Goal: Task Accomplishment & Management: Manage account settings

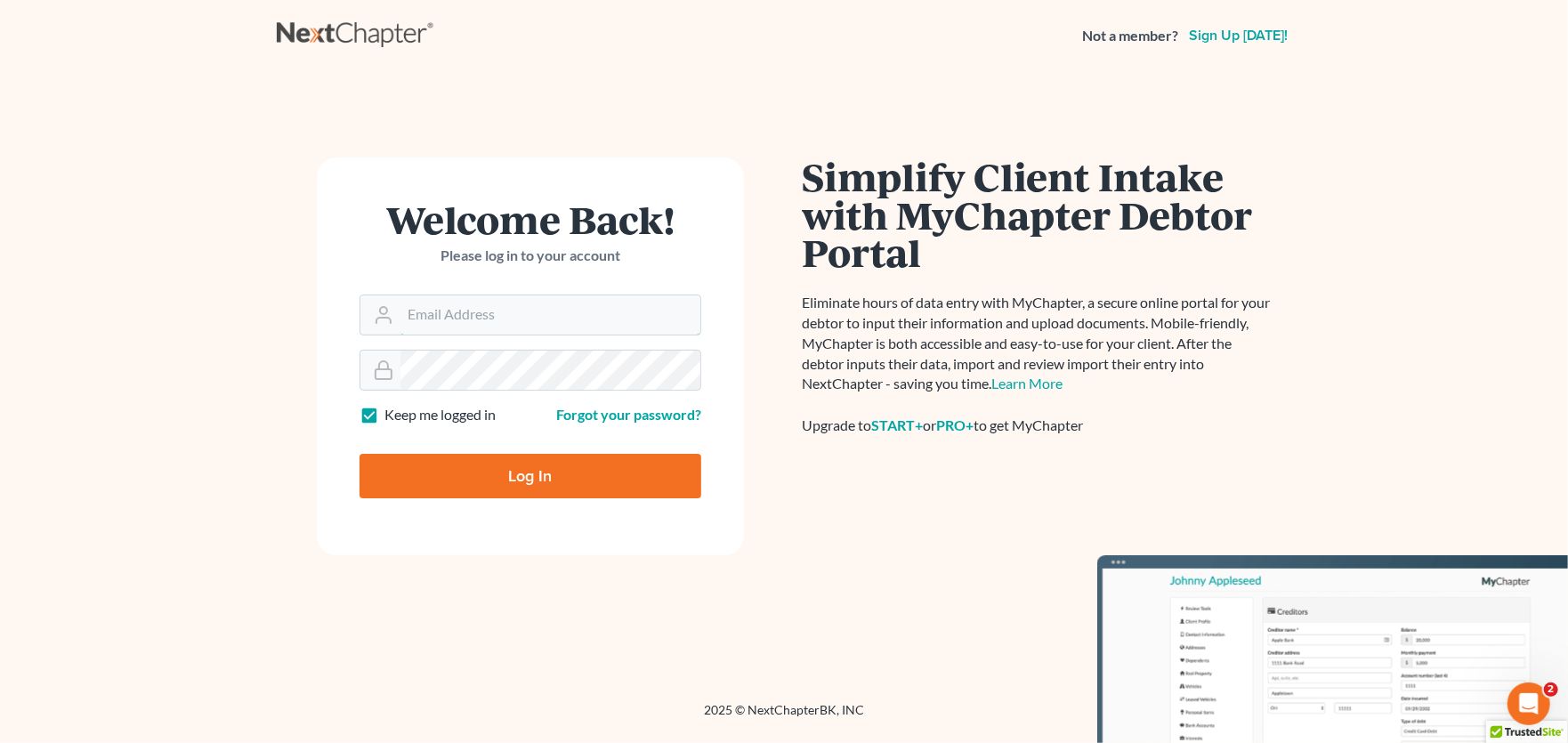
type input "[PERSON_NAME][EMAIL_ADDRESS][PERSON_NAME][DOMAIN_NAME]"
click at [517, 476] on input "Log In" at bounding box center [530, 476] width 342 height 45
type input "Thinking..."
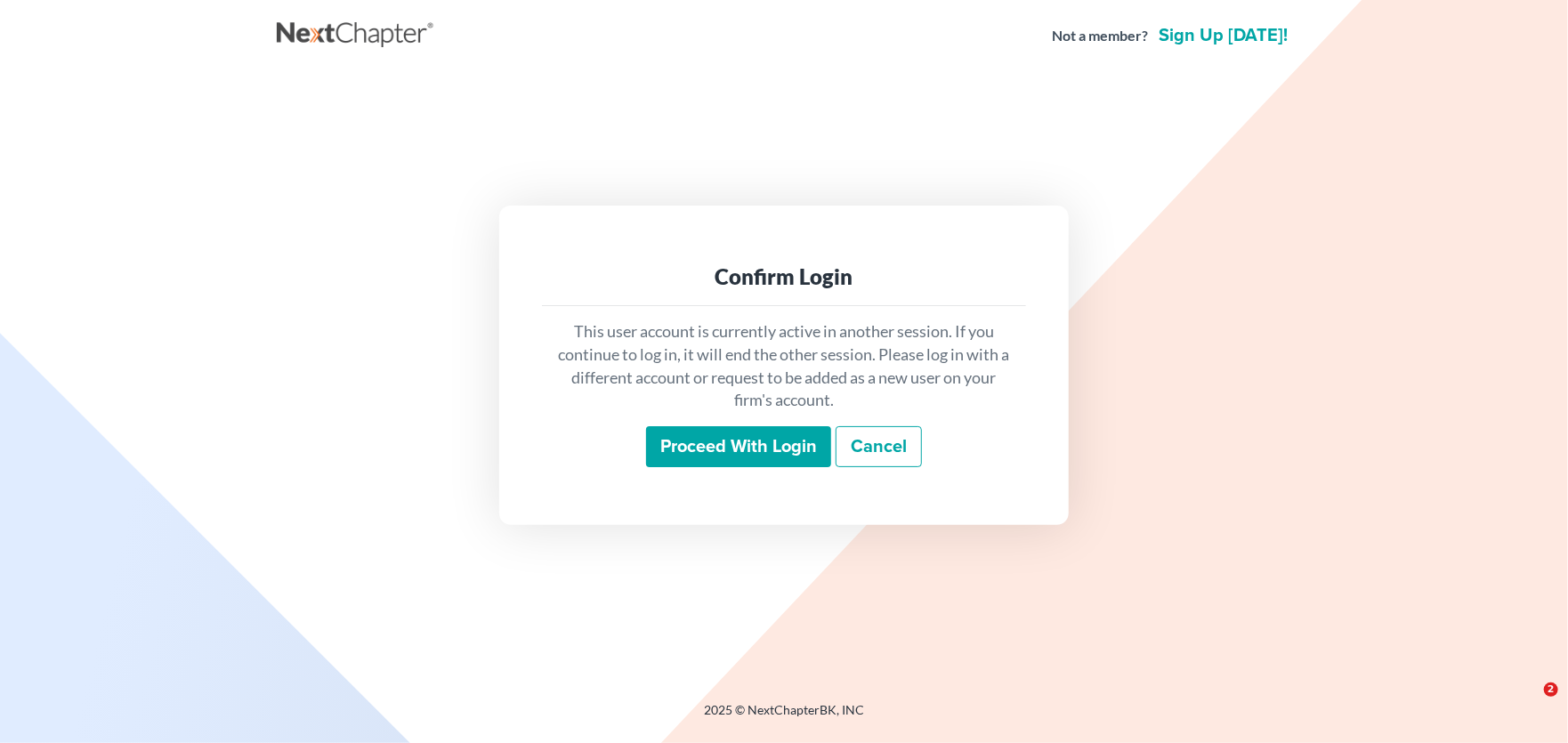
click at [774, 444] on input "Proceed with login" at bounding box center [739, 447] width 185 height 41
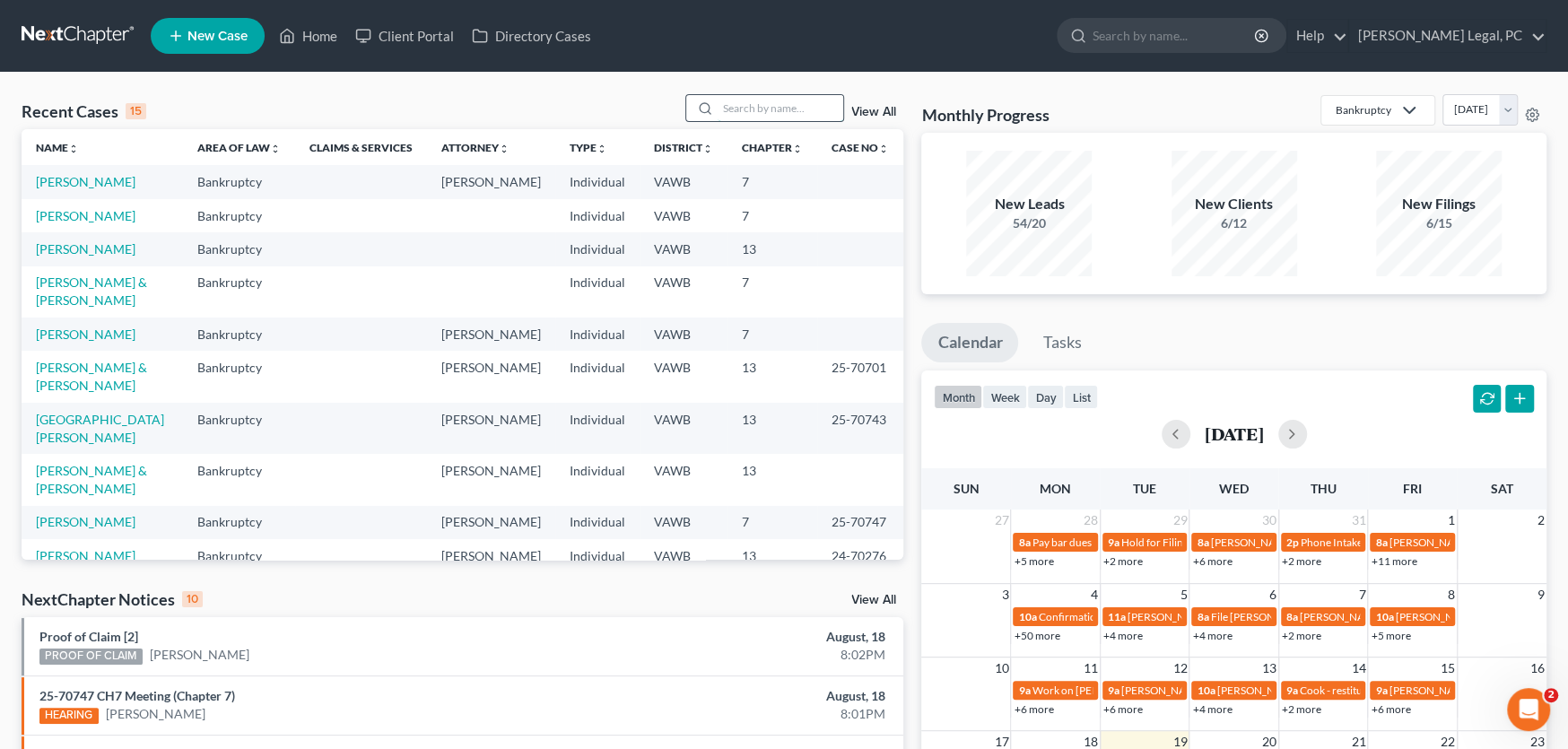
click at [742, 111] on input "search" at bounding box center [780, 108] width 126 height 26
type input "robb"
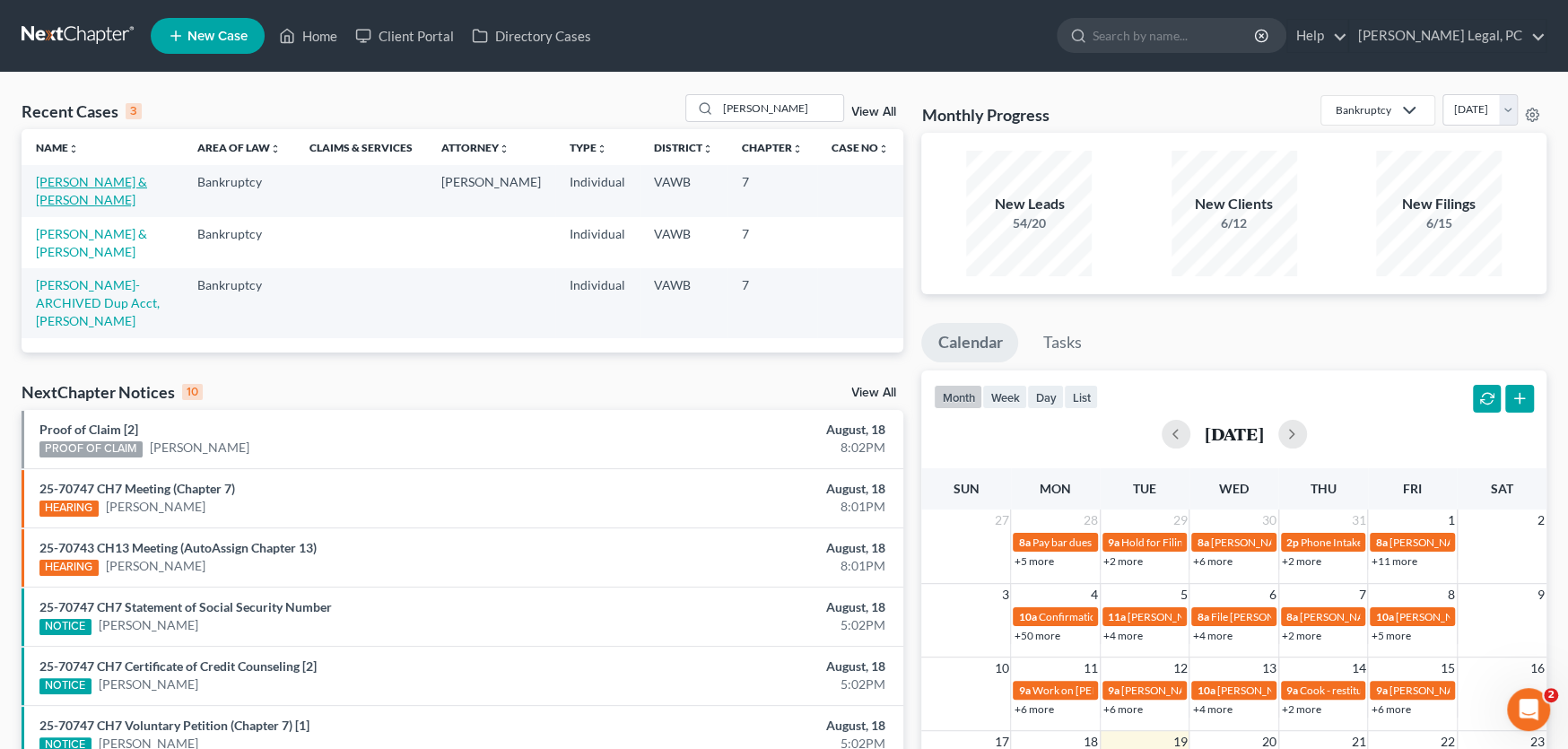
click at [121, 183] on link "[PERSON_NAME] & [PERSON_NAME]" at bounding box center [91, 190] width 111 height 33
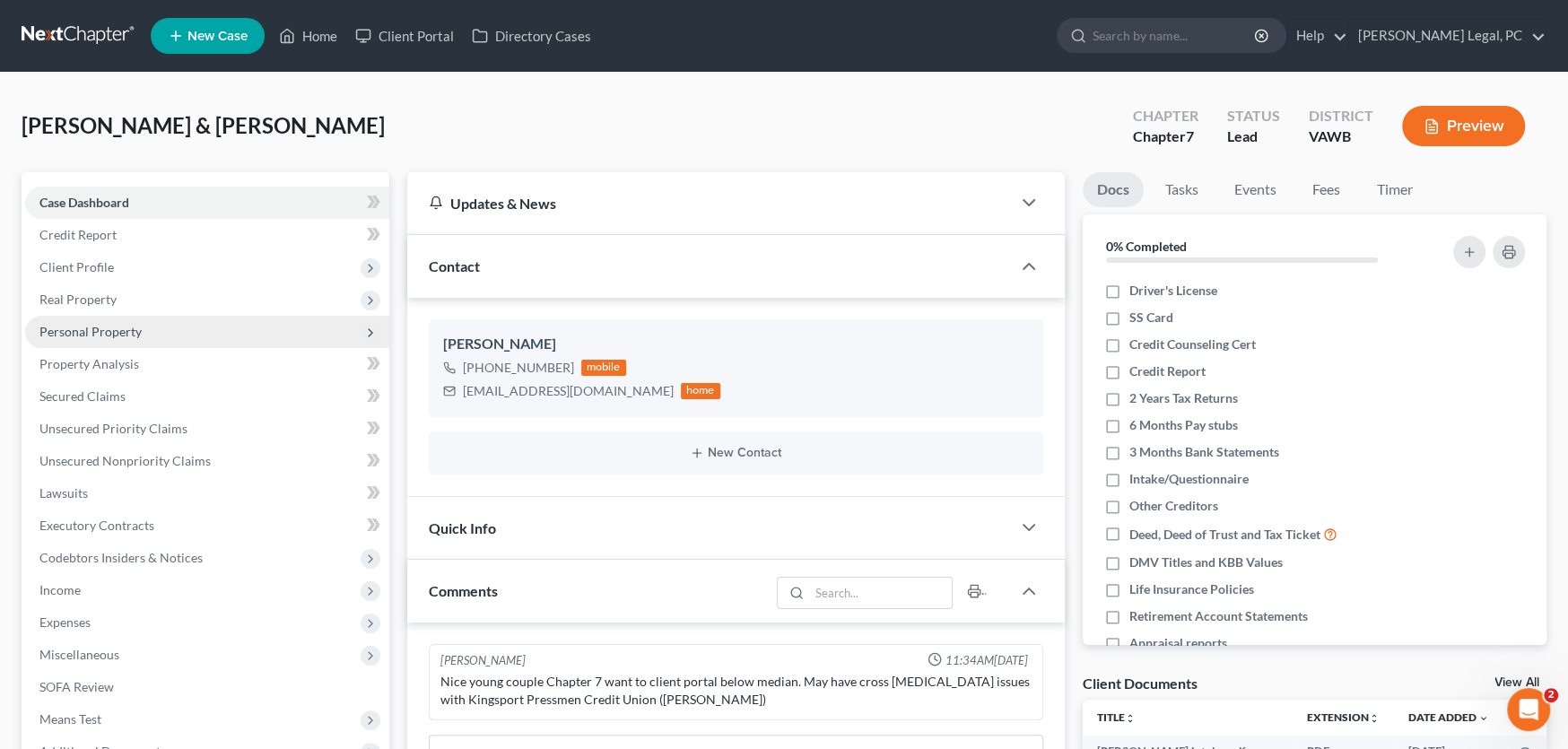
click at [75, 328] on span "Personal Property" at bounding box center [90, 331] width 102 height 15
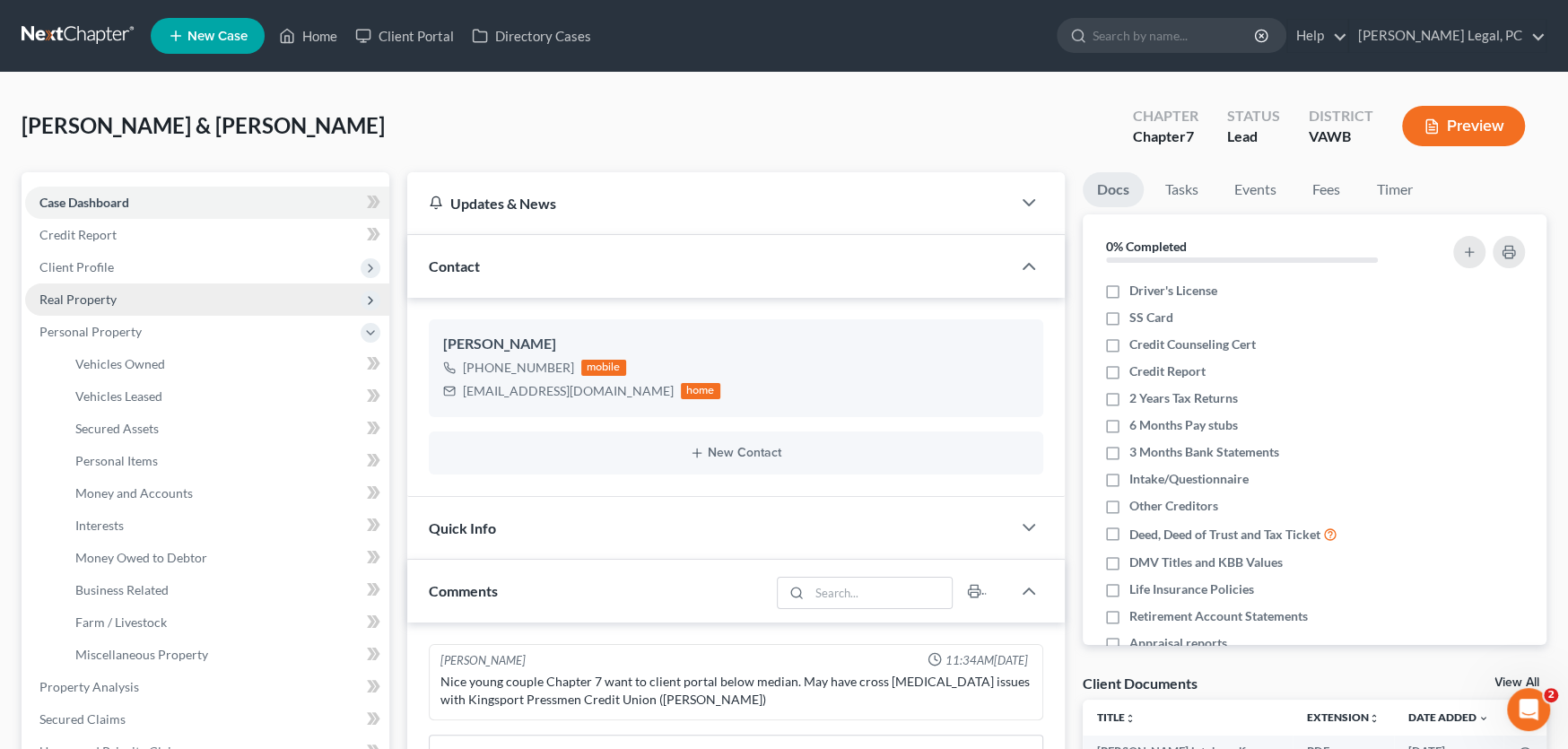
click at [81, 298] on span "Real Property" at bounding box center [78, 299] width 77 height 15
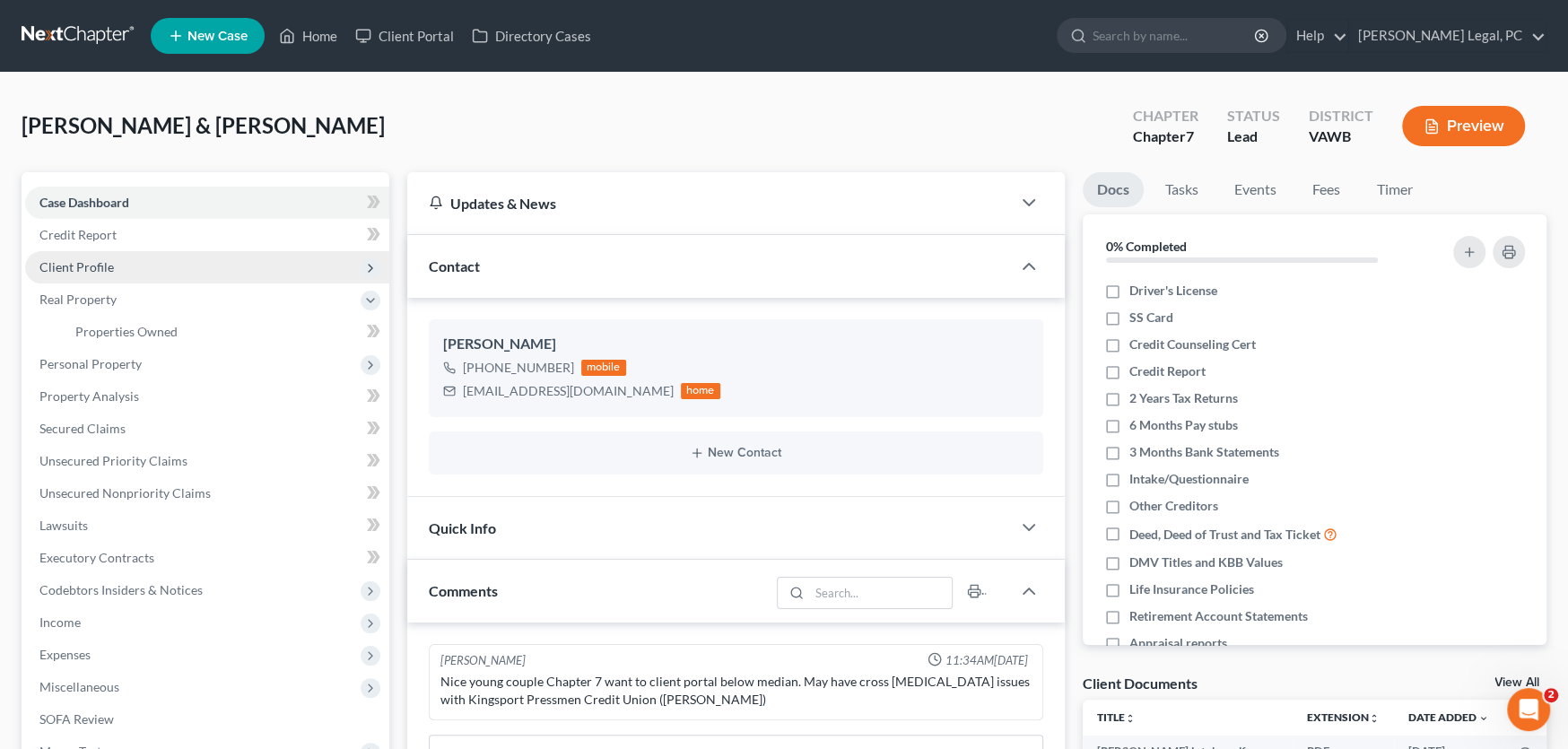
click at [84, 268] on span "Client Profile" at bounding box center [77, 267] width 74 height 15
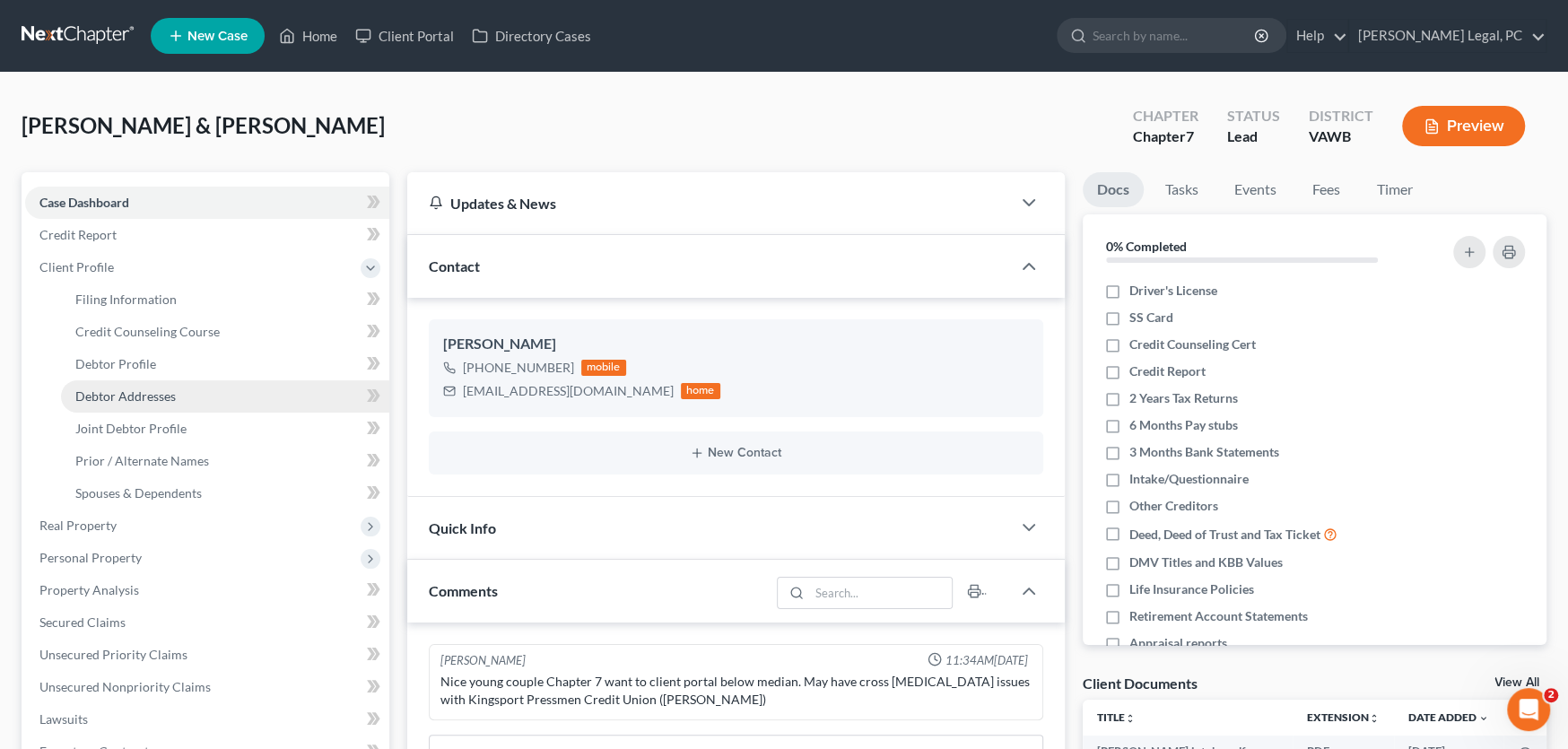
click at [97, 393] on span "Debtor Addresses" at bounding box center [125, 395] width 100 height 15
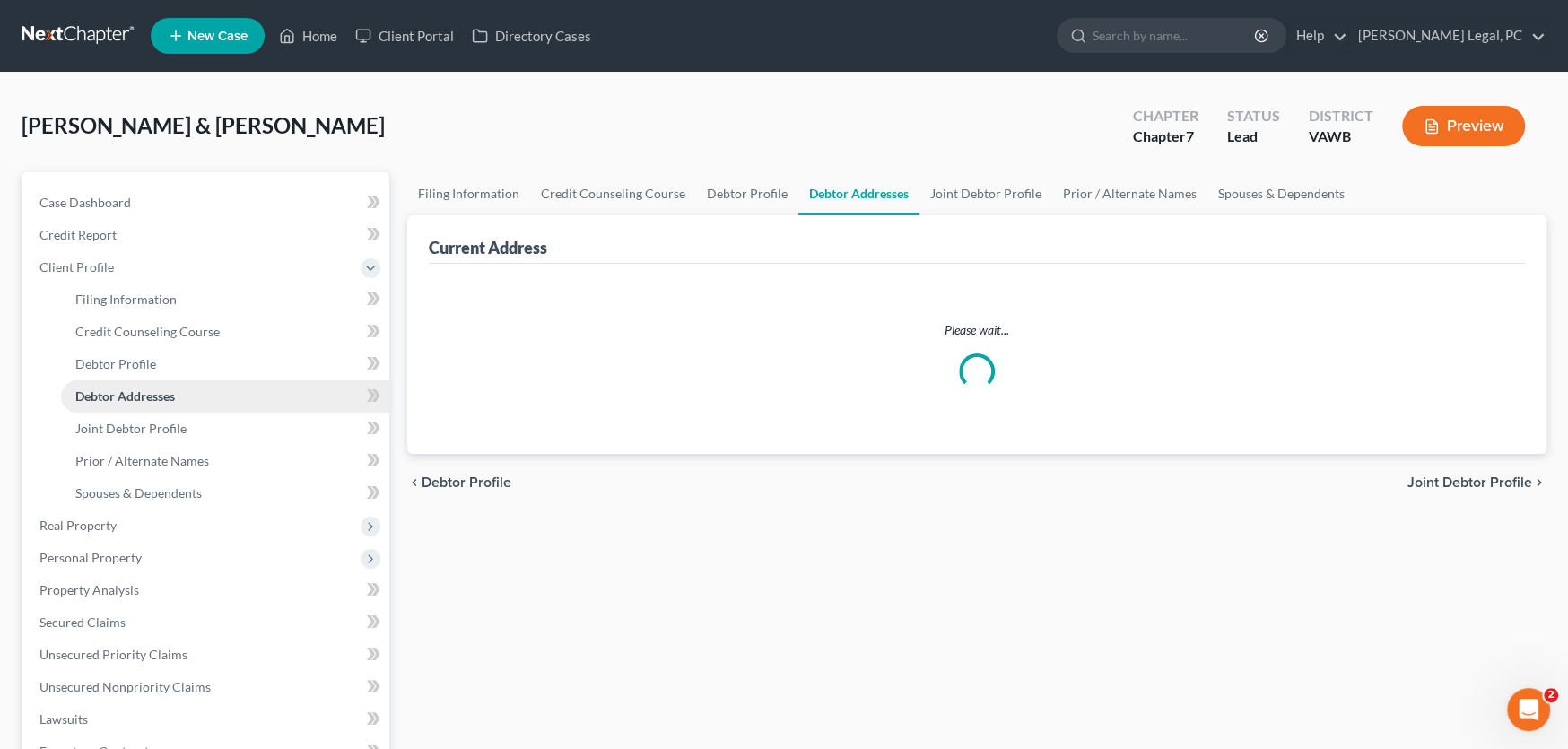
select select "0"
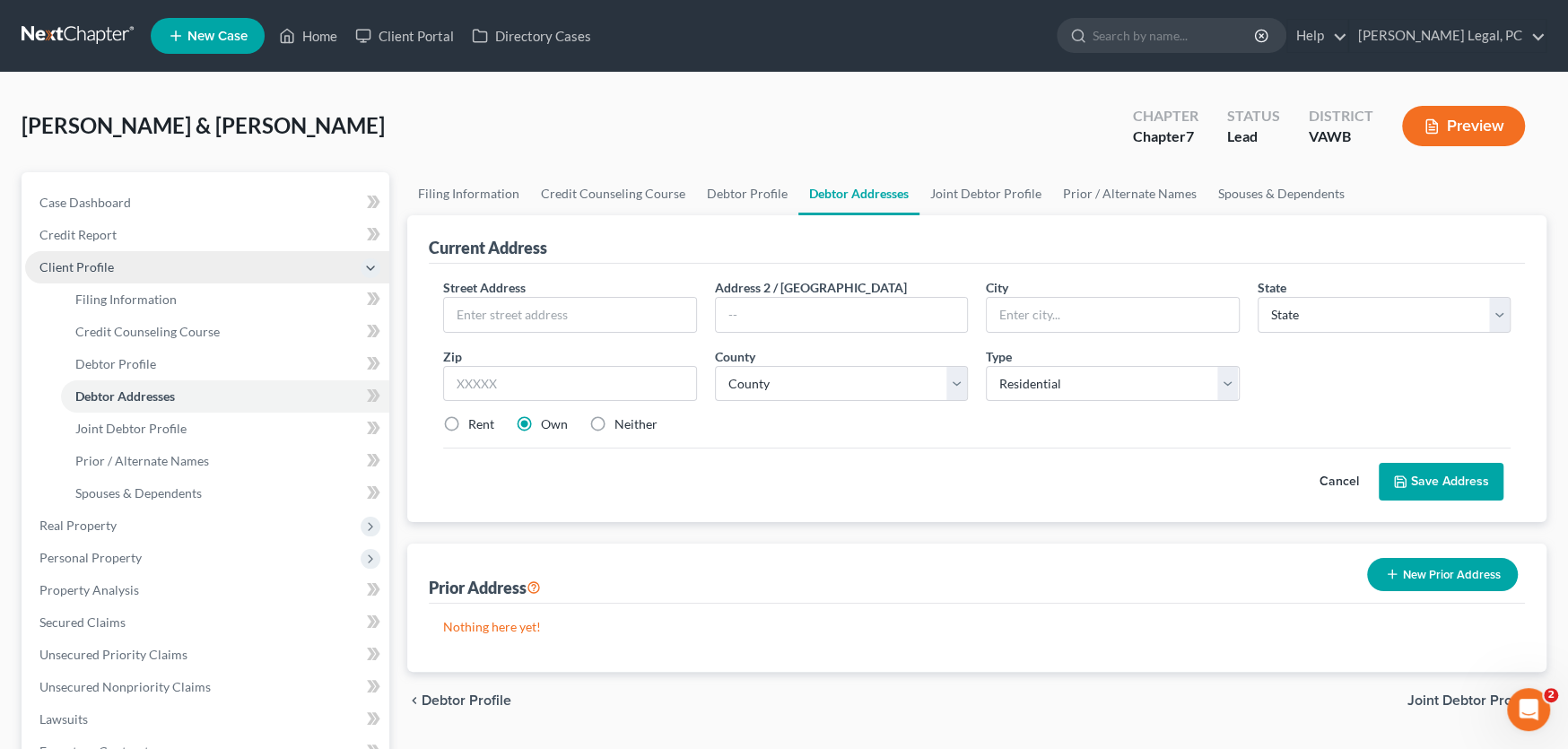
click at [76, 268] on span "Client Profile" at bounding box center [77, 267] width 74 height 15
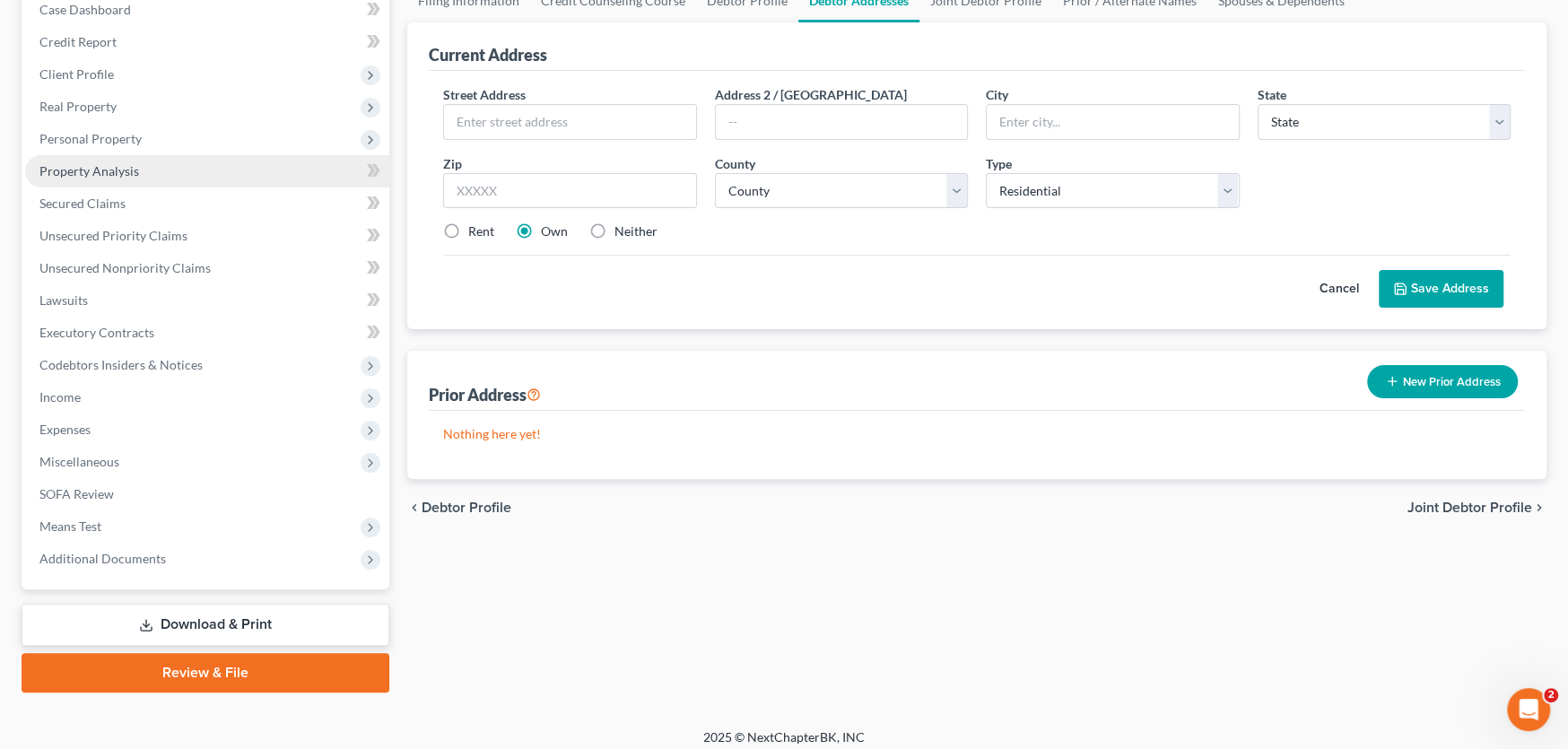
scroll to position [203, 0]
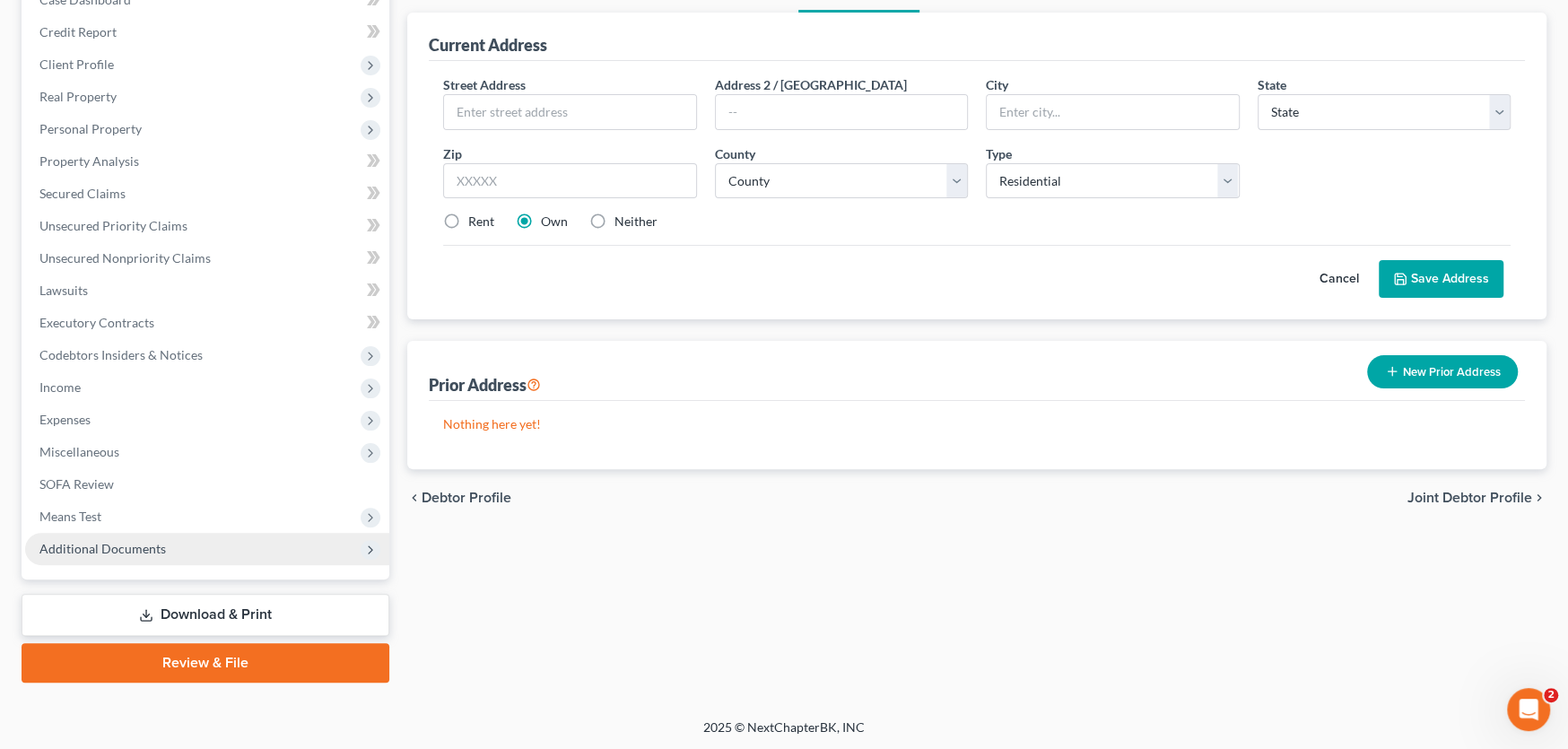
click at [176, 547] on span "Additional Documents" at bounding box center [207, 549] width 365 height 33
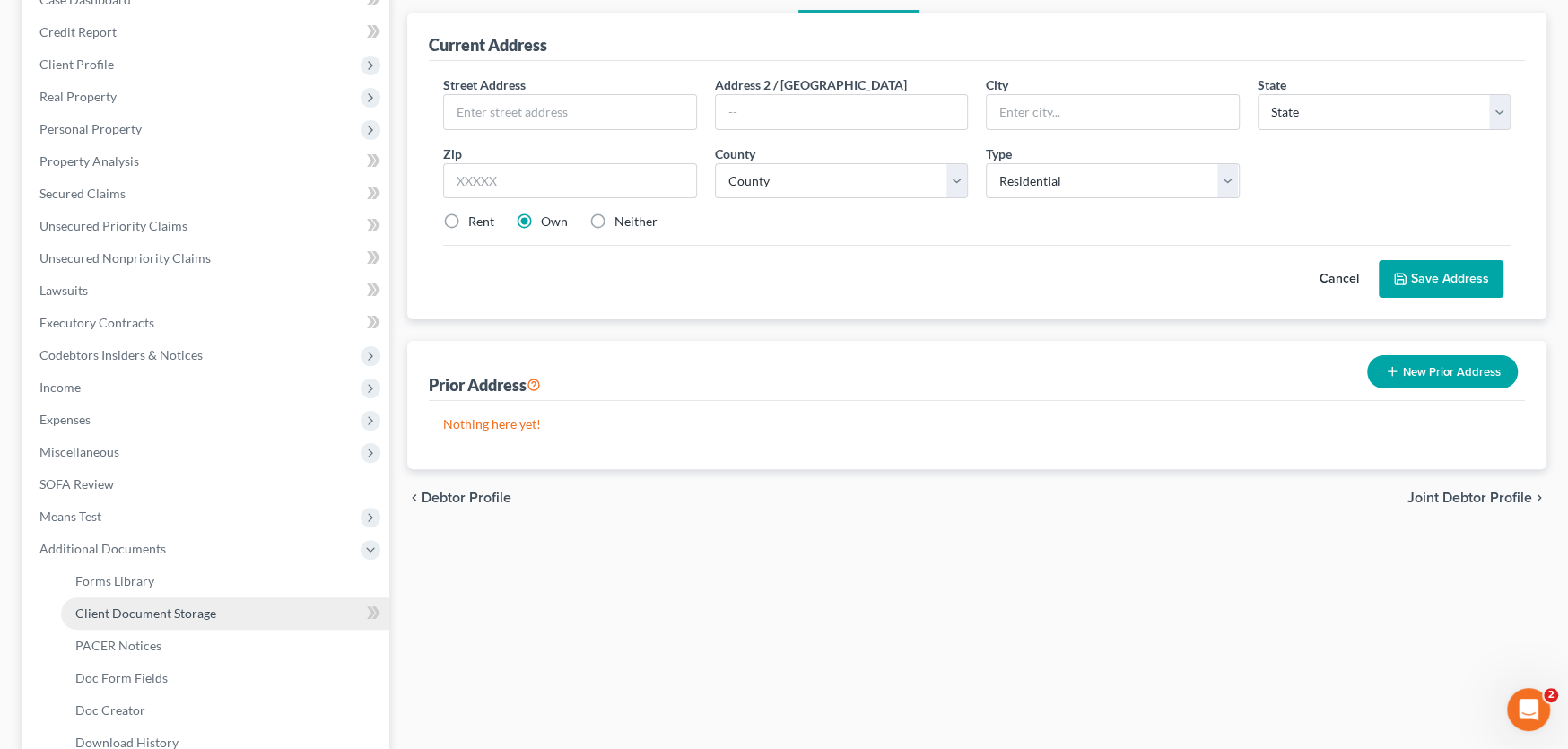
click at [233, 613] on link "Client Document Storage" at bounding box center [224, 613] width 328 height 33
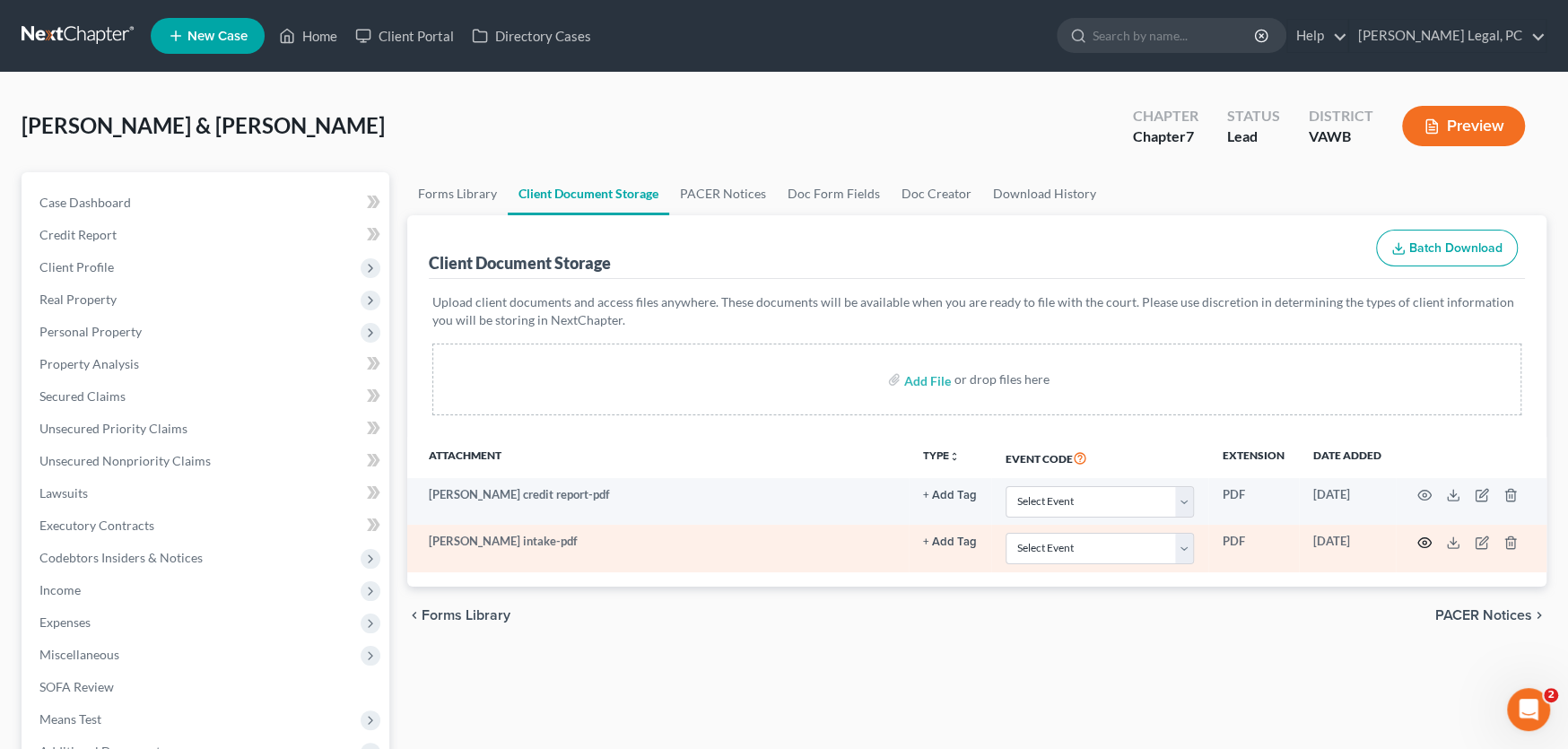
click at [1418, 539] on icon "button" at bounding box center [1425, 543] width 14 height 14
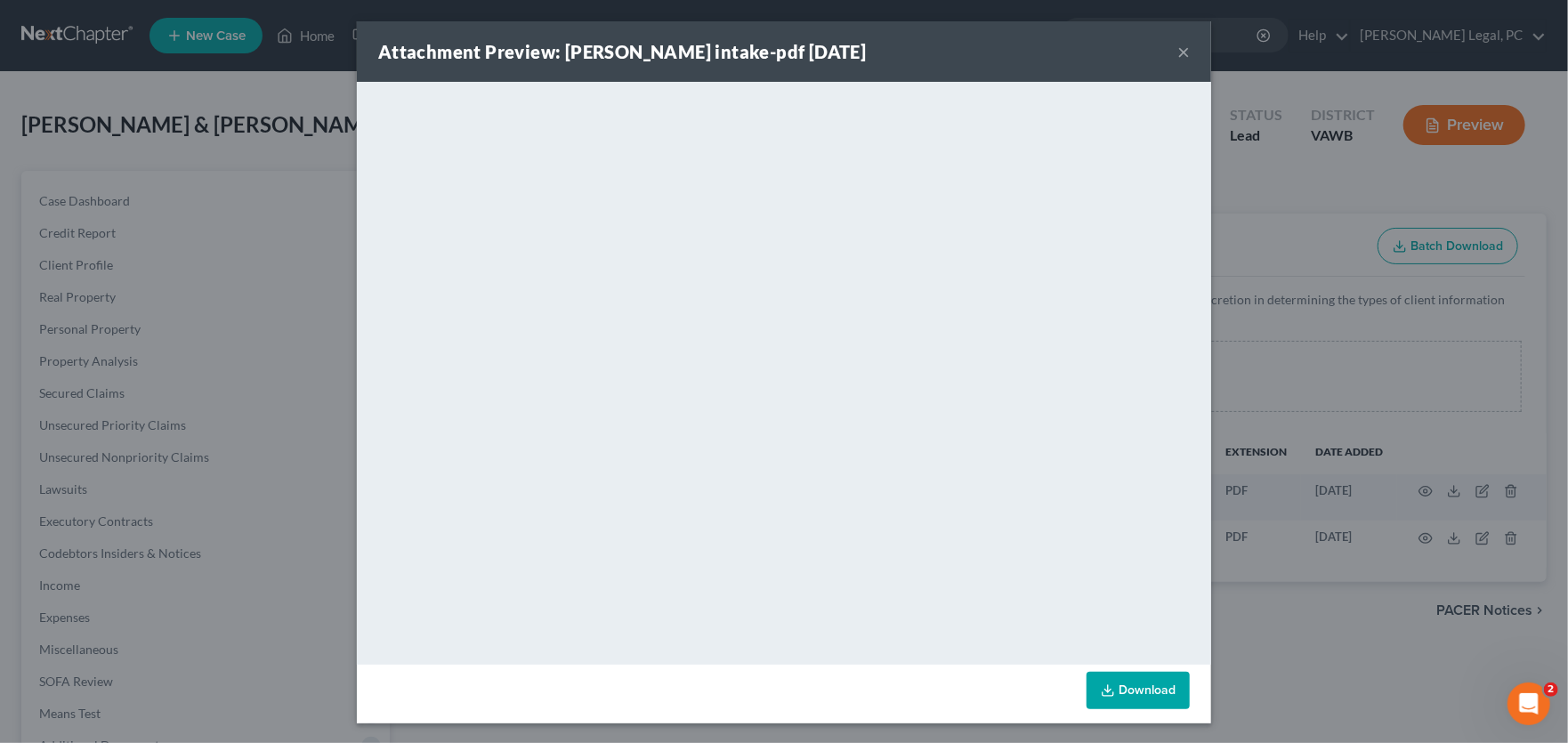
click at [1178, 54] on button "×" at bounding box center [1184, 52] width 13 height 22
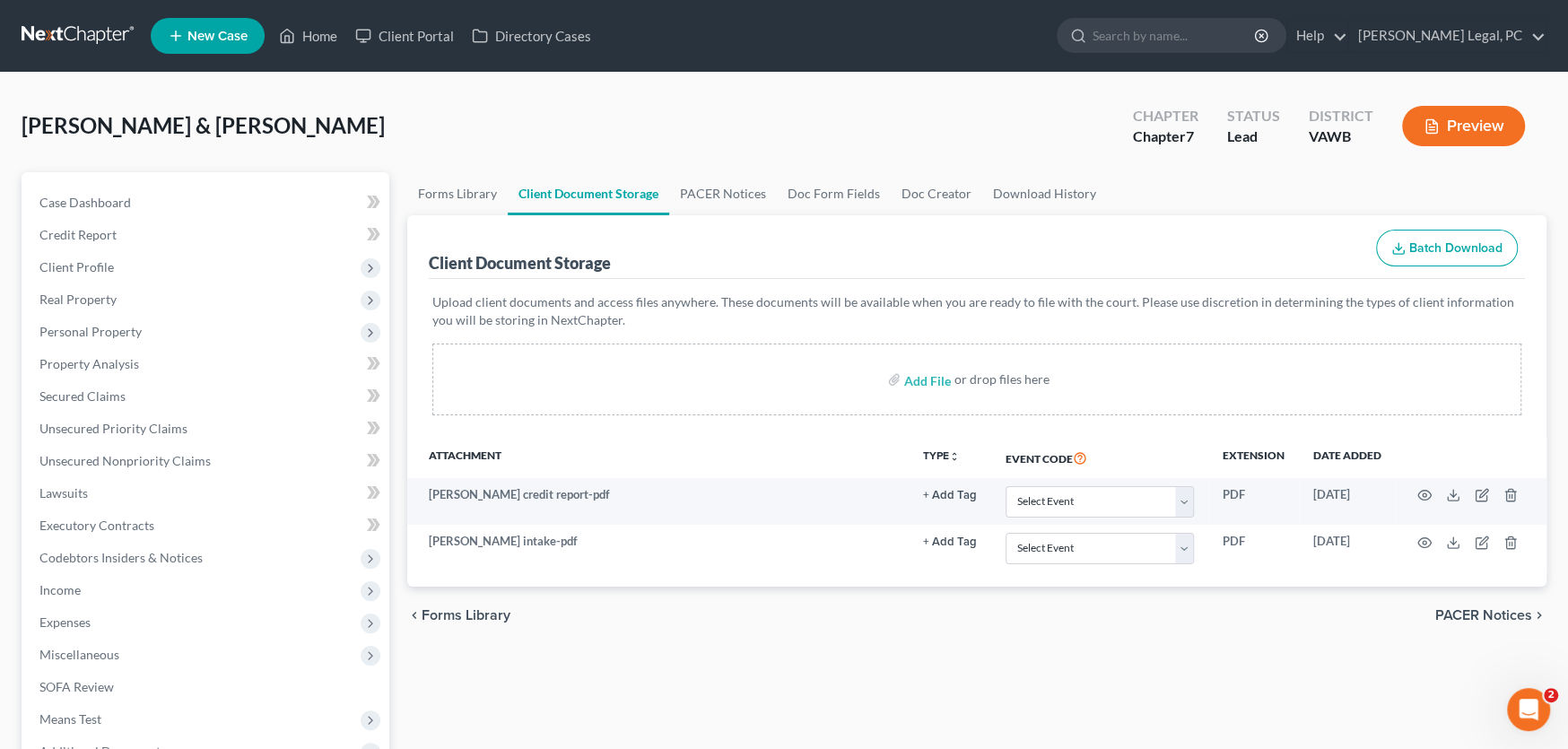
click at [76, 28] on link at bounding box center [79, 36] width 115 height 33
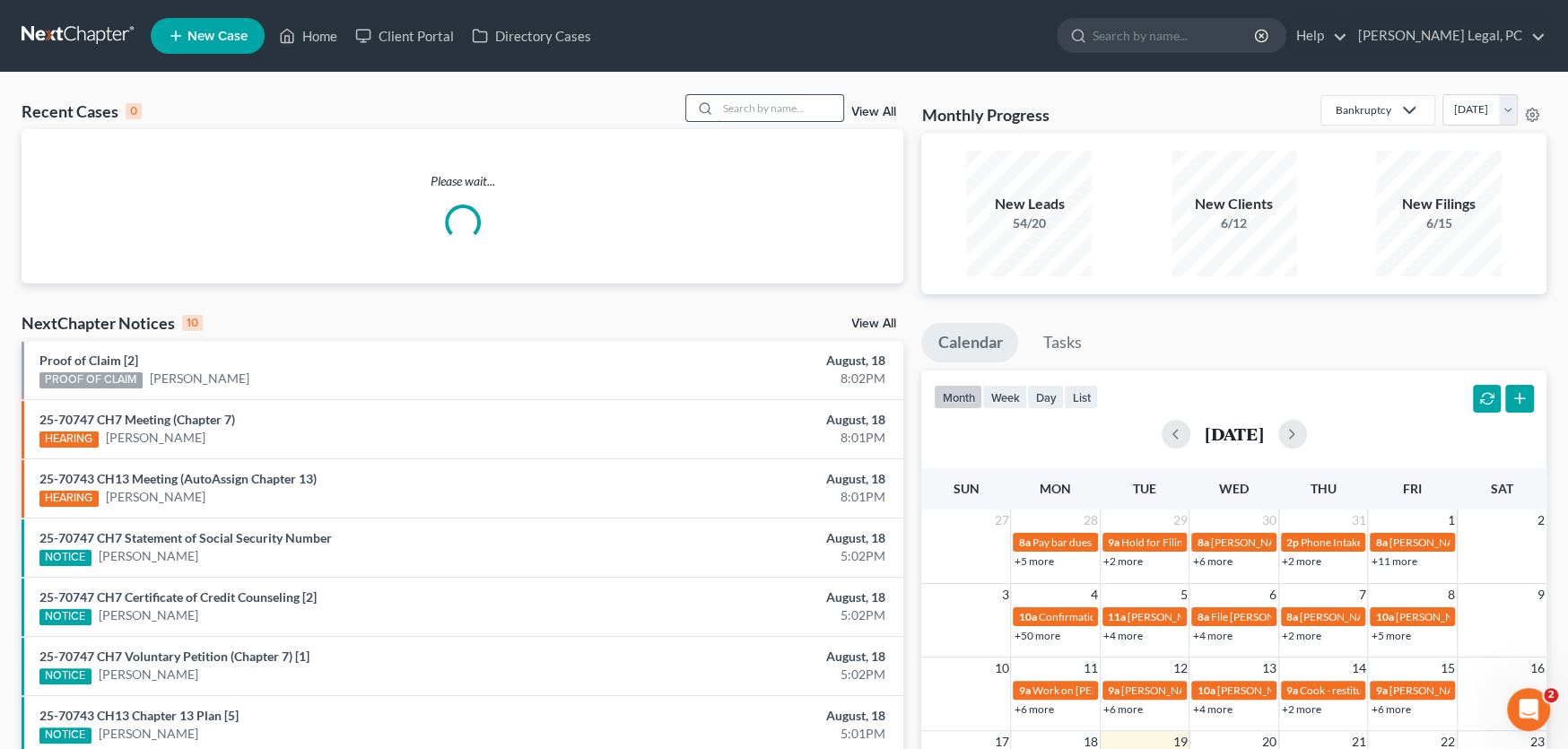
click at [765, 112] on input "search" at bounding box center [780, 108] width 126 height 26
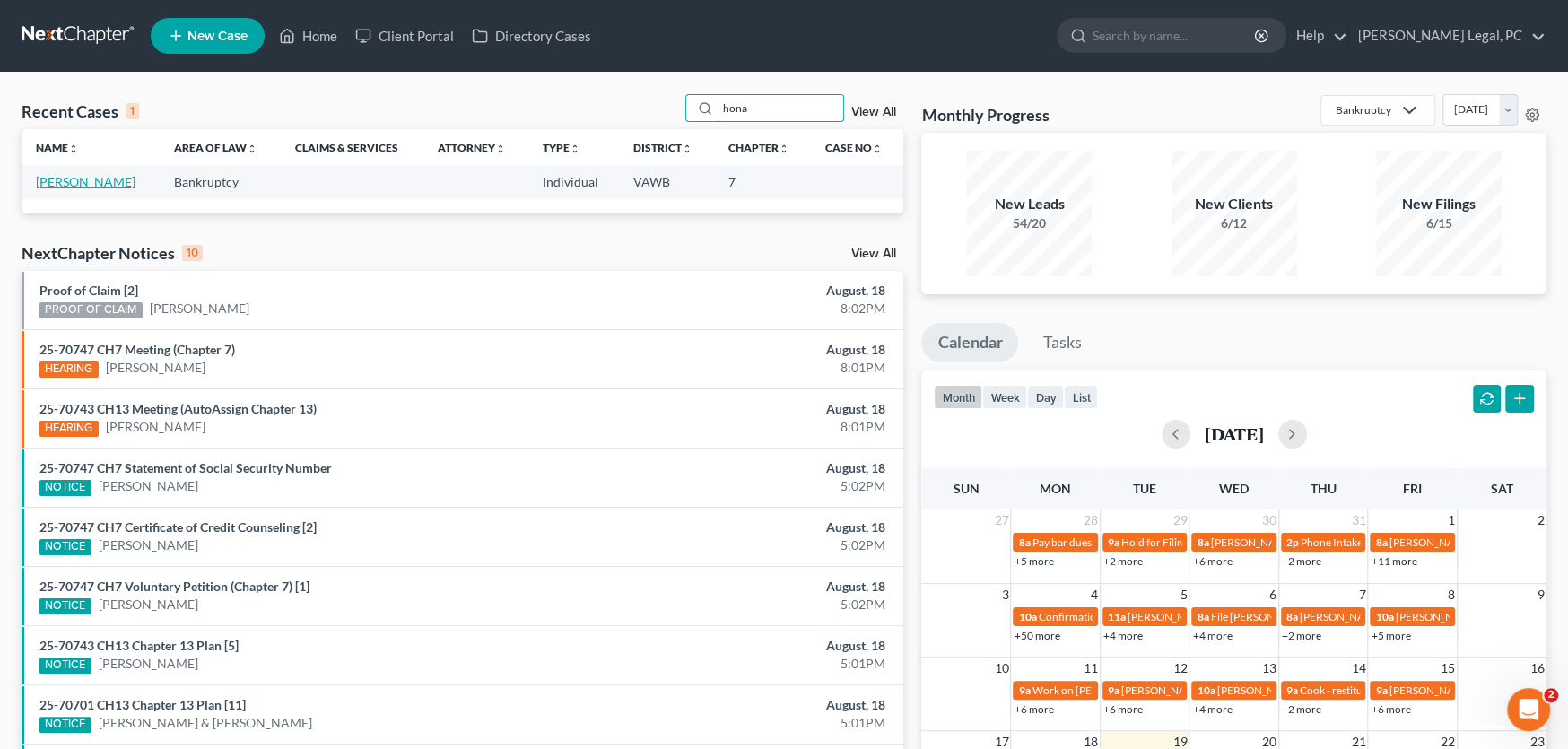
type input "hona"
click at [119, 185] on link "[PERSON_NAME]" at bounding box center [86, 181] width 100 height 15
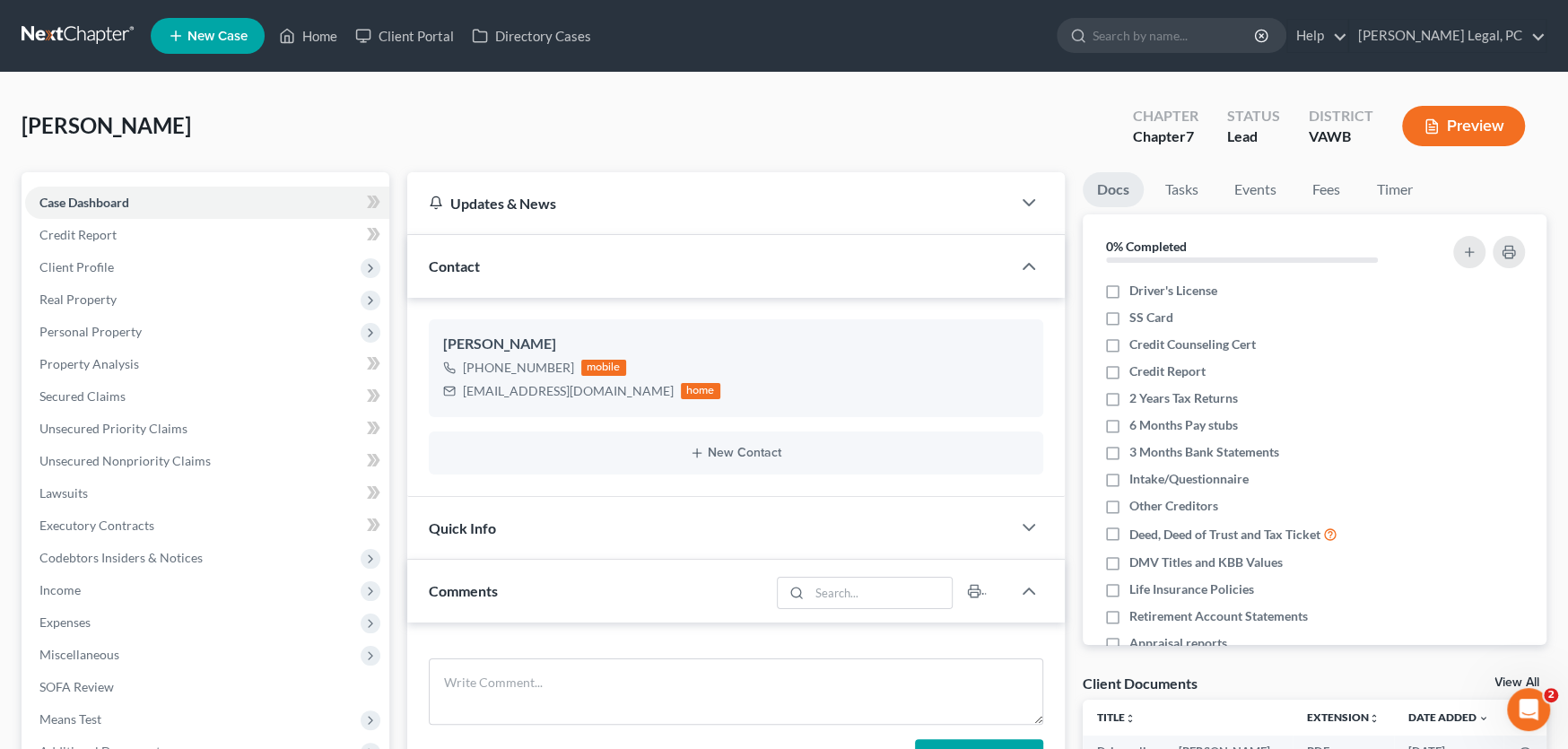
click at [59, 36] on link at bounding box center [79, 36] width 115 height 33
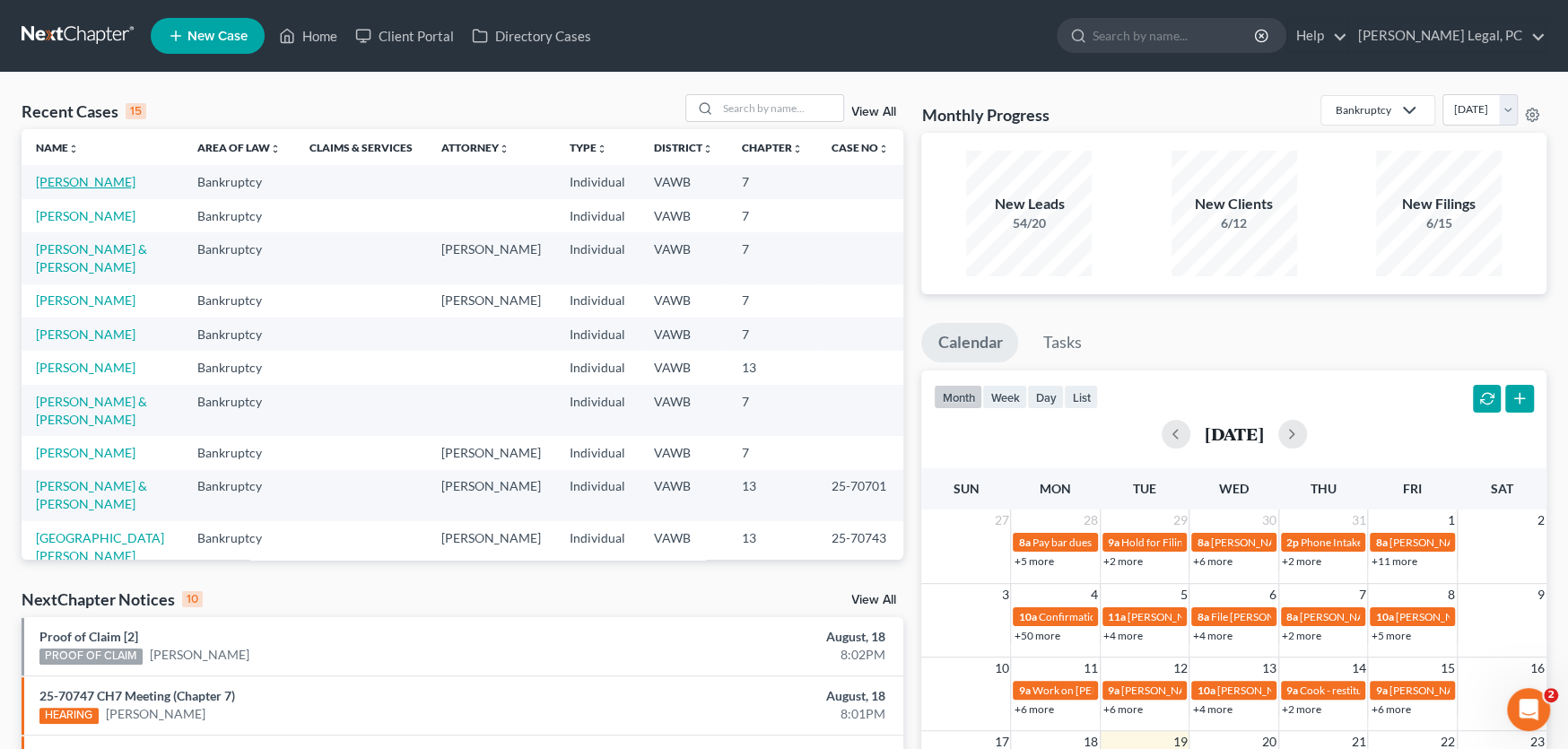
click at [95, 185] on link "[PERSON_NAME]" at bounding box center [86, 181] width 100 height 15
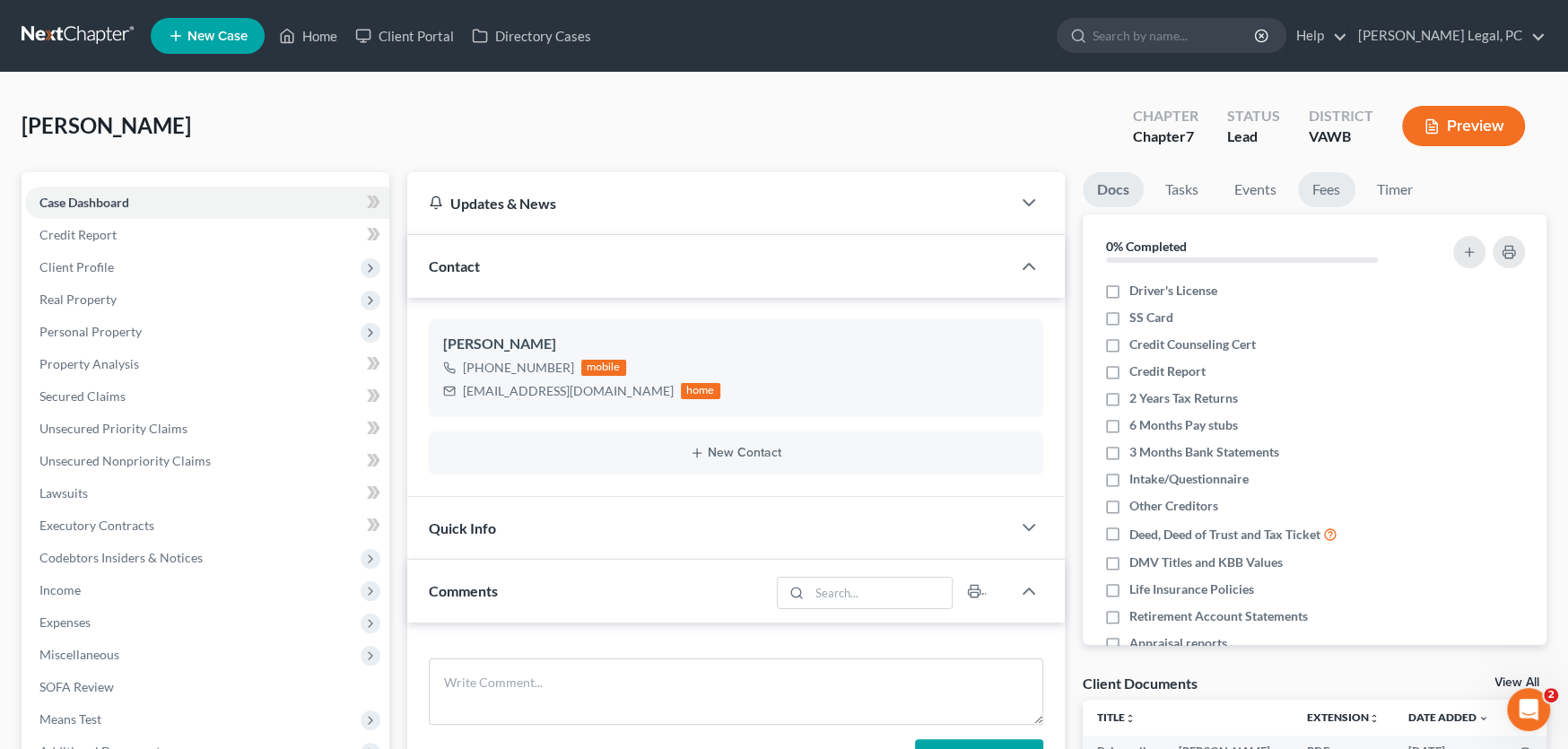
click at [1324, 186] on link "Fees" at bounding box center [1326, 189] width 57 height 35
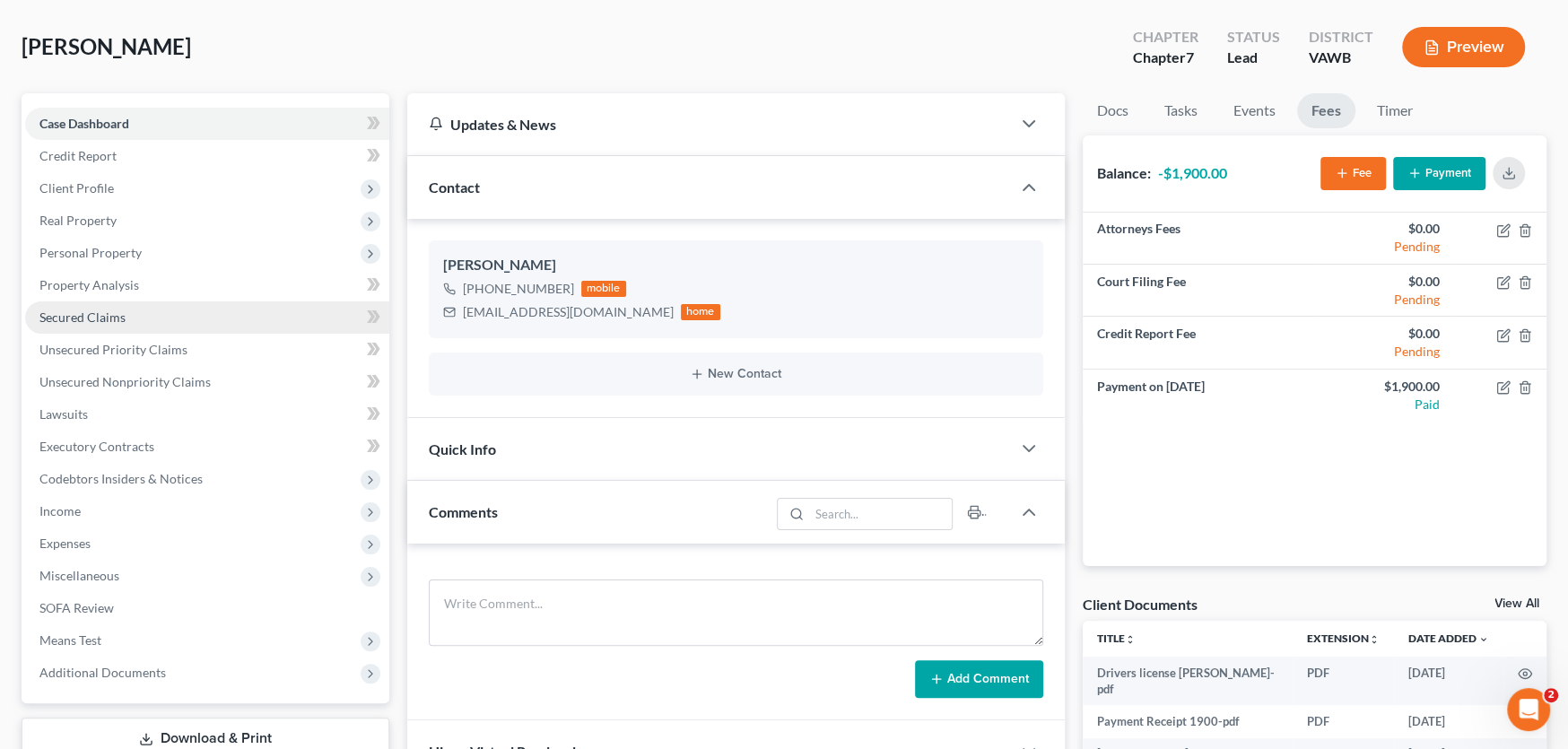
scroll to position [269, 0]
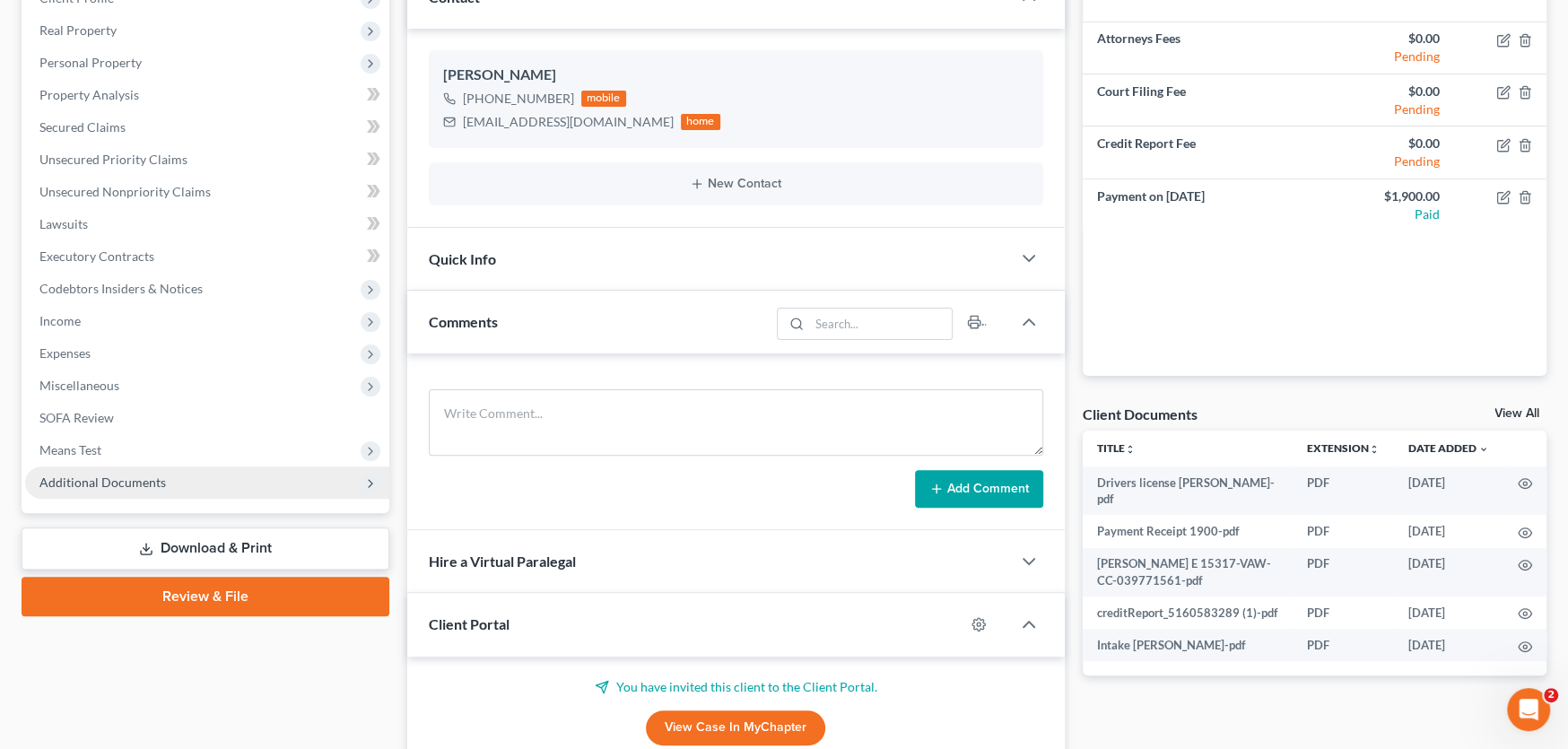
click at [129, 476] on span "Additional Documents" at bounding box center [103, 482] width 127 height 15
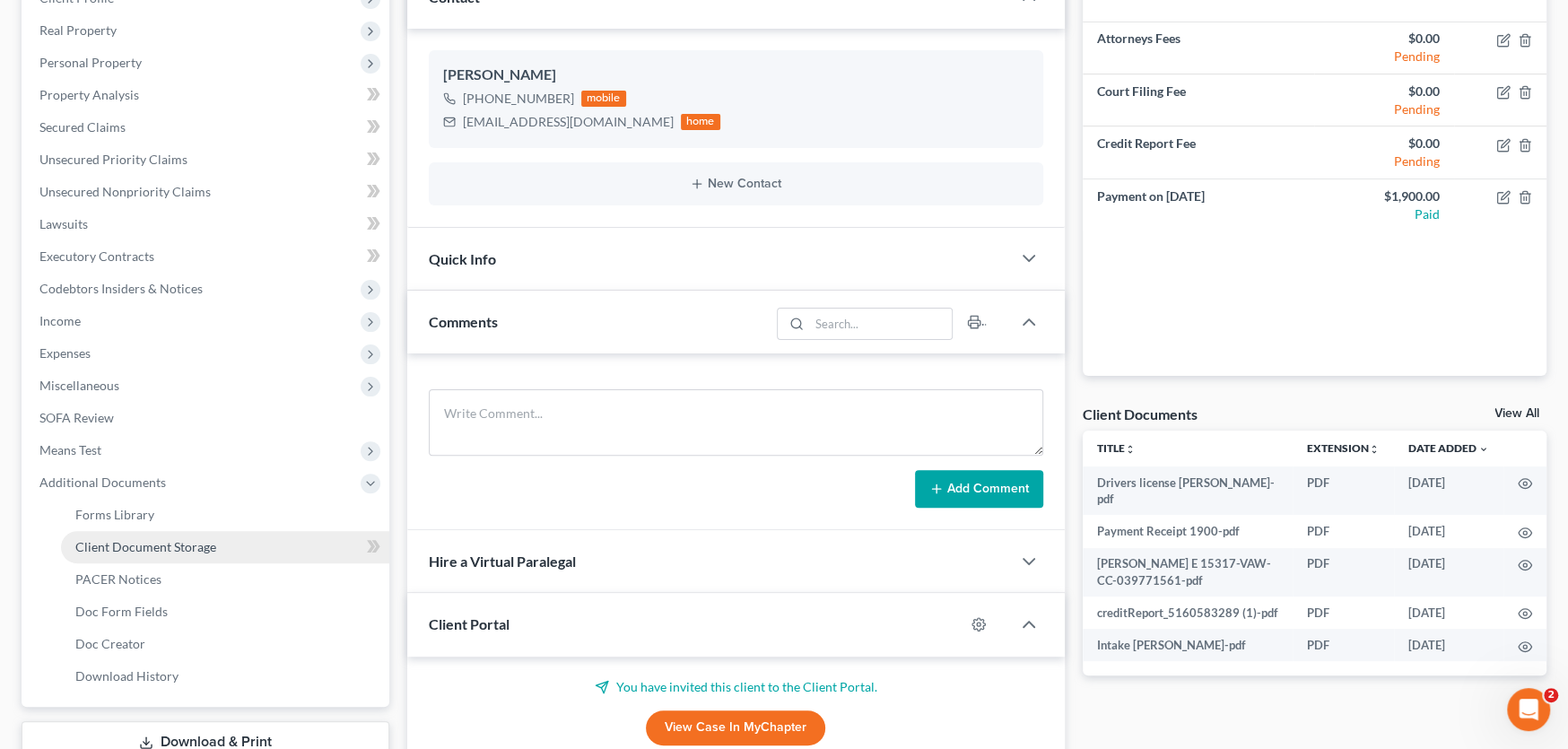
click at [126, 539] on span "Client Document Storage" at bounding box center [146, 546] width 141 height 15
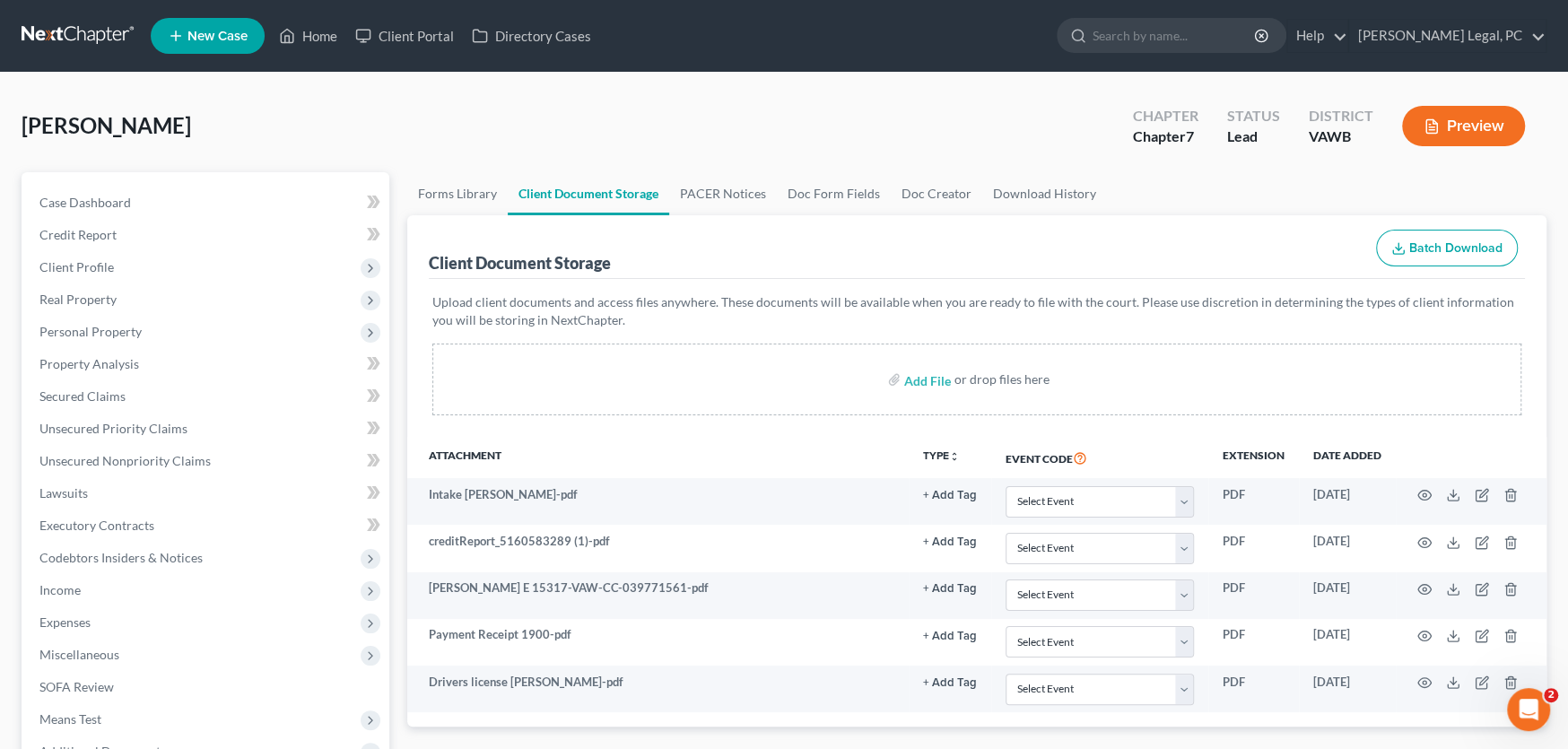
scroll to position [90, 0]
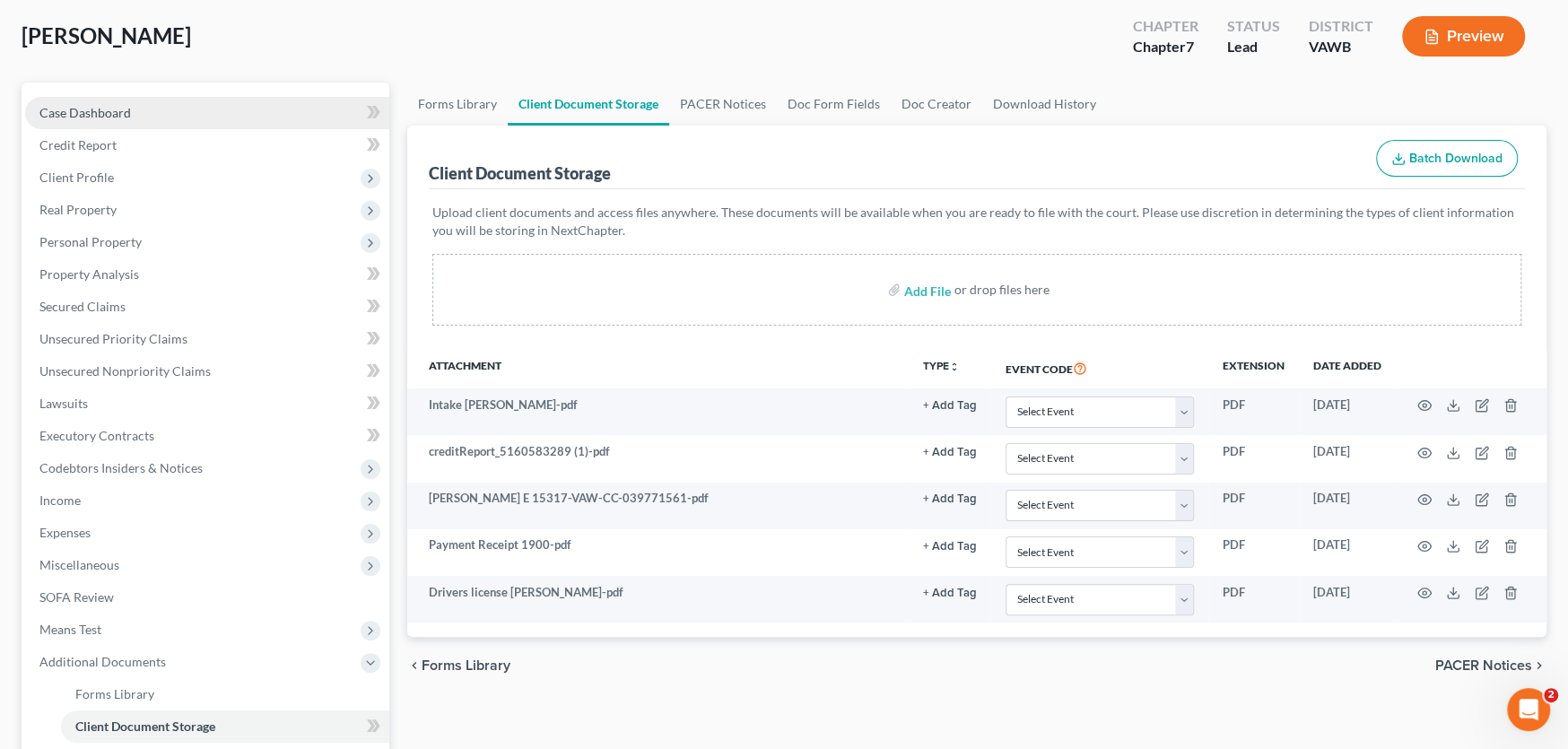
click at [123, 119] on link "Case Dashboard" at bounding box center [207, 113] width 365 height 33
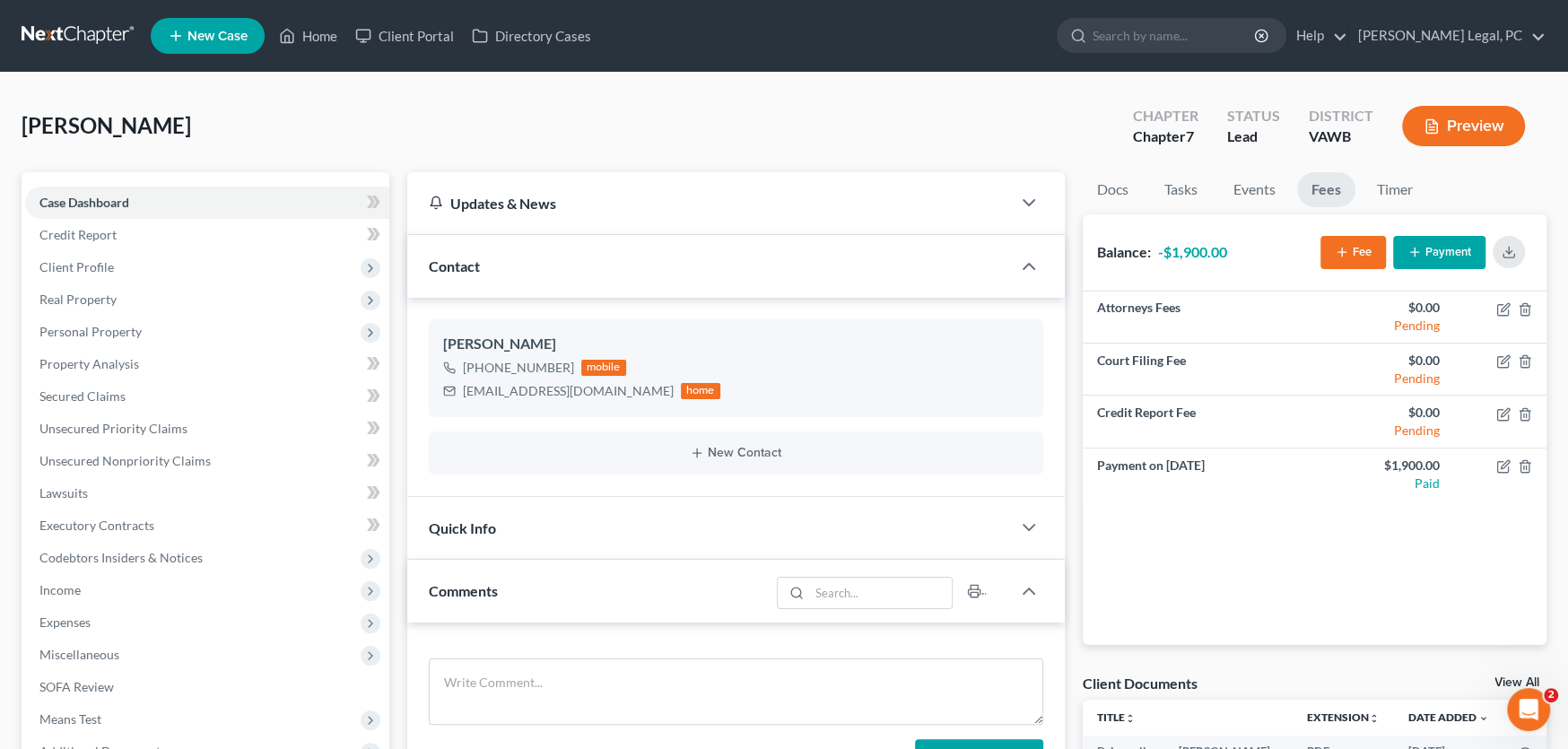
click at [85, 32] on link at bounding box center [79, 36] width 115 height 33
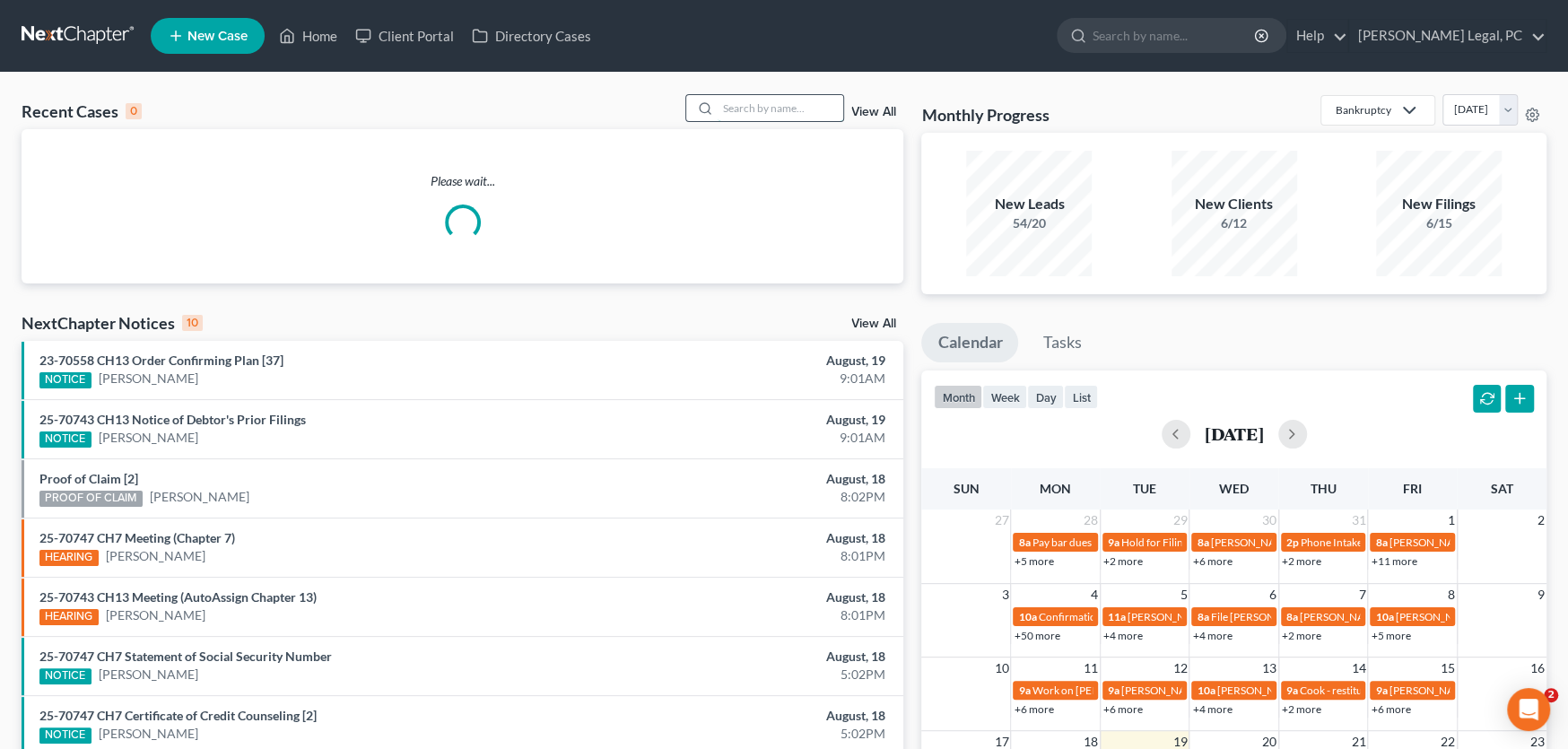
click at [761, 107] on input "search" at bounding box center [780, 108] width 126 height 26
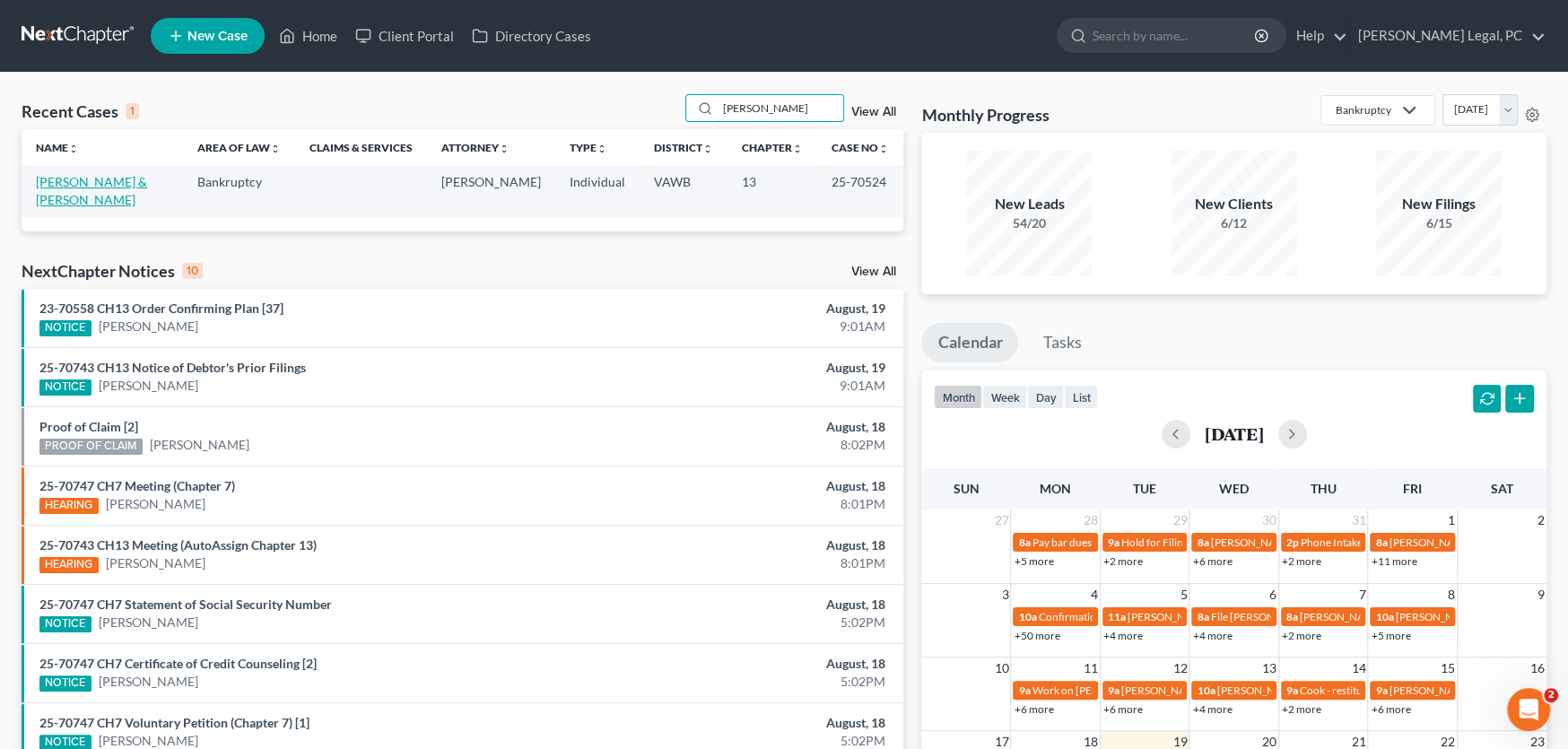
type input "marcum"
click at [131, 179] on link "[PERSON_NAME] & [PERSON_NAME]" at bounding box center [91, 190] width 111 height 33
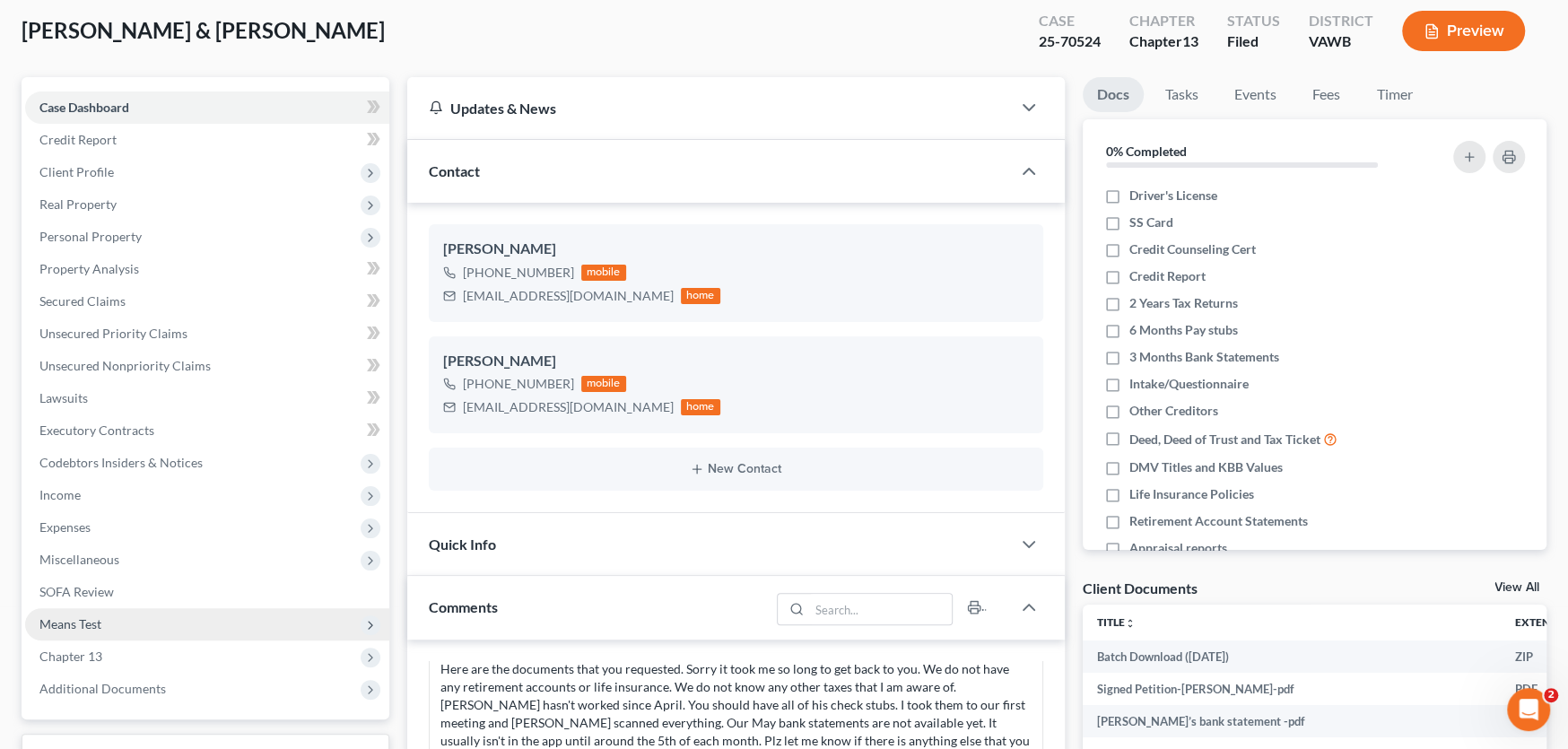
scroll to position [269, 0]
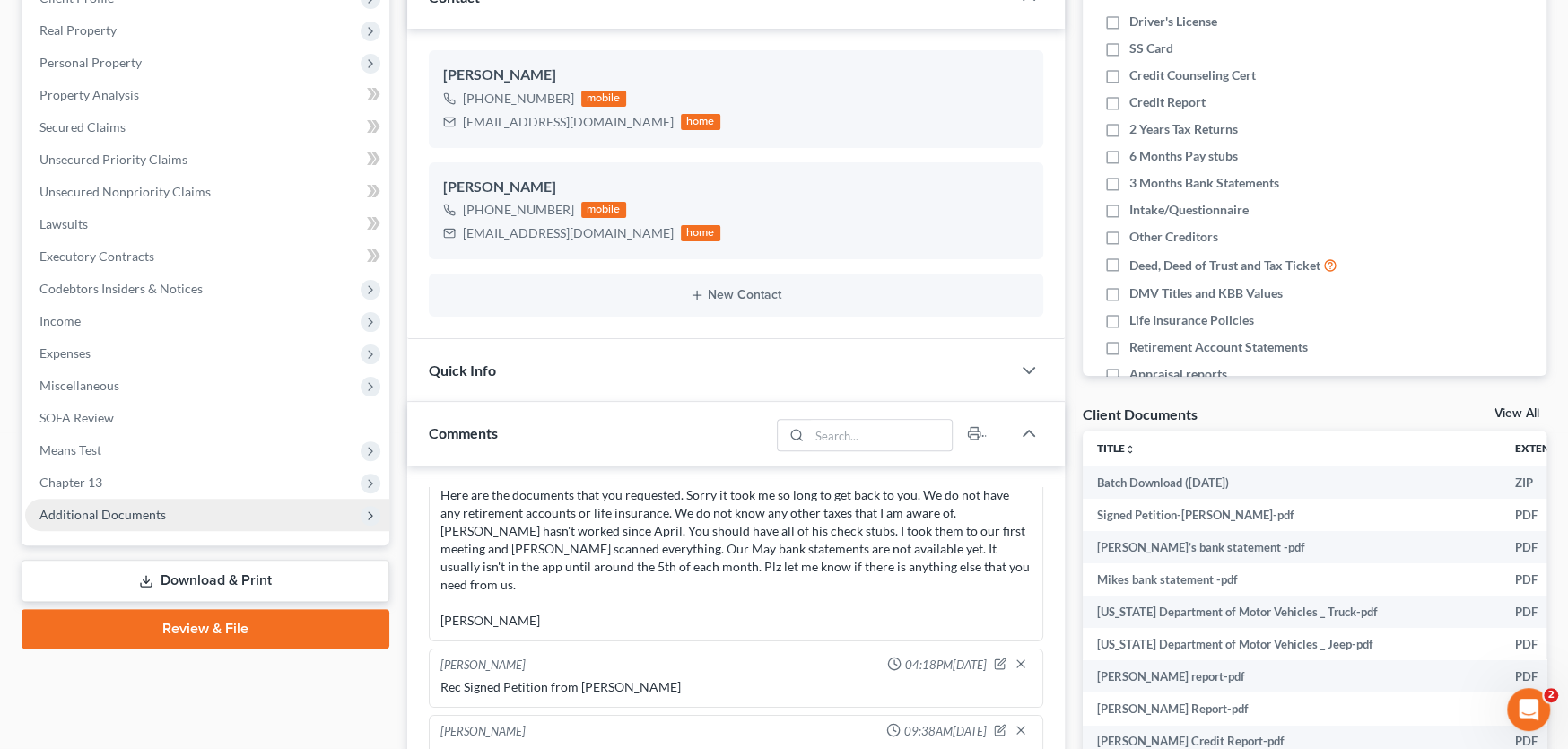
click at [99, 521] on span "Additional Documents" at bounding box center [207, 515] width 365 height 33
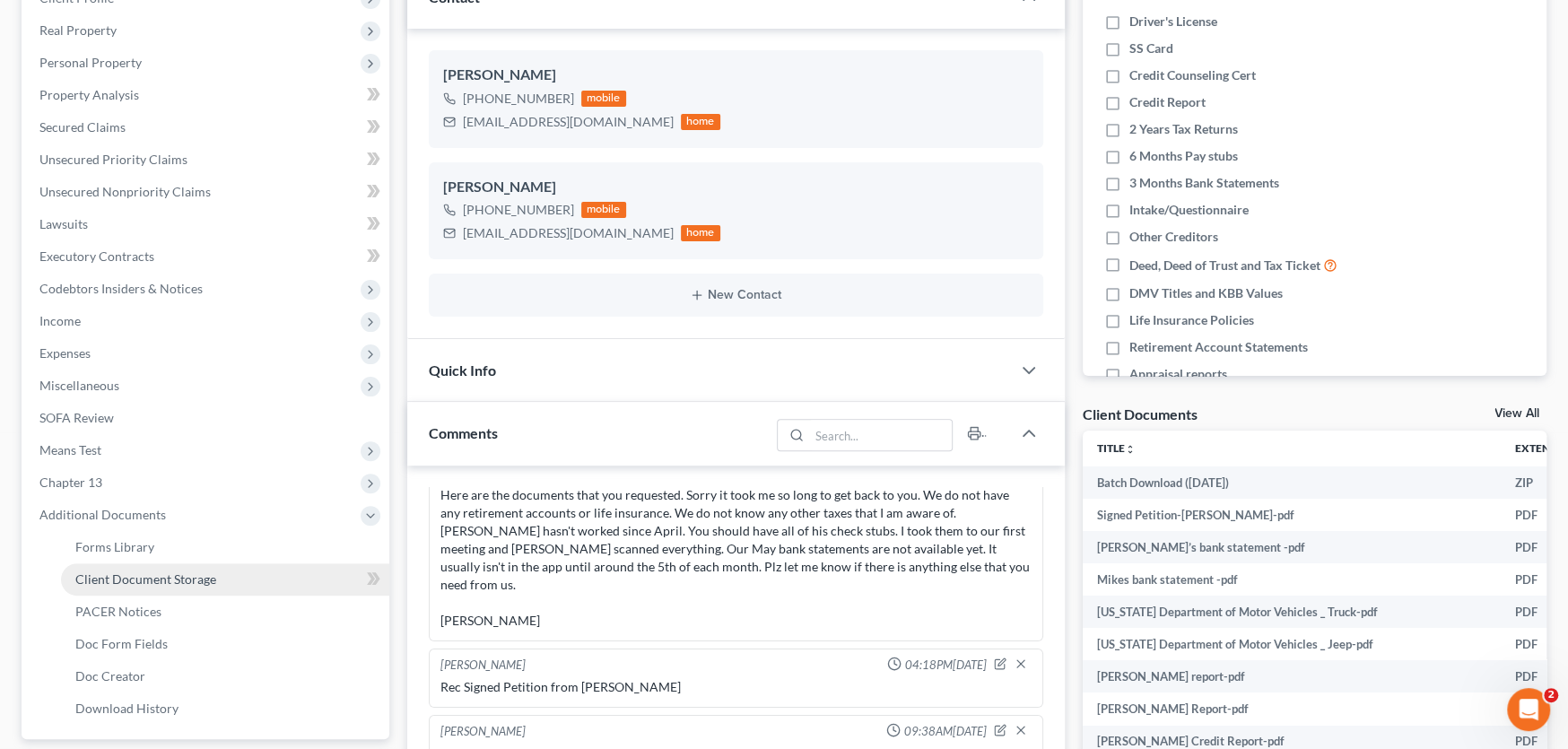
click at [156, 576] on span "Client Document Storage" at bounding box center [146, 579] width 141 height 15
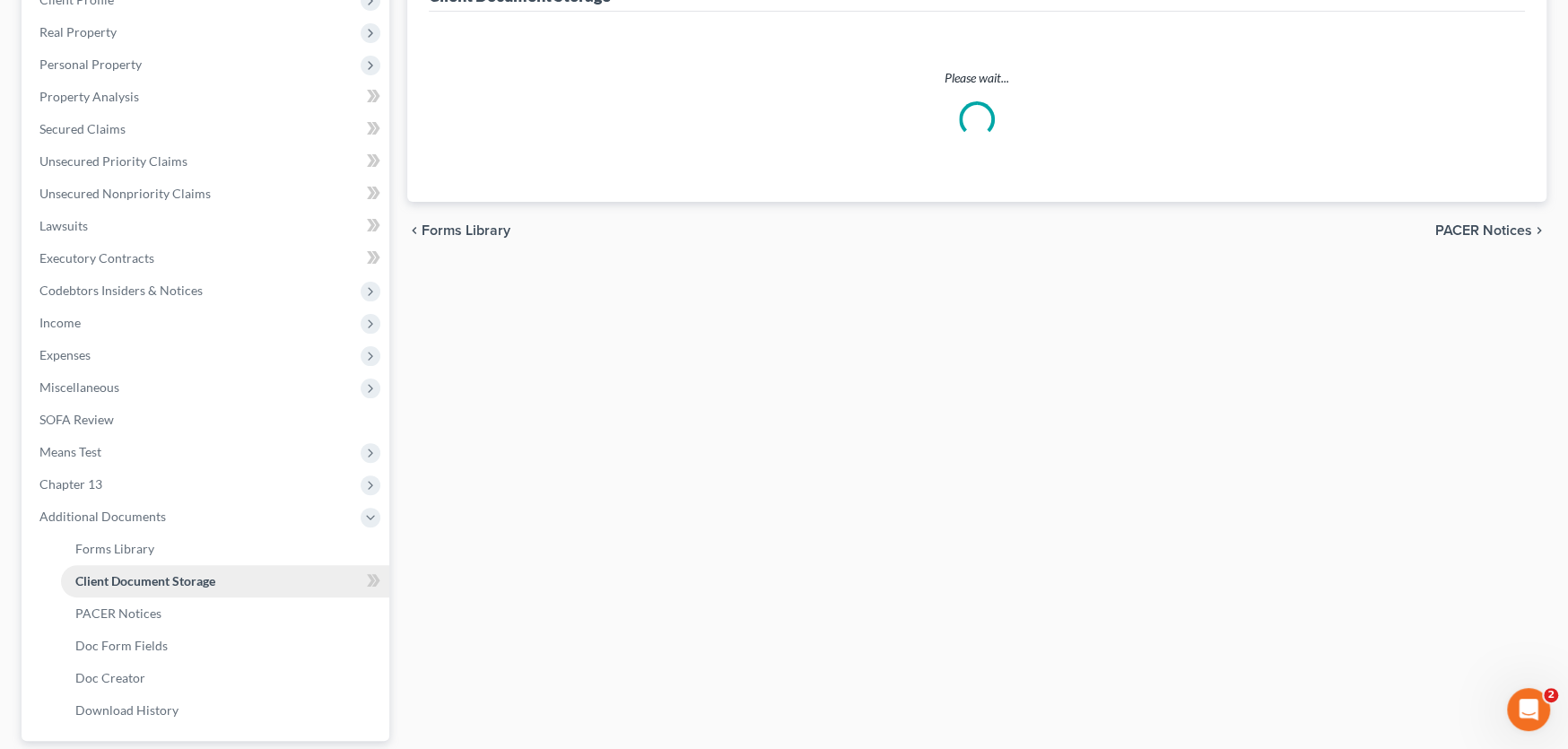
scroll to position [69, 0]
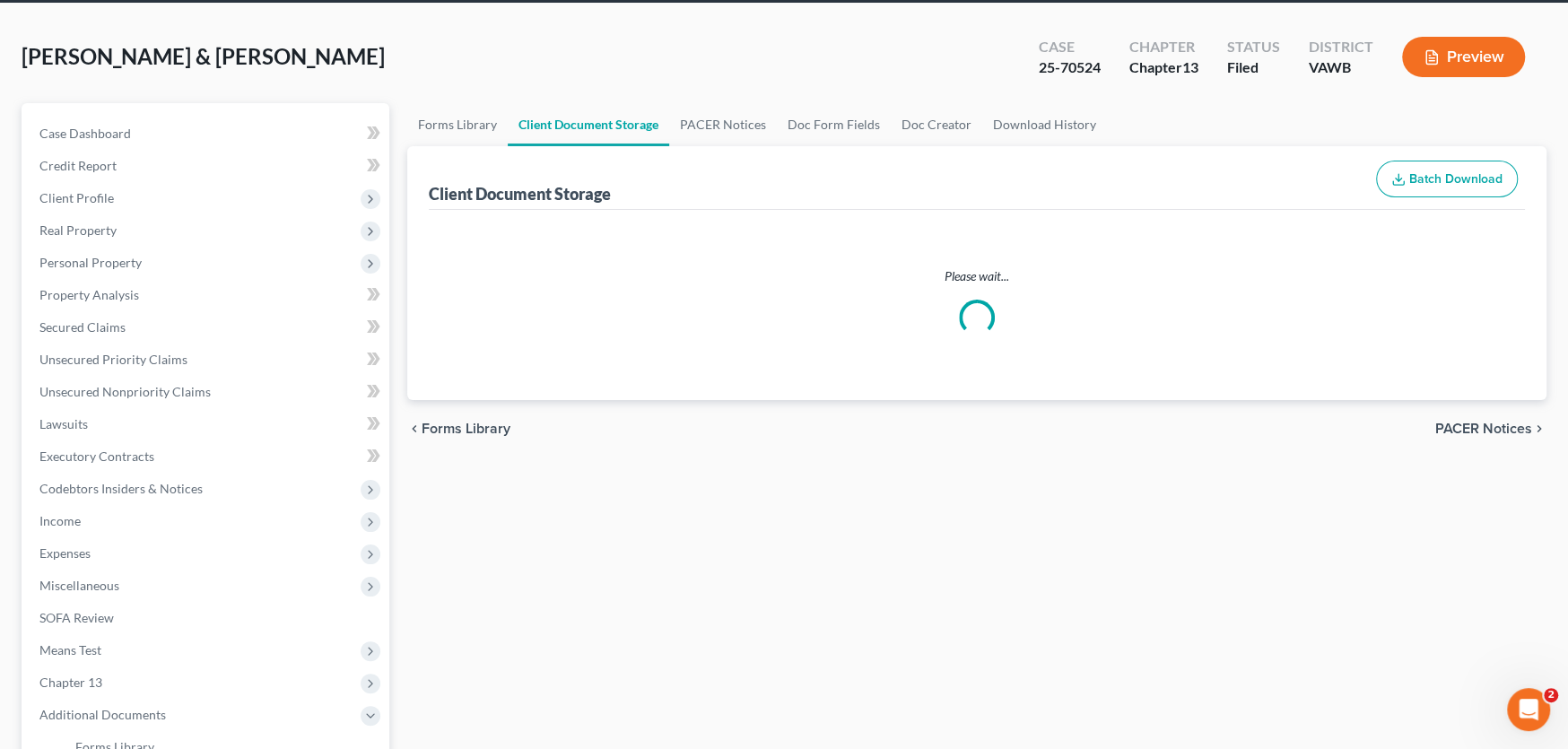
select select "0"
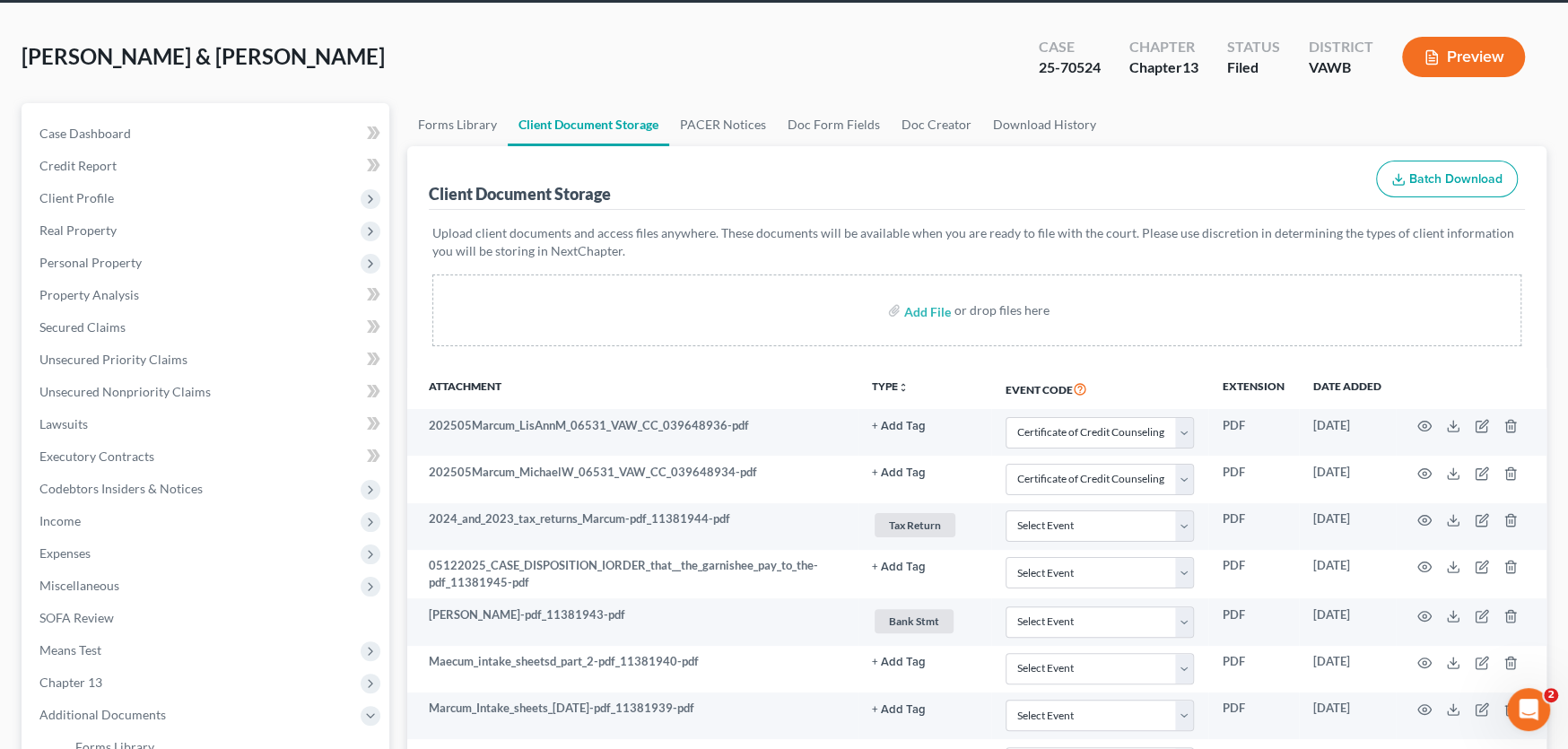
scroll to position [0, 0]
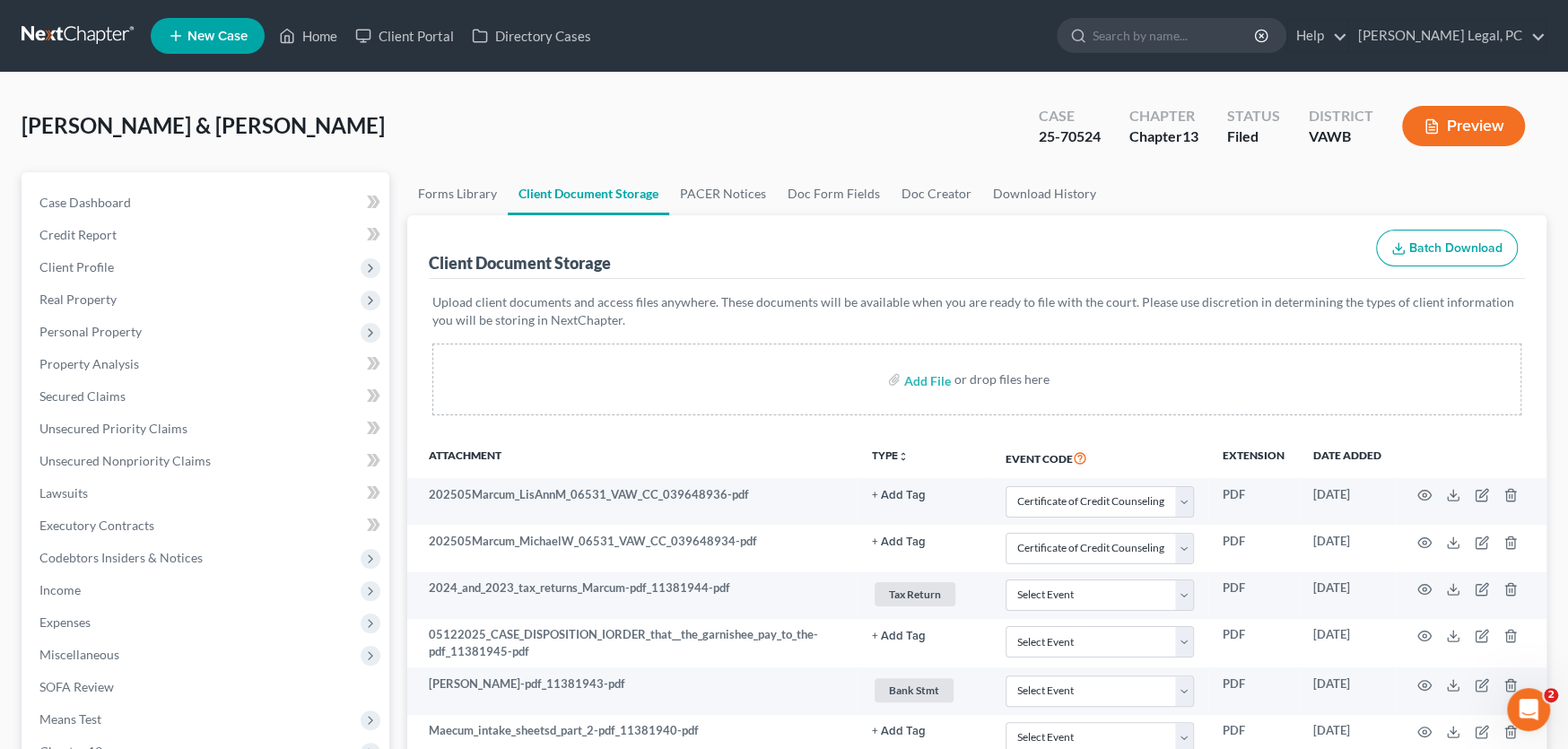
select select "0"
click at [44, 33] on link at bounding box center [79, 36] width 115 height 33
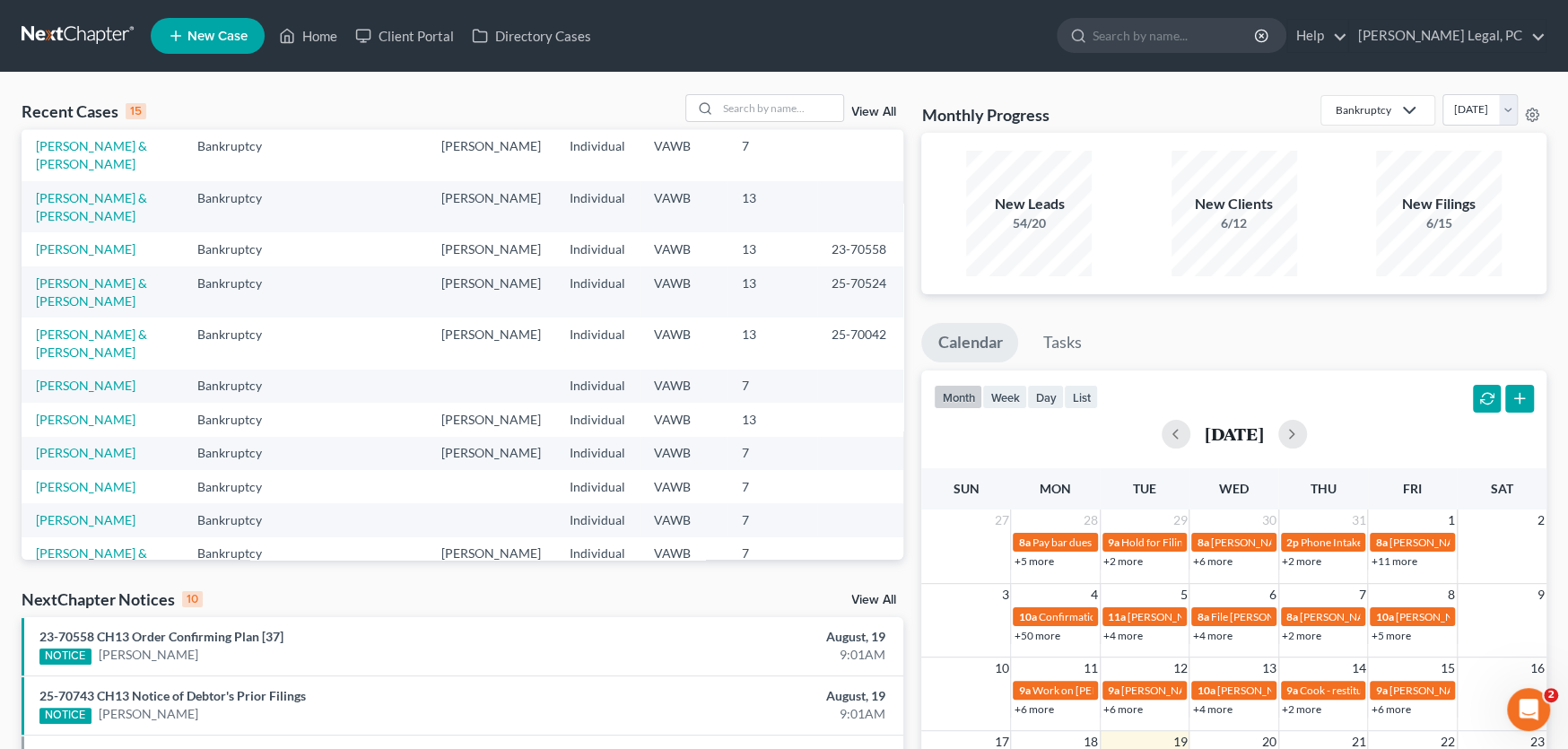
scroll to position [159, 0]
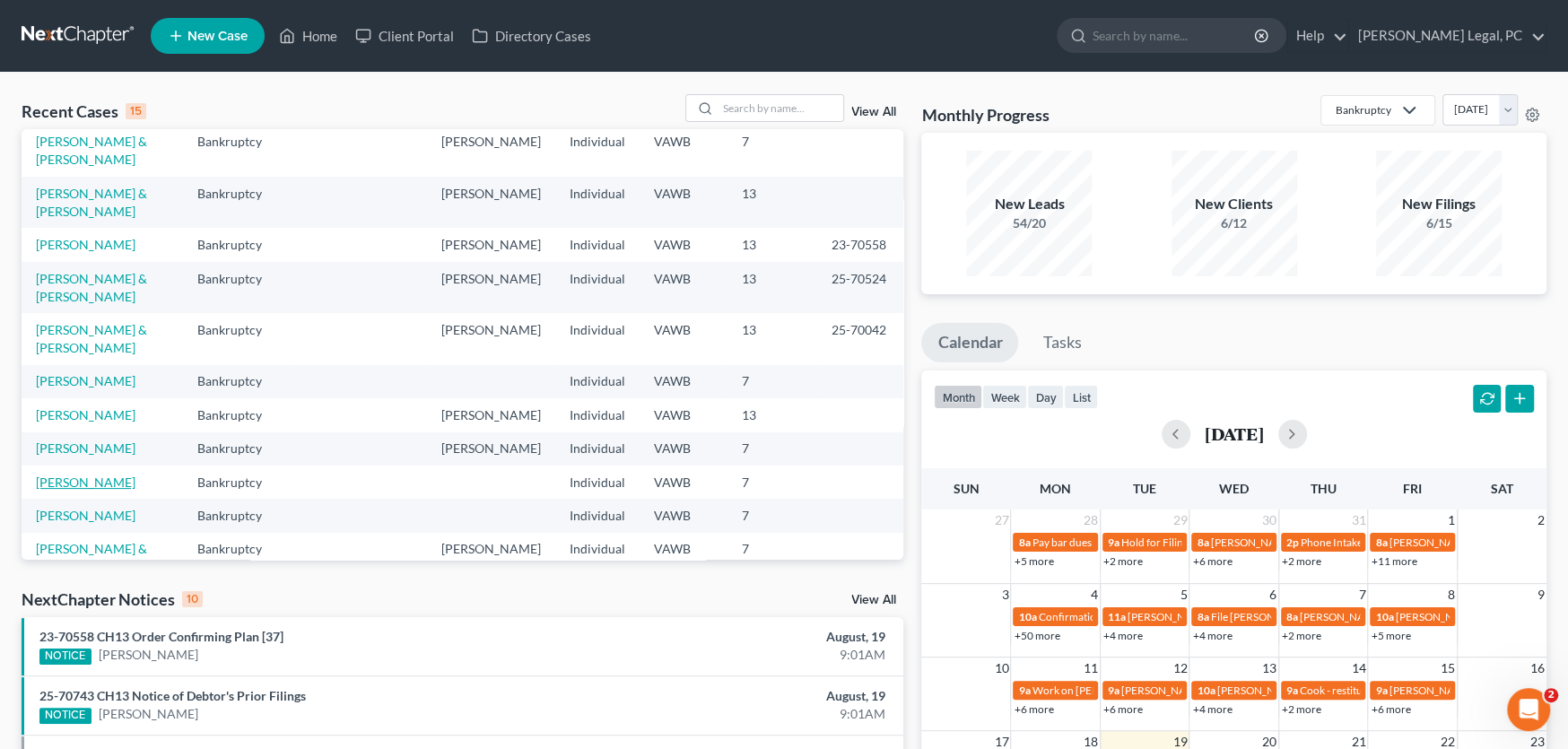
click at [119, 475] on link "[PERSON_NAME]" at bounding box center [86, 482] width 100 height 15
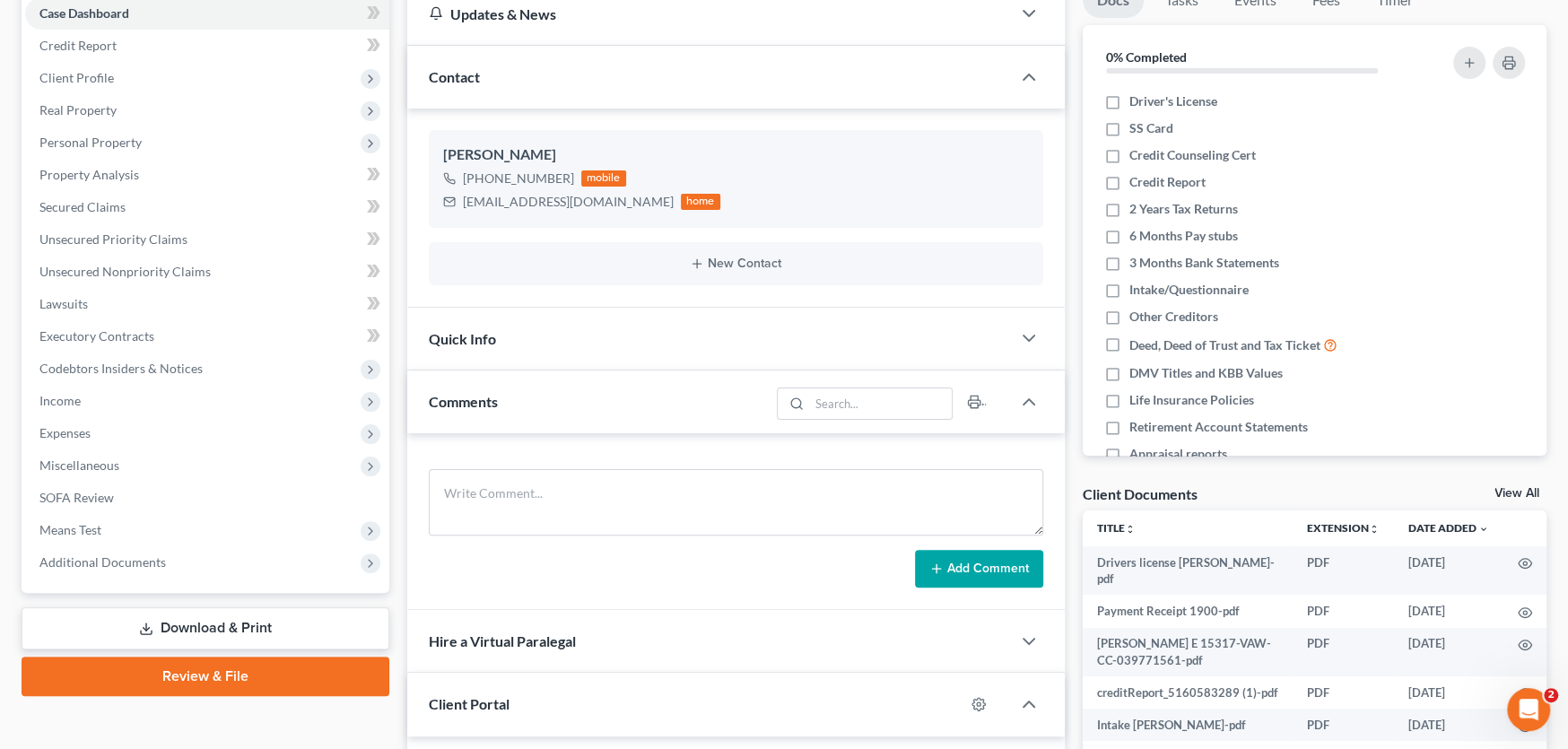
scroll to position [359, 0]
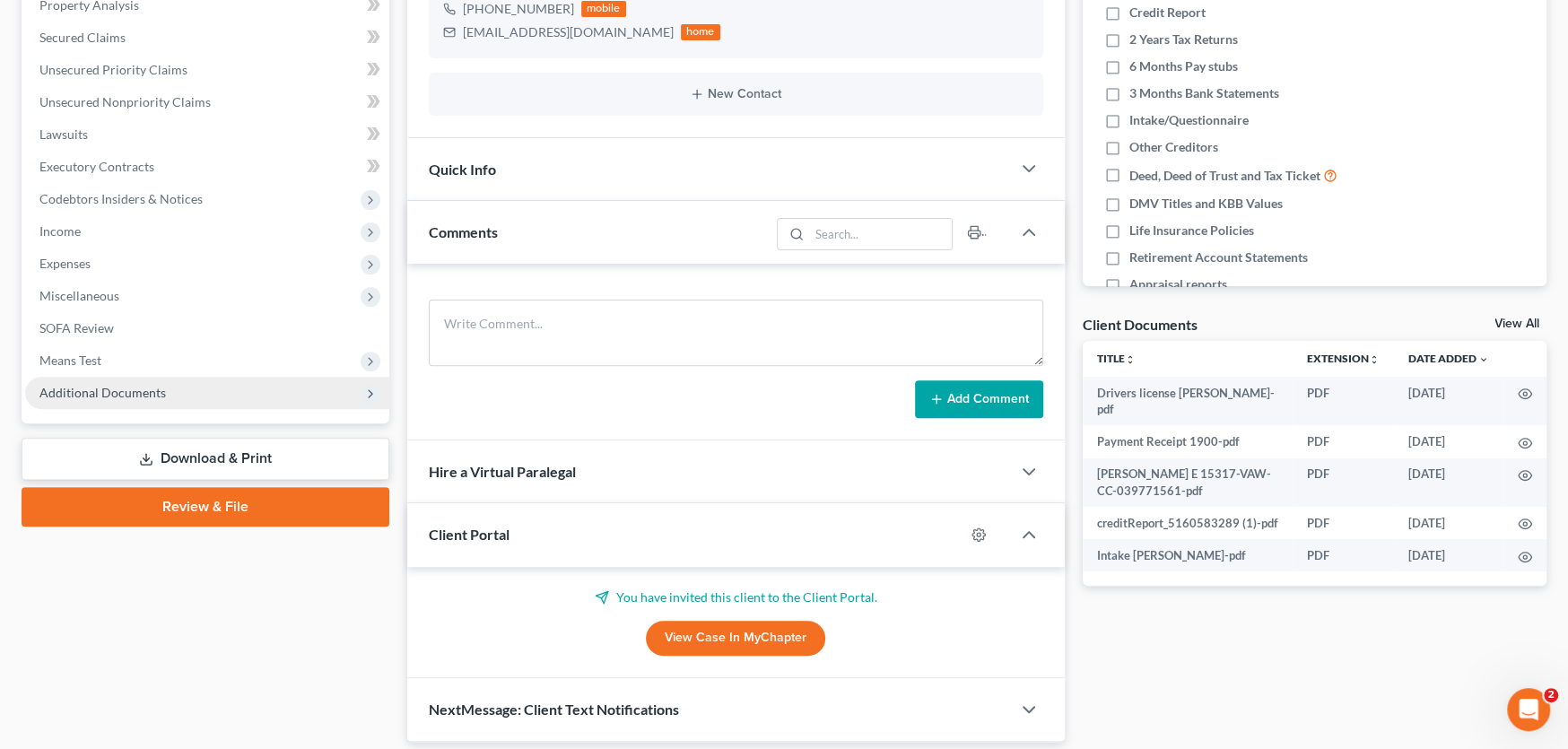
click at [82, 381] on span "Additional Documents" at bounding box center [207, 393] width 365 height 33
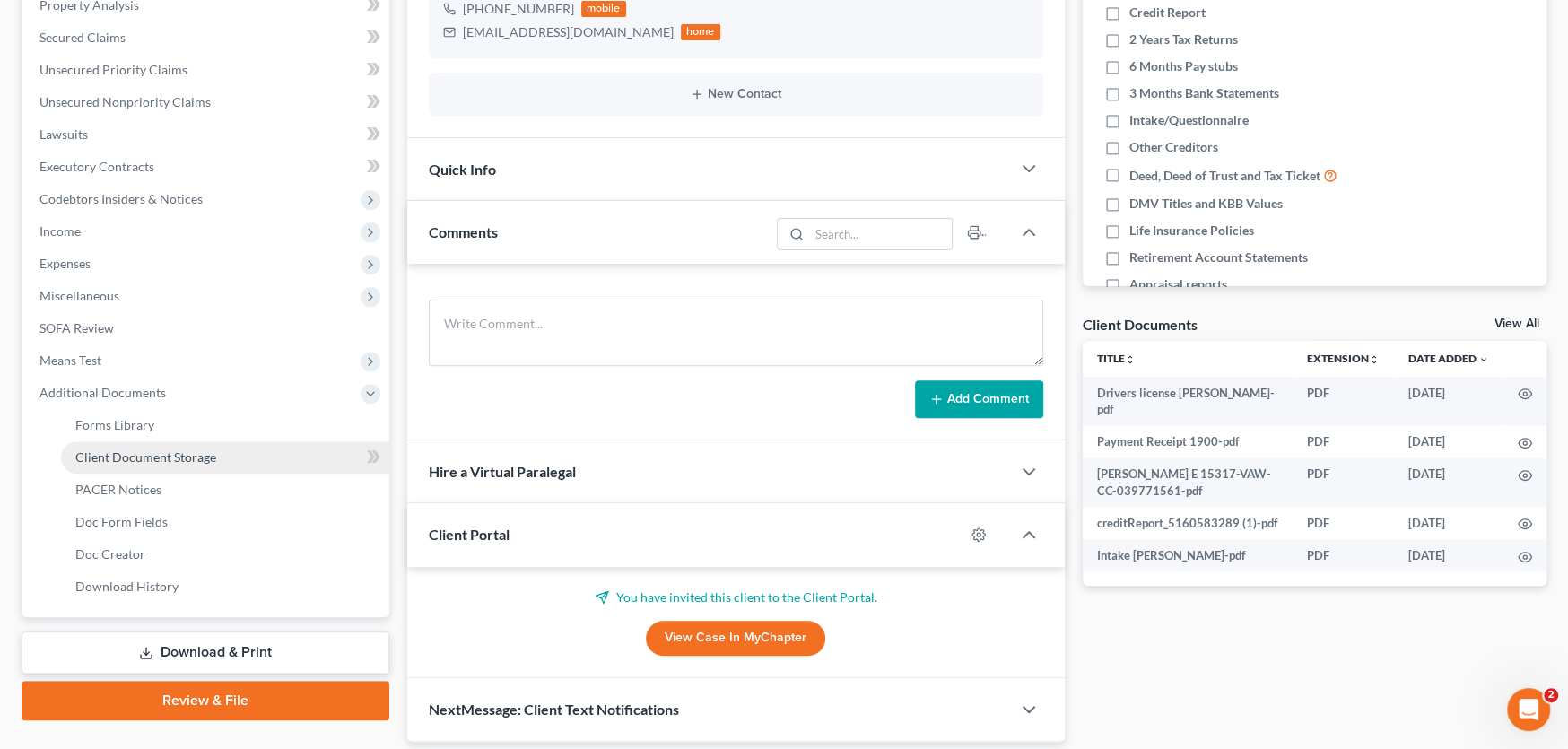
click at [100, 454] on span "Client Document Storage" at bounding box center [146, 457] width 141 height 15
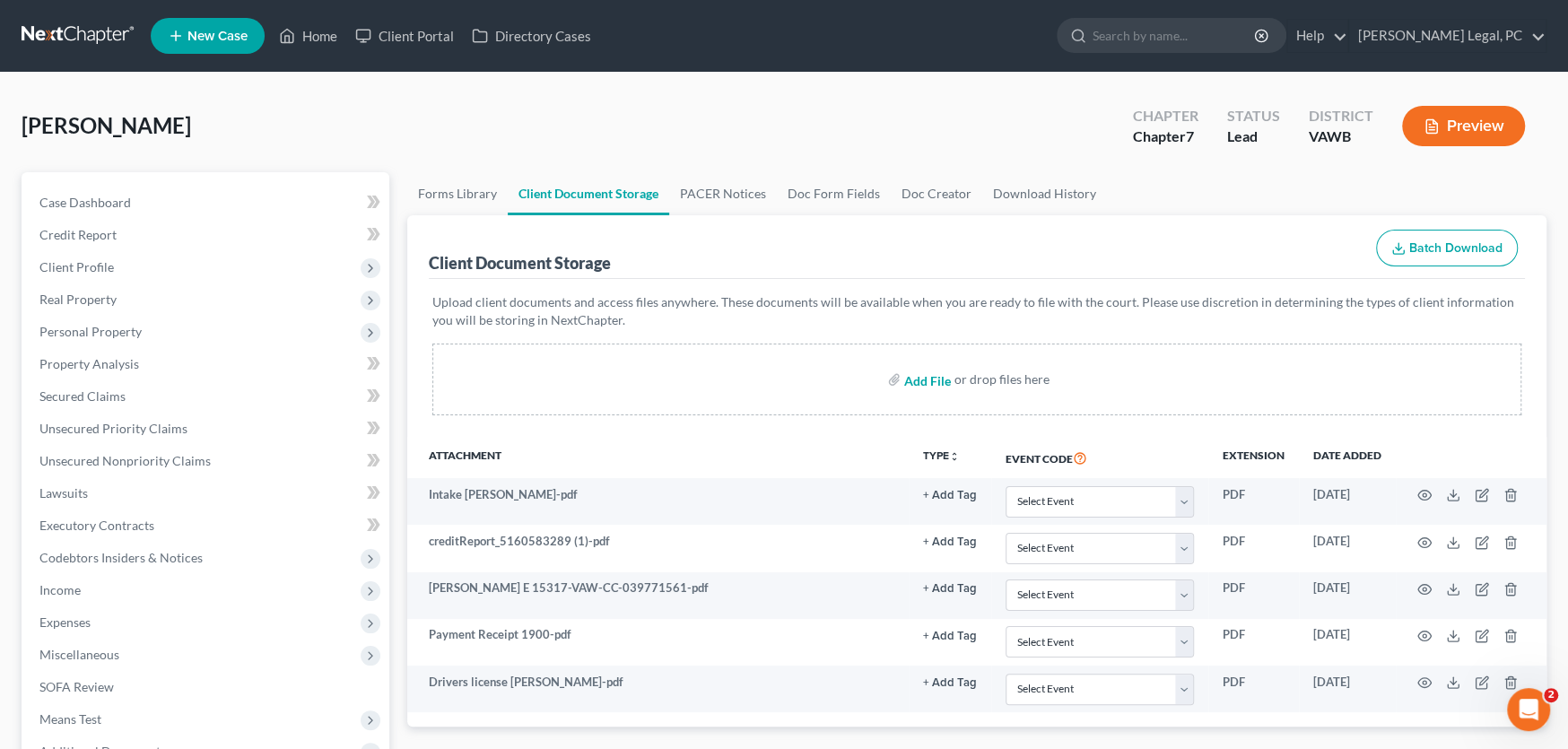
click at [923, 383] on input "file" at bounding box center [927, 380] width 43 height 33
type input "C:\fakepath\Real Estate GIS.pdf"
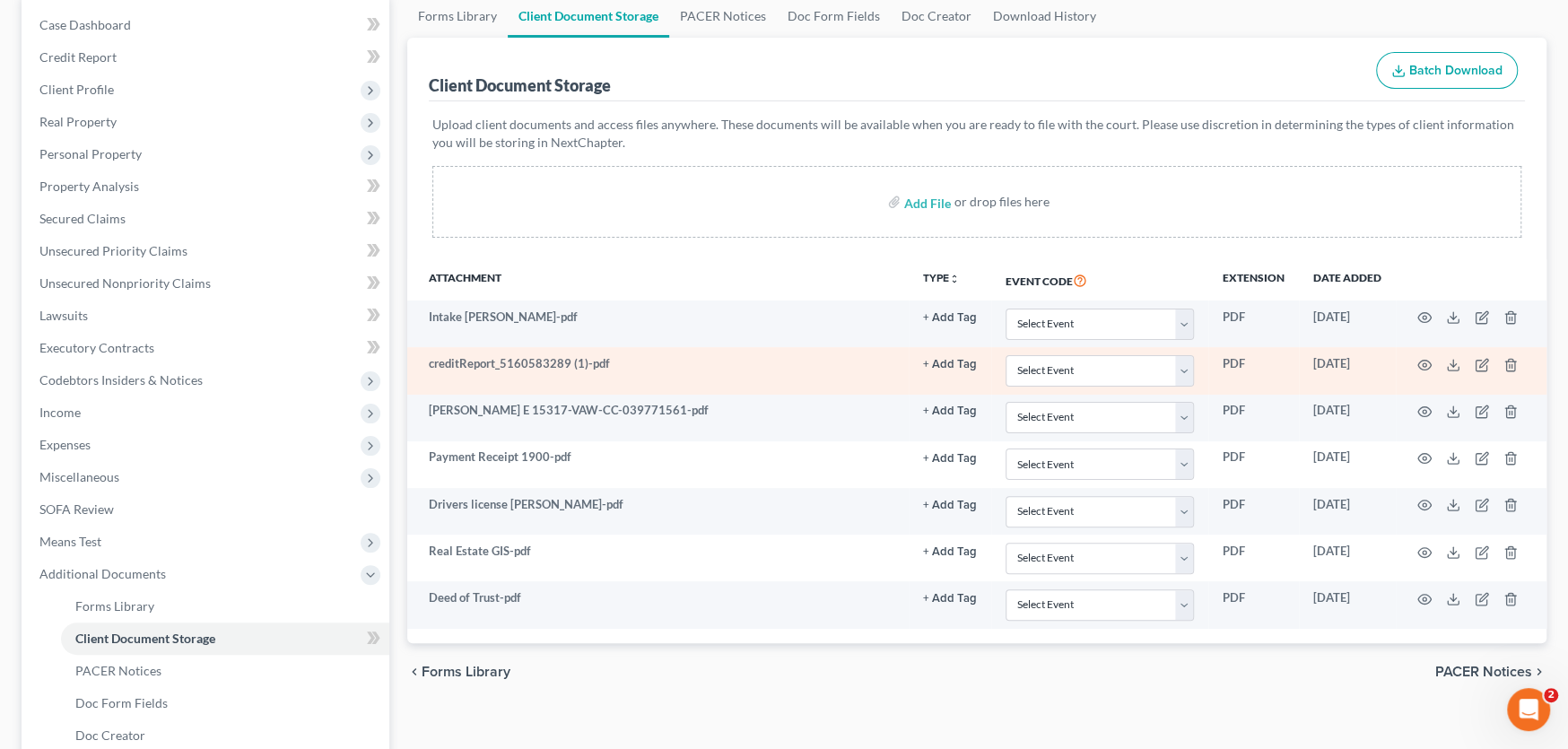
scroll to position [179, 0]
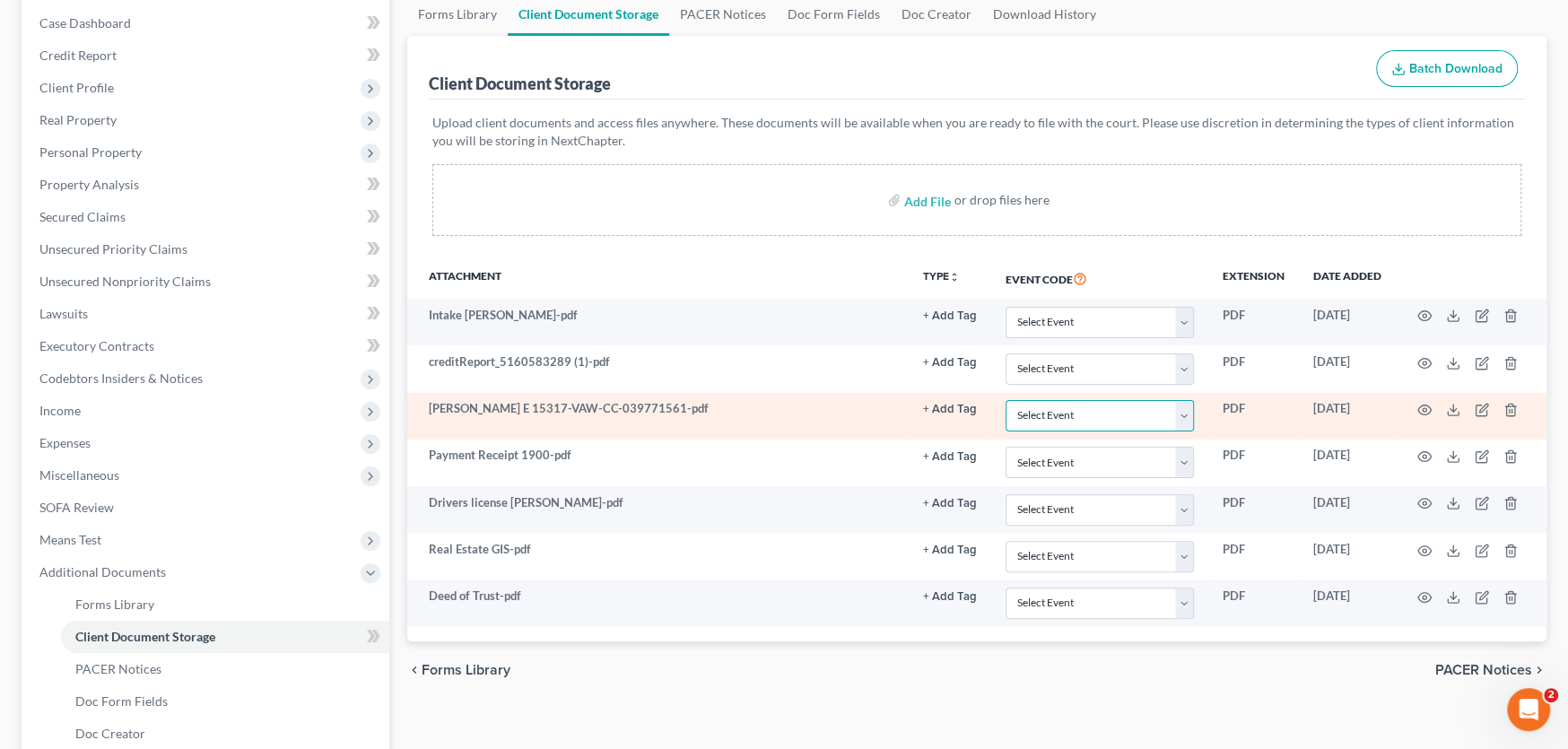
click at [1157, 419] on select "Select Event Certificate of Credit Counseling" at bounding box center [1100, 415] width 188 height 32
select select "0"
click at [1006, 400] on select "Select Event Certificate of Credit Counseling" at bounding box center [1100, 415] width 188 height 32
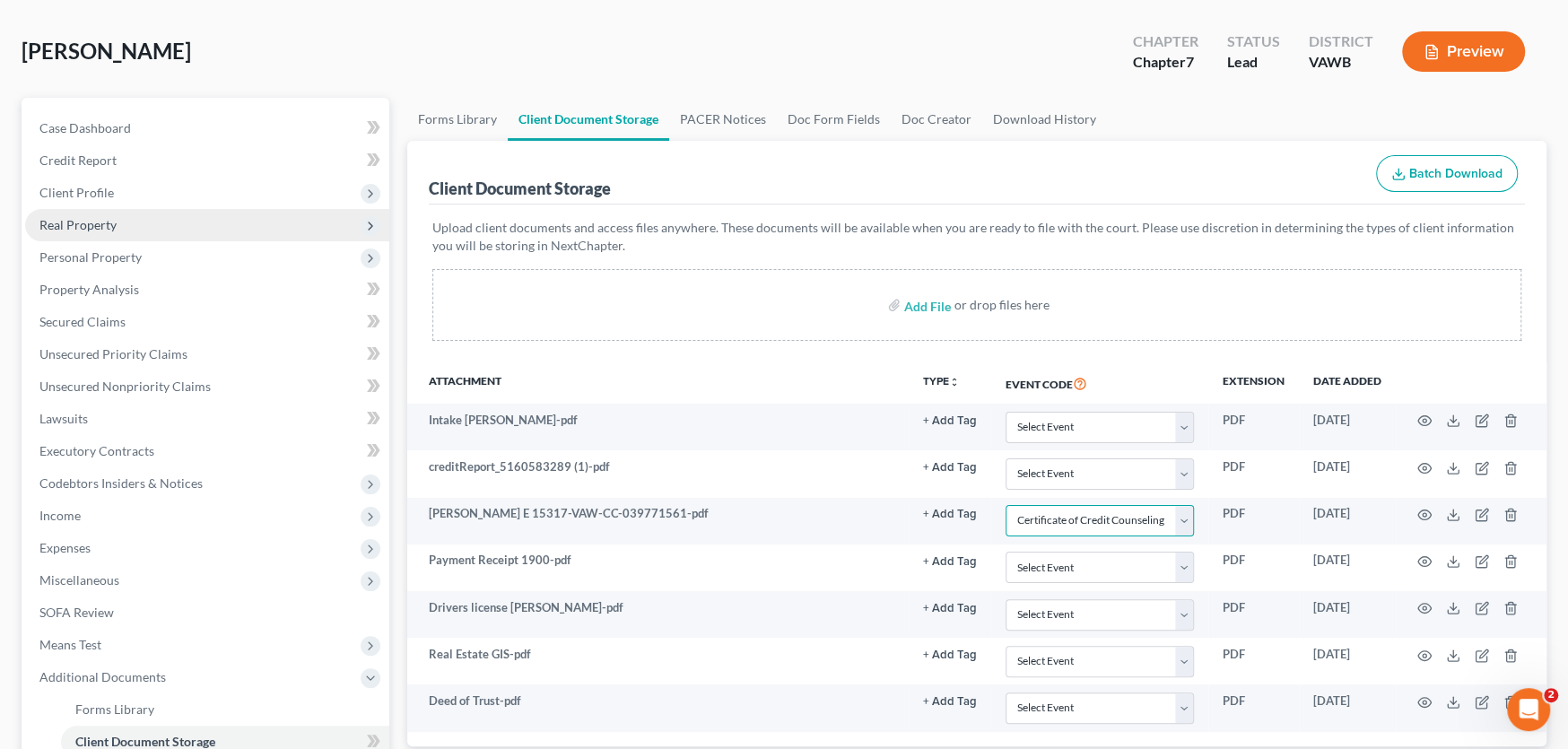
scroll to position [0, 0]
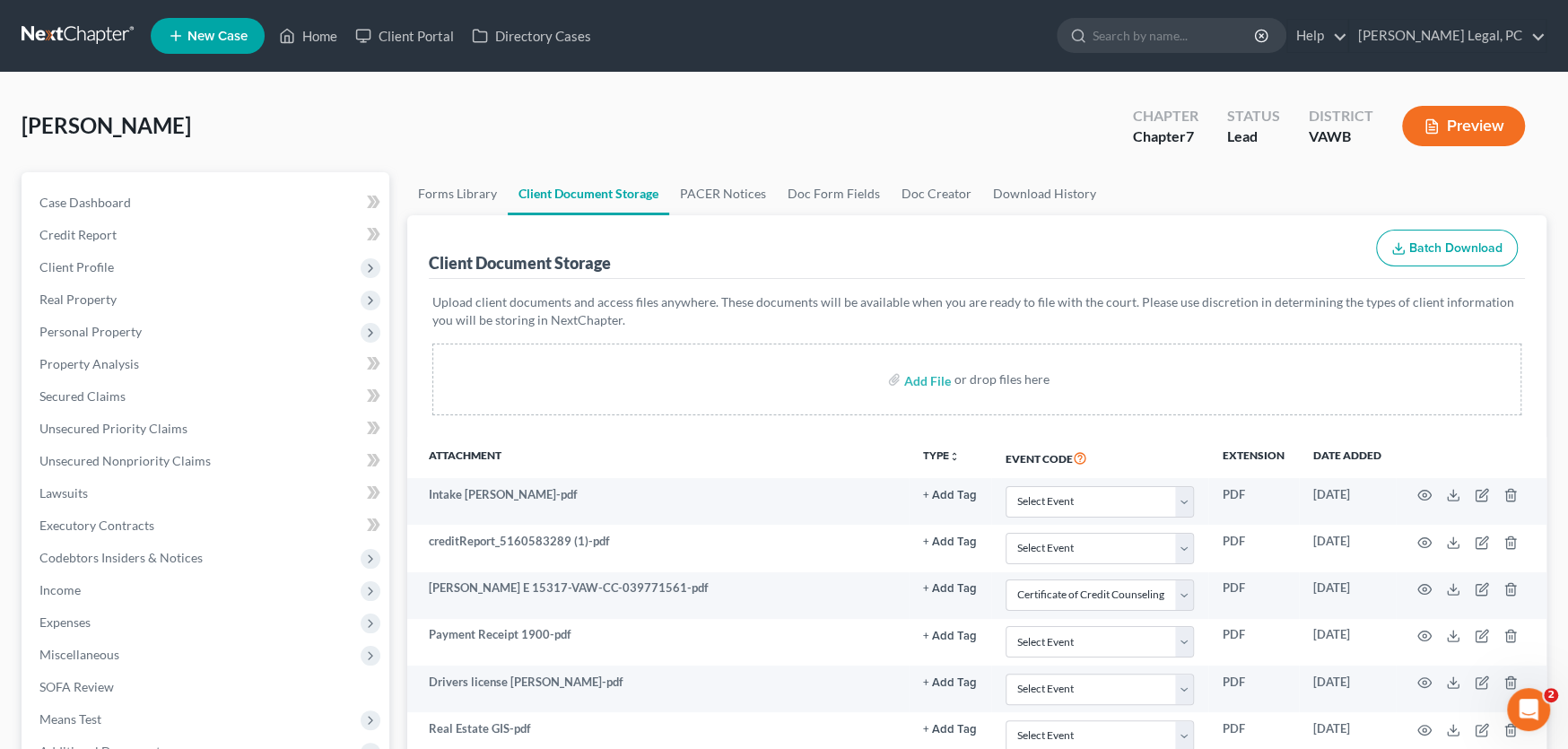
click at [83, 32] on link at bounding box center [79, 36] width 115 height 33
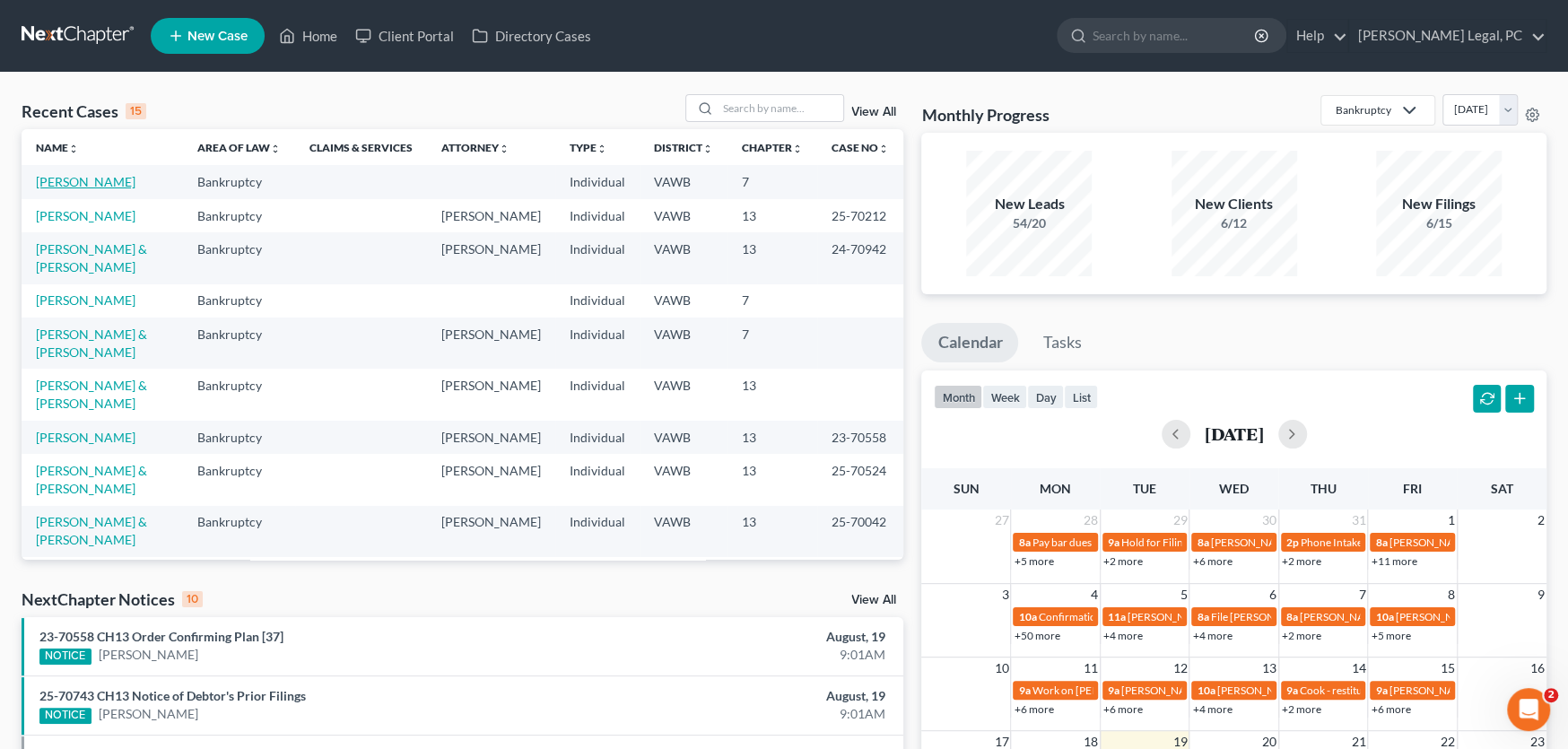
click at [114, 184] on link "[PERSON_NAME]" at bounding box center [86, 181] width 100 height 15
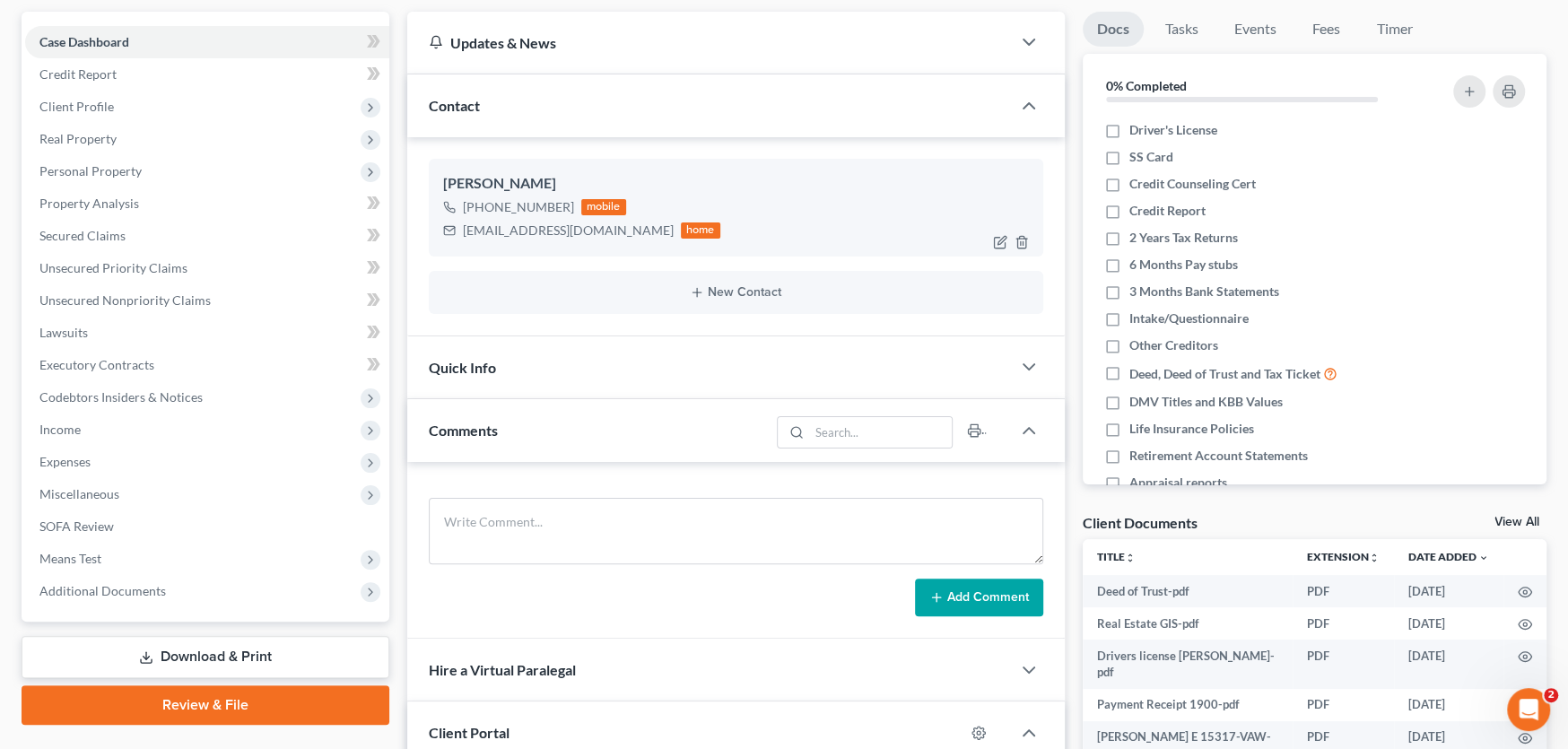
scroll to position [269, 0]
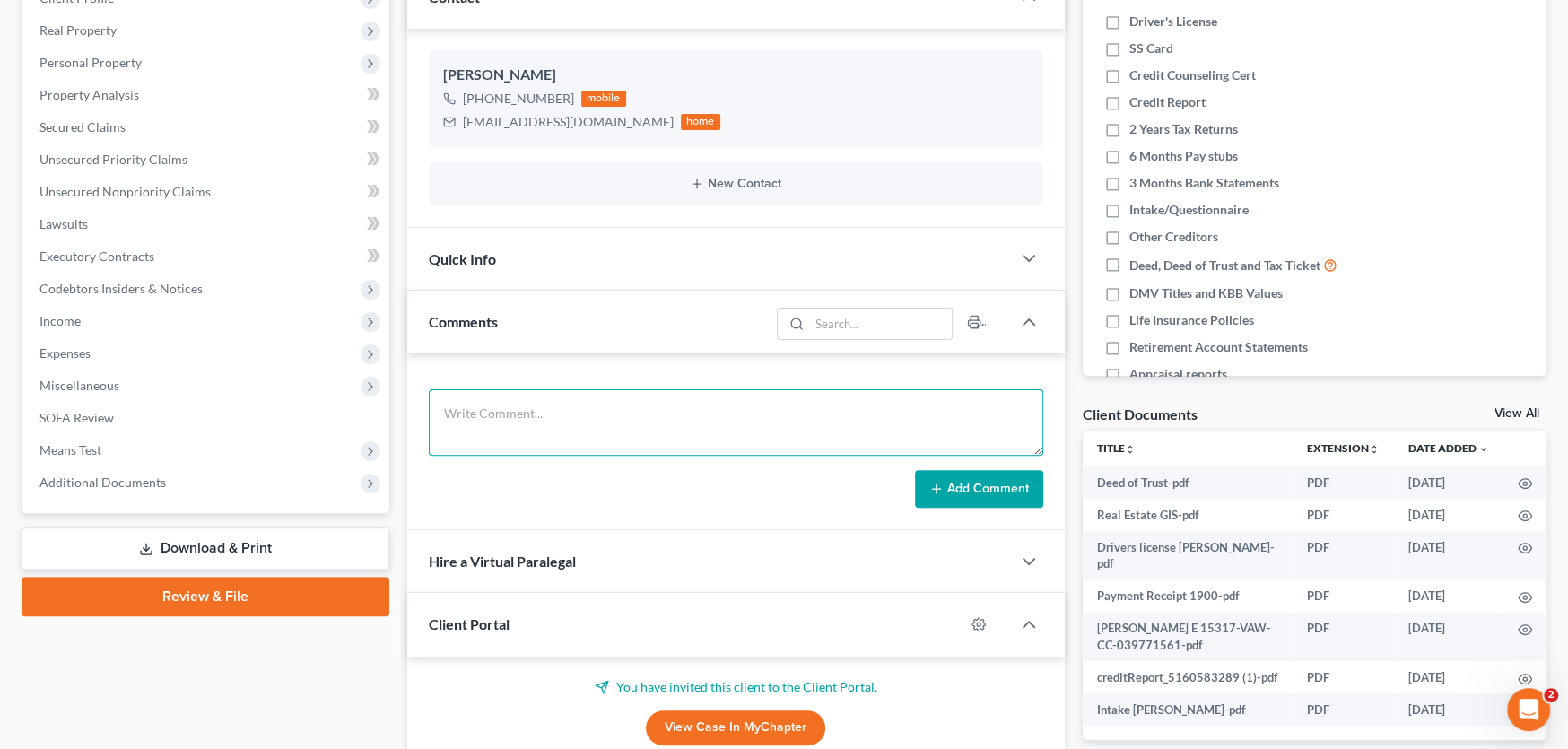
click at [482, 417] on textarea at bounding box center [736, 422] width 614 height 66
type textarea "To Mikayla"
click at [994, 482] on button "Add Comment" at bounding box center [979, 489] width 128 height 38
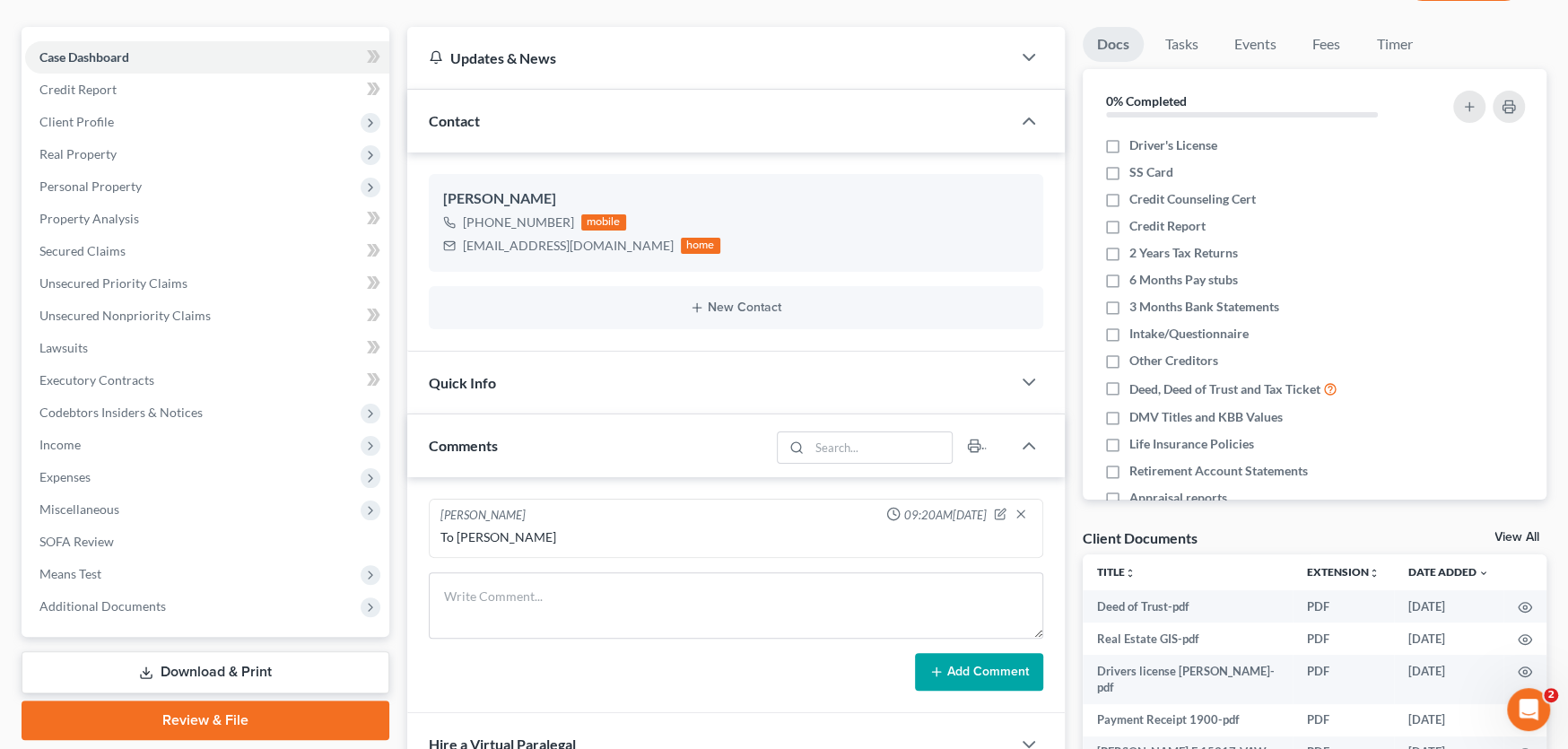
scroll to position [0, 0]
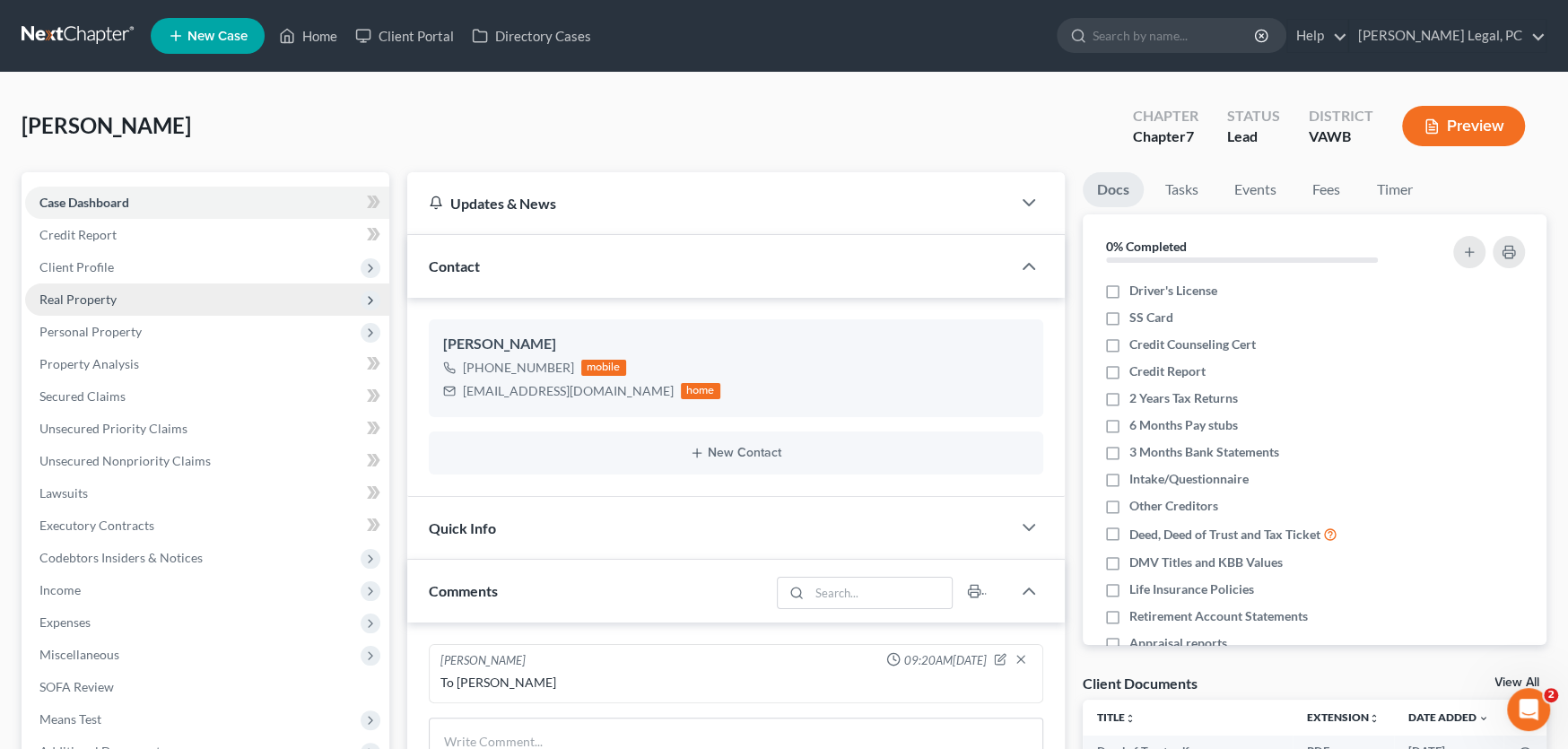
click at [84, 308] on span "Real Property" at bounding box center [207, 299] width 365 height 33
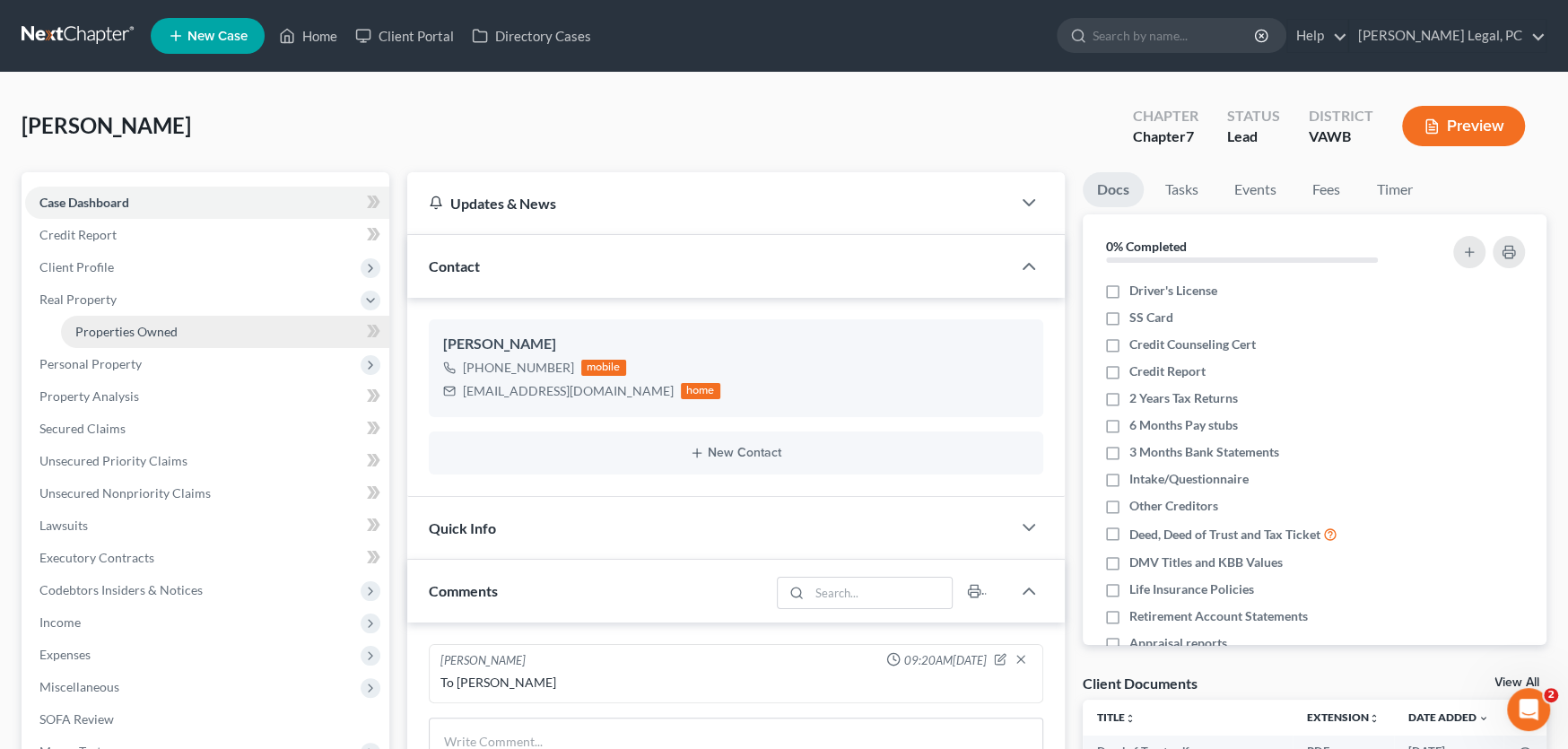
click at [94, 337] on link "Properties Owned" at bounding box center [224, 332] width 328 height 33
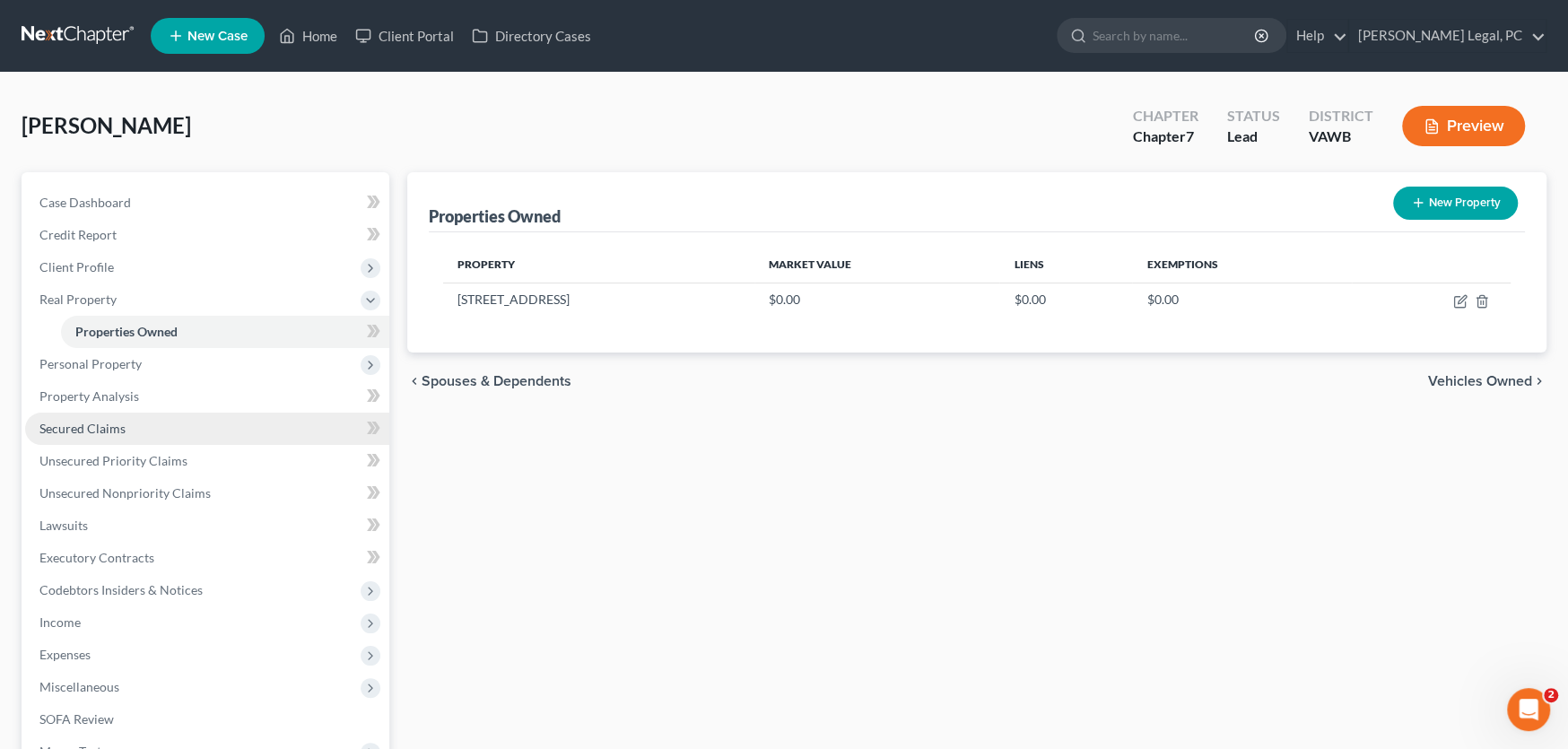
scroll to position [235, 0]
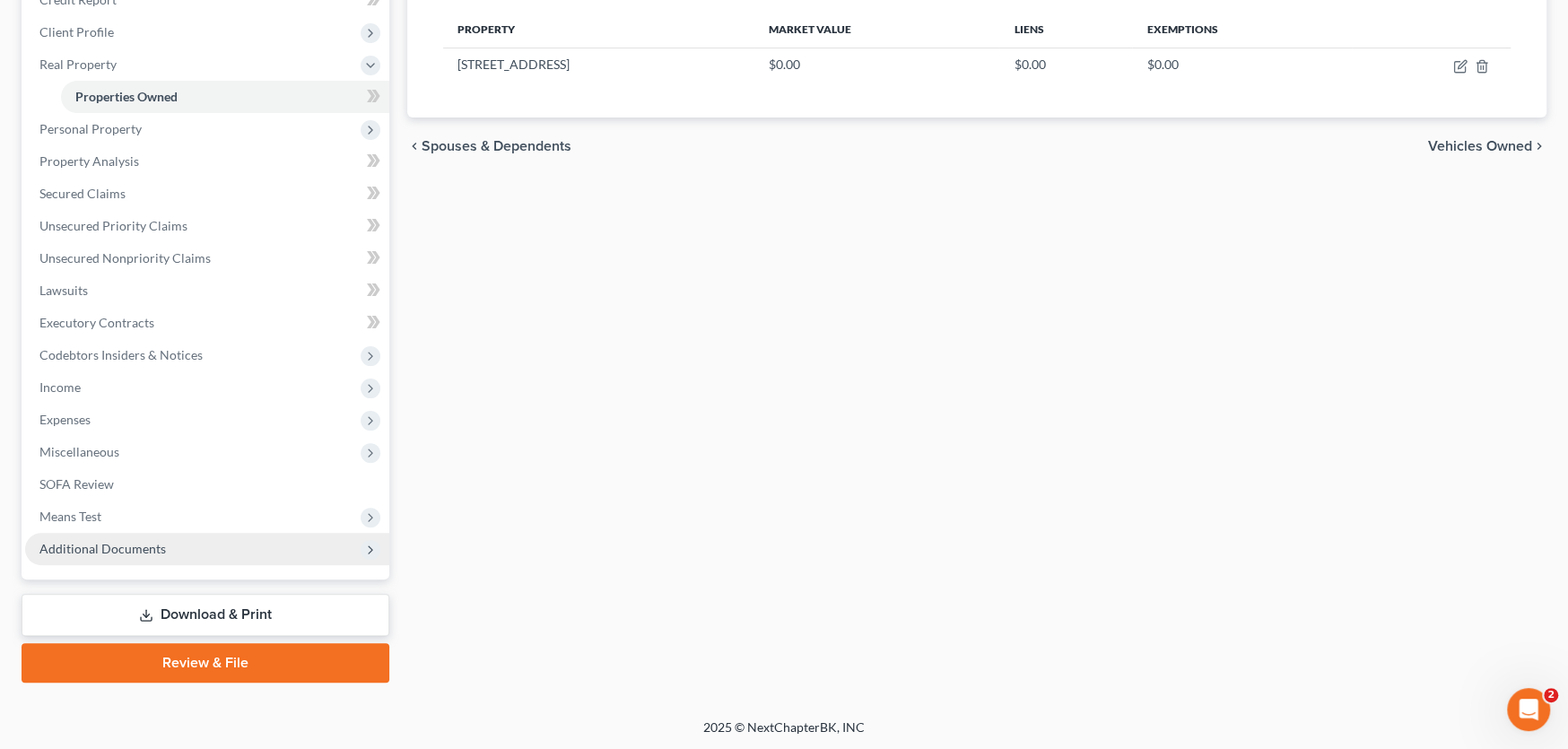
click at [130, 545] on span "Additional Documents" at bounding box center [103, 548] width 127 height 15
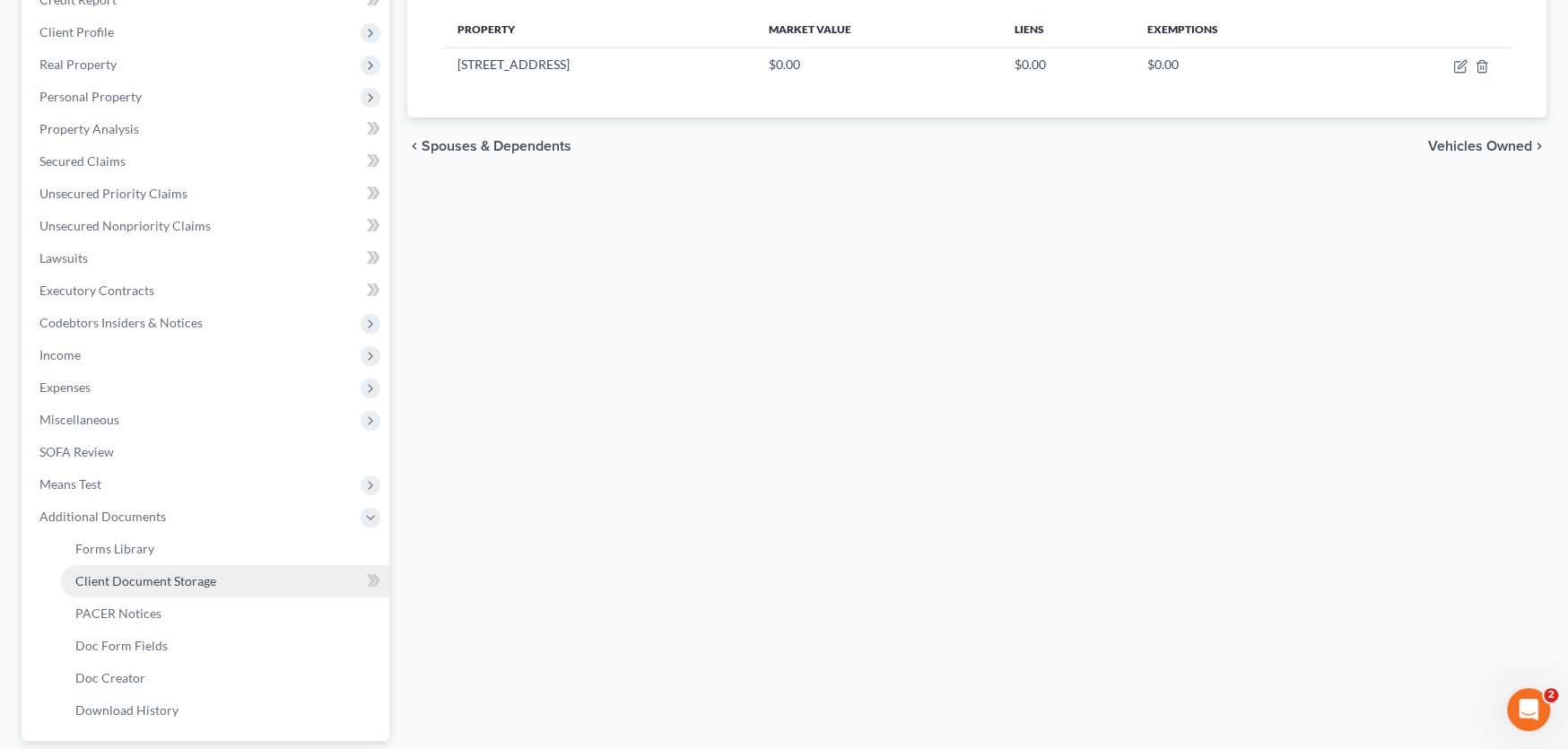
click at [143, 579] on span "Client Document Storage" at bounding box center [146, 581] width 141 height 15
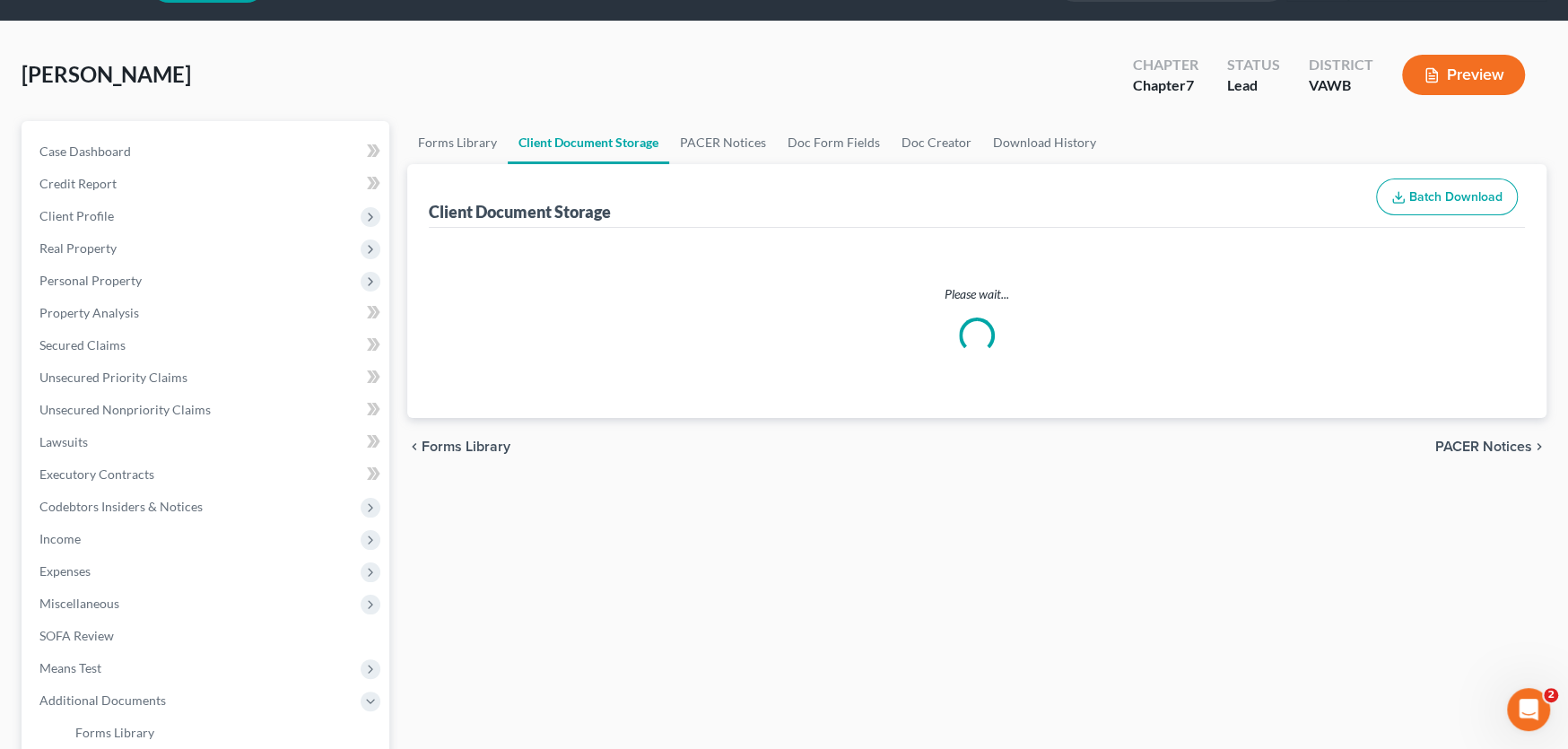
scroll to position [2, 0]
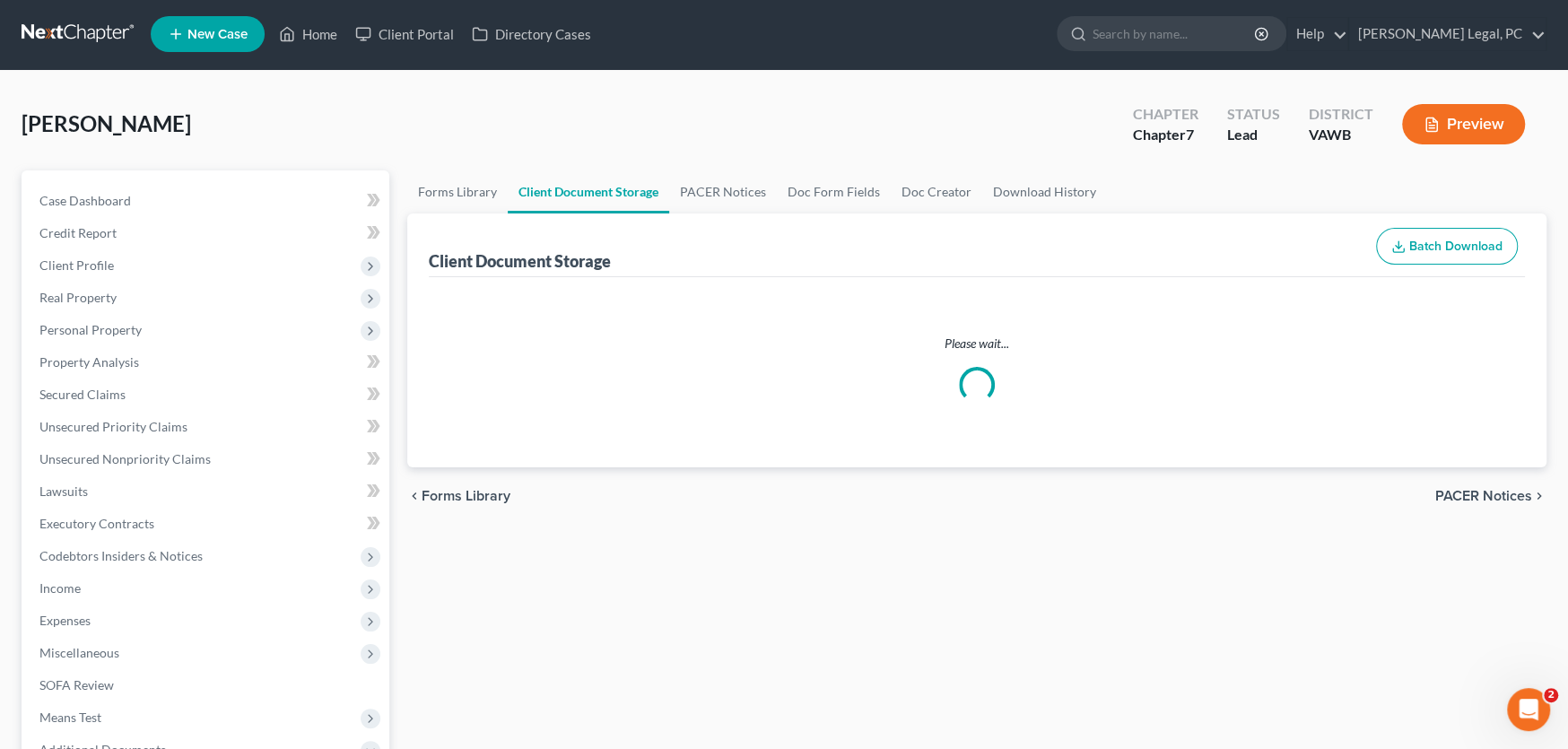
select select "0"
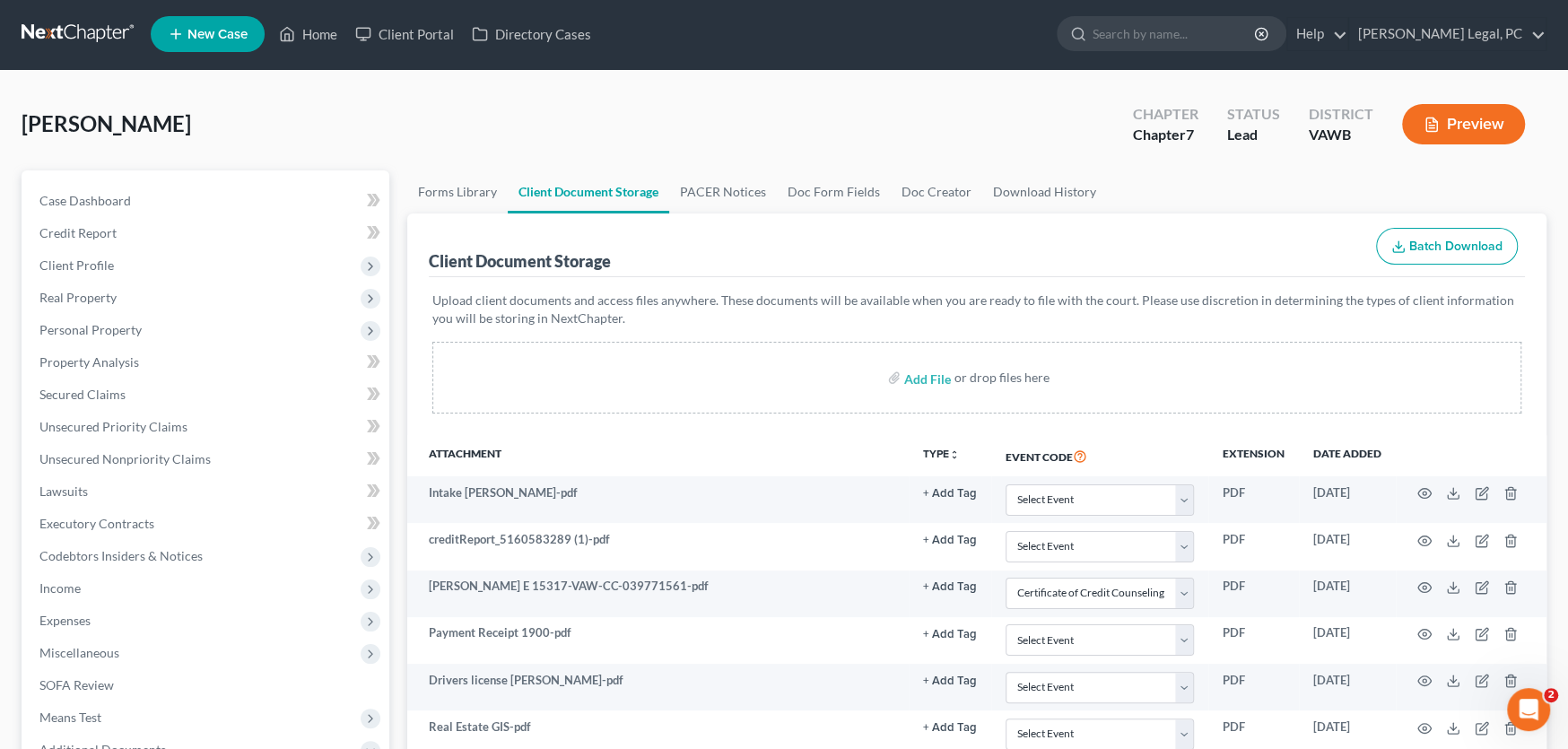
scroll to position [0, 0]
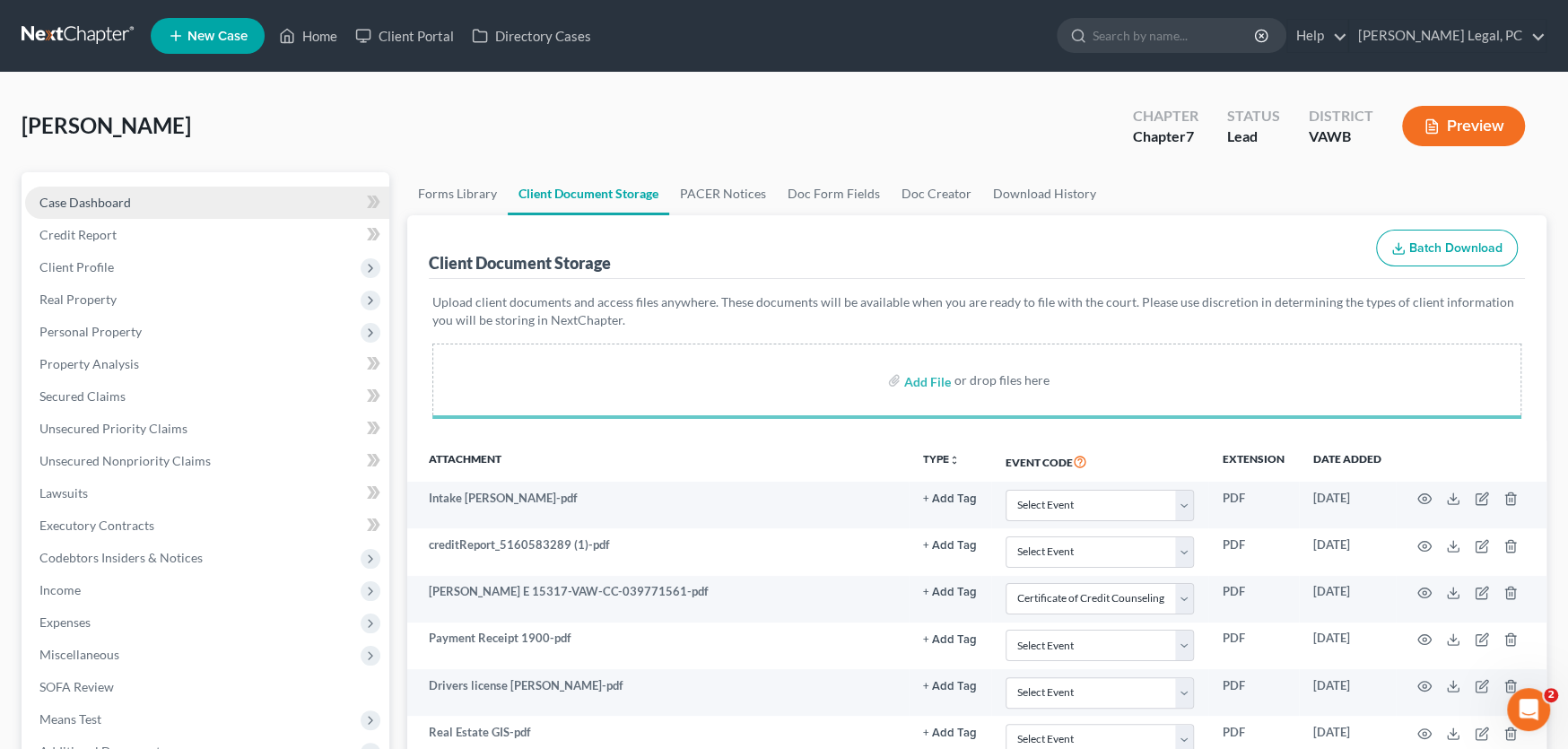
click at [73, 202] on span "Case Dashboard" at bounding box center [85, 202] width 91 height 15
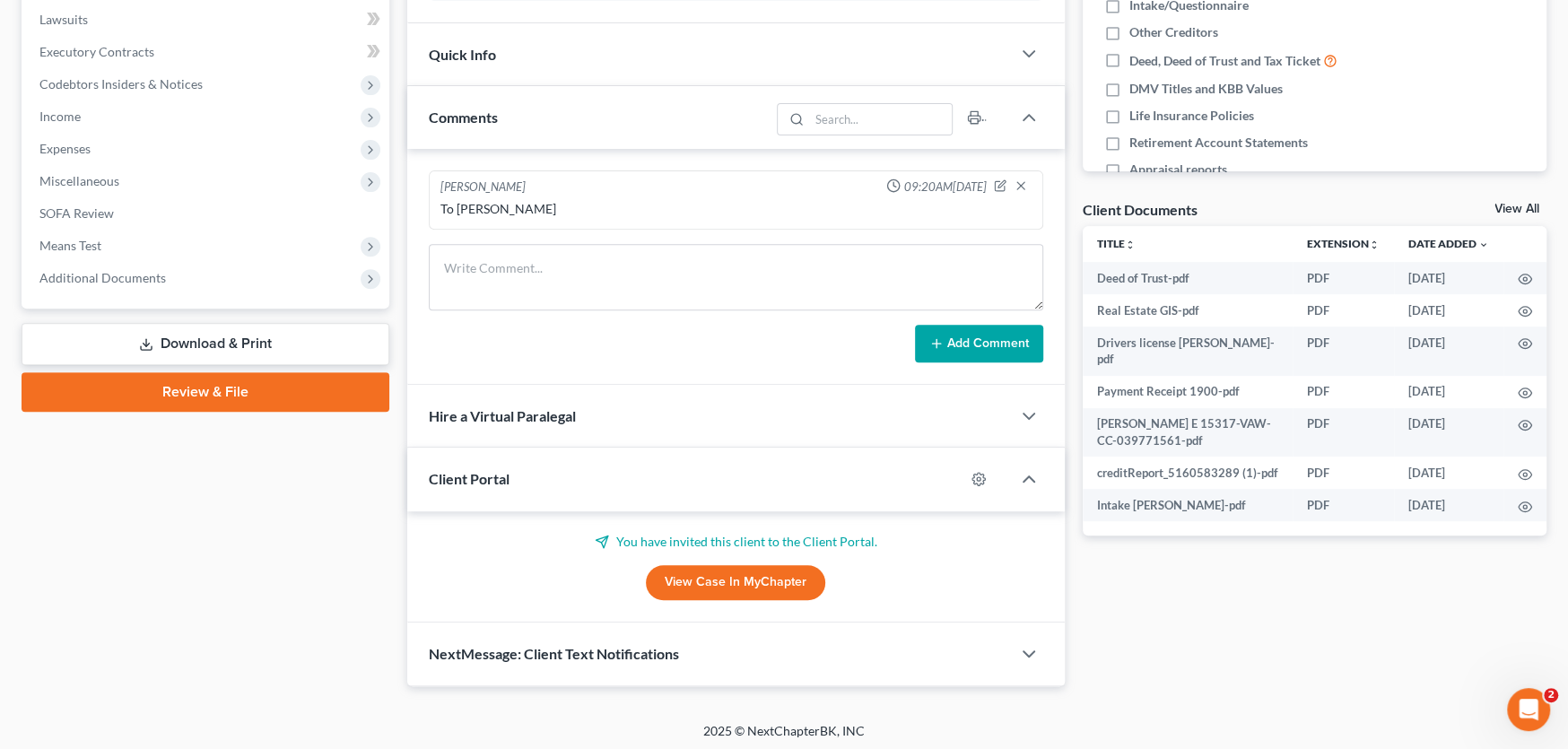
scroll to position [477, 0]
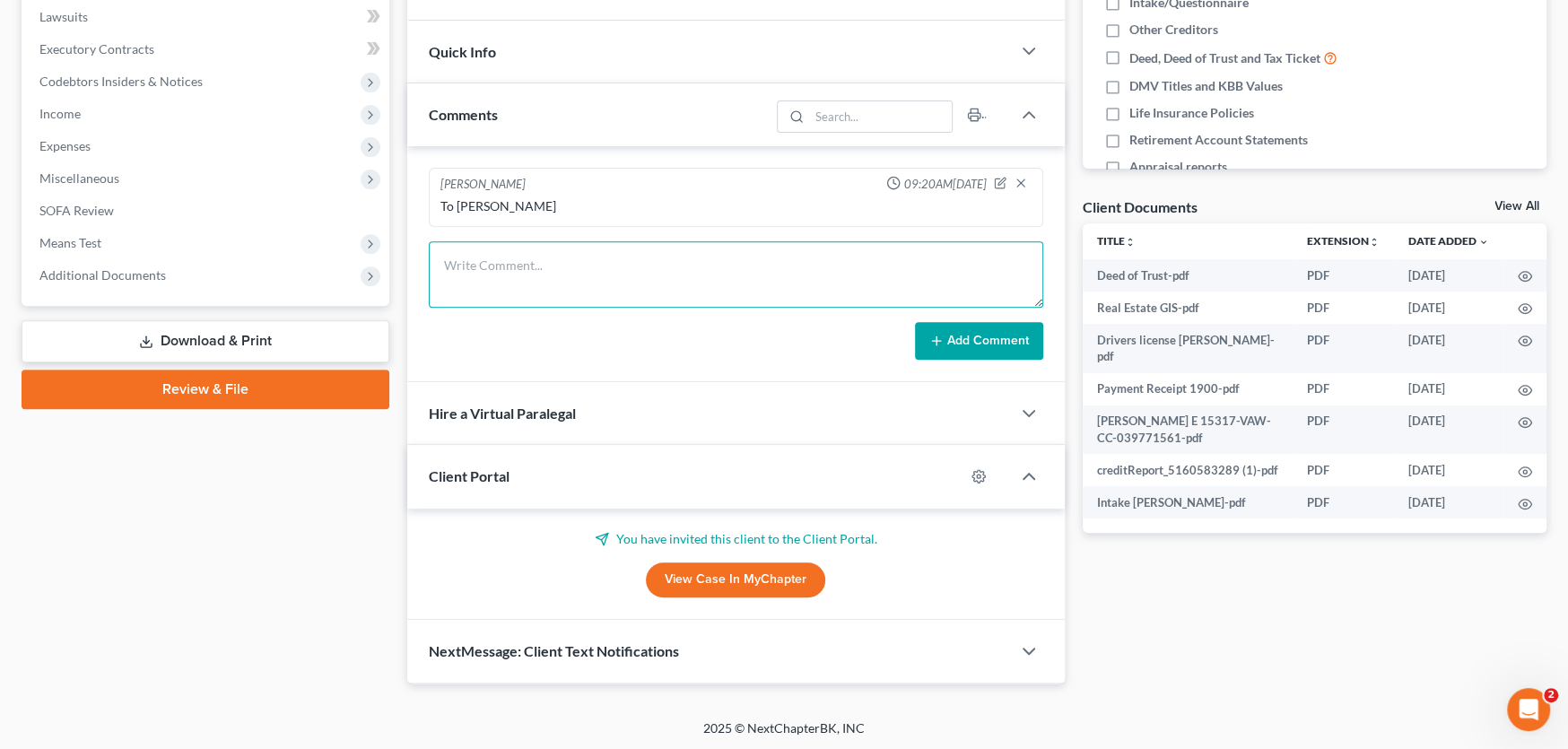
click at [498, 269] on textarea at bounding box center [736, 274] width 614 height 66
click at [628, 265] on textarea "Client is getting a fair market analasis from a realtor, house needs work and i…" at bounding box center [736, 274] width 614 height 66
type textarea "Client is getting a fair market analysis from a realtor, house needs work and i…"
click at [962, 349] on button "Add Comment" at bounding box center [979, 341] width 128 height 38
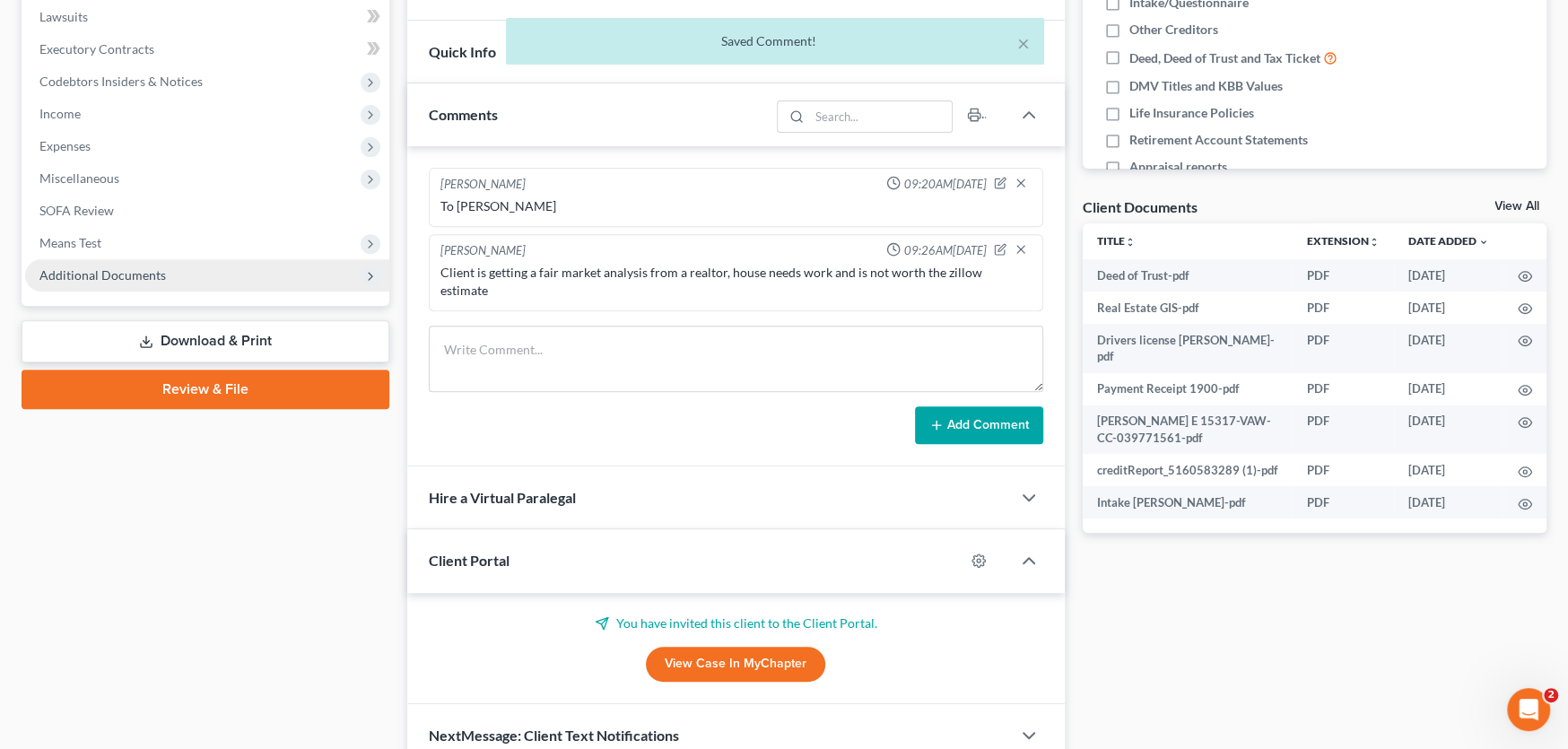
click at [185, 280] on span "Additional Documents" at bounding box center [207, 276] width 365 height 33
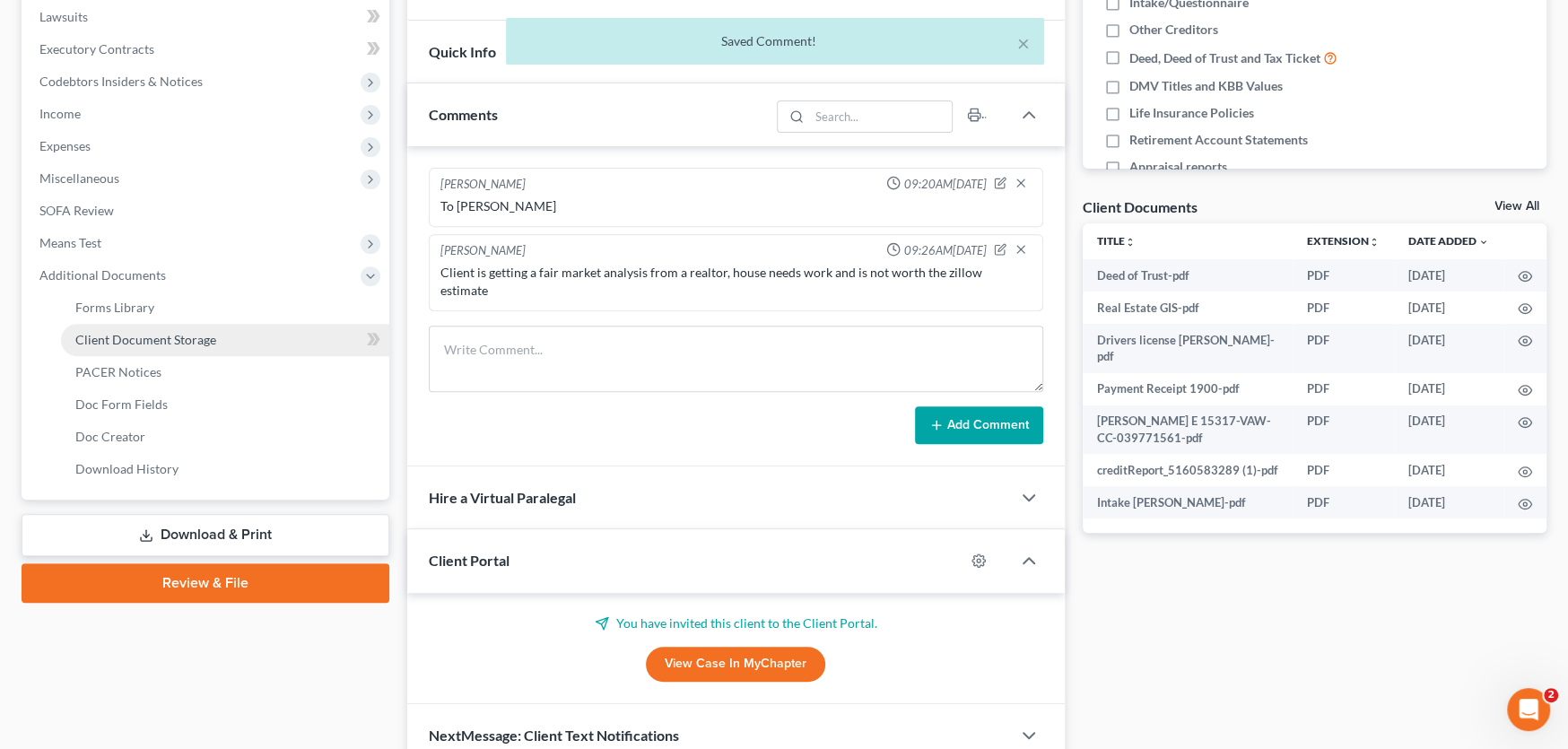
click at [176, 337] on span "Client Document Storage" at bounding box center [146, 339] width 141 height 15
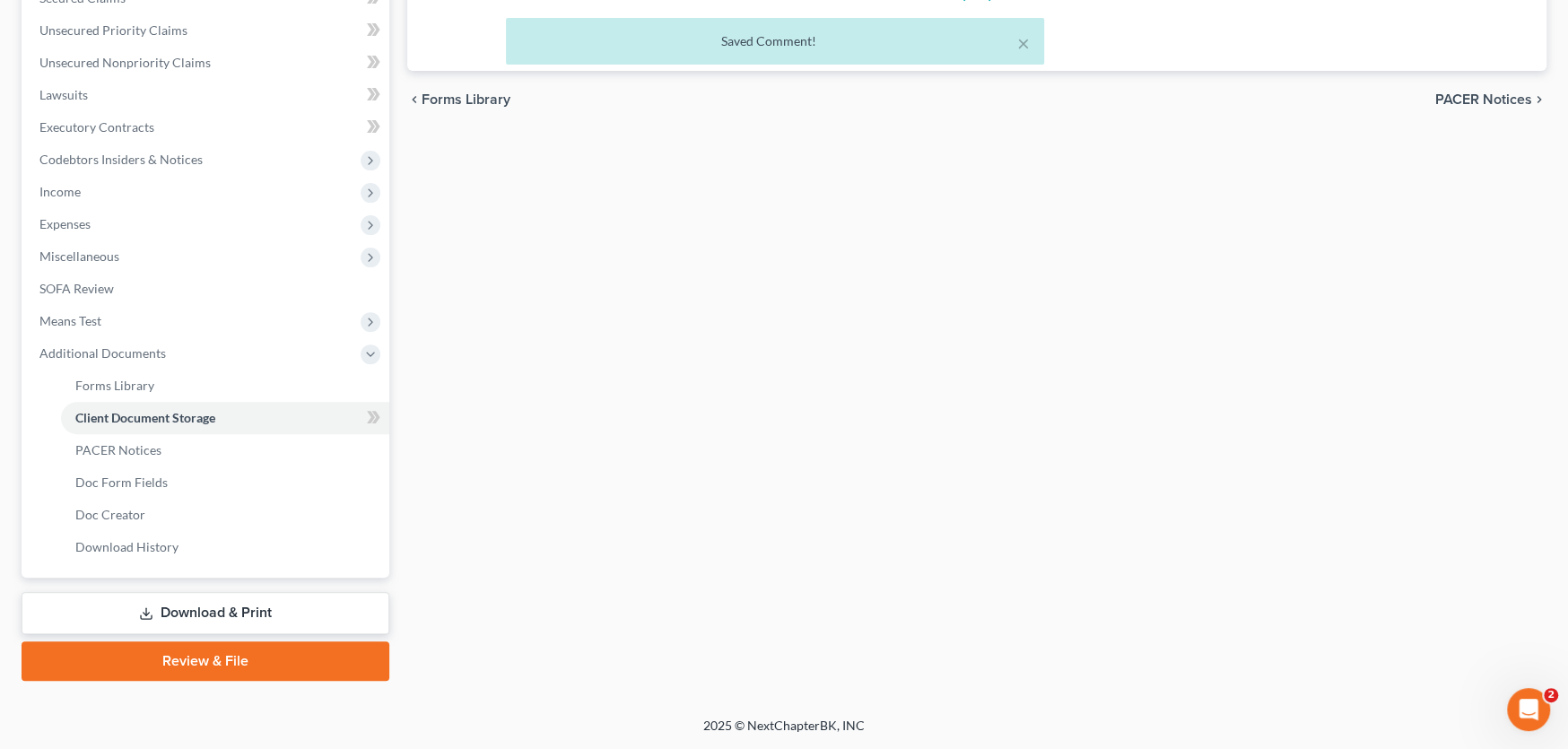
scroll to position [394, 0]
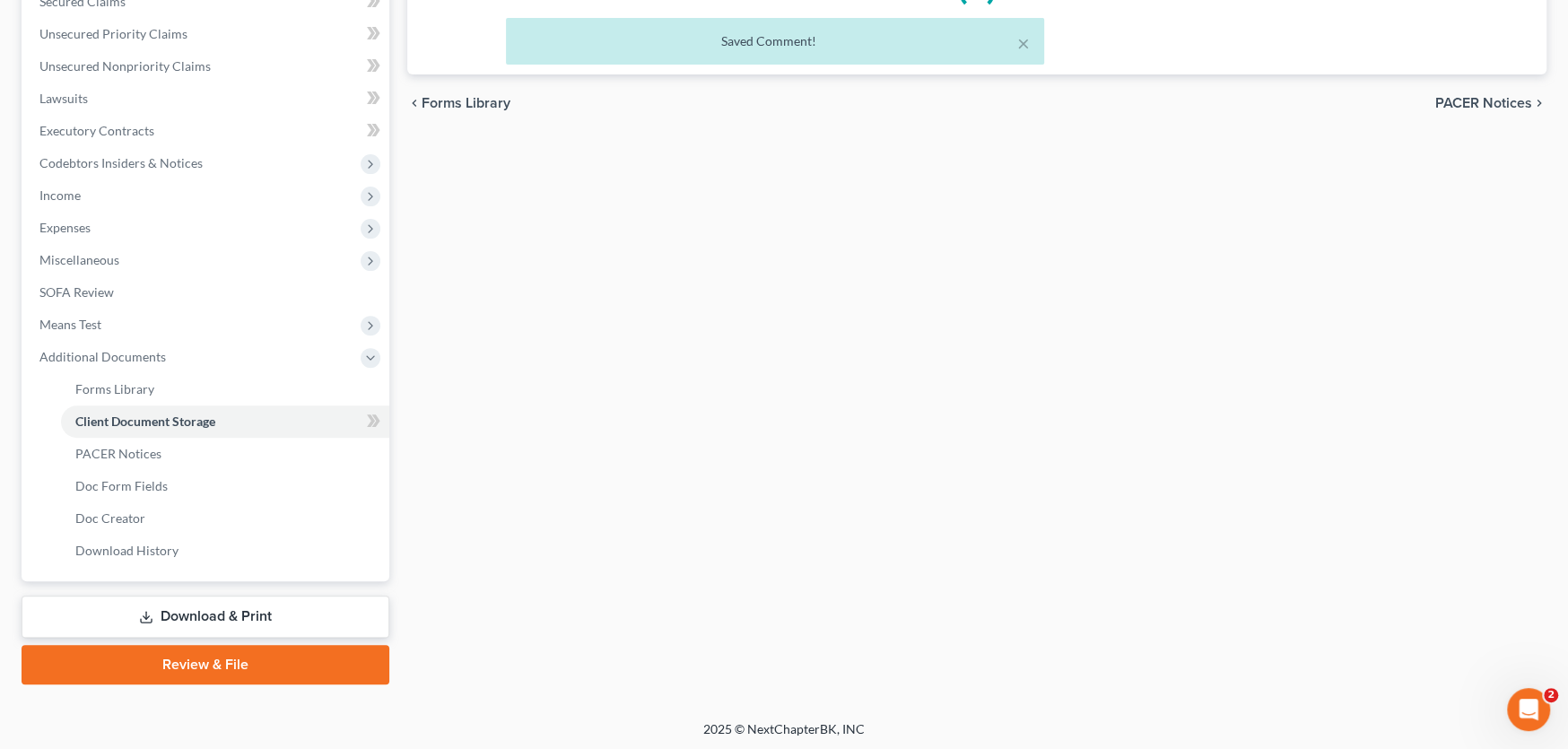
select select "0"
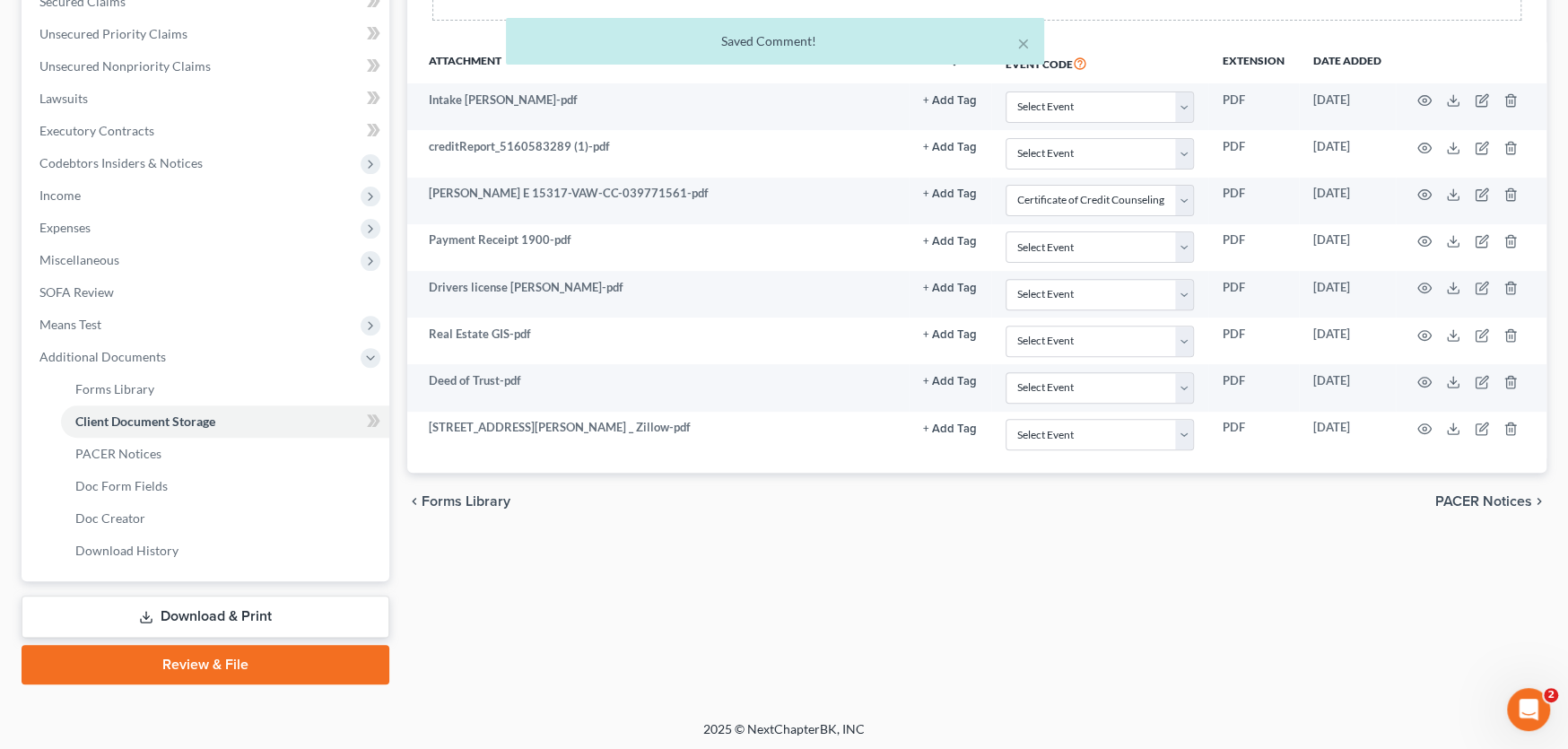
scroll to position [0, 0]
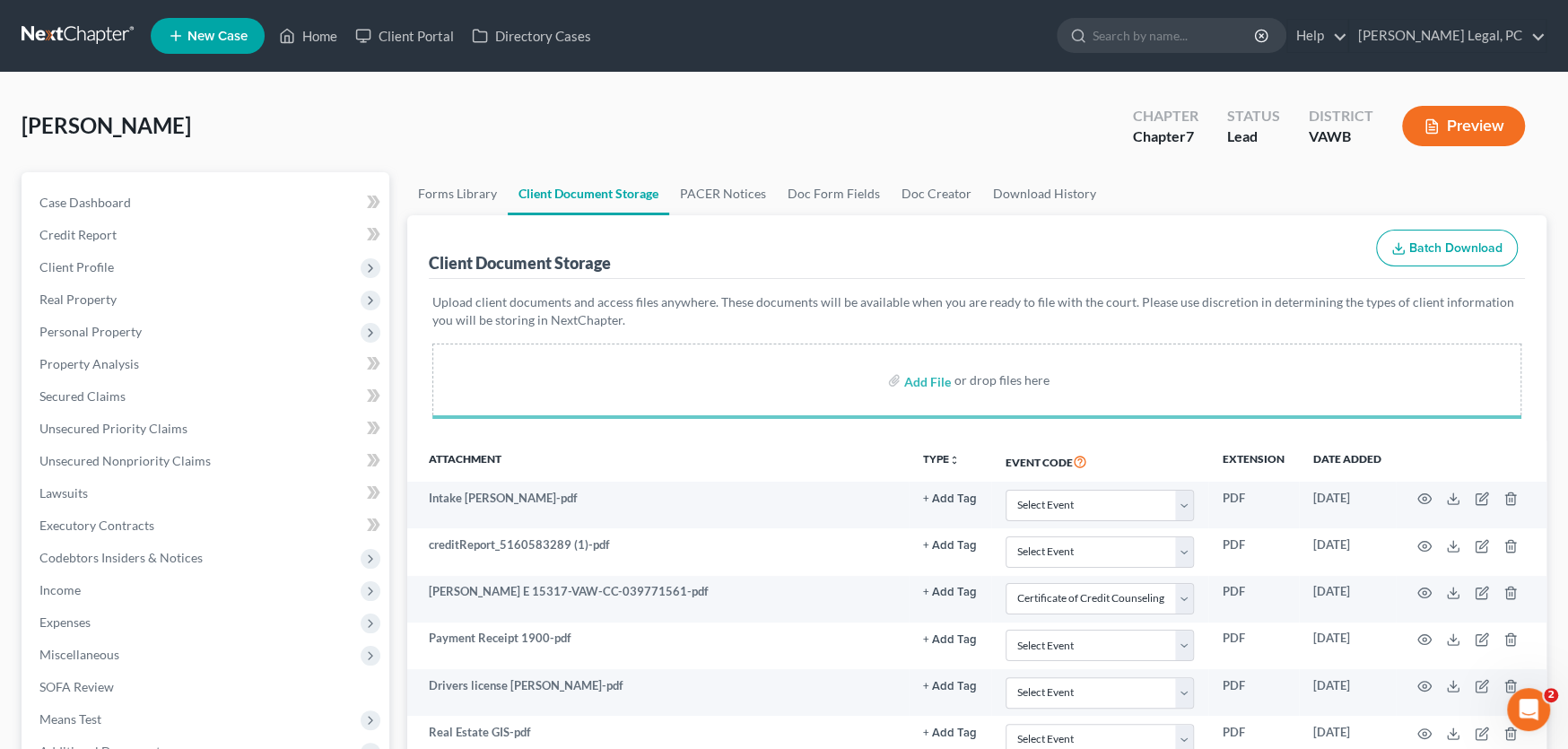
select select "0"
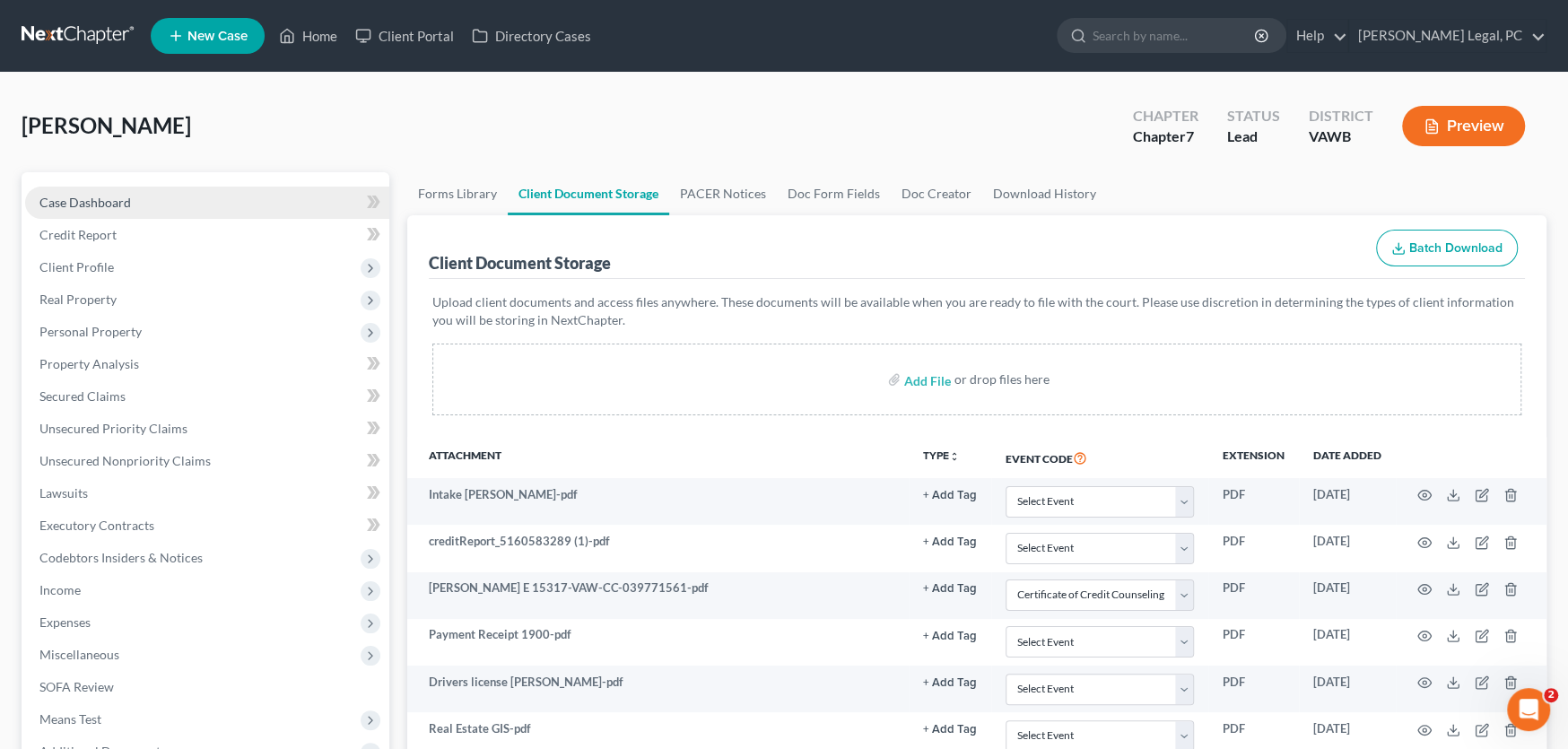
click at [62, 204] on span "Case Dashboard" at bounding box center [85, 202] width 91 height 15
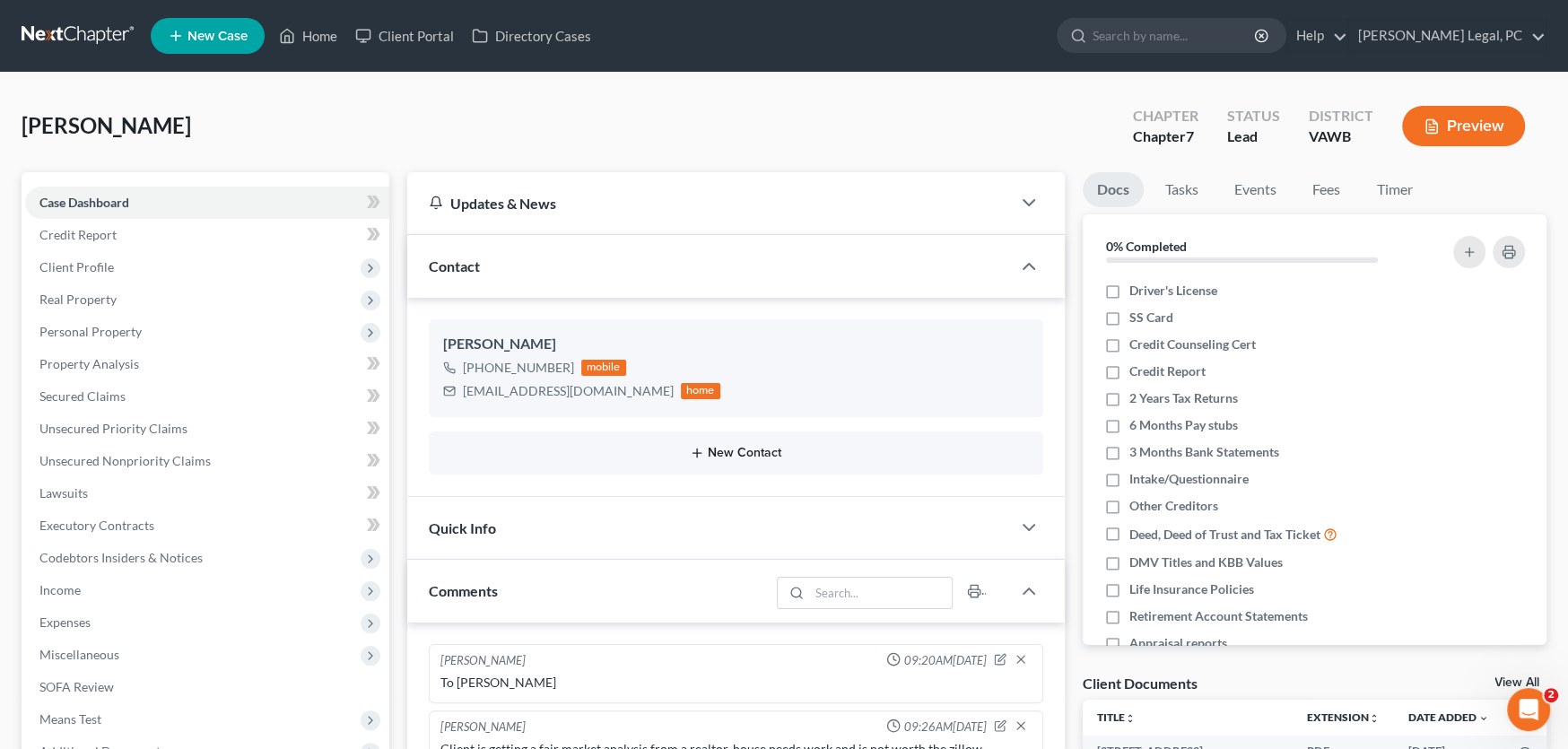
click at [710, 451] on button "New Contact" at bounding box center [736, 453] width 586 height 14
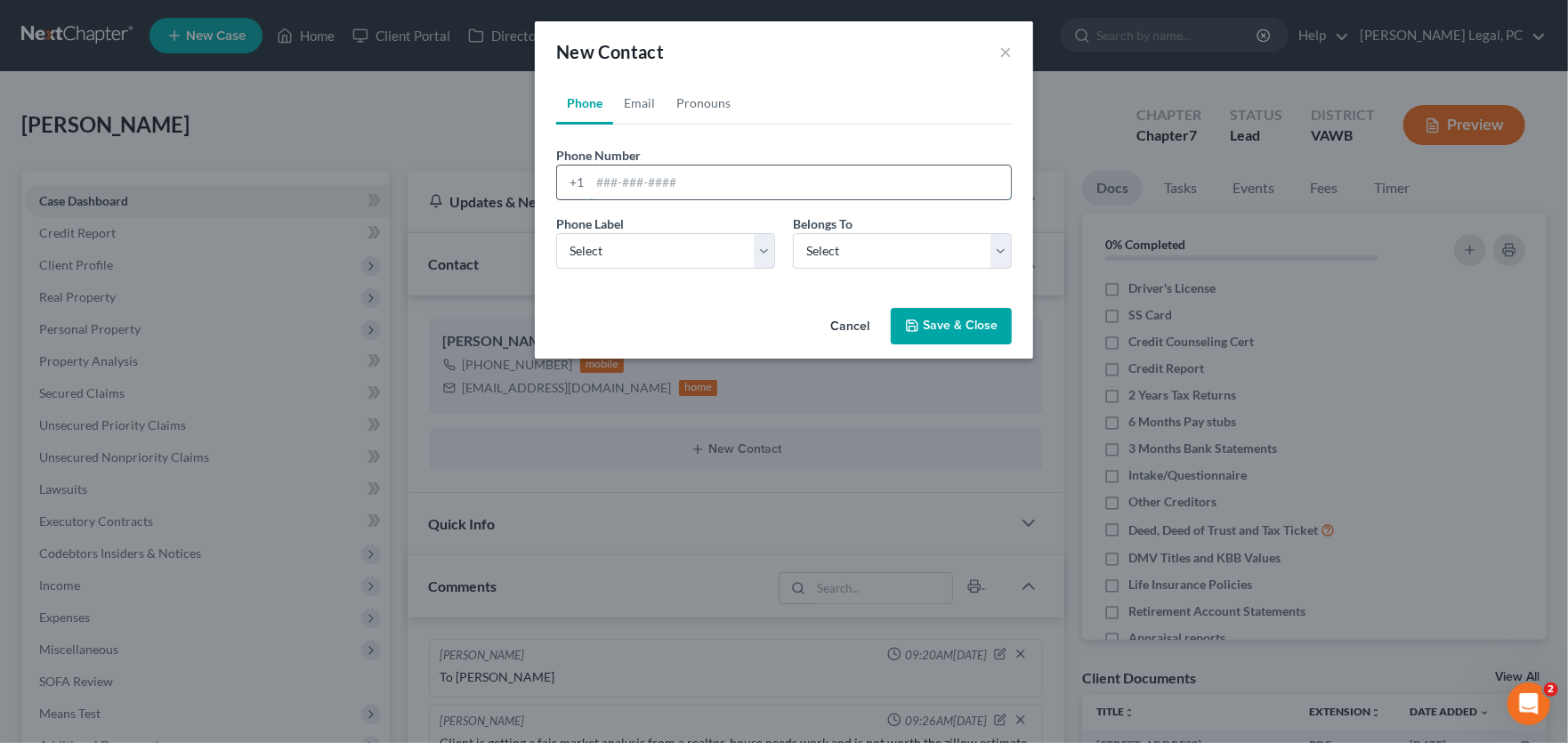
click at [660, 179] on input "tel" at bounding box center [800, 182] width 421 height 34
type input "2767811741"
click at [923, 246] on select "Select Client Other" at bounding box center [903, 251] width 219 height 36
select select "0"
click at [793, 233] on select "Select Client Other" at bounding box center [903, 251] width 219 height 36
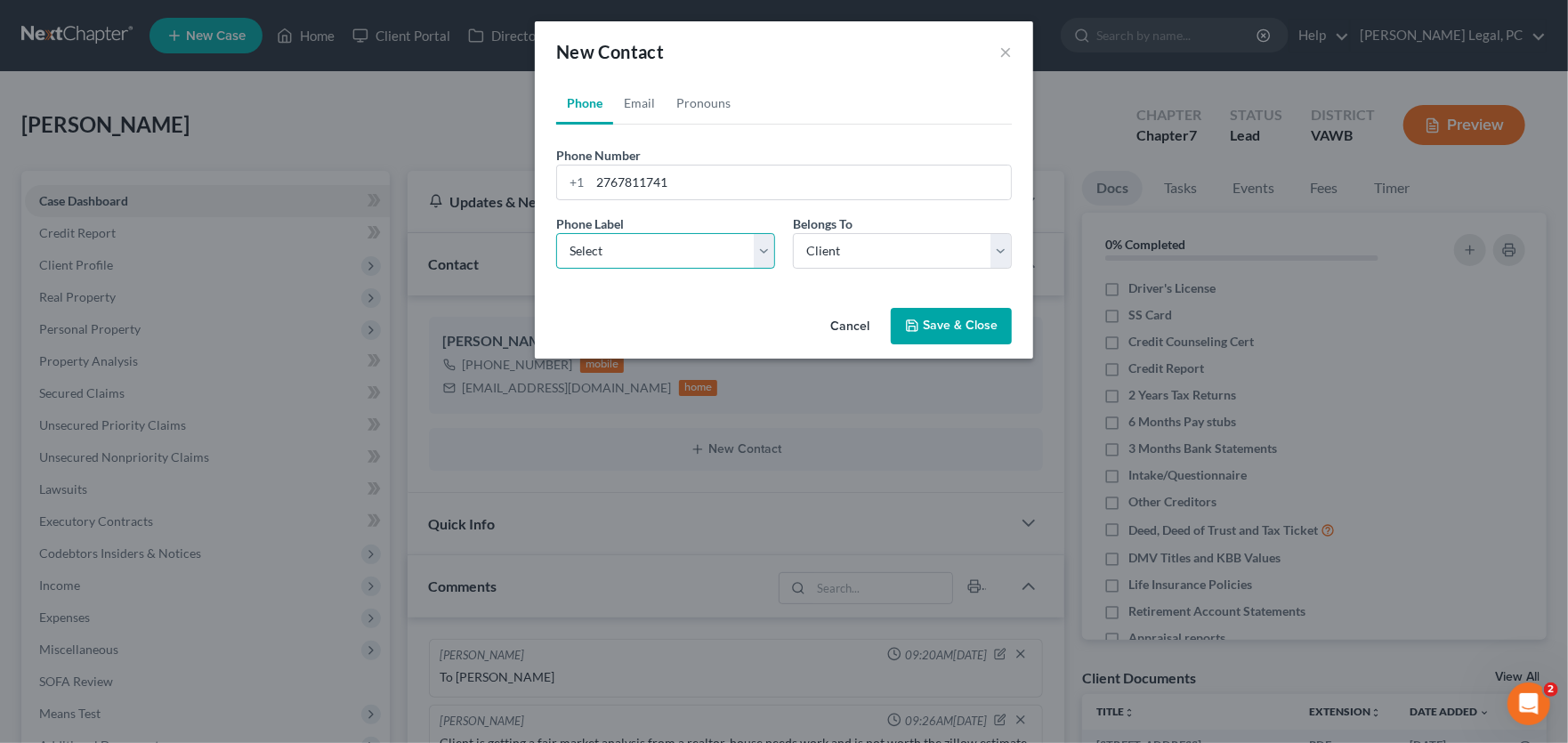
click at [637, 238] on select "Select Mobile Home Work Other" at bounding box center [666, 251] width 219 height 36
select select "2"
click at [556, 233] on select "Select Mobile Home Work Other" at bounding box center [666, 251] width 219 height 36
click at [963, 334] on button "Save & Close" at bounding box center [951, 327] width 121 height 38
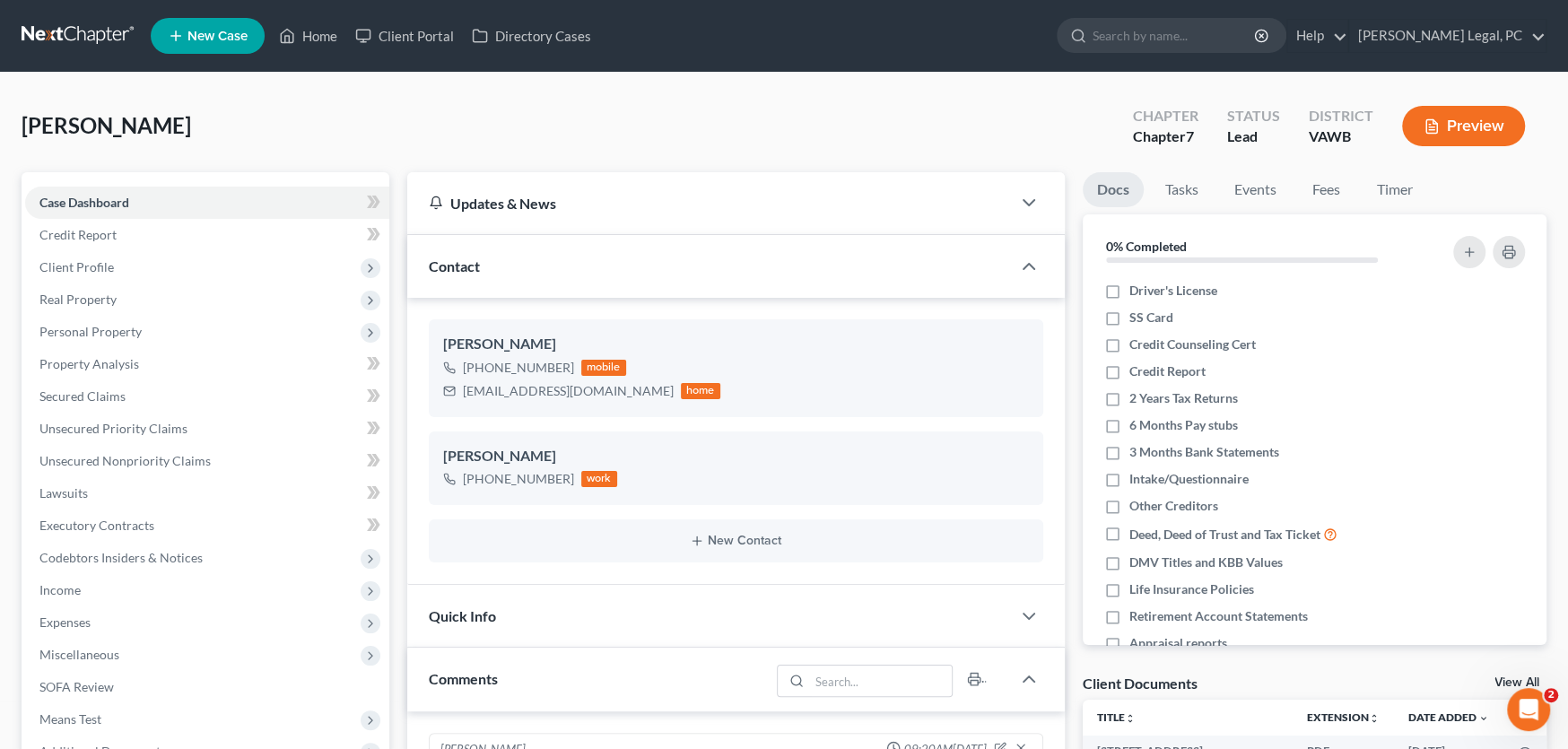
click at [50, 32] on link at bounding box center [79, 36] width 115 height 33
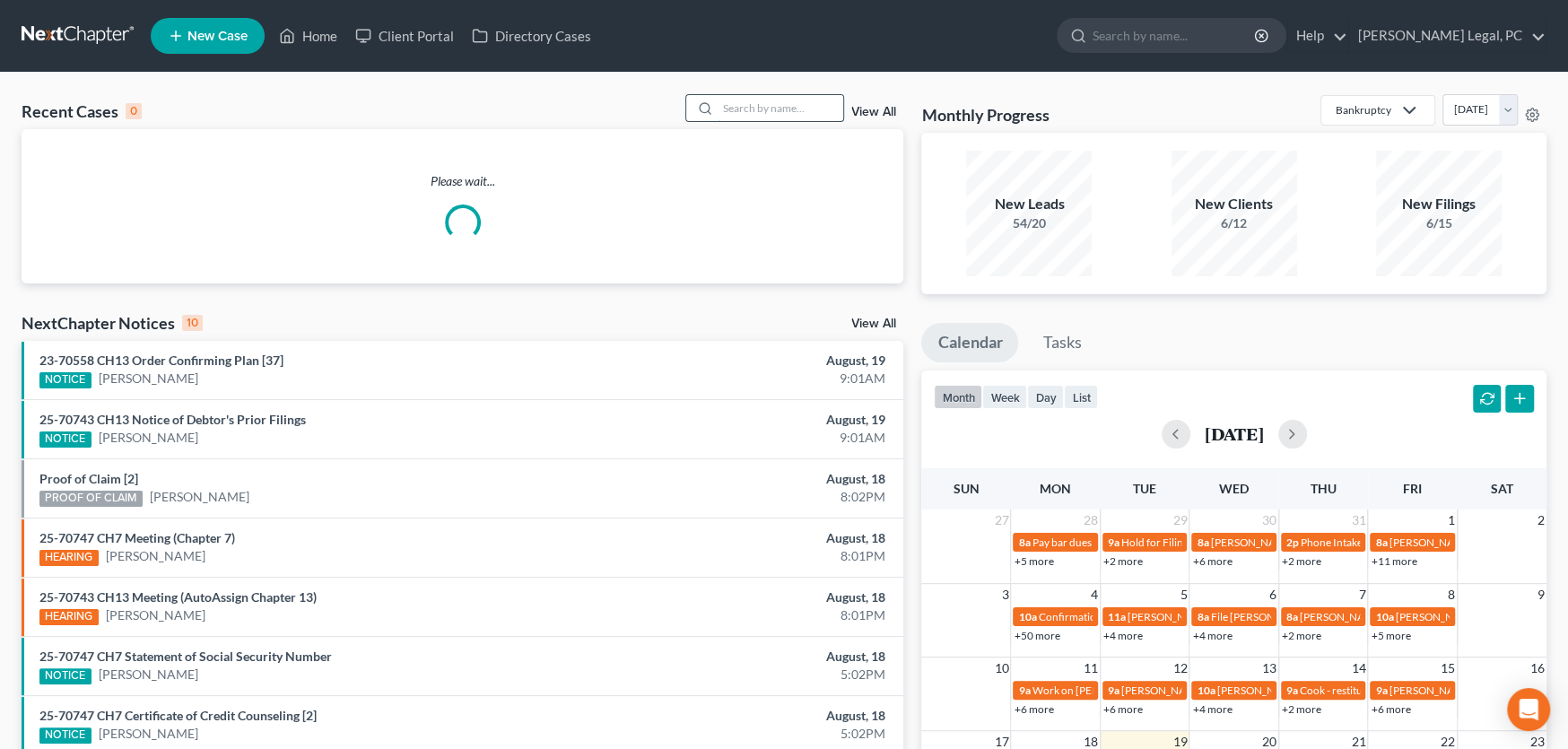
click at [747, 118] on input "search" at bounding box center [780, 108] width 126 height 26
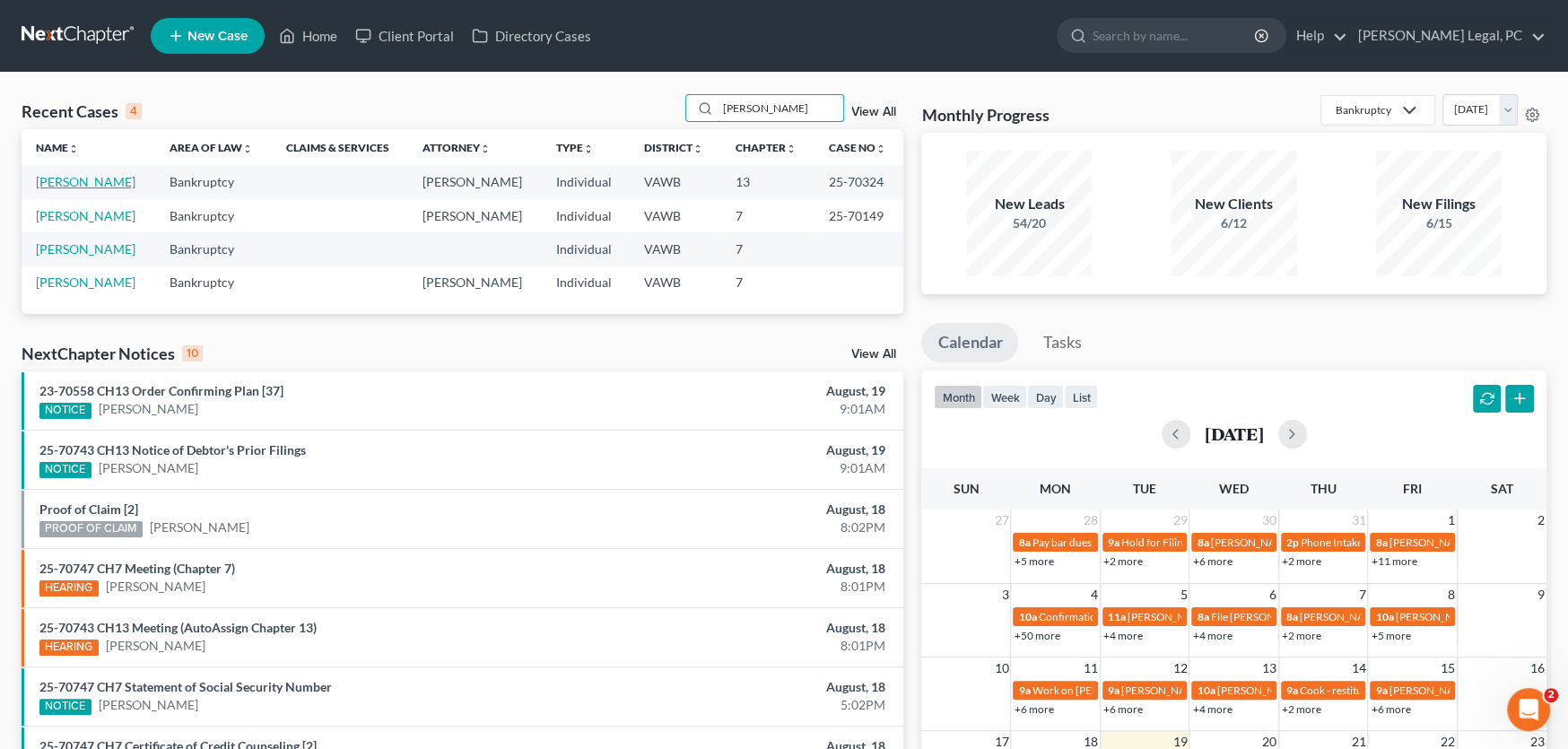
type input "[PERSON_NAME]"
click at [89, 187] on link "[PERSON_NAME]" at bounding box center [86, 181] width 100 height 15
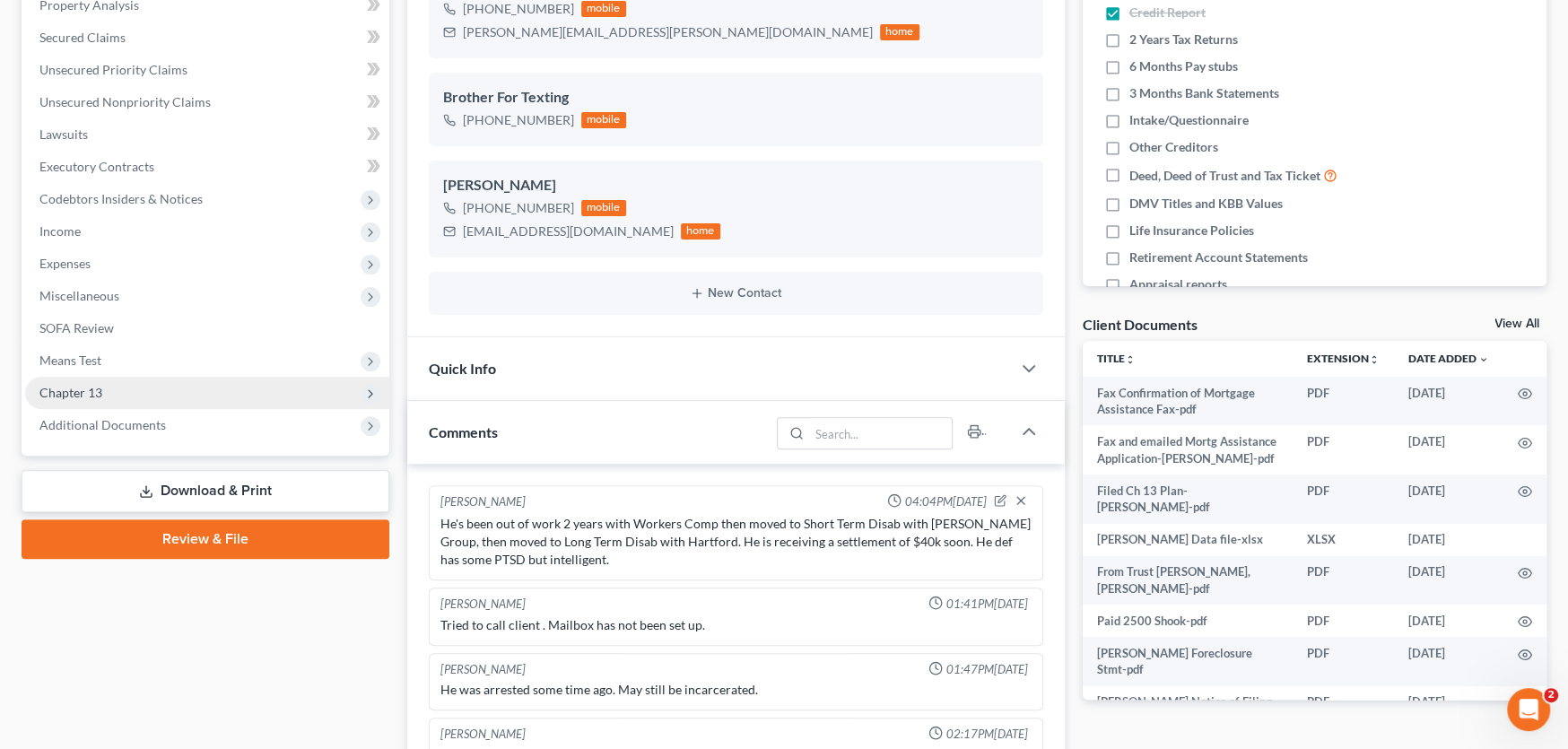
scroll to position [85, 0]
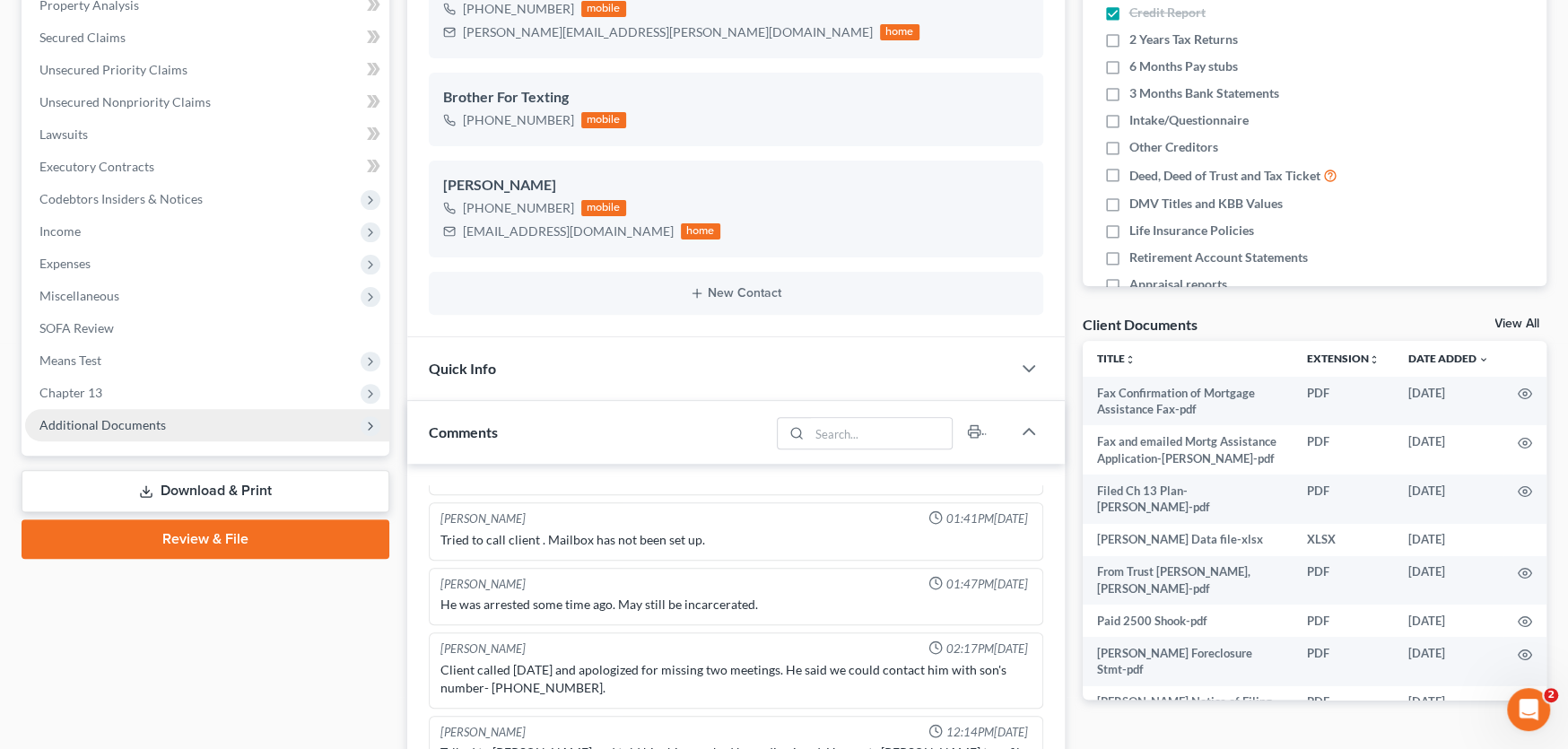
click at [119, 417] on span "Additional Documents" at bounding box center [103, 424] width 127 height 15
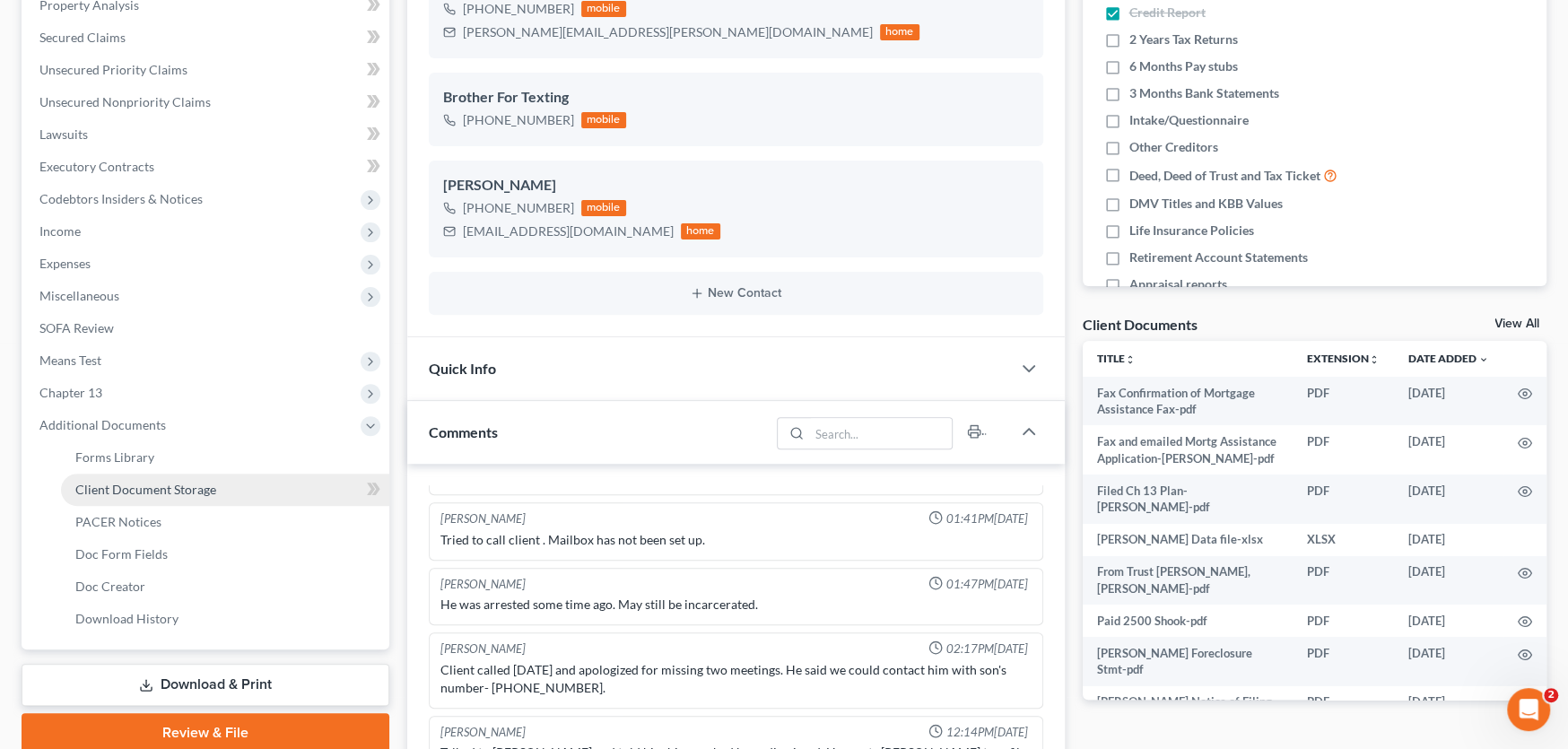
click at [120, 481] on span "Client Document Storage" at bounding box center [146, 488] width 141 height 15
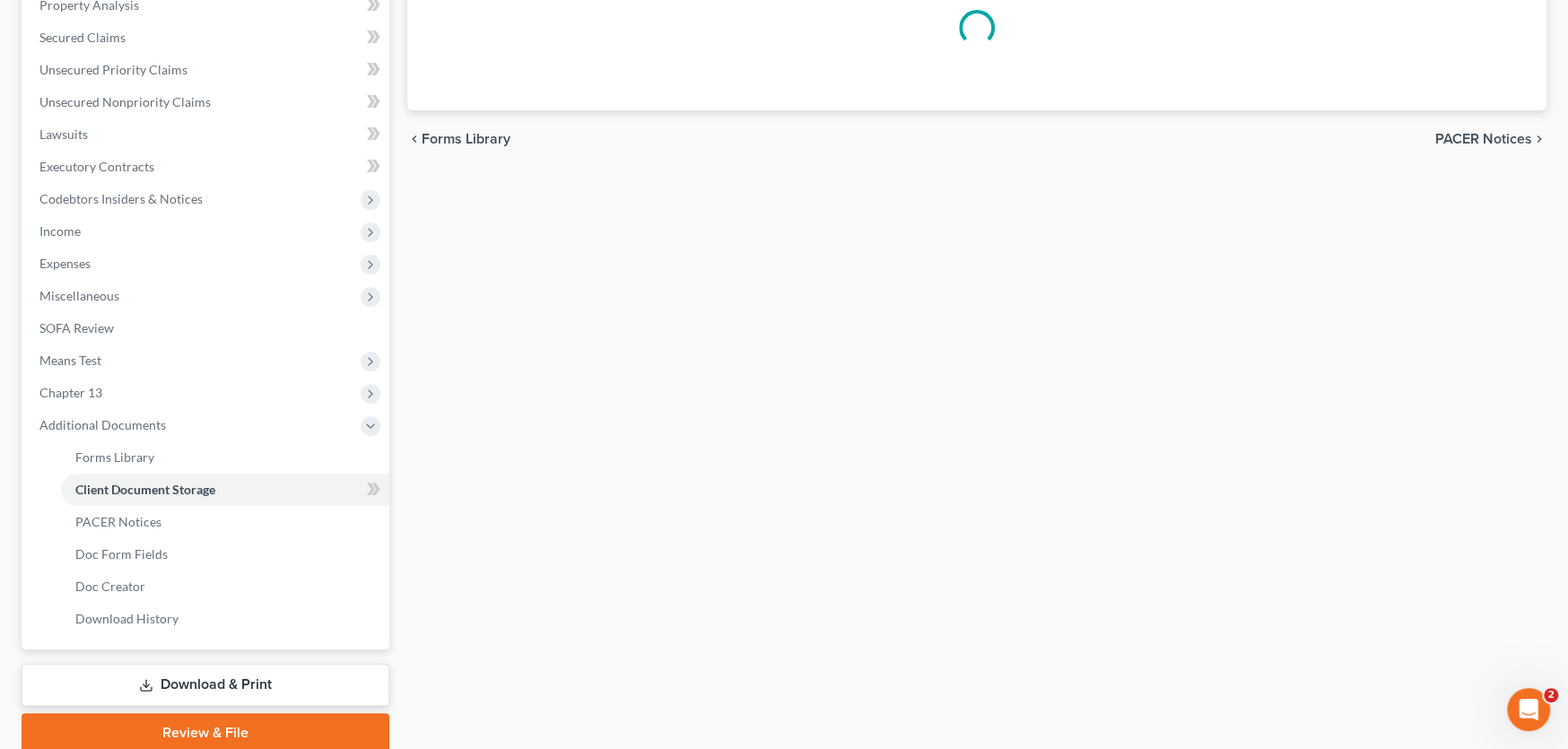
scroll to position [123, 0]
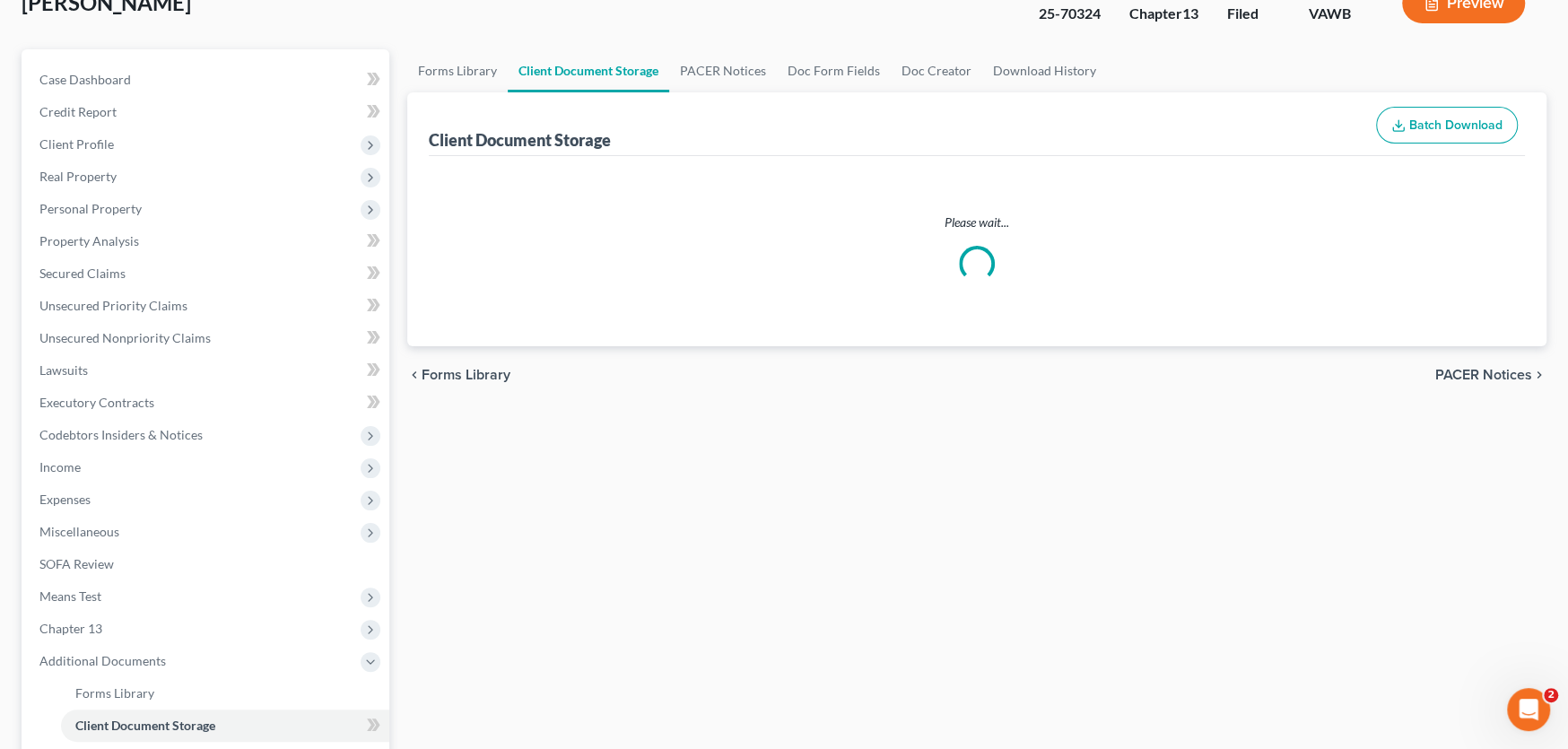
select select "0"
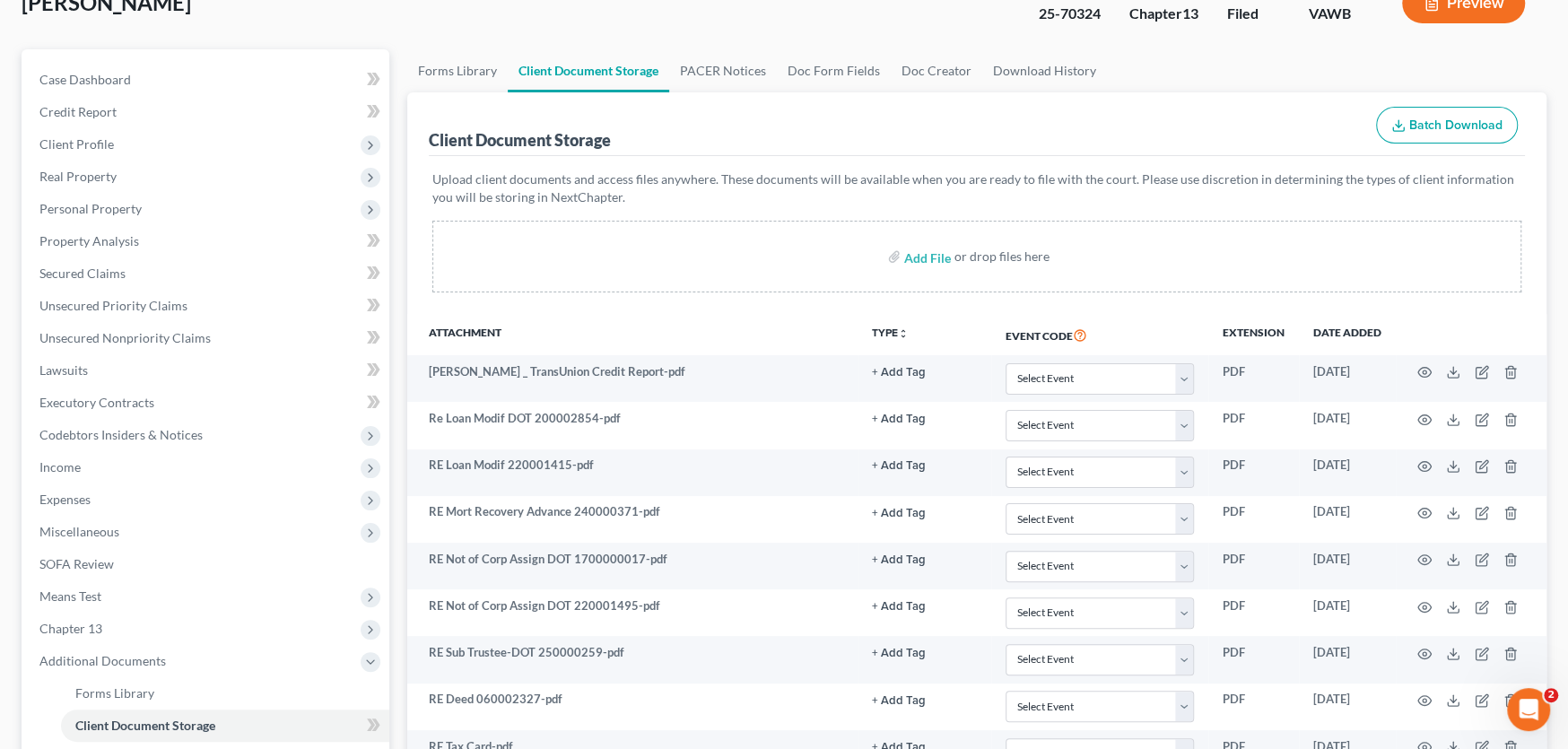
scroll to position [0, 0]
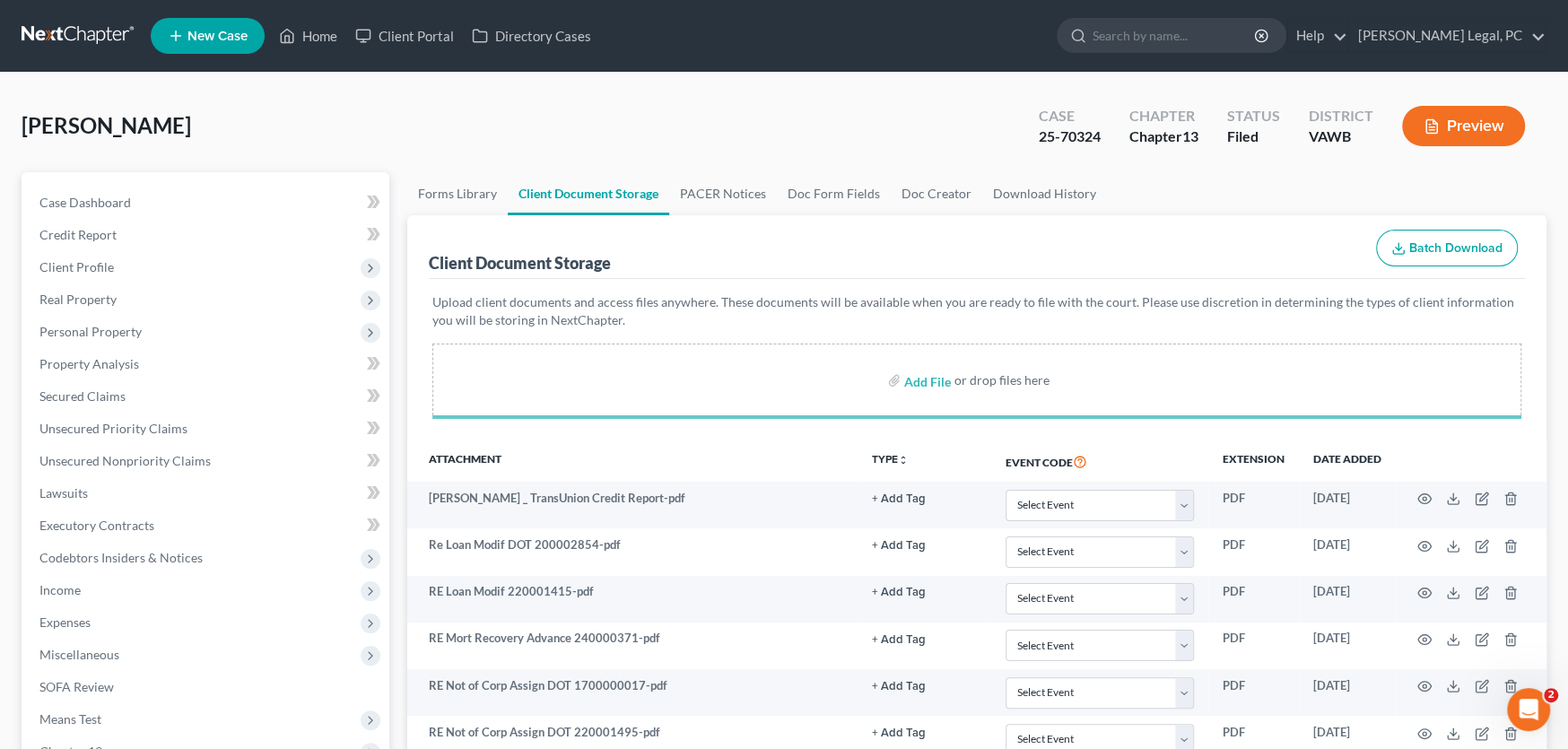
select select "0"
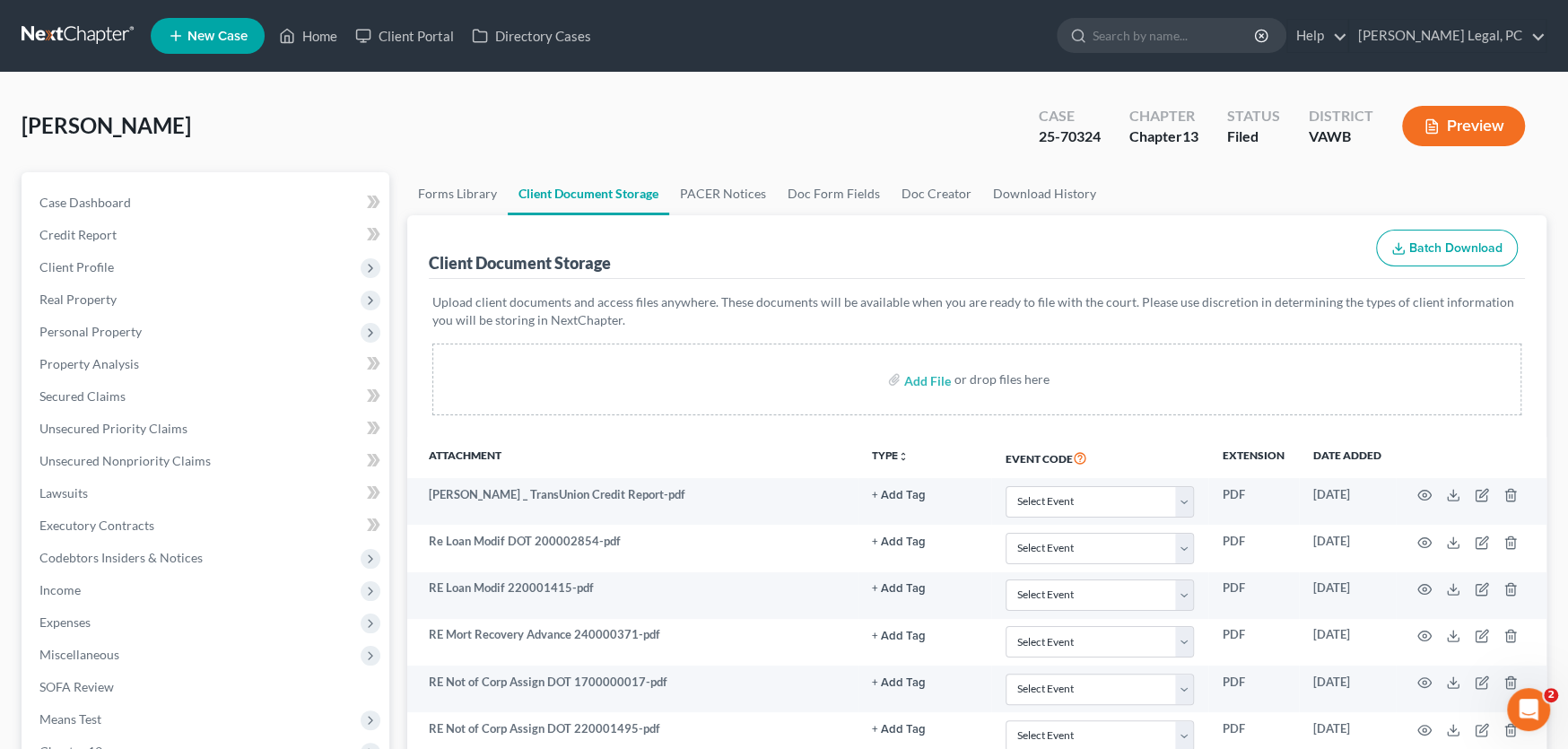
click at [64, 30] on link at bounding box center [79, 36] width 115 height 33
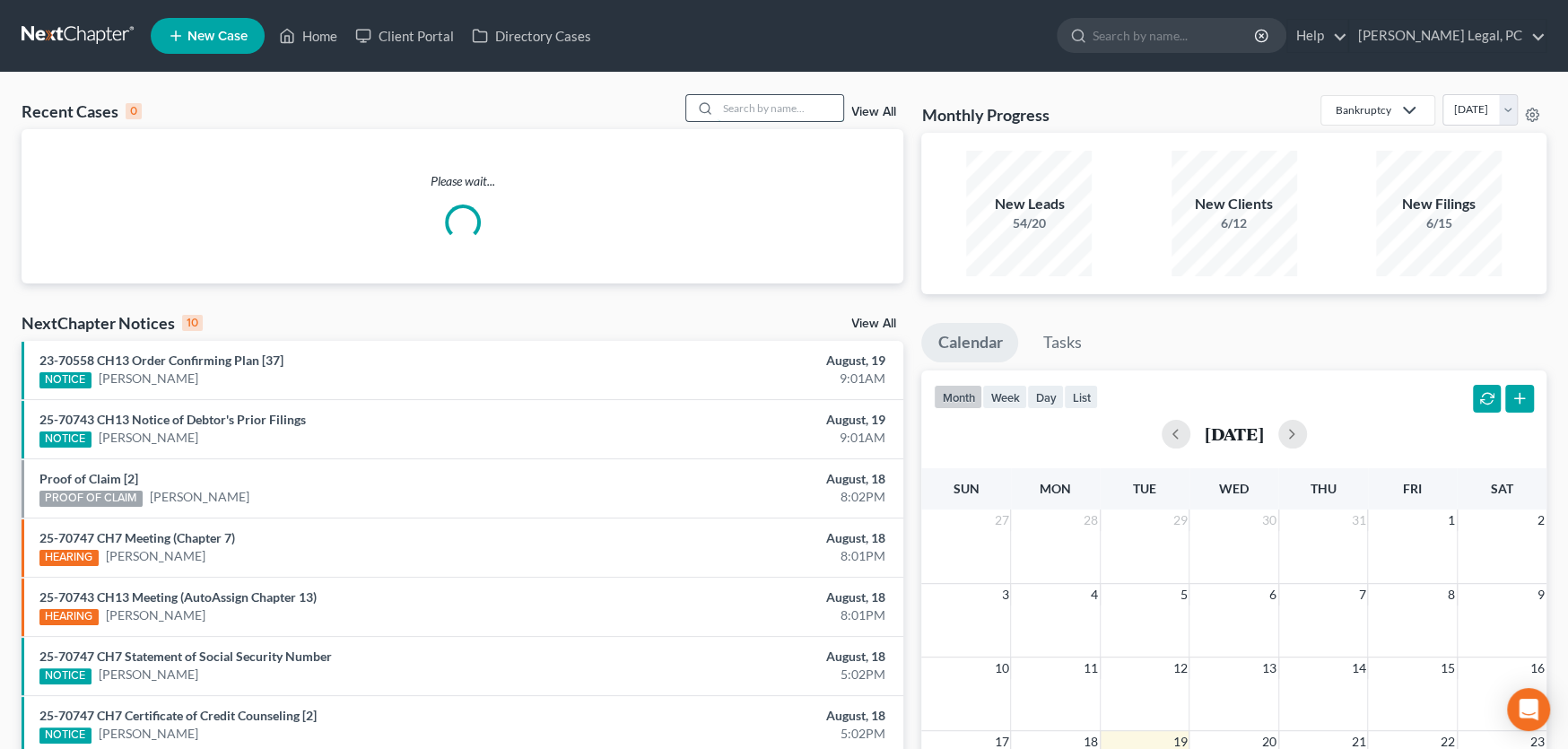
click at [737, 107] on input "search" at bounding box center [780, 108] width 126 height 26
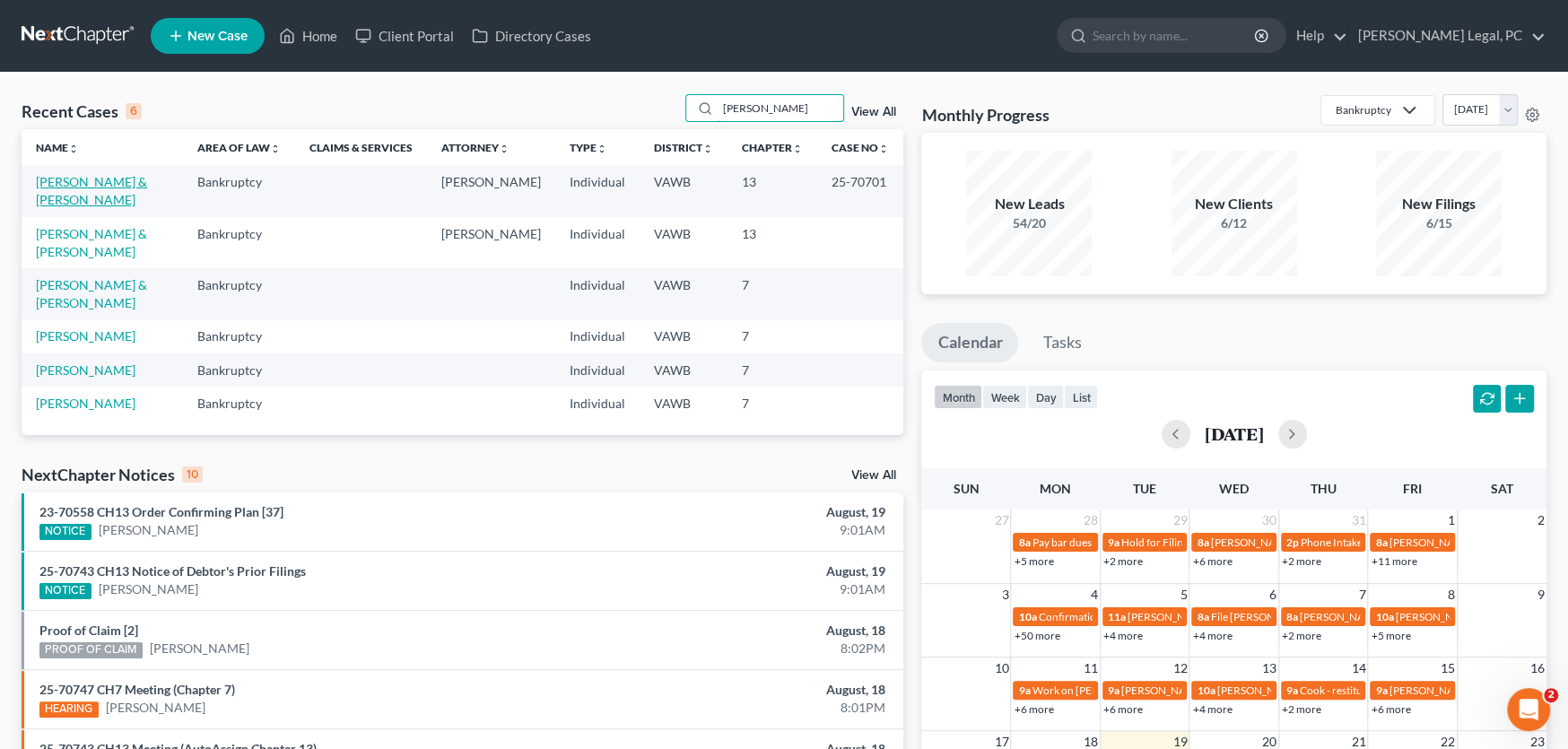
type input "[PERSON_NAME]"
click at [79, 177] on link "[PERSON_NAME] & [PERSON_NAME]" at bounding box center [91, 190] width 111 height 33
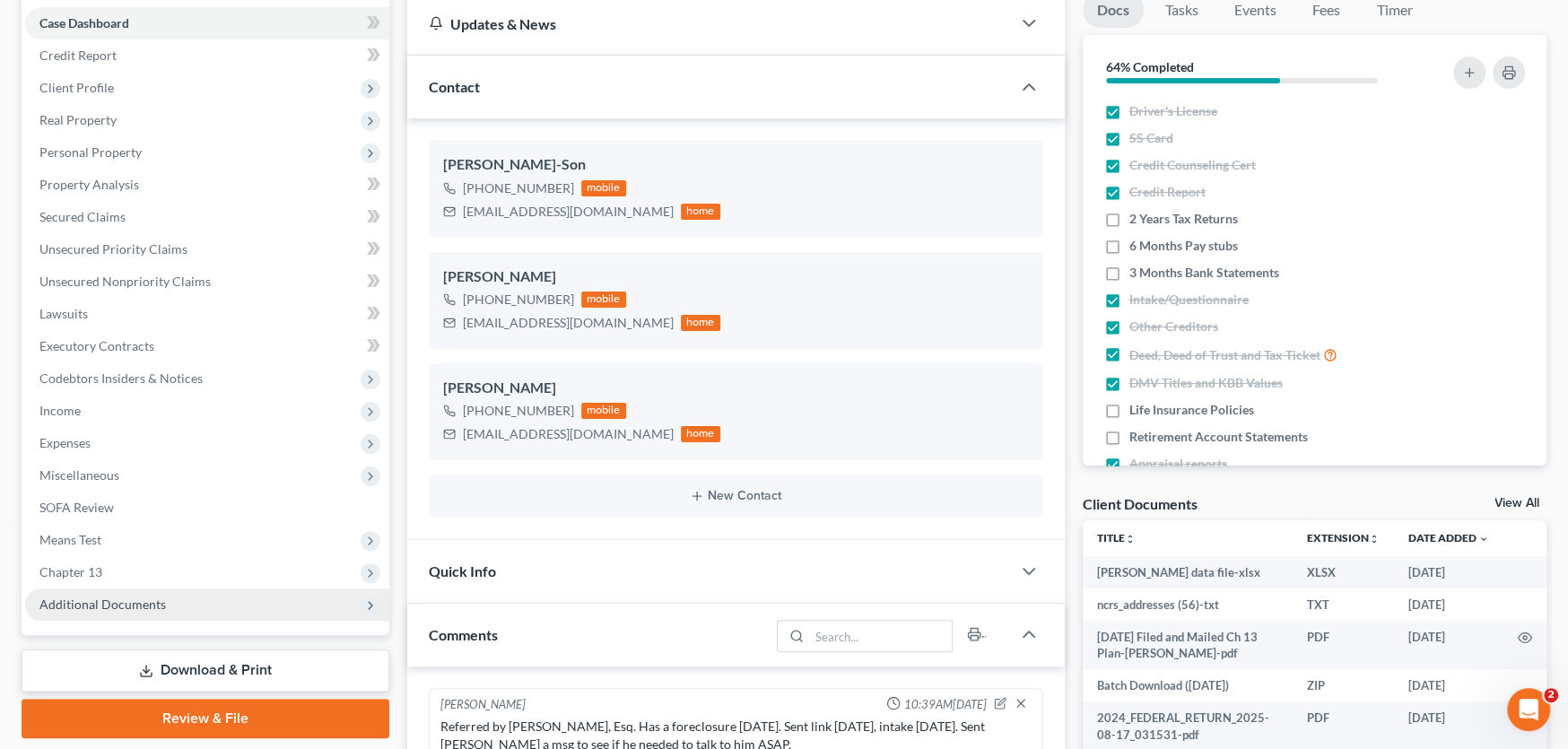
scroll to position [6, 0]
click at [113, 603] on span "Additional Documents" at bounding box center [103, 603] width 127 height 15
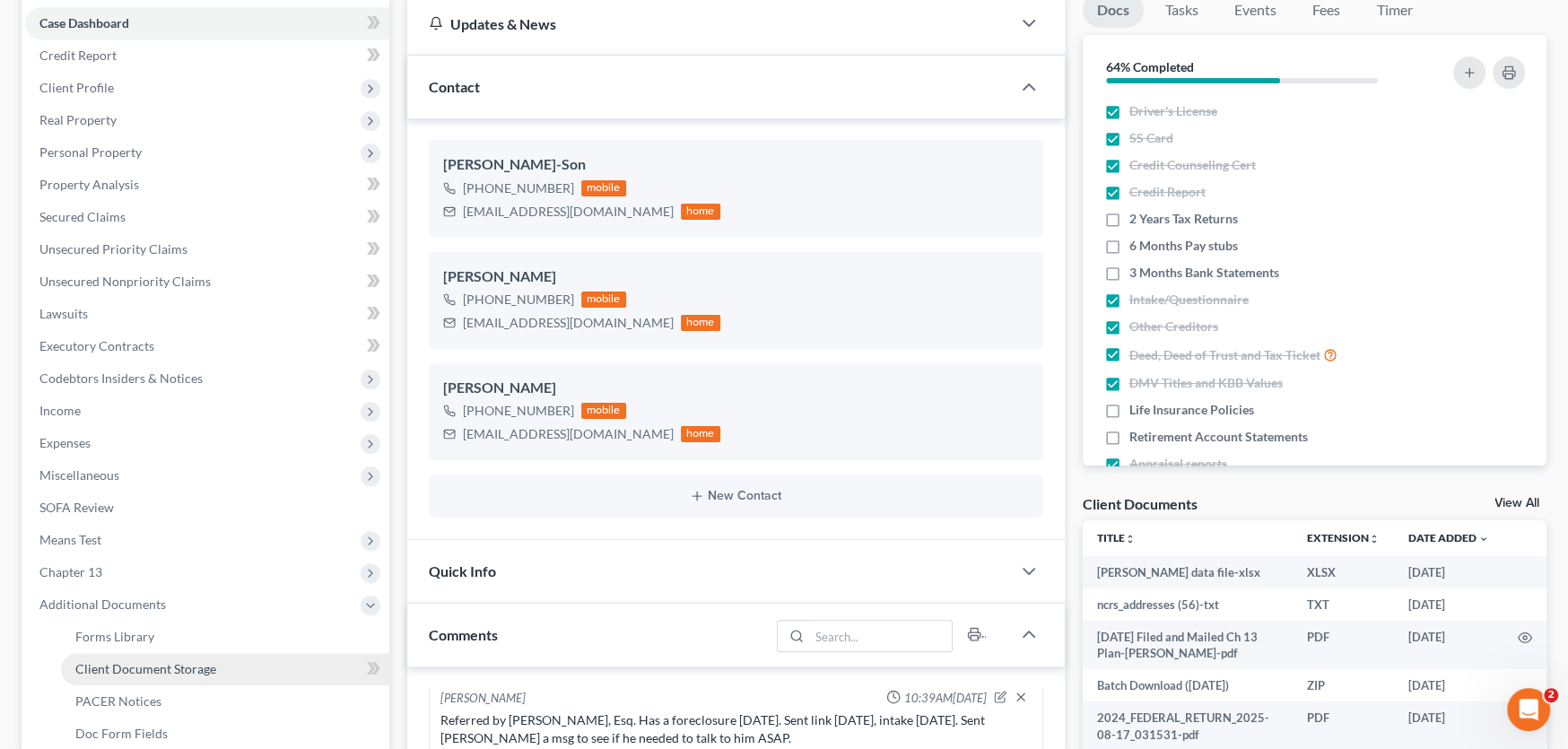
click at [194, 667] on span "Client Document Storage" at bounding box center [146, 668] width 141 height 15
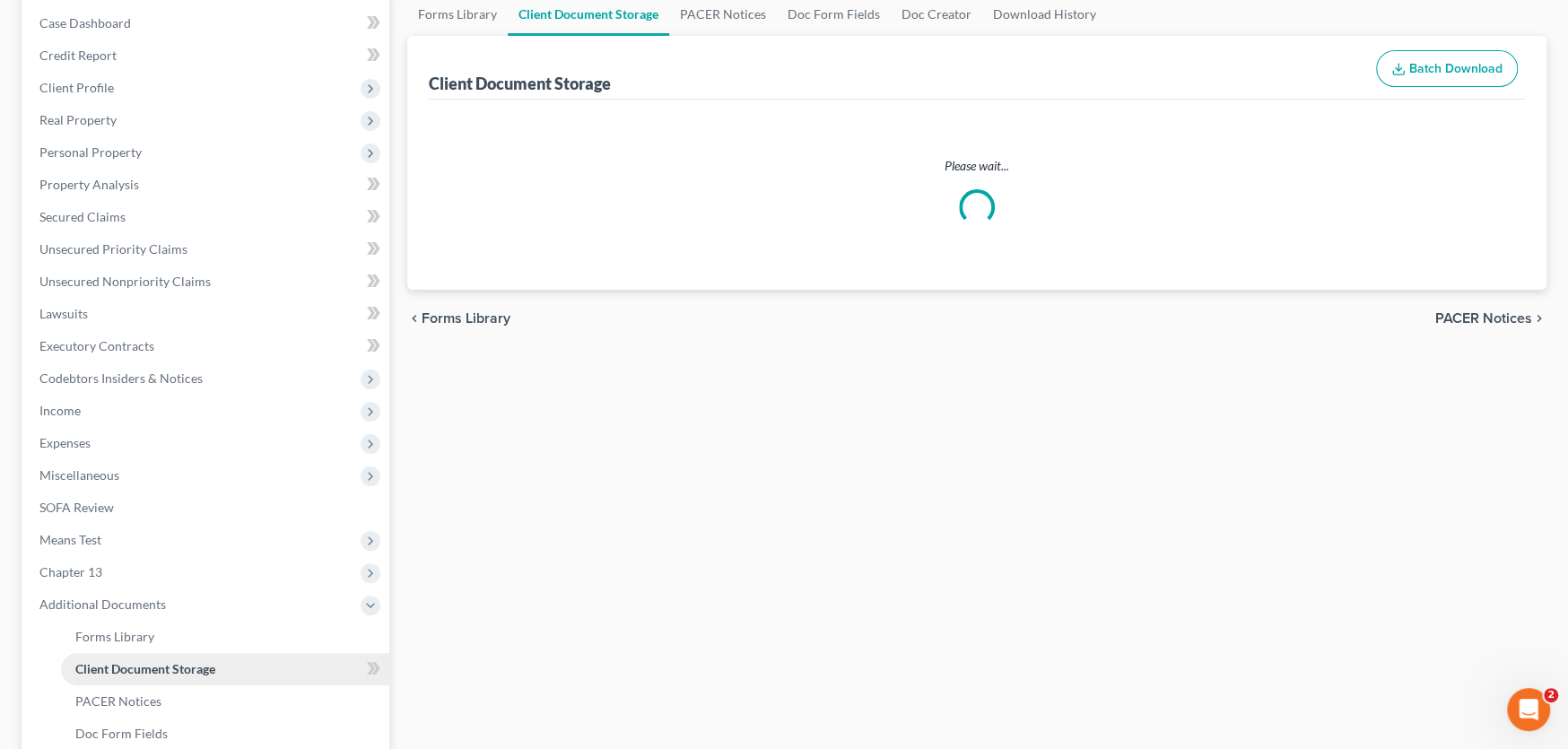
scroll to position [91, 0]
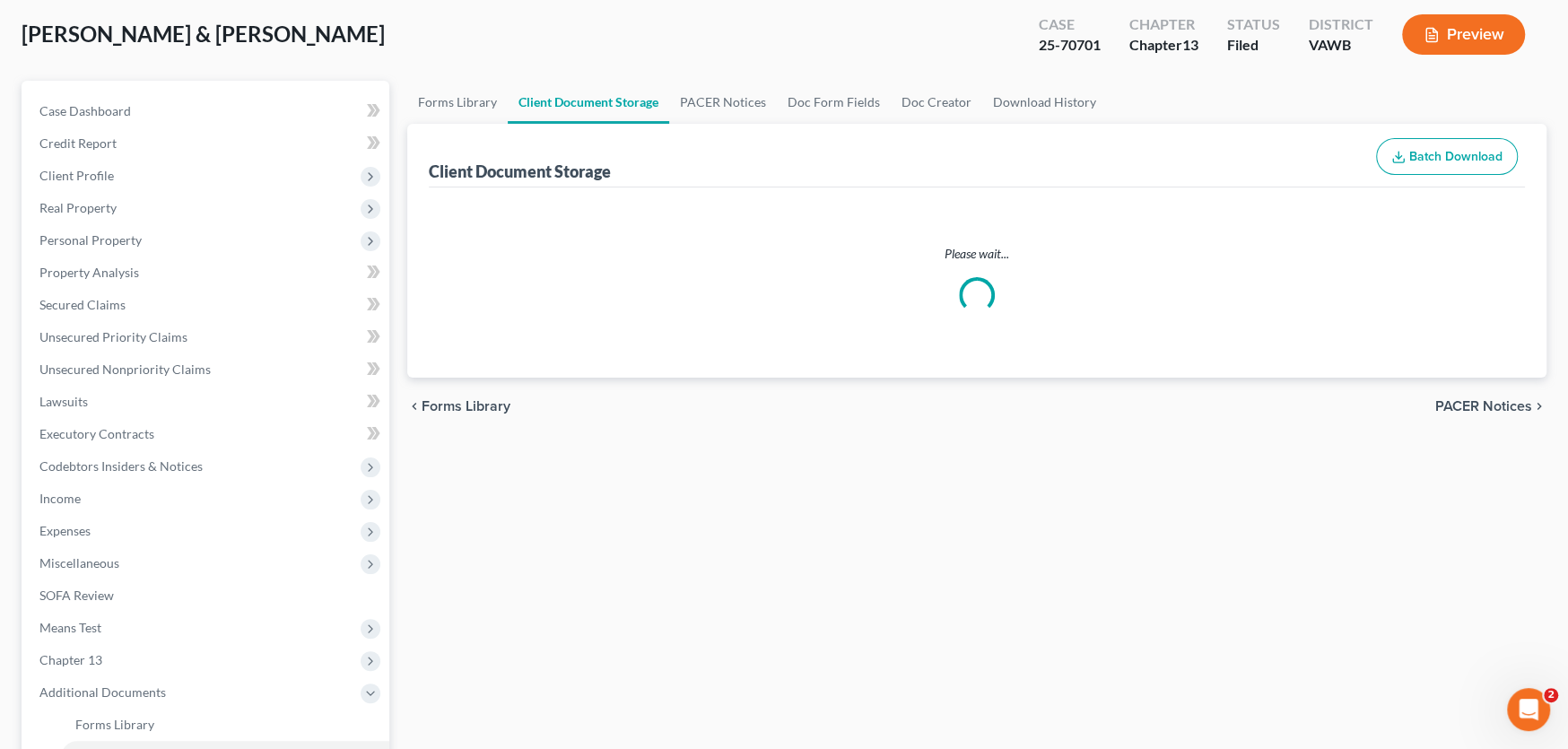
select select "0"
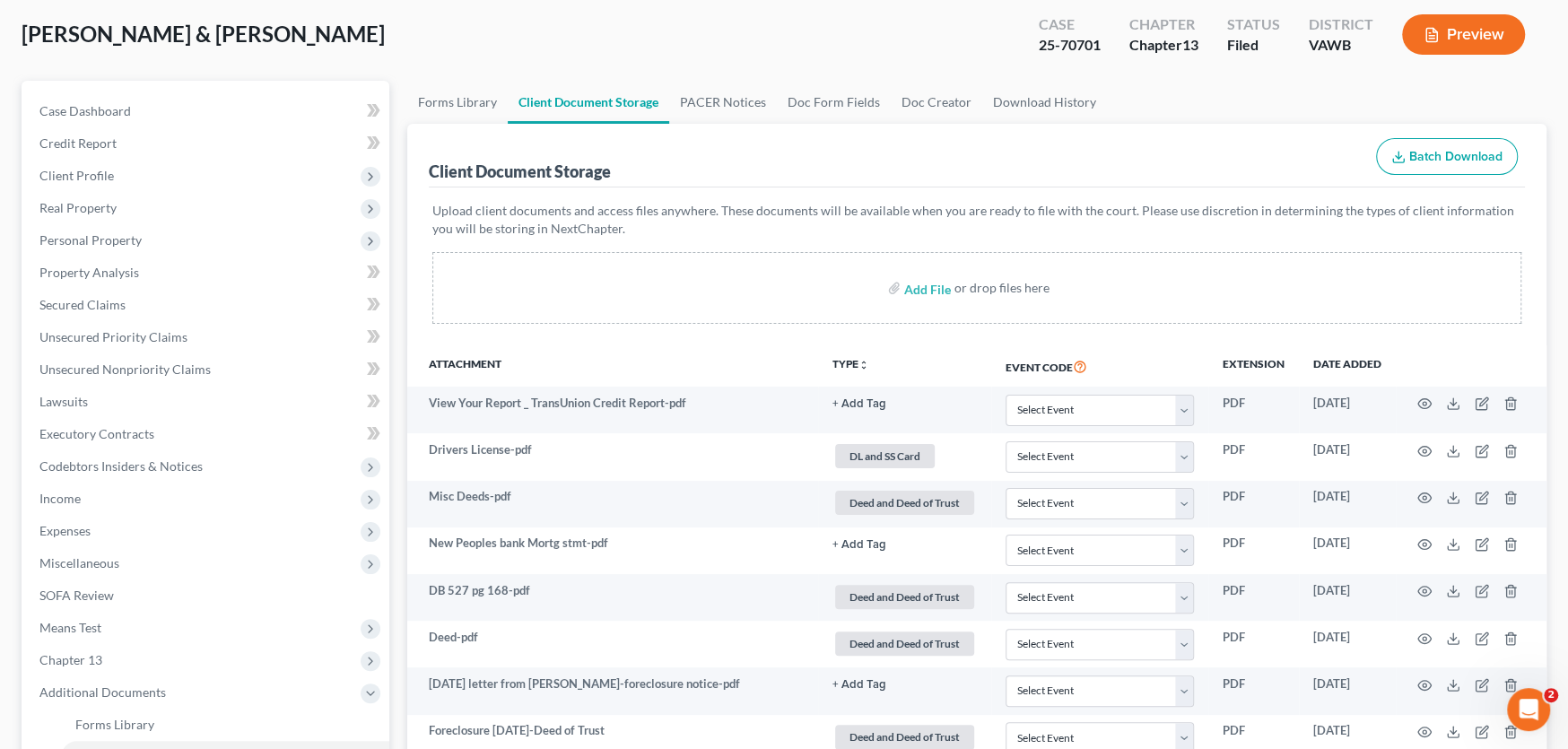
scroll to position [0, 0]
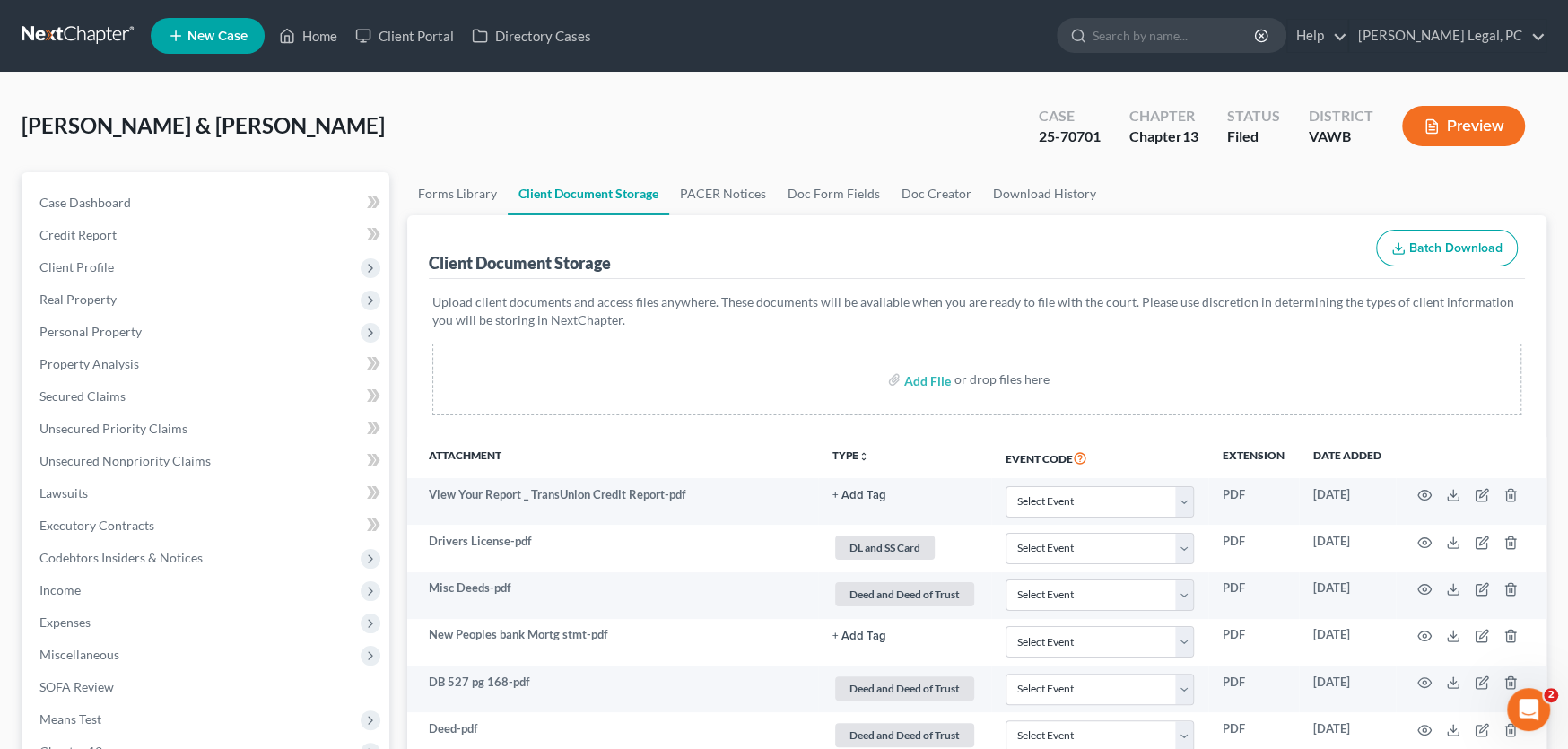
select select "0"
click at [93, 32] on link at bounding box center [79, 36] width 115 height 33
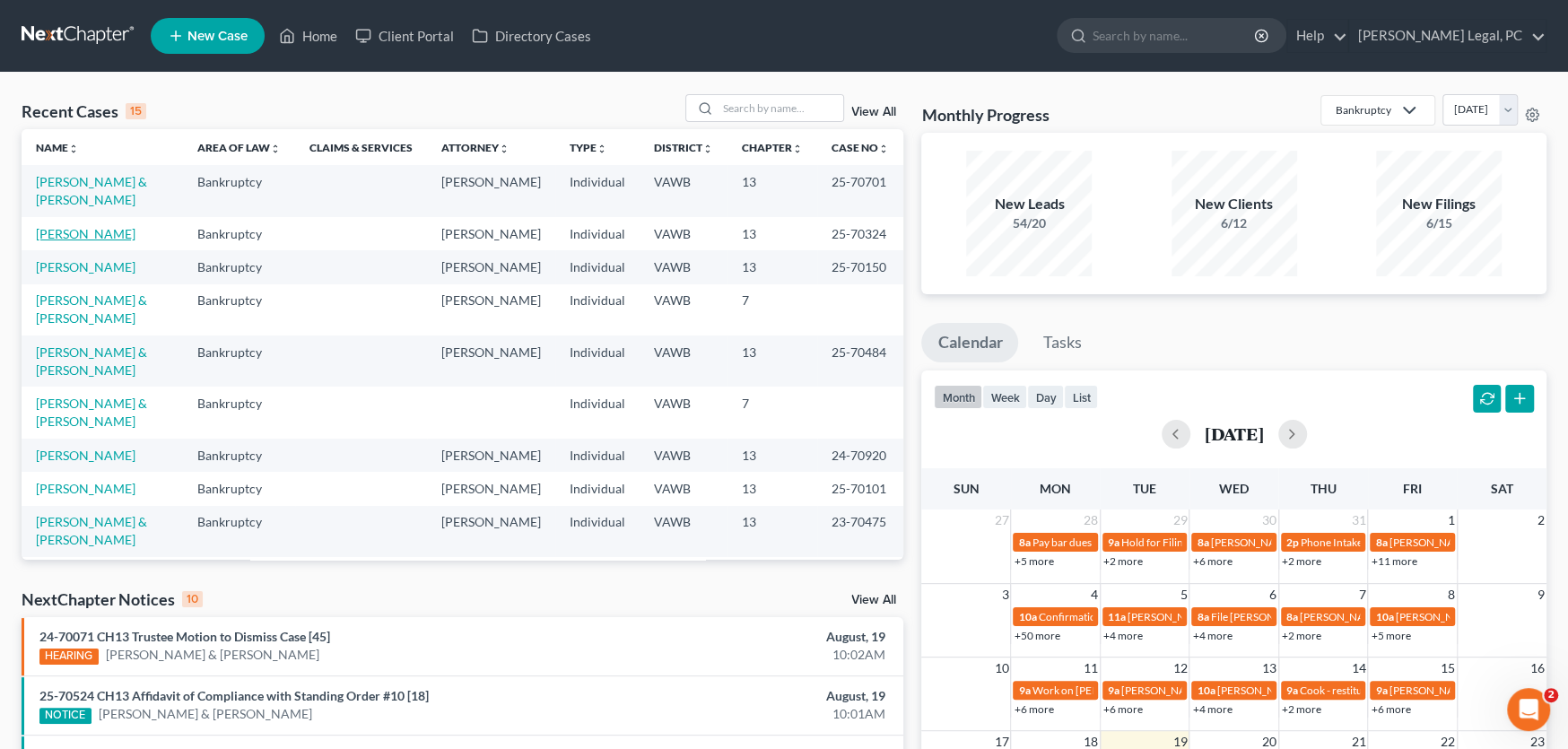
click at [97, 226] on link "[PERSON_NAME]" at bounding box center [86, 233] width 100 height 15
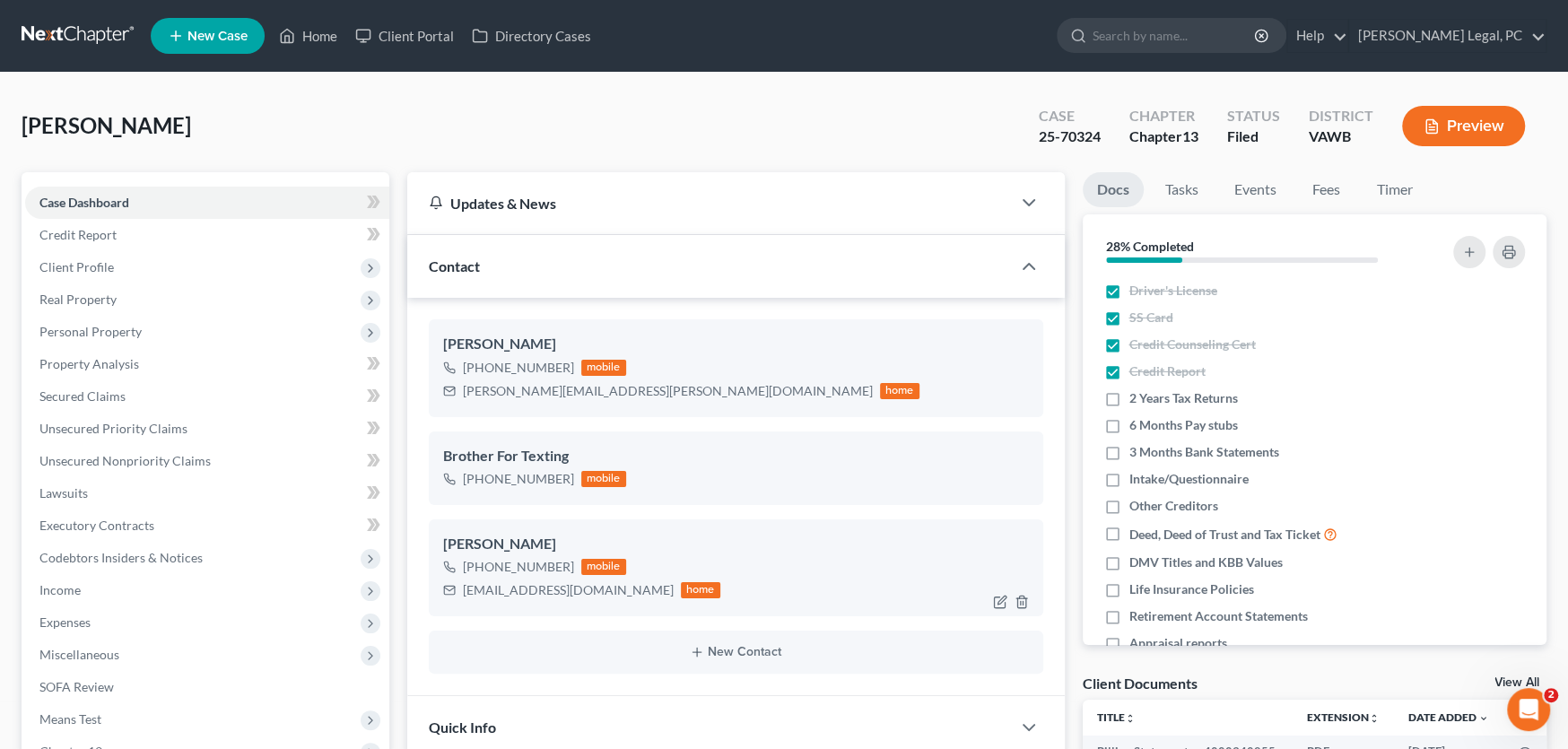
scroll to position [85, 0]
click at [36, 18] on nav "Home New Case Client Portal Directory Cases [PERSON_NAME] Legal, PC [PERSON_NAM…" at bounding box center [784, 35] width 1568 height 71
click at [50, 31] on link at bounding box center [79, 36] width 115 height 33
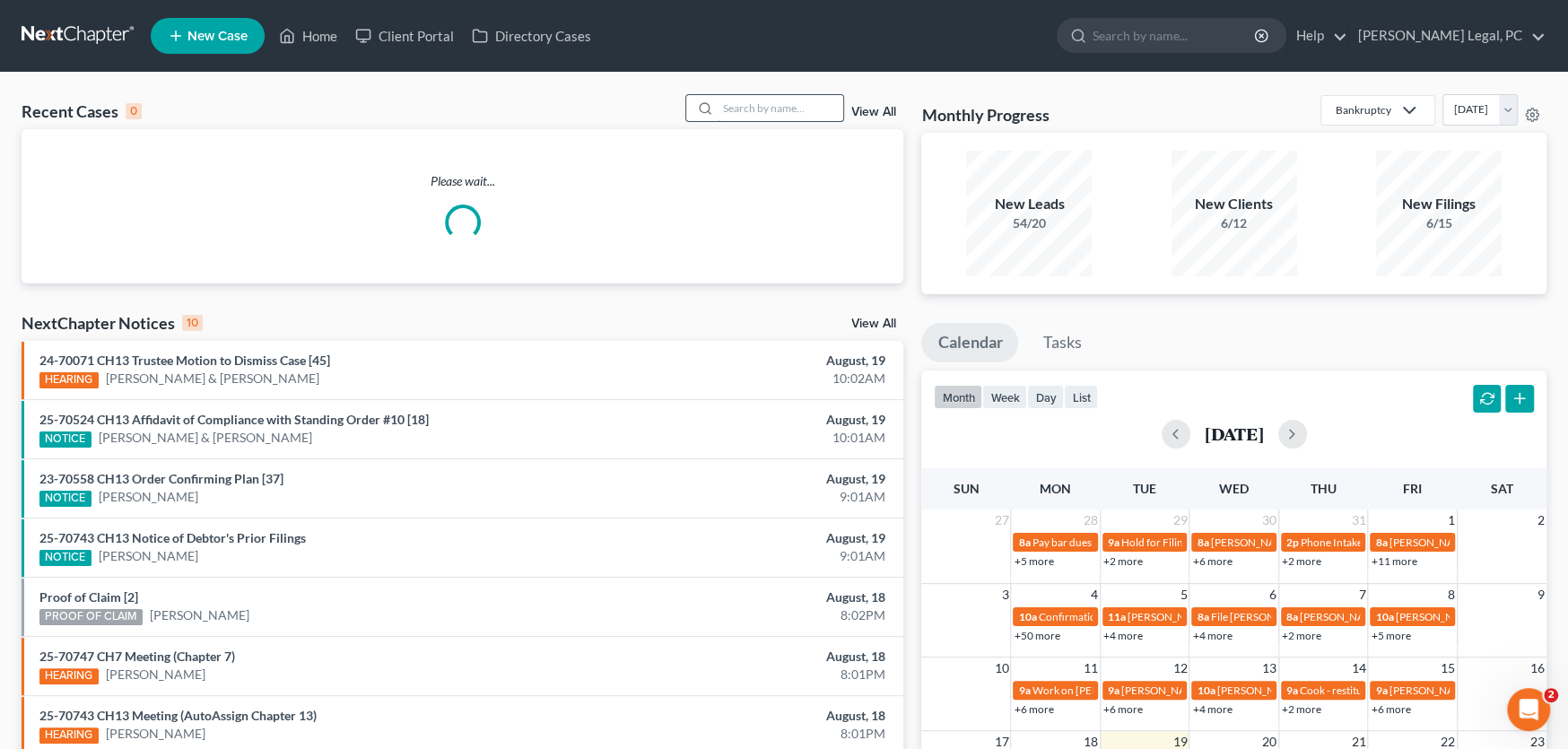
click at [756, 105] on input "search" at bounding box center [780, 108] width 126 height 26
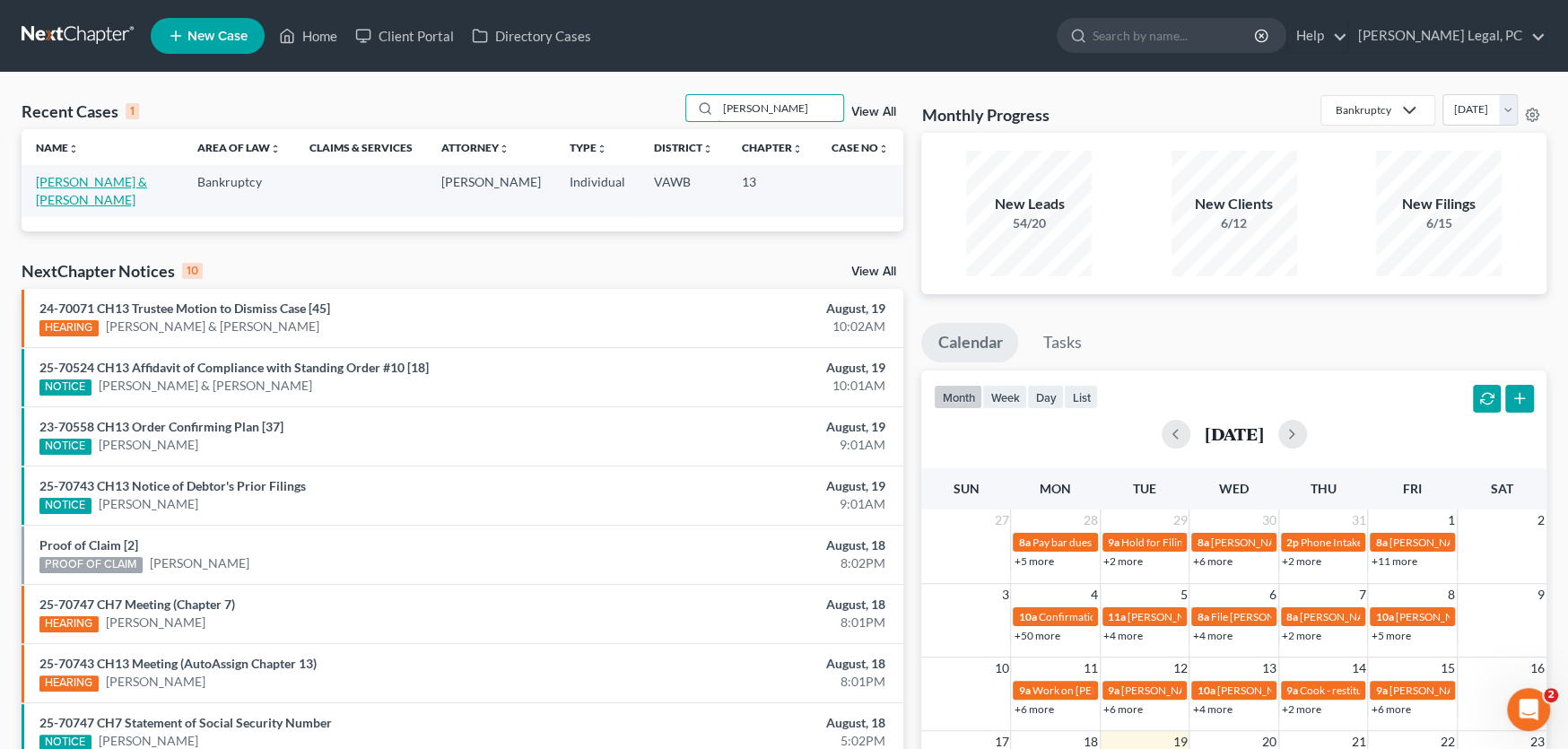
type input "[PERSON_NAME]"
click at [126, 181] on link "[PERSON_NAME] & [PERSON_NAME]" at bounding box center [91, 190] width 111 height 33
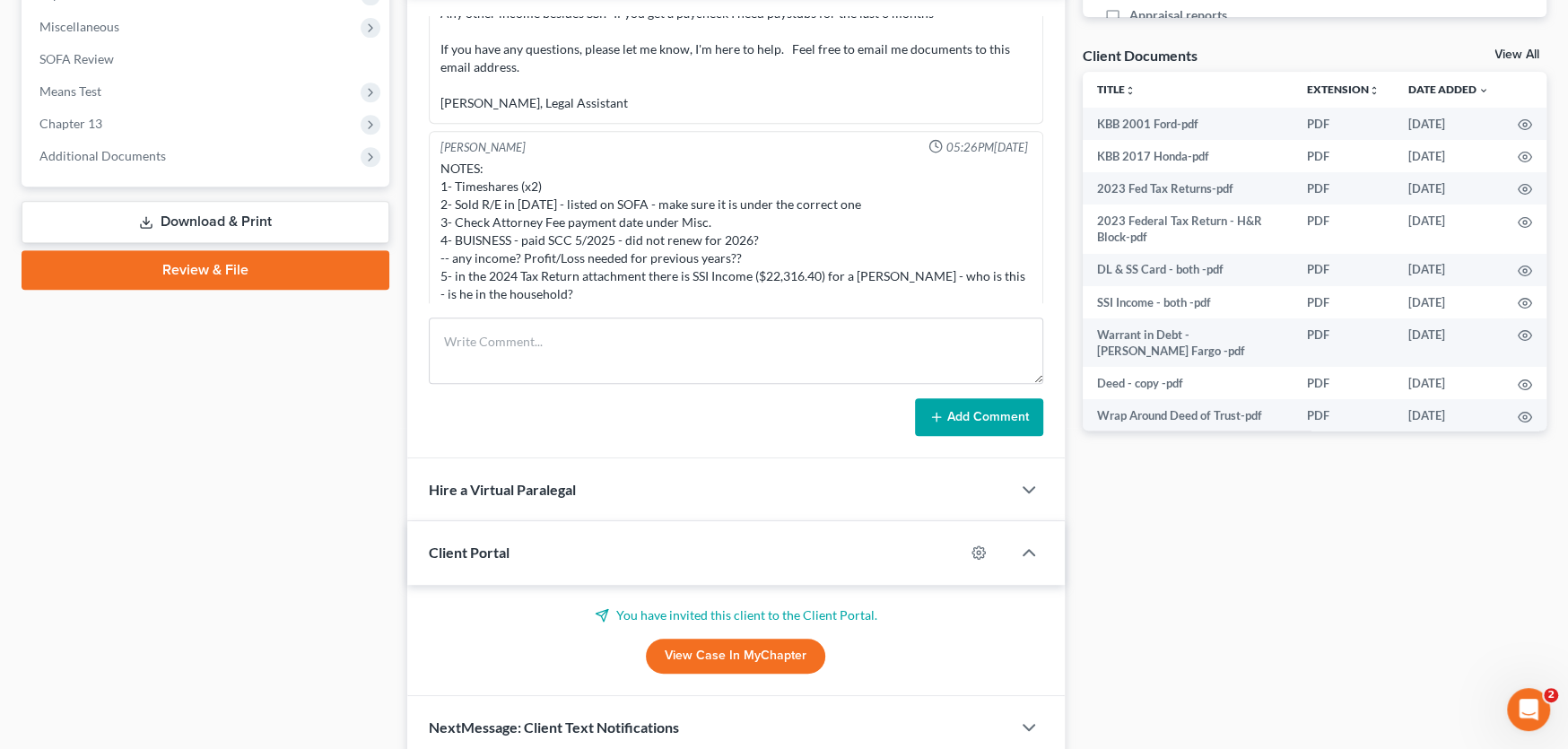
scroll to position [135, 0]
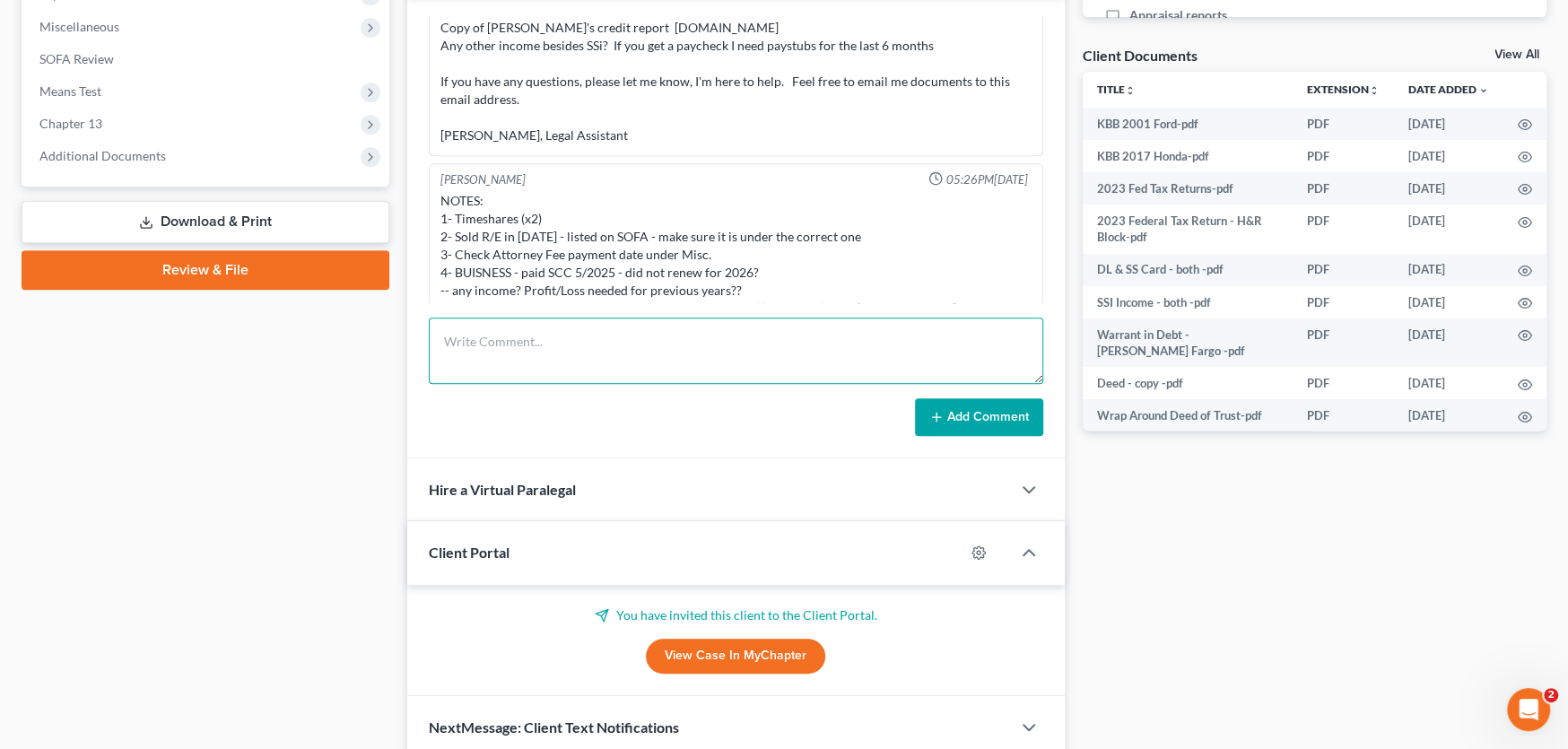
click at [488, 342] on textarea at bounding box center [736, 350] width 614 height 66
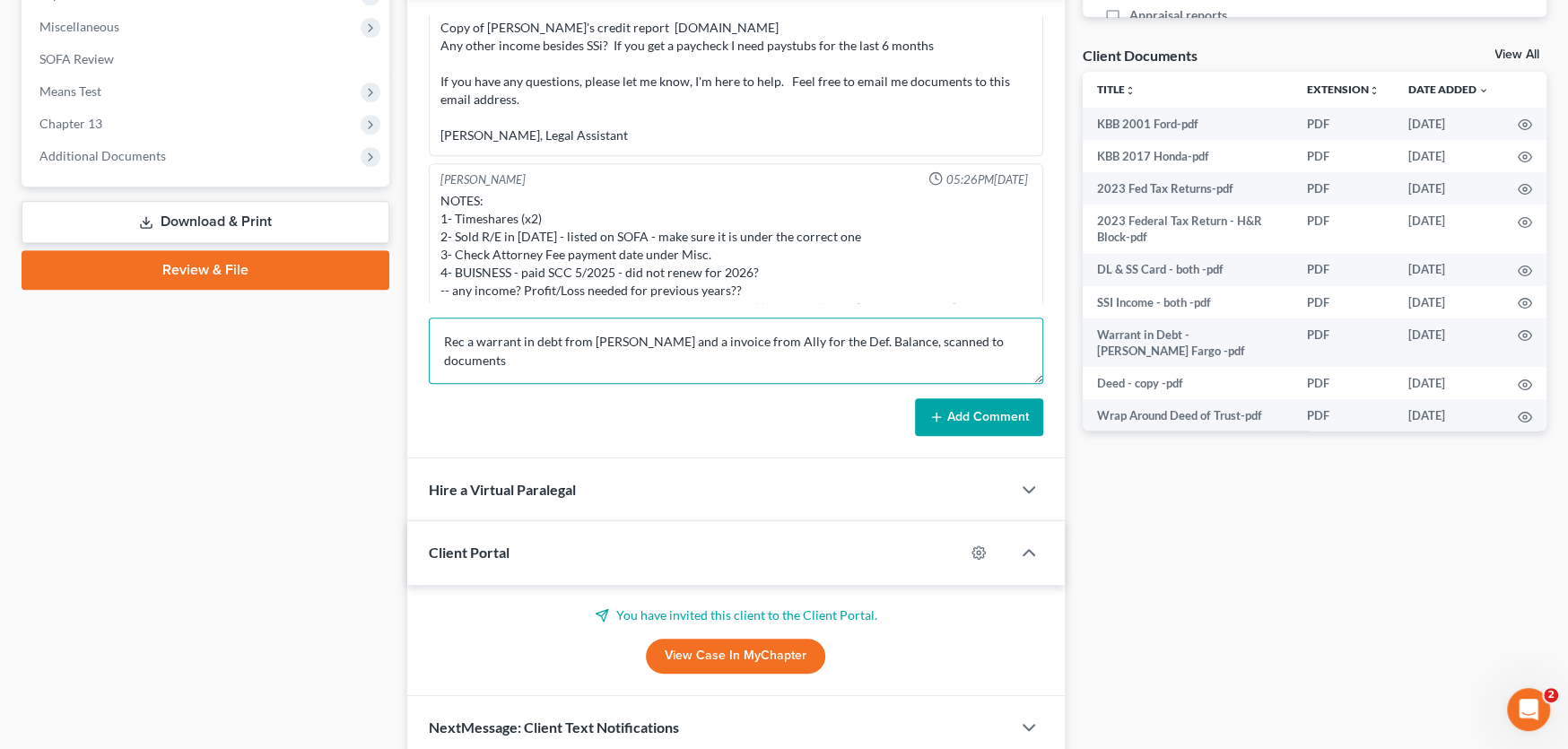
type textarea "Rec a warrant in debt from [PERSON_NAME] and a invoice from Ally for the Def. B…"
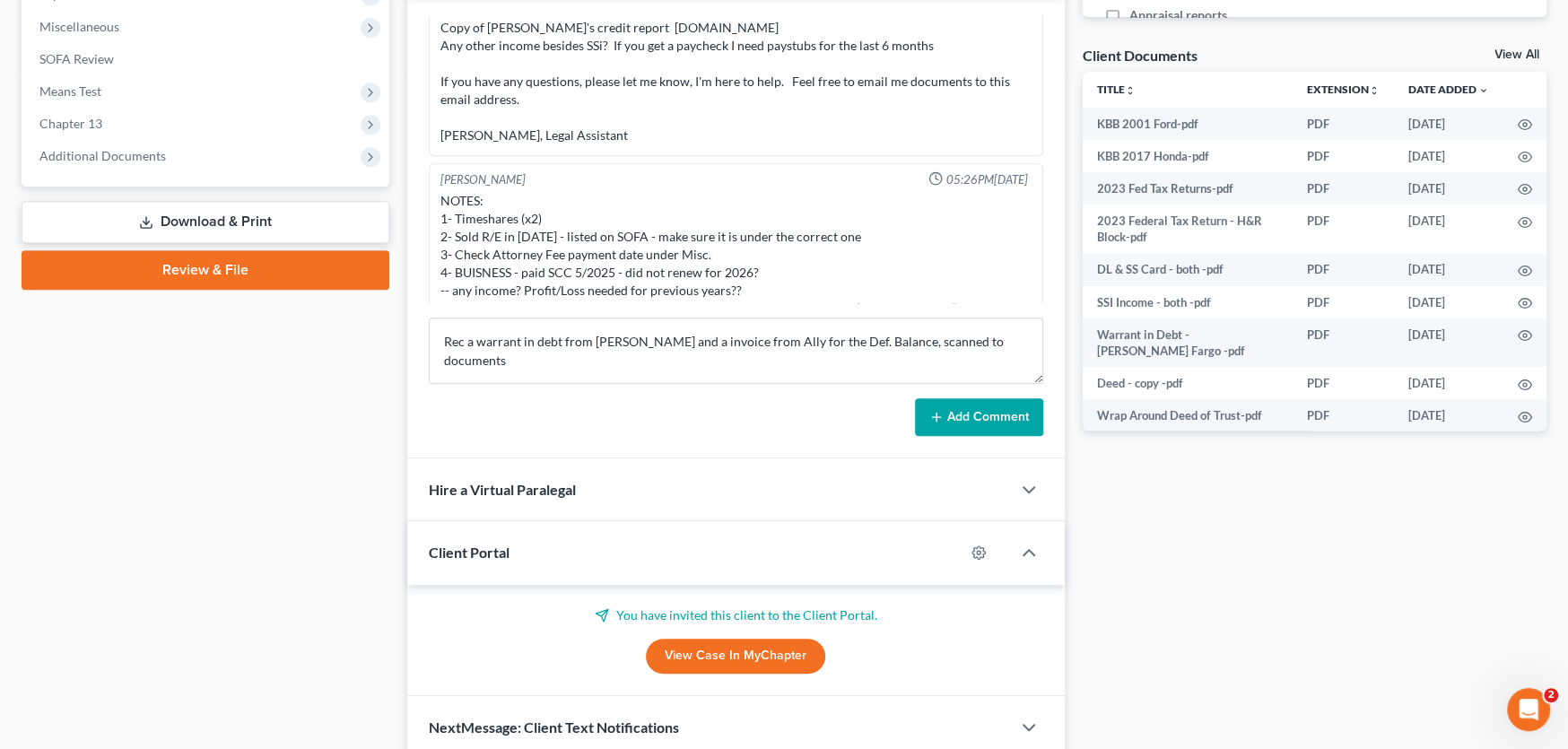
click at [994, 415] on button "Add Comment" at bounding box center [979, 417] width 128 height 38
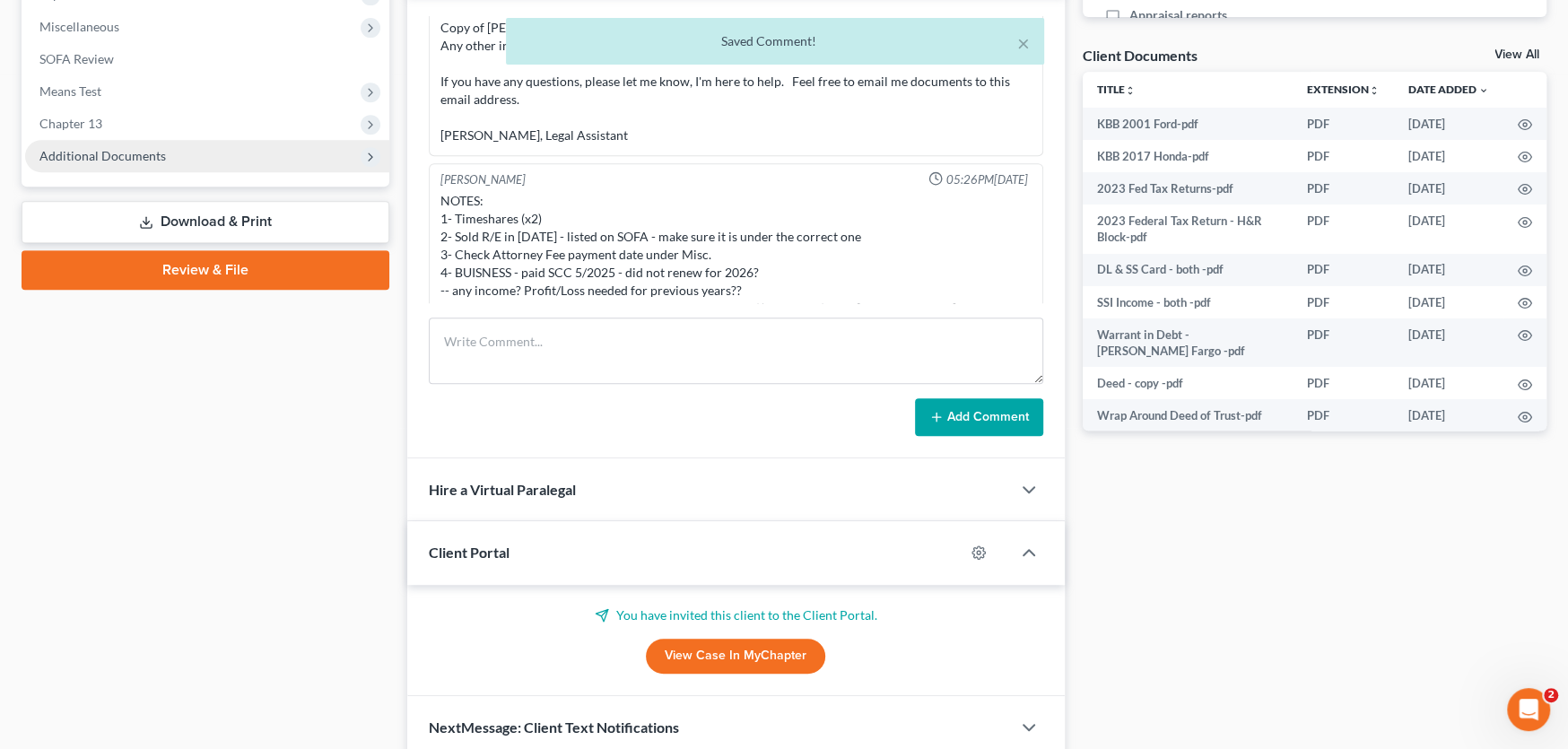
scroll to position [379, 0]
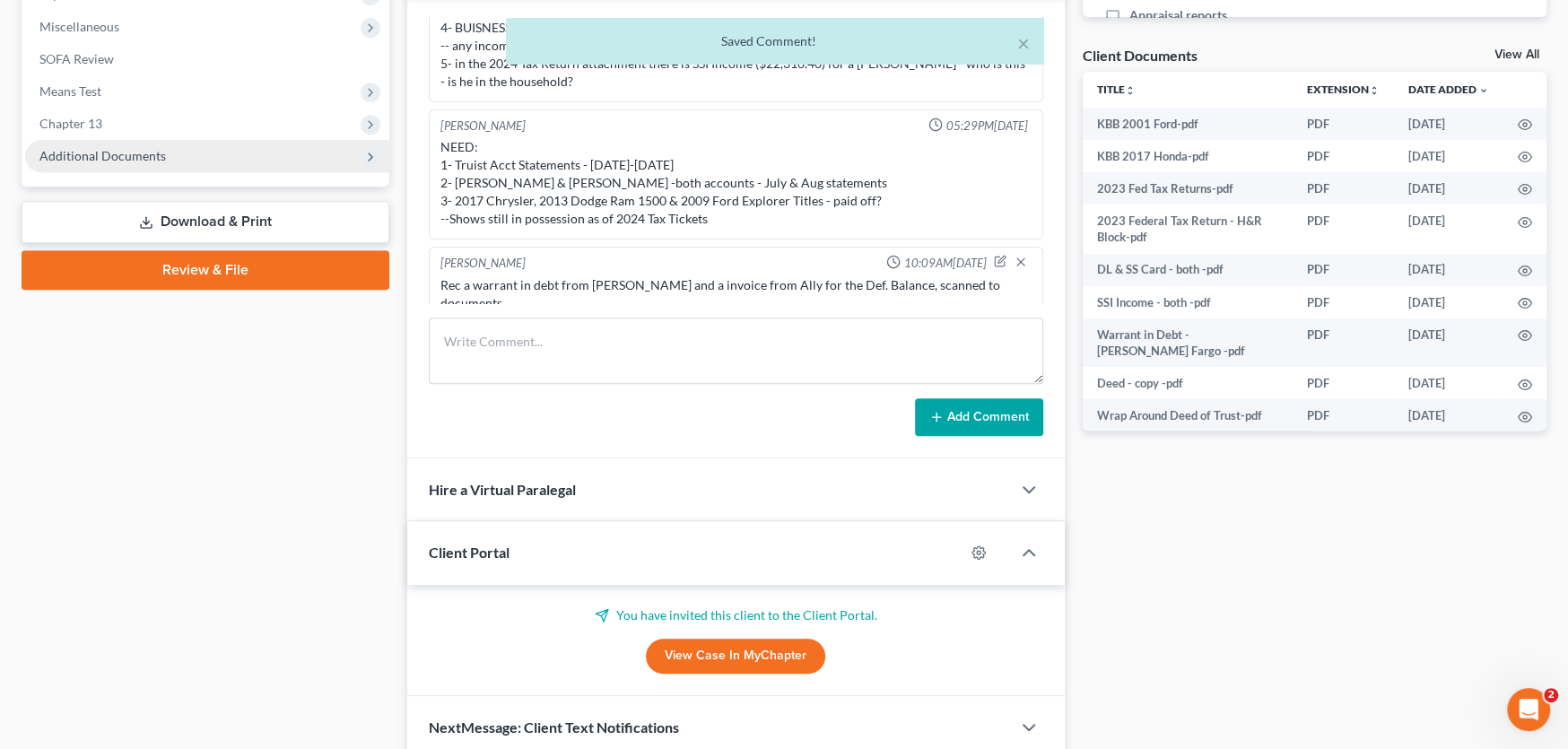
click at [147, 160] on span "Additional Documents" at bounding box center [103, 156] width 127 height 15
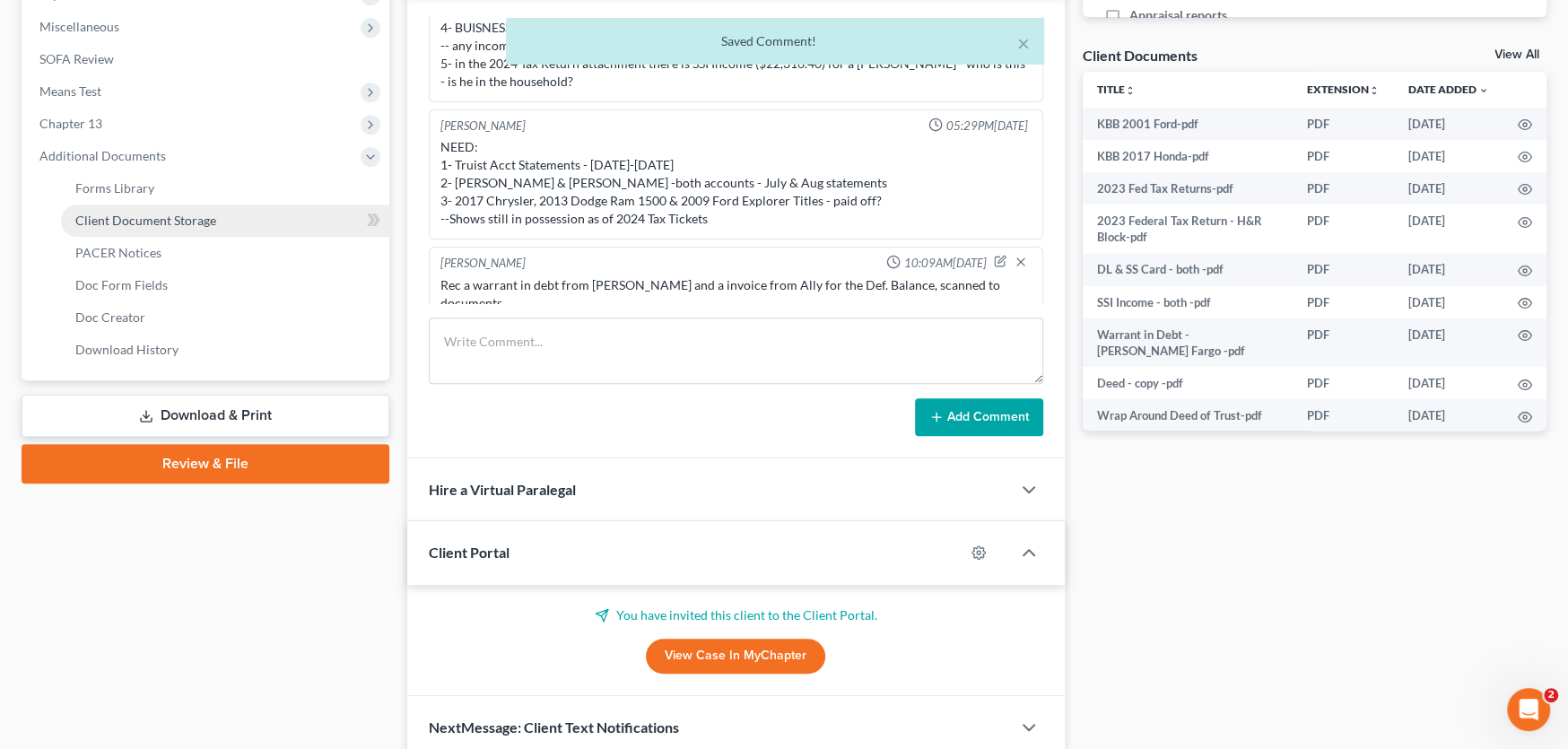
click at [144, 215] on span "Client Document Storage" at bounding box center [146, 220] width 141 height 15
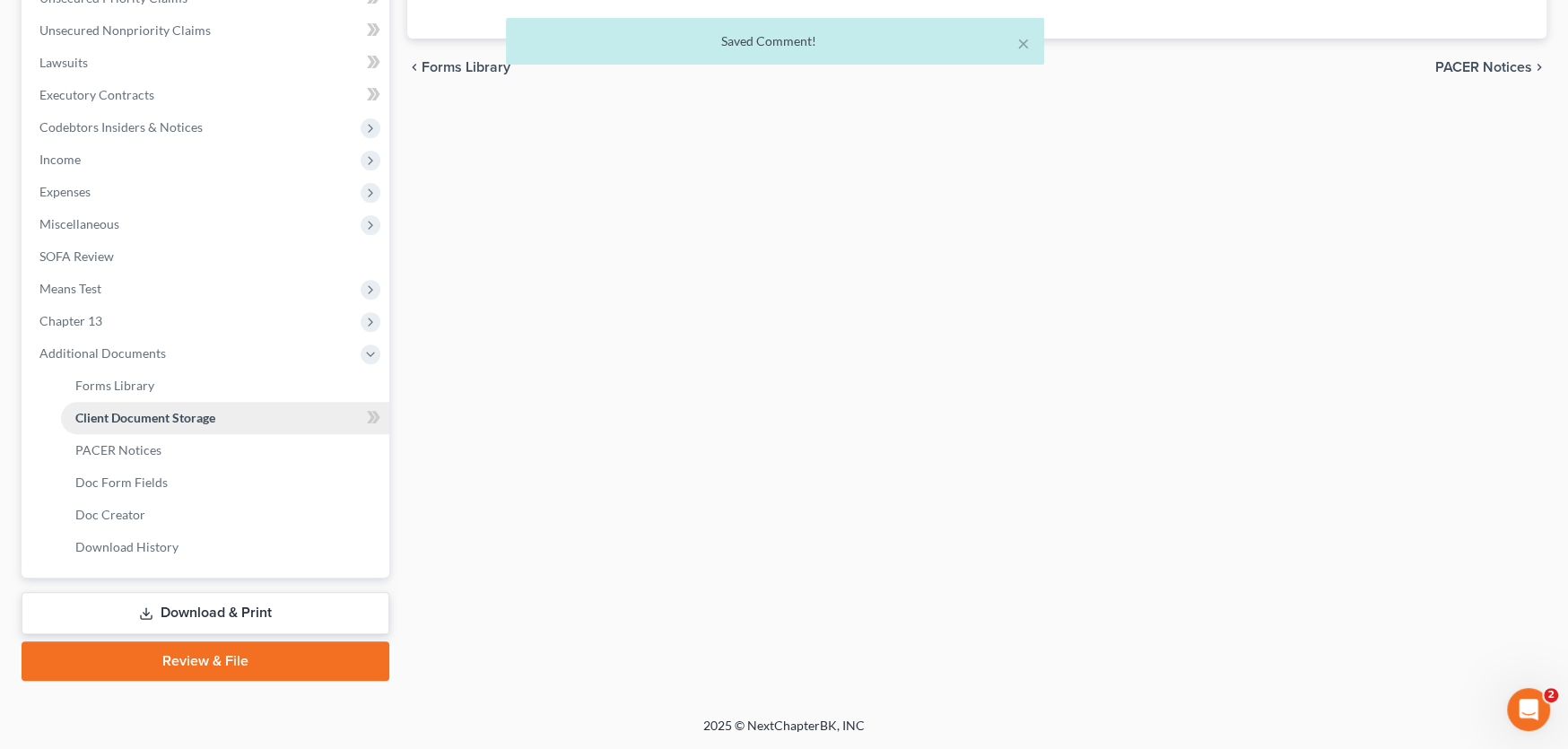
scroll to position [232, 0]
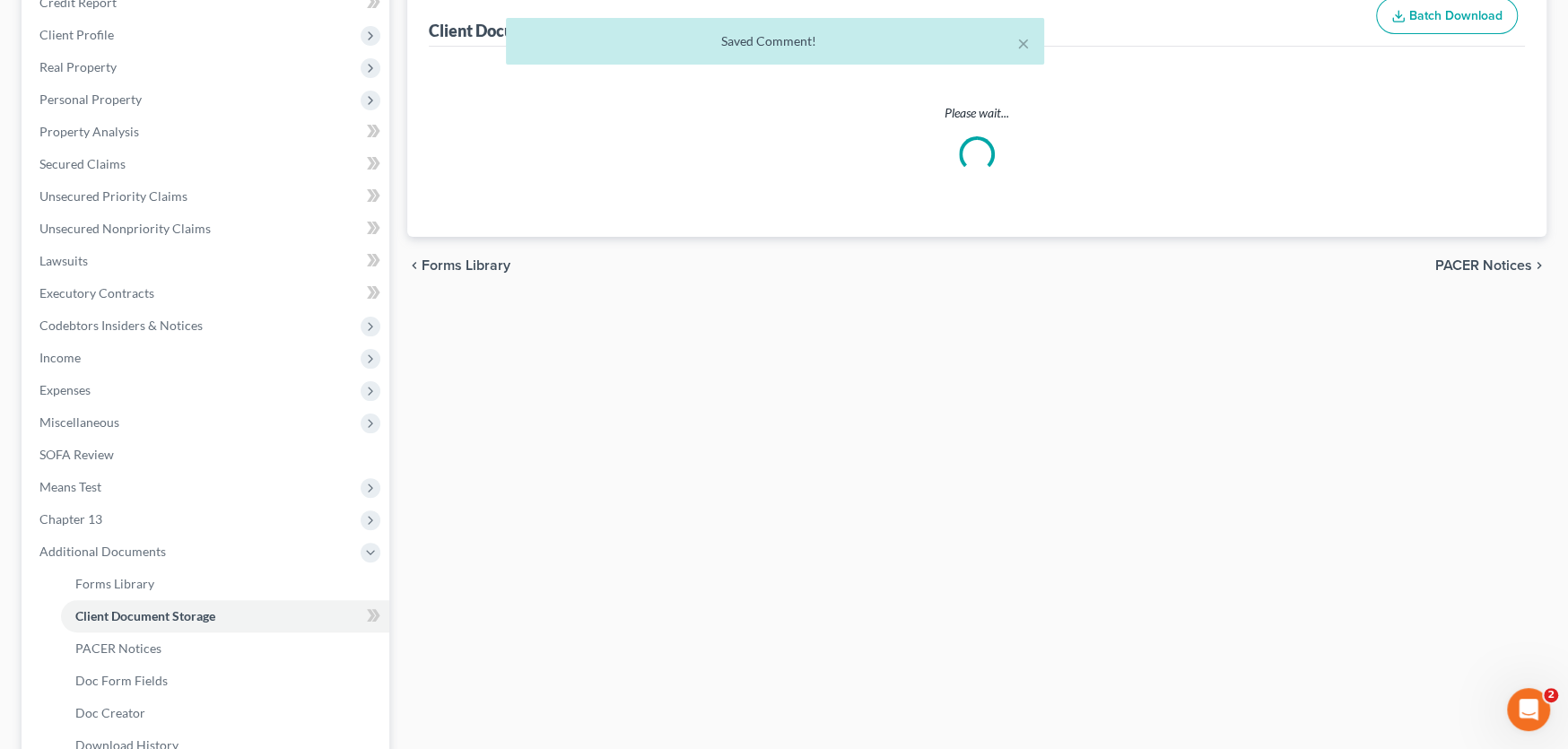
select select "0"
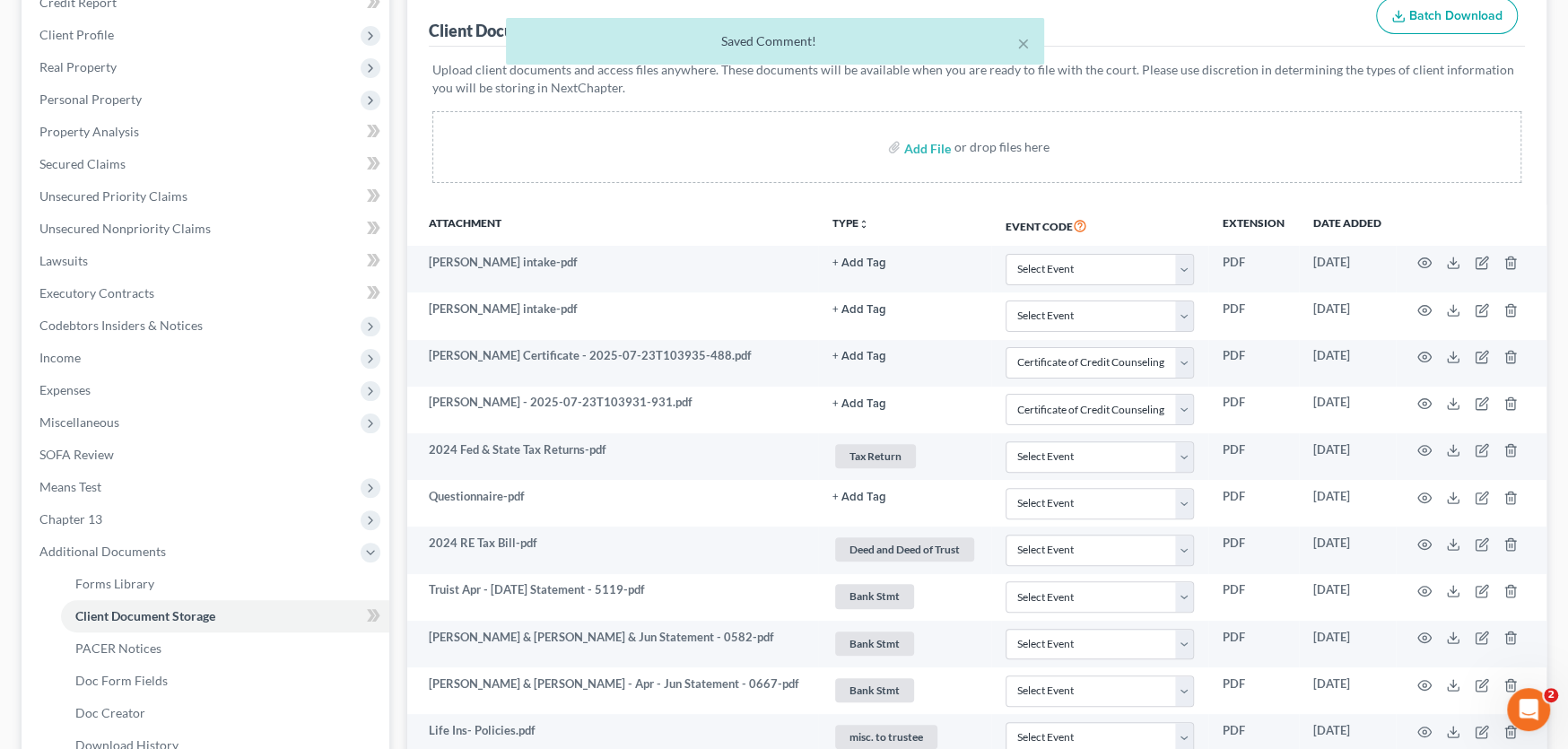
scroll to position [0, 0]
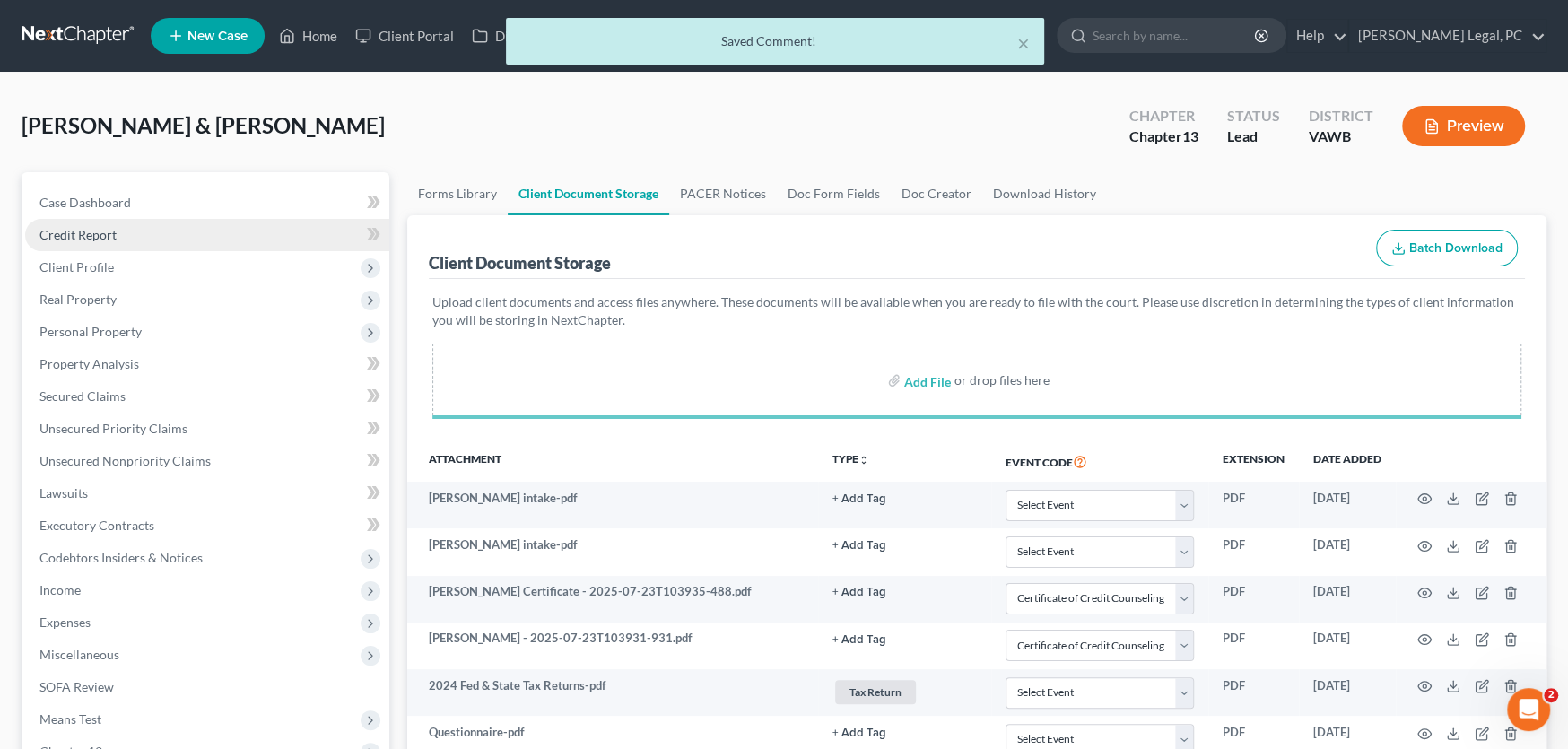
select select "0"
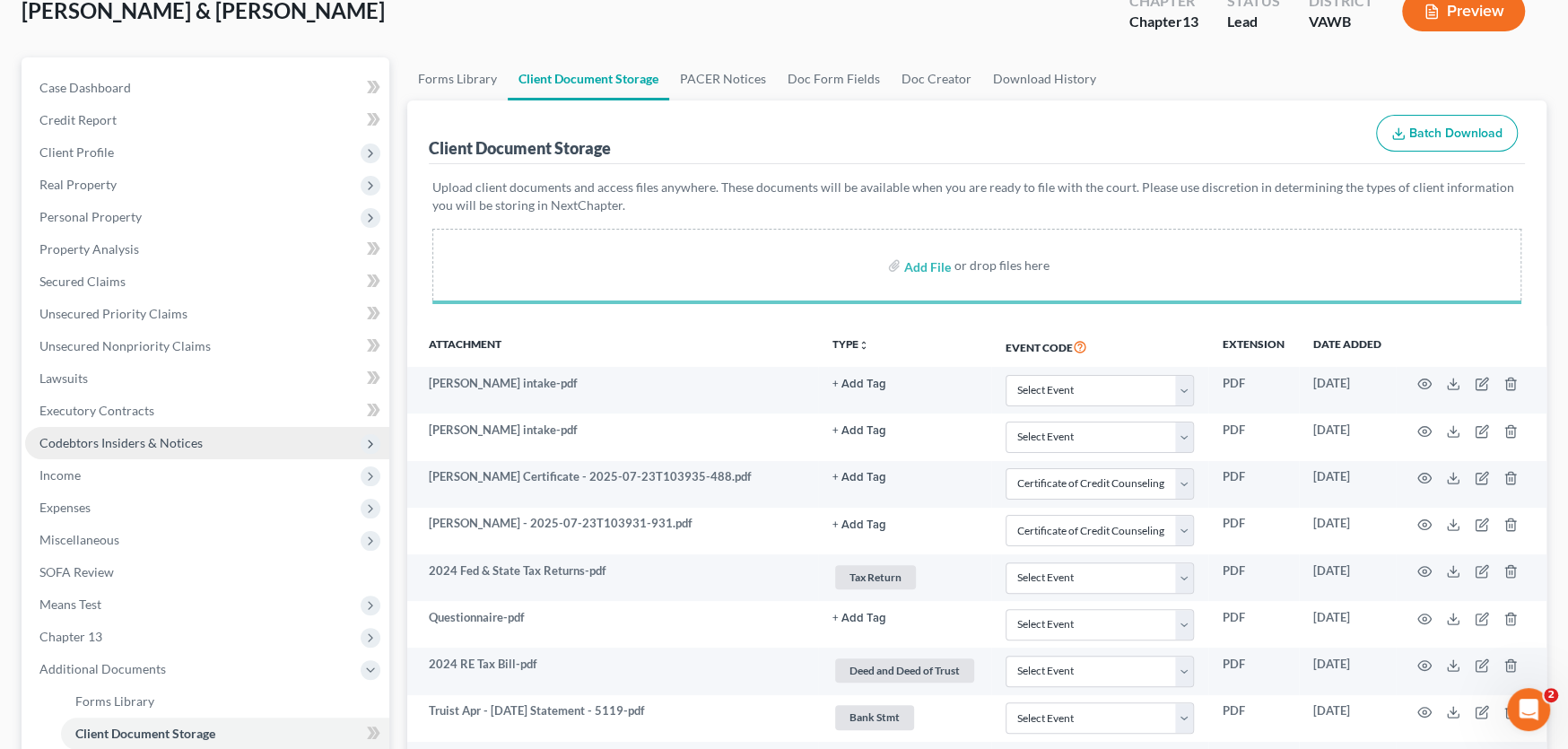
scroll to position [179, 0]
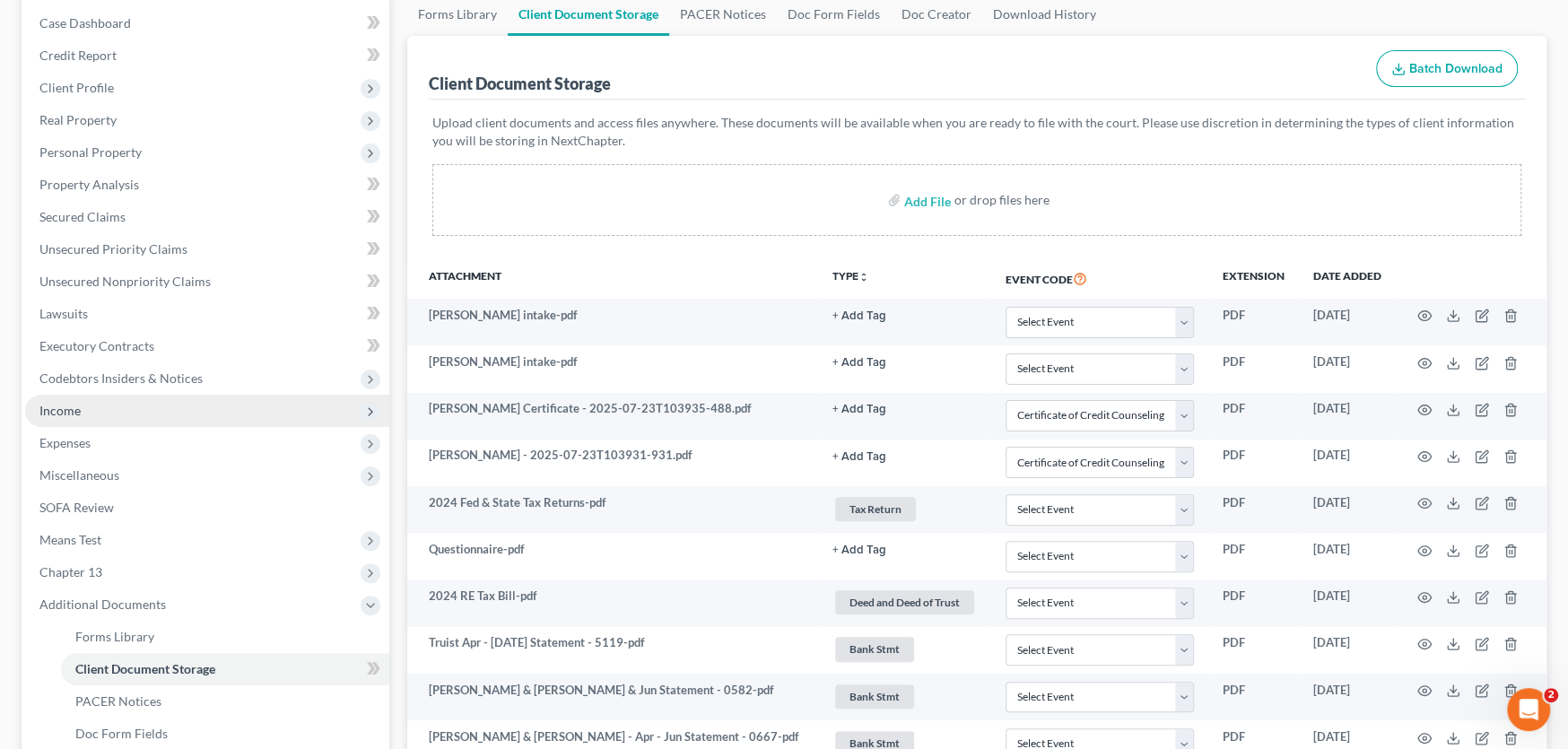
select select "0"
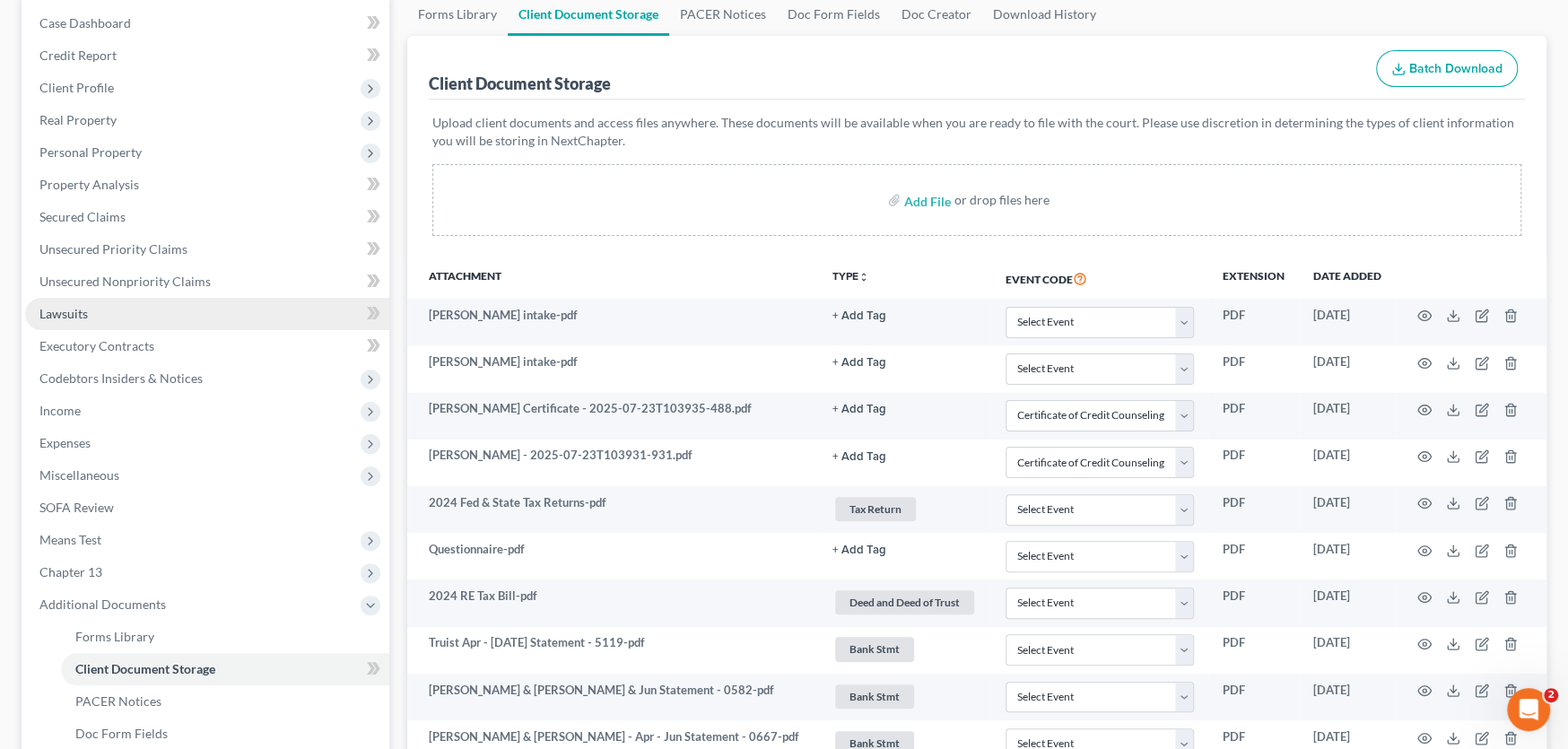
click at [79, 310] on span "Lawsuits" at bounding box center [64, 313] width 49 height 15
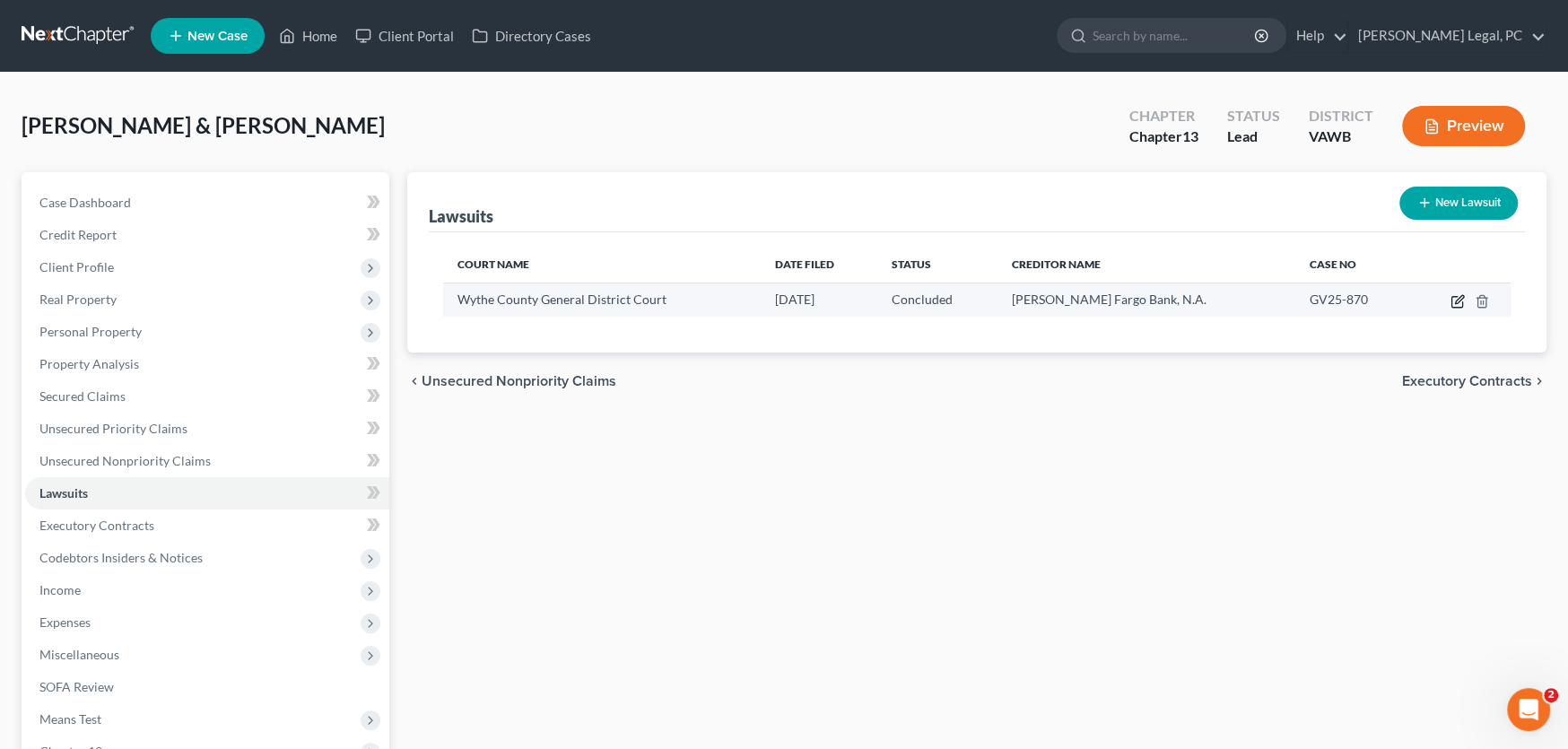
click at [1455, 297] on icon "button" at bounding box center [1458, 301] width 14 height 14
select select "48"
select select "2"
select select "4"
select select "28"
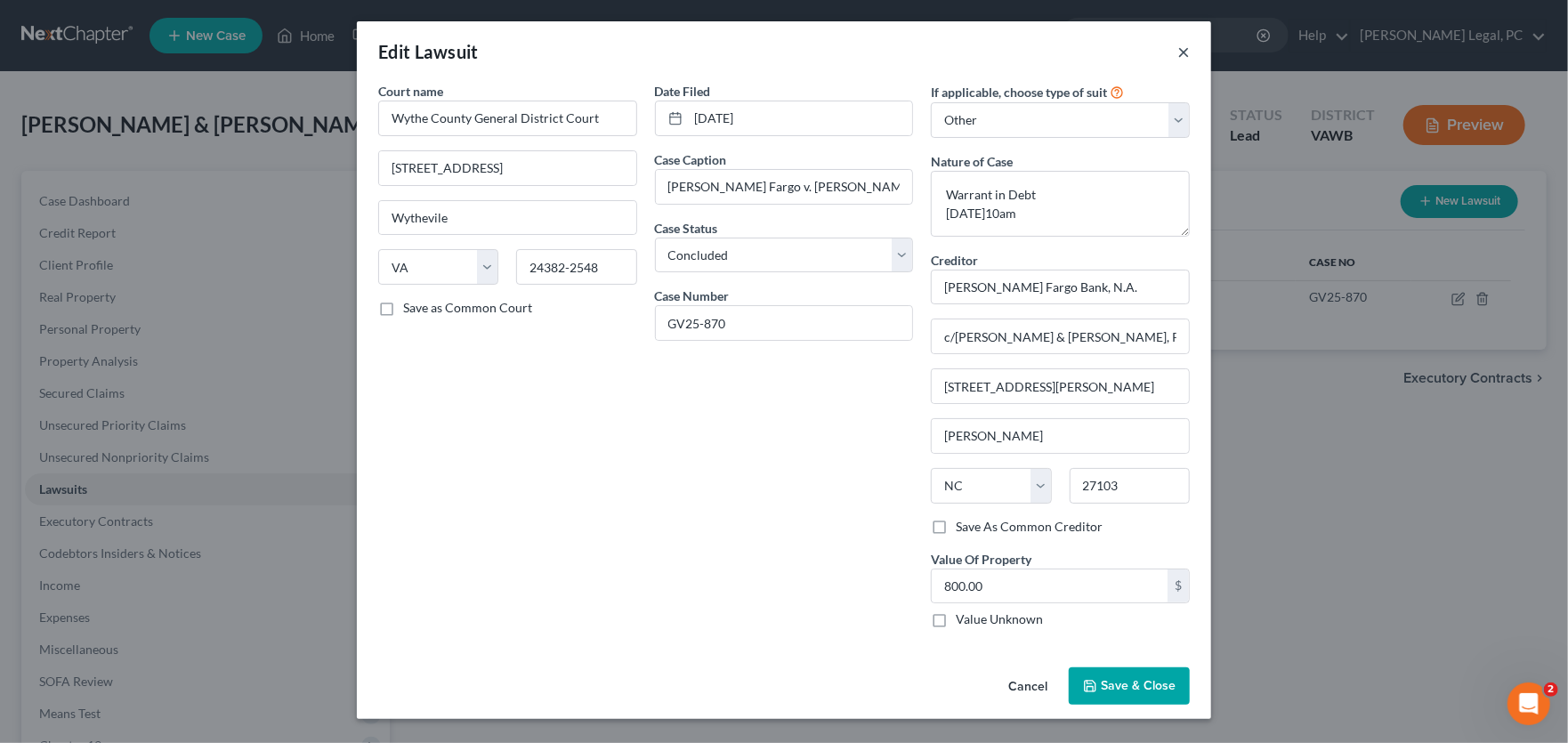
click at [1184, 50] on button "×" at bounding box center [1184, 52] width 13 height 22
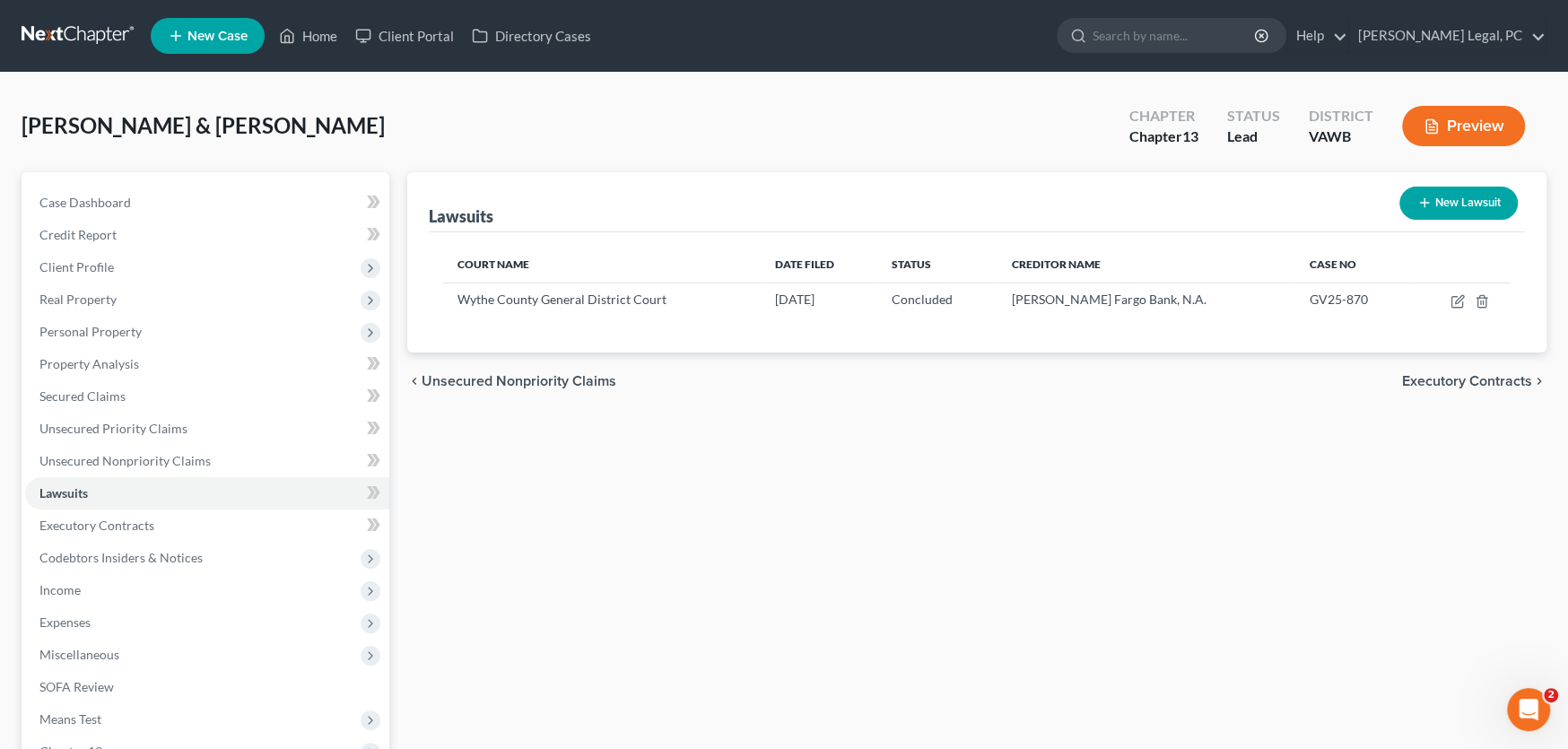
click at [1453, 200] on button "New Lawsuit" at bounding box center [1459, 203] width 119 height 33
select select "0"
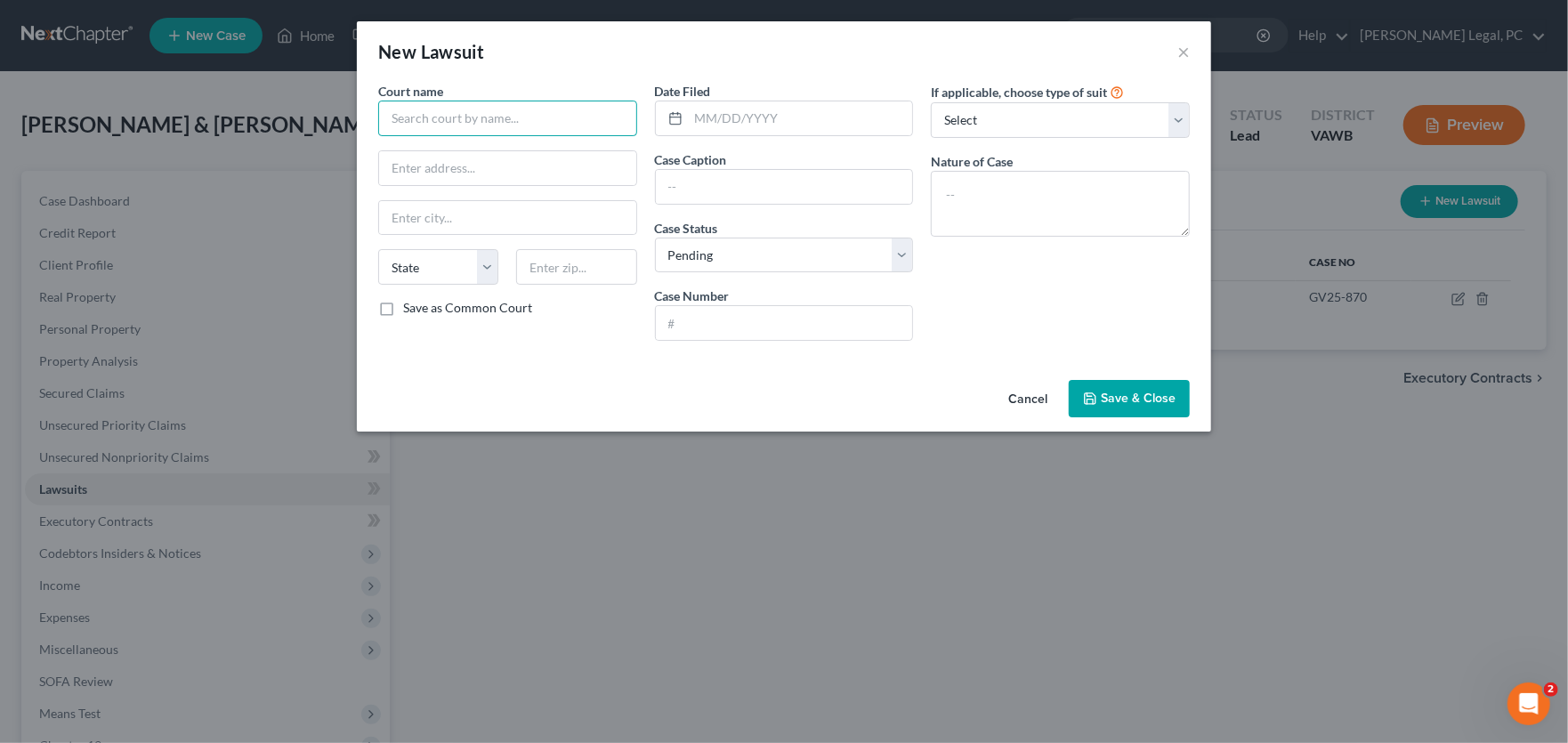
click at [407, 122] on input "text" at bounding box center [507, 118] width 259 height 36
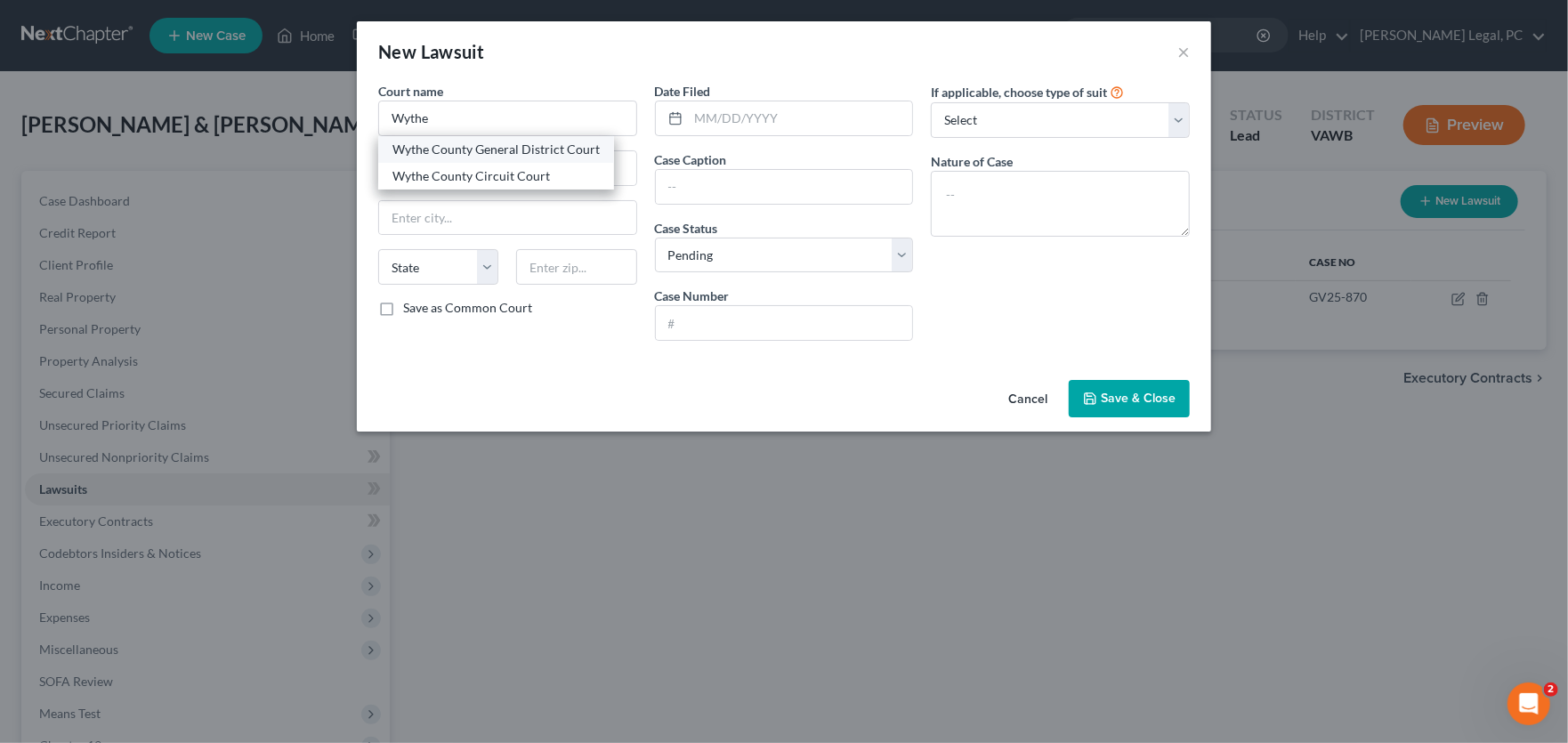
click at [513, 158] on div "Wythe County General District Court" at bounding box center [495, 150] width 207 height 18
type input "Wythe County General District Court"
type input "245 South 4th Street Suite 205"
type input "Wythevile"
select select "48"
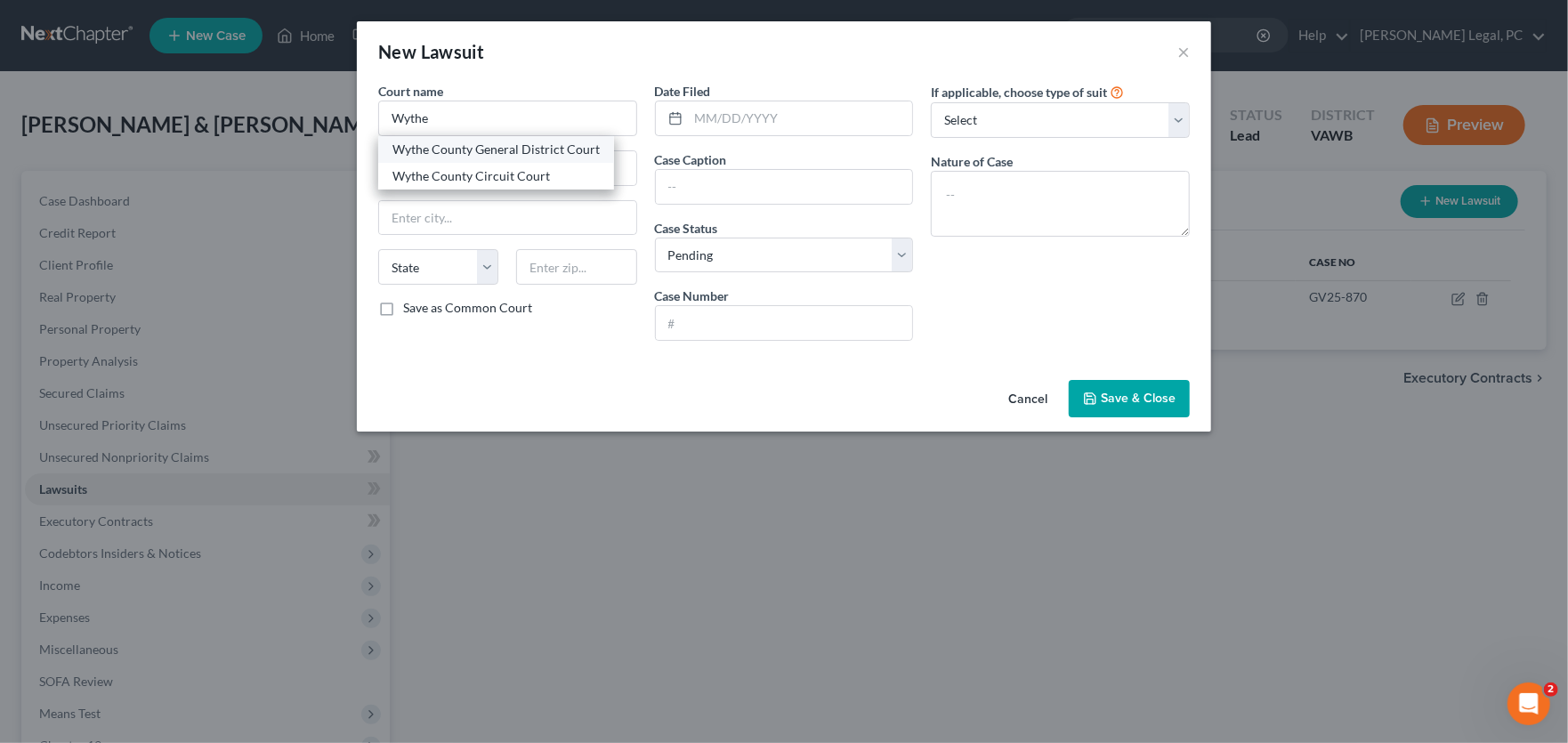
type input "24382-2548"
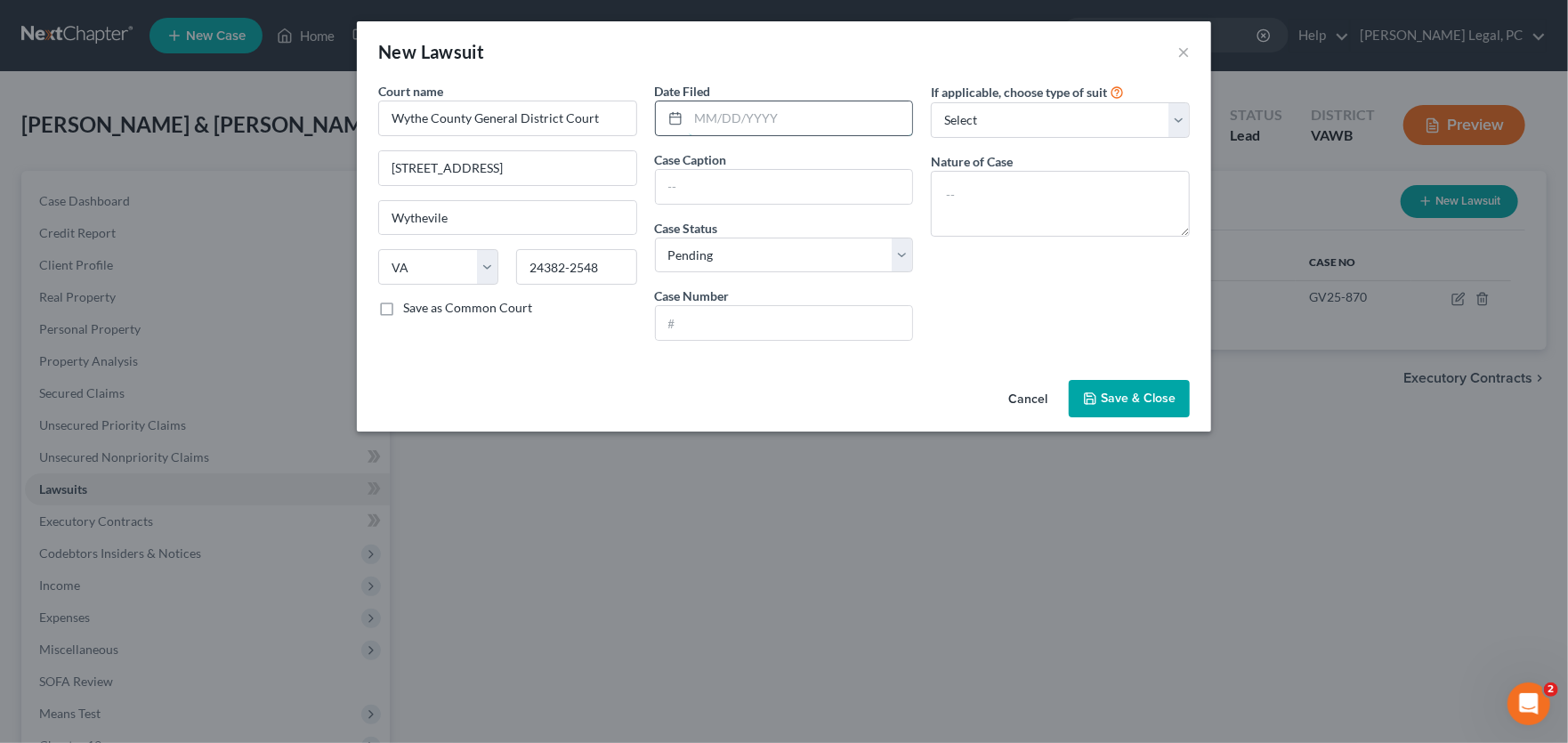
click at [725, 110] on input "text" at bounding box center [802, 118] width 224 height 34
type input "07/28/2025"
click at [730, 181] on input "text" at bounding box center [784, 187] width 258 height 34
type input "Capital One NC V. Barnes, John"
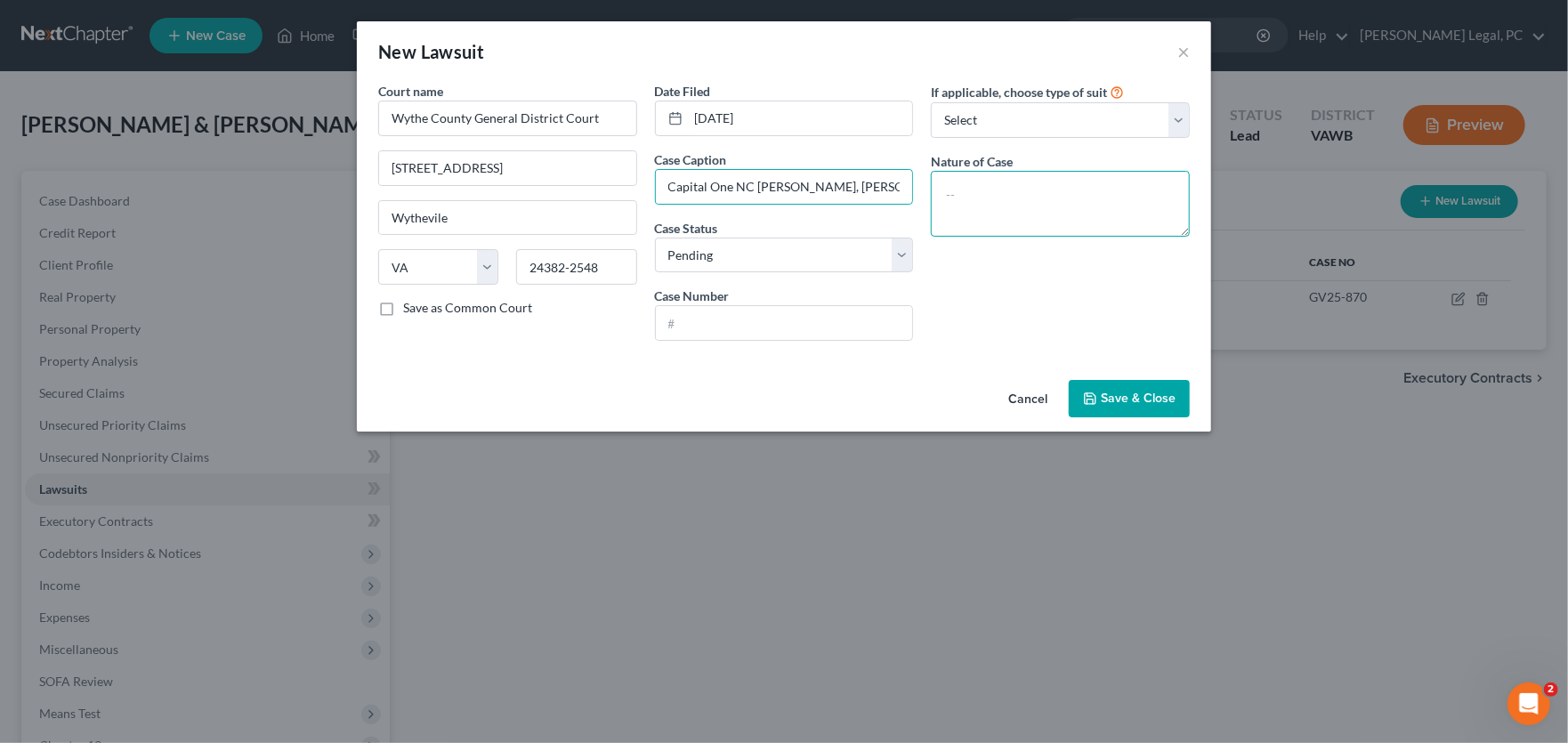
click at [1012, 188] on textarea at bounding box center [1060, 203] width 259 height 66
type textarea "Warrant in Debt"
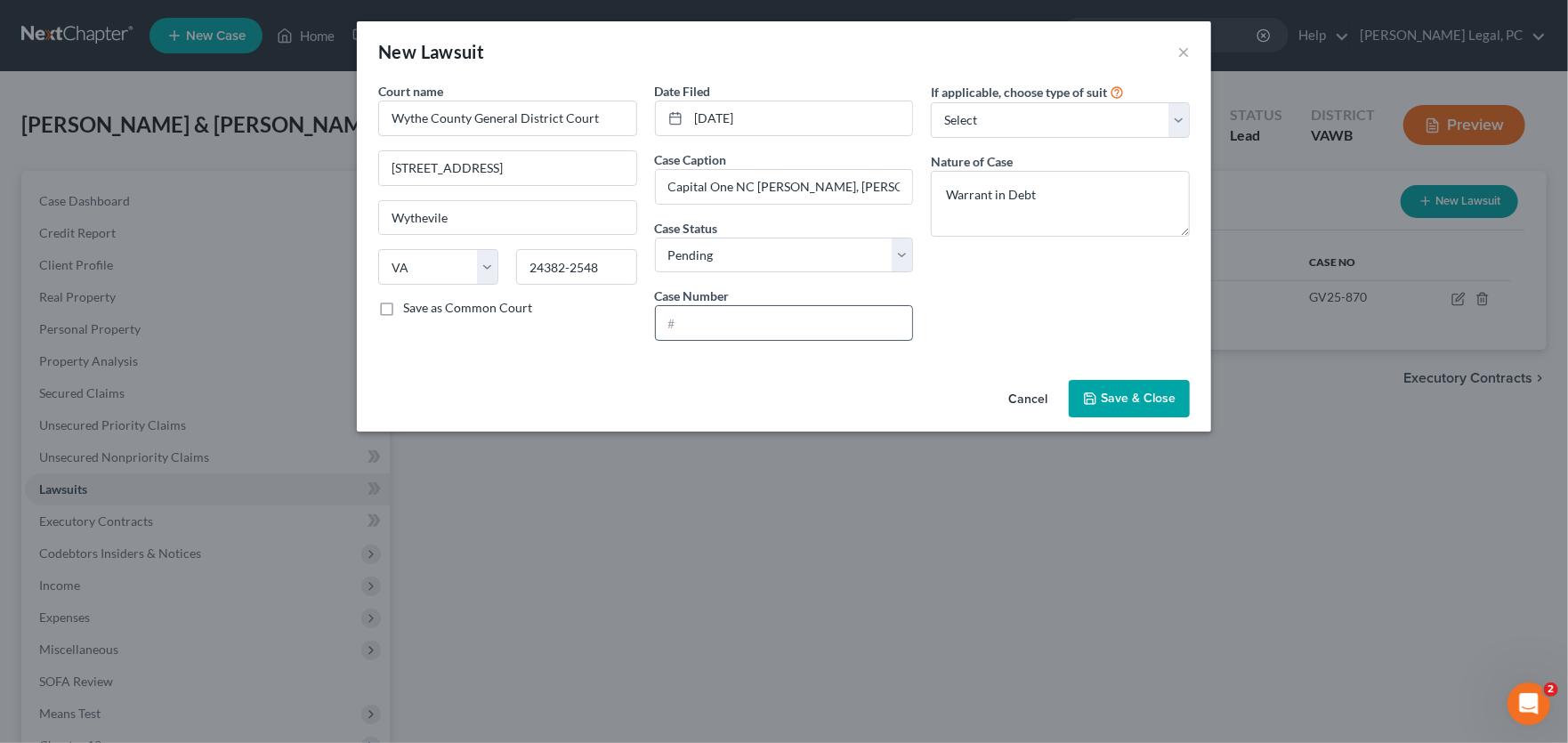
click at [805, 326] on input "text" at bounding box center [784, 323] width 258 height 34
type input "F"
type input "GV25-1169"
click at [1002, 124] on select "Select Repossession Garnishment Foreclosure Attached, Seized, Or Levied Other" at bounding box center [1060, 120] width 259 height 36
select select "4"
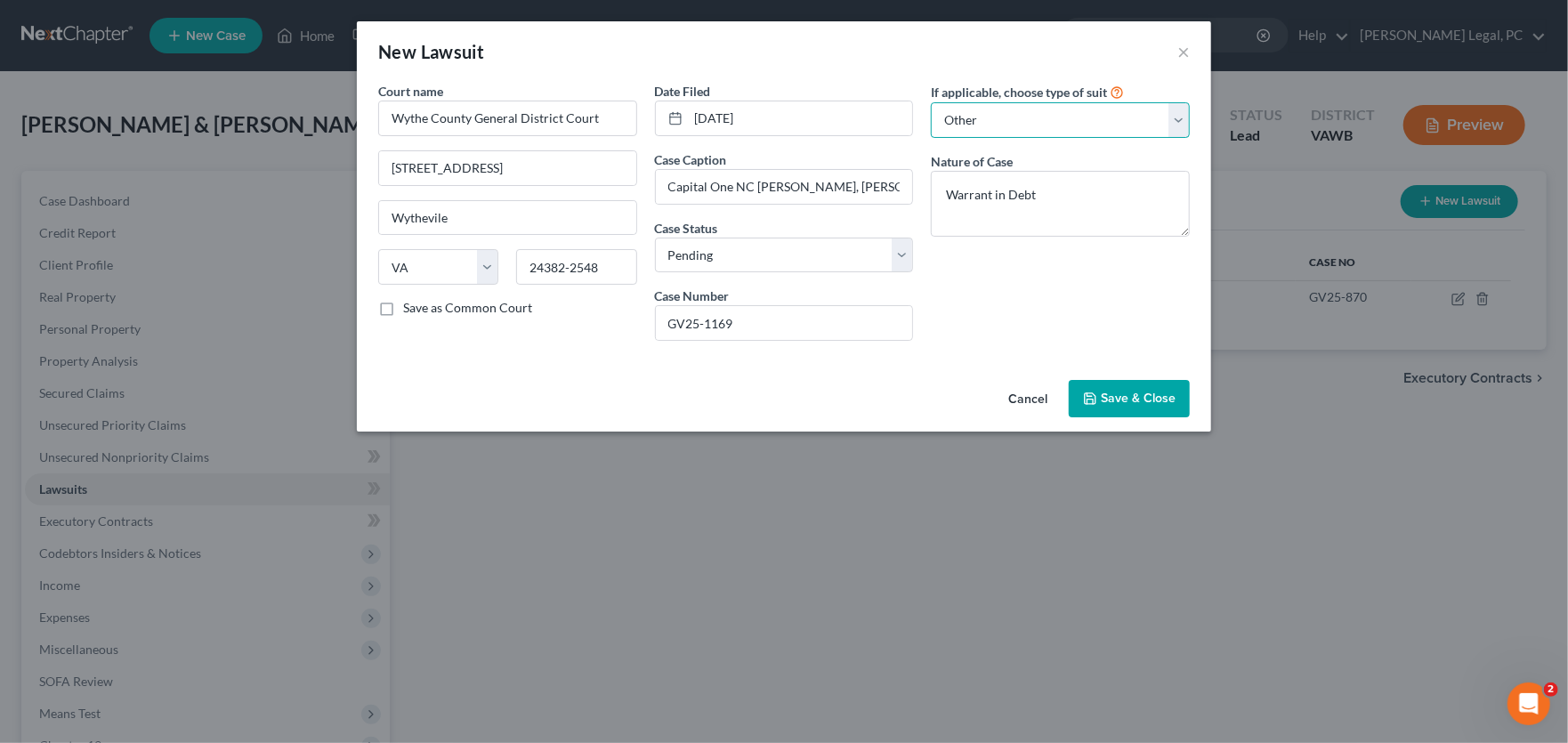
click at [931, 102] on select "Select Repossession Garnishment Foreclosure Attached, Seized, Or Levied Other" at bounding box center [1060, 120] width 259 height 36
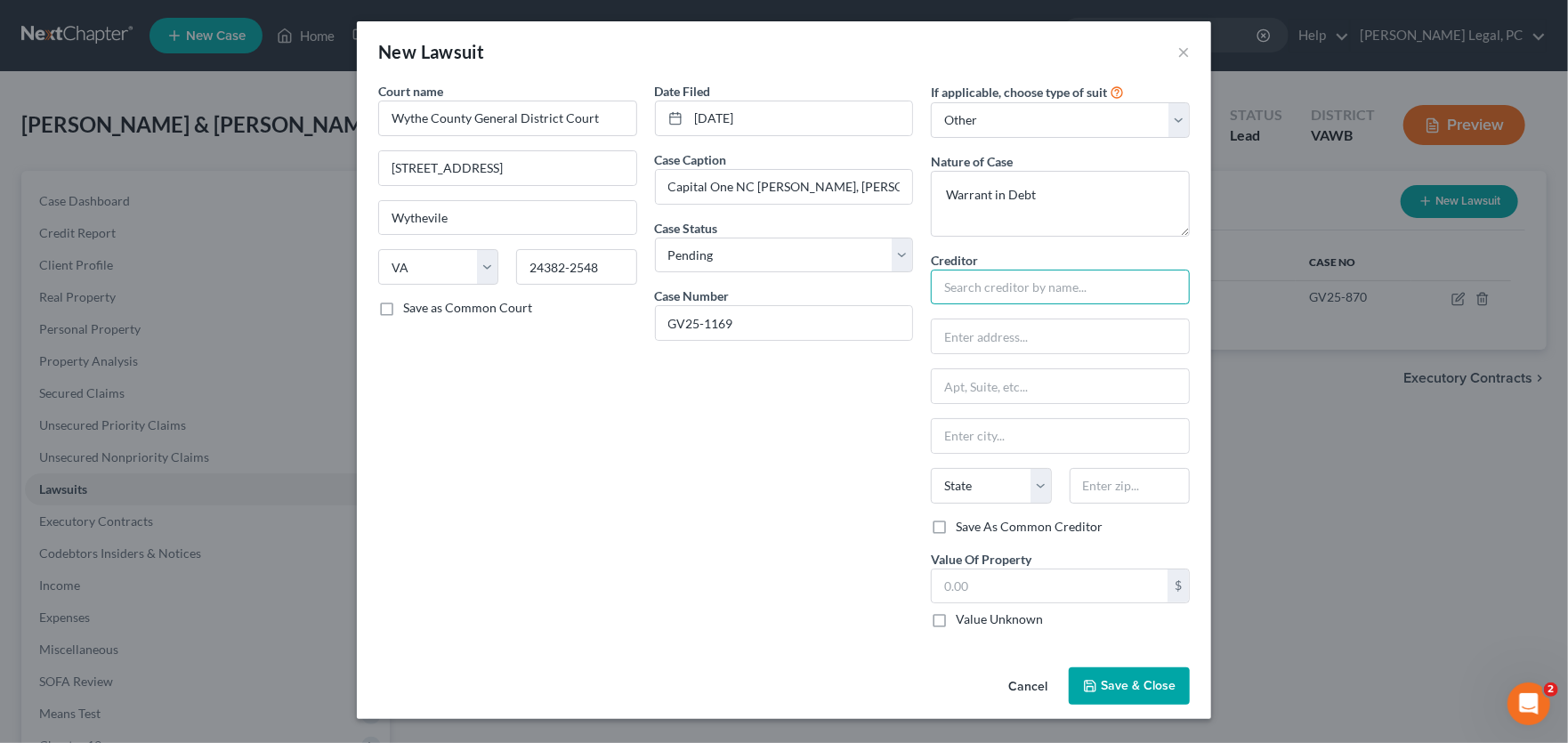
click at [967, 288] on input "text" at bounding box center [1060, 287] width 259 height 36
type input "S"
click at [1008, 324] on div "Zwicker & Associates PC" at bounding box center [1040, 318] width 191 height 18
type input "Zwicker & Associates PC"
type input "6 Montgomery Village Ave"
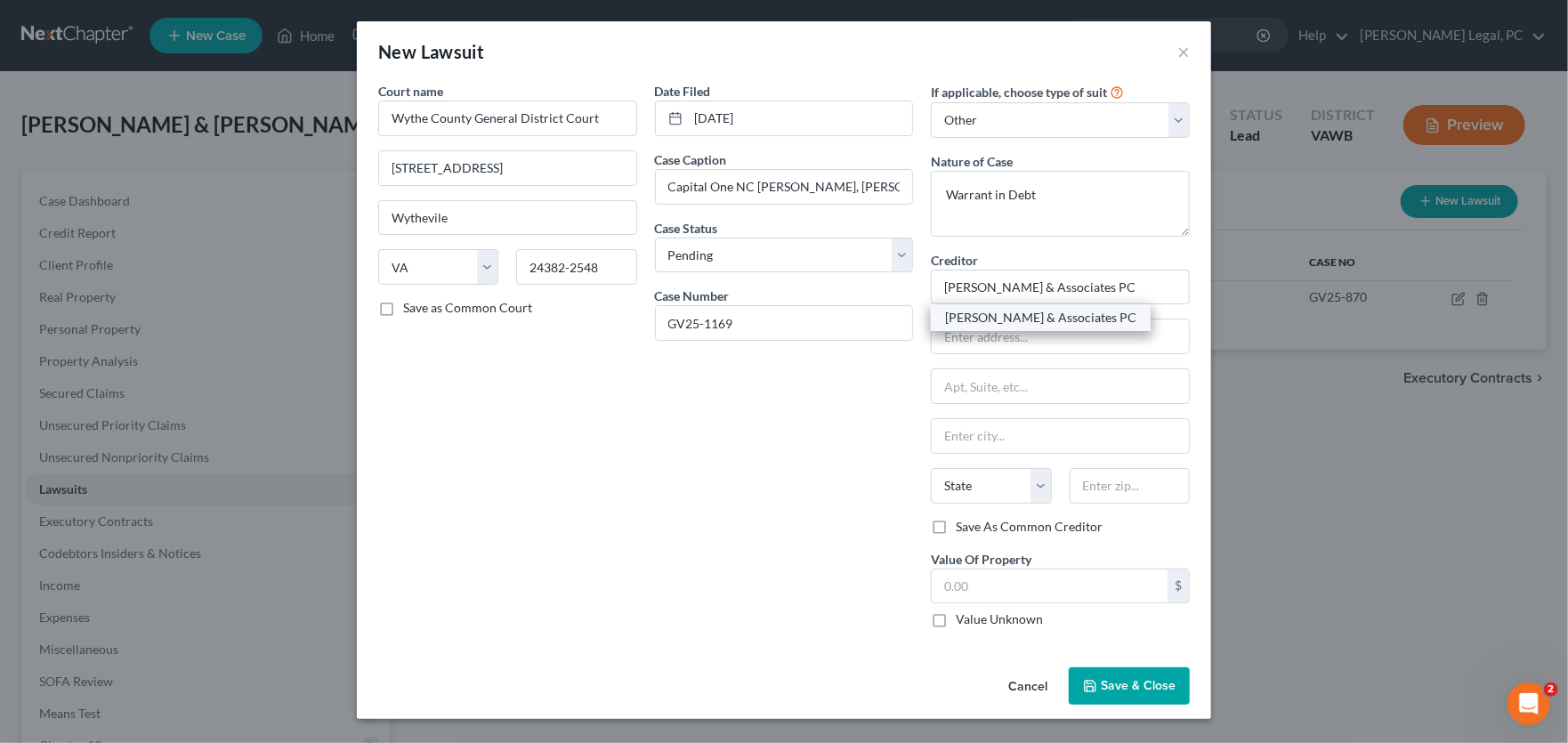
type input "Ste. 505"
type input "Gaithersburg"
select select "21"
type input "20879"
click at [1021, 590] on input "text" at bounding box center [1049, 587] width 236 height 34
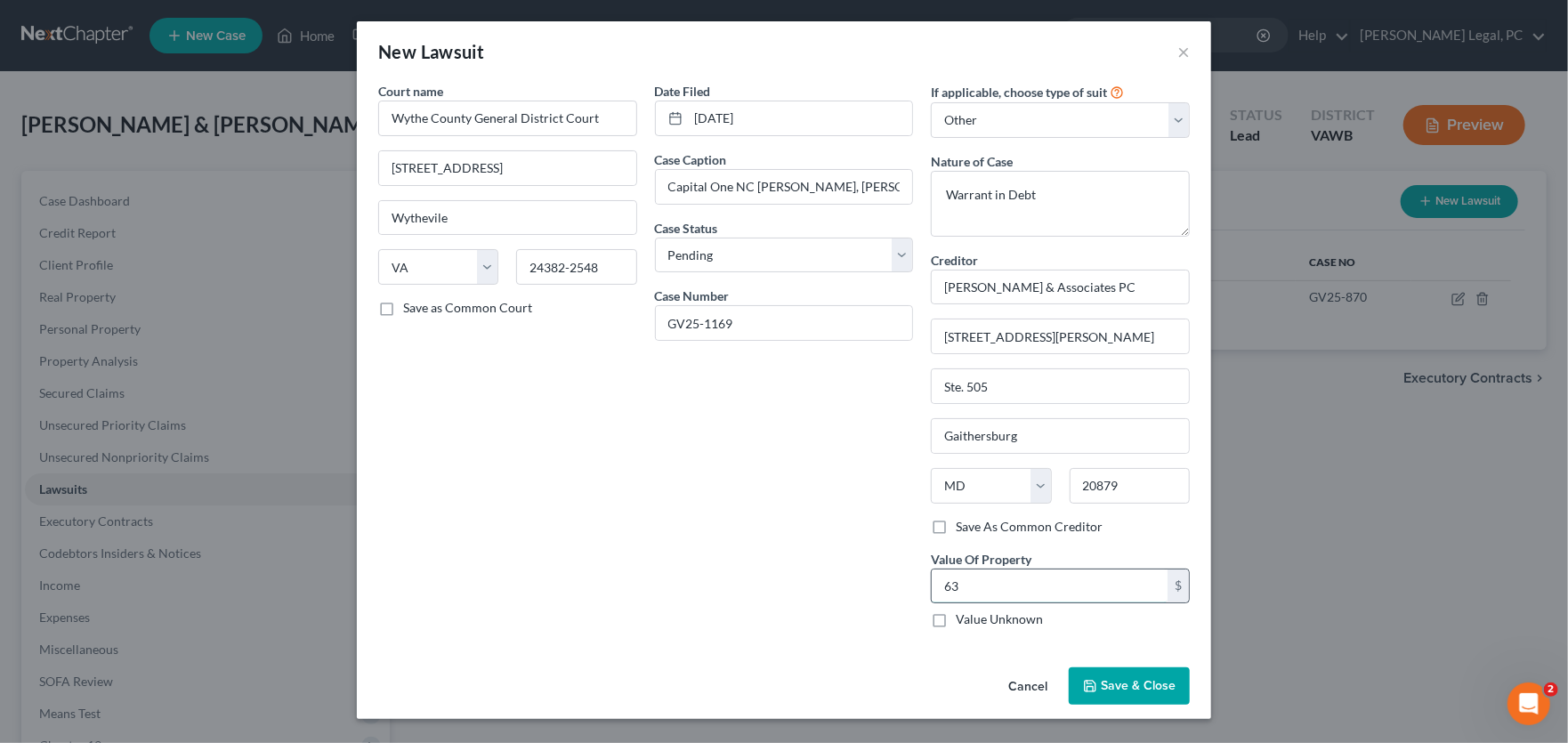
click at [988, 579] on input "63" at bounding box center [1049, 587] width 236 height 34
type input "6,352.56"
click at [1125, 679] on span "Save & Close" at bounding box center [1138, 686] width 74 height 15
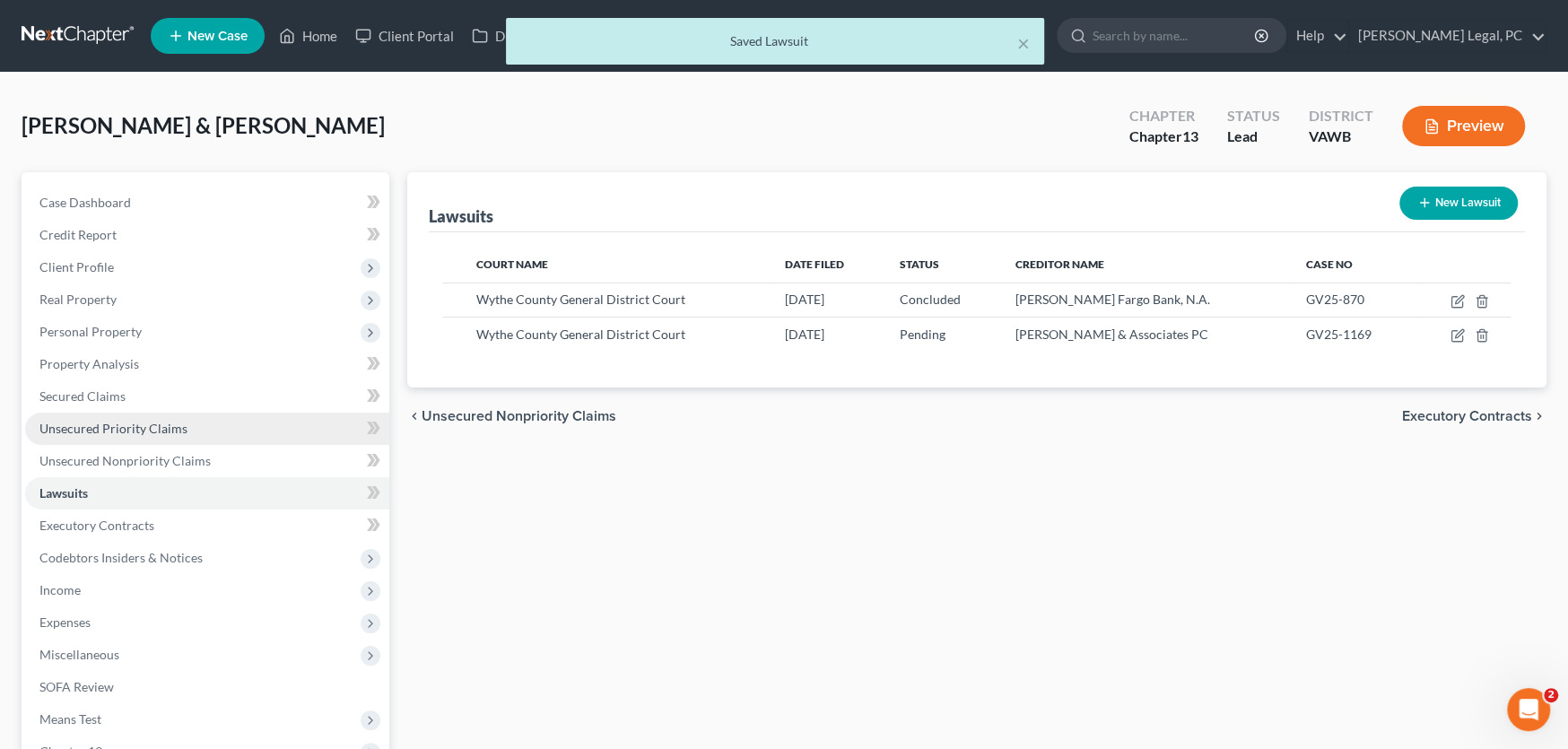
click at [138, 430] on span "Unsecured Priority Claims" at bounding box center [114, 428] width 148 height 15
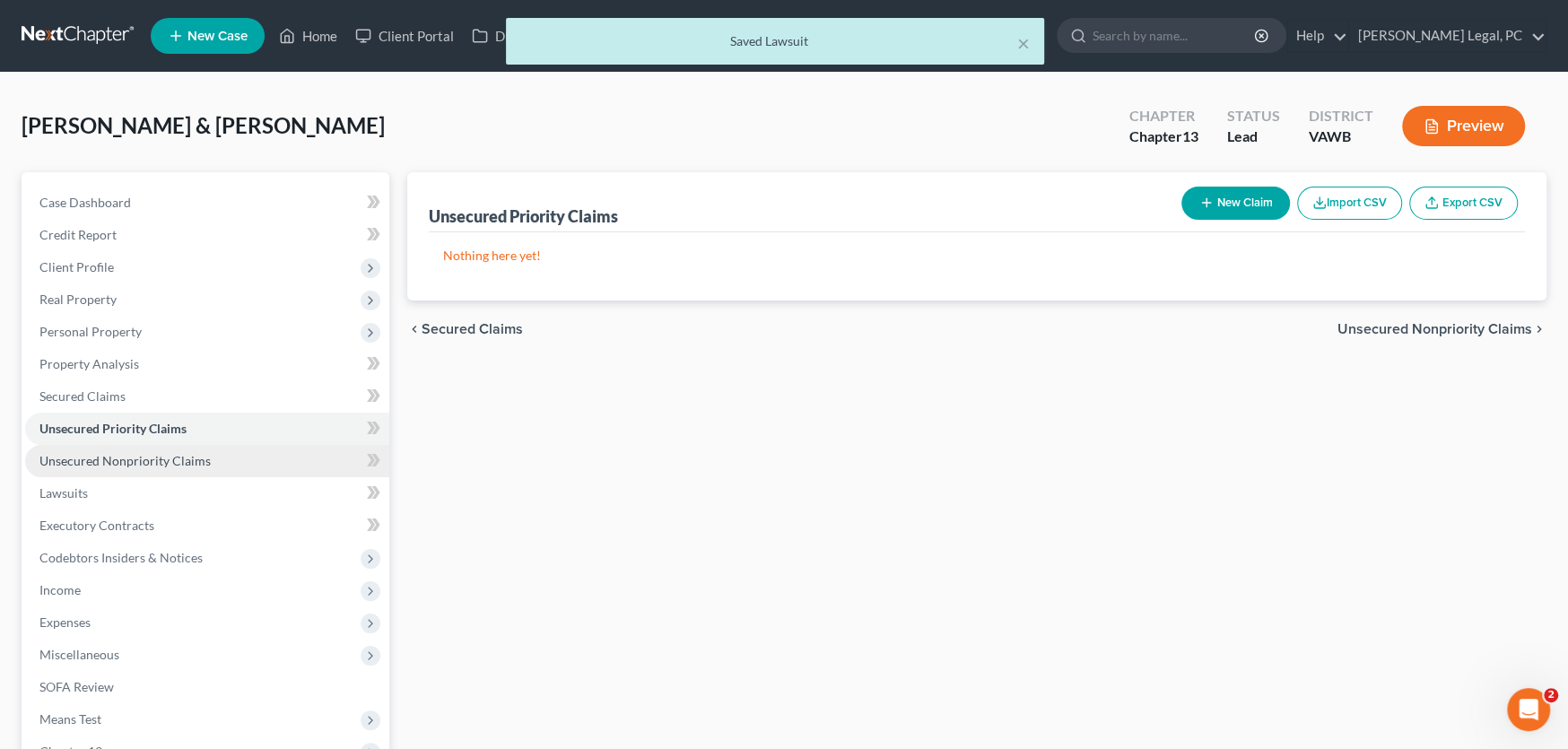
click at [140, 459] on span "Unsecured Nonpriority Claims" at bounding box center [125, 460] width 171 height 15
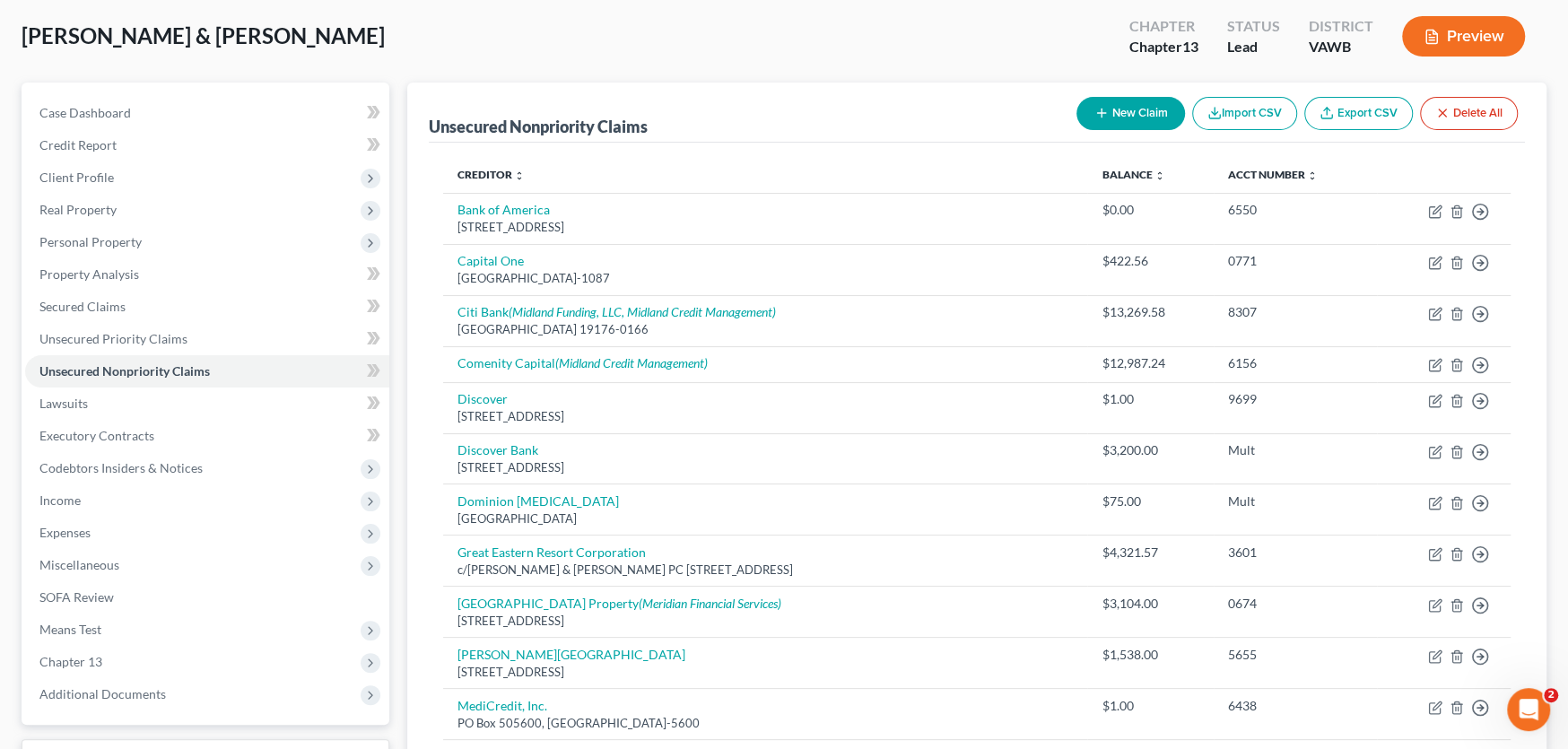
scroll to position [90, 0]
click at [105, 305] on span "Secured Claims" at bounding box center [82, 306] width 86 height 15
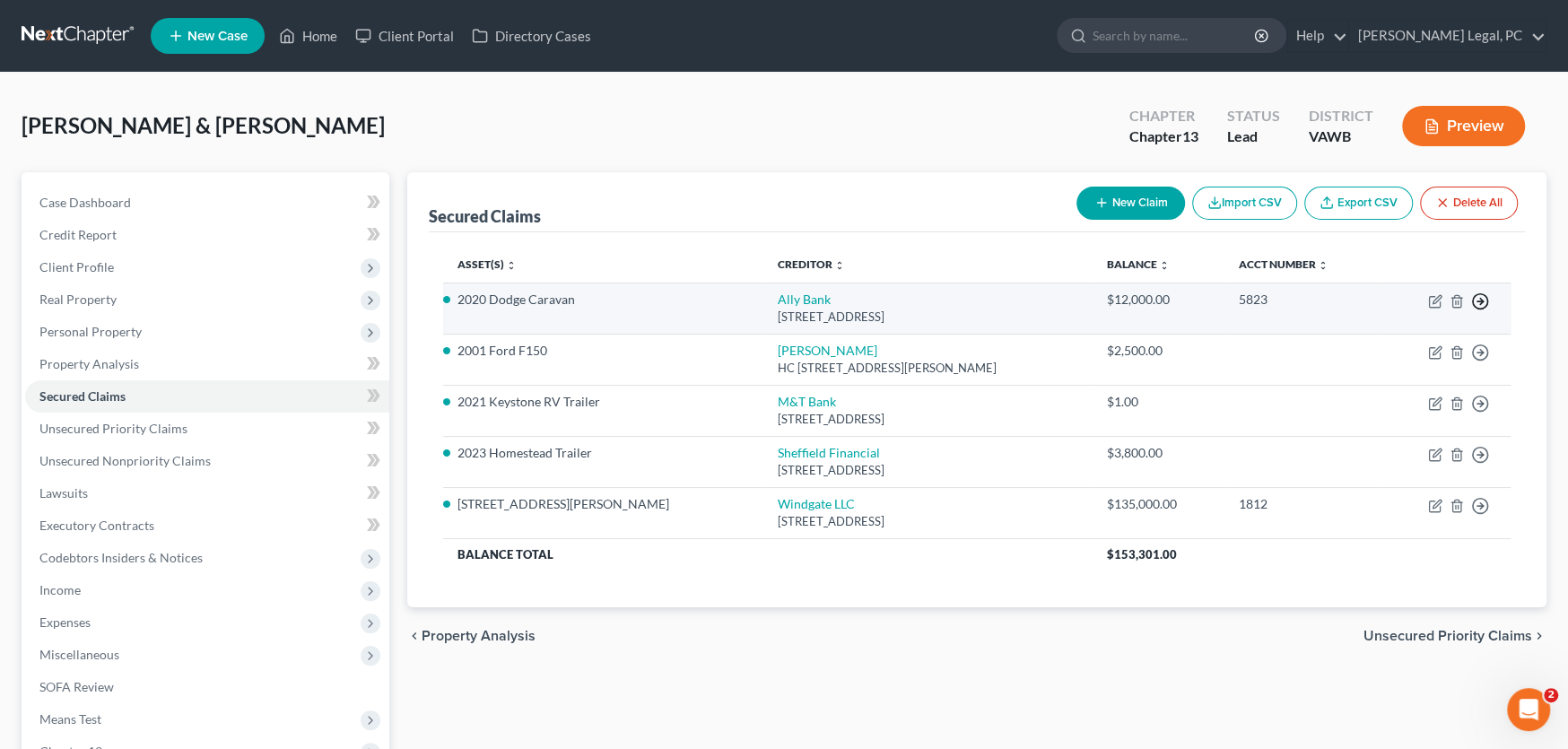
click at [1478, 301] on line "button" at bounding box center [1480, 301] width 6 height 0
click at [1387, 348] on link "Move to F" at bounding box center [1399, 345] width 150 height 31
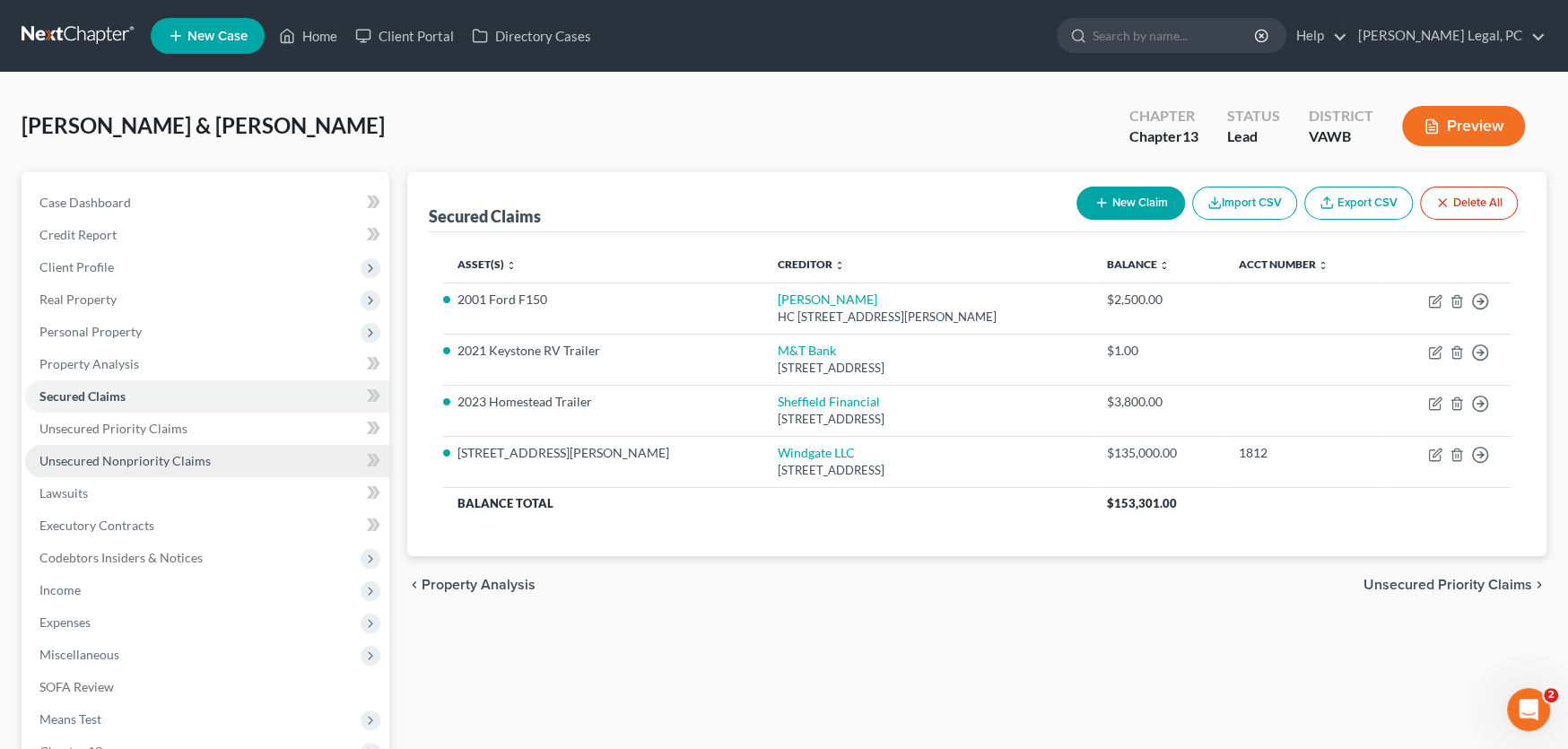
click at [90, 453] on span "Unsecured Nonpriority Claims" at bounding box center [125, 460] width 171 height 15
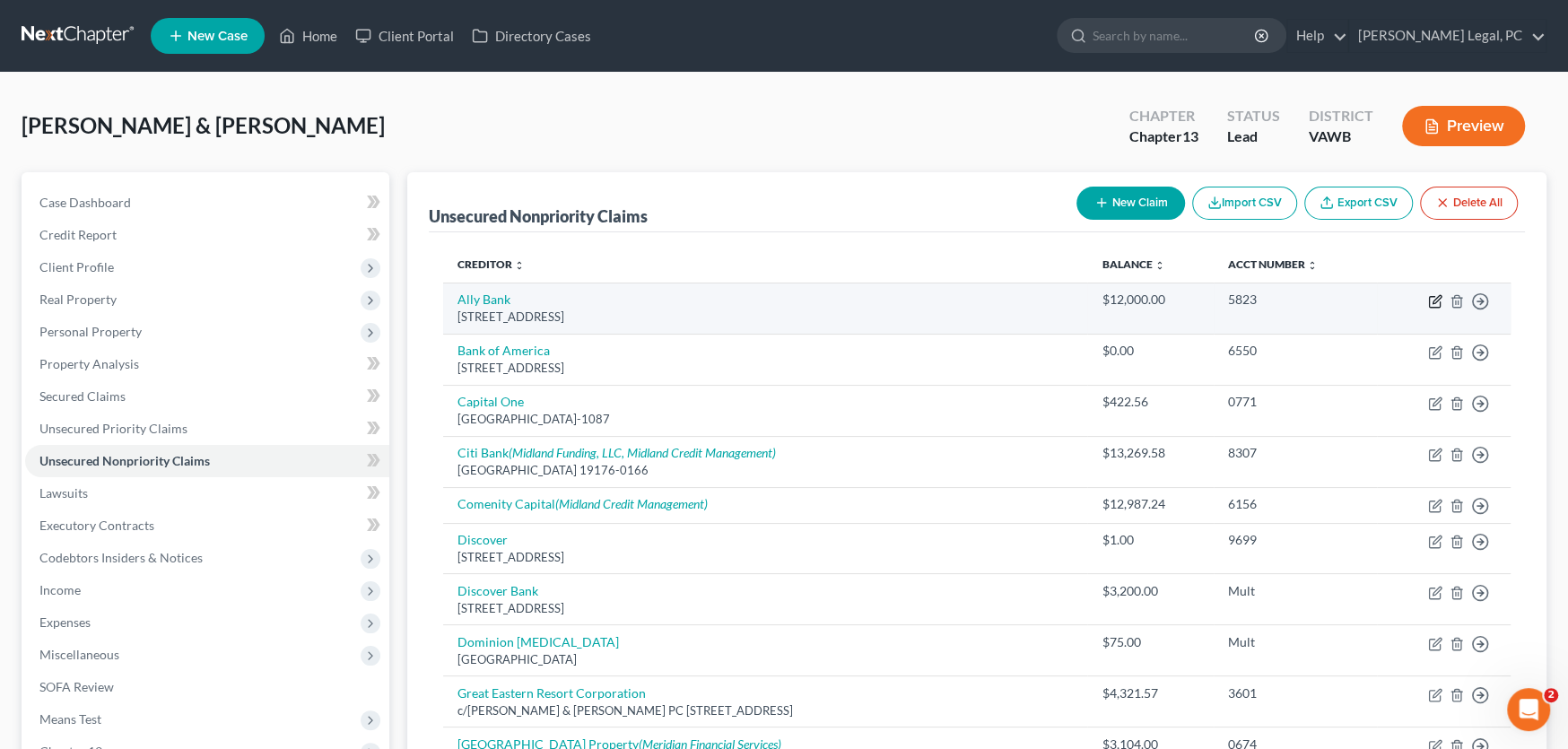
click at [1431, 299] on icon "button" at bounding box center [1436, 301] width 14 height 14
select select "21"
select select "2"
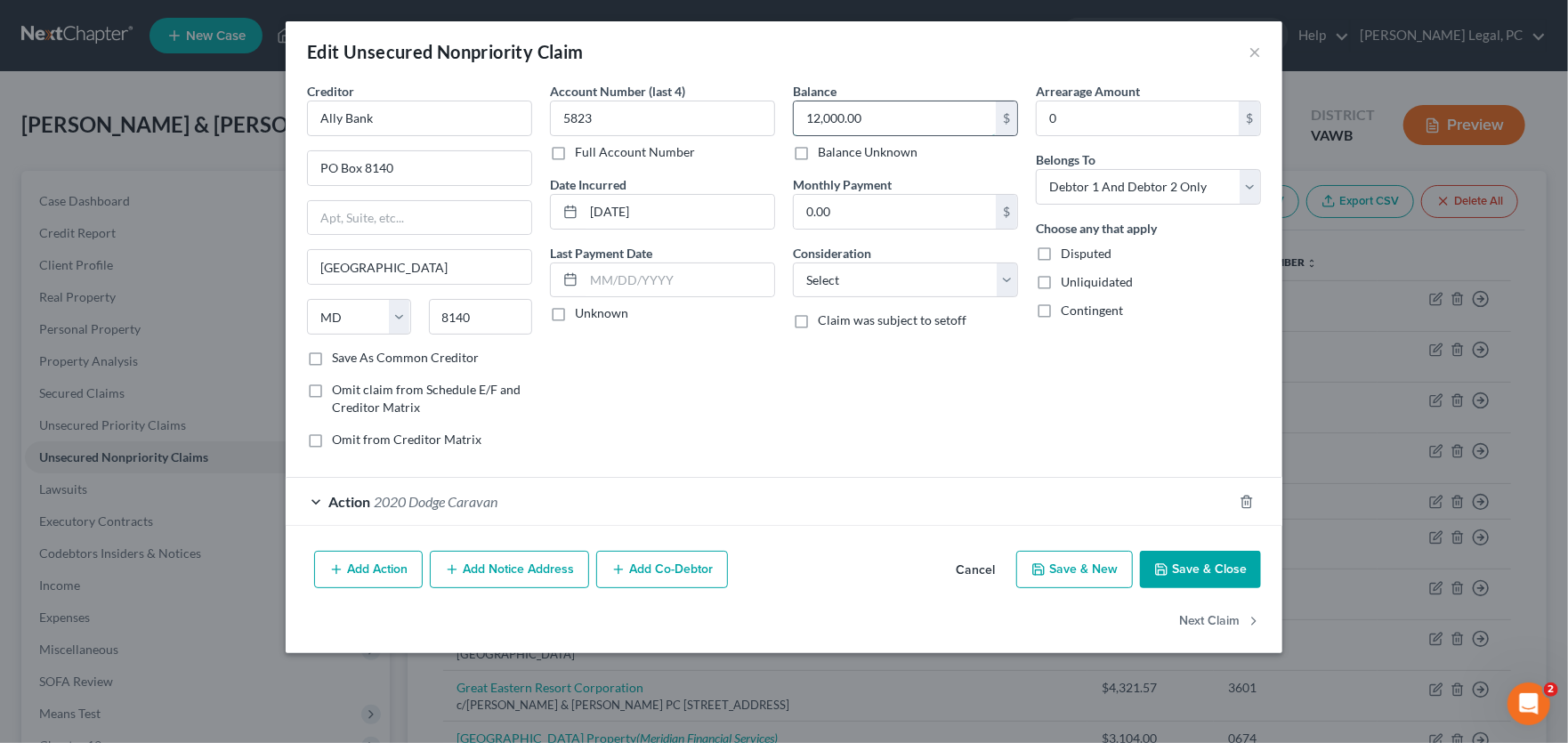
click at [908, 103] on input "12,000.00" at bounding box center [895, 118] width 202 height 34
click at [860, 297] on div "Balance 12,000.00 $ Balance Unknown Balance Undetermined 12,000.00 $ Balance Un…" at bounding box center [906, 272] width 243 height 380
click at [860, 270] on select "Select Cable / Satellite Services Collection Agency Credit Card Debt Debt Couns…" at bounding box center [906, 281] width 225 height 36
select select "4"
click at [793, 263] on select "Select Cable / Satellite Services Collection Agency Credit Card Debt Debt Couns…" at bounding box center [906, 281] width 225 height 36
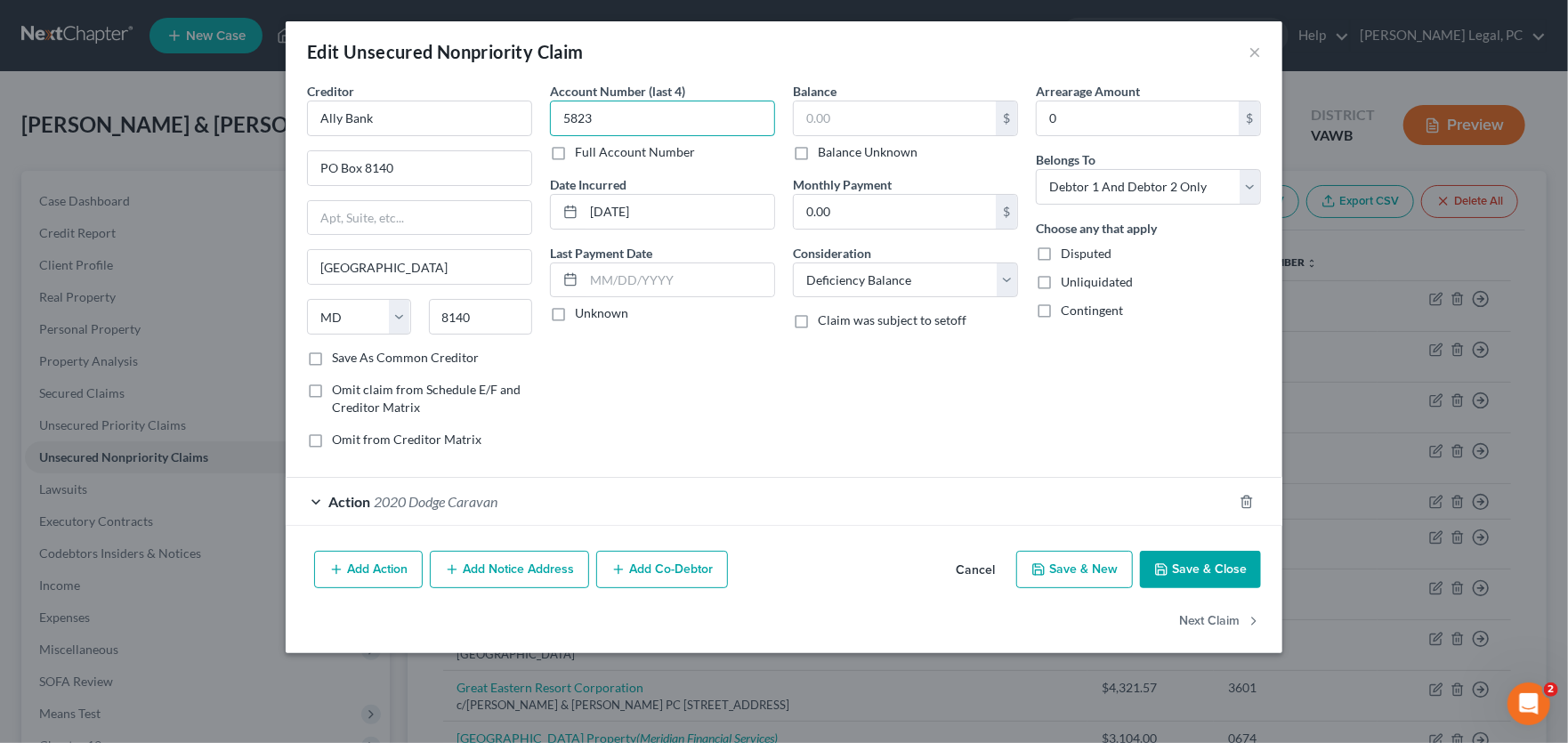
type input "5823"
click at [1188, 556] on button "Save & Close" at bounding box center [1200, 570] width 121 height 38
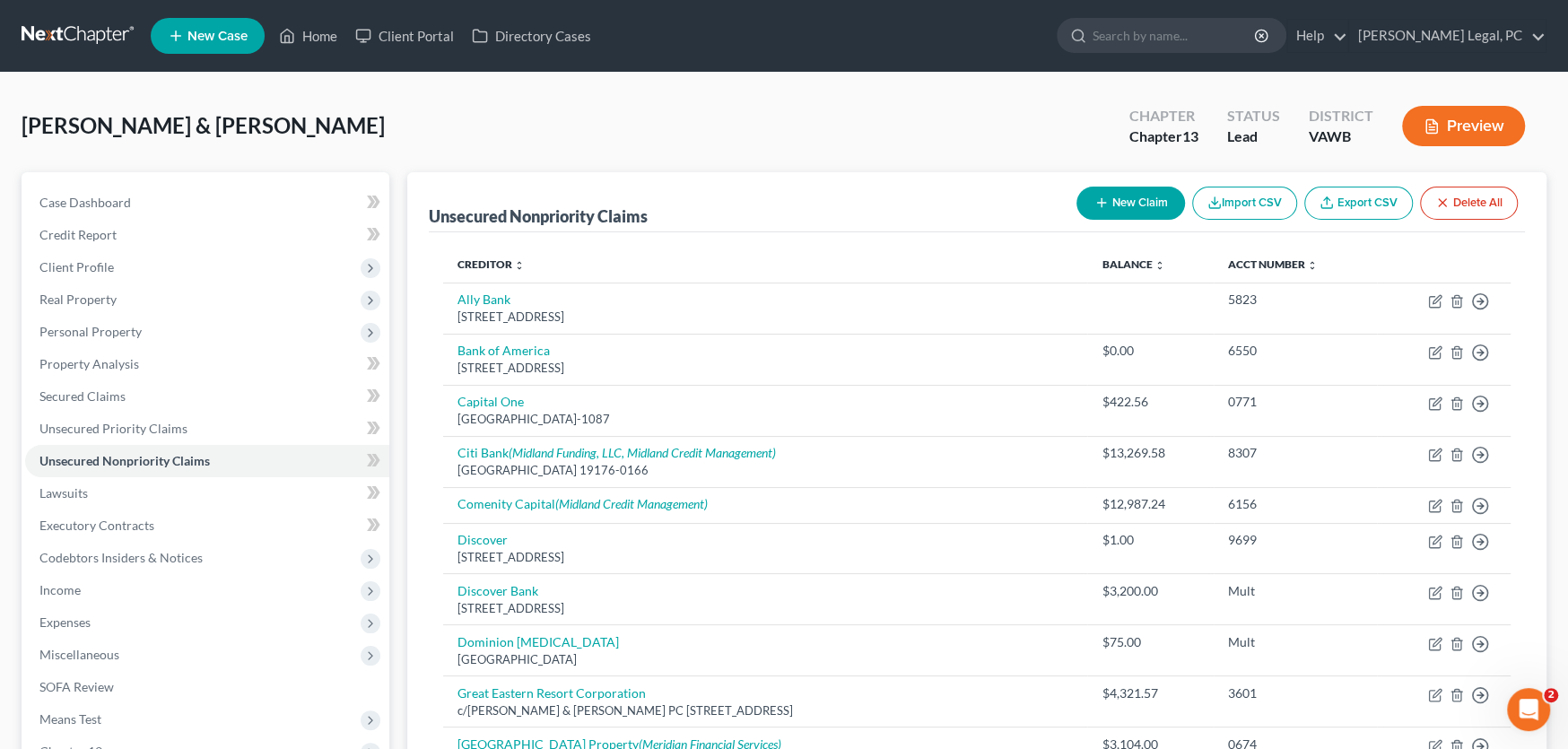
click at [64, 43] on link at bounding box center [79, 36] width 115 height 33
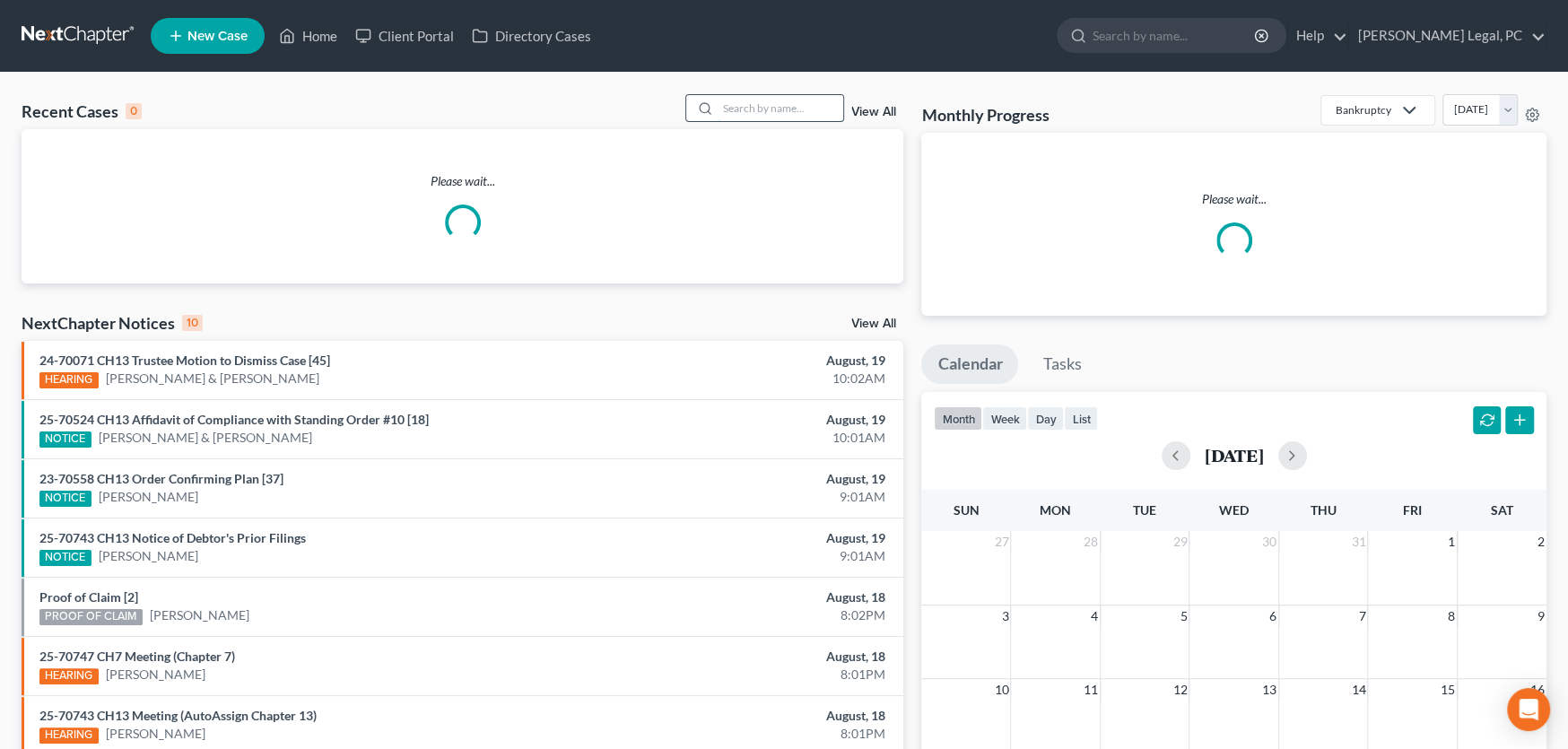
click at [797, 110] on input "search" at bounding box center [780, 108] width 126 height 26
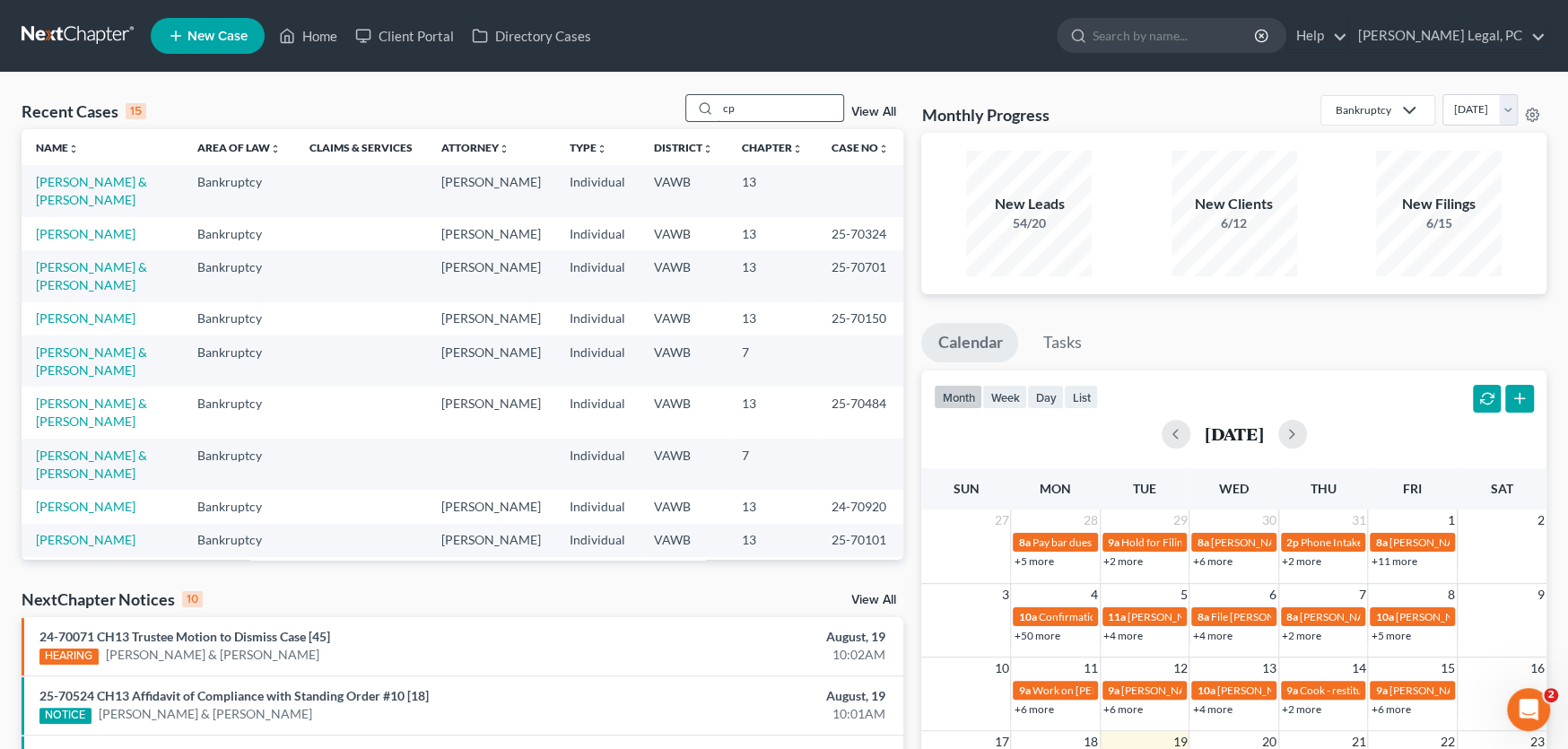
type input "c"
type input "o"
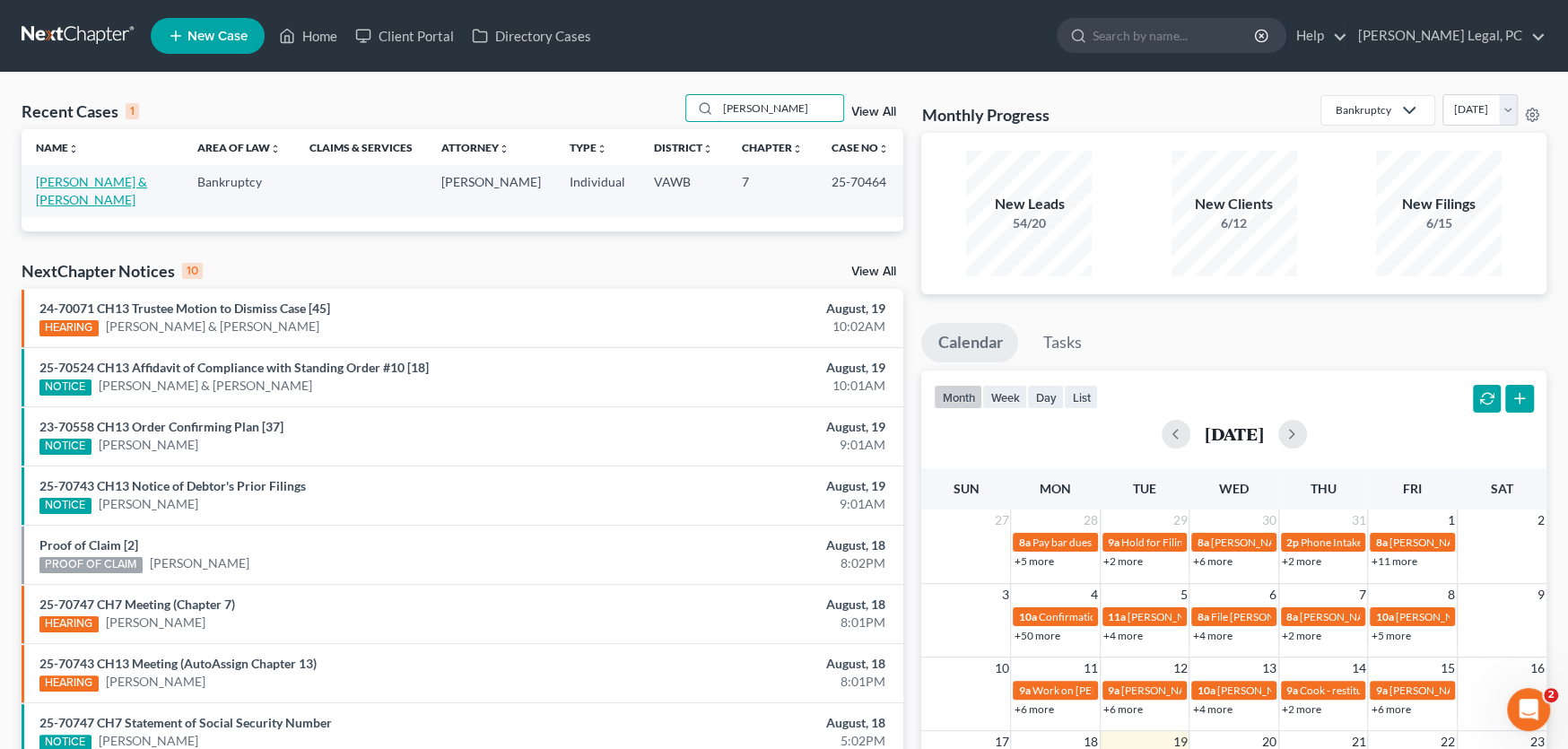
type input "compton"
click at [114, 185] on link "[PERSON_NAME] & [PERSON_NAME]" at bounding box center [91, 190] width 111 height 33
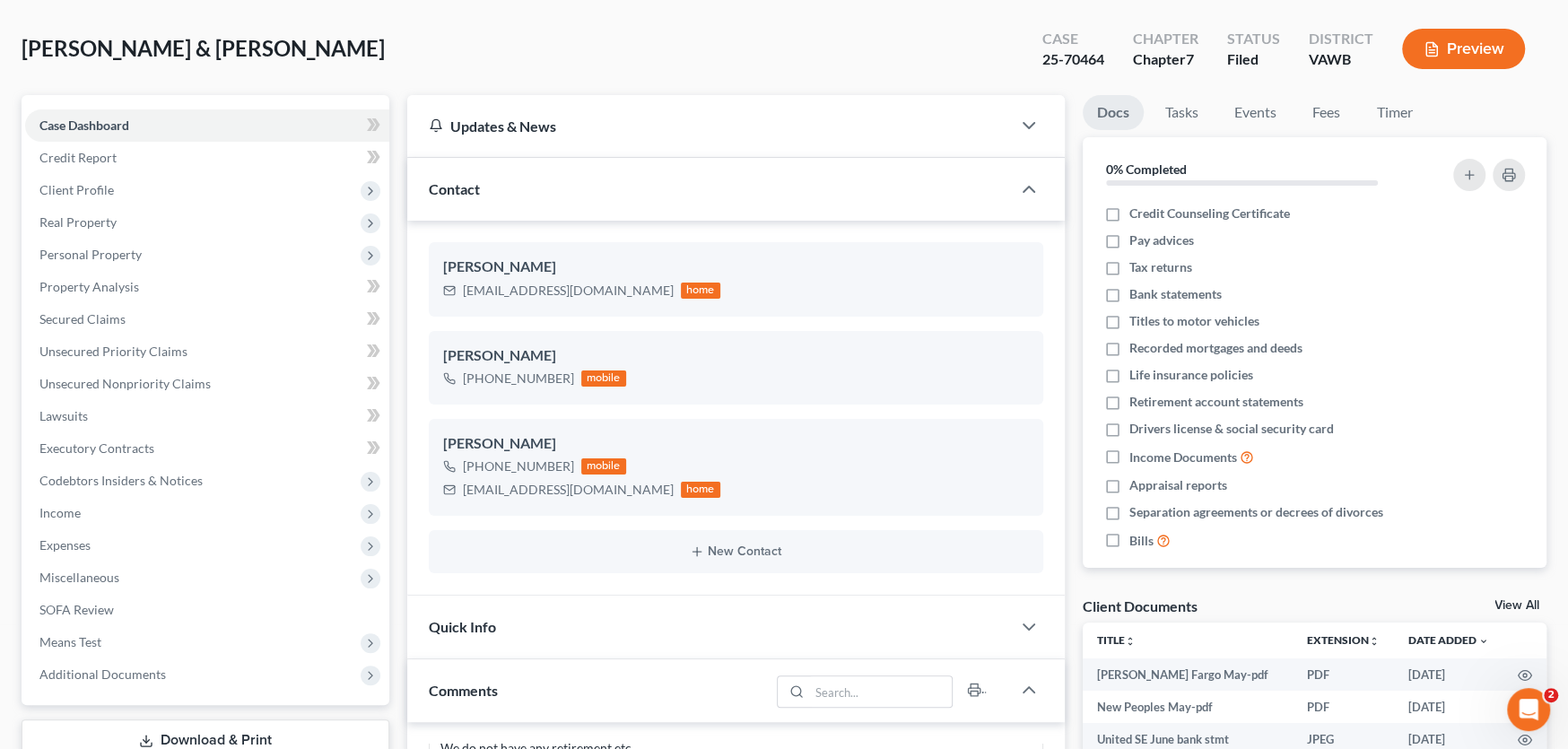
scroll to position [269, 0]
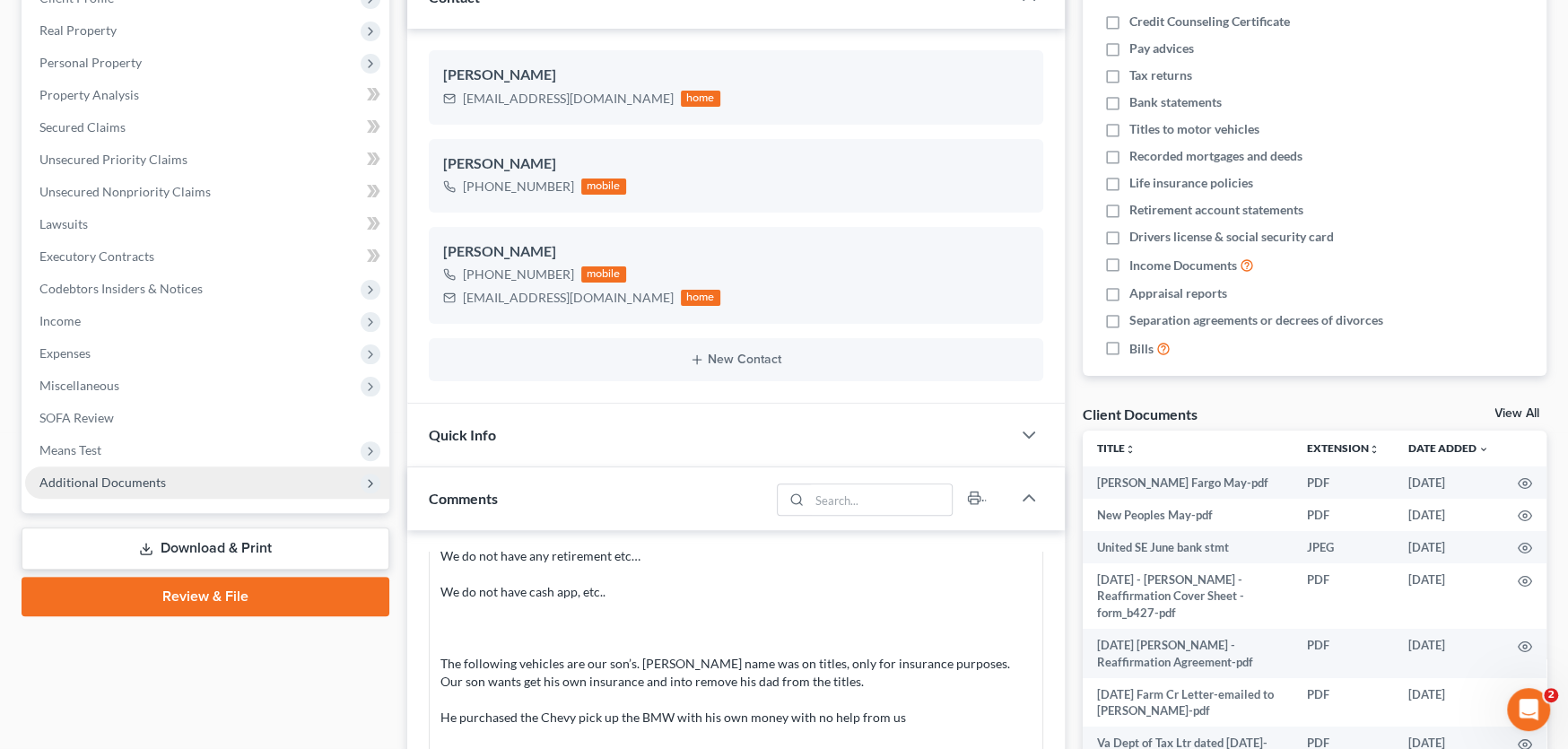
click at [134, 481] on span "Additional Documents" at bounding box center [103, 482] width 127 height 15
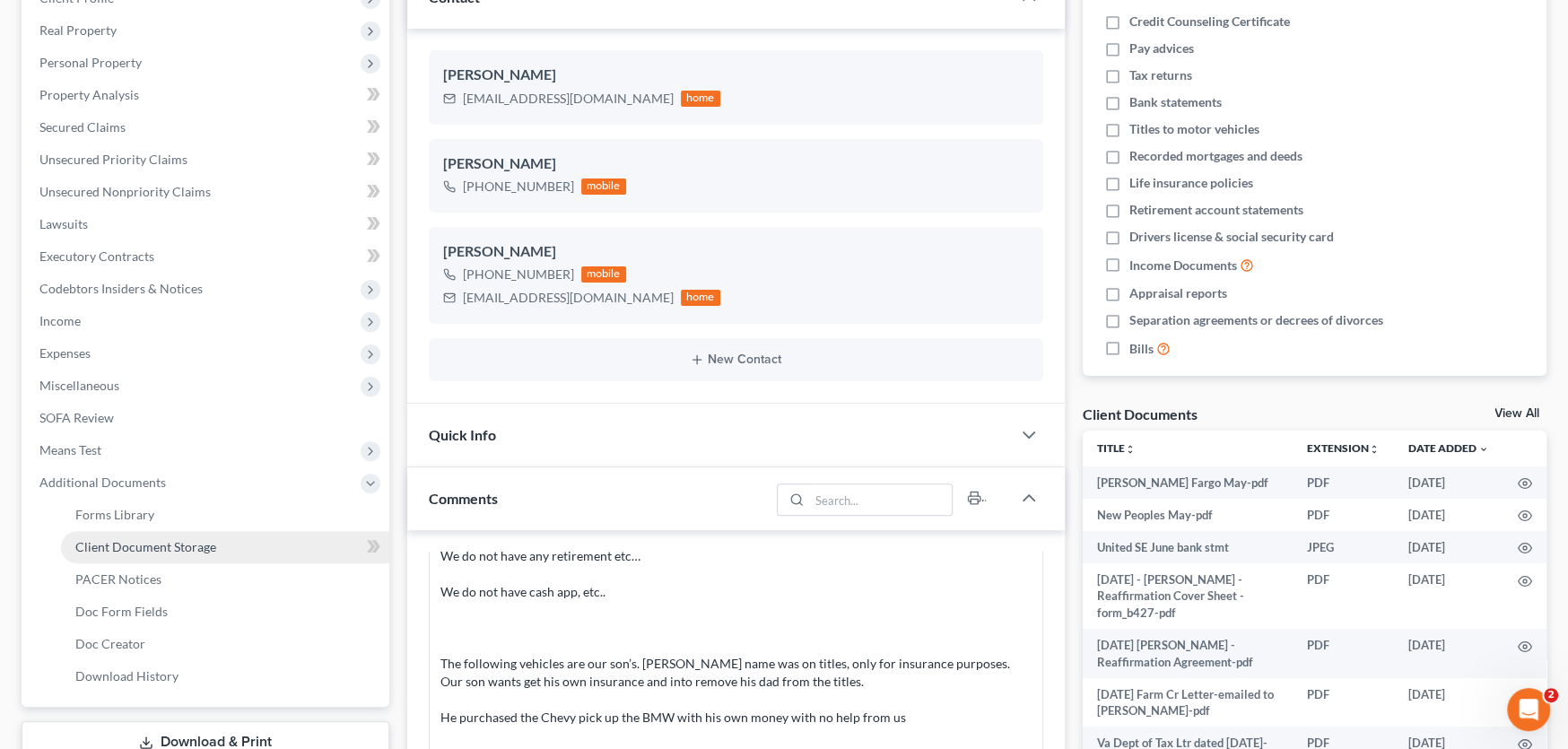
click at [160, 539] on span "Client Document Storage" at bounding box center [146, 546] width 141 height 15
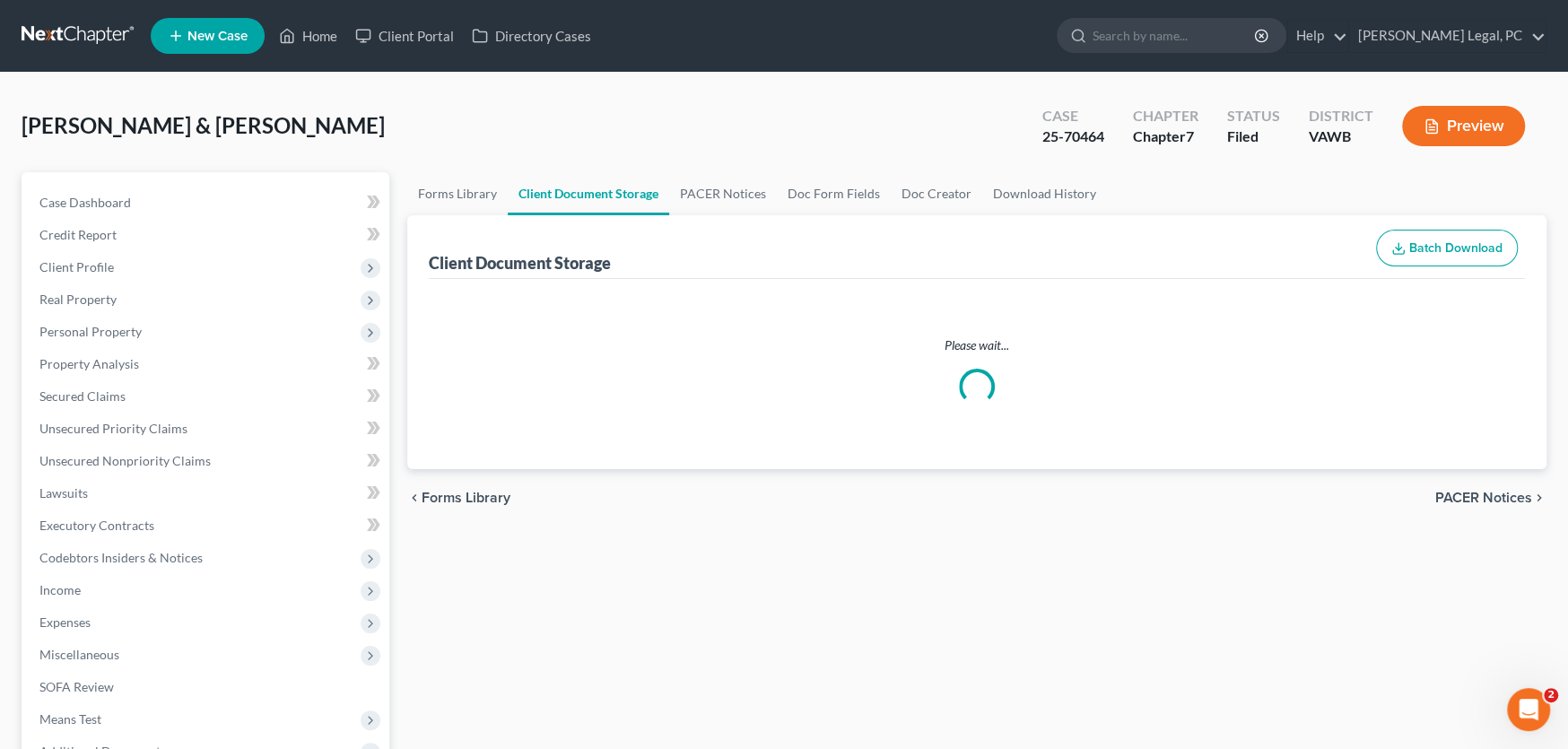
select select "0"
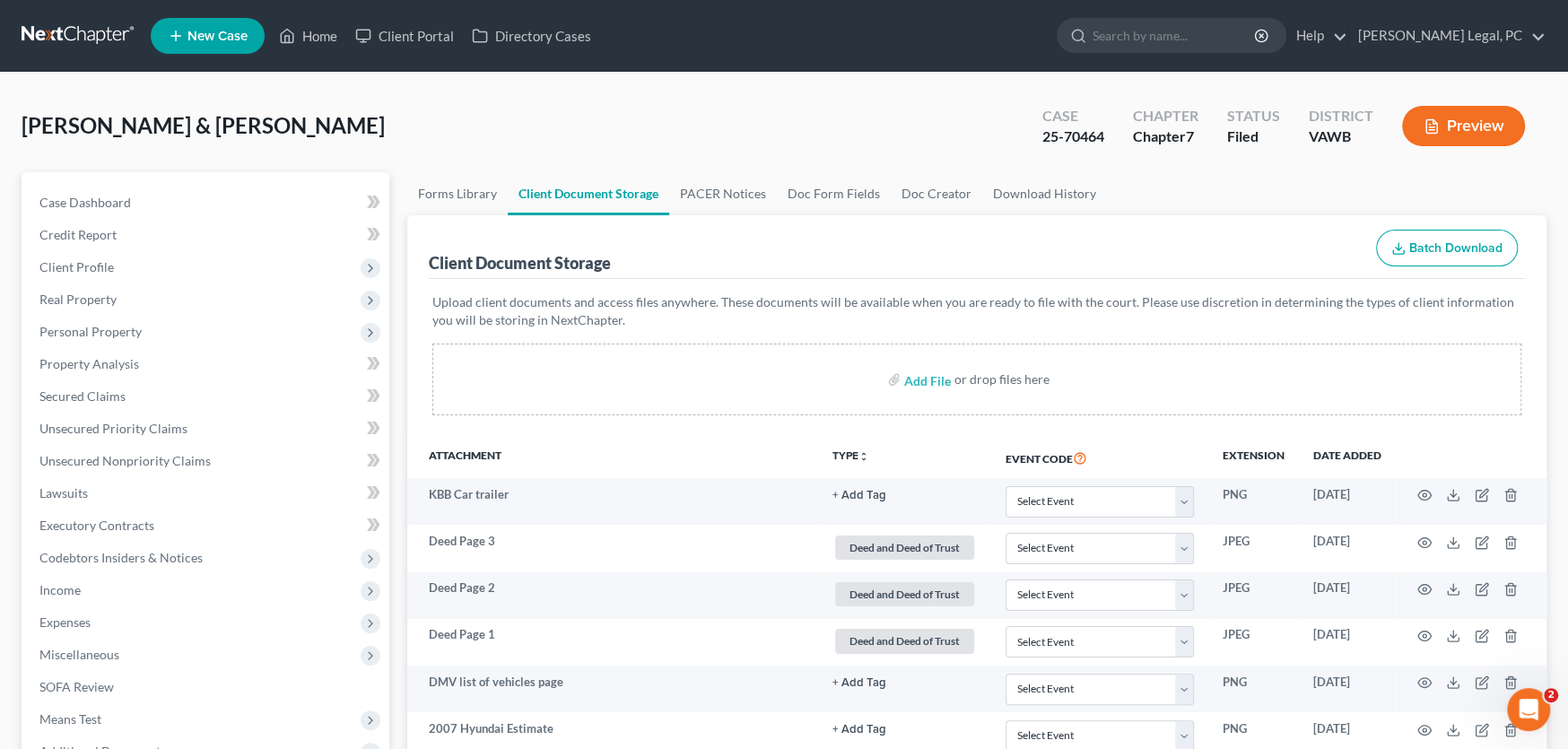
select select "0"
click at [100, 26] on link at bounding box center [79, 36] width 115 height 33
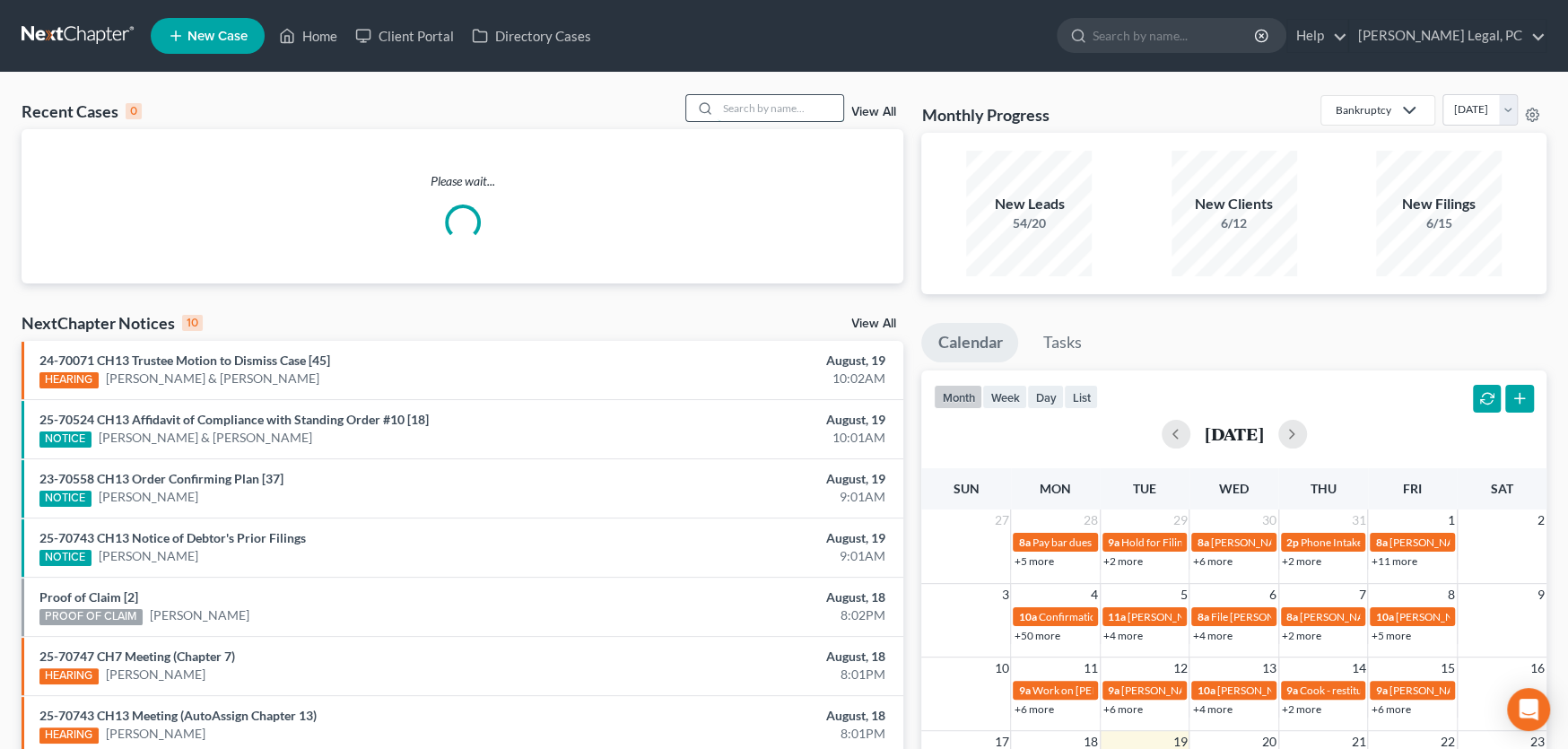
click at [757, 110] on input "search" at bounding box center [780, 108] width 126 height 26
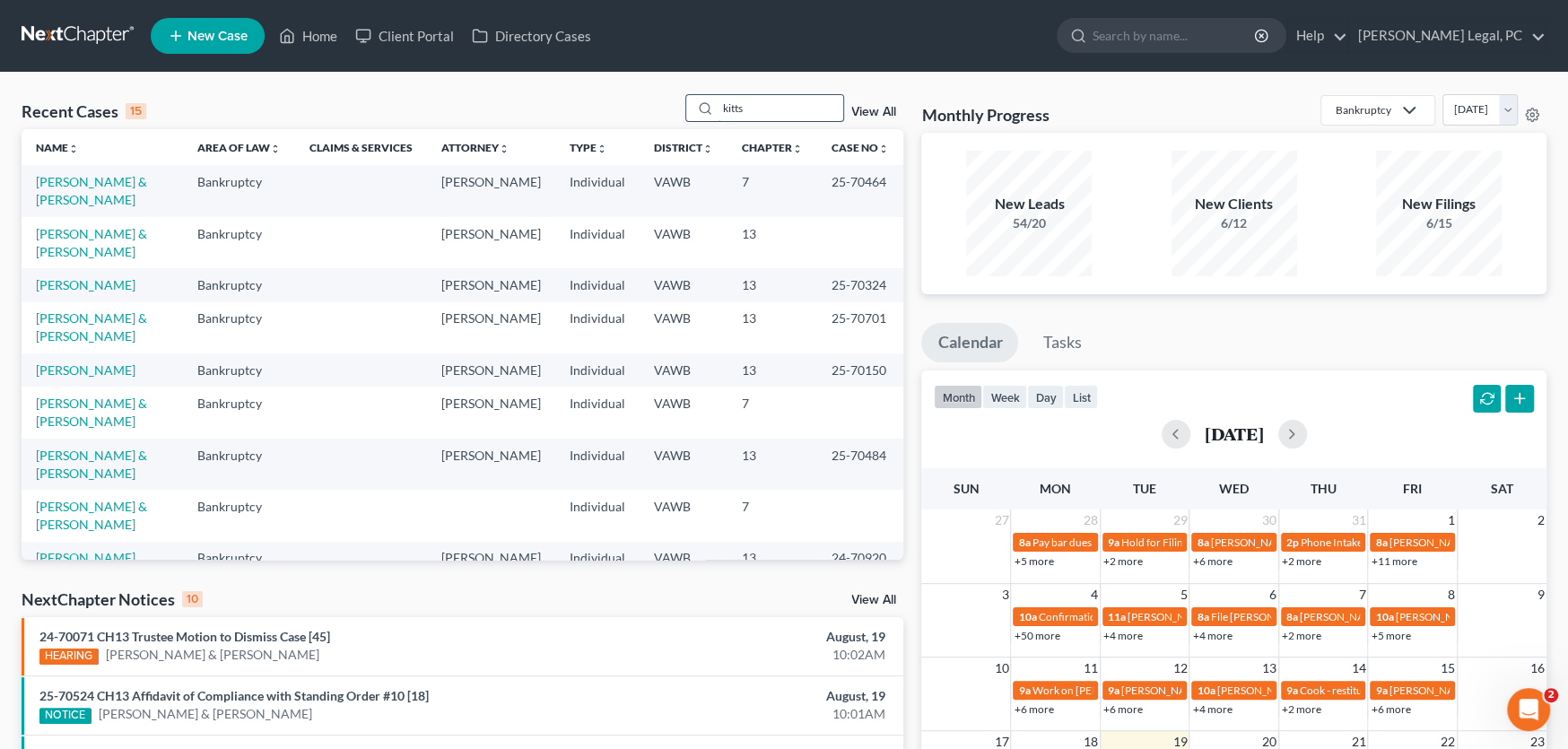
type input "kitts"
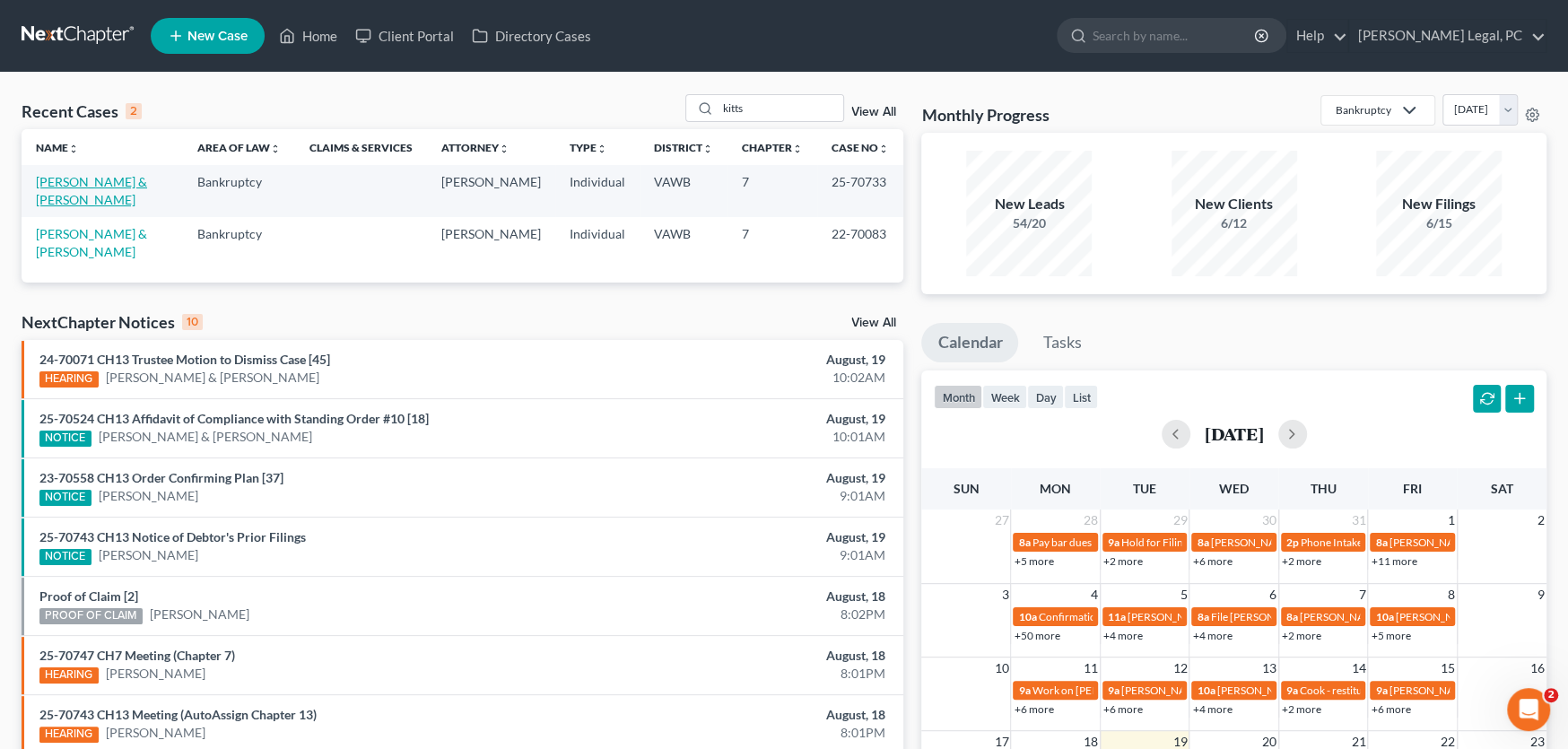
click at [88, 180] on link "[PERSON_NAME] & [PERSON_NAME]" at bounding box center [91, 190] width 111 height 33
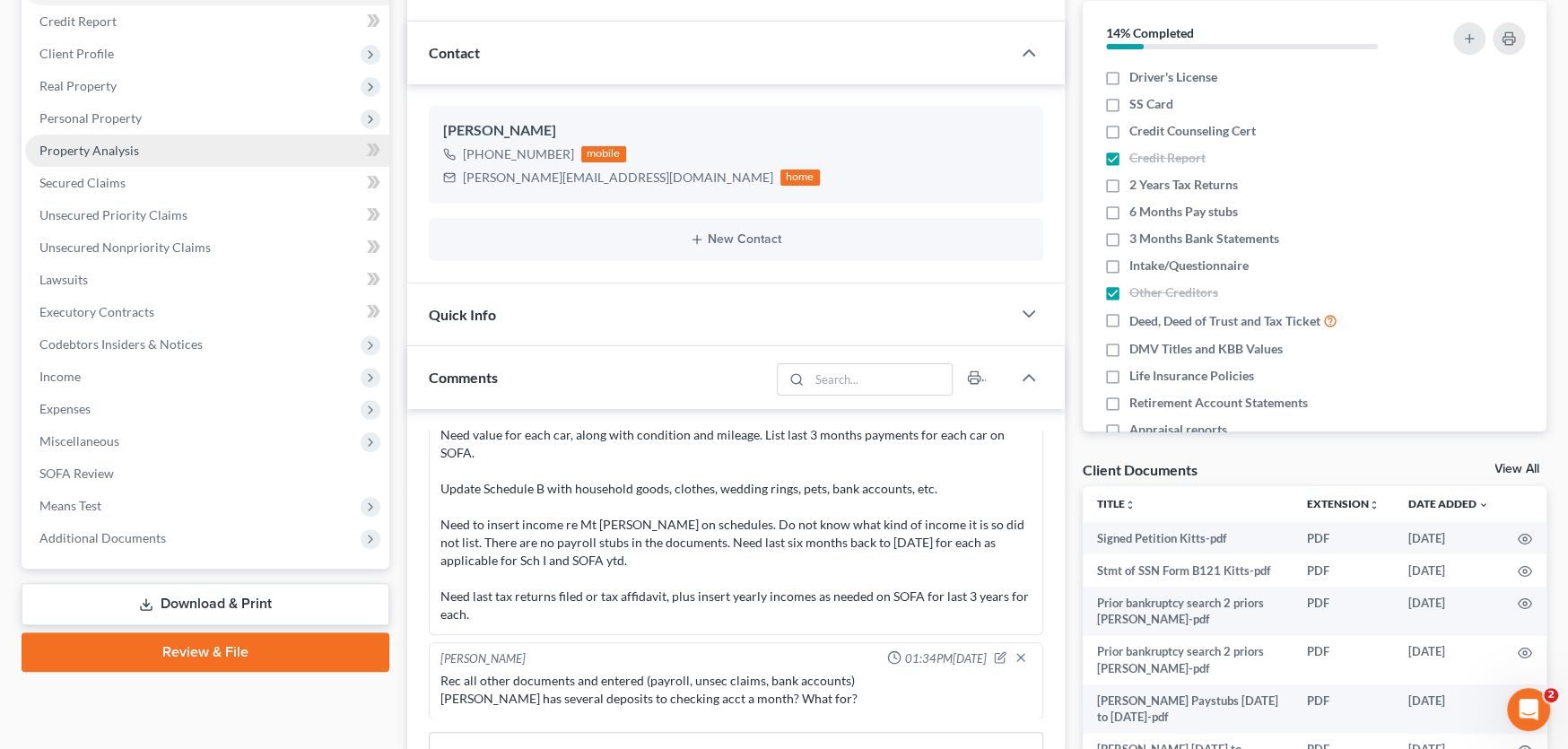
scroll to position [269, 0]
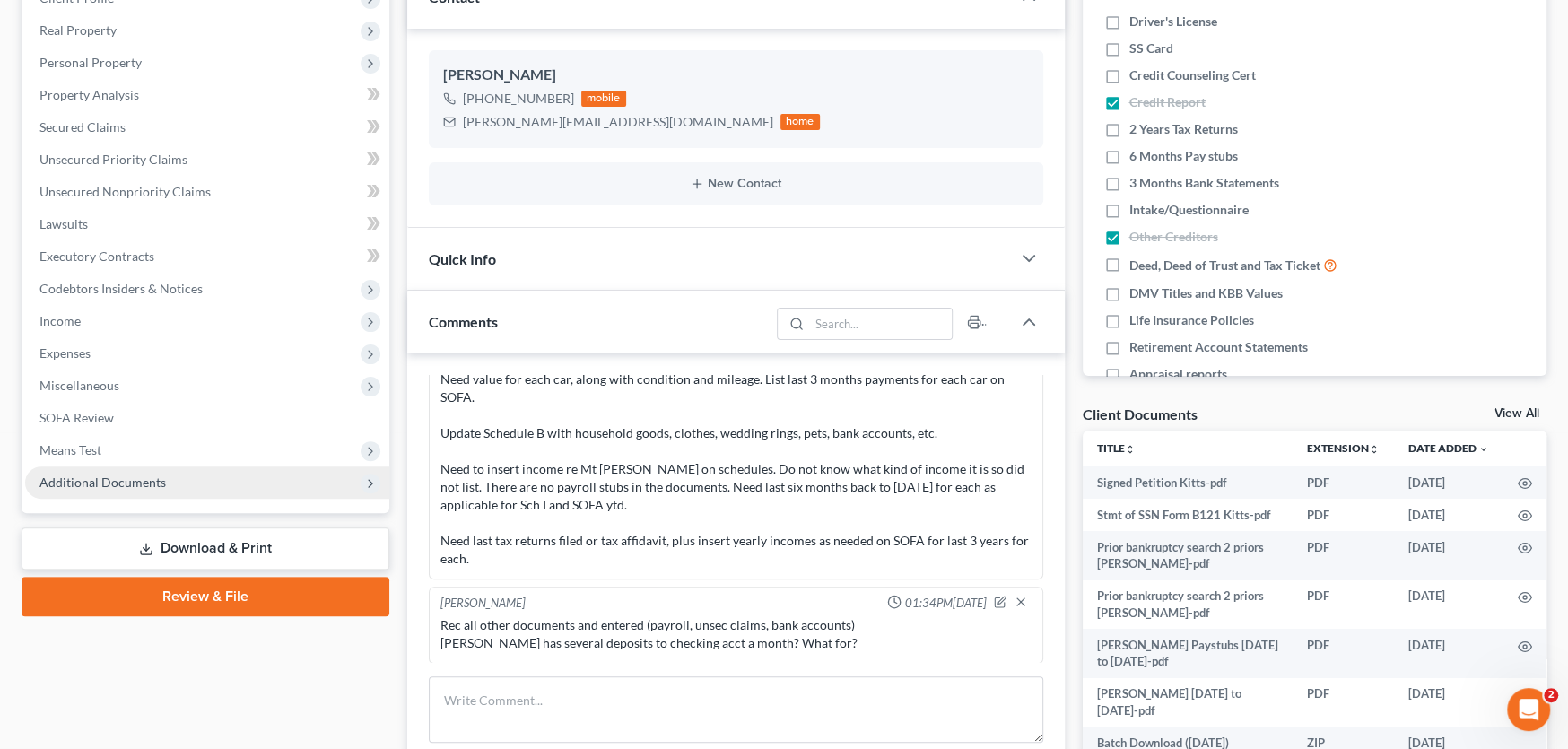
click at [112, 479] on span "Additional Documents" at bounding box center [103, 482] width 127 height 15
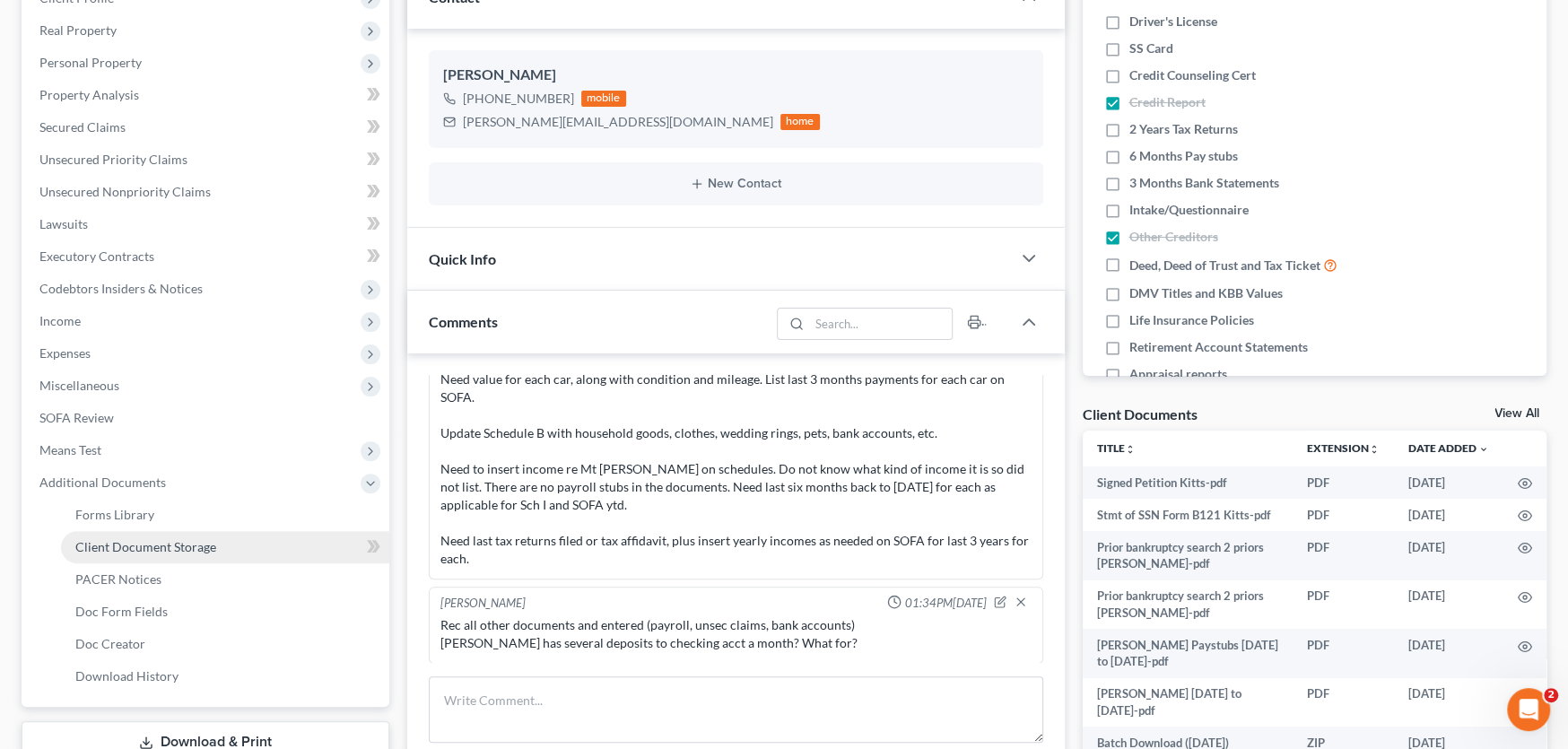
click at [115, 542] on span "Client Document Storage" at bounding box center [146, 546] width 141 height 15
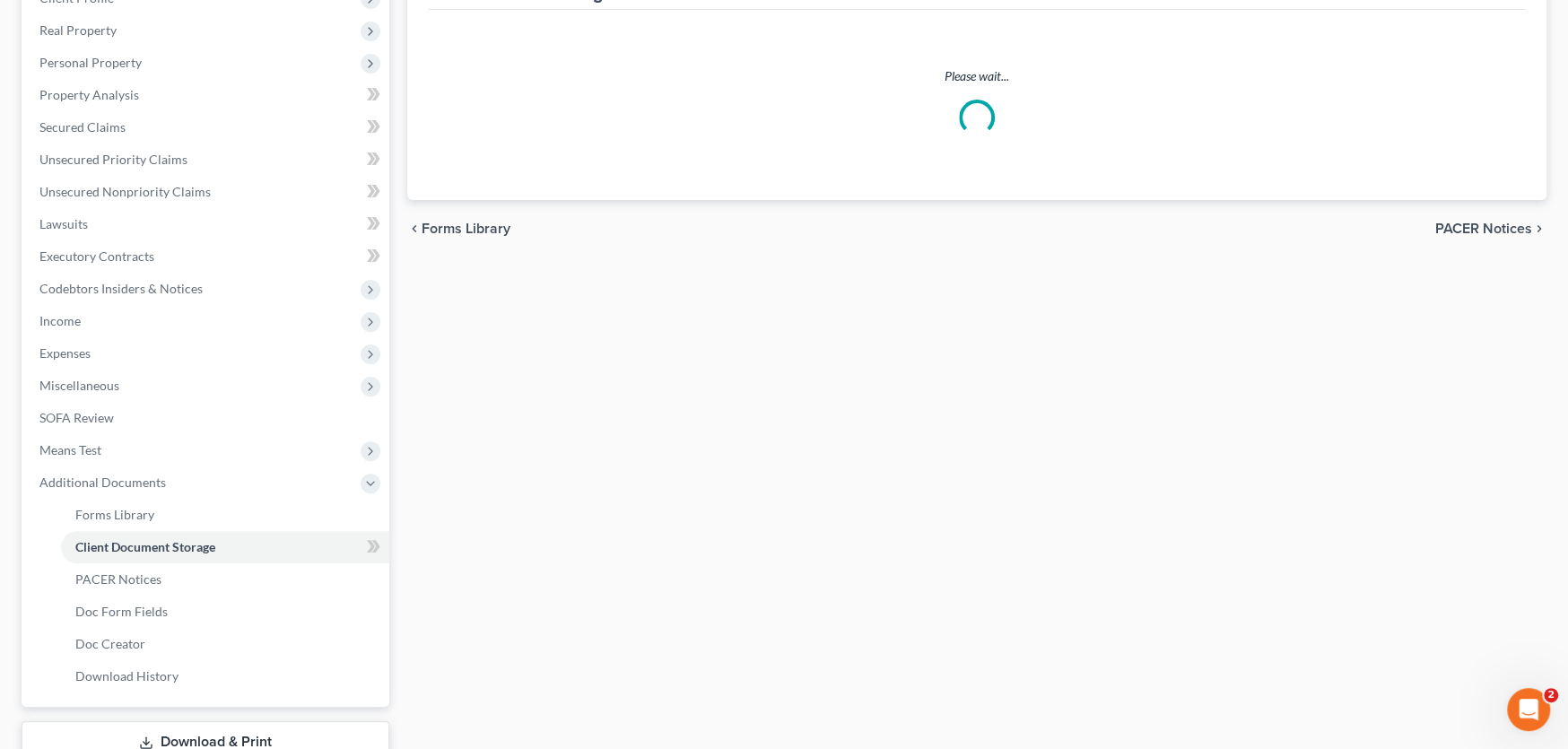
scroll to position [38, 0]
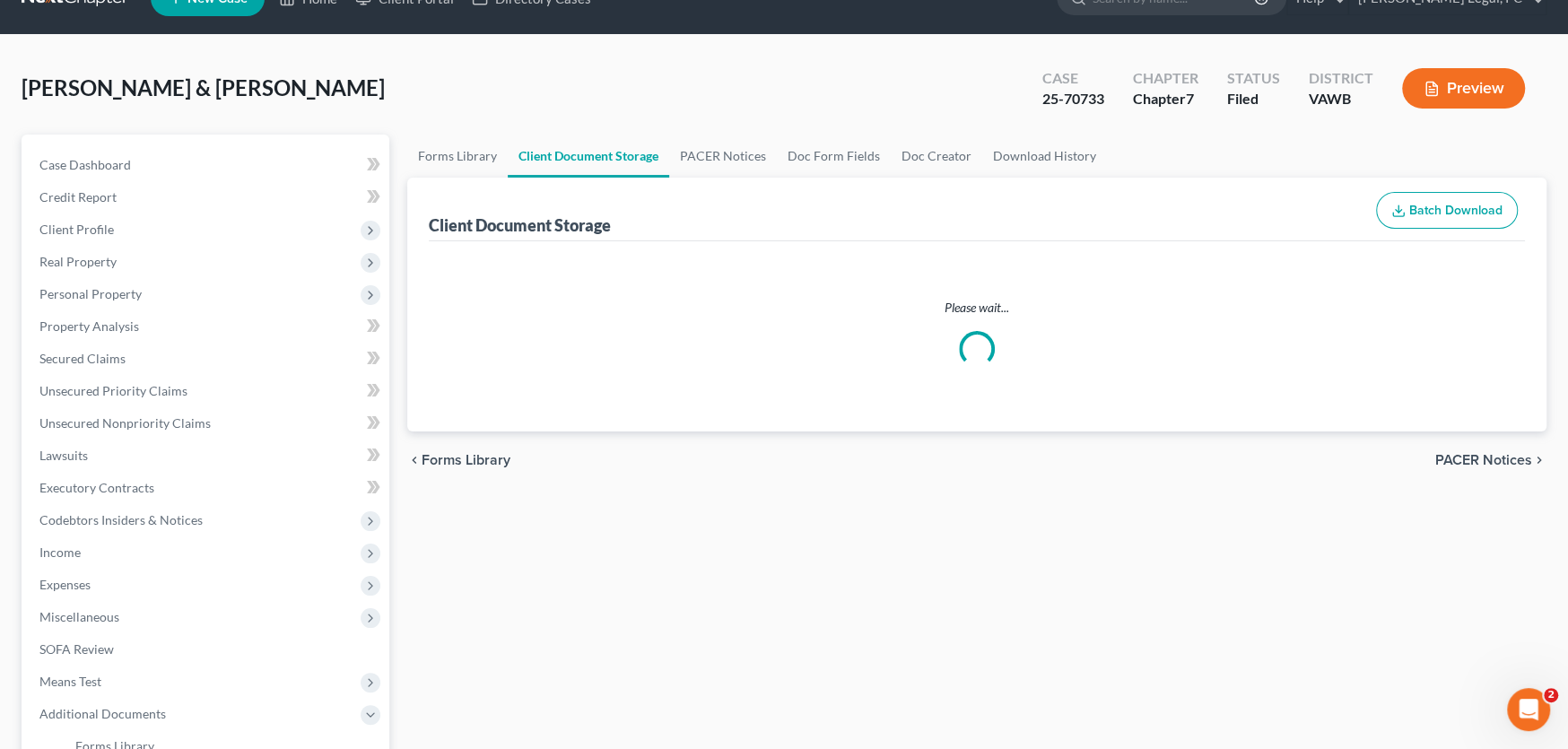
select select "0"
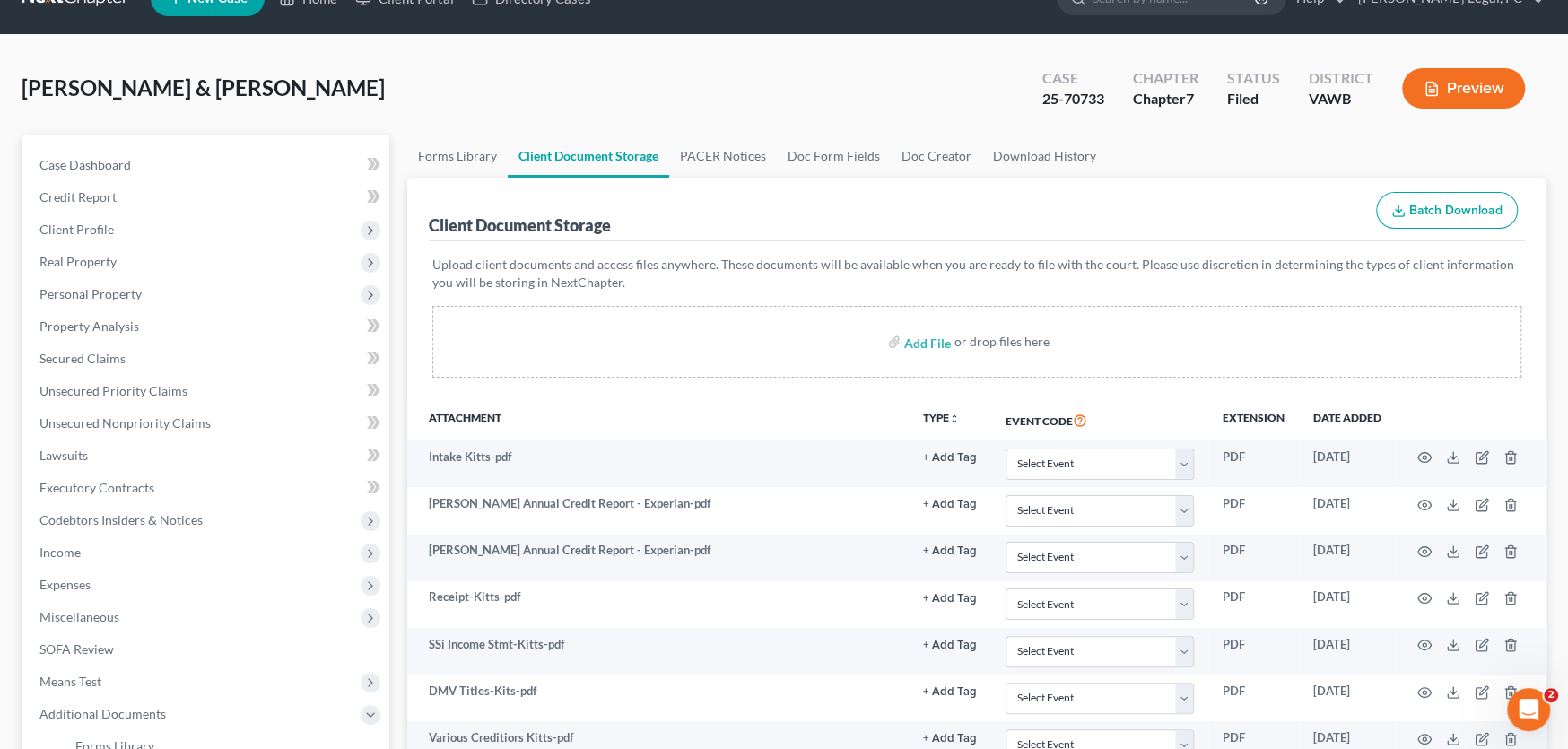
scroll to position [0, 0]
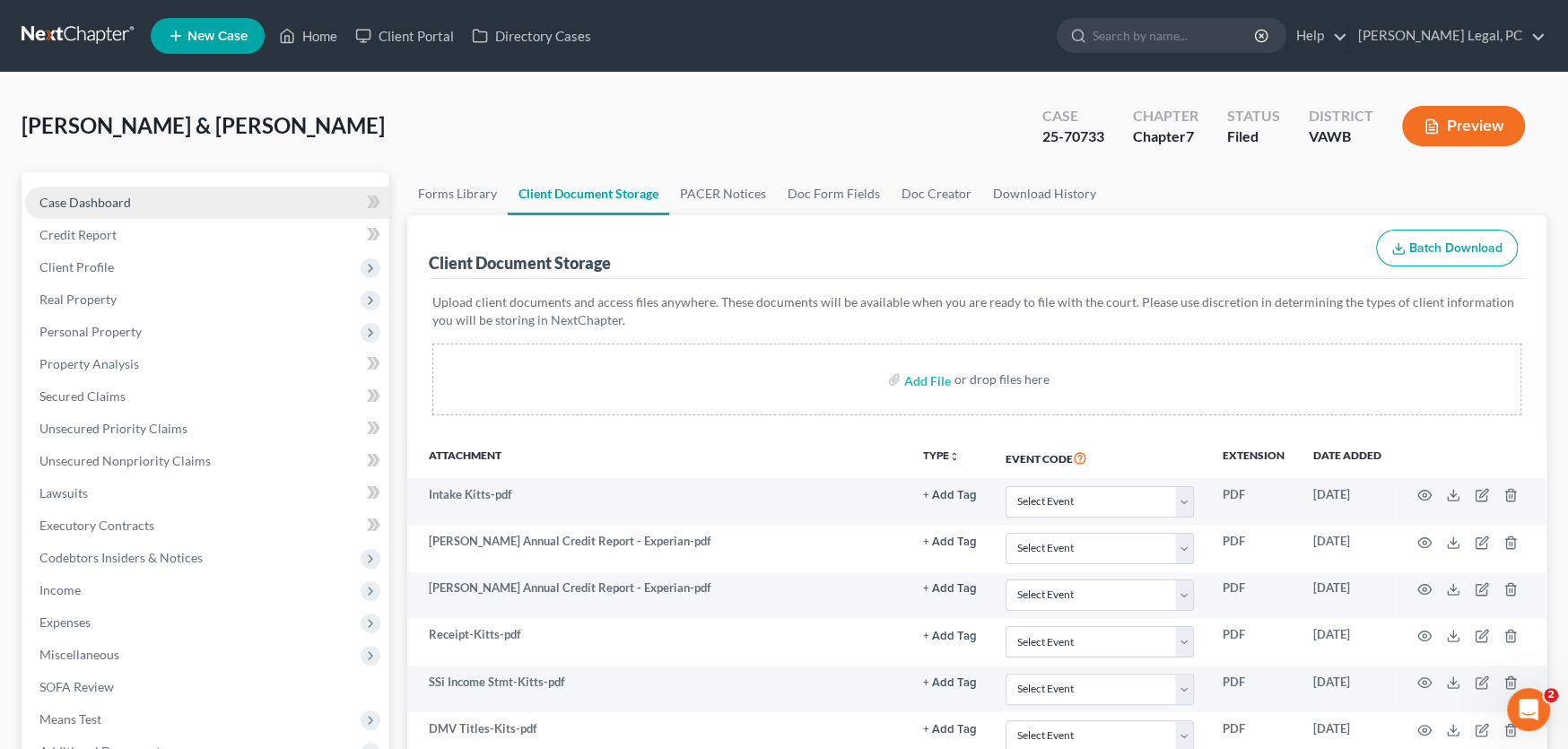
select select "0"
click at [85, 200] on span "Case Dashboard" at bounding box center [85, 202] width 91 height 15
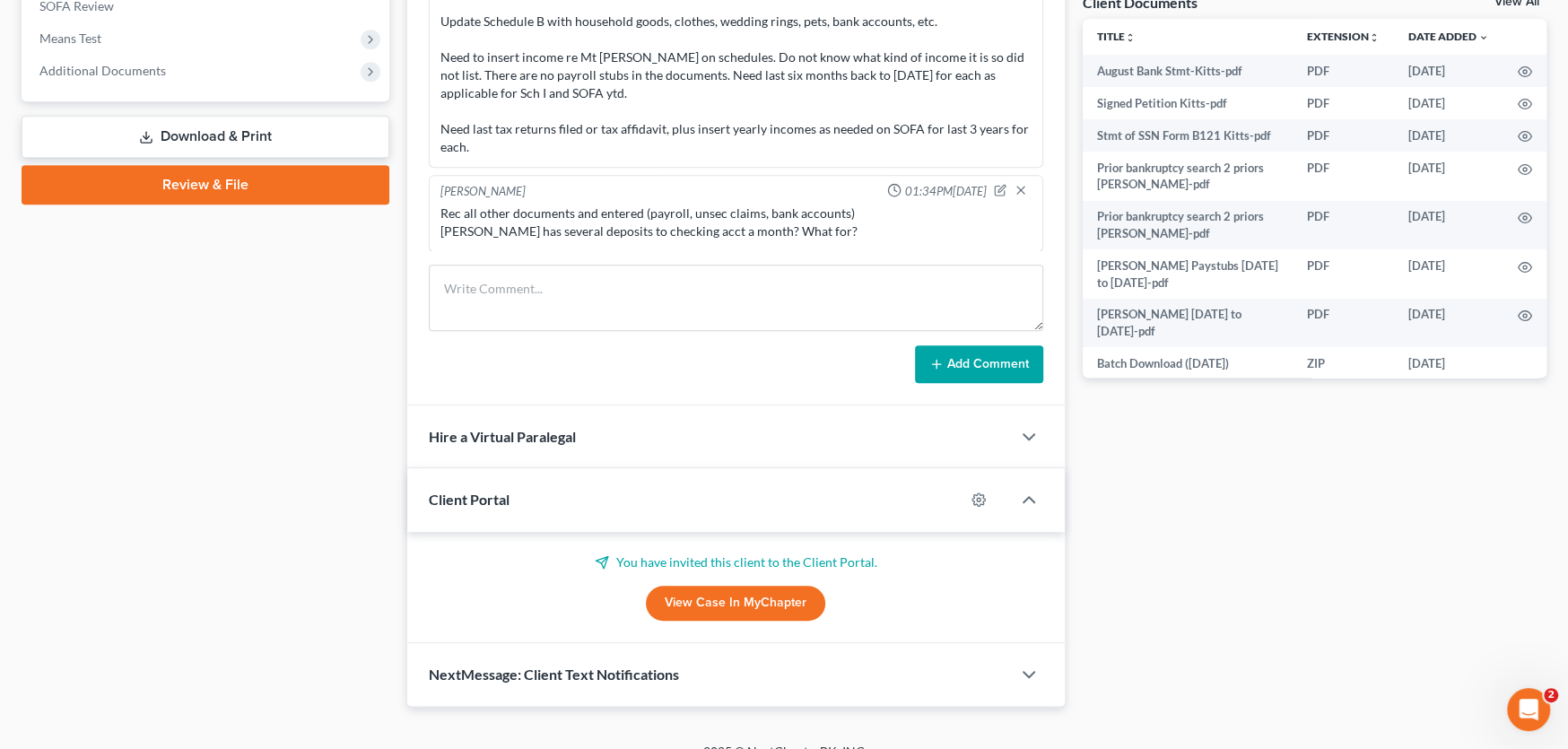
scroll to position [704, 0]
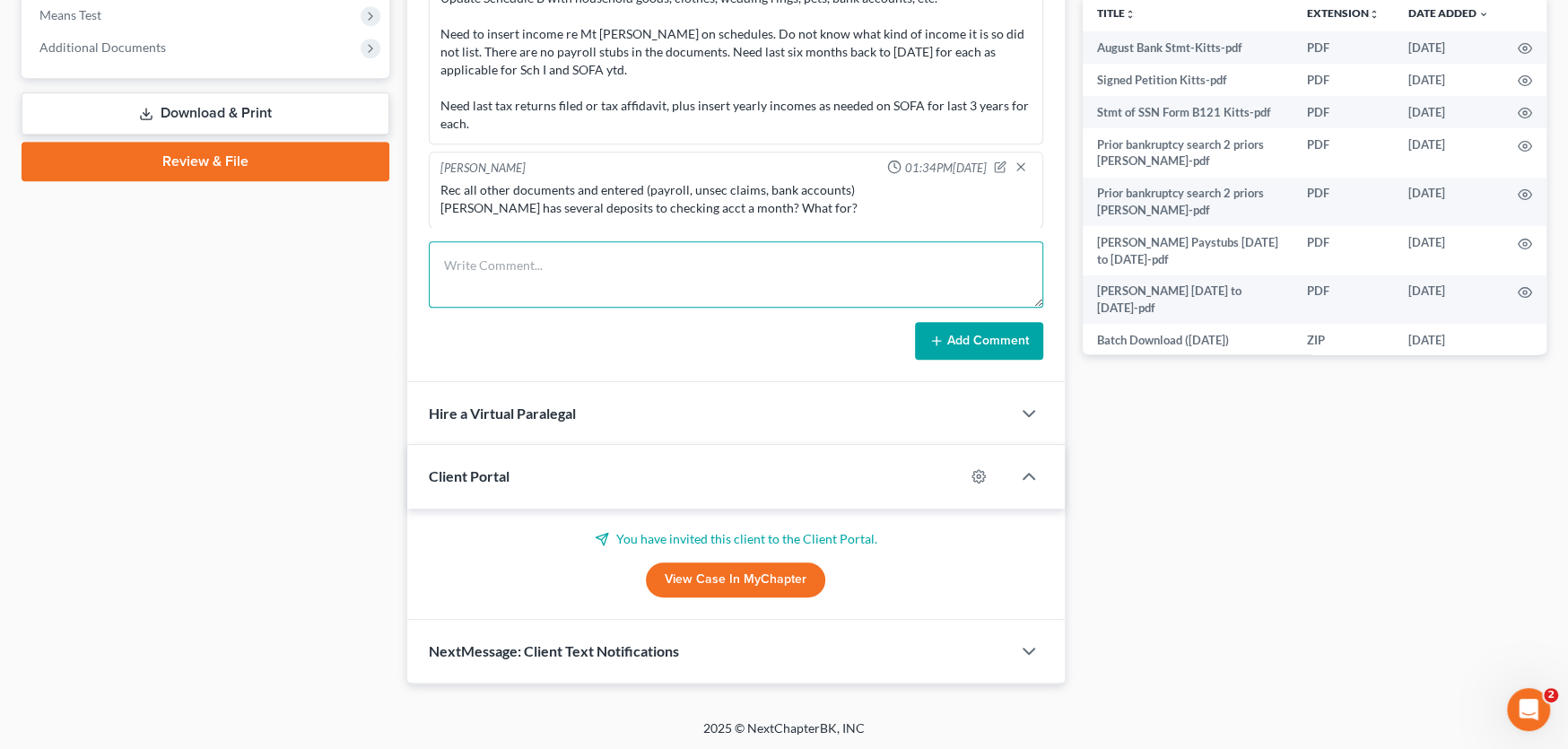
click at [503, 262] on textarea at bounding box center [736, 274] width 614 height 66
type textarea "s"
type textarea "Sent Aug Bank stmt to Stretto, copy in docs."
click at [964, 340] on button "Add Comment" at bounding box center [979, 341] width 128 height 38
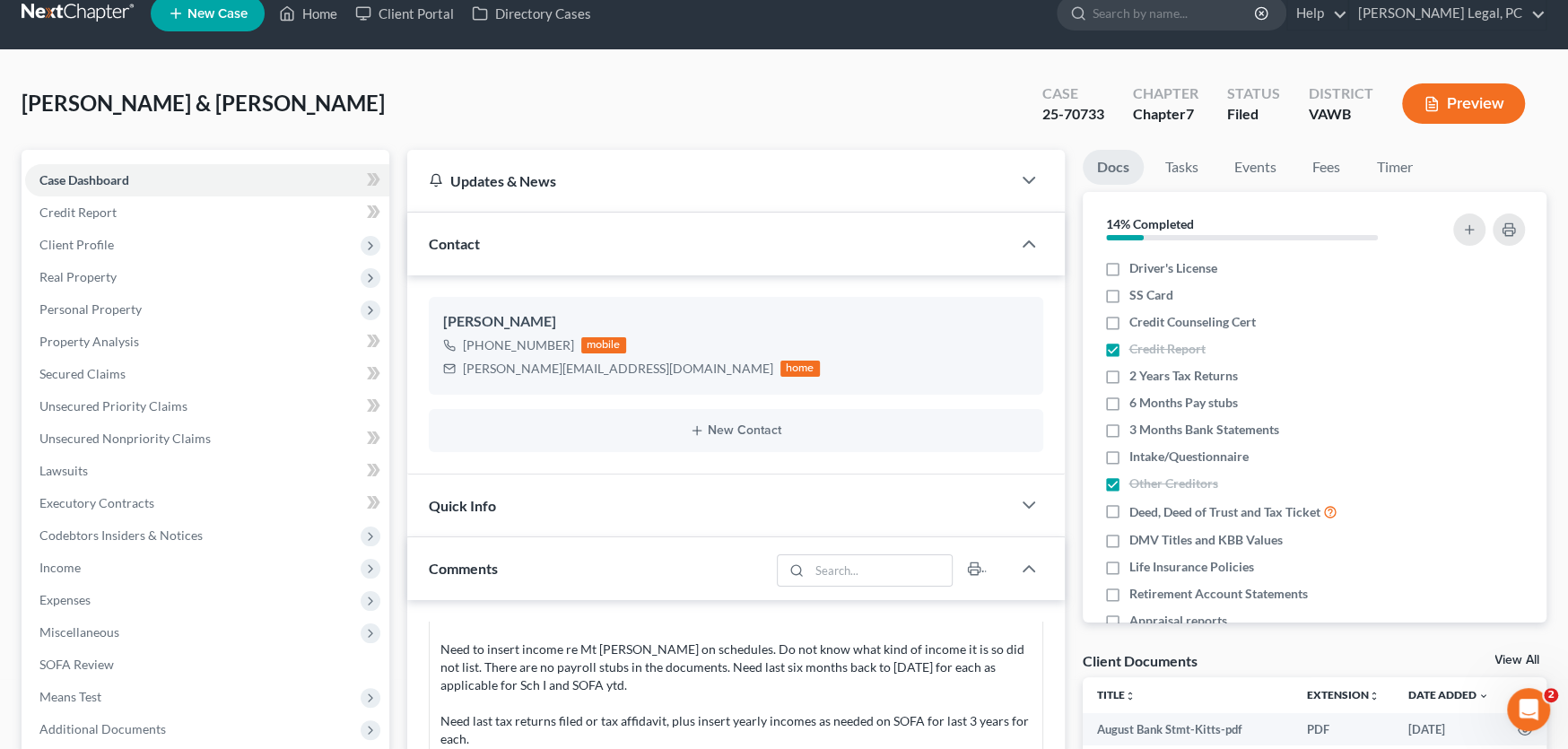
scroll to position [0, 0]
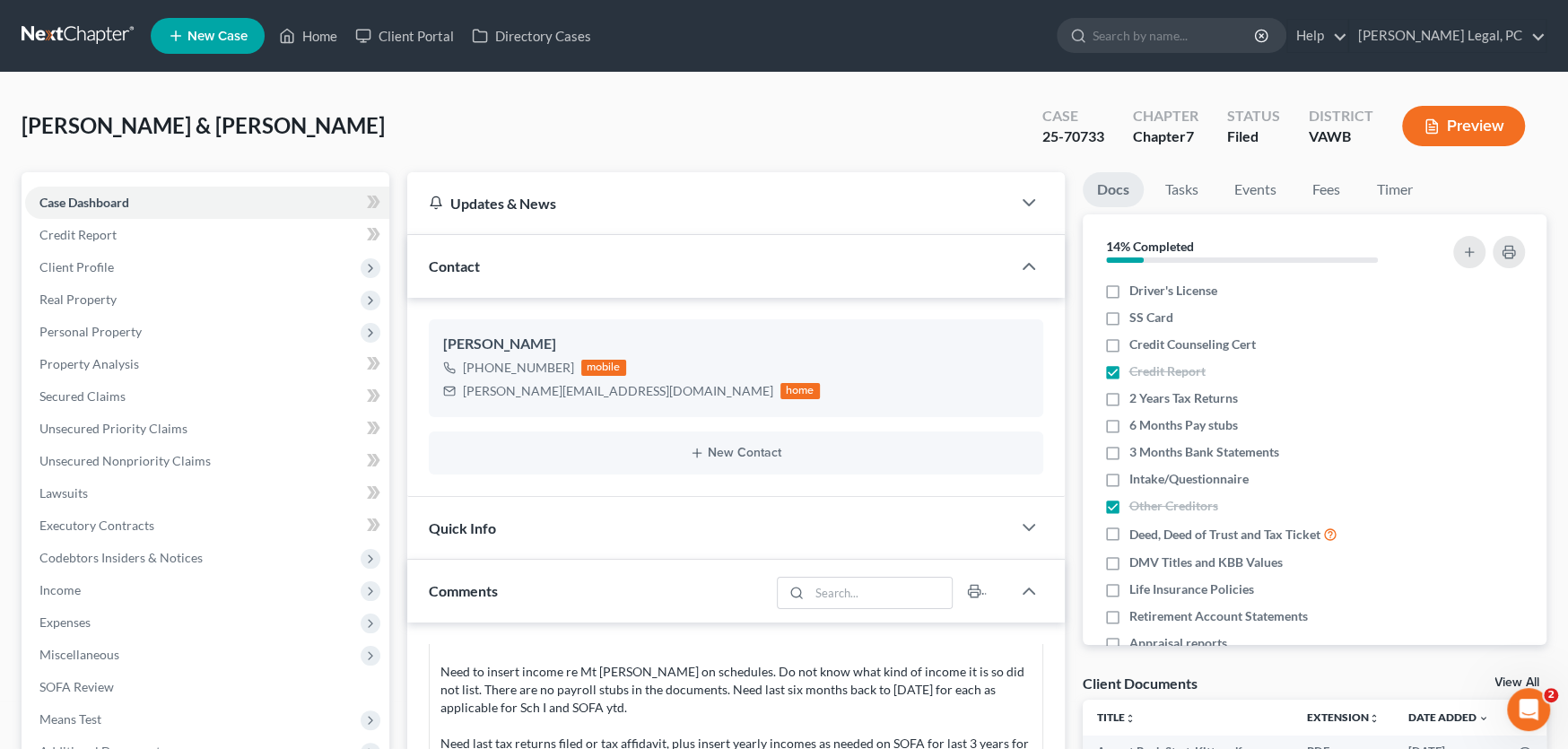
click at [80, 39] on link at bounding box center [79, 36] width 115 height 33
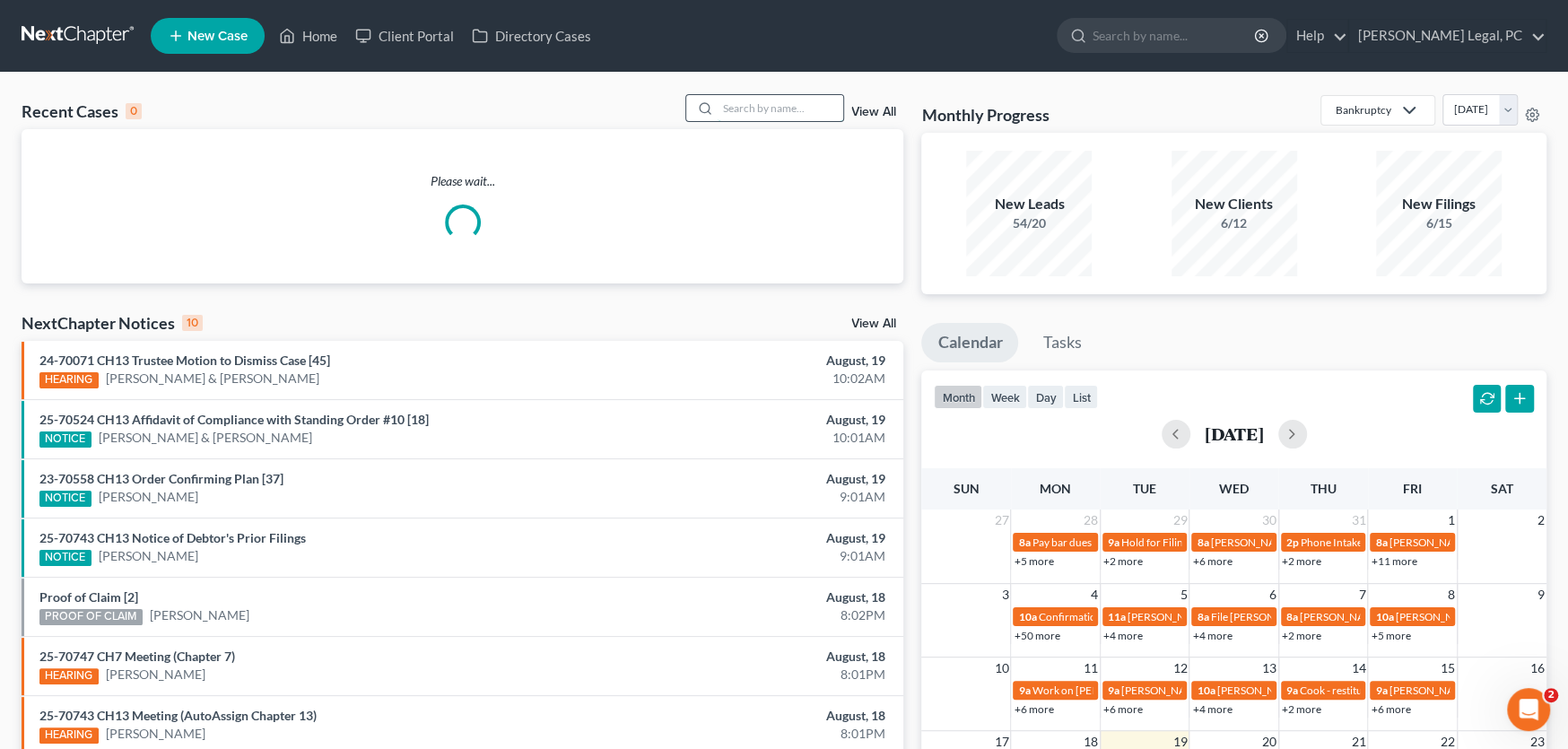
click at [774, 112] on input "search" at bounding box center [780, 108] width 126 height 26
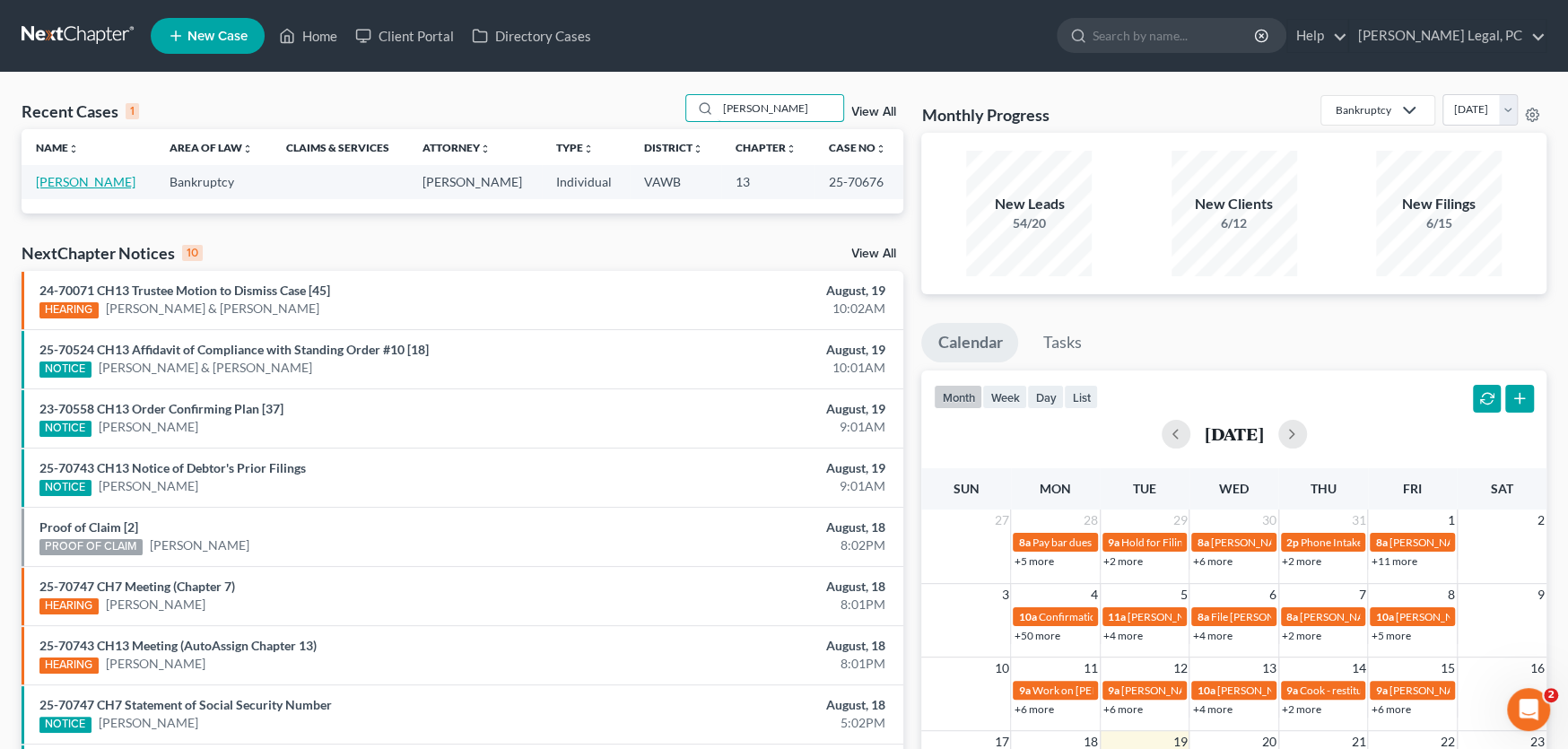
type input "[PERSON_NAME]"
click at [95, 178] on link "[PERSON_NAME]" at bounding box center [86, 181] width 100 height 15
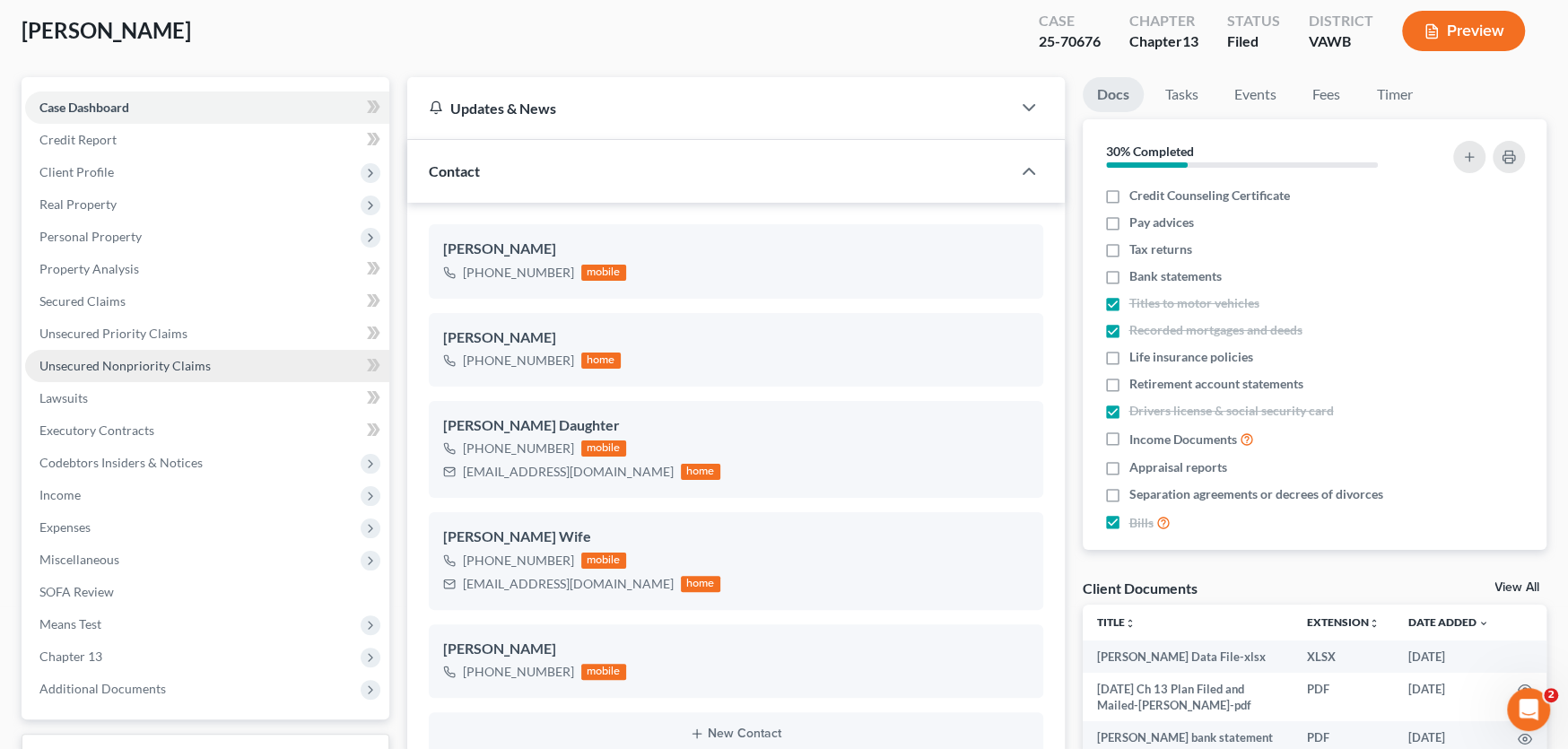
scroll to position [179, 0]
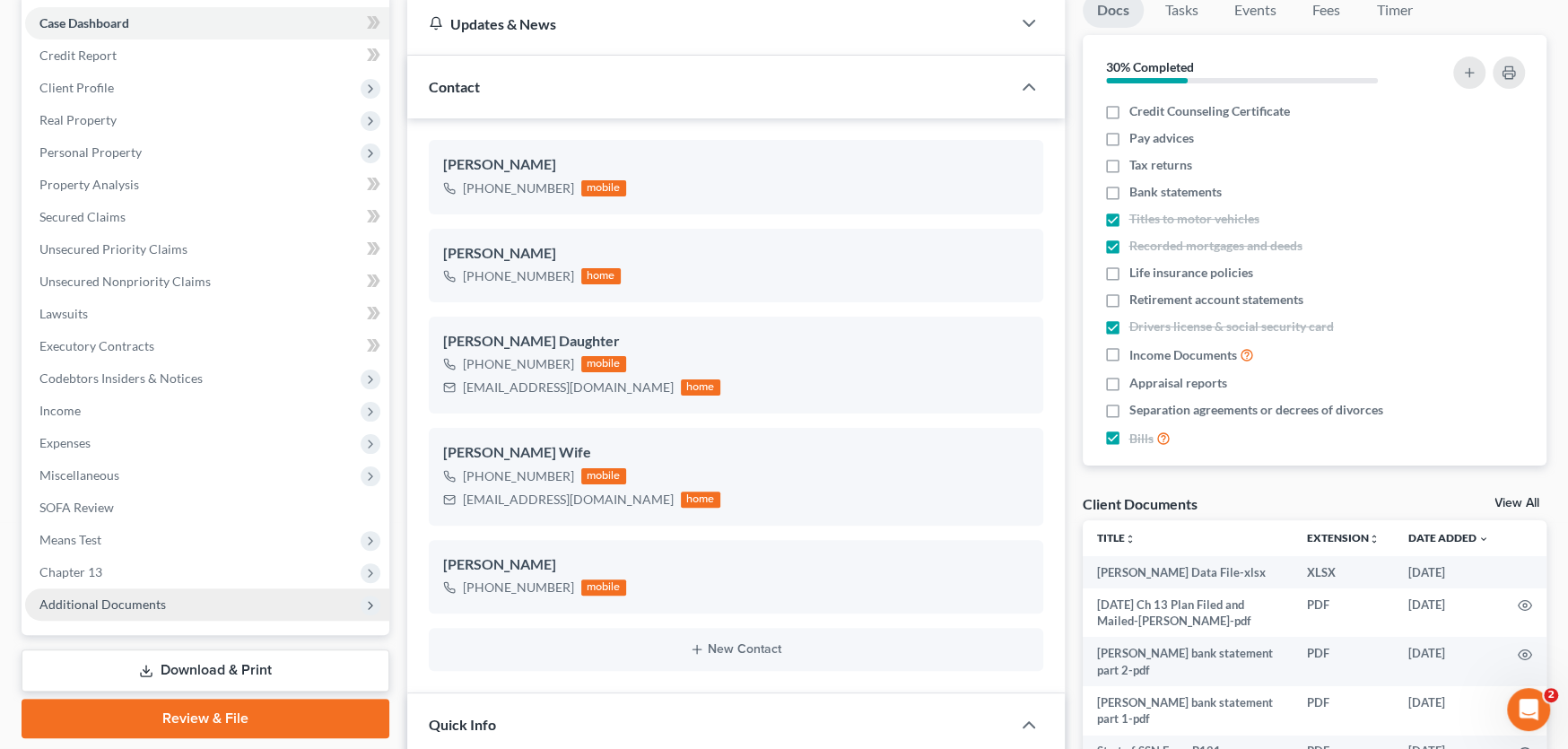
click at [88, 596] on span "Additional Documents" at bounding box center [103, 603] width 127 height 15
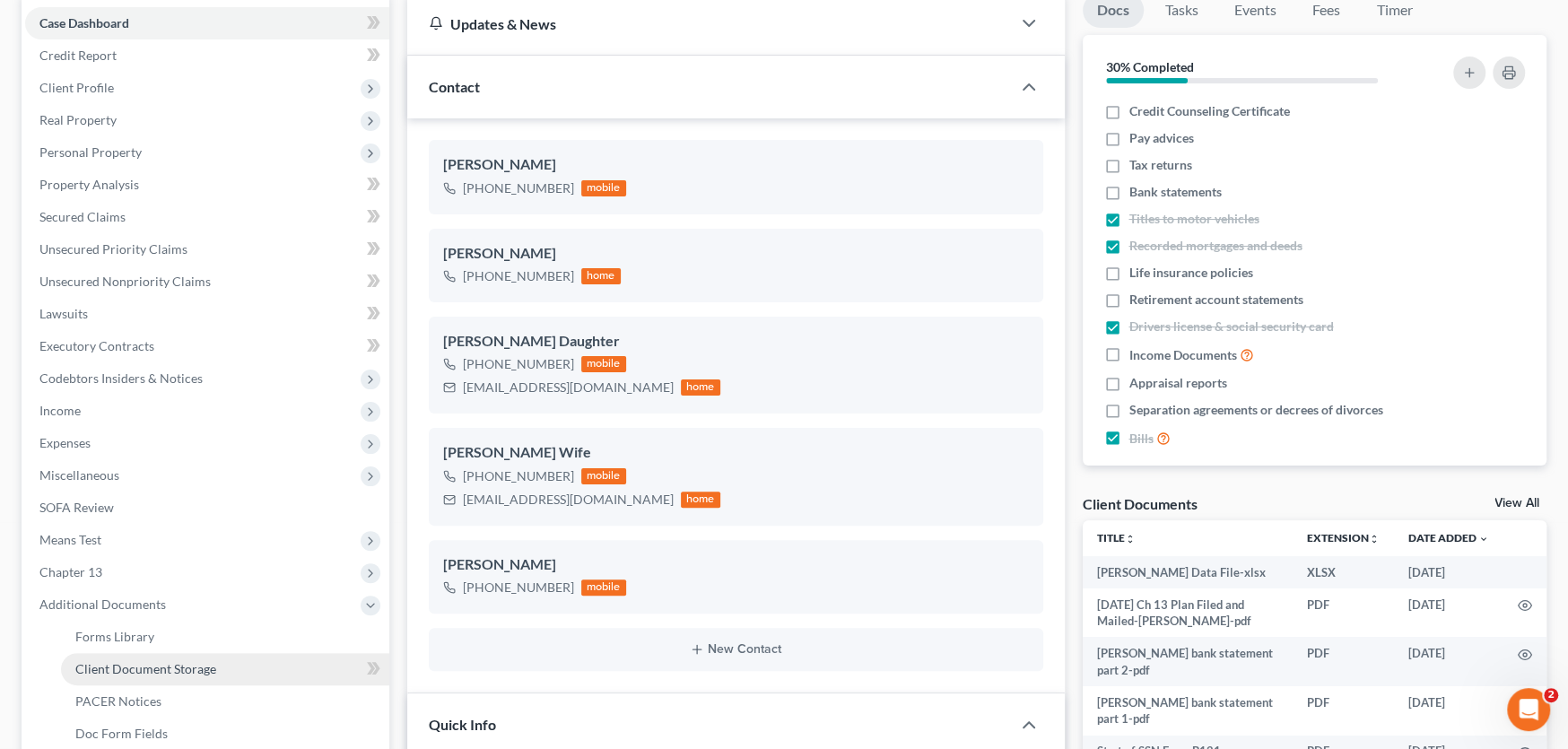
click at [112, 668] on span "Client Document Storage" at bounding box center [146, 668] width 141 height 15
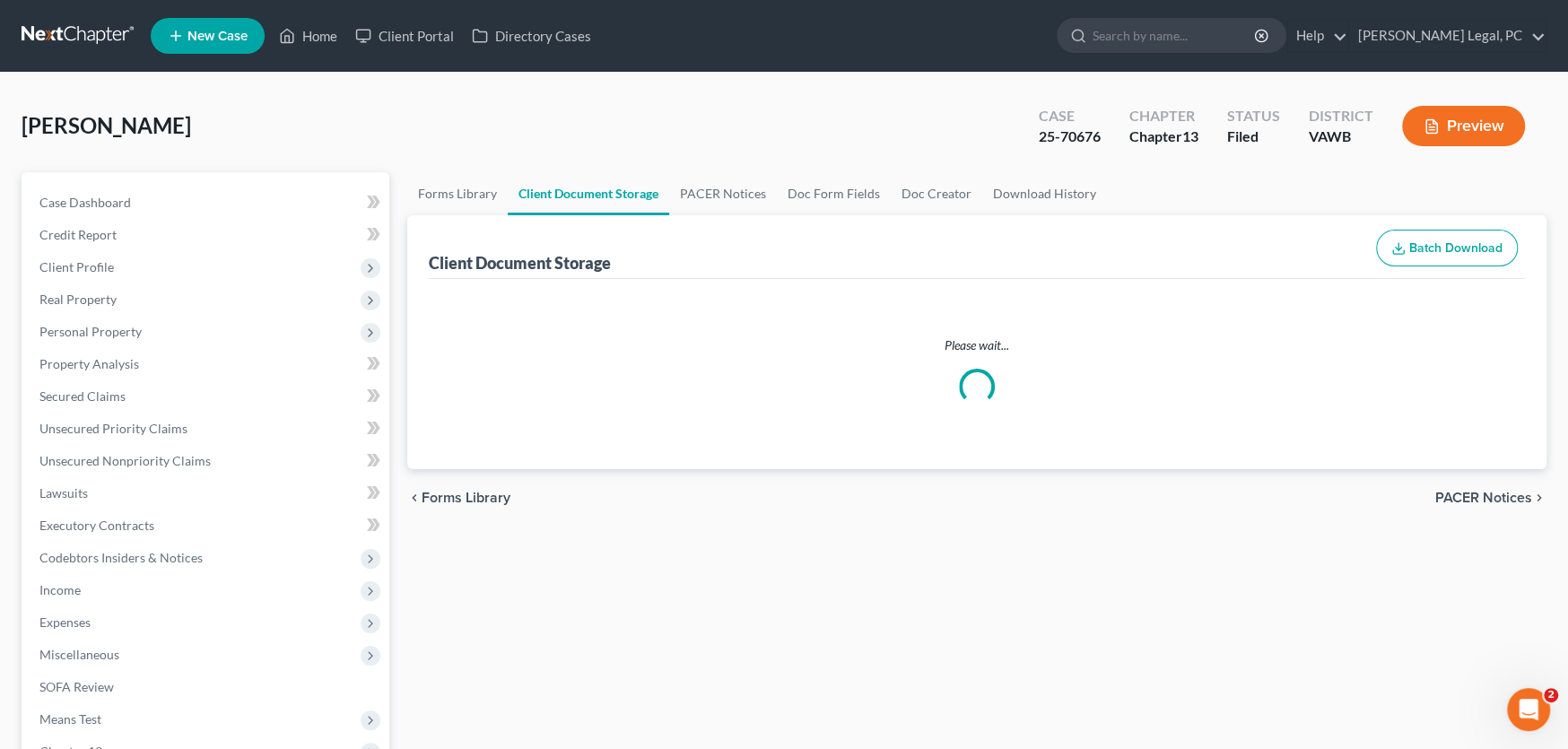
select select "0"
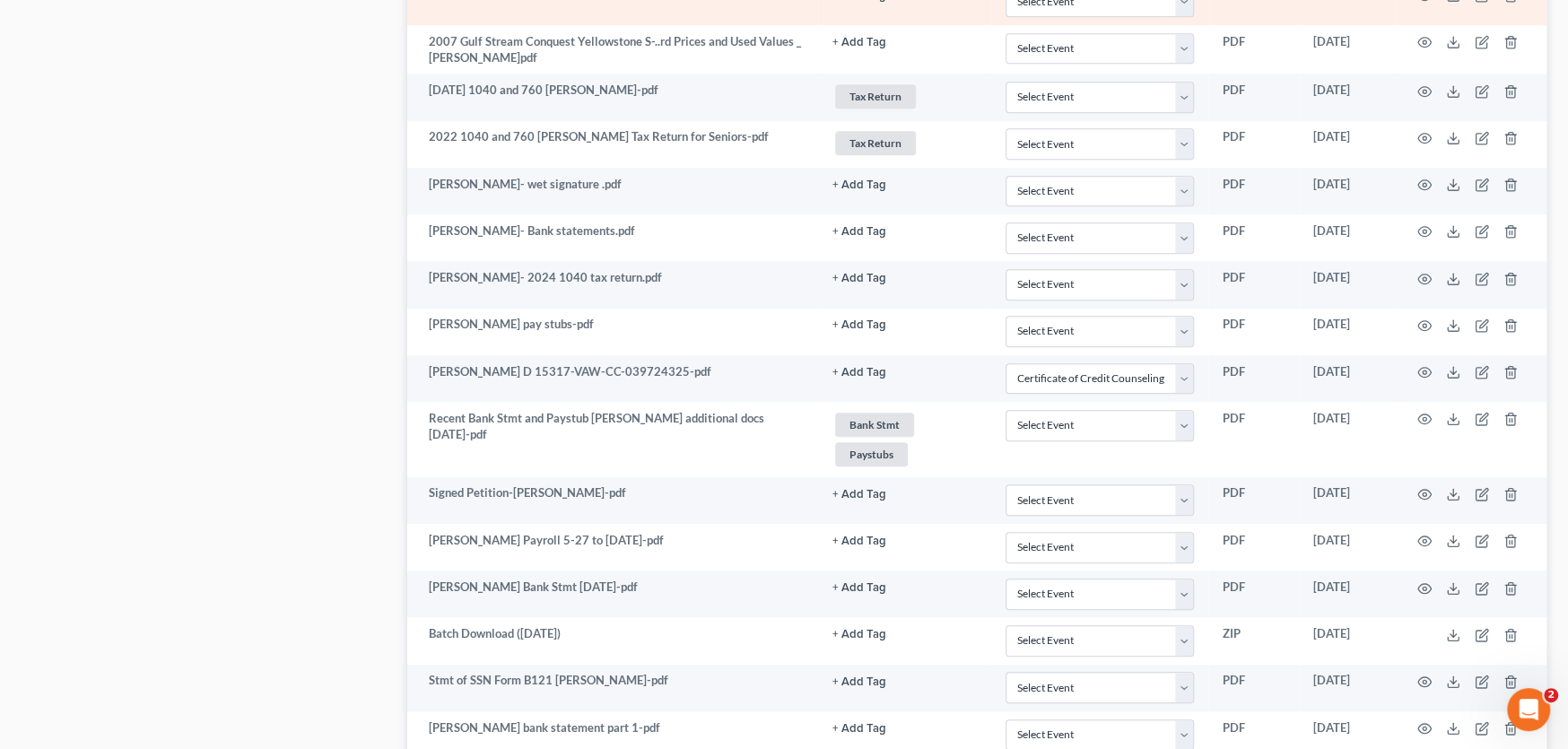
select select "0"
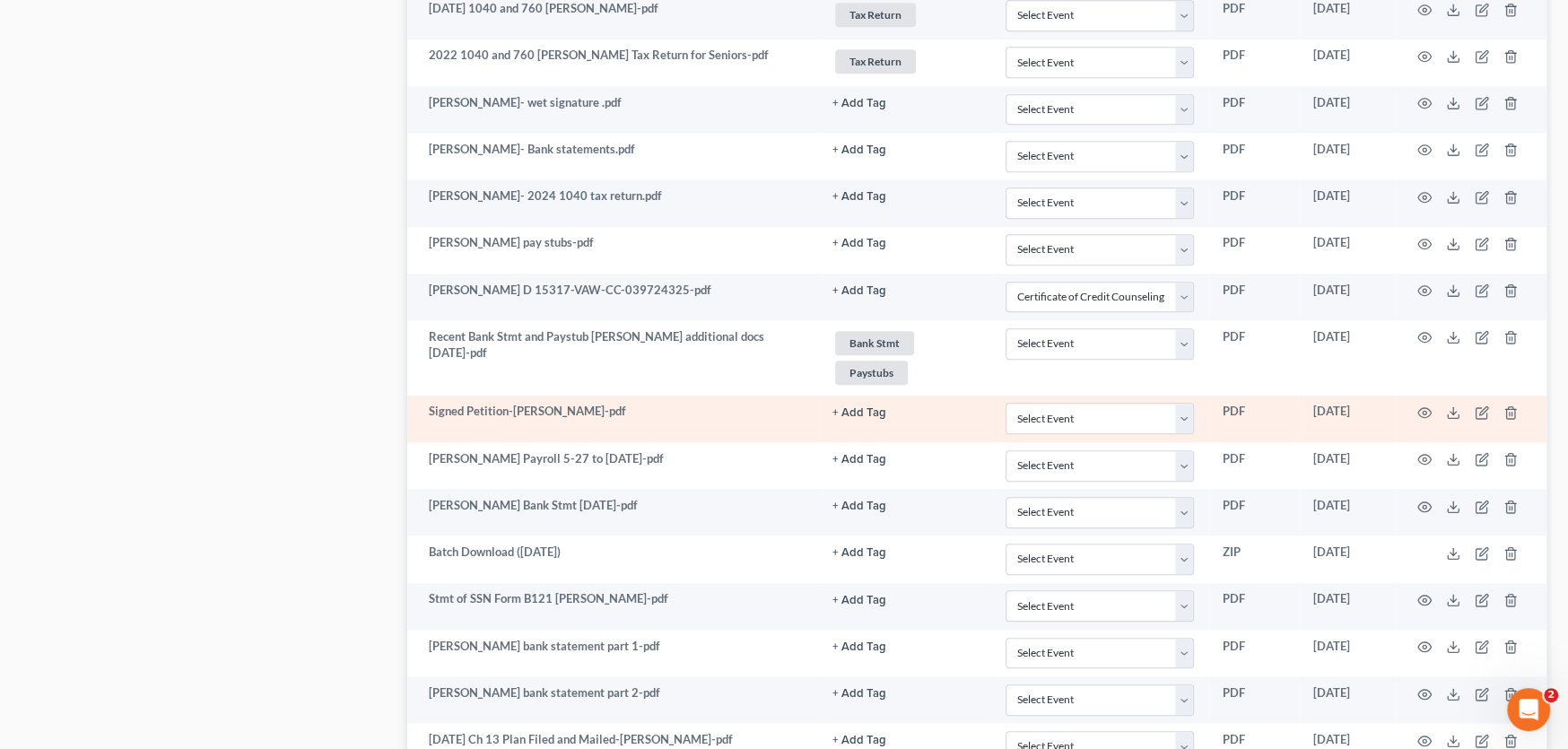
scroll to position [1485, 0]
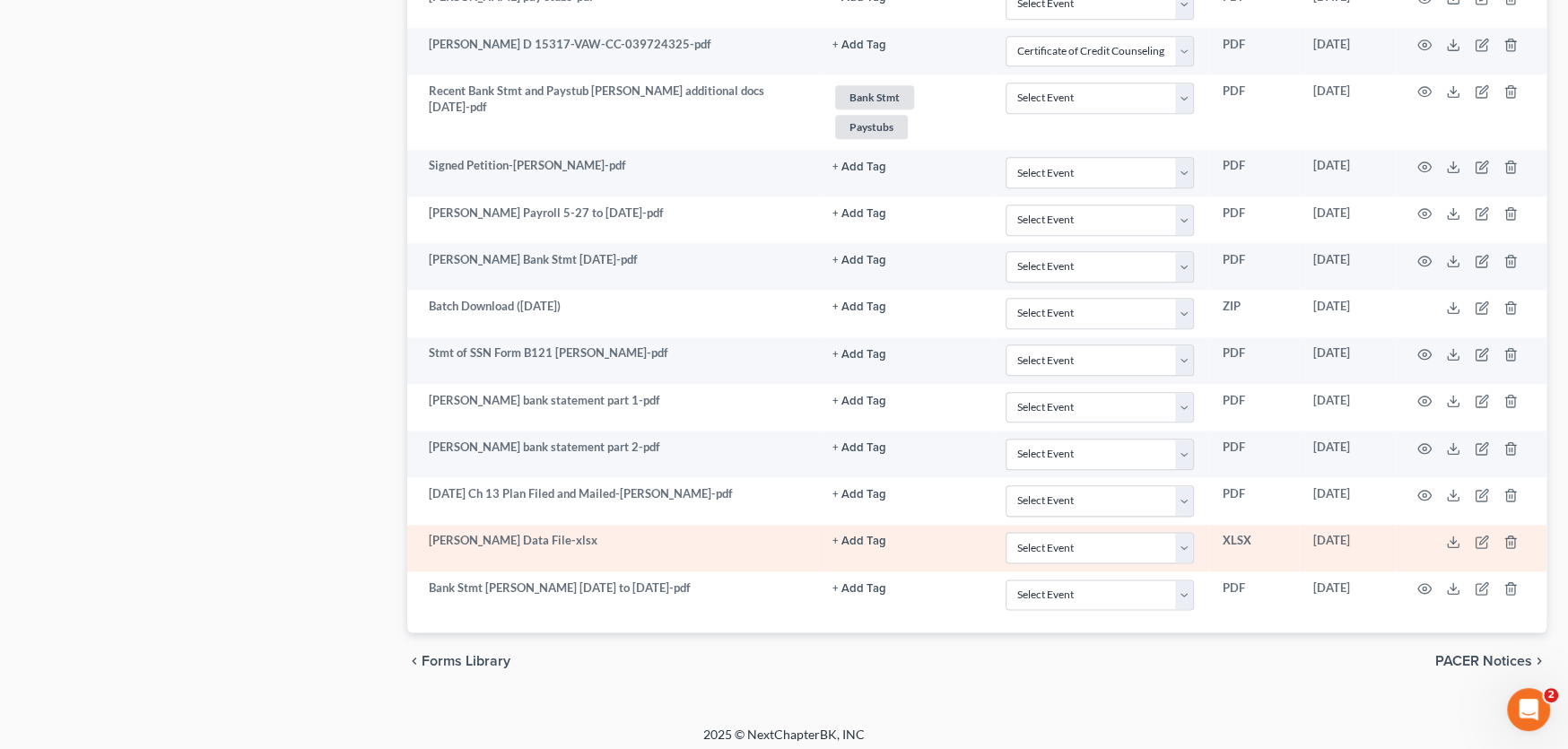
click at [546, 539] on td "[PERSON_NAME] Data File-xlsx" at bounding box center [613, 548] width 411 height 47
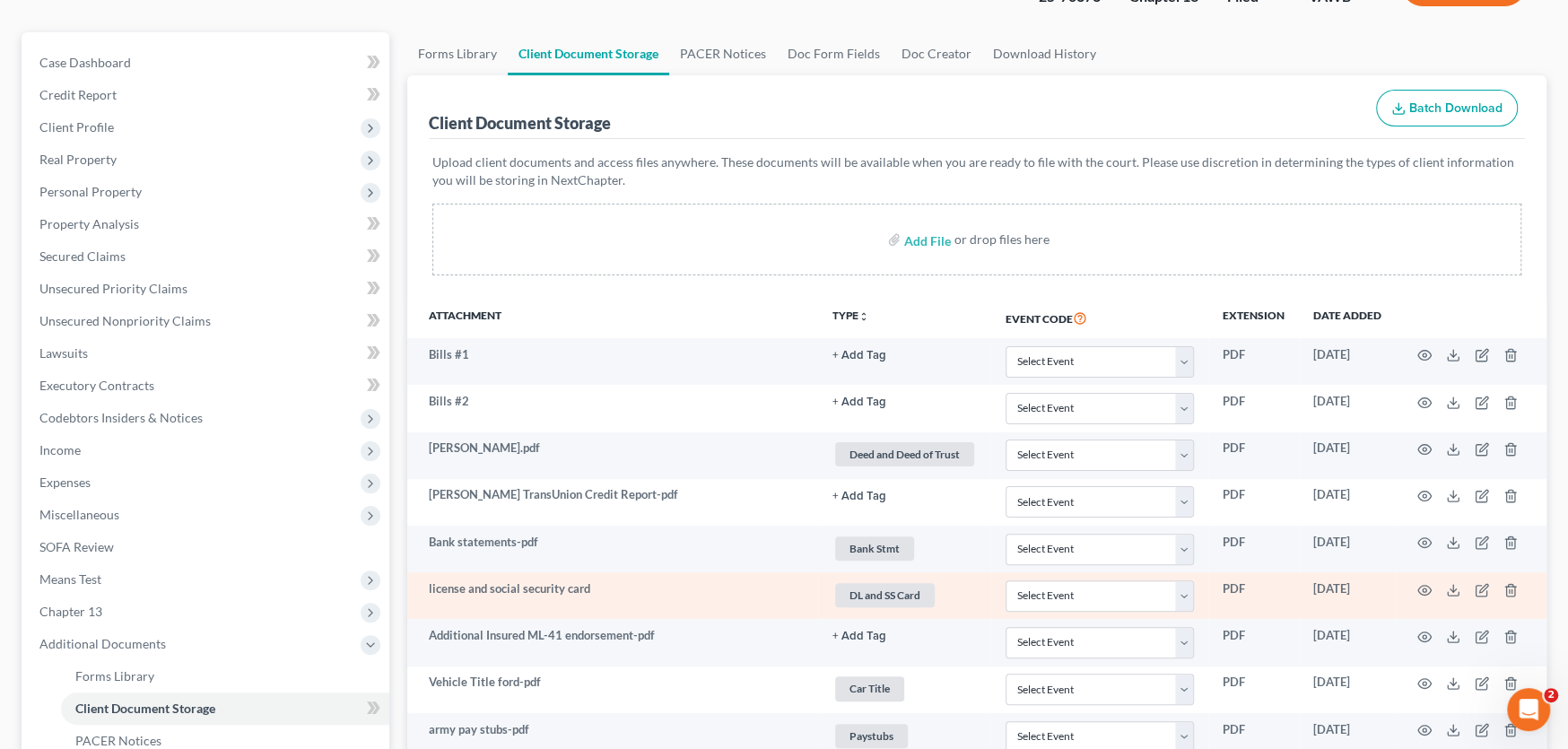
scroll to position [0, 0]
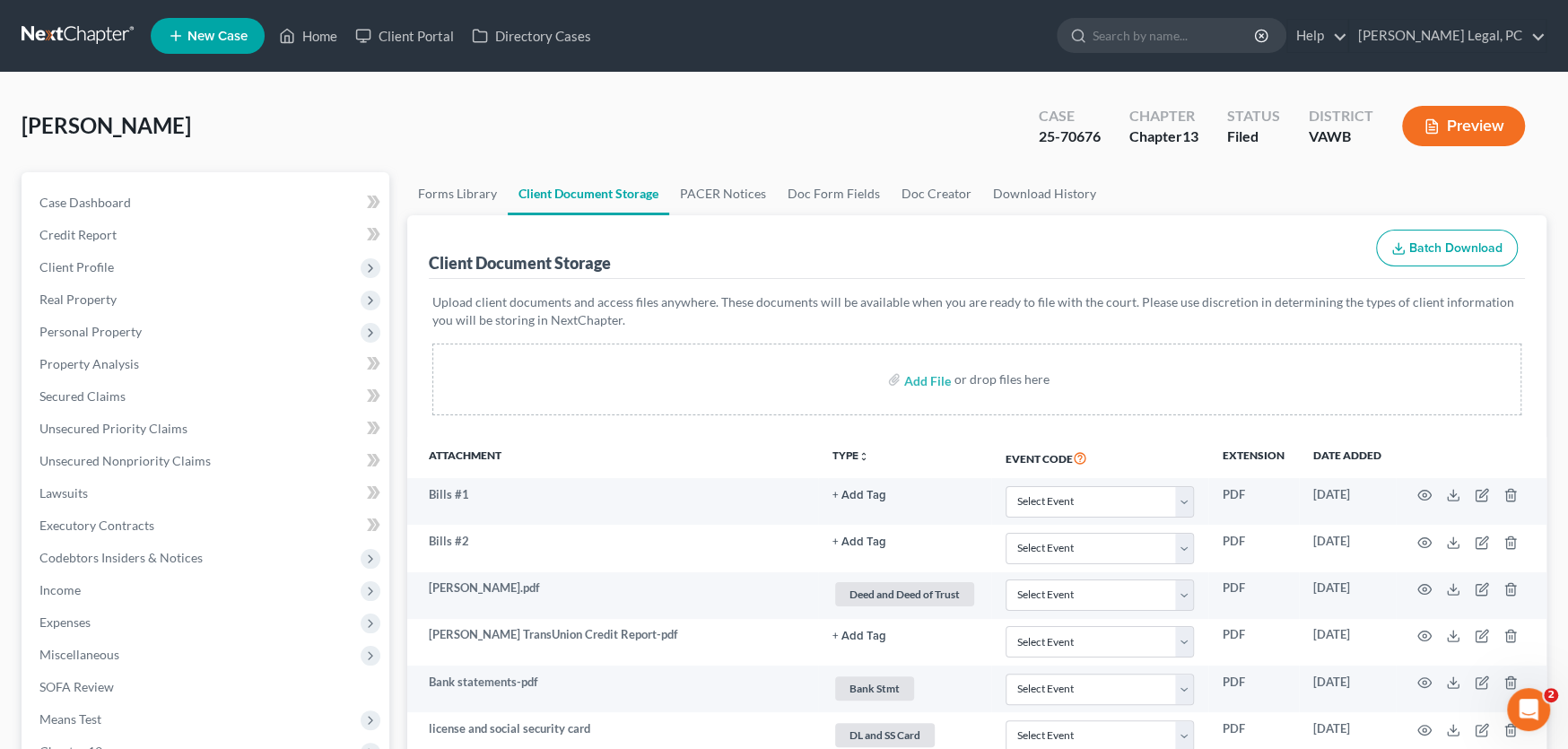
click at [67, 37] on link at bounding box center [79, 36] width 115 height 33
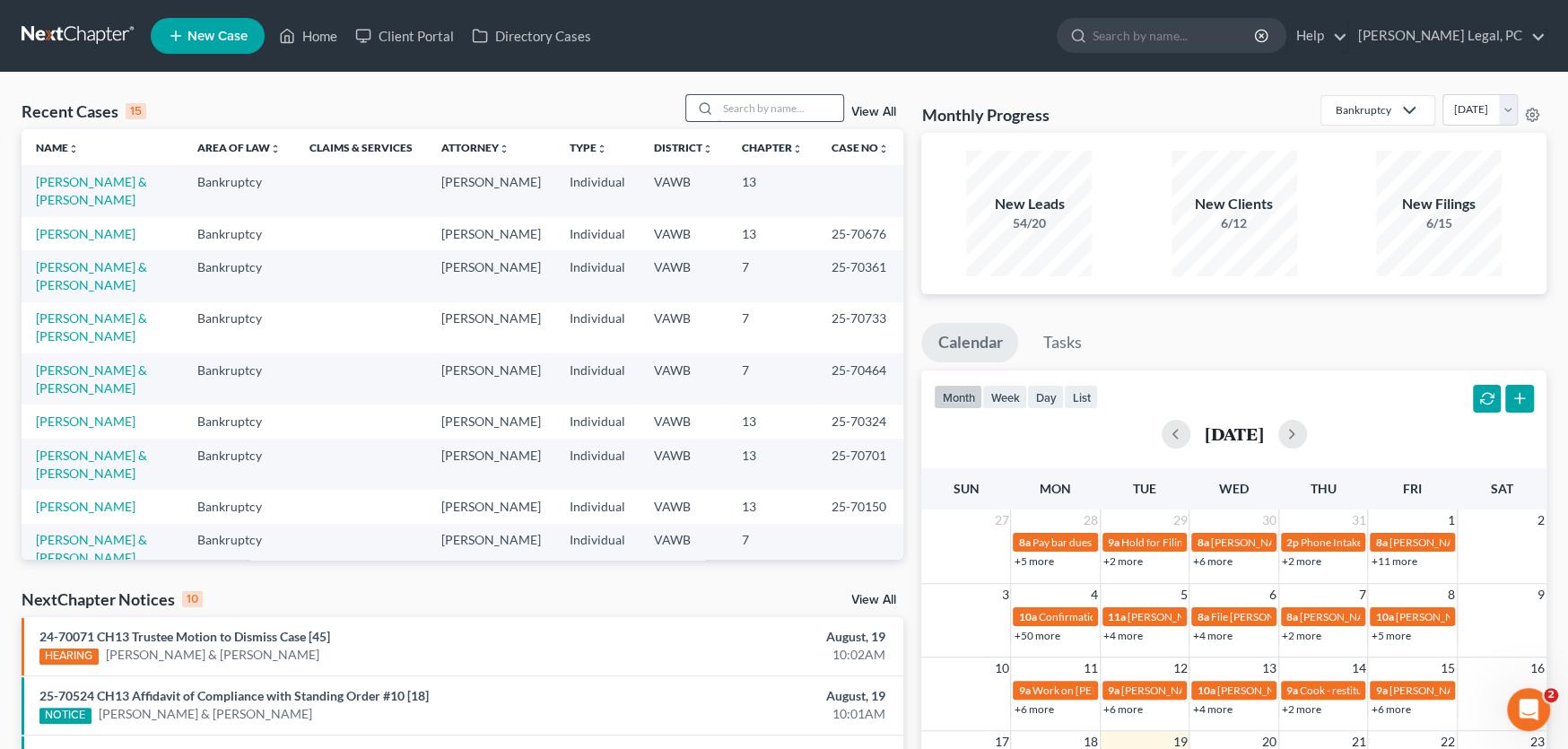
click at [731, 107] on input "search" at bounding box center [780, 108] width 126 height 26
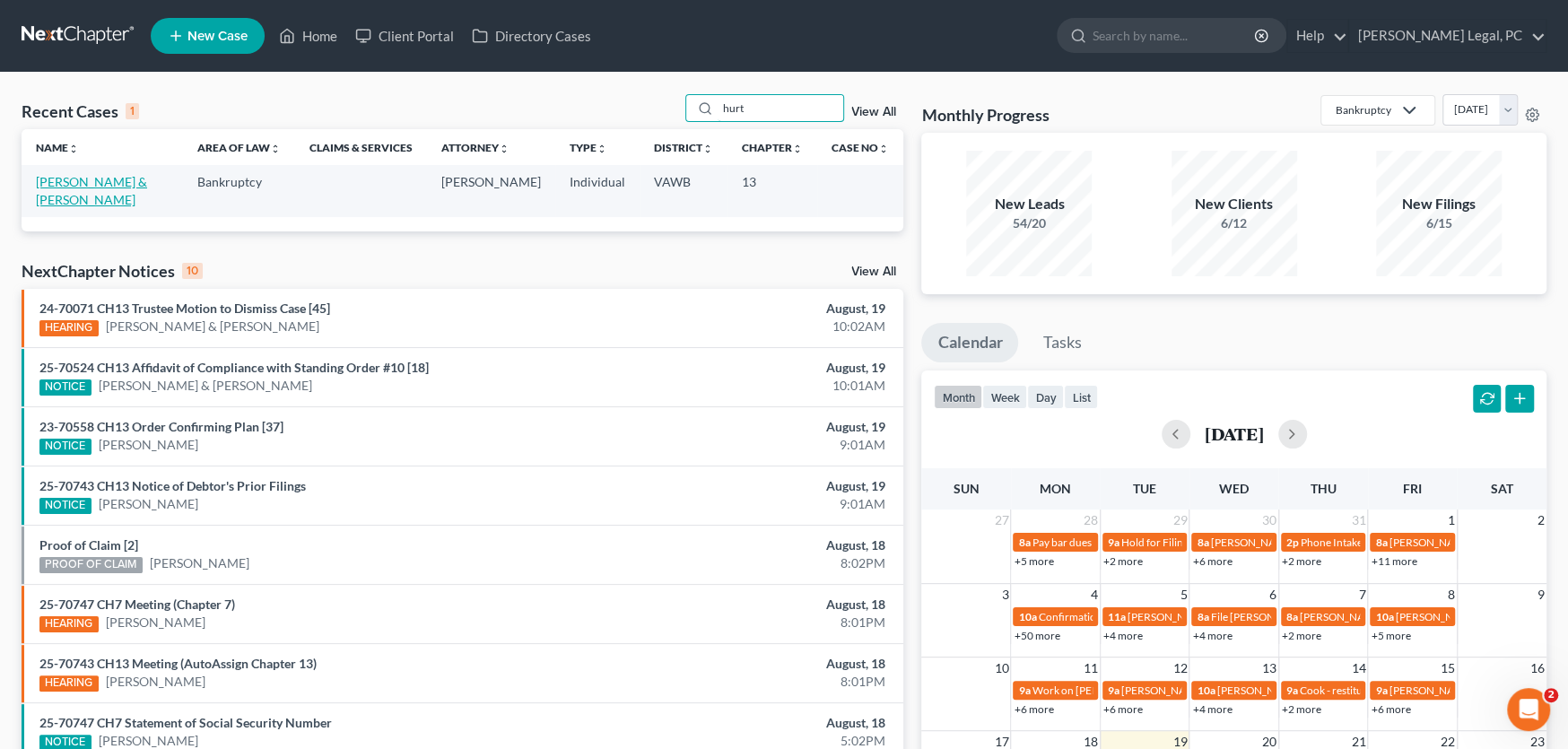
type input "hurt"
click at [96, 188] on link "[PERSON_NAME] & [PERSON_NAME]" at bounding box center [91, 190] width 111 height 33
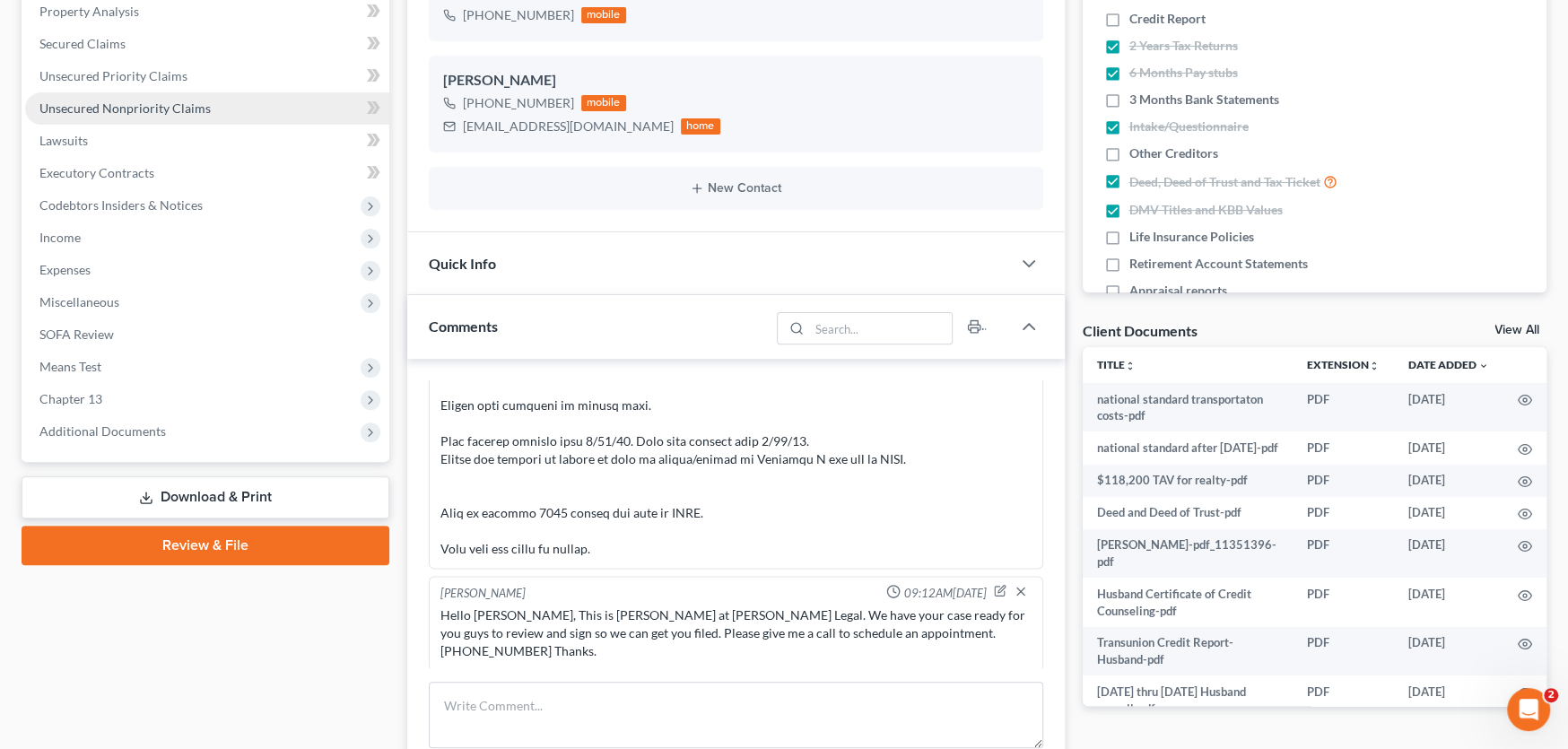
scroll to position [359, 0]
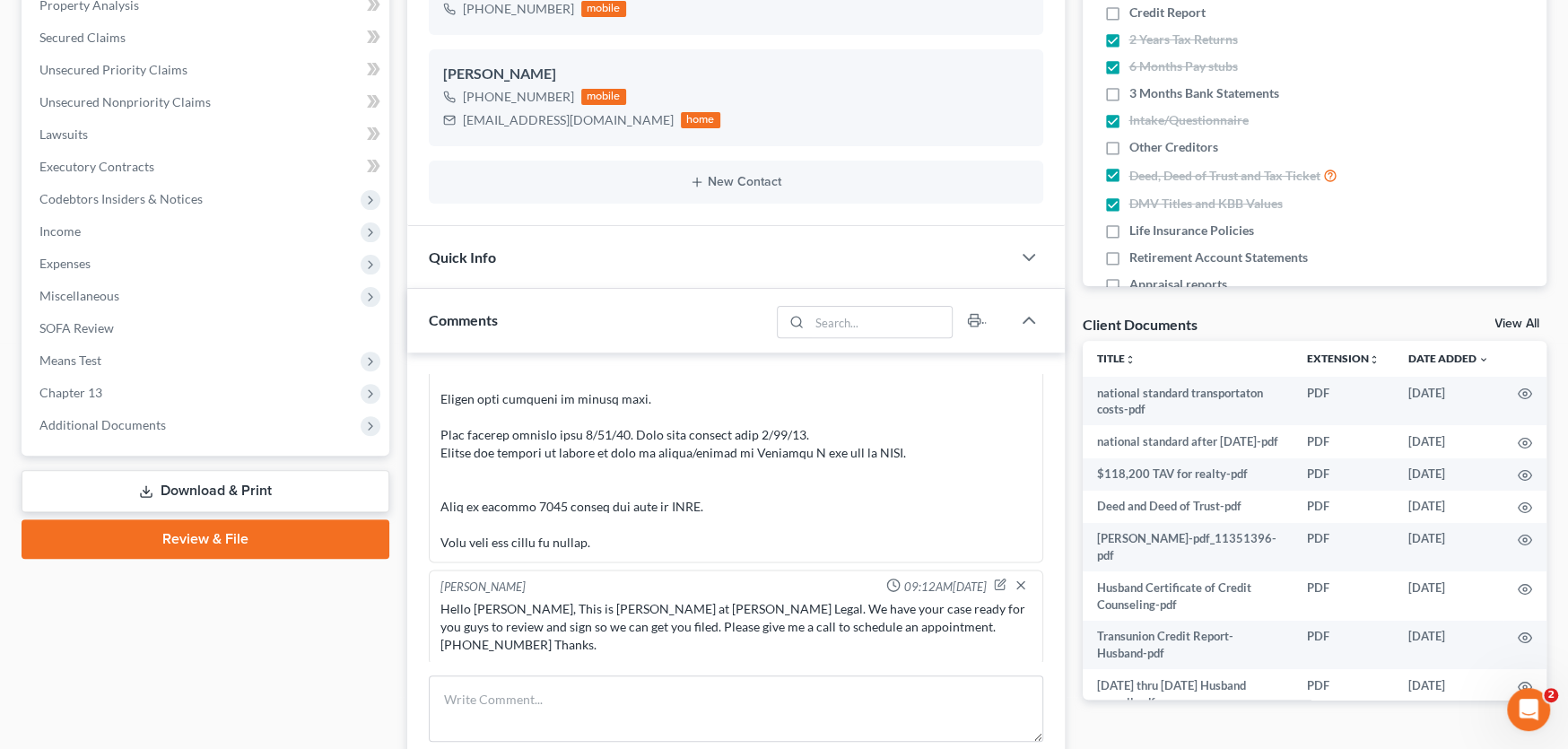
drag, startPoint x: 124, startPoint y: 423, endPoint x: 160, endPoint y: 460, distance: 51.6
click at [124, 423] on span "Additional Documents" at bounding box center [103, 424] width 127 height 15
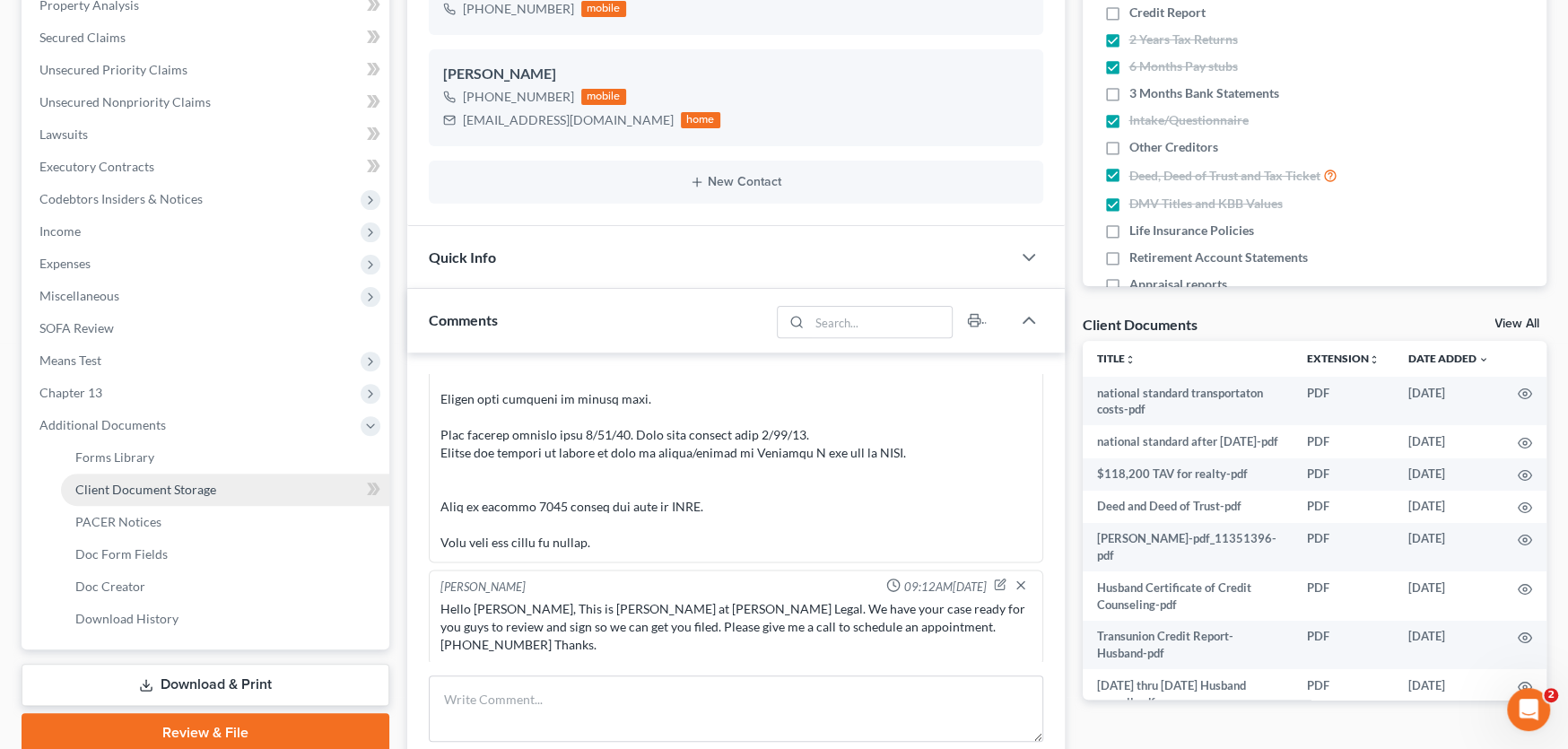
click at [167, 488] on span "Client Document Storage" at bounding box center [146, 488] width 141 height 15
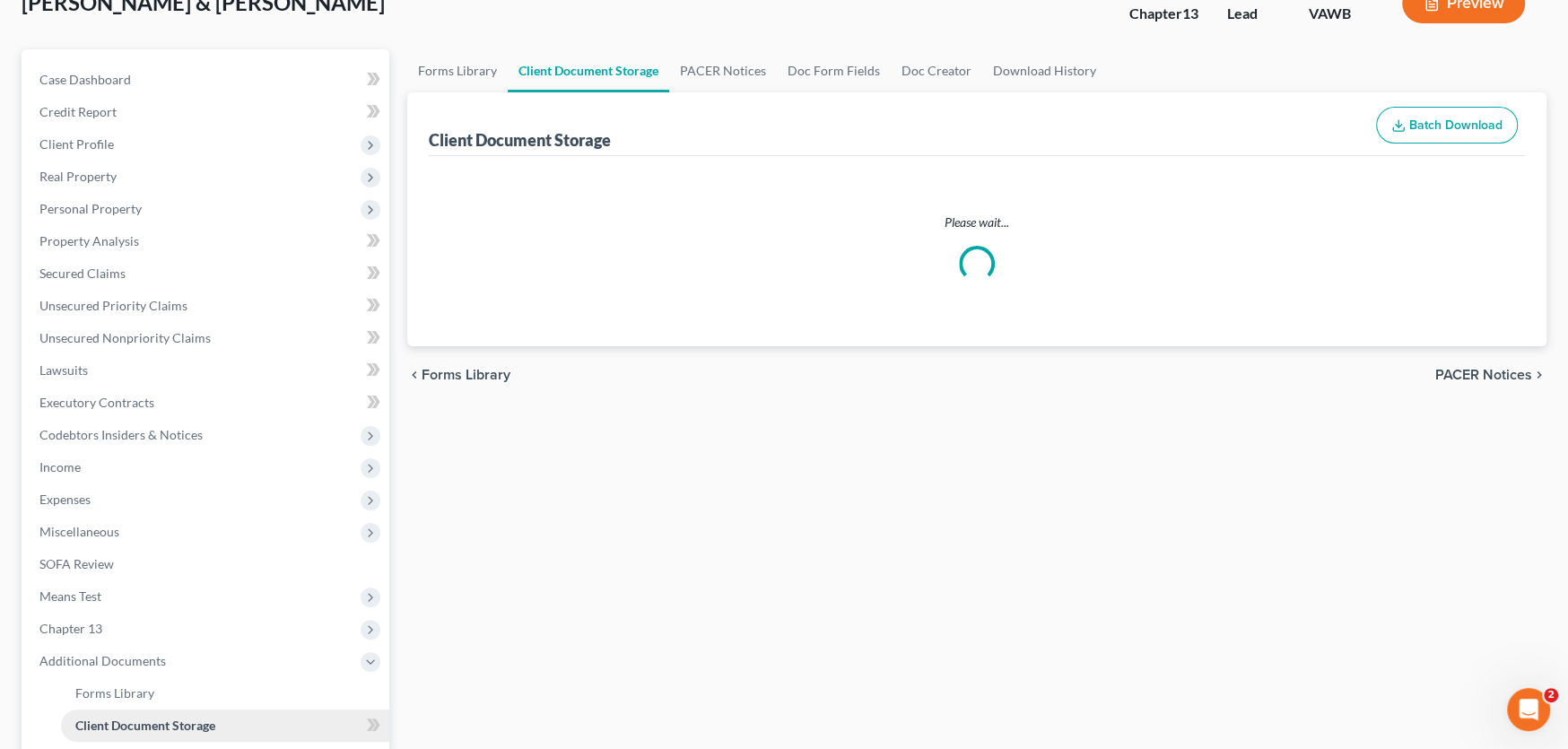
scroll to position [17, 0]
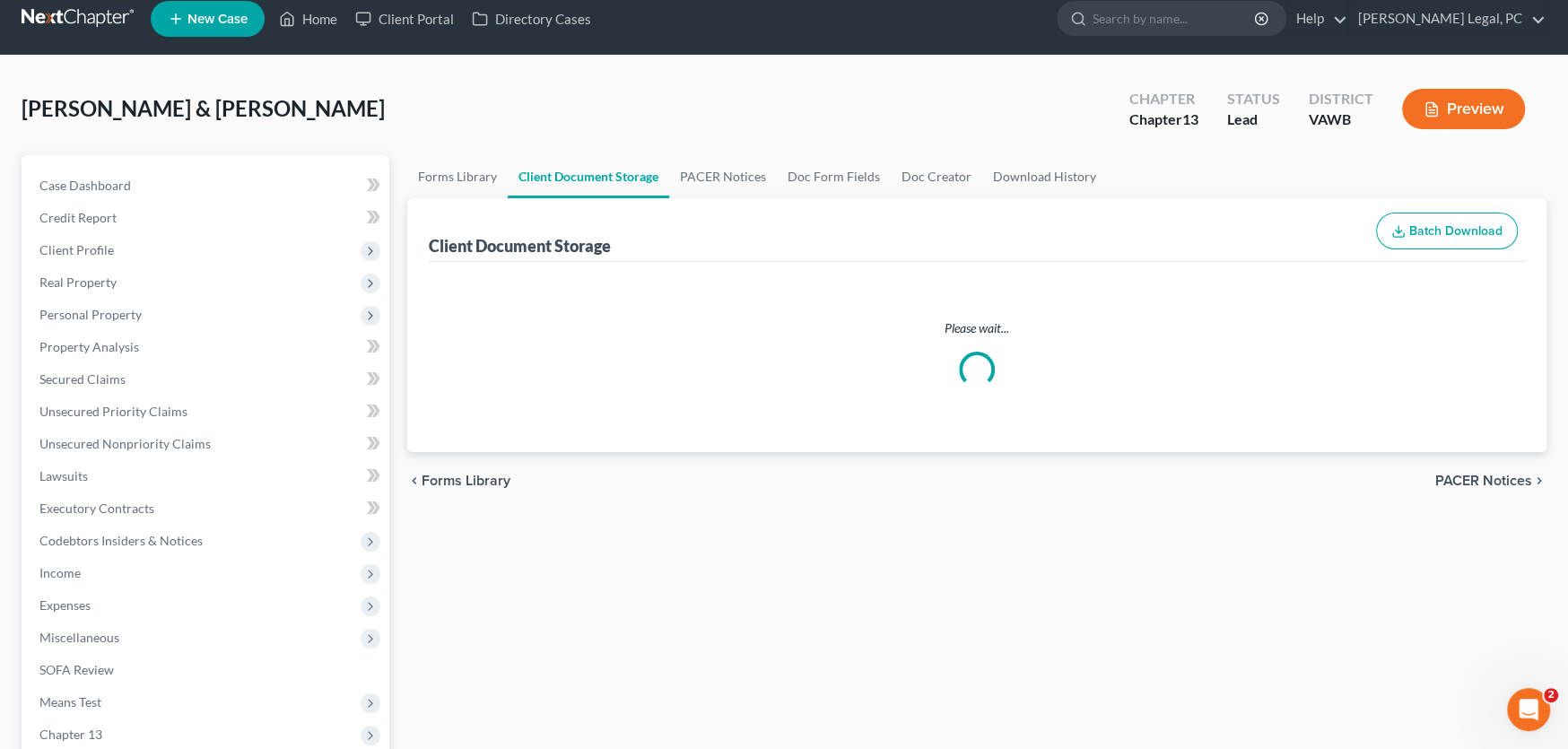
select select "0"
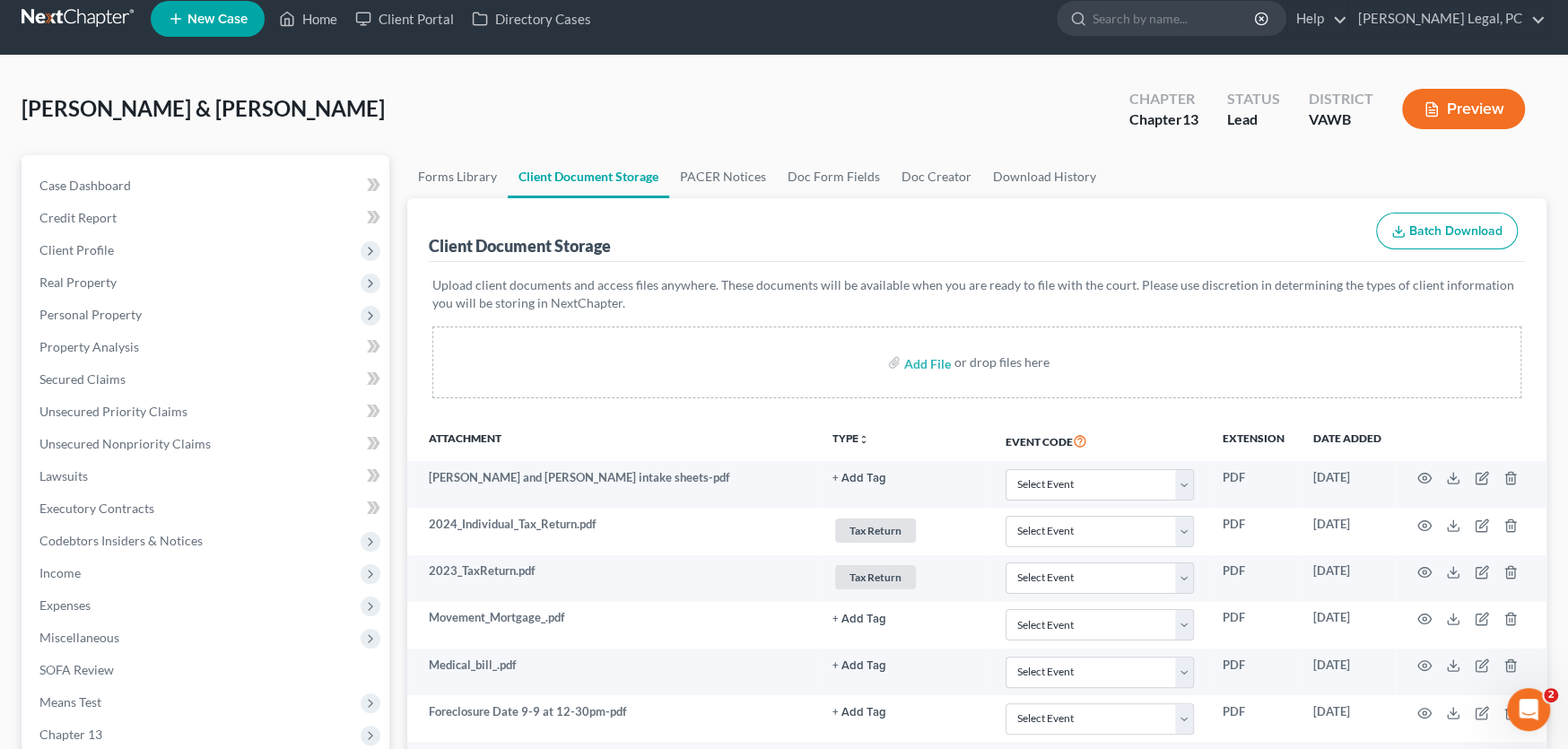
scroll to position [0, 0]
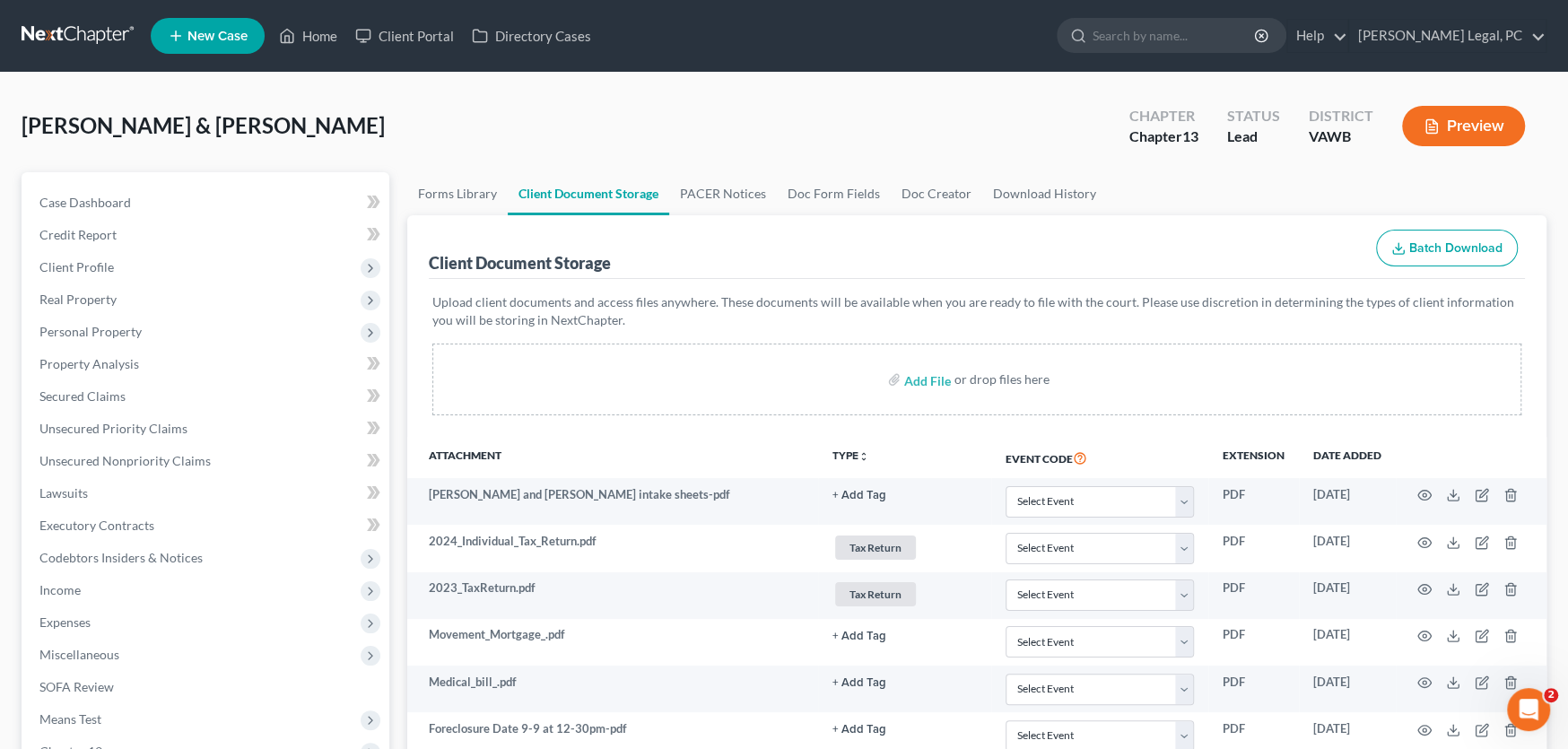
select select "0"
click at [71, 26] on link at bounding box center [79, 36] width 115 height 33
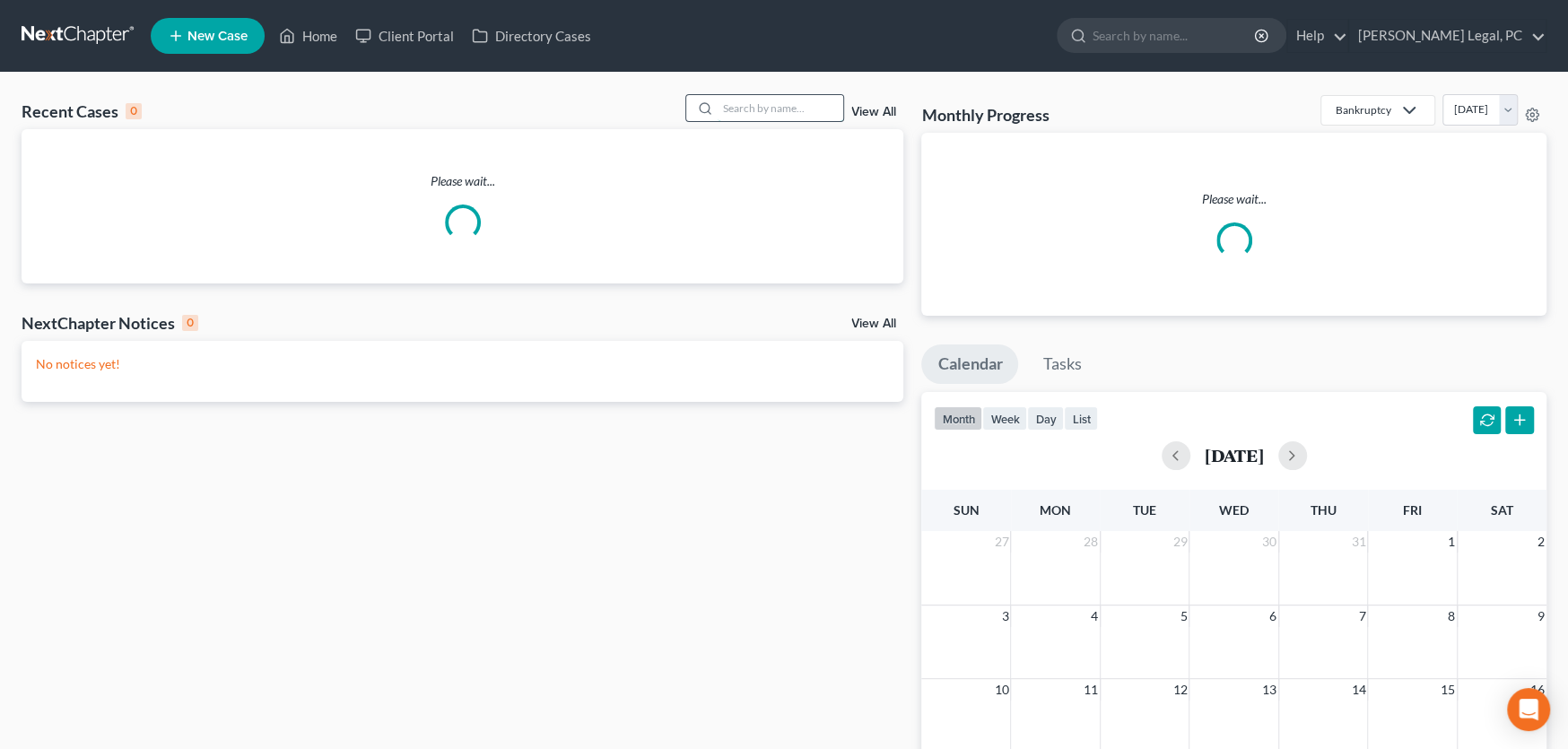
click at [762, 97] on input "search" at bounding box center [780, 108] width 126 height 26
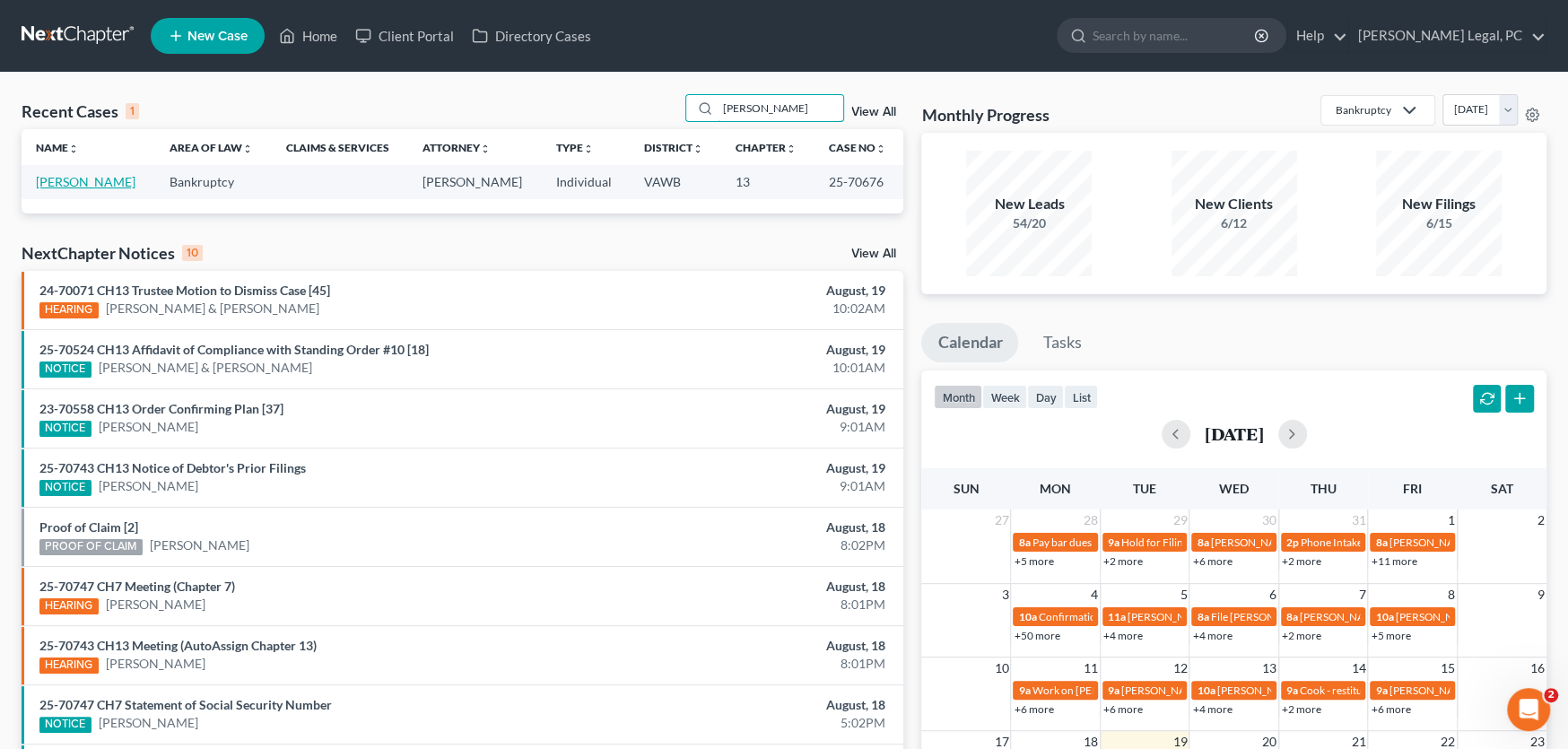
type input "[PERSON_NAME]"
click at [82, 185] on link "[PERSON_NAME]" at bounding box center [86, 181] width 100 height 15
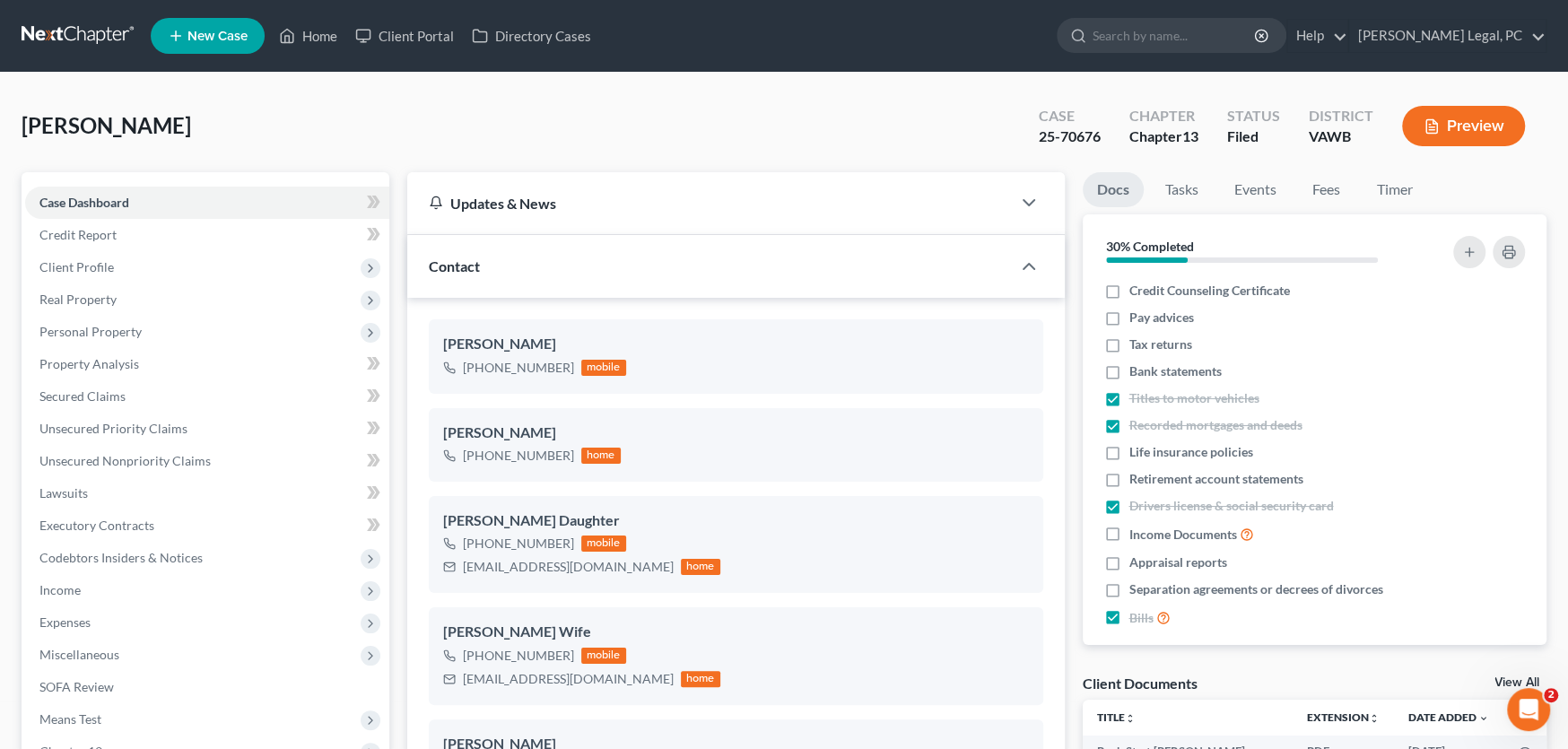
click at [34, 33] on link at bounding box center [79, 36] width 115 height 33
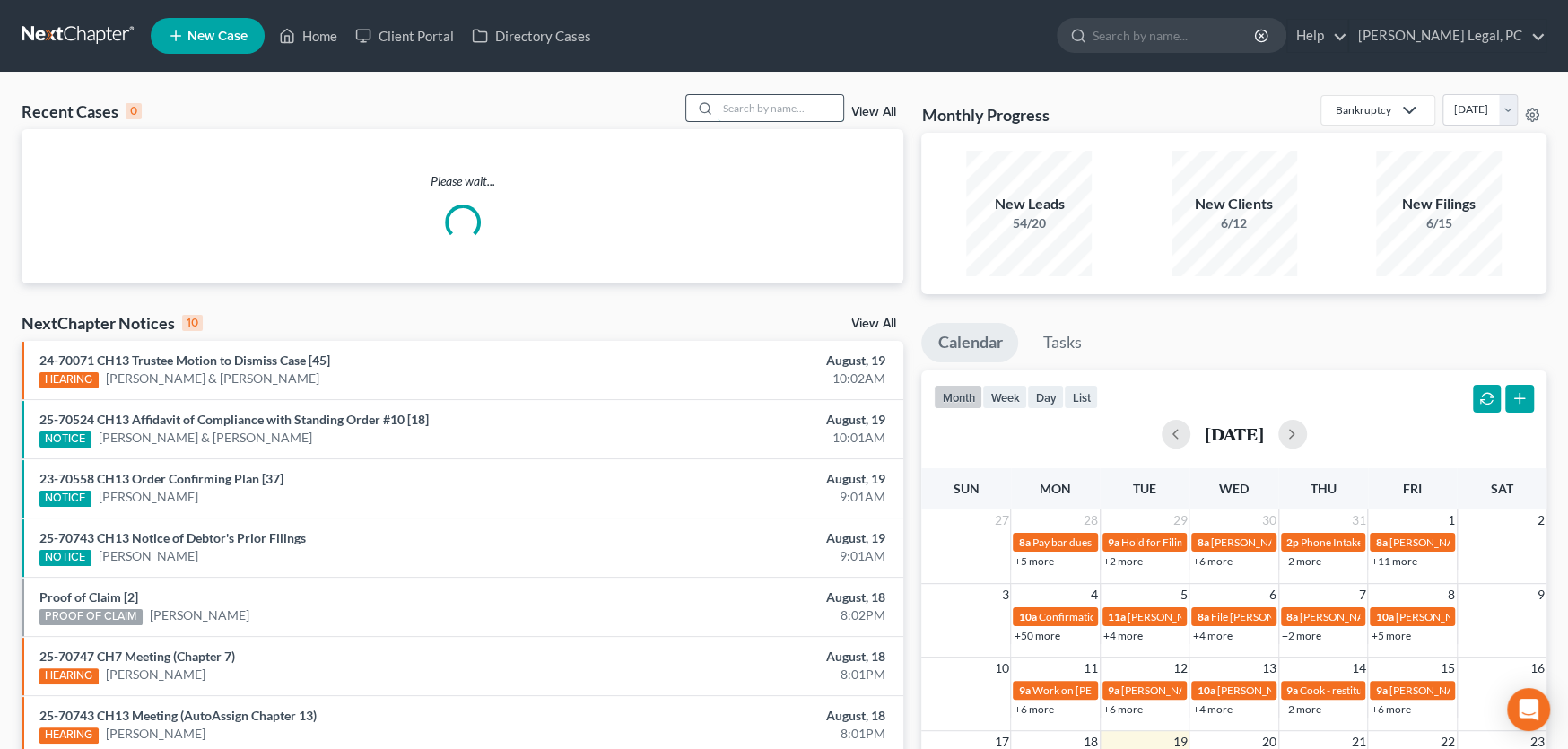
click at [737, 103] on input "search" at bounding box center [780, 108] width 126 height 26
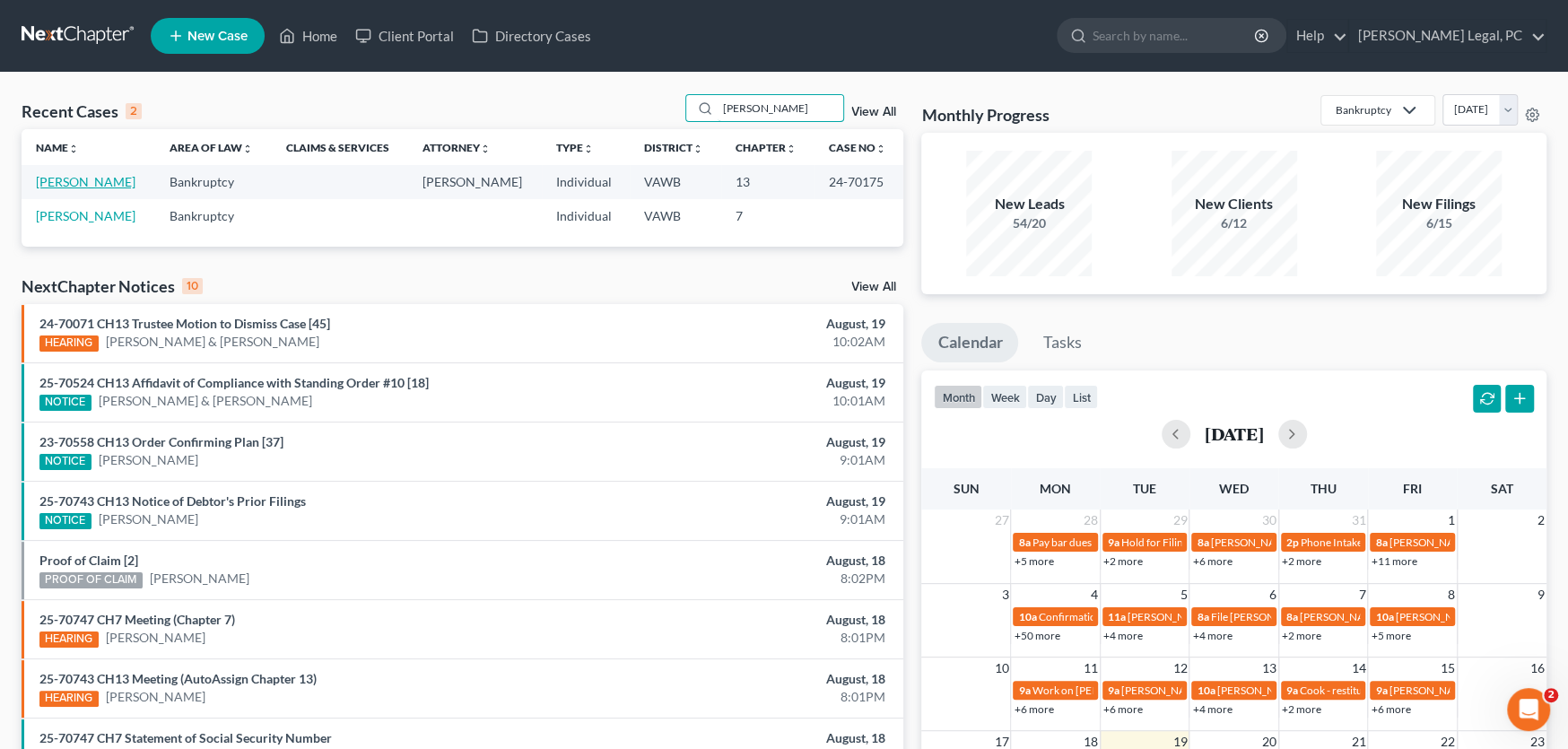
type input "[PERSON_NAME]"
click at [79, 181] on link "[PERSON_NAME]" at bounding box center [86, 181] width 100 height 15
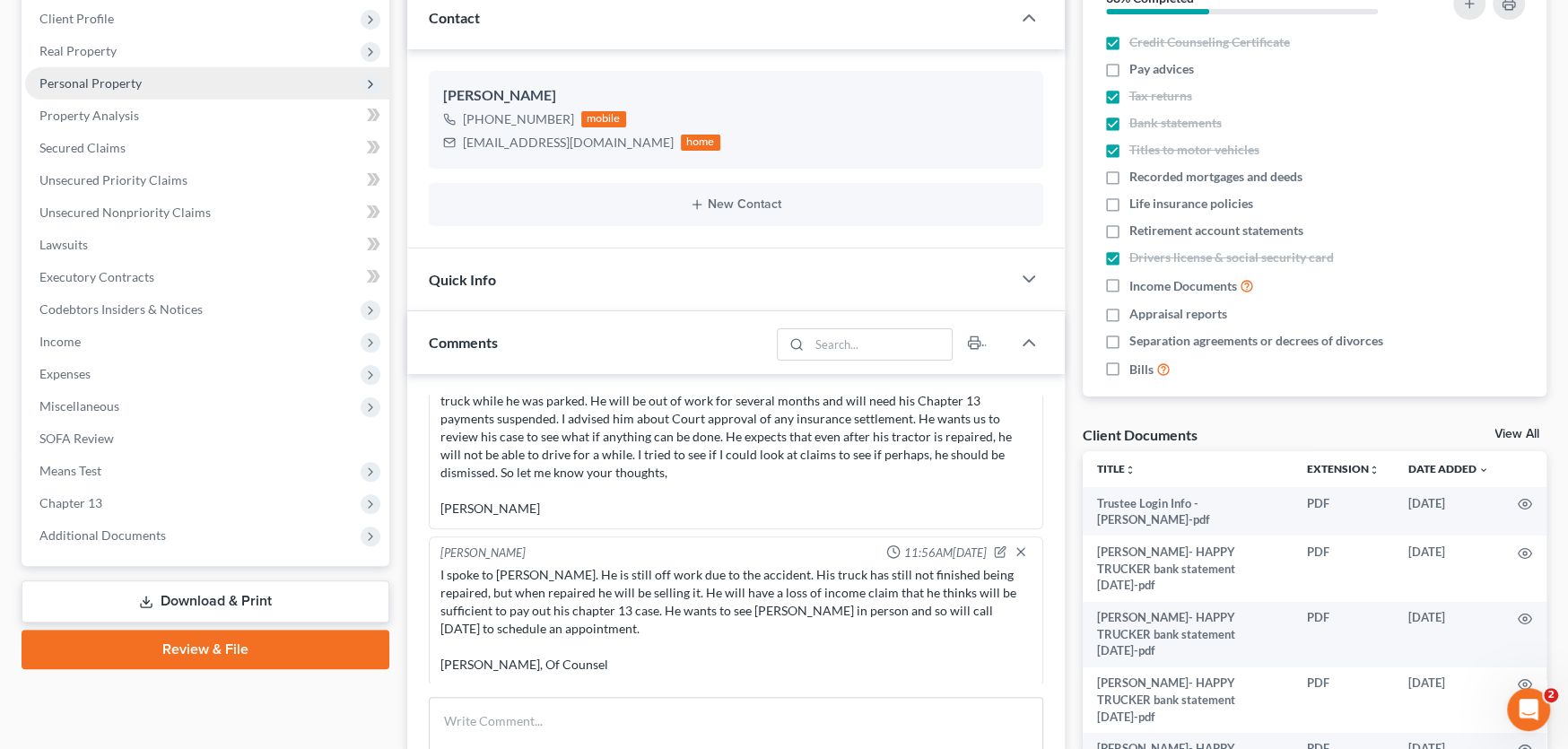
scroll to position [269, 0]
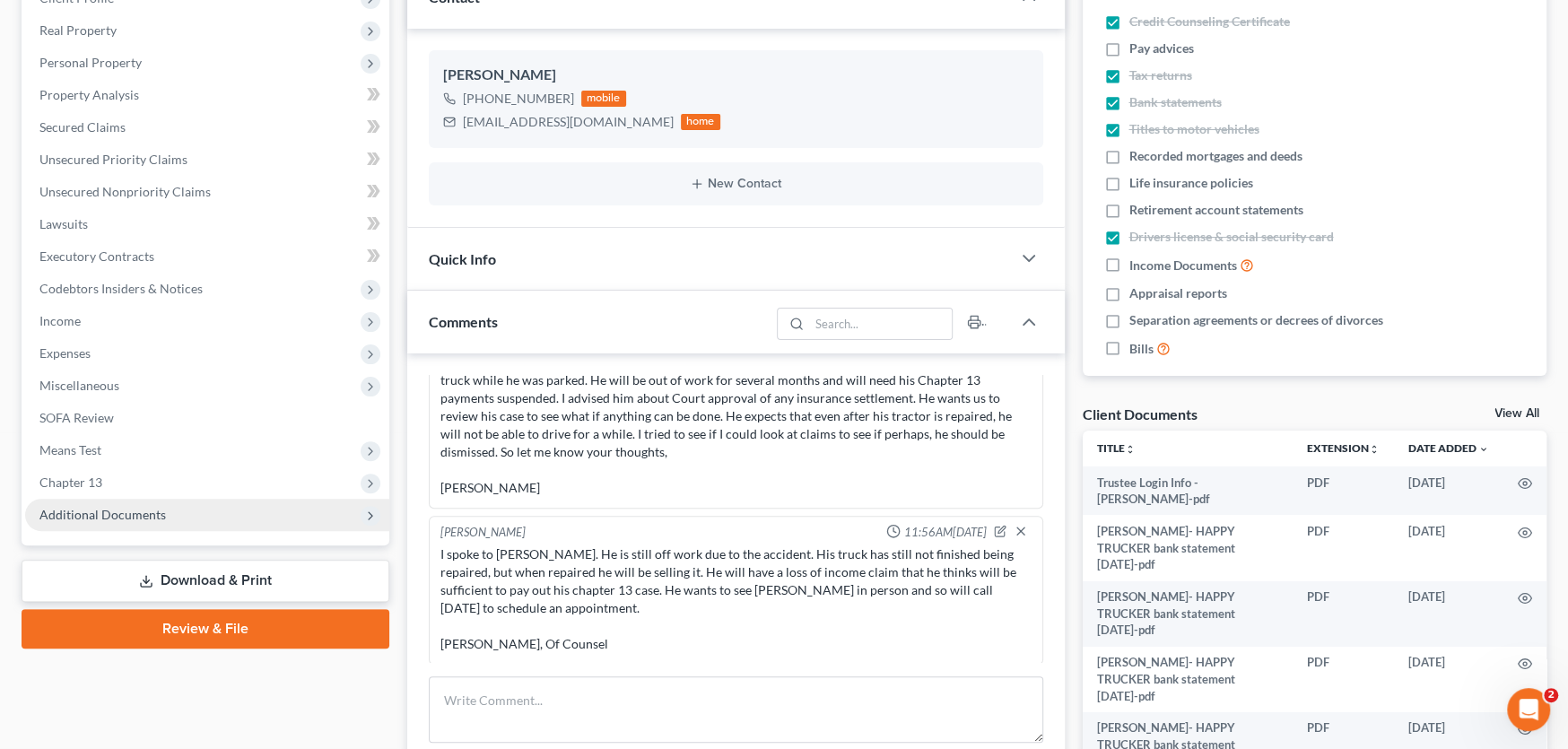
click at [128, 513] on span "Additional Documents" at bounding box center [103, 514] width 127 height 15
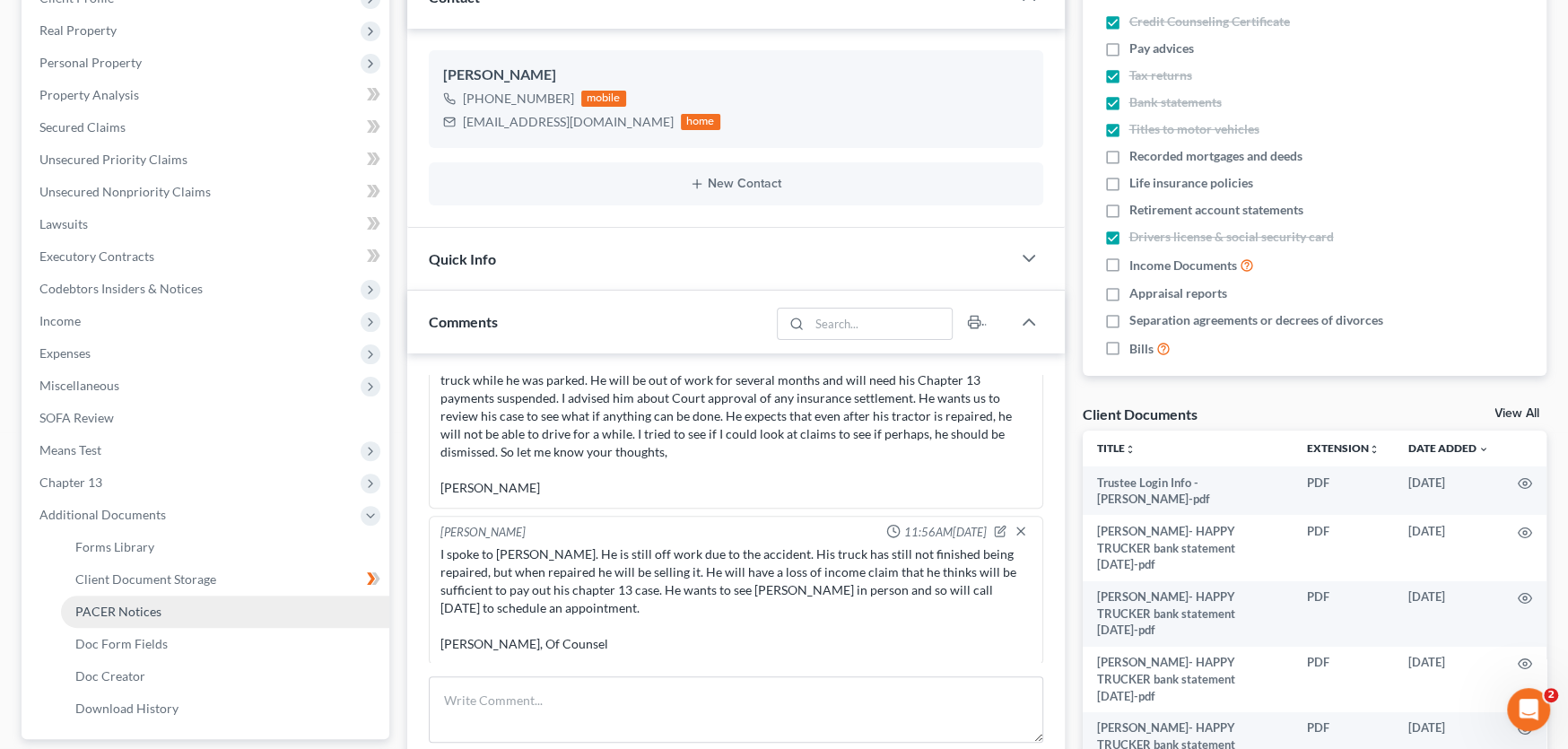
click at [122, 607] on span "PACER Notices" at bounding box center [118, 611] width 86 height 15
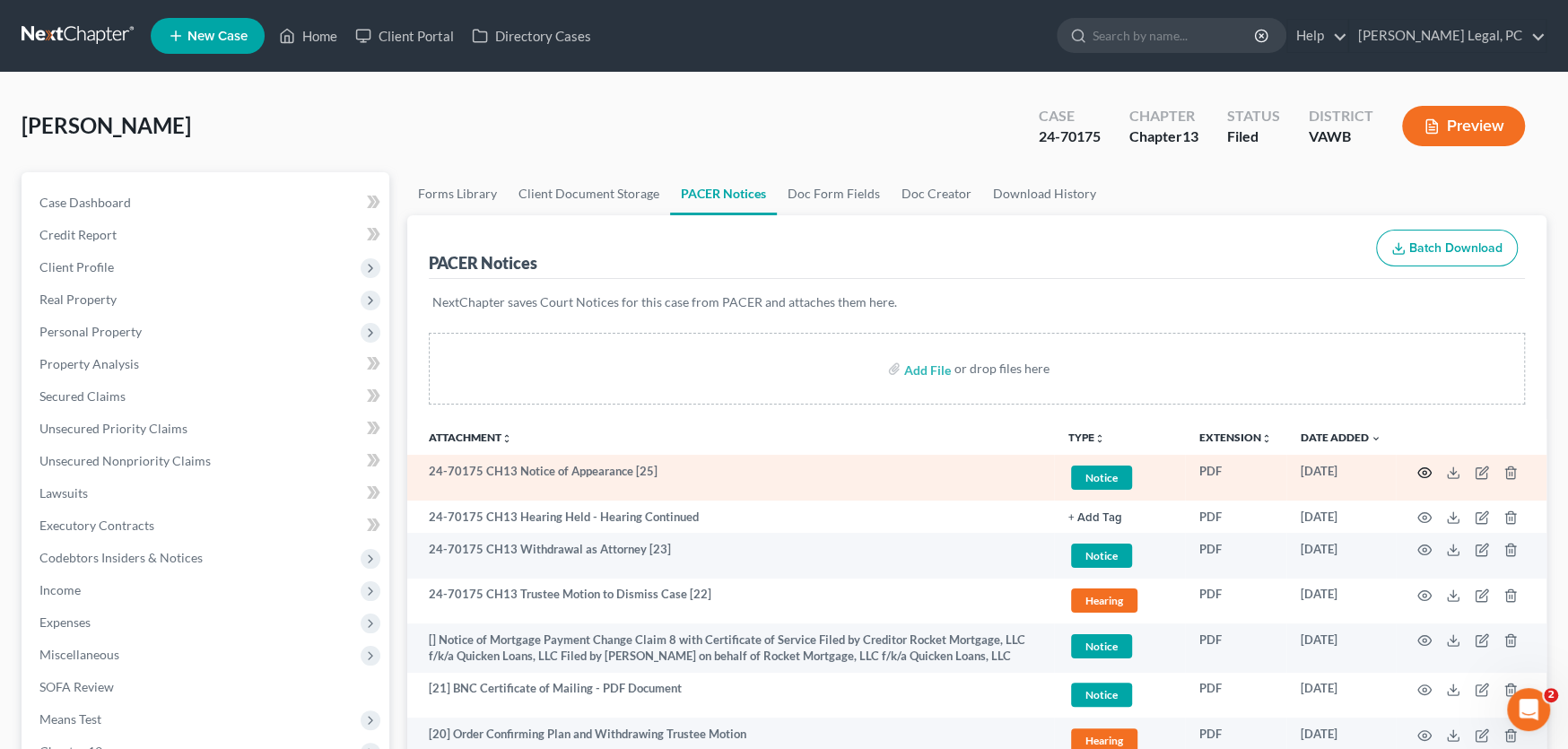
click at [1423, 471] on circle "button" at bounding box center [1425, 473] width 4 height 4
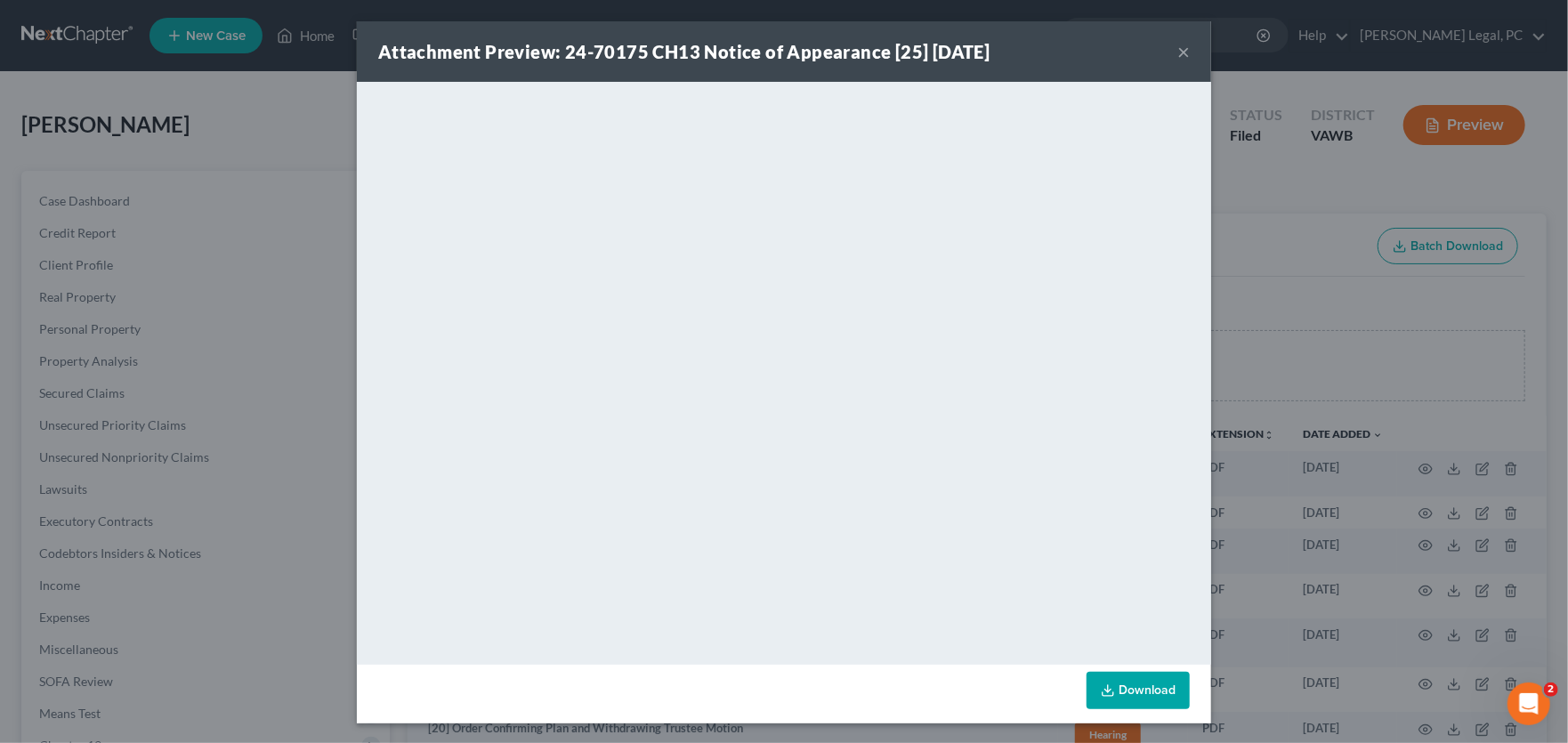
click at [1178, 49] on button "×" at bounding box center [1184, 52] width 13 height 22
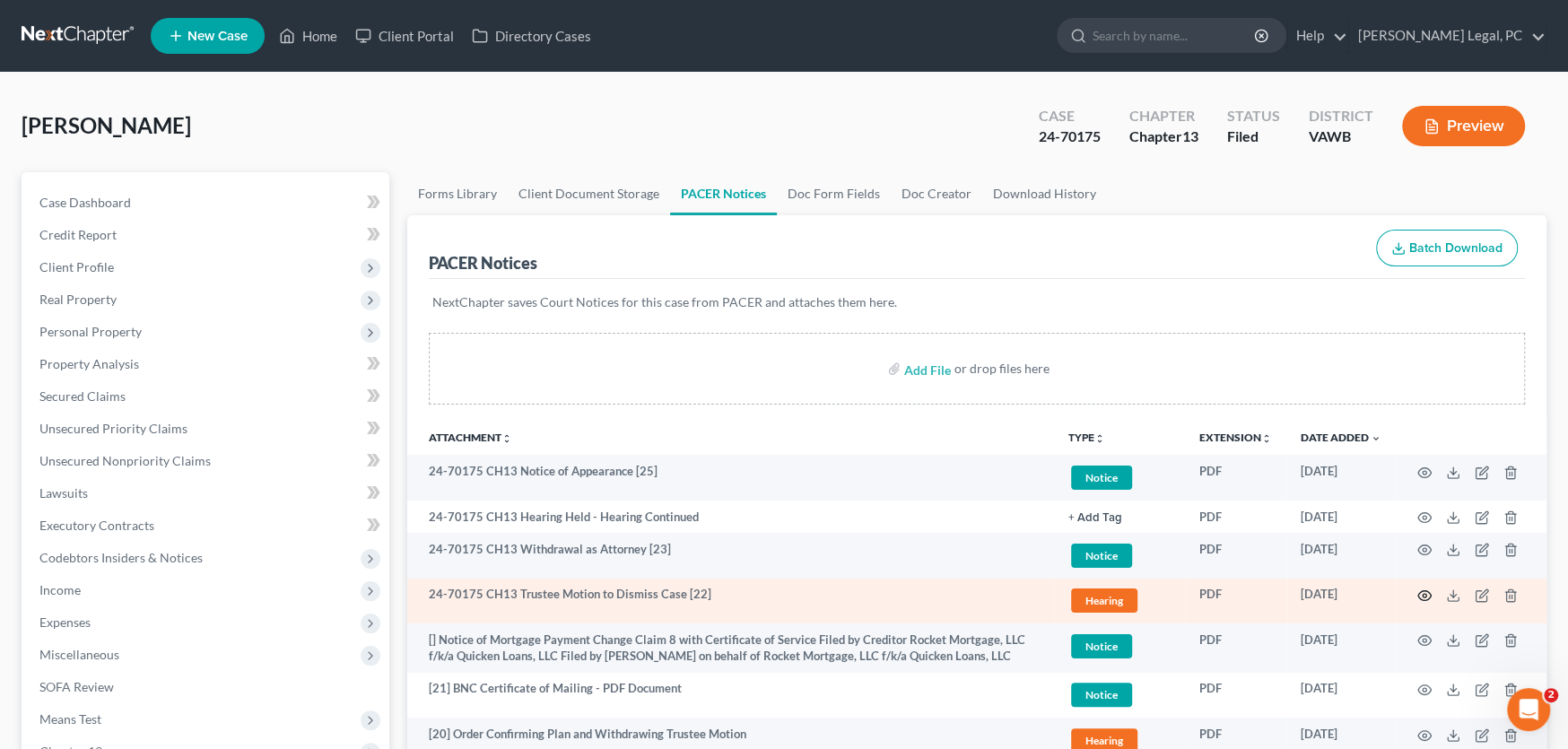
click at [1427, 593] on icon "button" at bounding box center [1425, 595] width 14 height 14
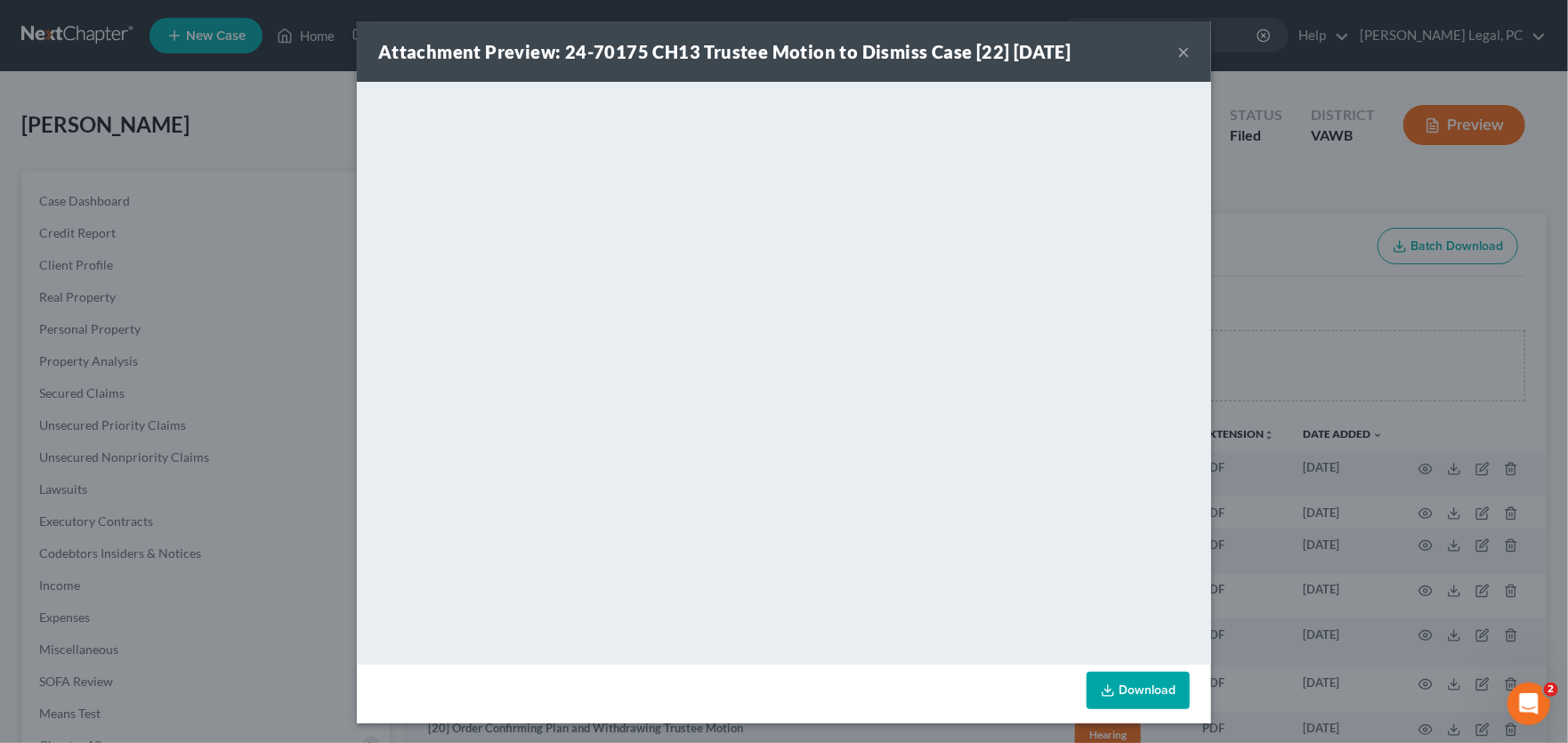
click at [1178, 50] on button "×" at bounding box center [1184, 52] width 13 height 22
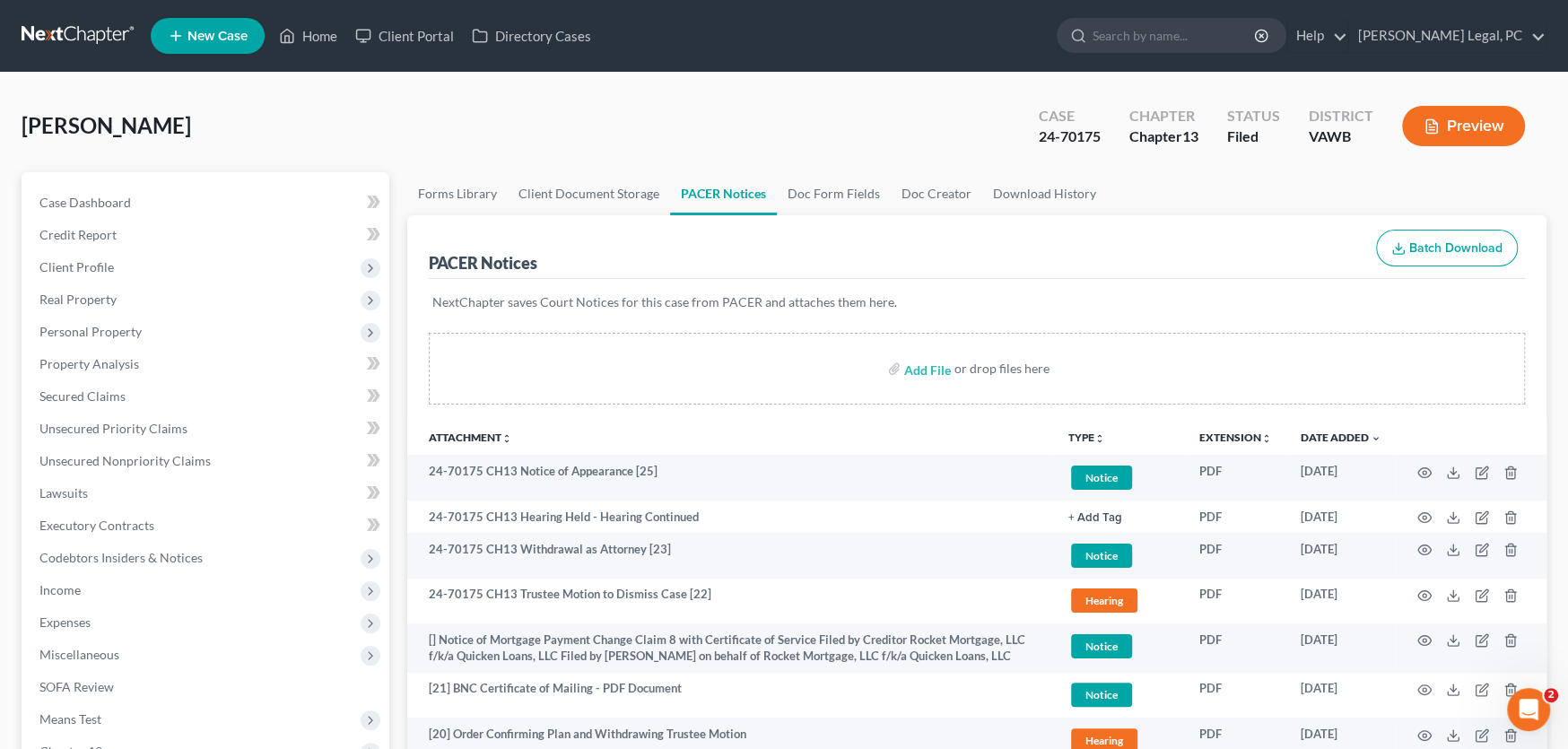
click at [43, 27] on link at bounding box center [79, 36] width 115 height 33
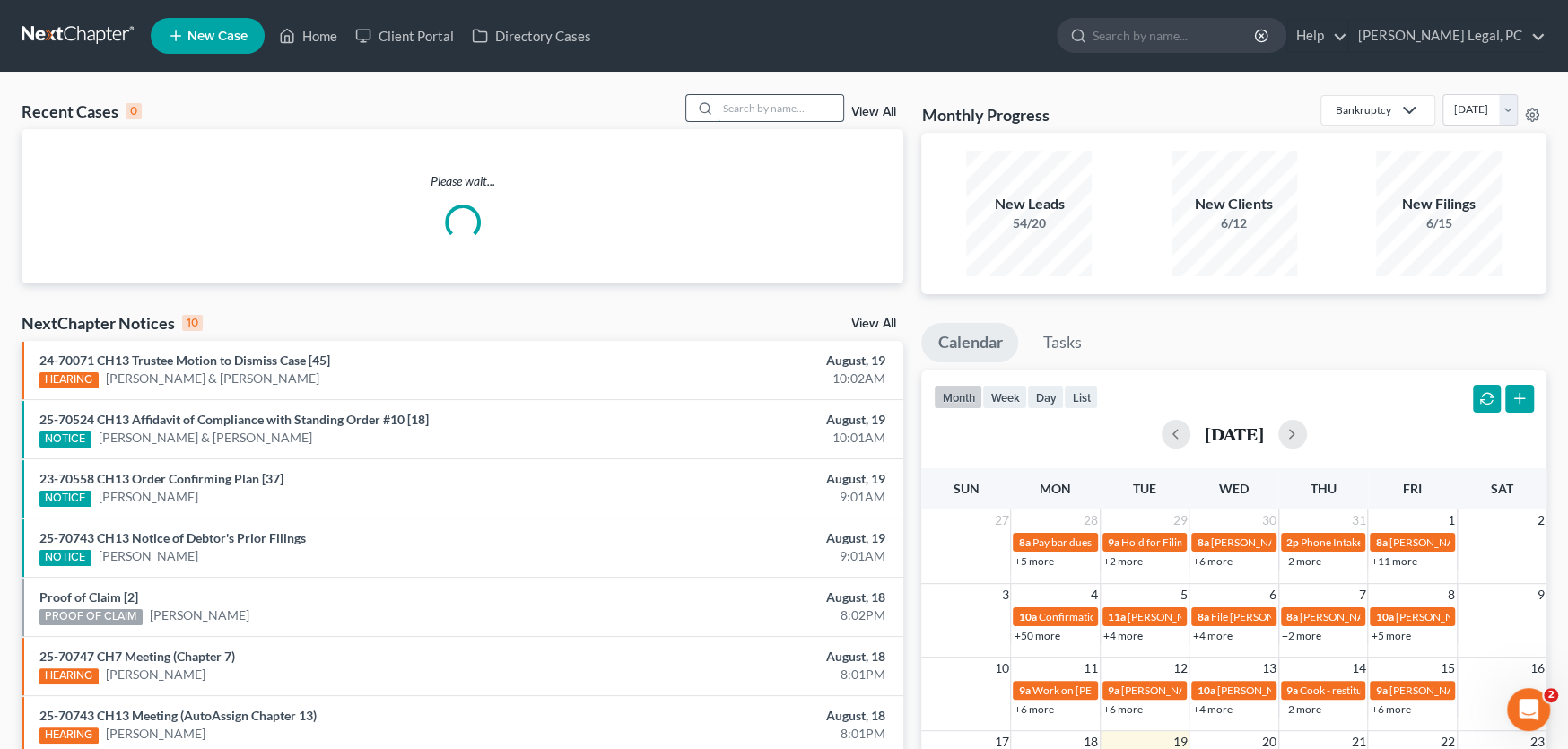
click at [773, 101] on input "search" at bounding box center [780, 108] width 126 height 26
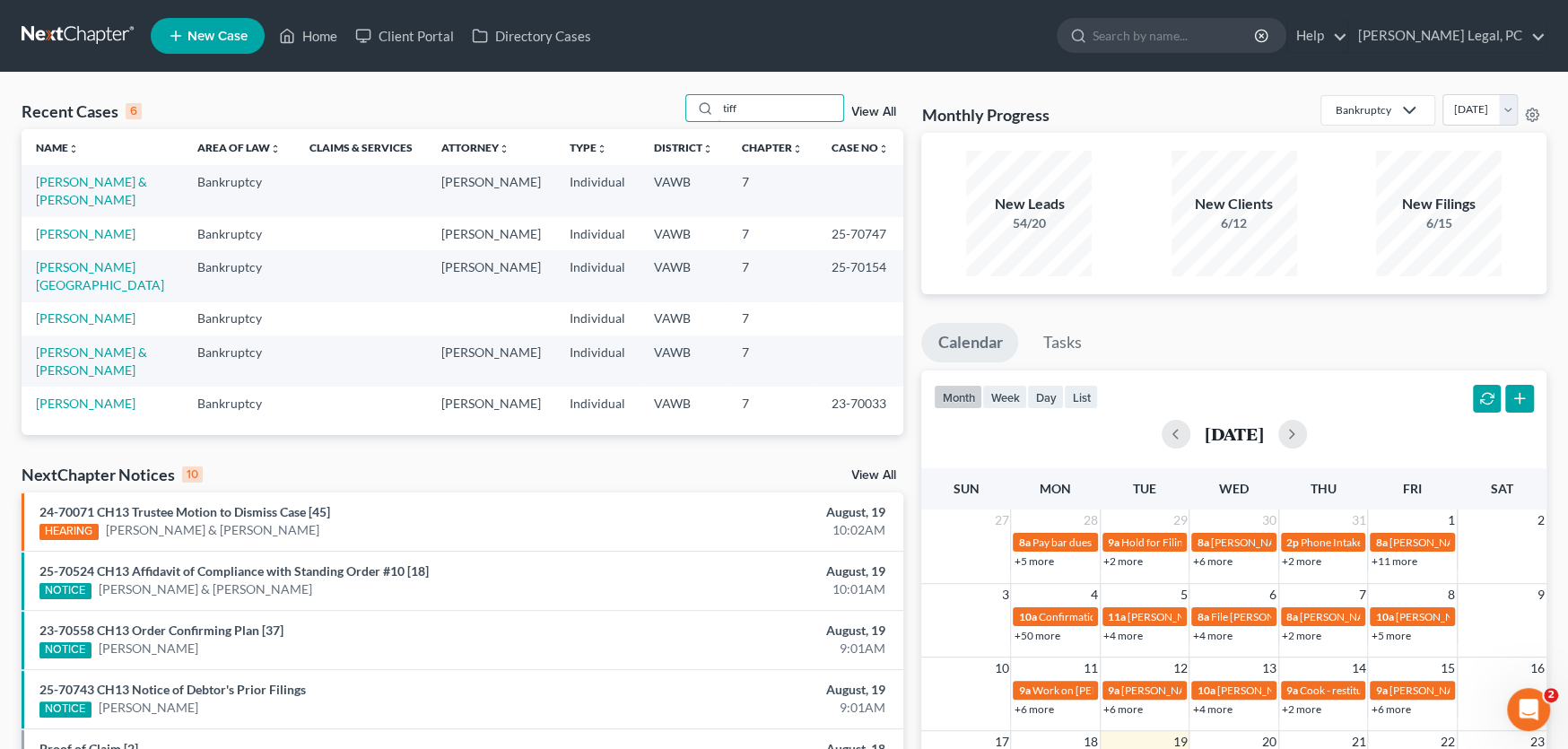
type input "tiff"
click at [102, 217] on td "[PERSON_NAME]" at bounding box center [102, 233] width 161 height 33
click at [106, 226] on link "[PERSON_NAME]" at bounding box center [86, 233] width 100 height 15
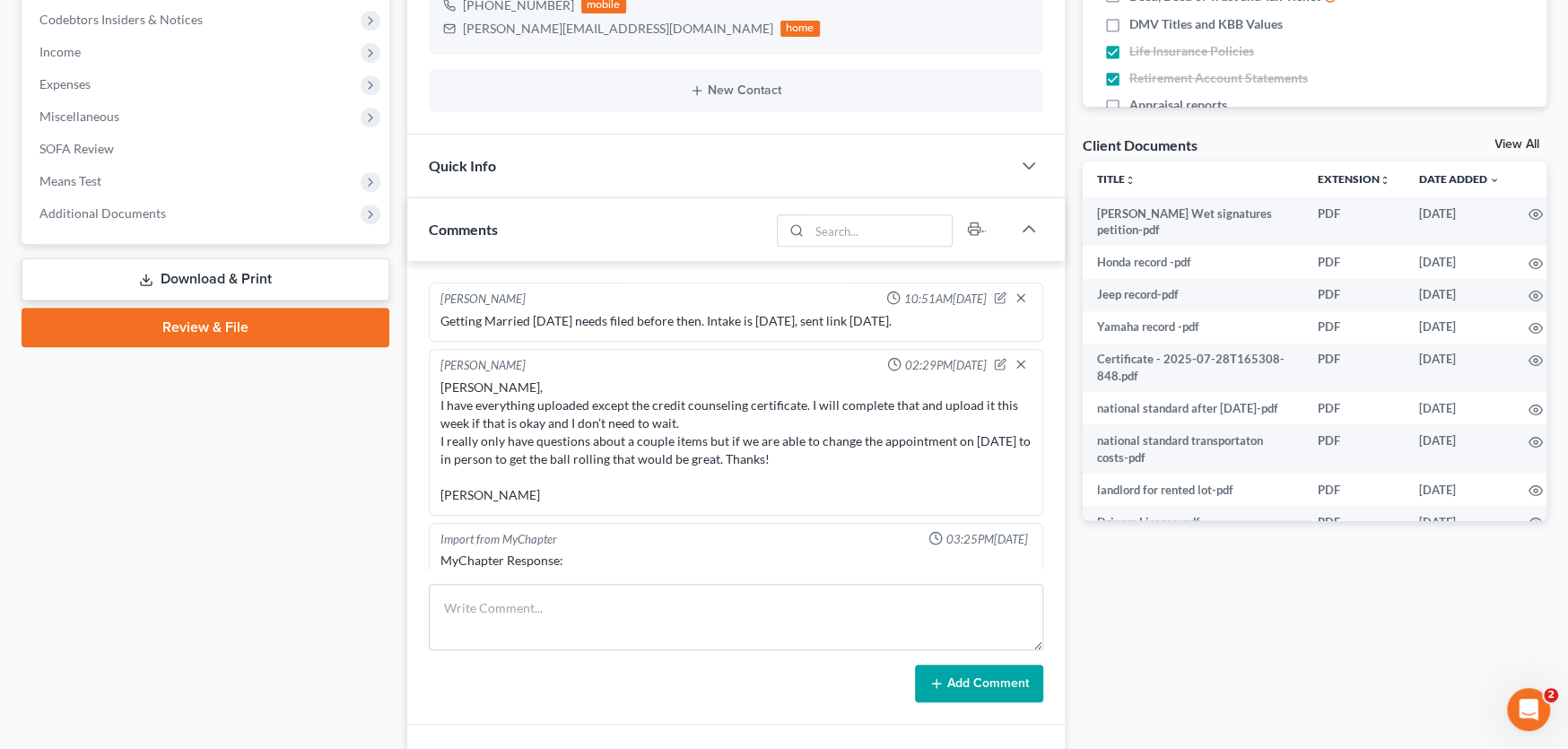
scroll to position [1813, 0]
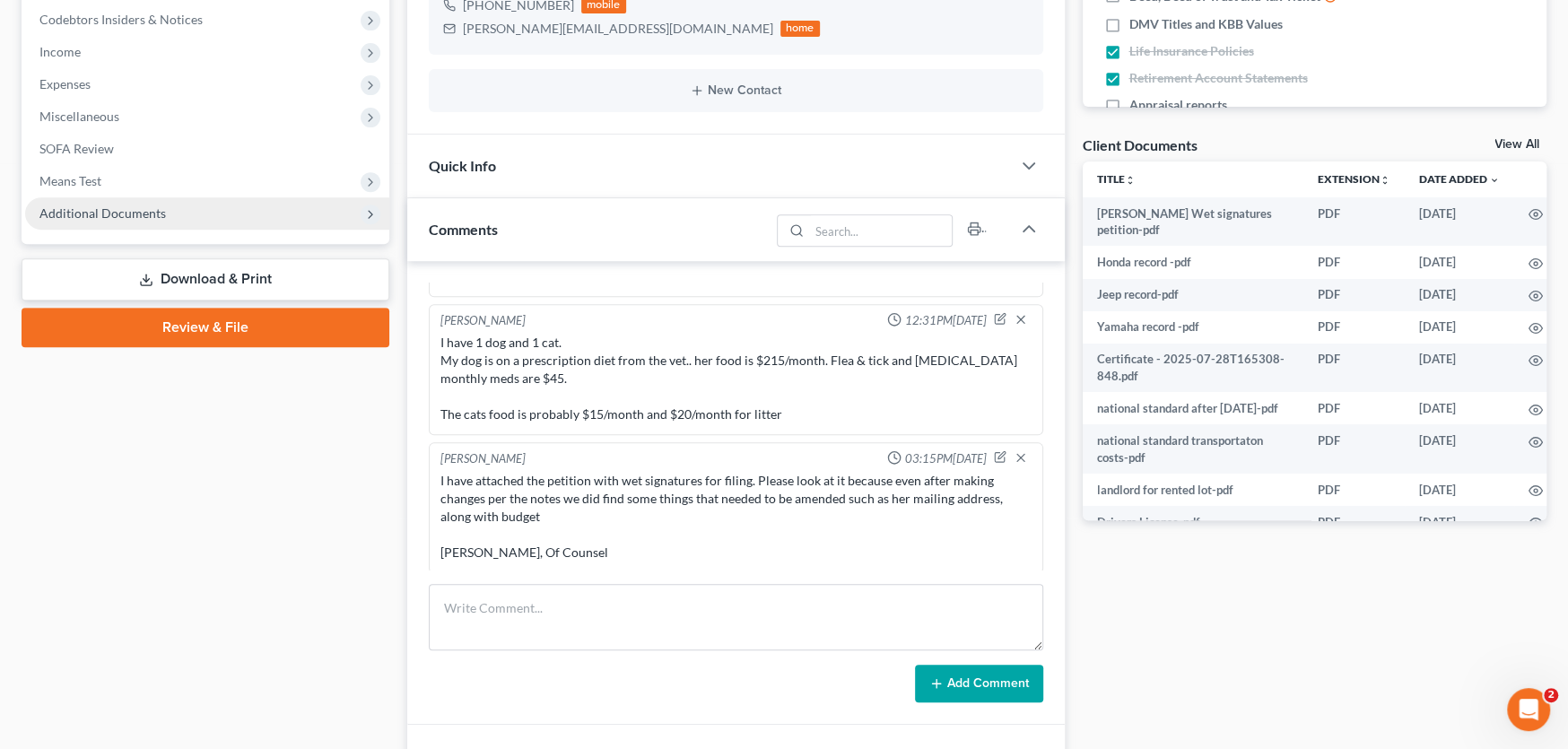
click at [139, 213] on span "Additional Documents" at bounding box center [103, 213] width 127 height 15
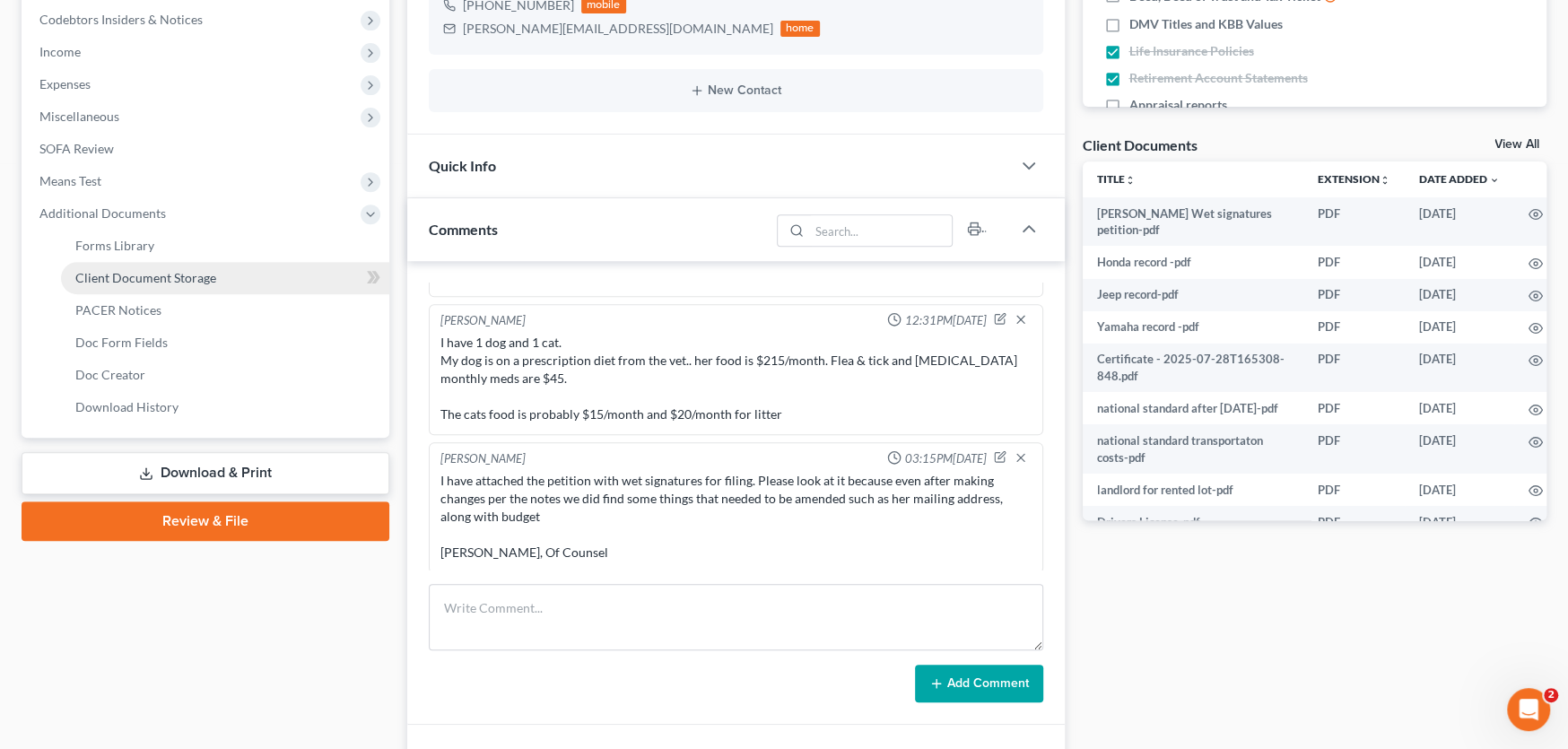
click at [174, 278] on span "Client Document Storage" at bounding box center [146, 277] width 141 height 15
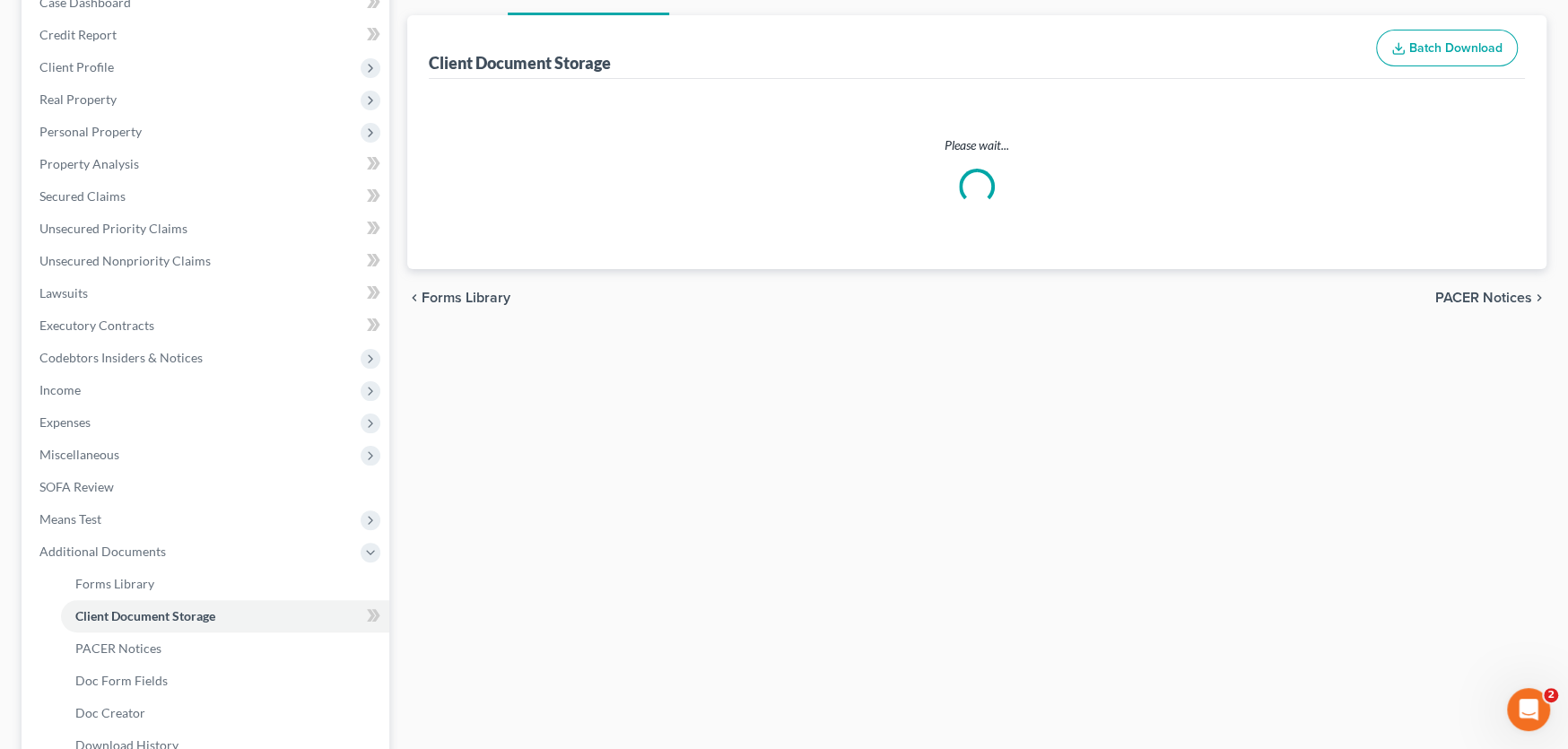
scroll to position [32, 0]
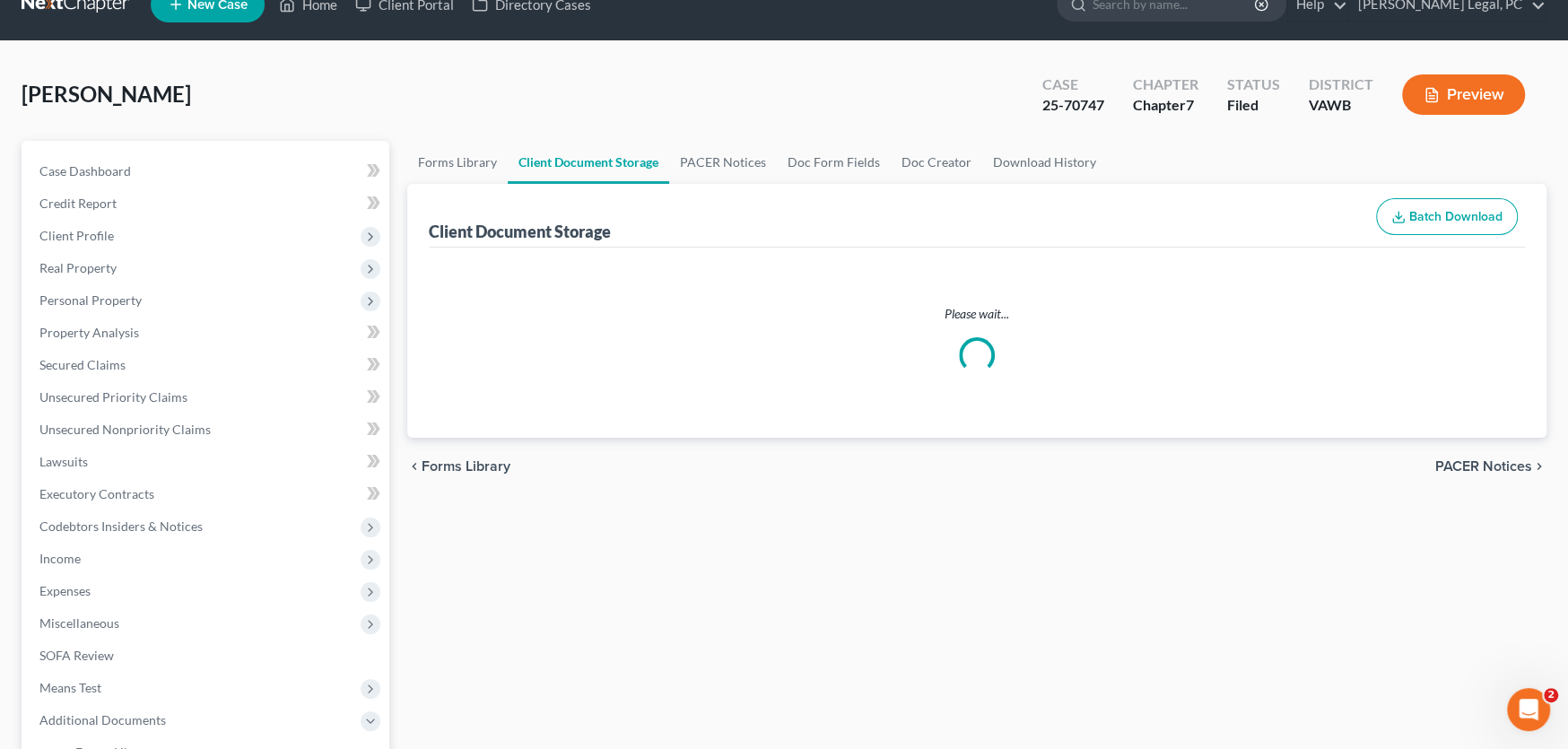
select select "0"
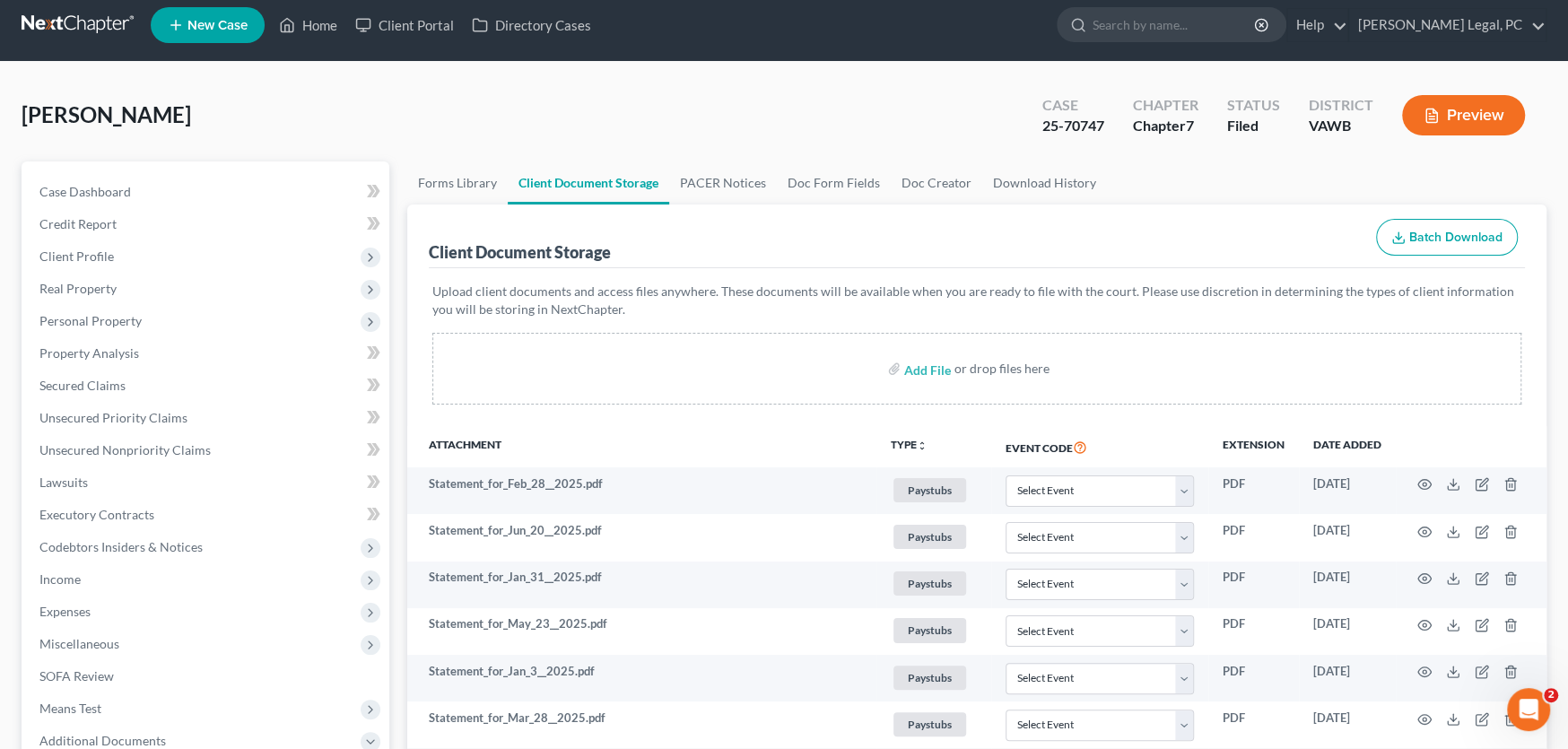
scroll to position [0, 0]
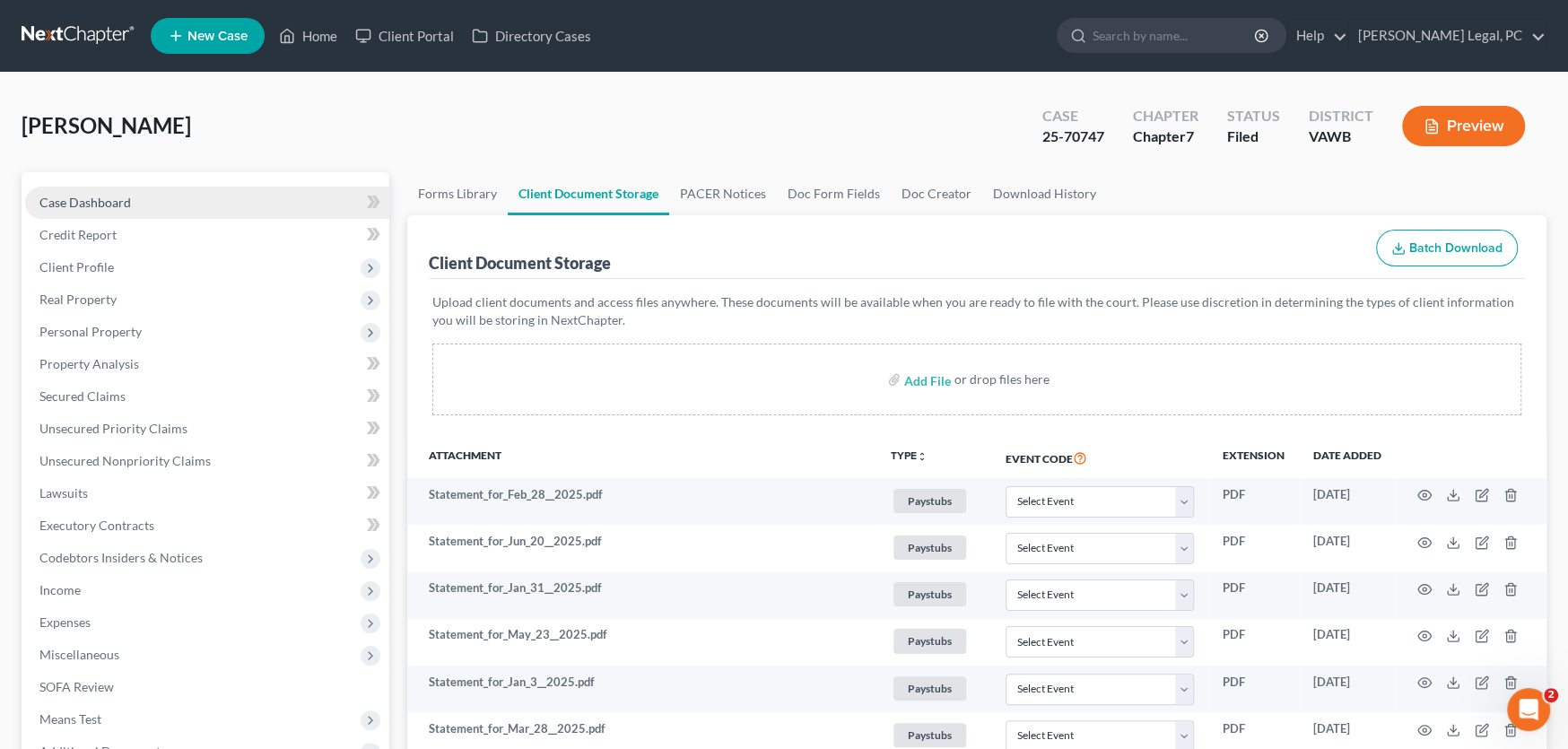
click at [78, 200] on span "Case Dashboard" at bounding box center [85, 202] width 91 height 15
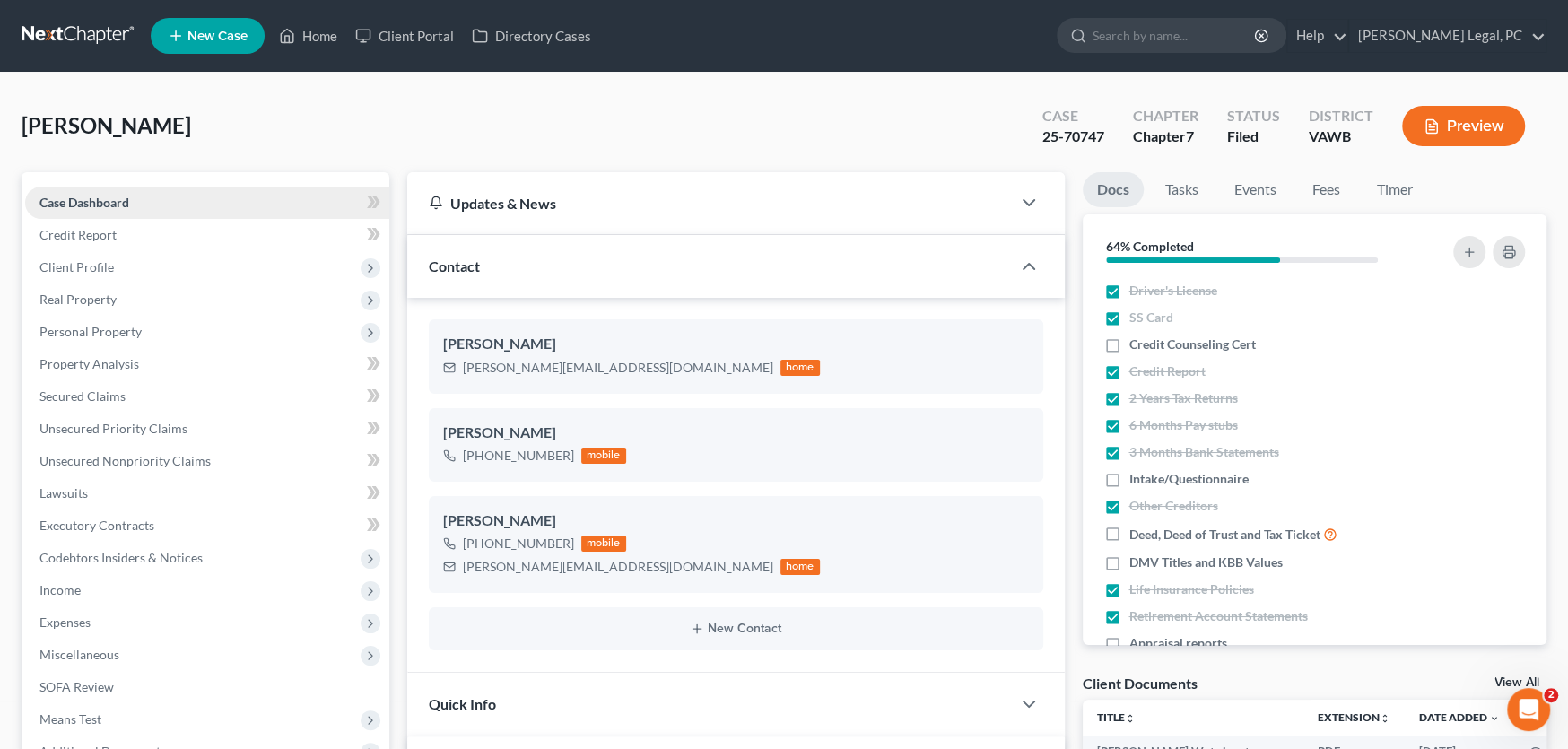
scroll to position [1813, 0]
drag, startPoint x: 1106, startPoint y: 138, endPoint x: 1033, endPoint y: 144, distance: 73.2
click at [1033, 144] on div "Case 25-70747" at bounding box center [1073, 128] width 90 height 53
copy div "25-70747"
click at [69, 41] on link at bounding box center [79, 36] width 115 height 33
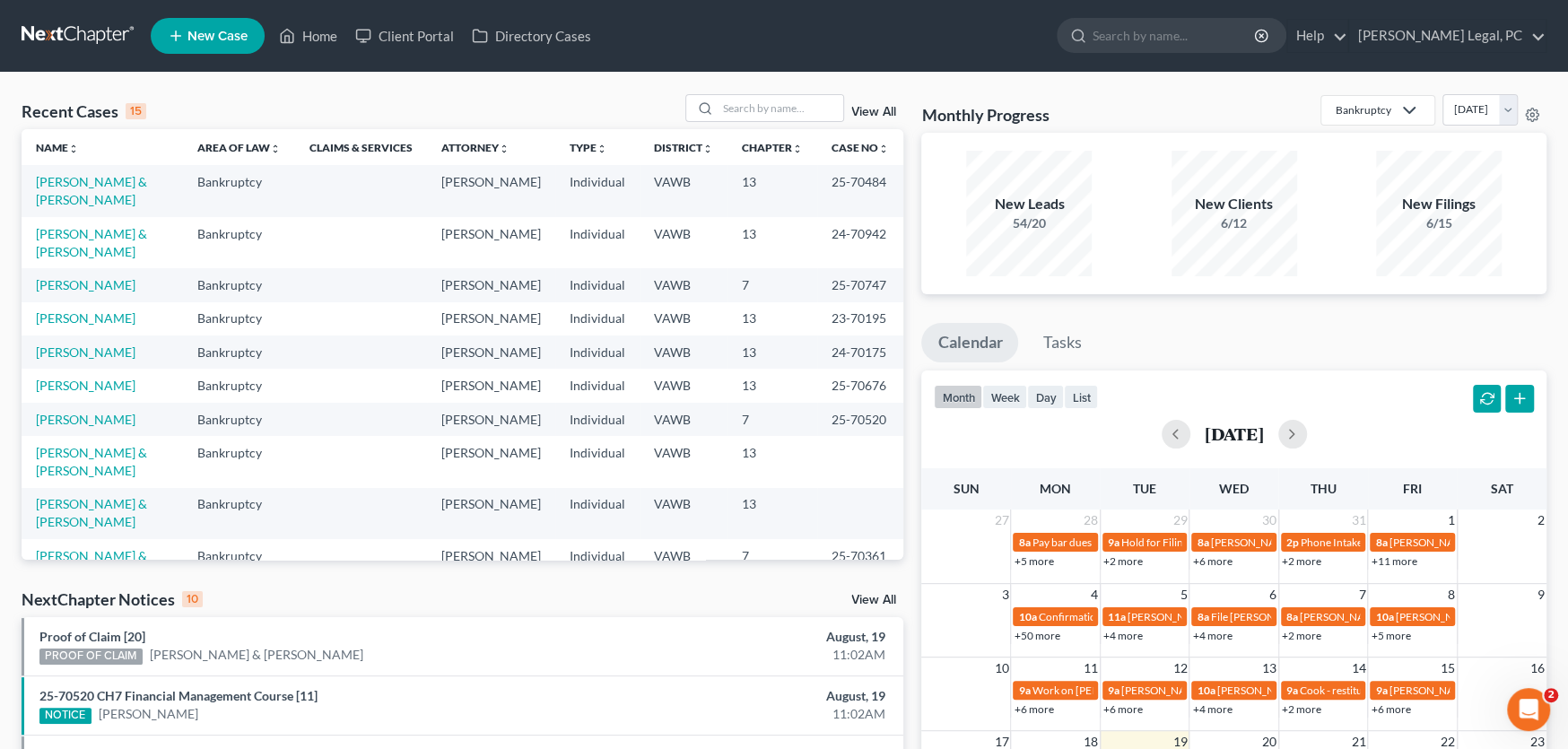
scroll to position [176, 0]
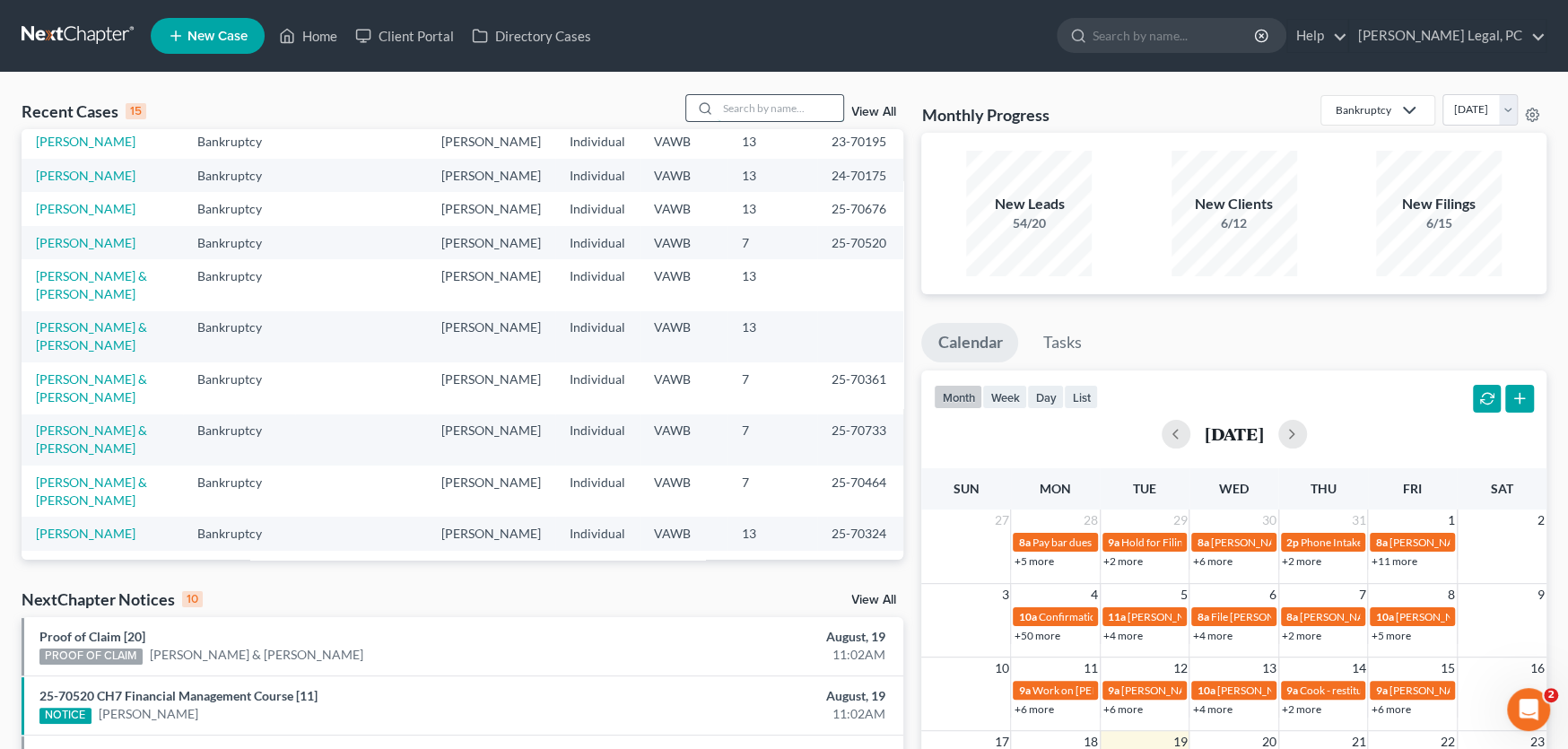
click at [752, 105] on input "search" at bounding box center [780, 108] width 126 height 26
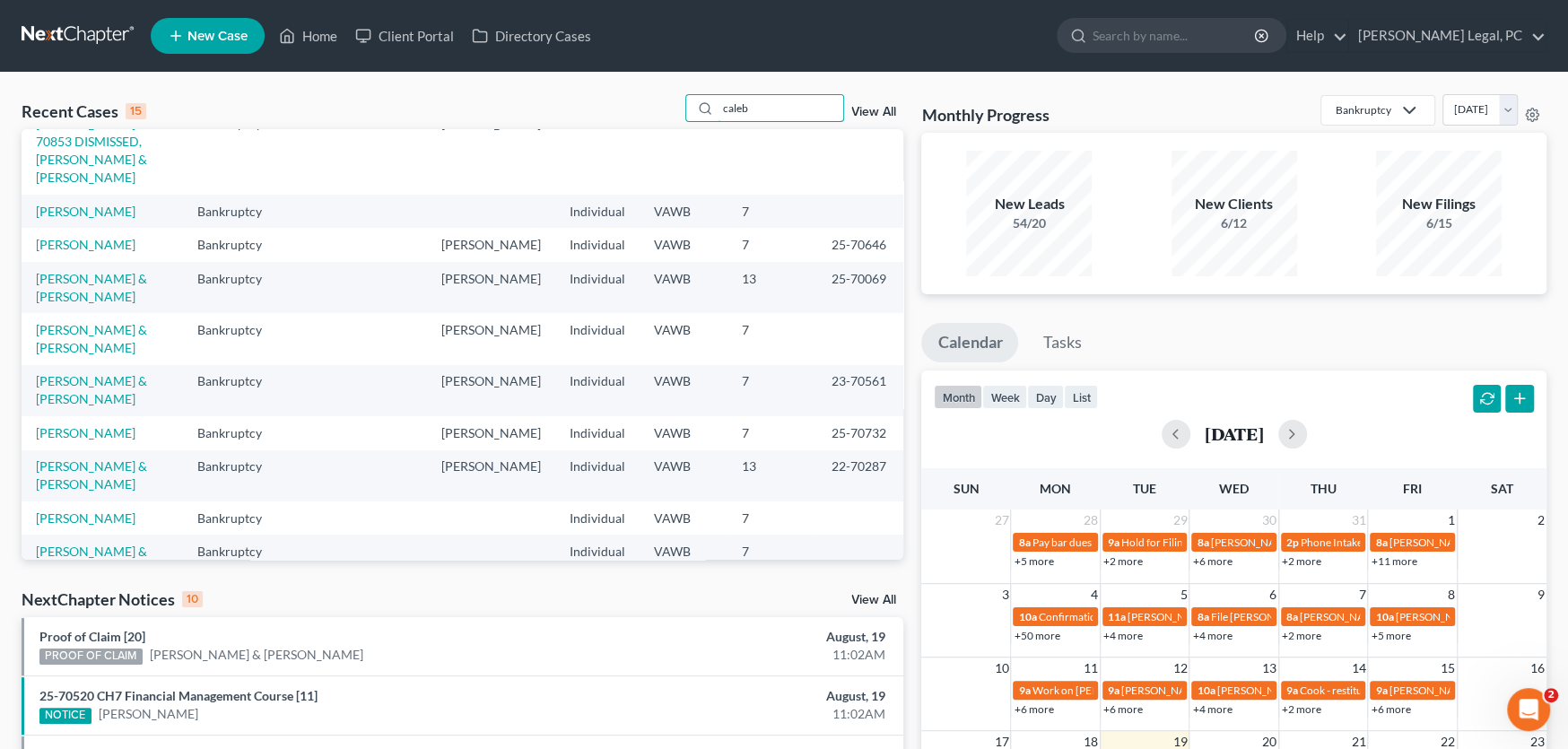
scroll to position [0, 0]
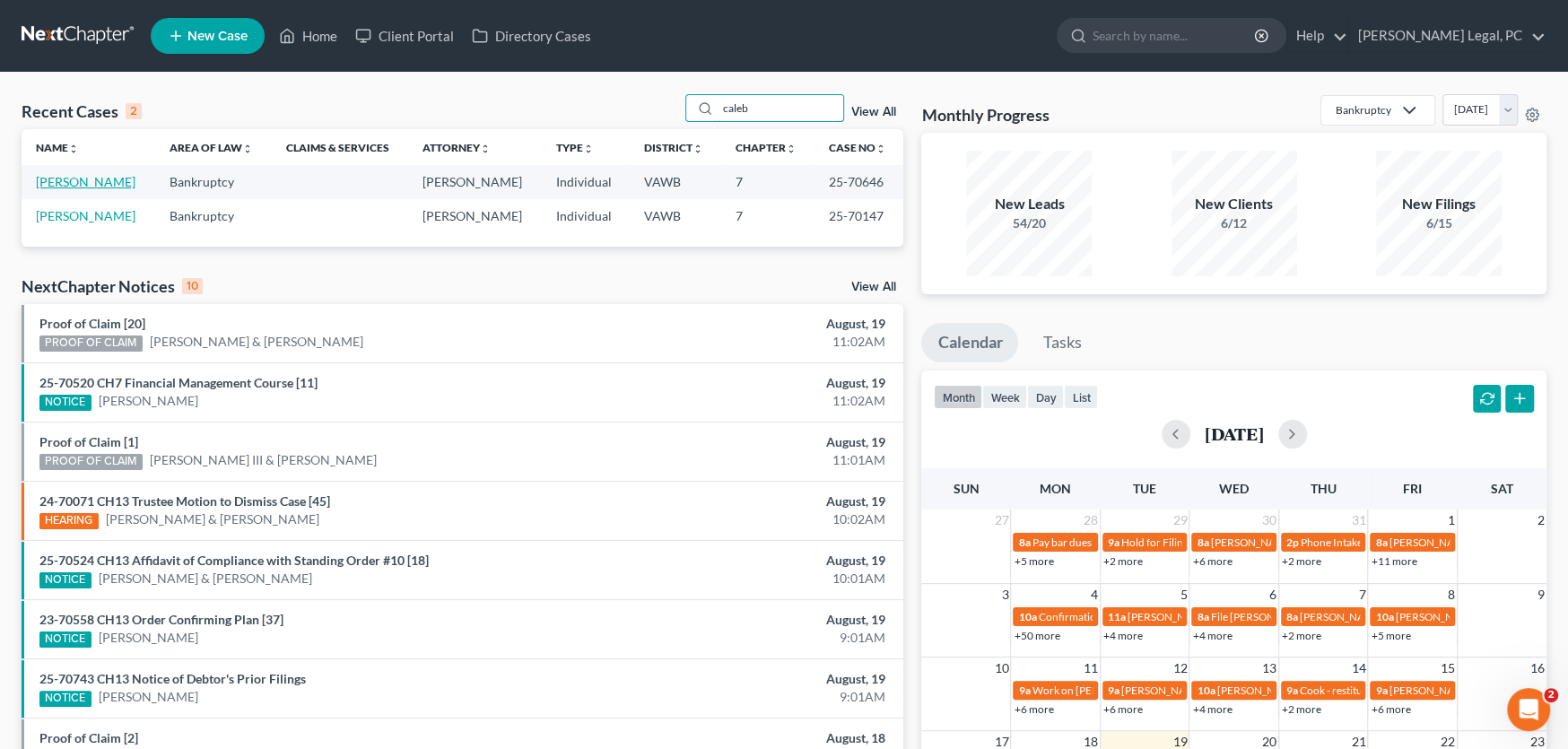
type input "caleb"
click at [73, 176] on link "Dalton, Caleb" at bounding box center [86, 181] width 100 height 15
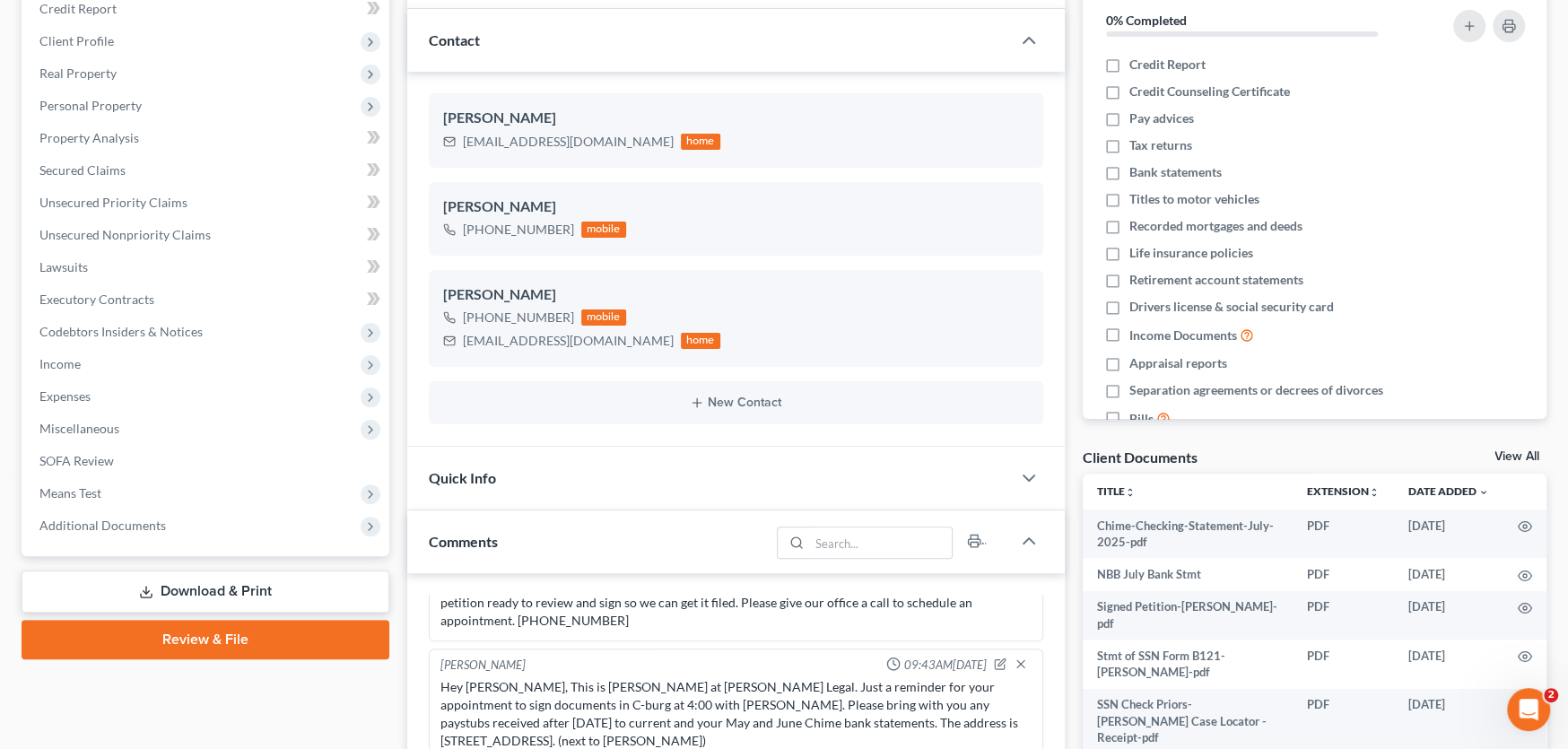
scroll to position [179, 0]
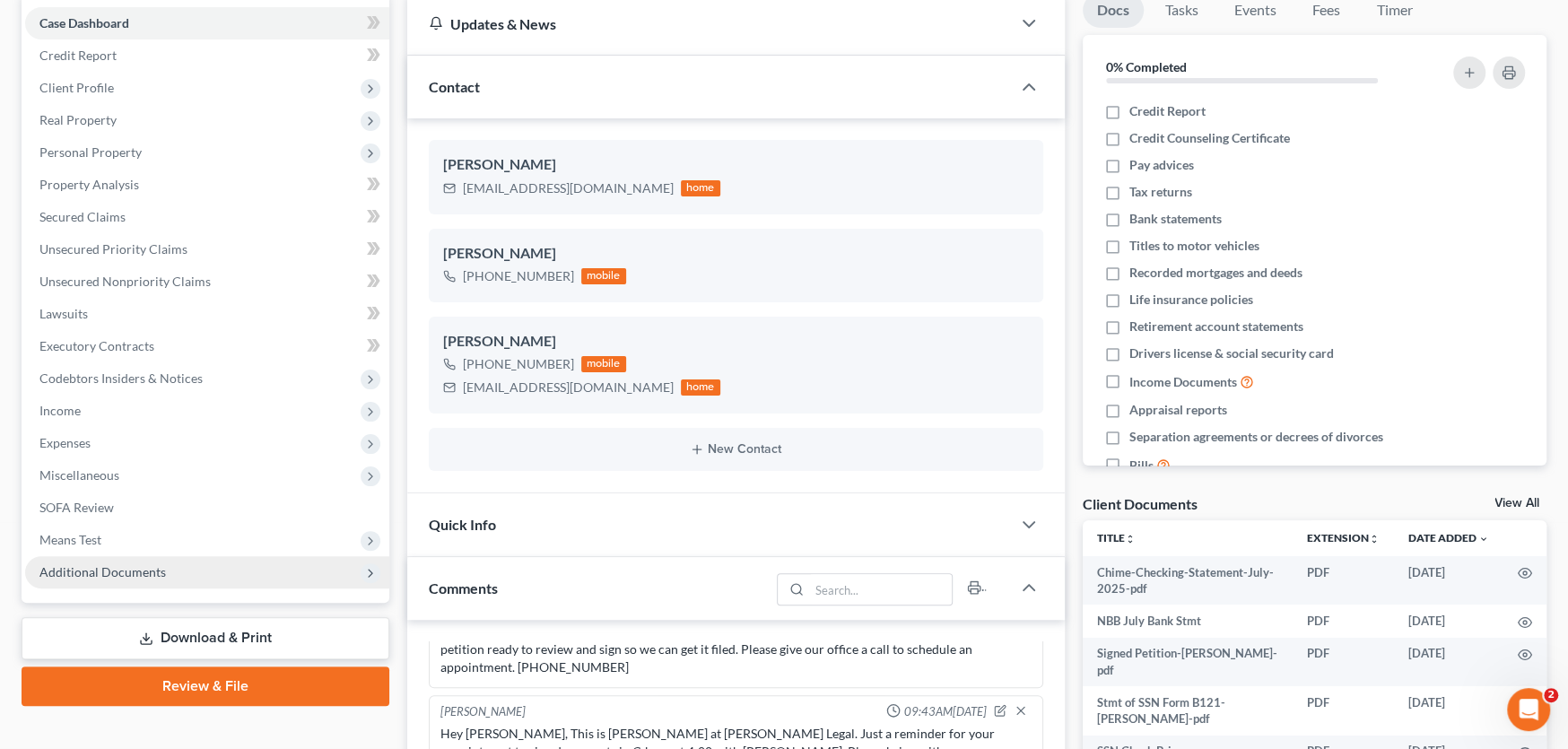
click at [124, 567] on span "Additional Documents" at bounding box center [103, 572] width 127 height 15
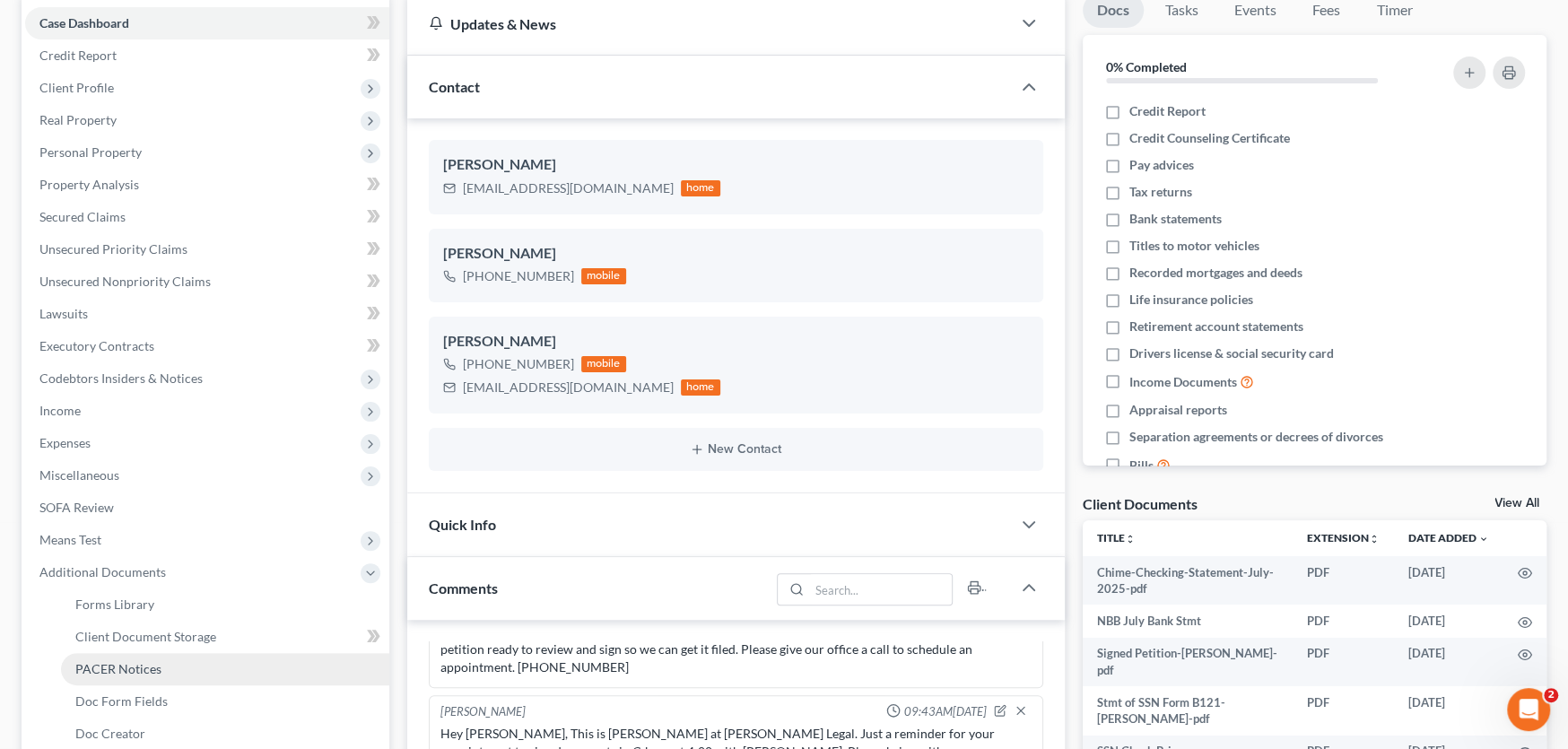
click at [145, 663] on span "PACER Notices" at bounding box center [118, 668] width 86 height 15
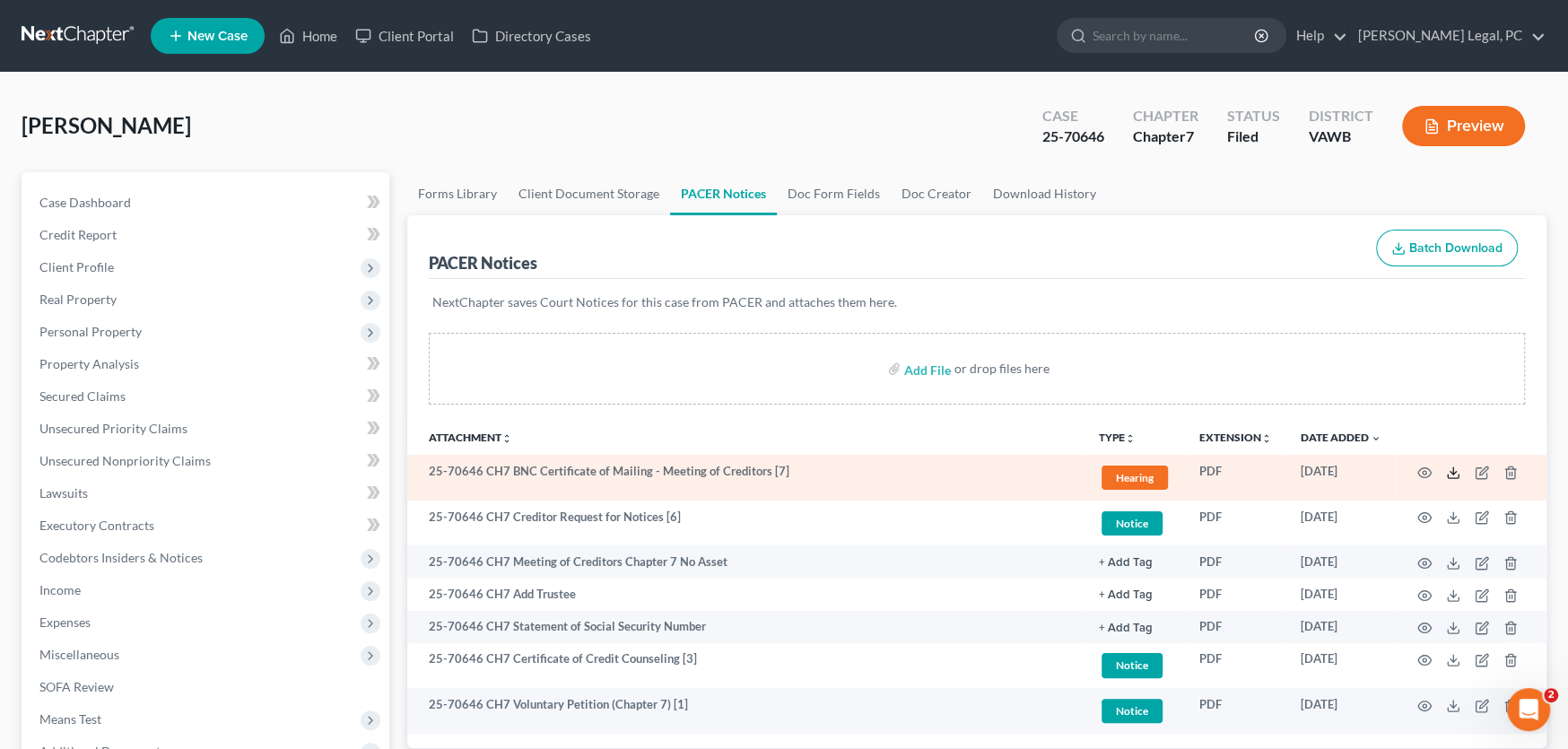
click at [1452, 473] on icon at bounding box center [1453, 473] width 14 height 14
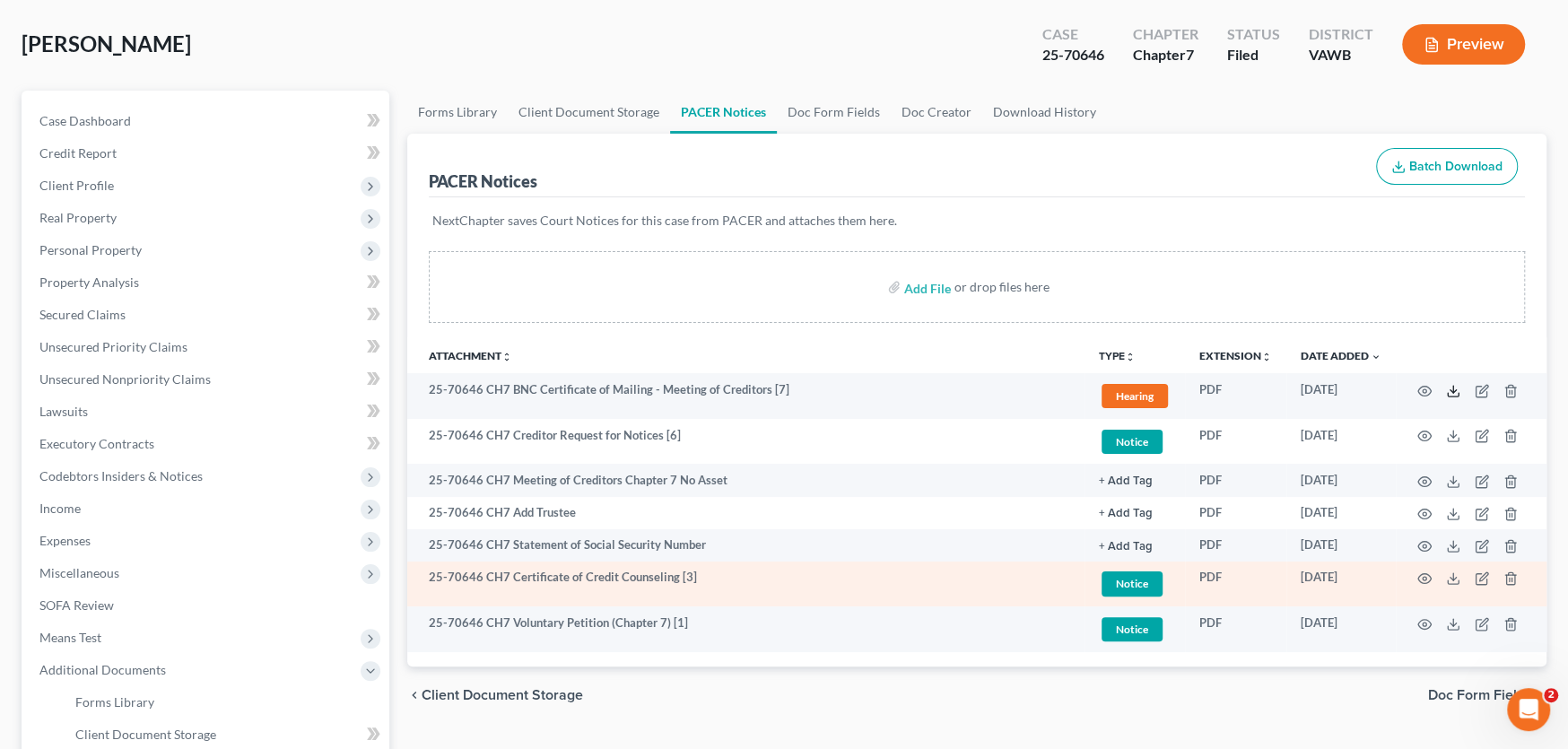
scroll to position [359, 0]
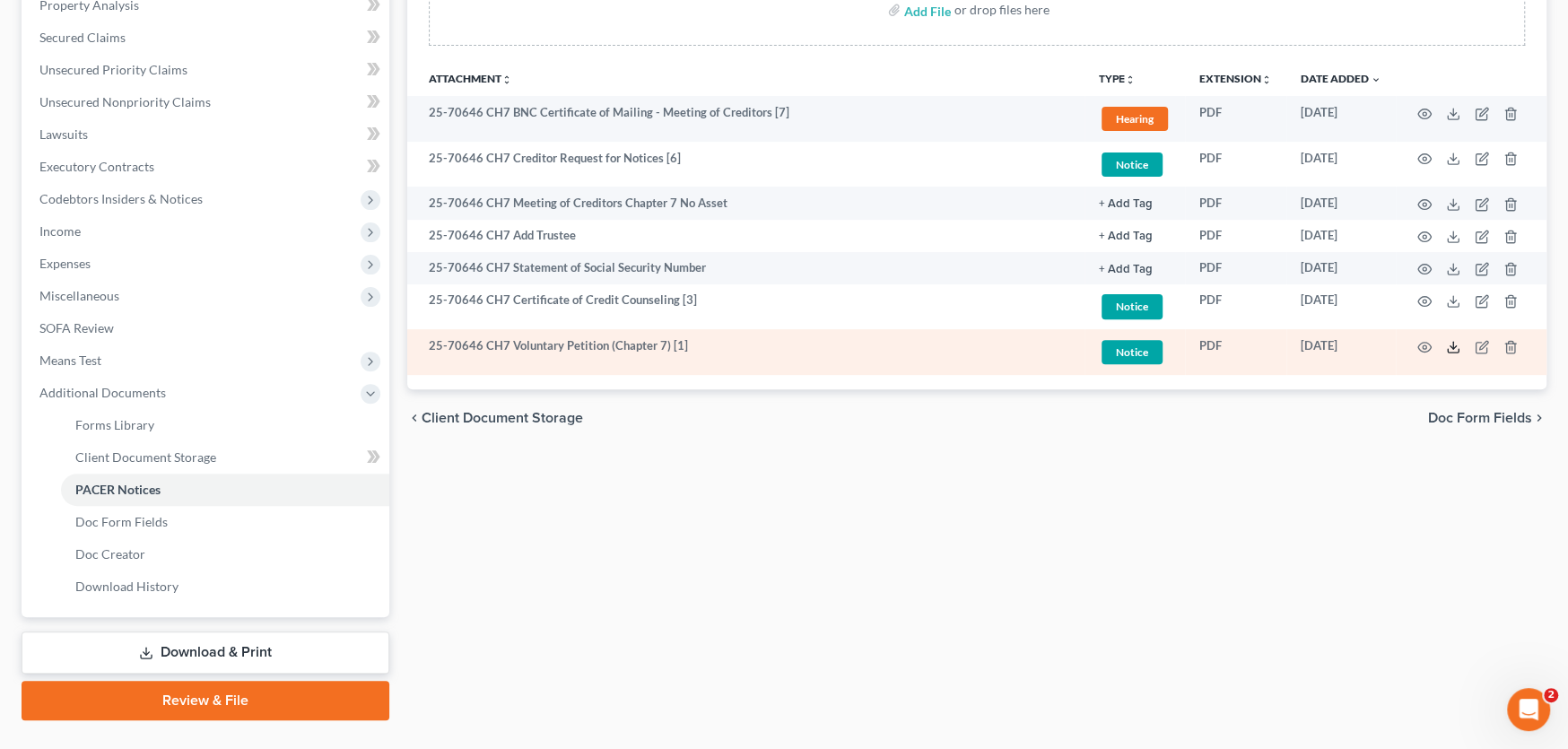
click at [1455, 346] on icon at bounding box center [1453, 347] width 14 height 14
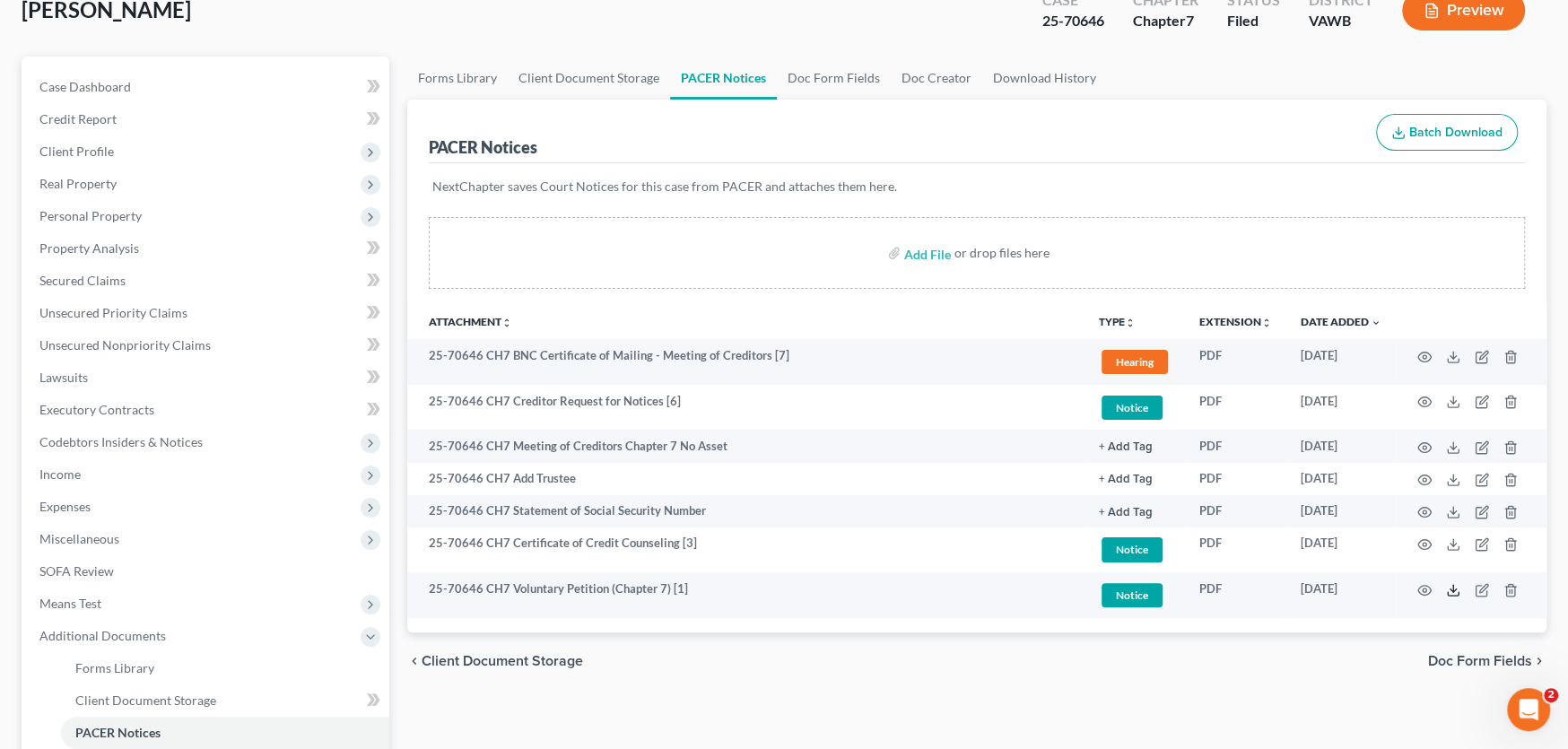
scroll to position [0, 0]
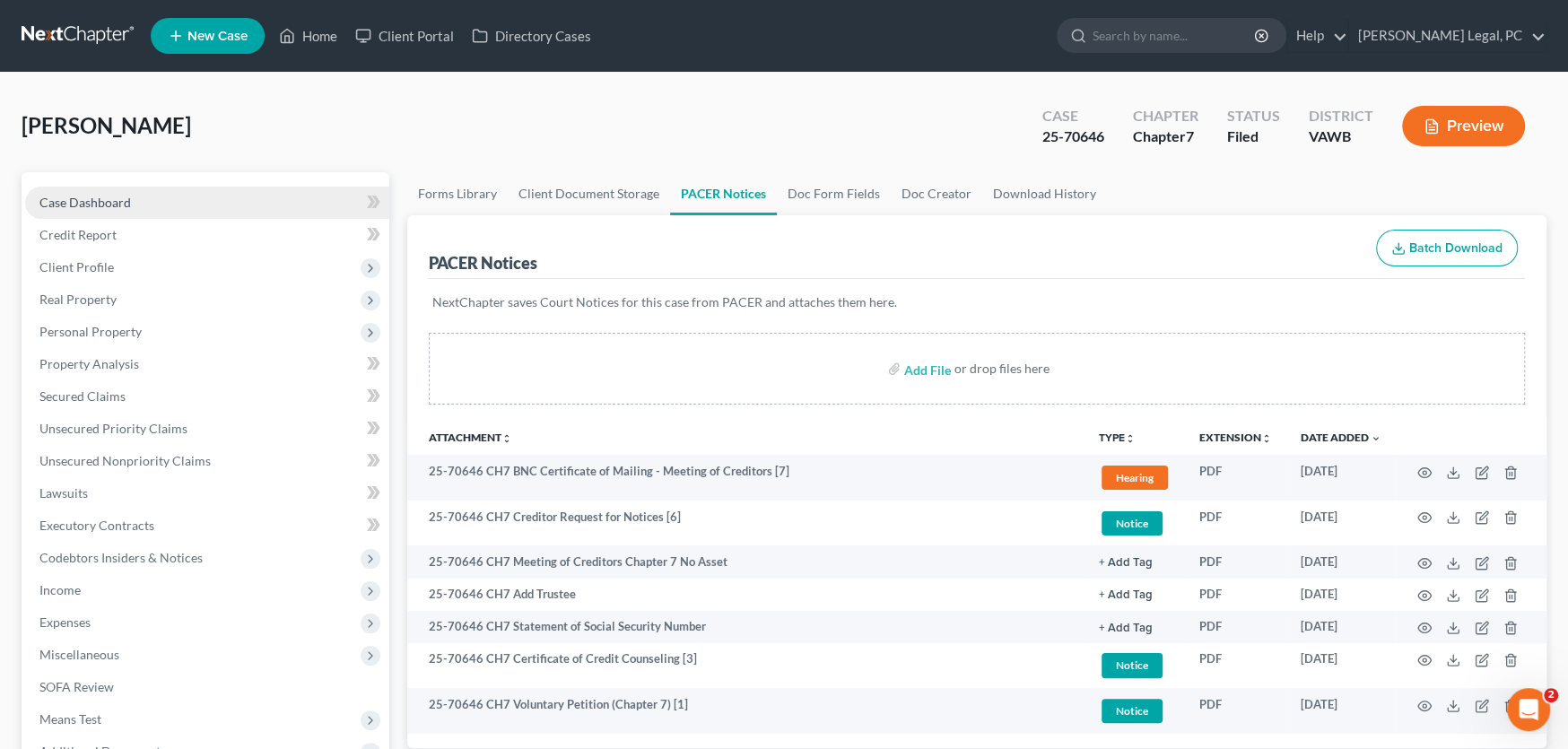
click at [130, 204] on link "Case Dashboard" at bounding box center [207, 203] width 365 height 33
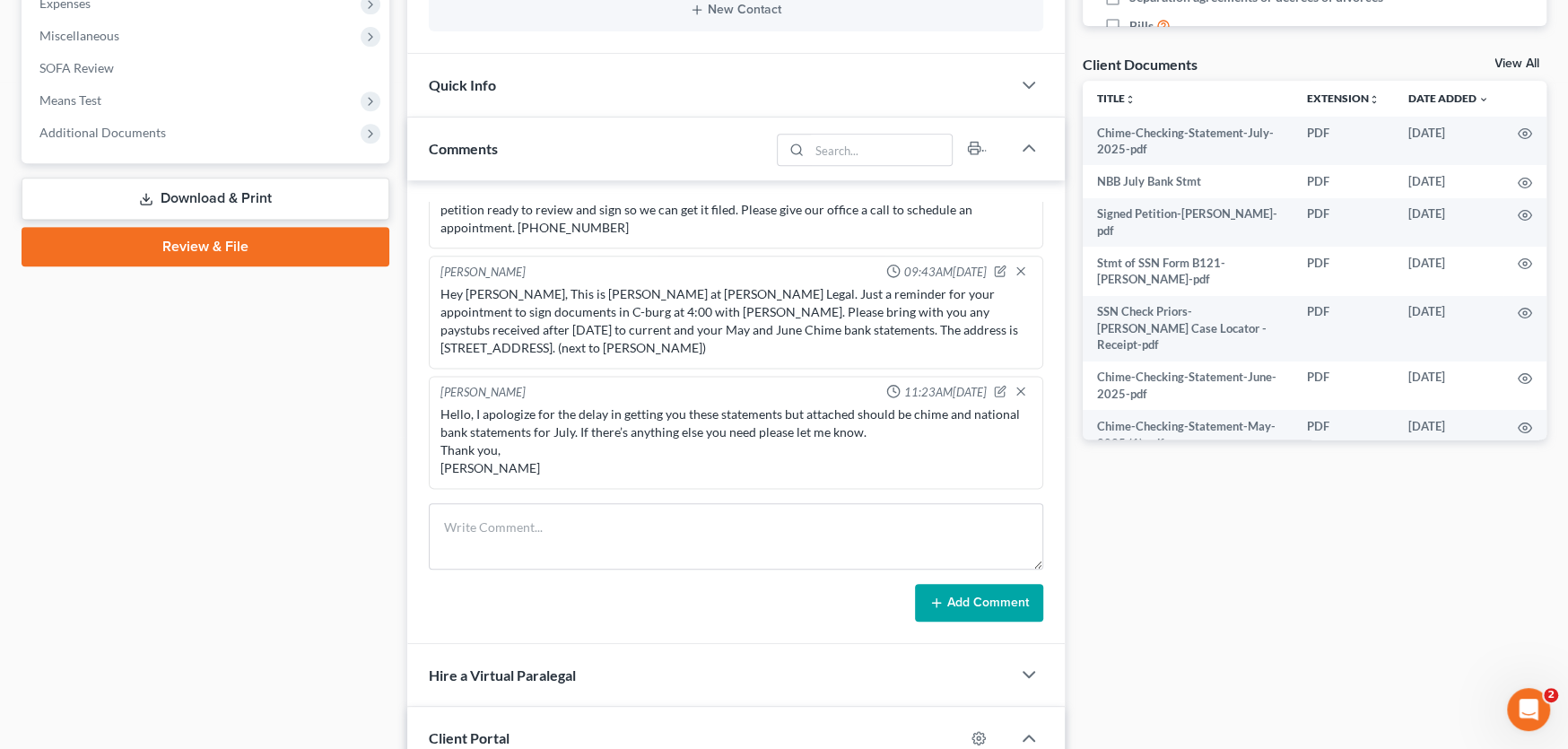
scroll to position [807, 0]
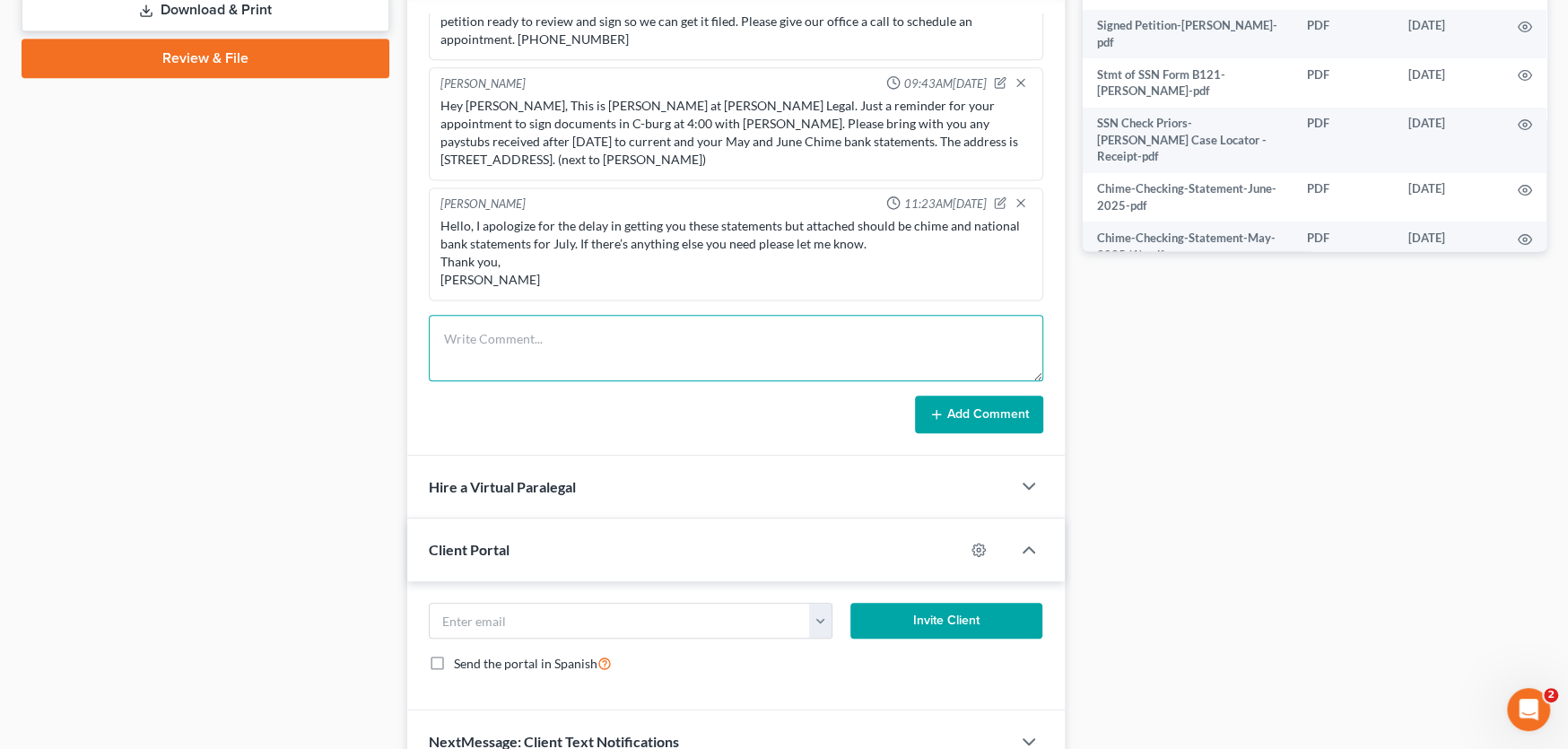
click at [494, 341] on textarea at bounding box center [736, 347] width 614 height 66
click at [522, 335] on textarea "Sent email 341 Notice and Petition" at bounding box center [736, 347] width 614 height 66
click at [770, 342] on textarea "Sent email 341 letter Notice and Petition" at bounding box center [736, 347] width 614 height 66
type textarea "Sent email 341 letter Notice and Petition"
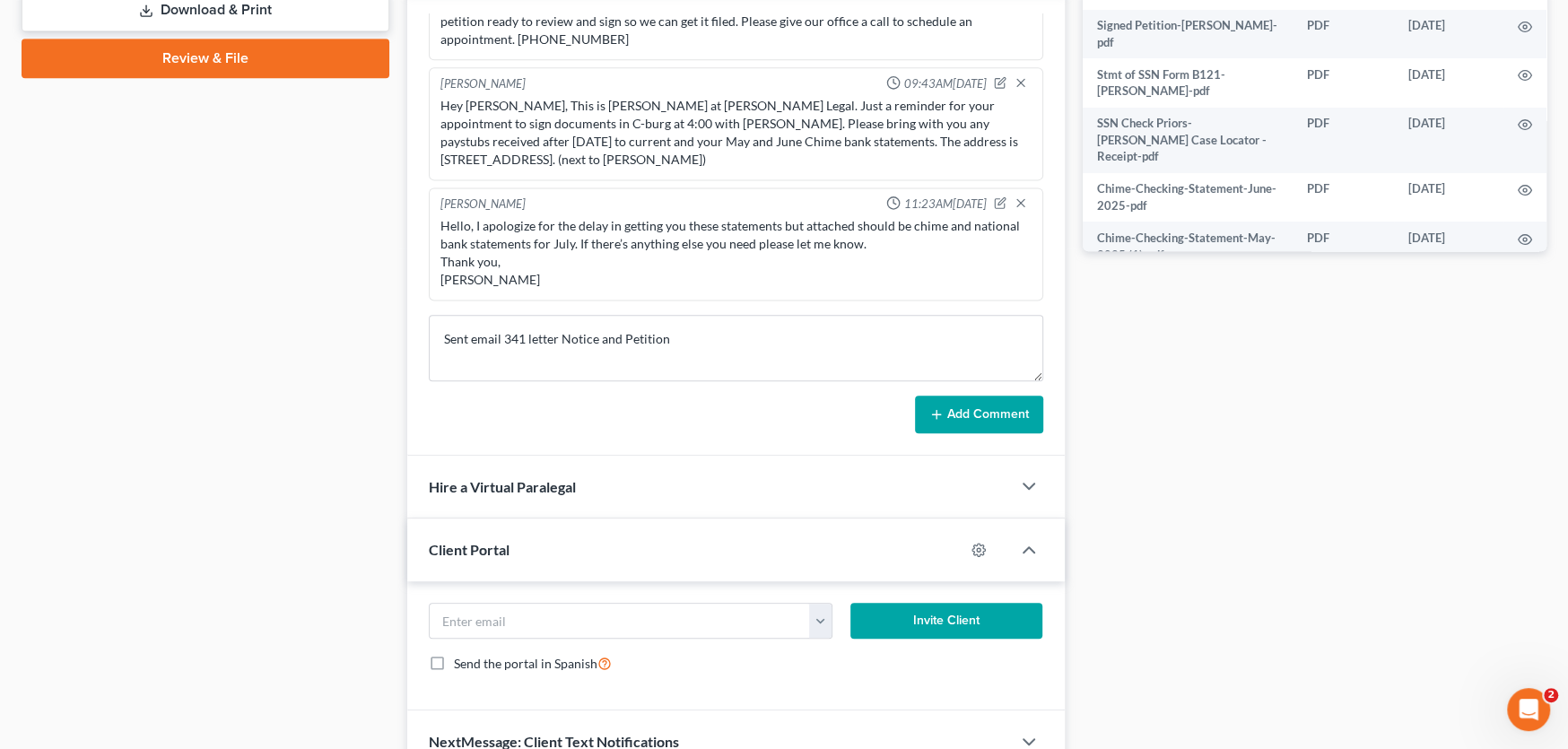
click at [958, 409] on button "Add Comment" at bounding box center [979, 414] width 128 height 38
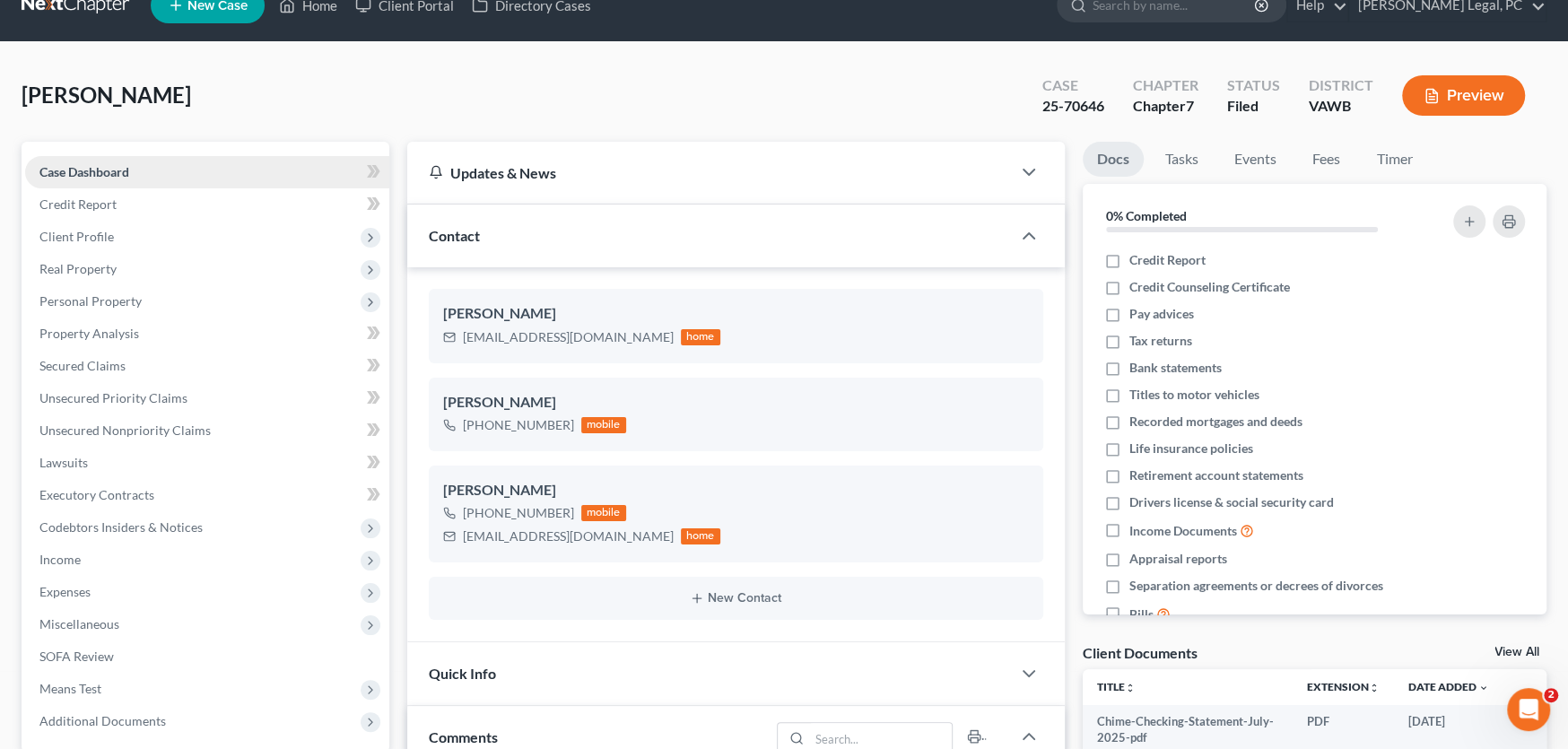
scroll to position [0, 0]
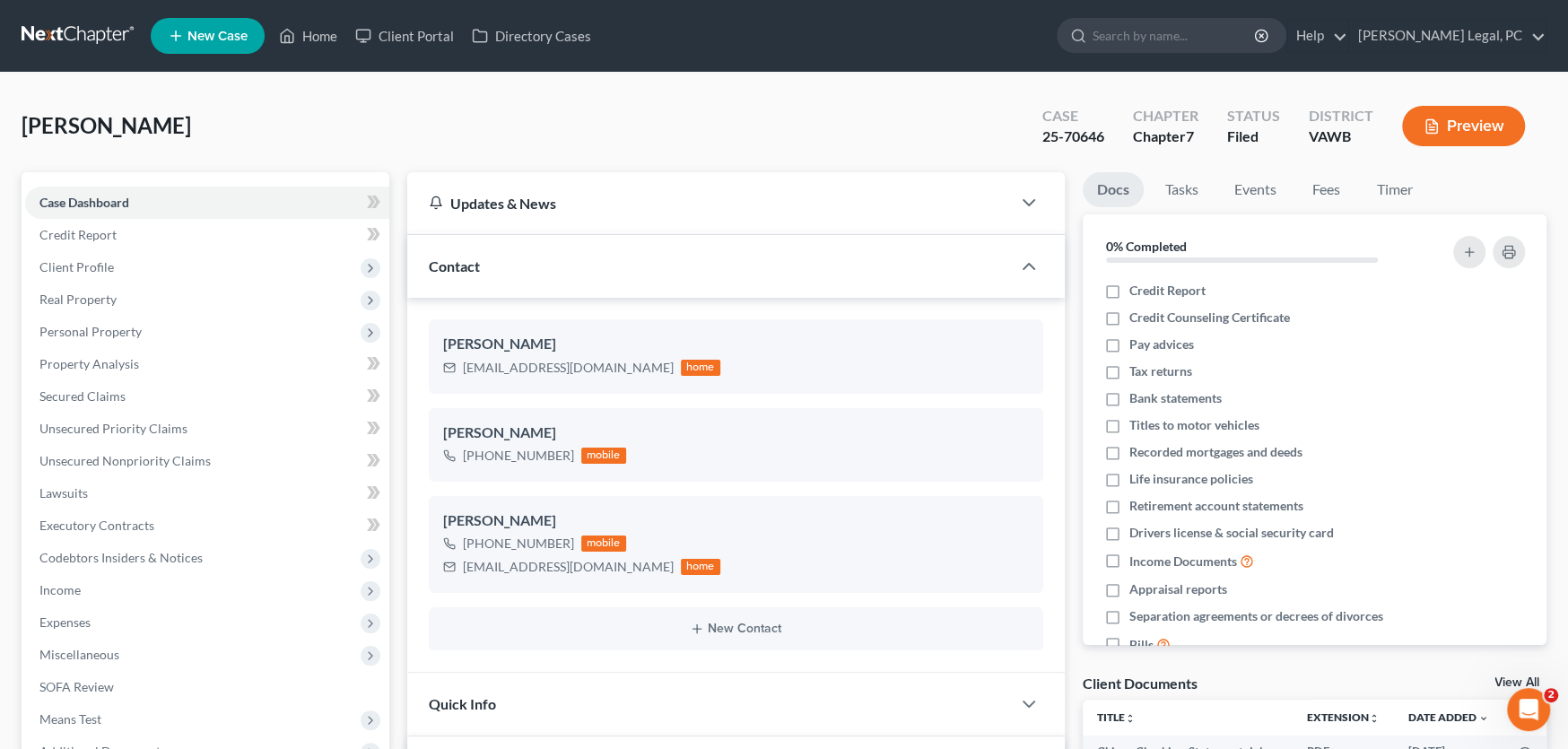
click at [81, 31] on link at bounding box center [79, 36] width 115 height 33
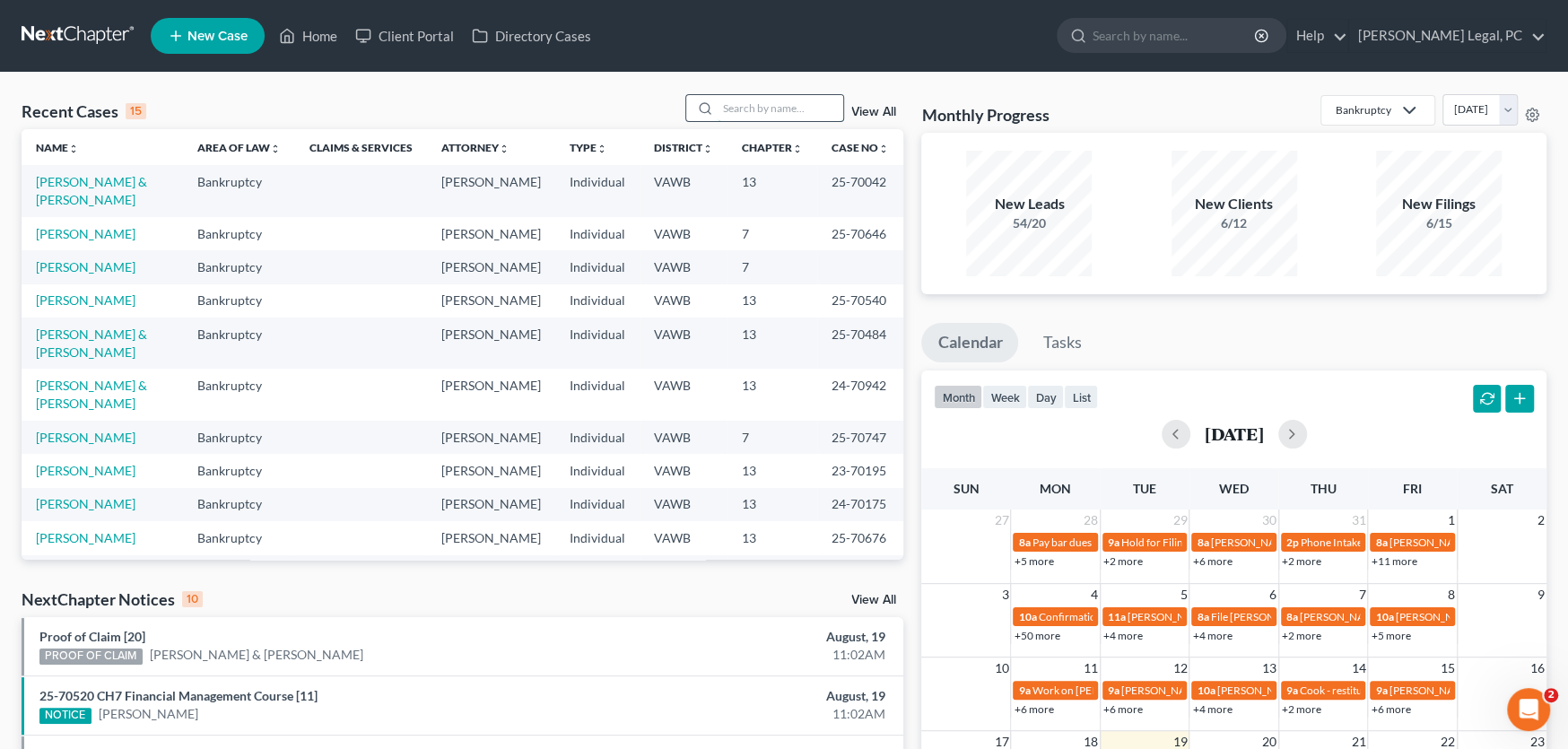
click at [749, 106] on input "search" at bounding box center [780, 108] width 126 height 26
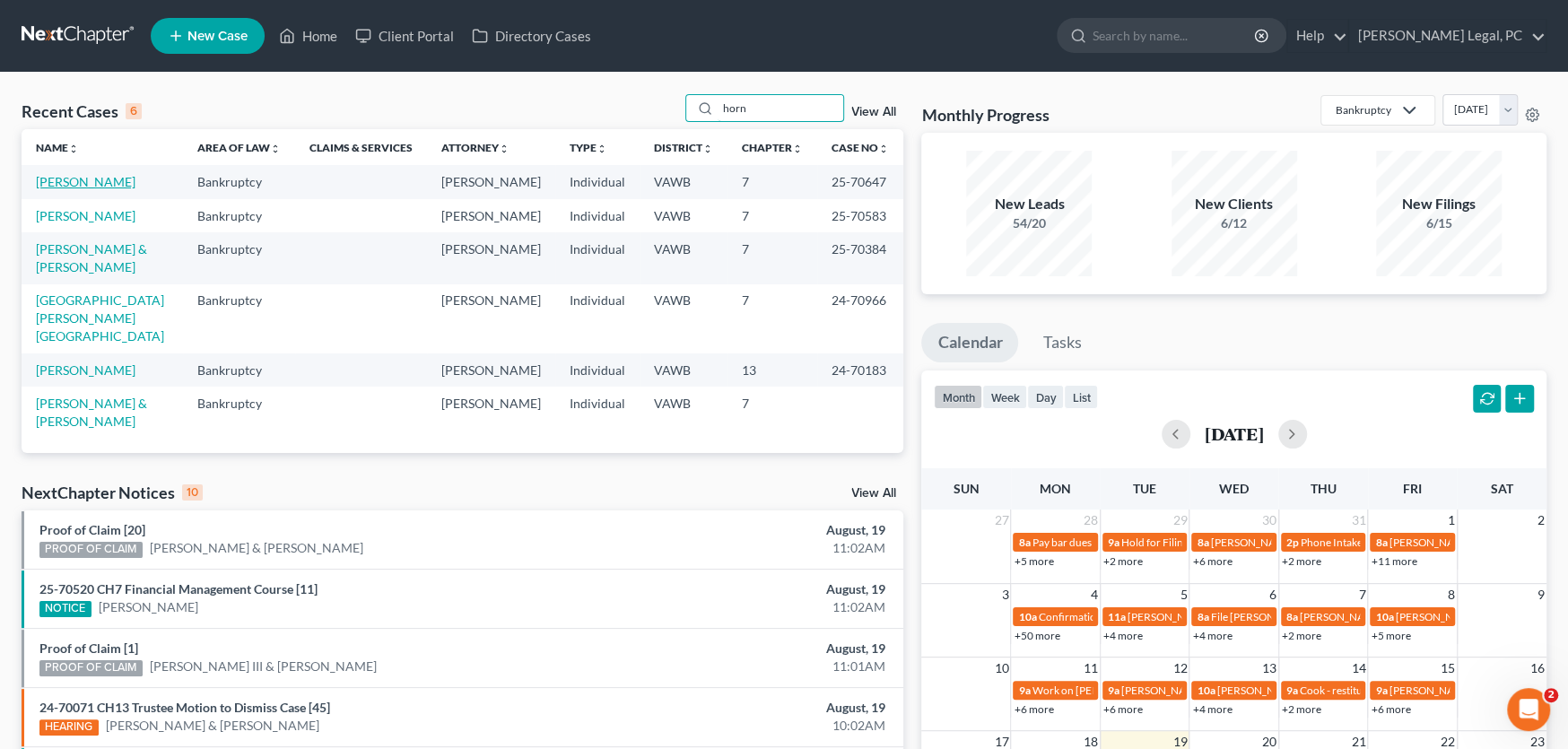
type input "horn"
click at [109, 182] on link "[PERSON_NAME]" at bounding box center [86, 181] width 100 height 15
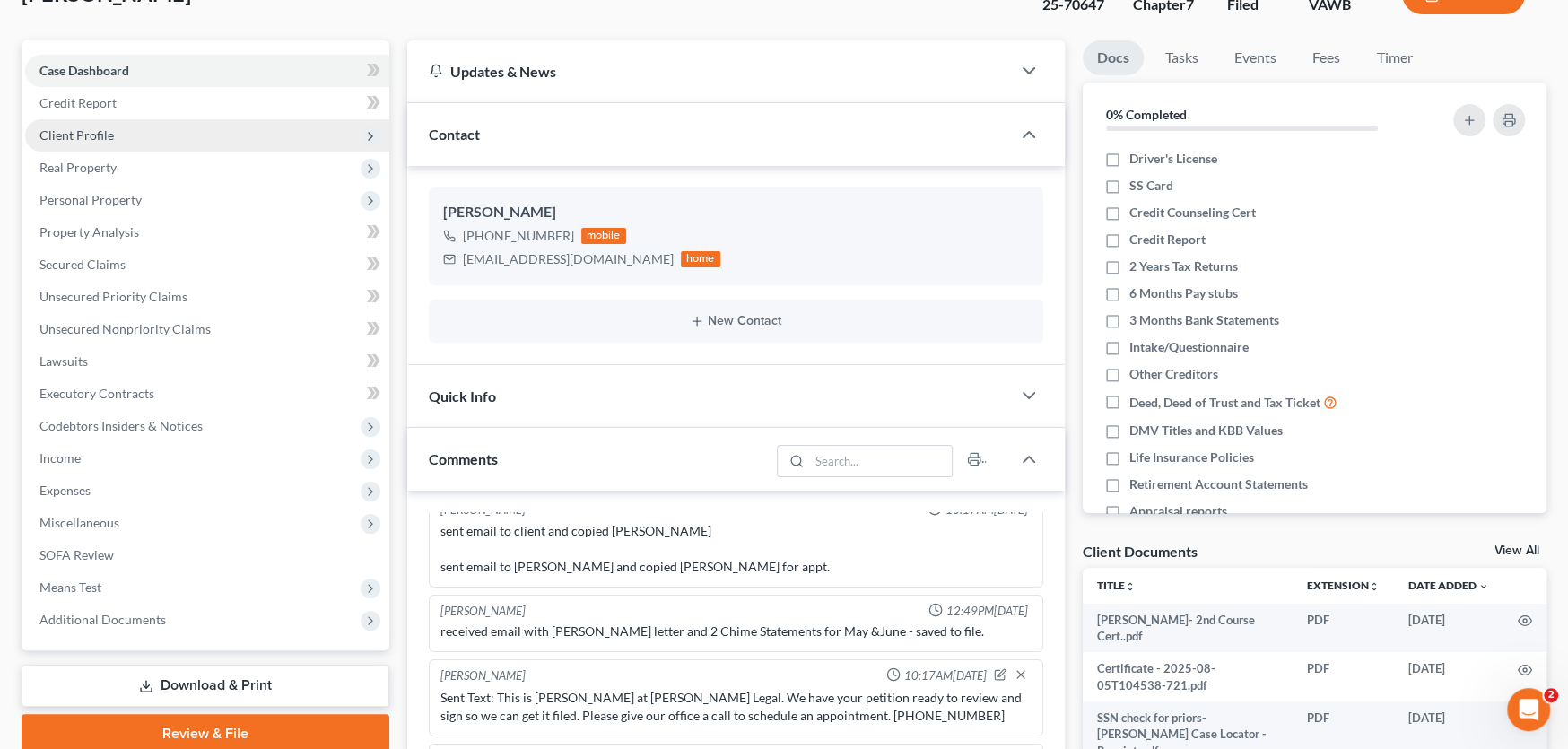
scroll to position [269, 0]
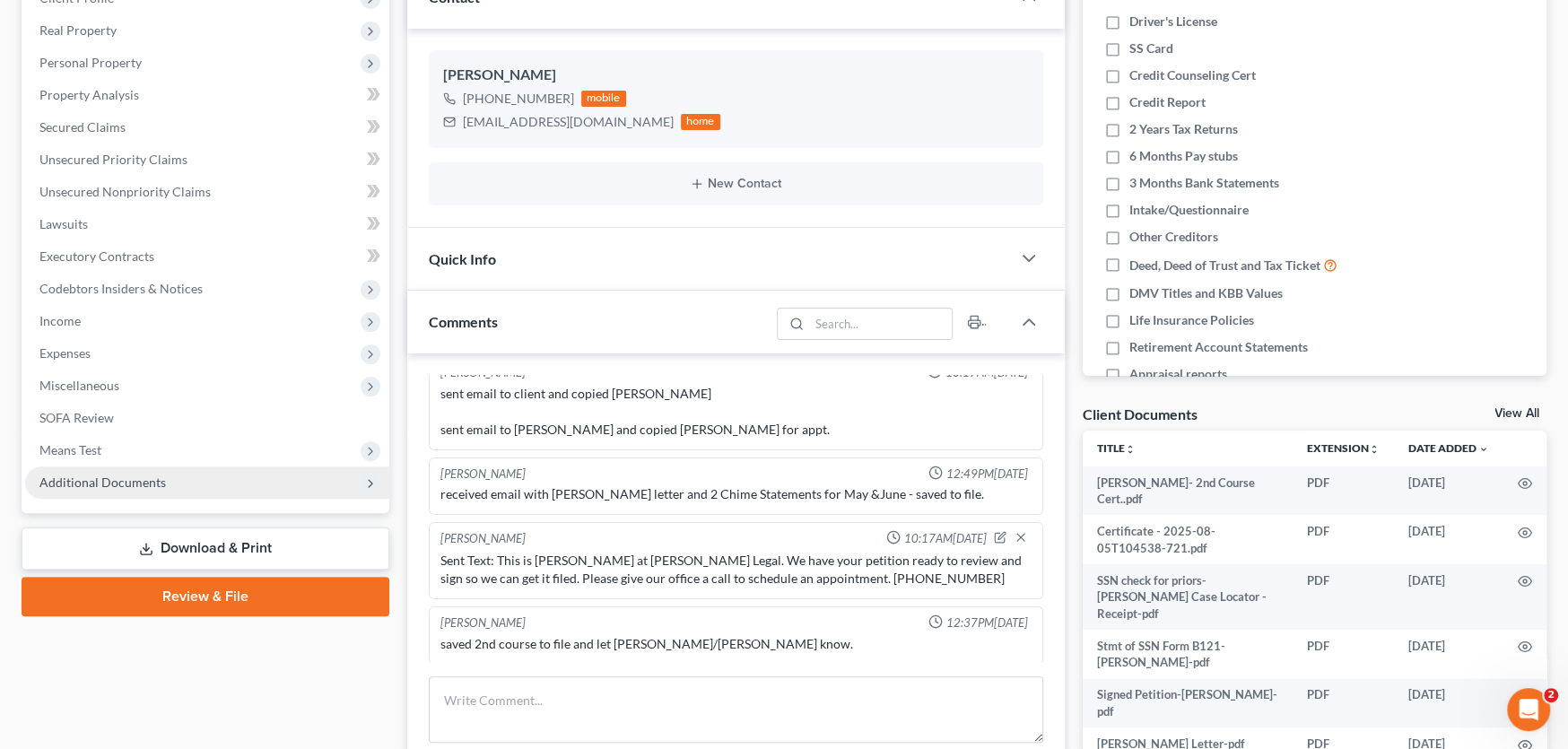
click at [147, 479] on span "Additional Documents" at bounding box center [103, 482] width 127 height 15
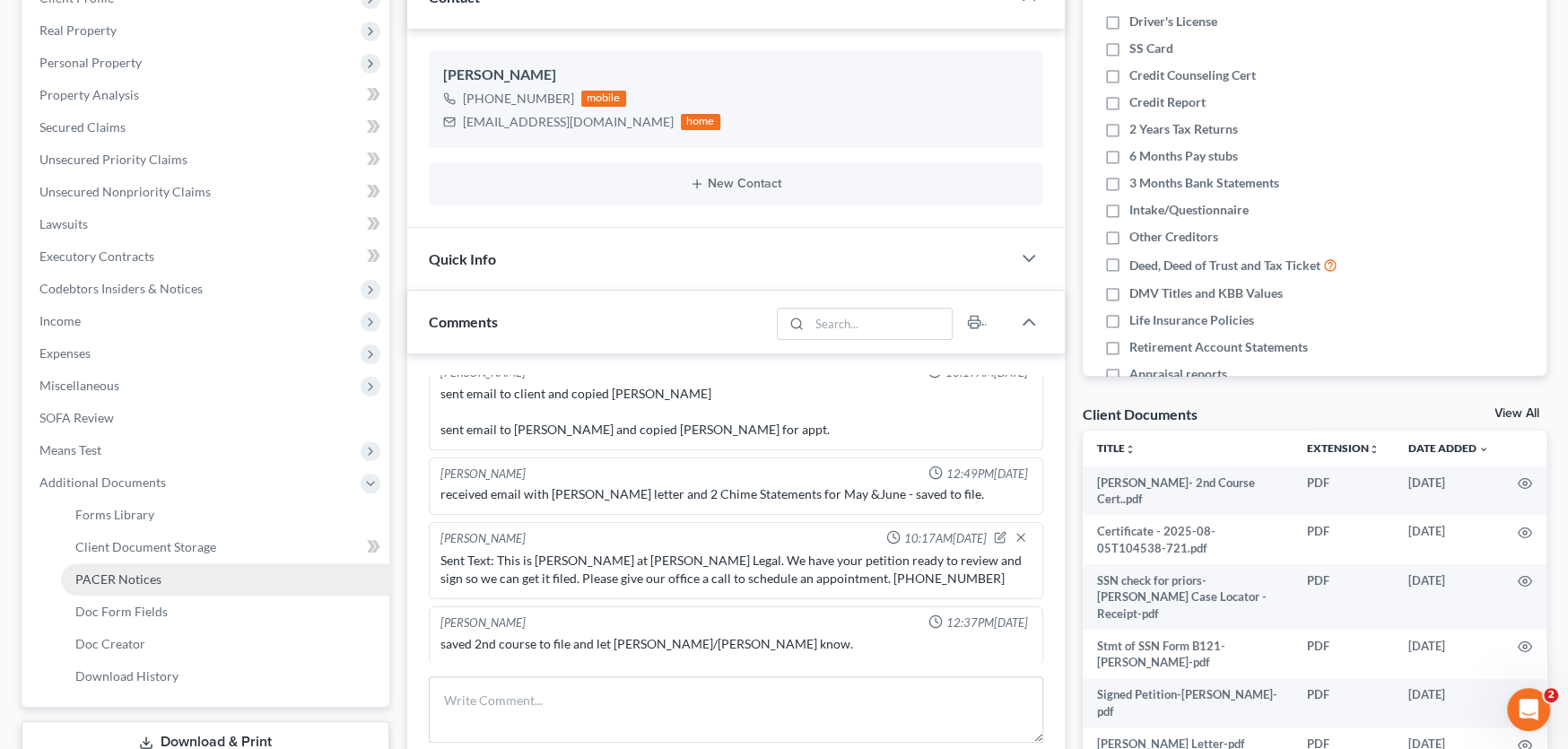
click at [149, 576] on span "PACER Notices" at bounding box center [118, 579] width 86 height 15
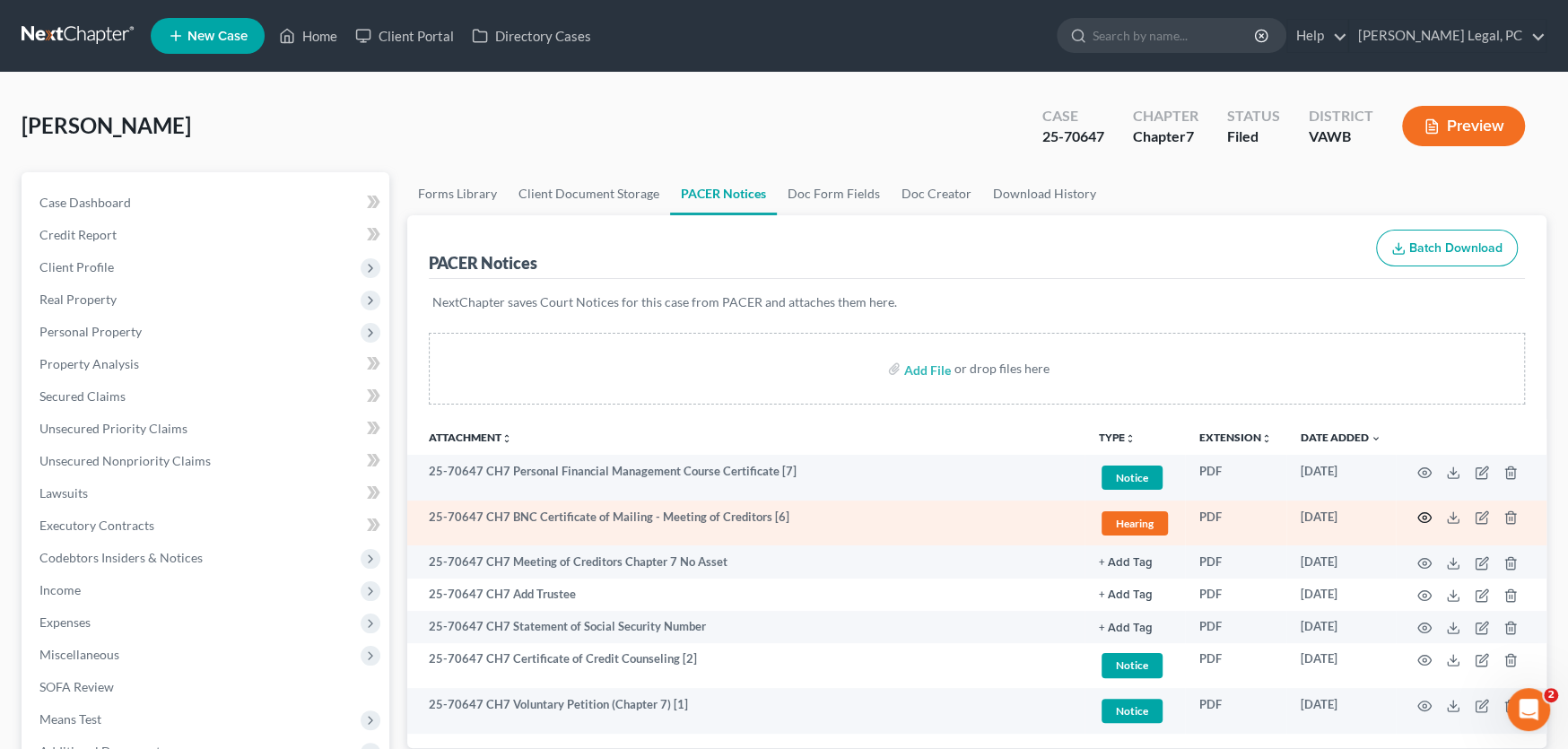
click at [1423, 516] on circle "button" at bounding box center [1425, 517] width 4 height 4
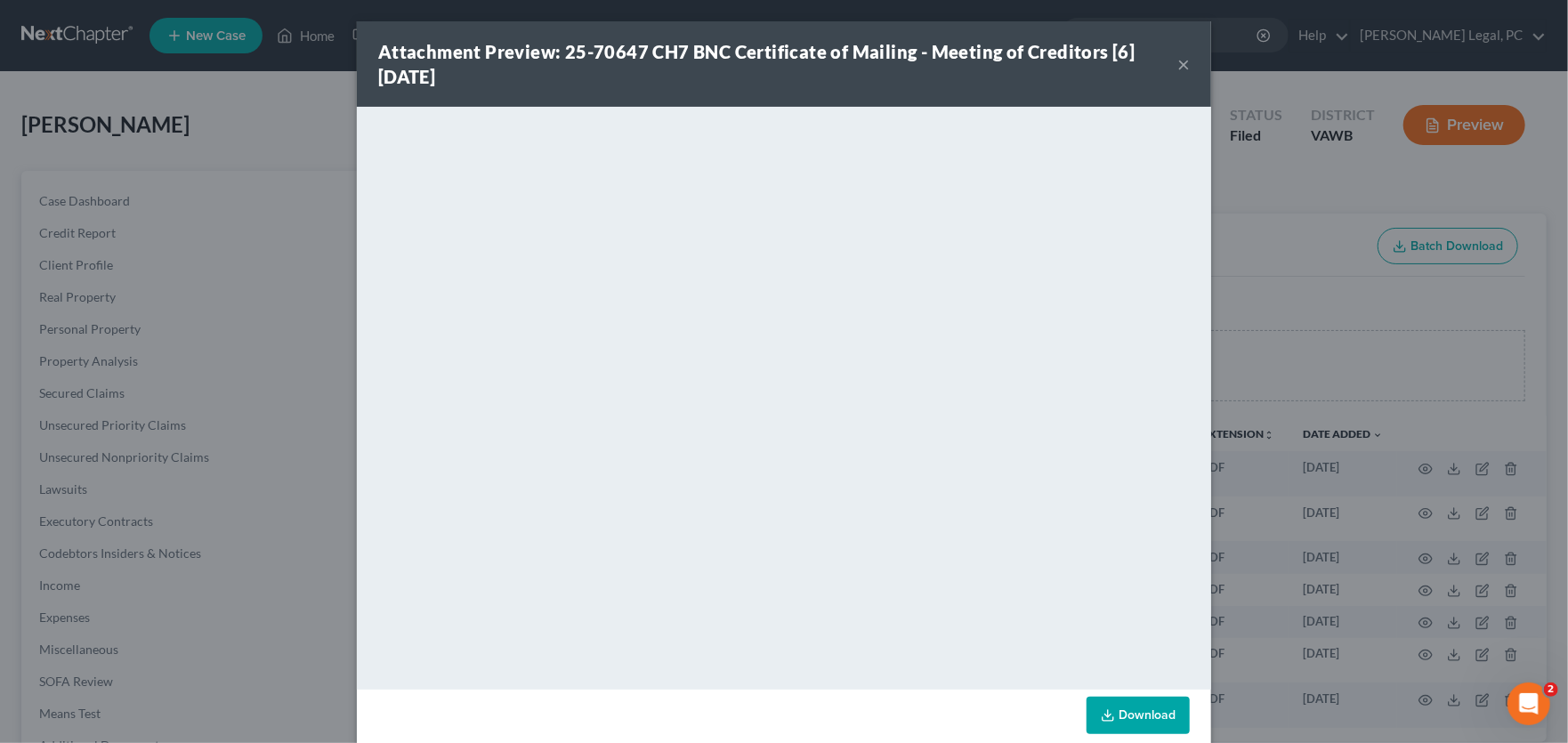
click at [1181, 60] on button "×" at bounding box center [1184, 64] width 13 height 22
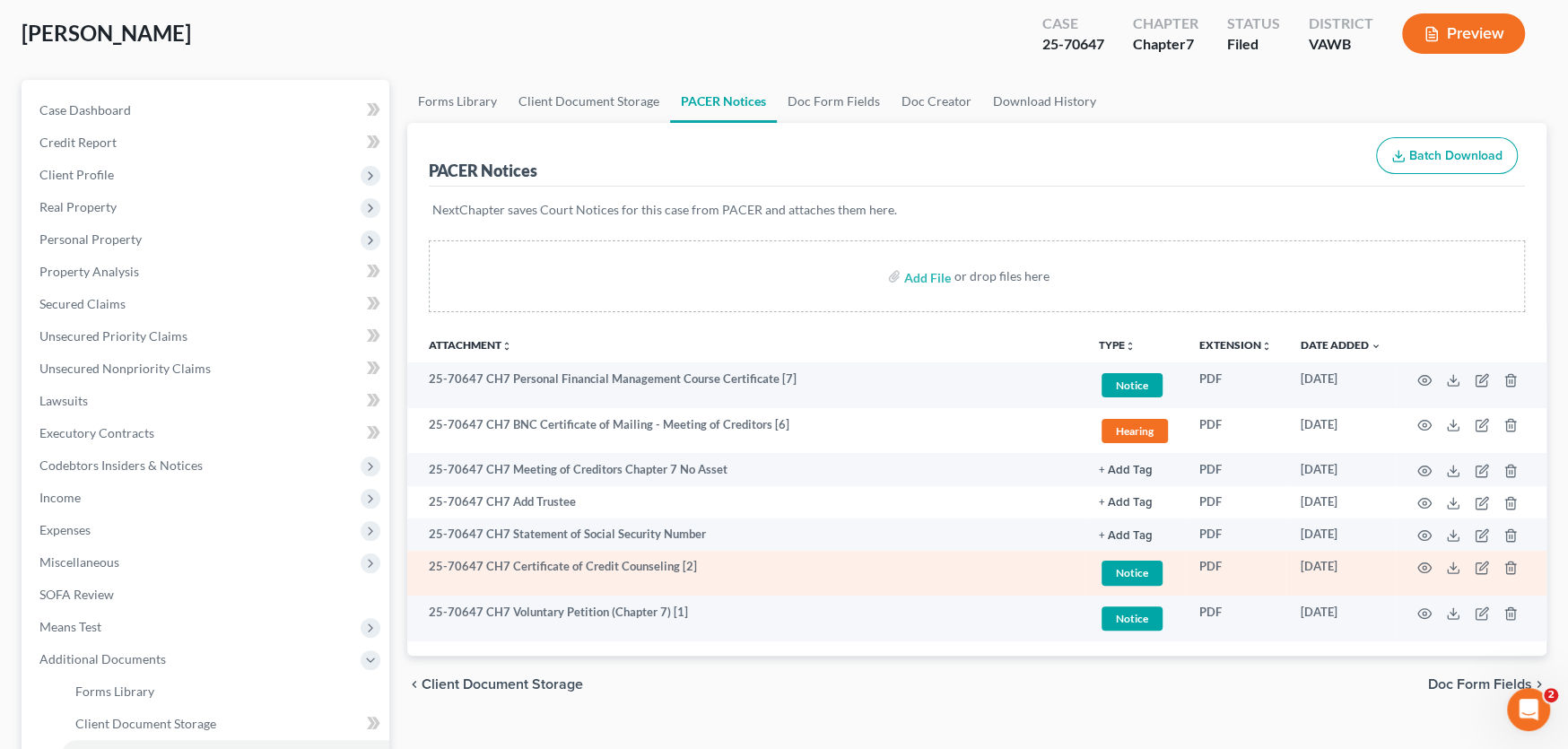
scroll to position [359, 0]
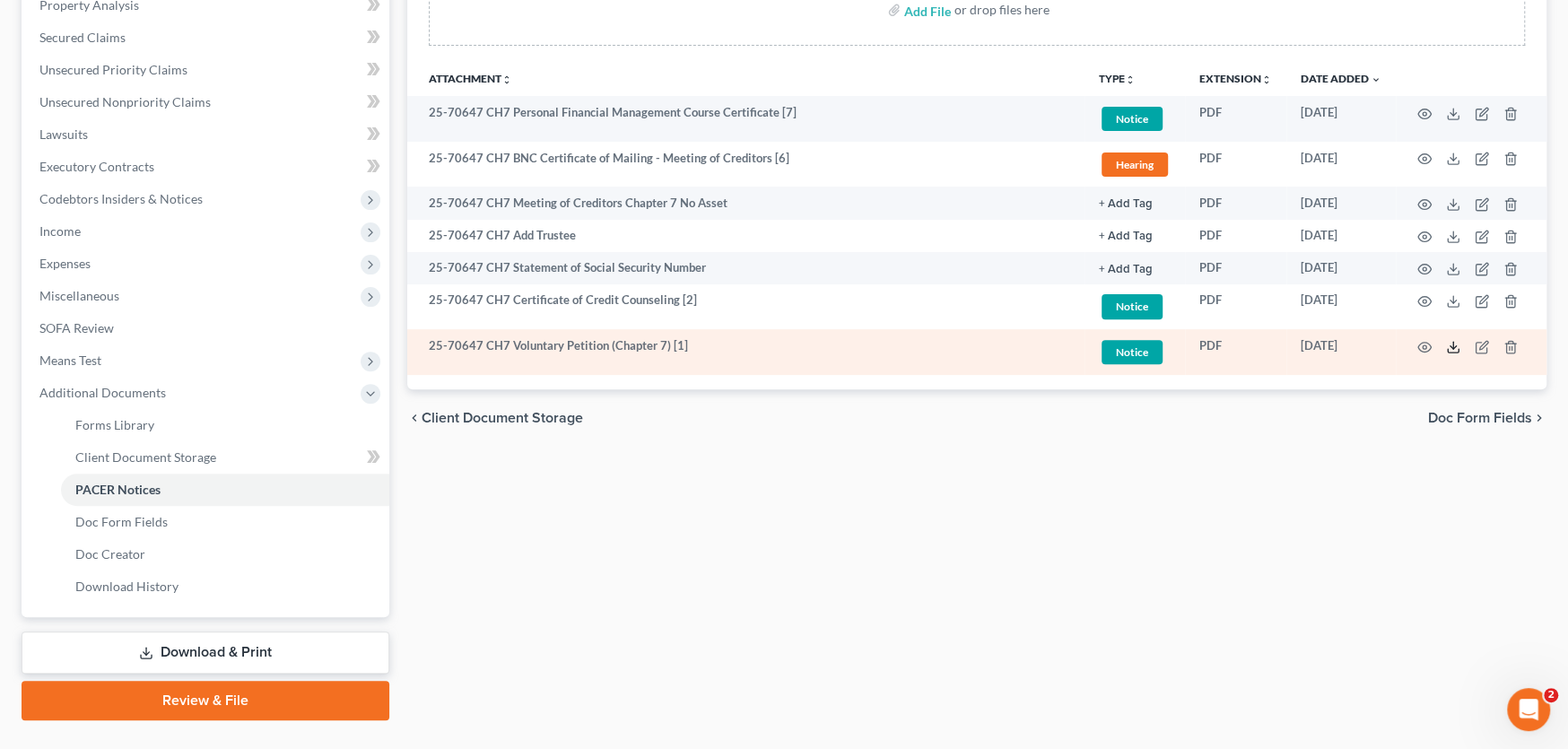
click at [1453, 342] on line at bounding box center [1453, 346] width 0 height 7
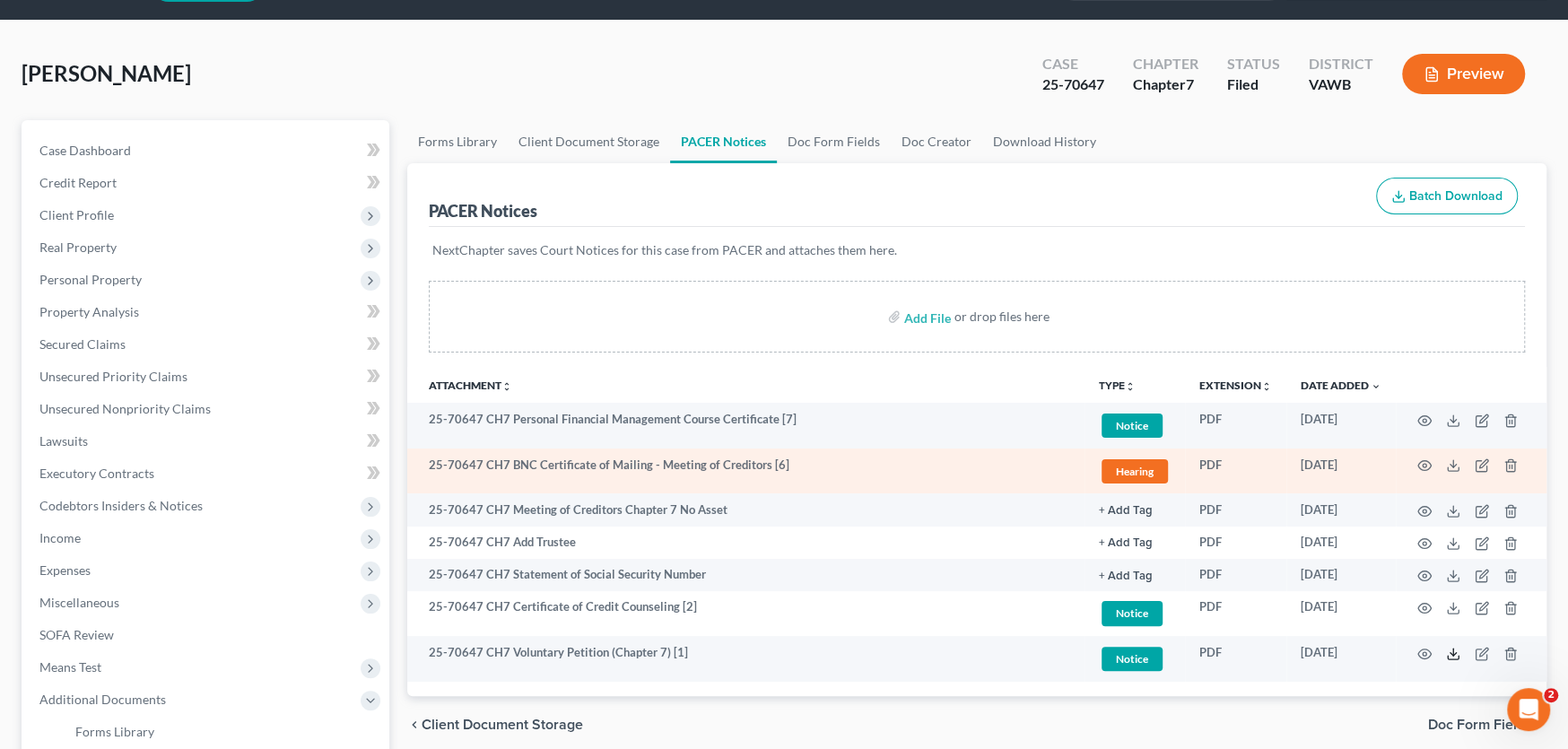
scroll to position [0, 0]
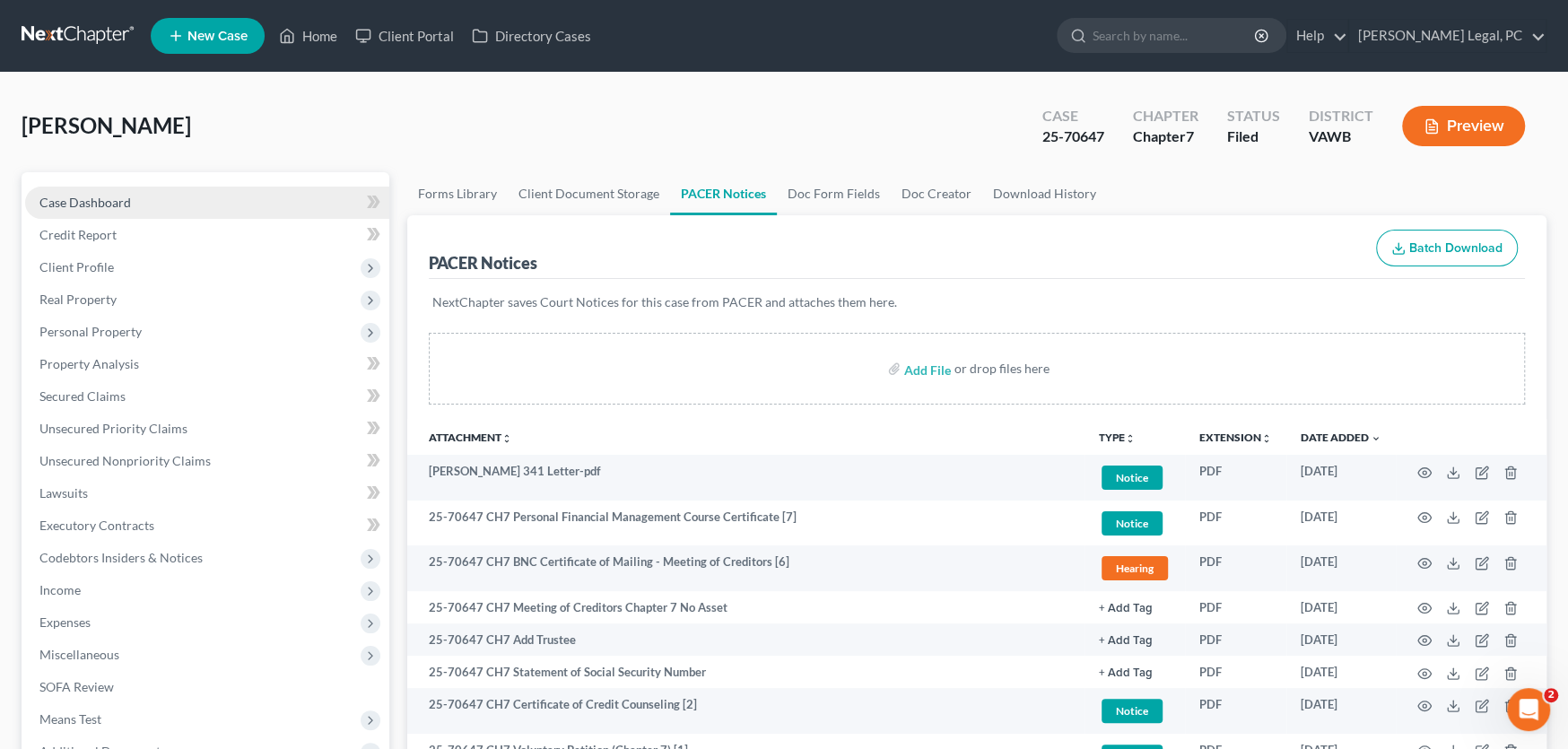
click at [96, 196] on span "Case Dashboard" at bounding box center [85, 202] width 91 height 15
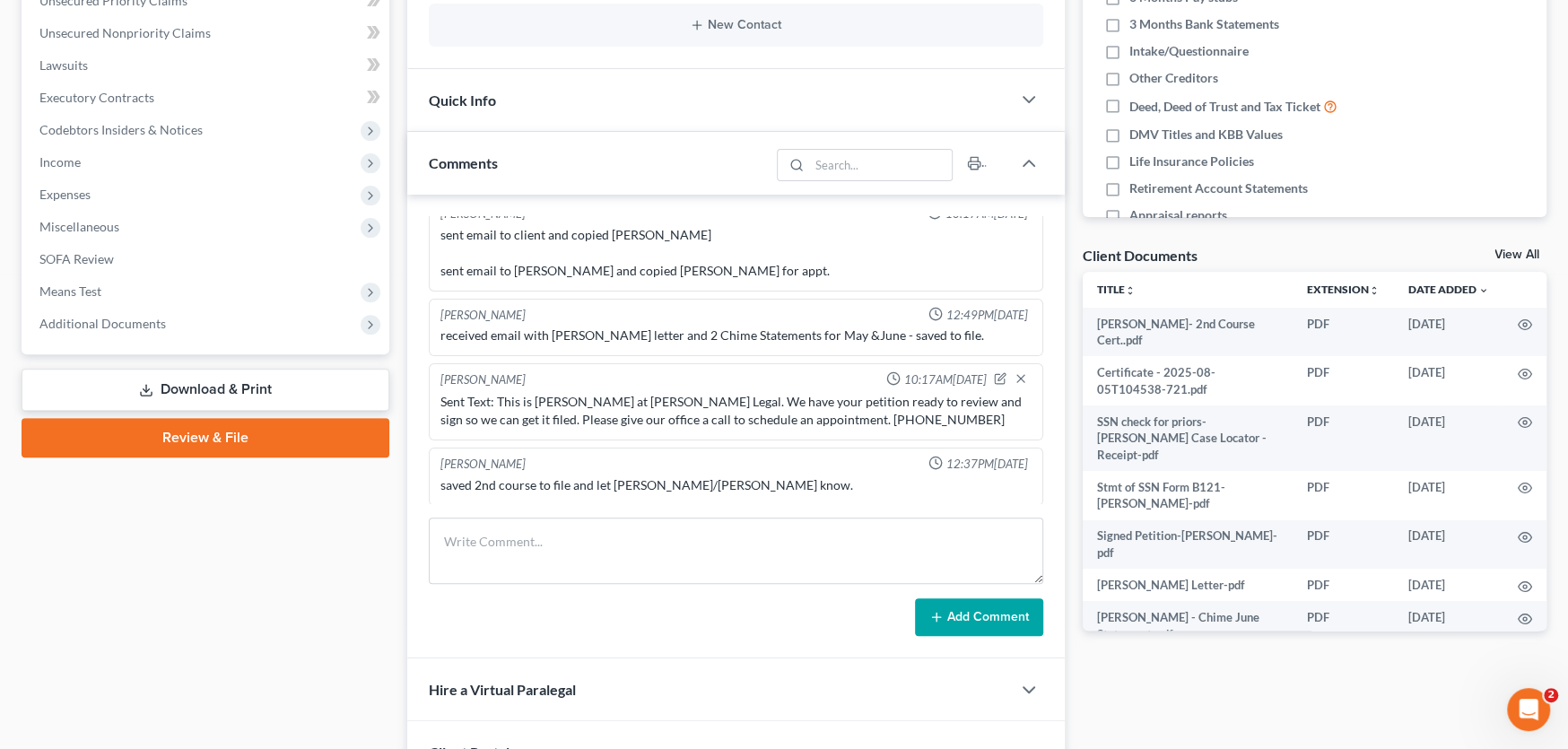
scroll to position [448, 0]
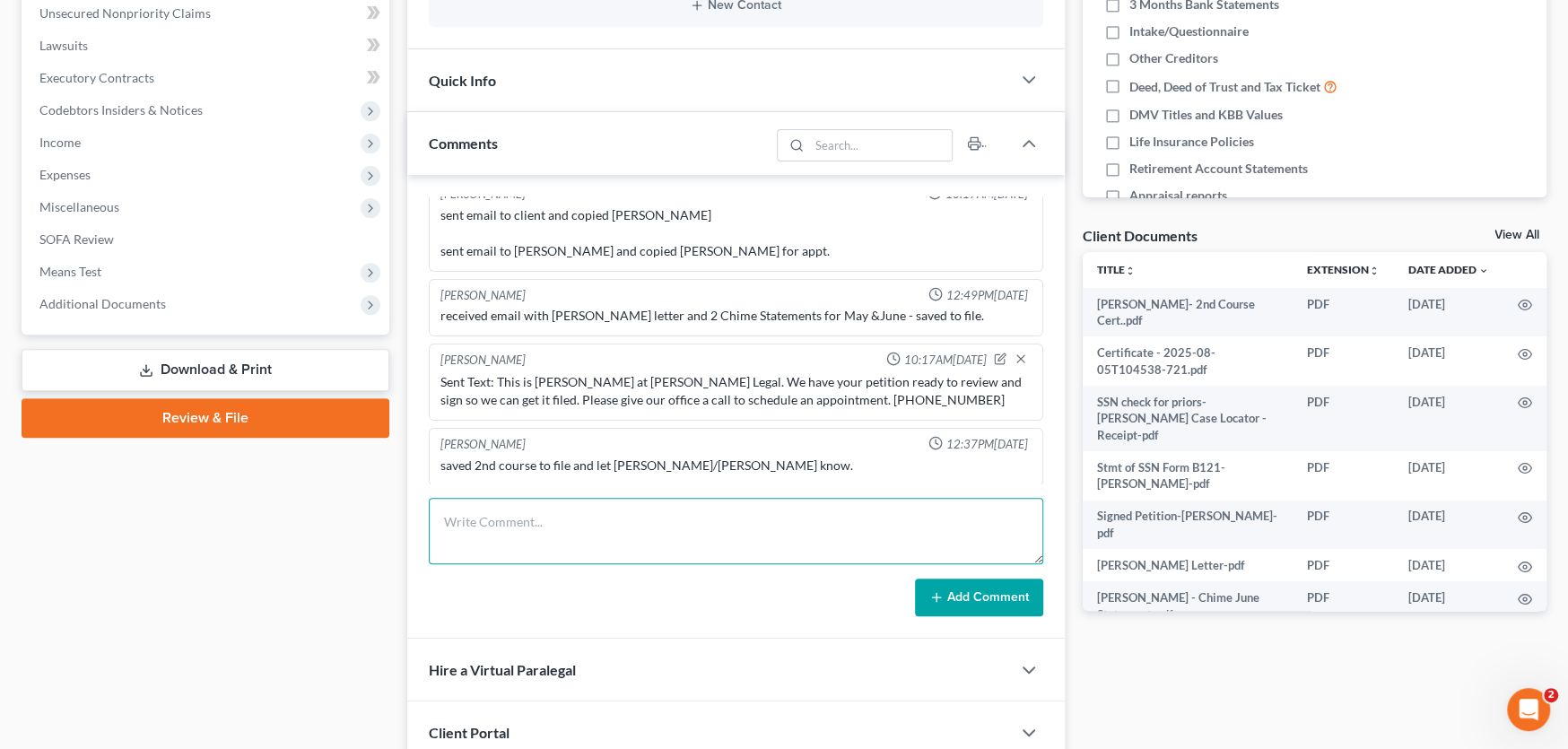
click at [530, 527] on textarea at bounding box center [736, 530] width 614 height 66
type textarea "Sent email of Letter, Notice of Hearing and Petition"
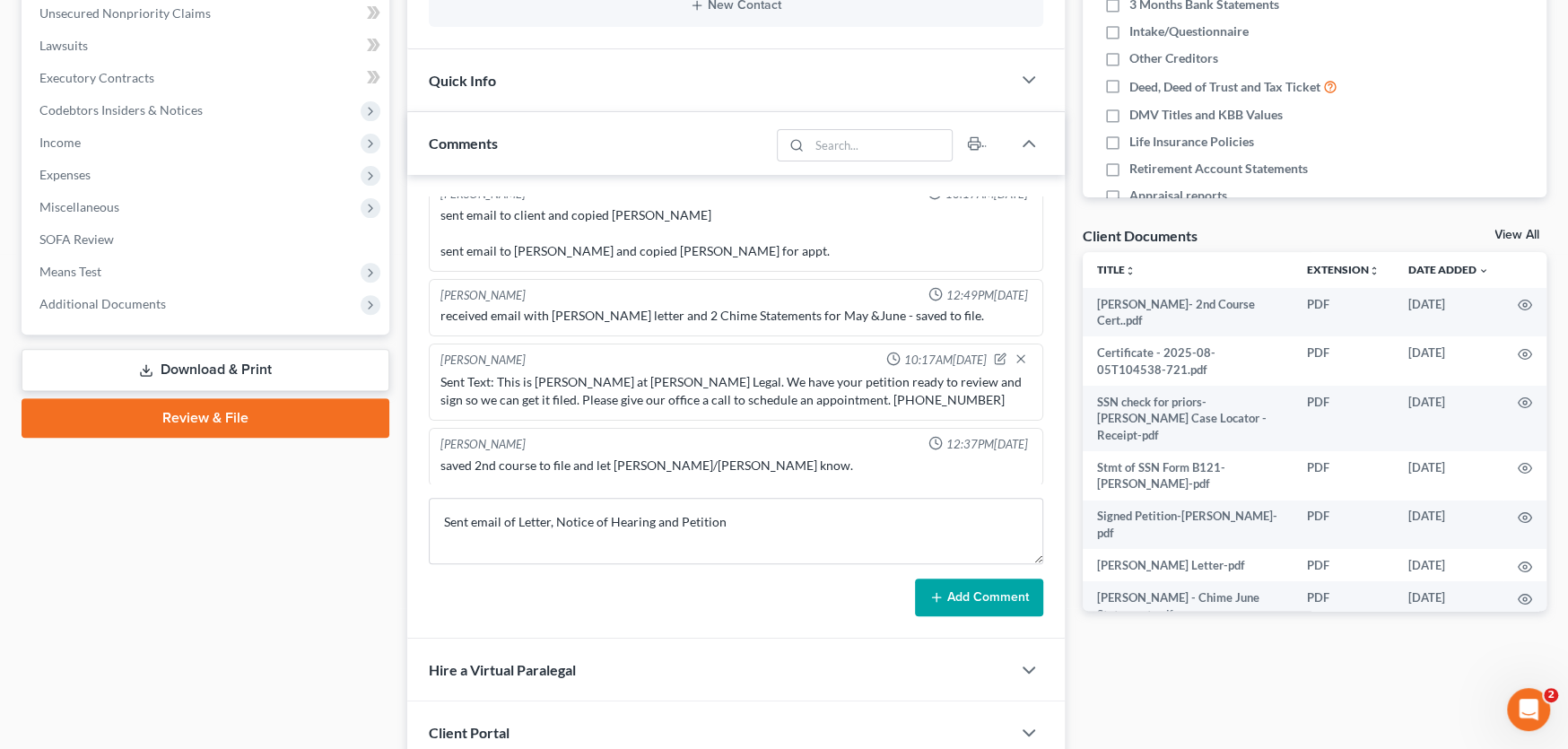
click at [969, 597] on button "Add Comment" at bounding box center [979, 598] width 128 height 38
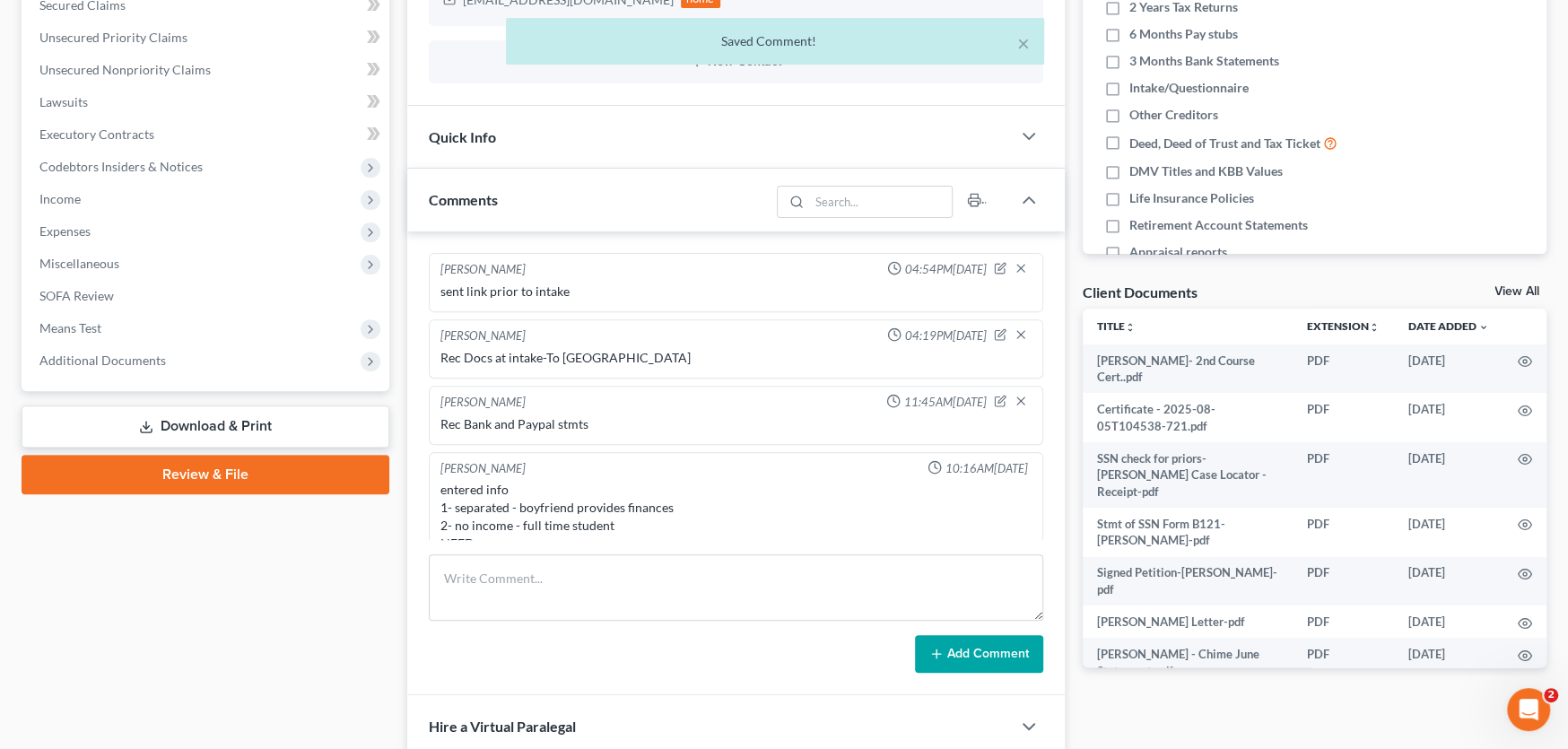
scroll to position [0, 0]
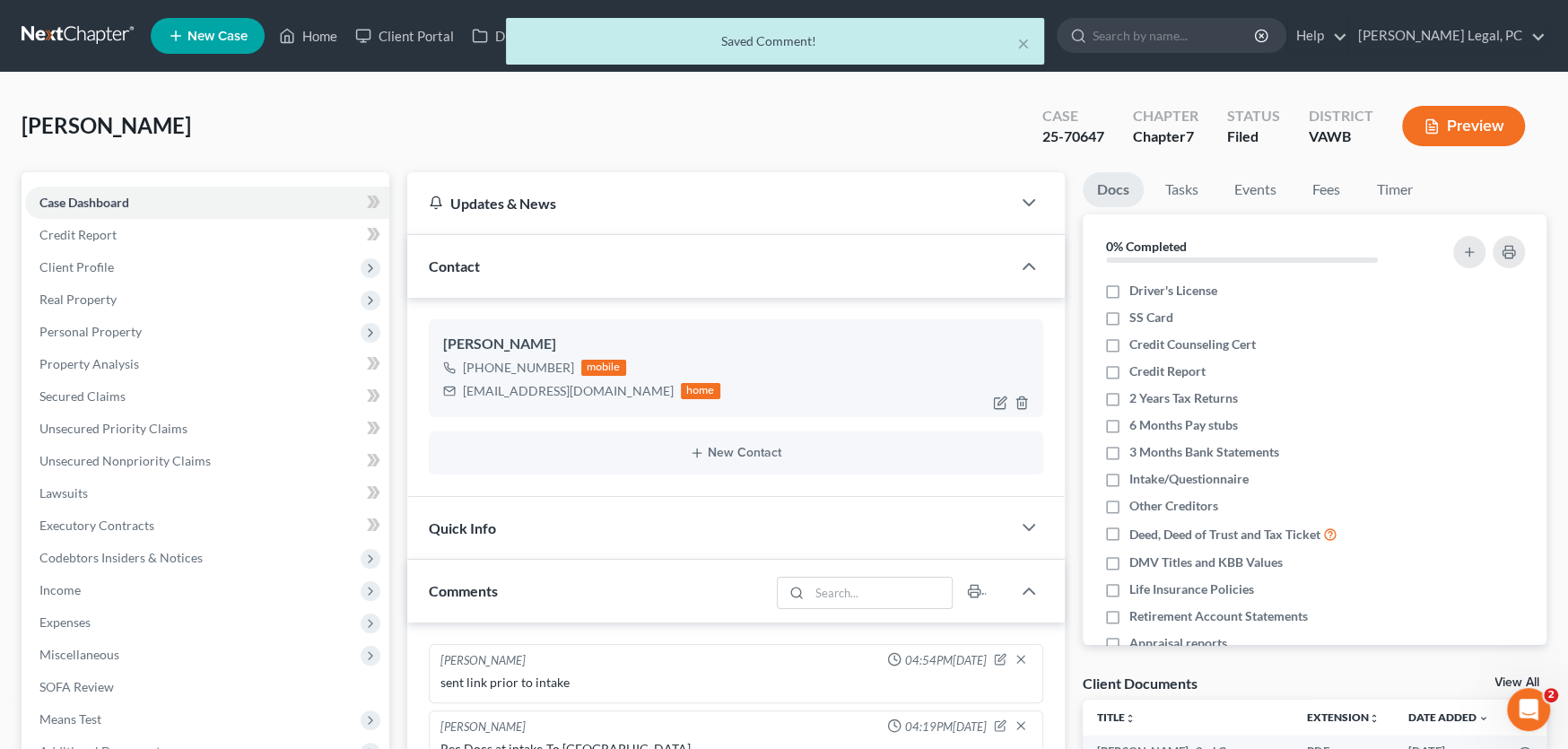
drag, startPoint x: 600, startPoint y: 360, endPoint x: 651, endPoint y: 378, distance: 54.1
click at [601, 360] on div "mobile" at bounding box center [604, 368] width 45 height 16
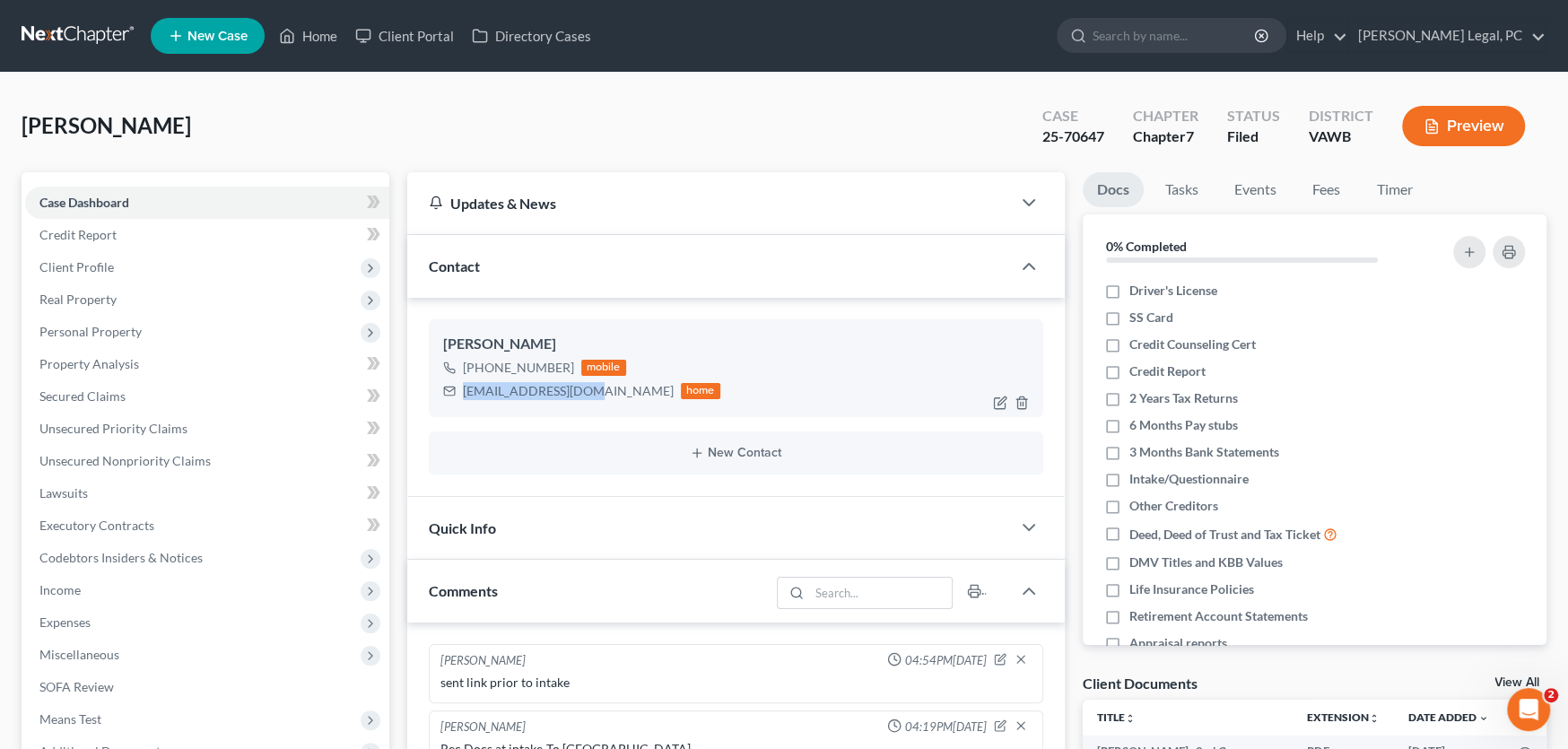
drag, startPoint x: 601, startPoint y: 392, endPoint x: 466, endPoint y: 393, distance: 135.0
click at [466, 393] on div "mommy2e16@gmail.com home" at bounding box center [582, 391] width 277 height 24
copy div "mommy2e16@gmail.com"
click at [551, 421] on ng-include "Kelsey Horne +1 (276) 733-0812 mobile mommy2e16@gmail.com home New Contact" at bounding box center [736, 396] width 614 height 155
drag, startPoint x: 63, startPoint y: 31, endPoint x: 93, endPoint y: 36, distance: 30.4
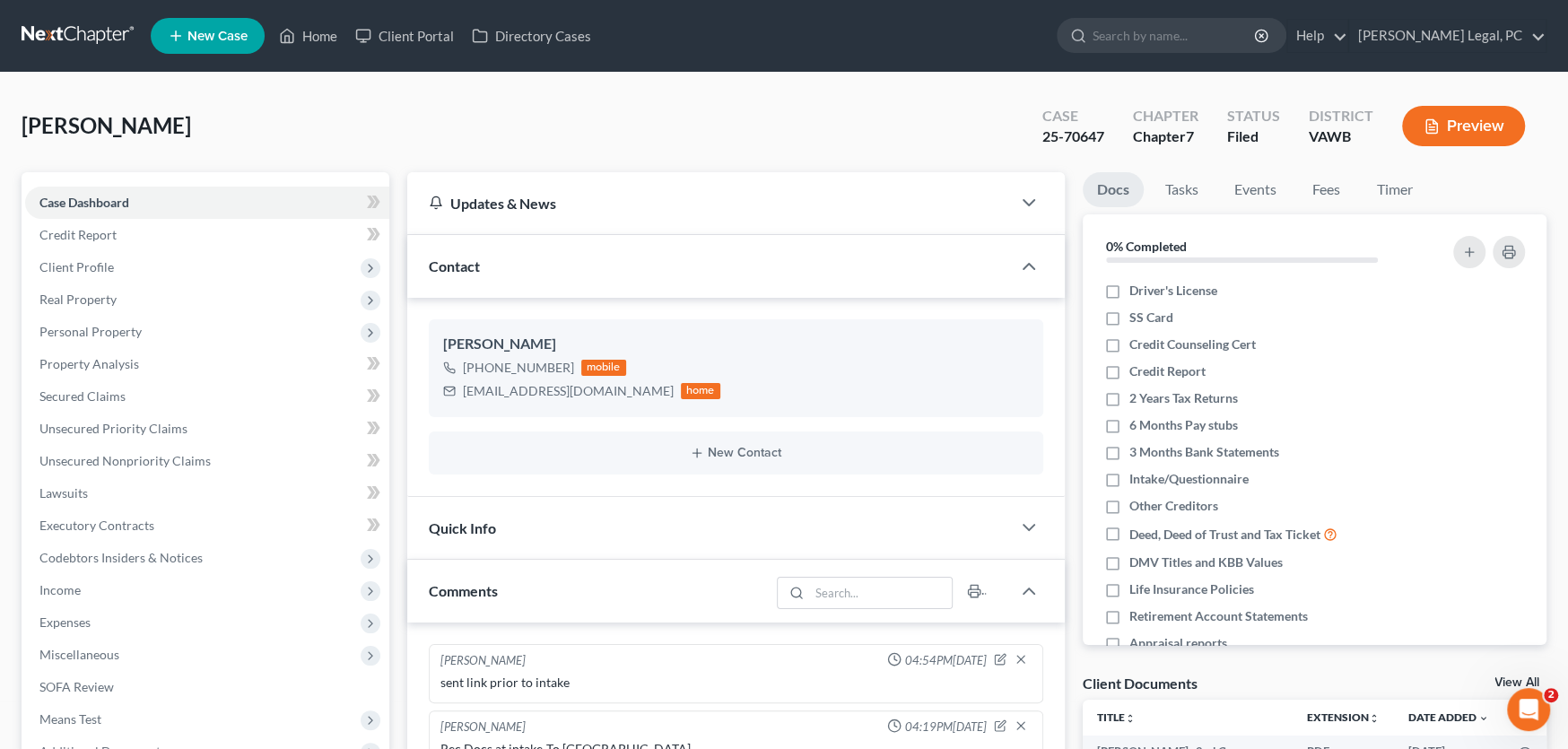
click at [64, 31] on link at bounding box center [79, 36] width 115 height 33
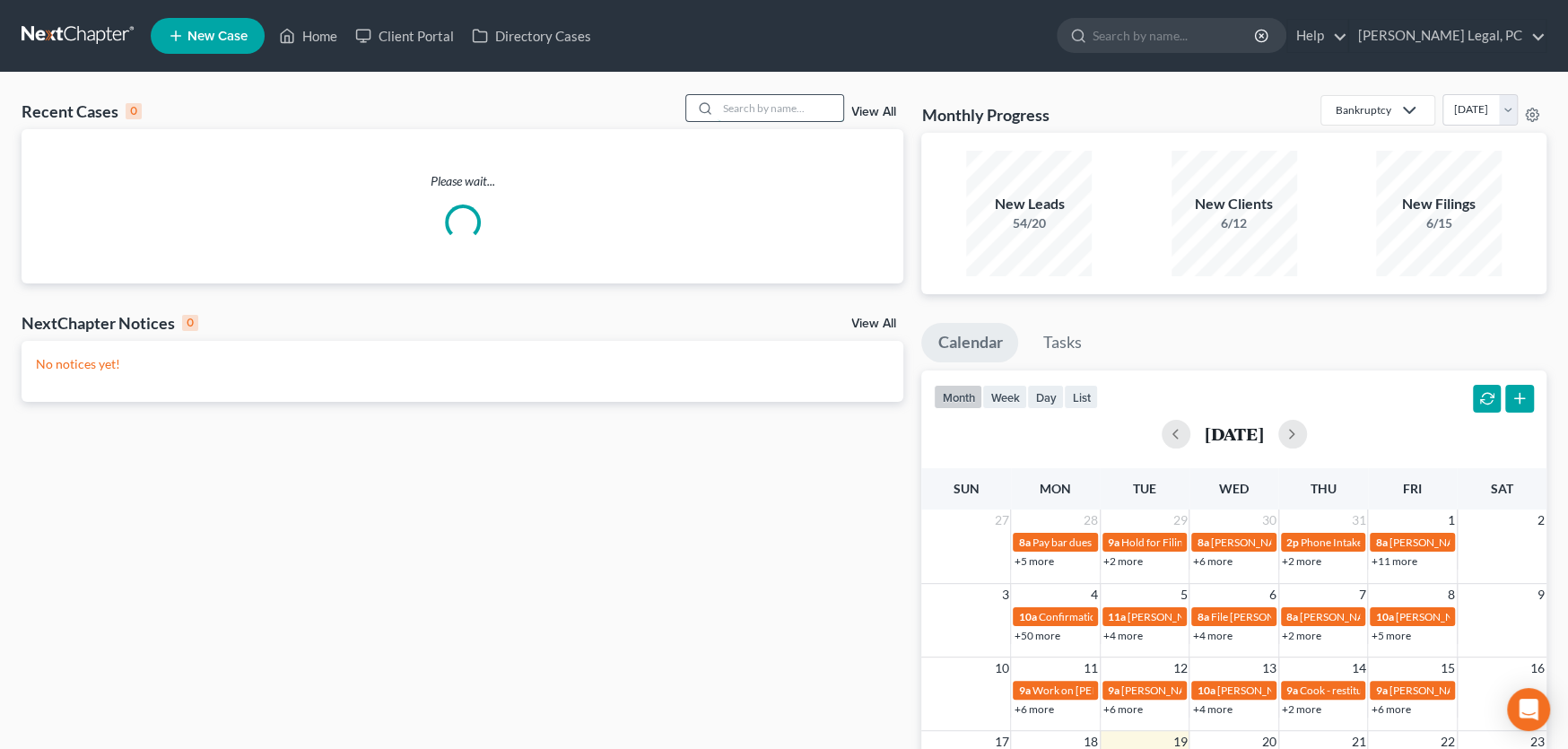
click at [760, 112] on input "search" at bounding box center [780, 108] width 126 height 26
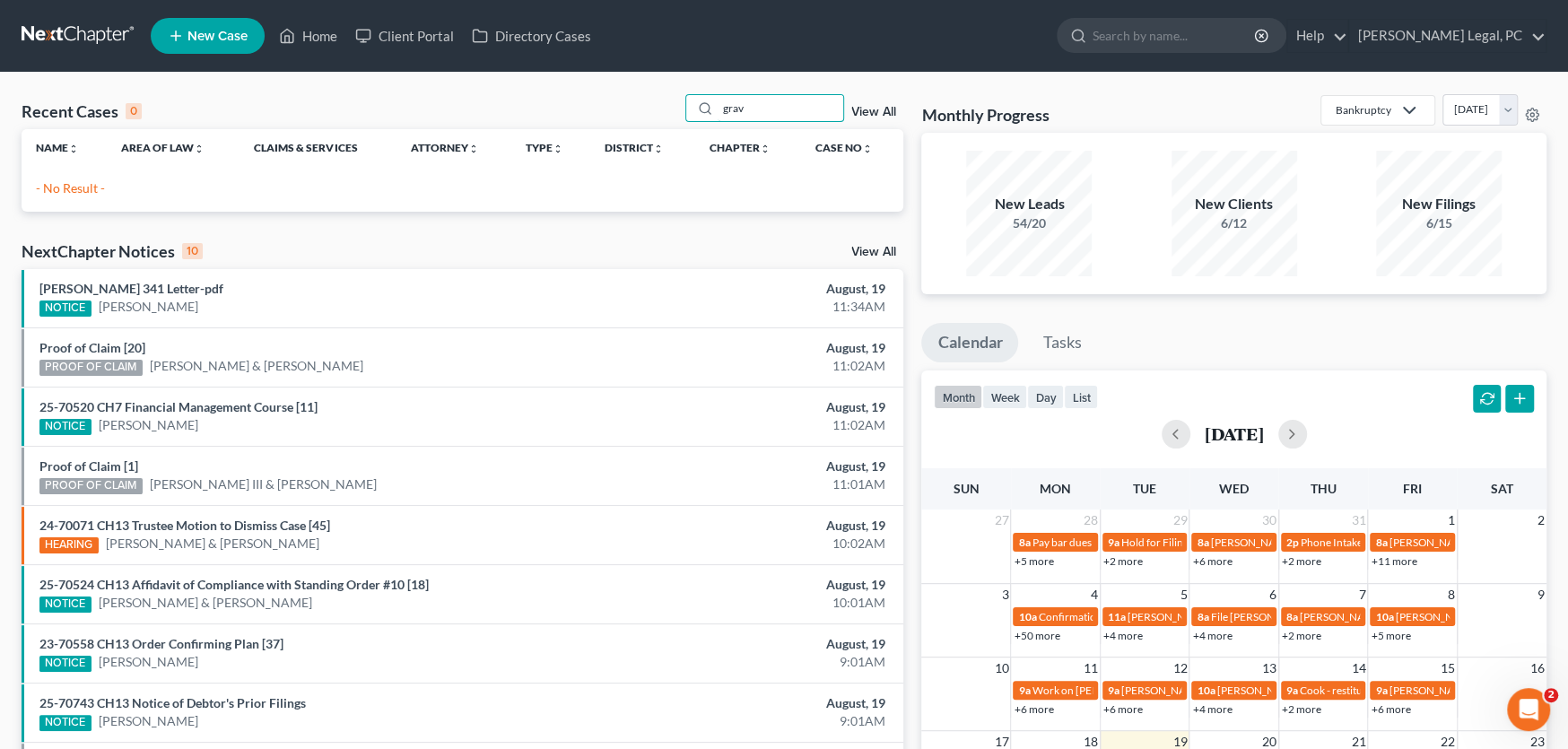
drag, startPoint x: 767, startPoint y: 107, endPoint x: 599, endPoint y: 98, distance: 168.2
click at [599, 98] on div "Recent Cases 0 grav View All" at bounding box center [462, 111] width 882 height 35
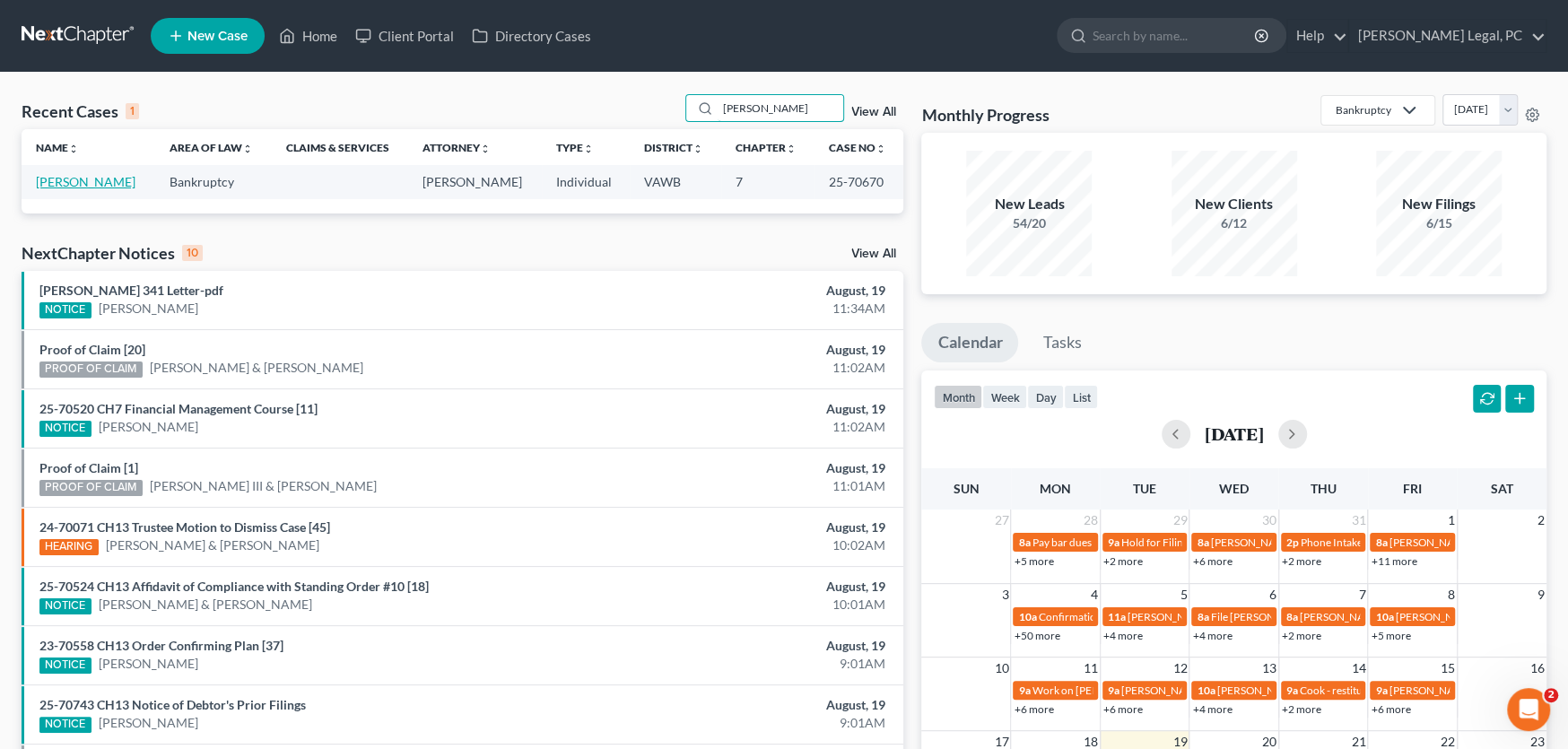
type input "[PERSON_NAME]"
click at [85, 179] on link "[PERSON_NAME]" at bounding box center [86, 181] width 100 height 15
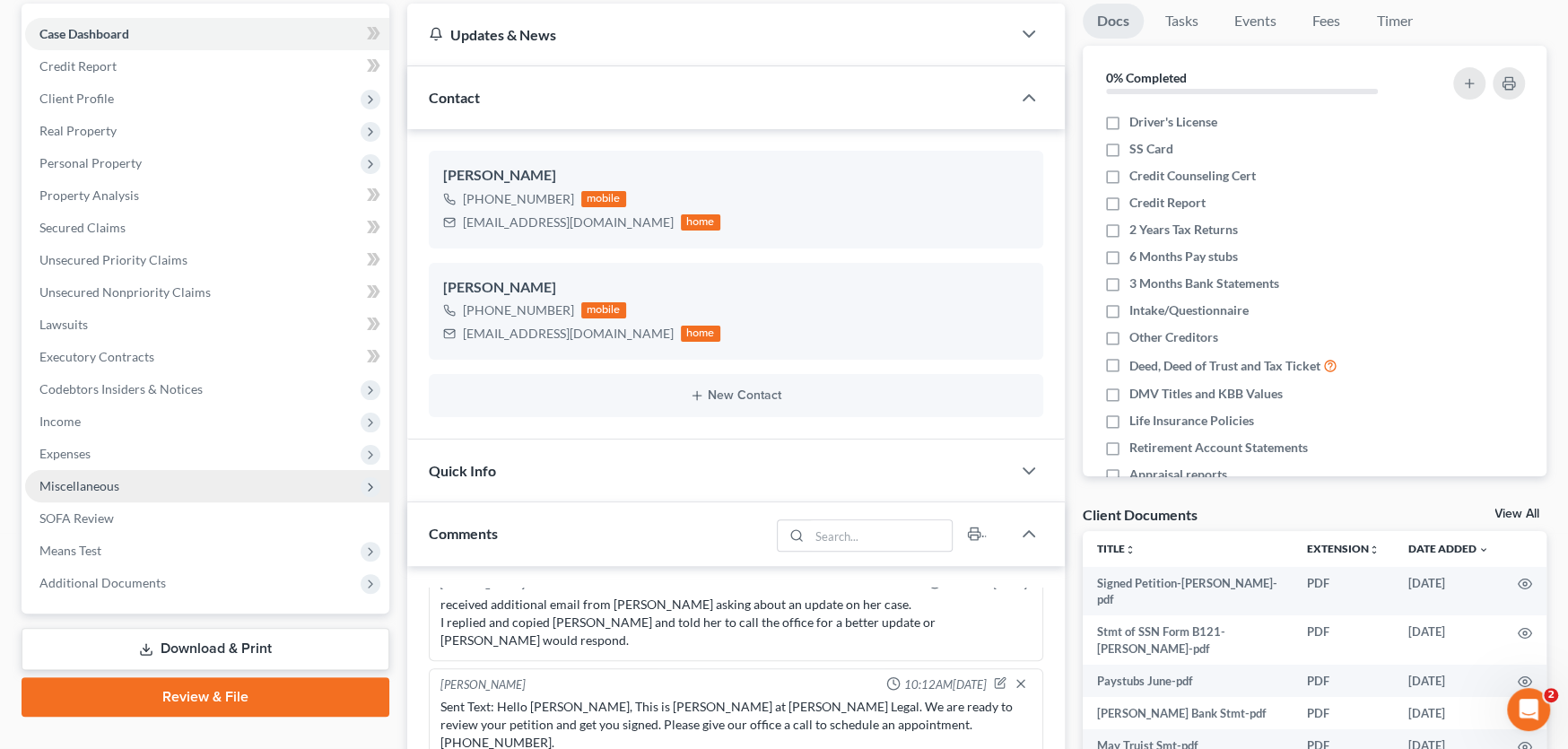
scroll to position [269, 0]
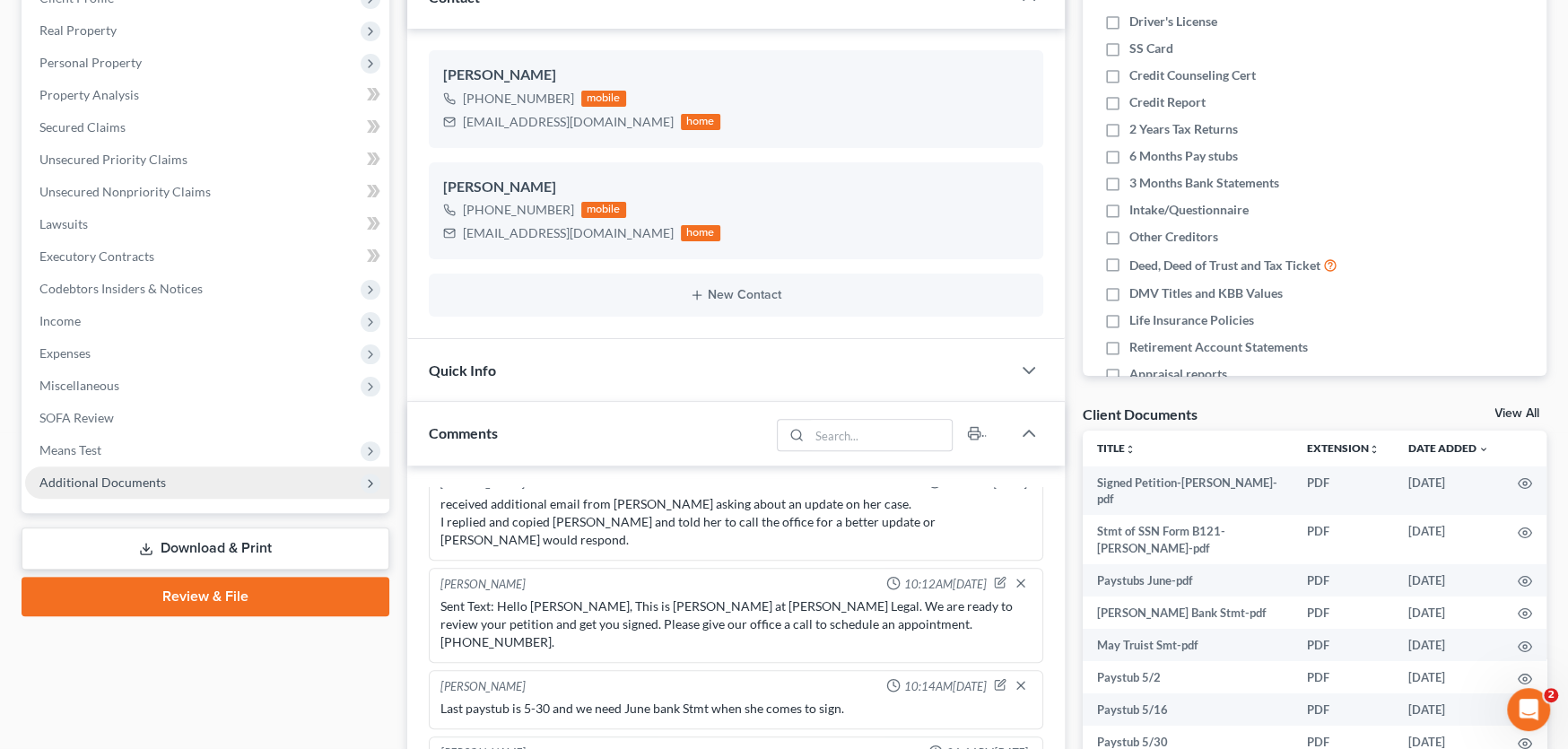
click at [137, 475] on span "Additional Documents" at bounding box center [103, 482] width 127 height 15
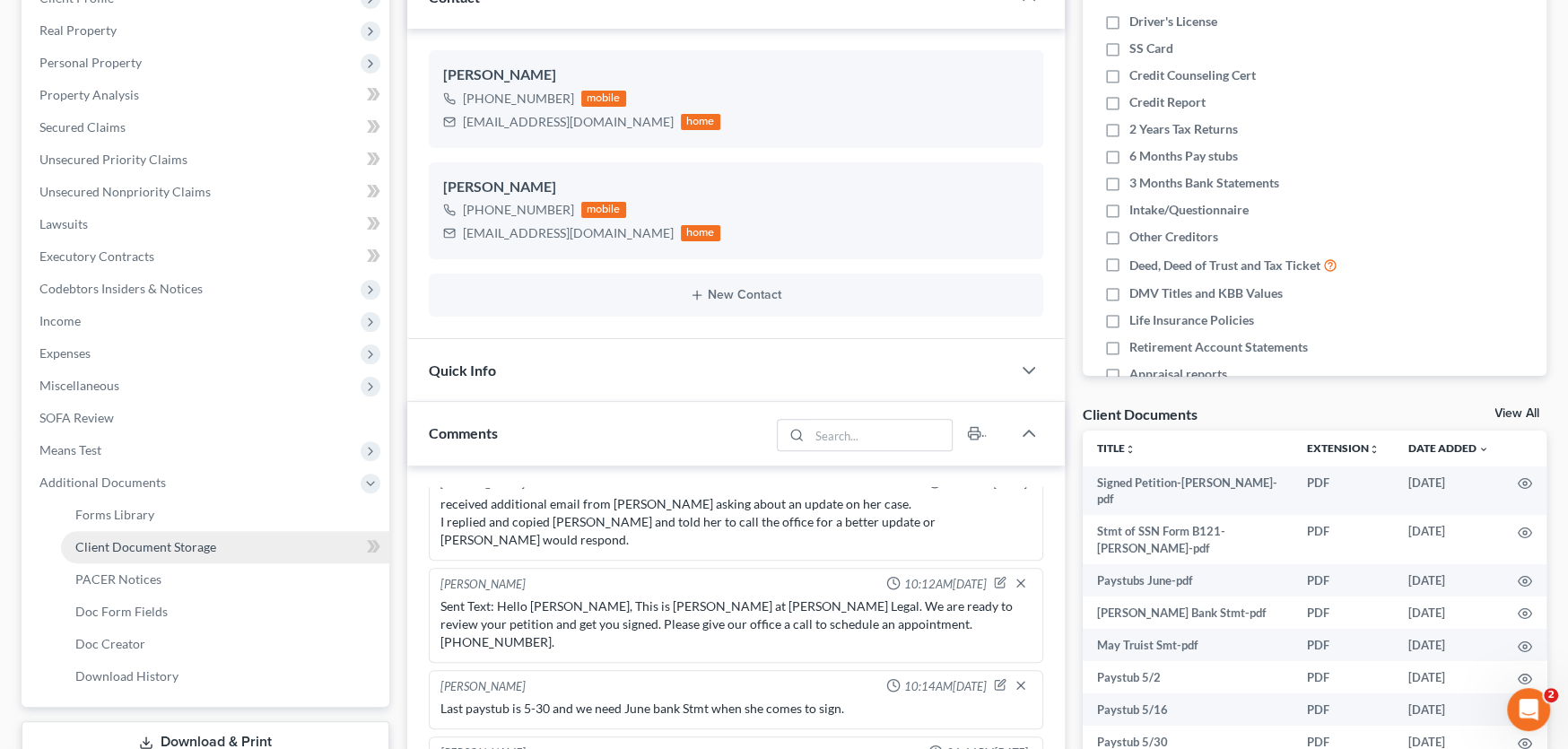
click at [137, 551] on span "Client Document Storage" at bounding box center [146, 546] width 141 height 15
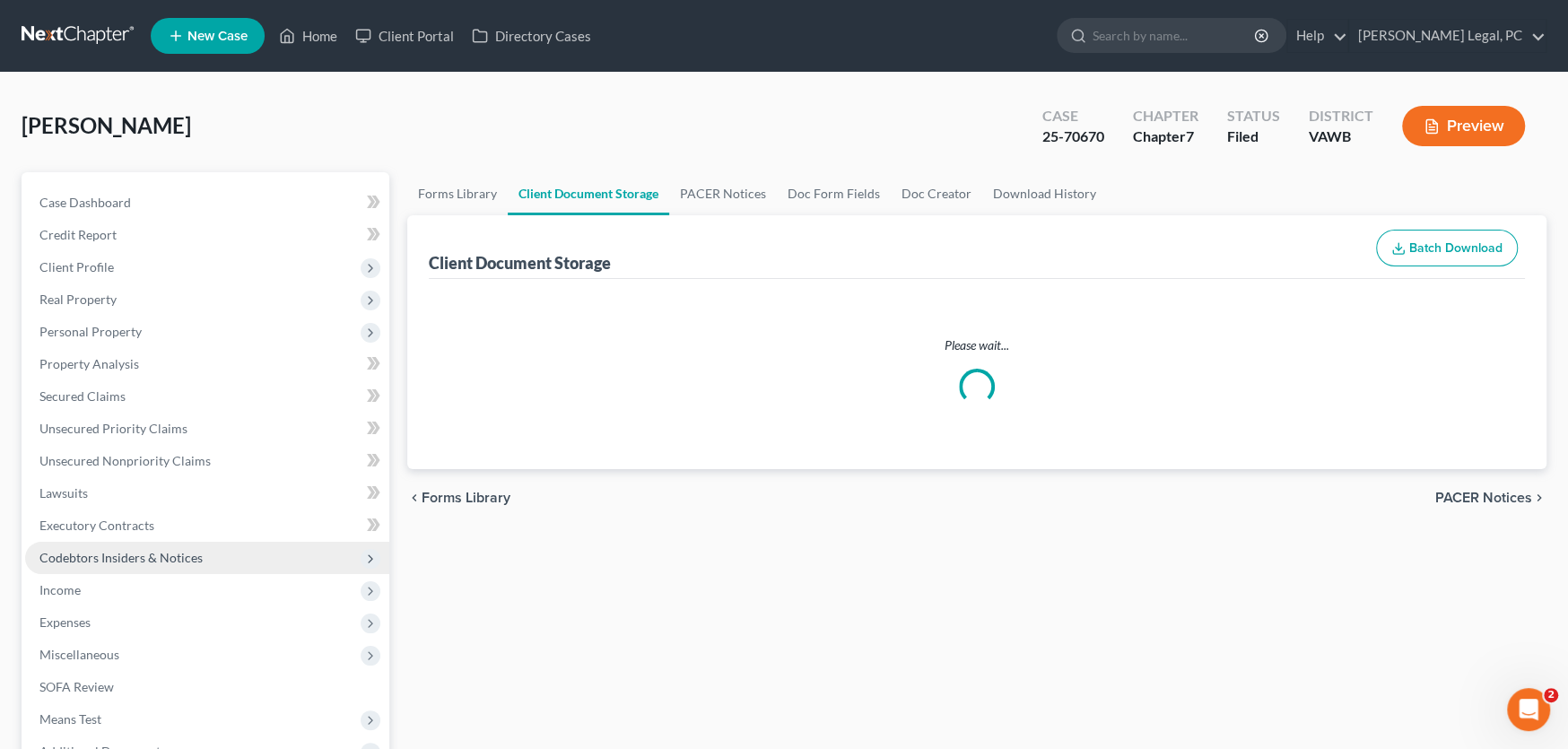
select select "0"
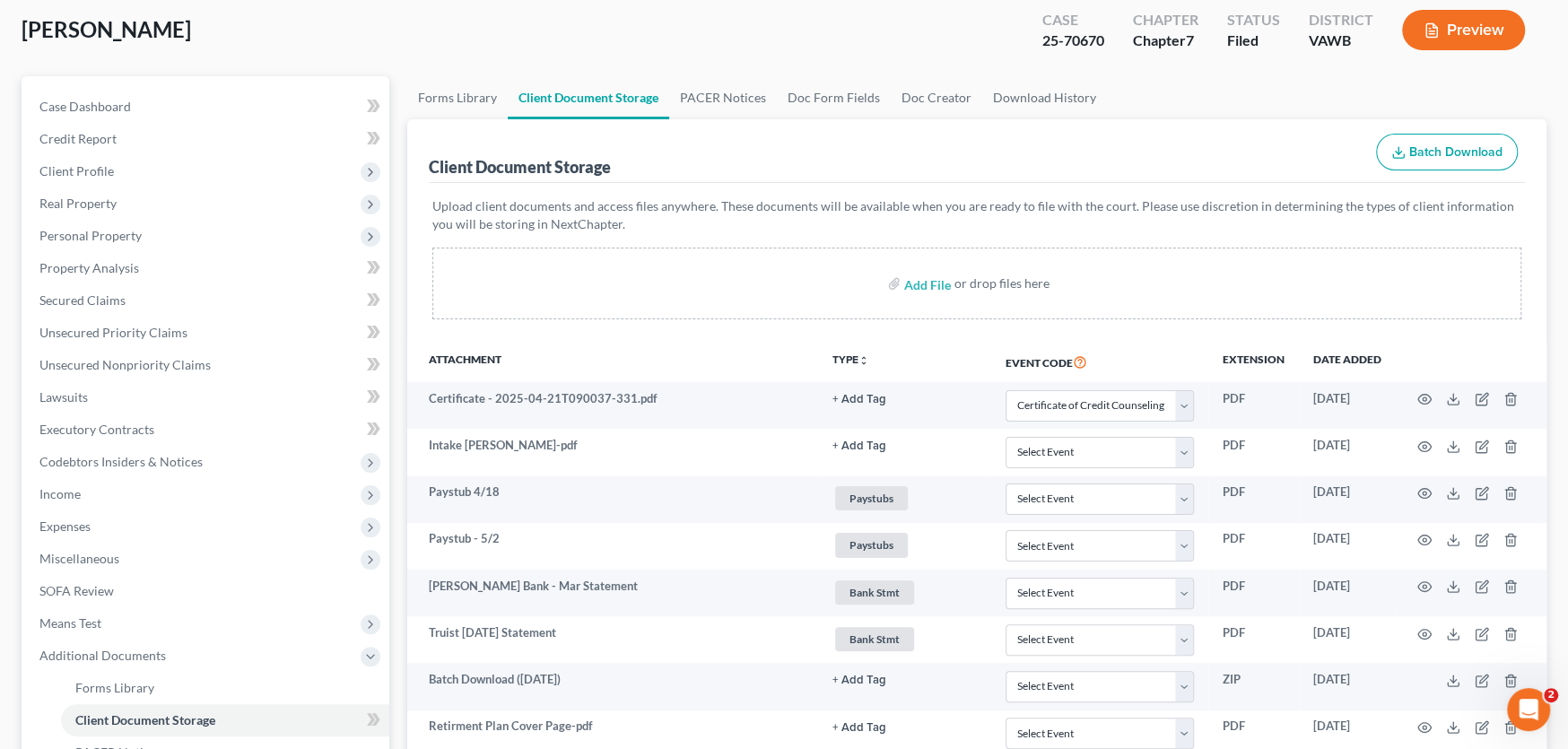
scroll to position [448, 0]
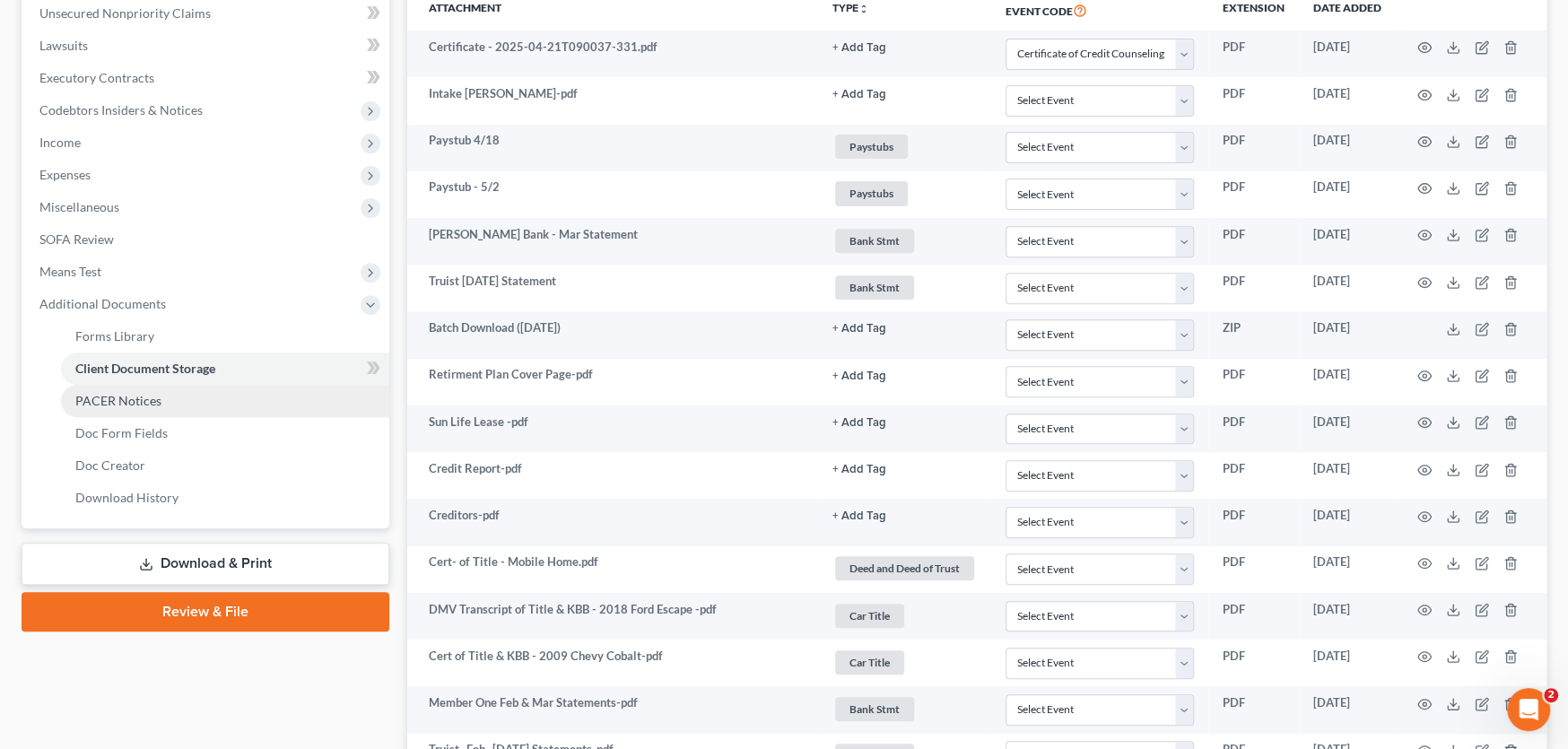
click at [149, 393] on span "PACER Notices" at bounding box center [118, 400] width 86 height 15
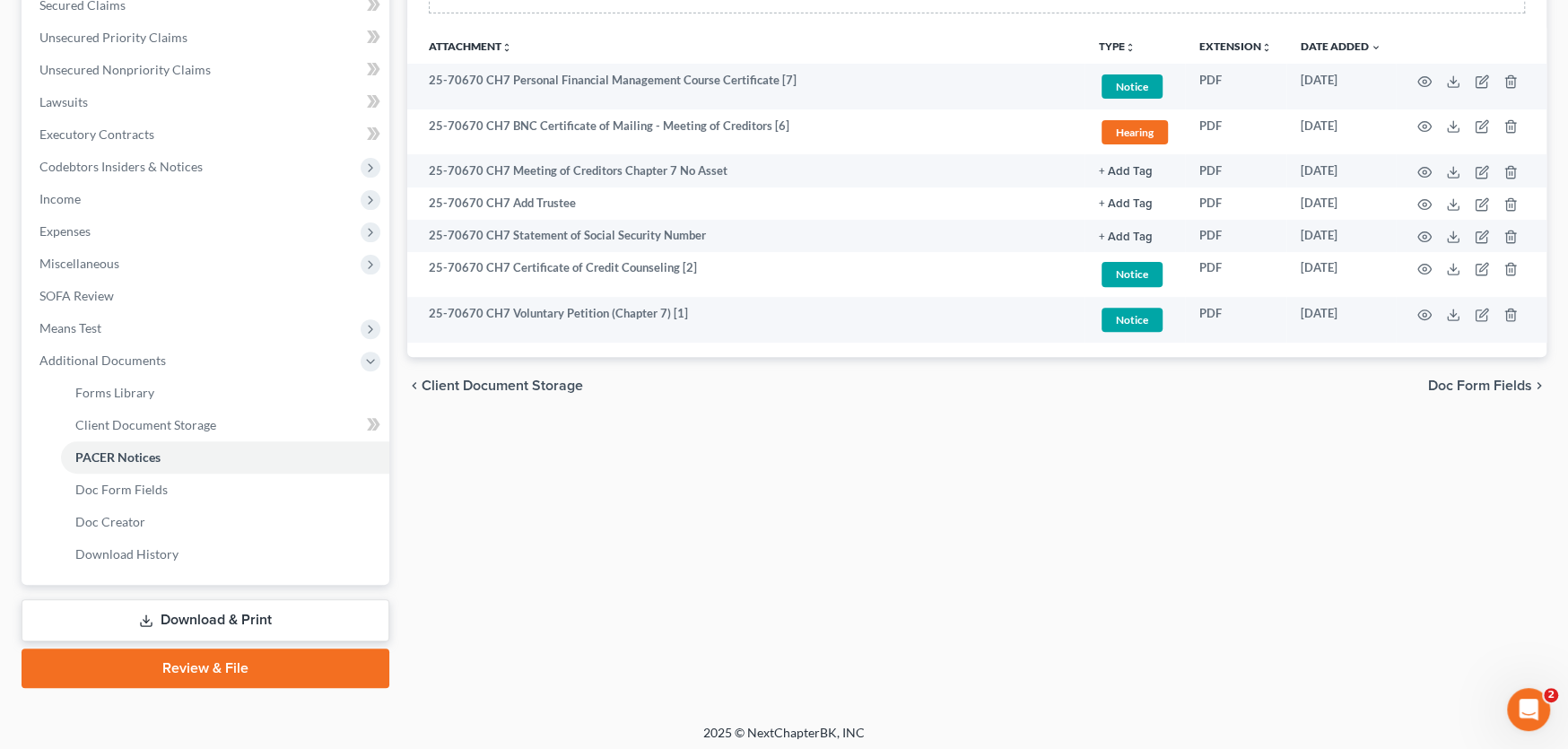
scroll to position [396, 0]
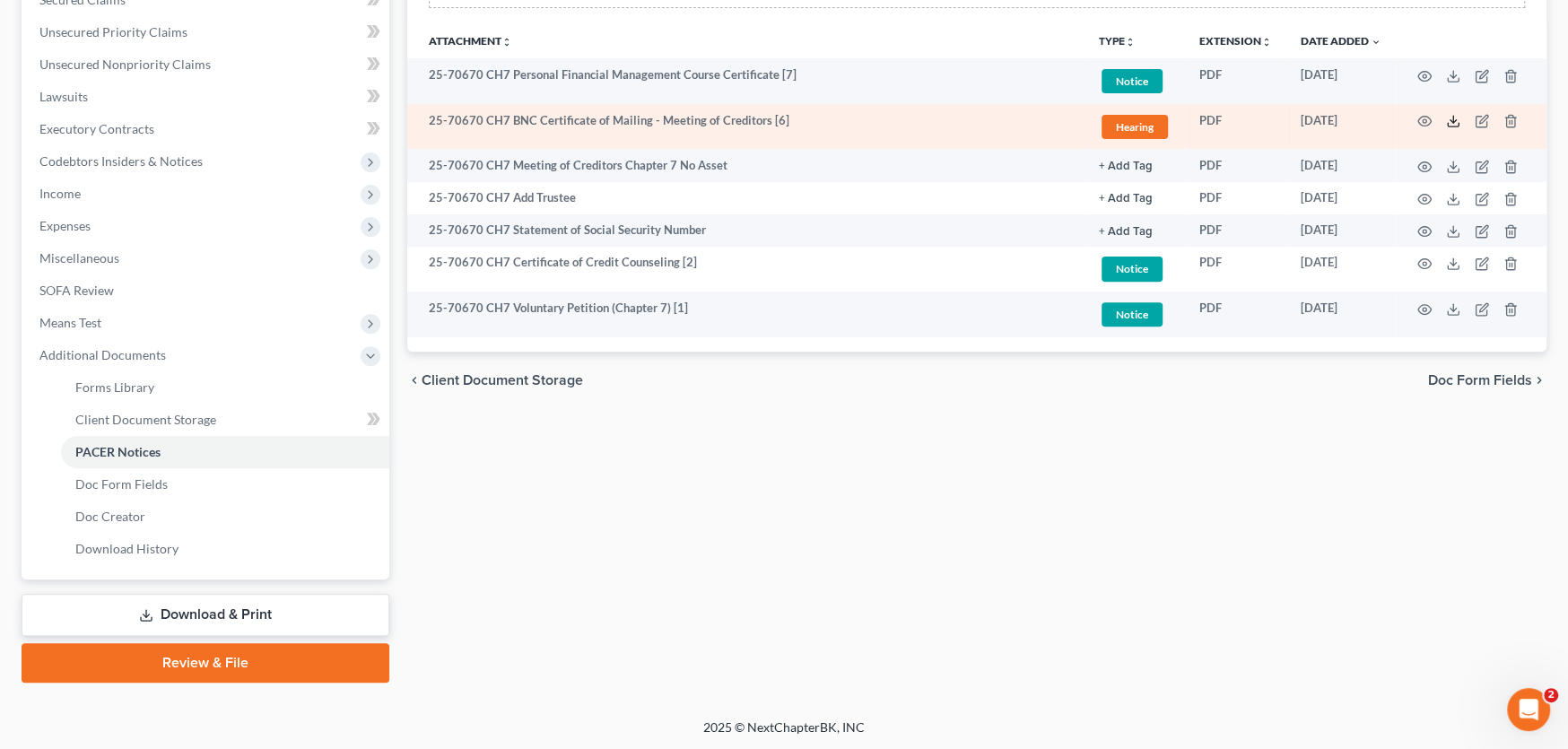
click at [1449, 121] on icon at bounding box center [1453, 121] width 14 height 14
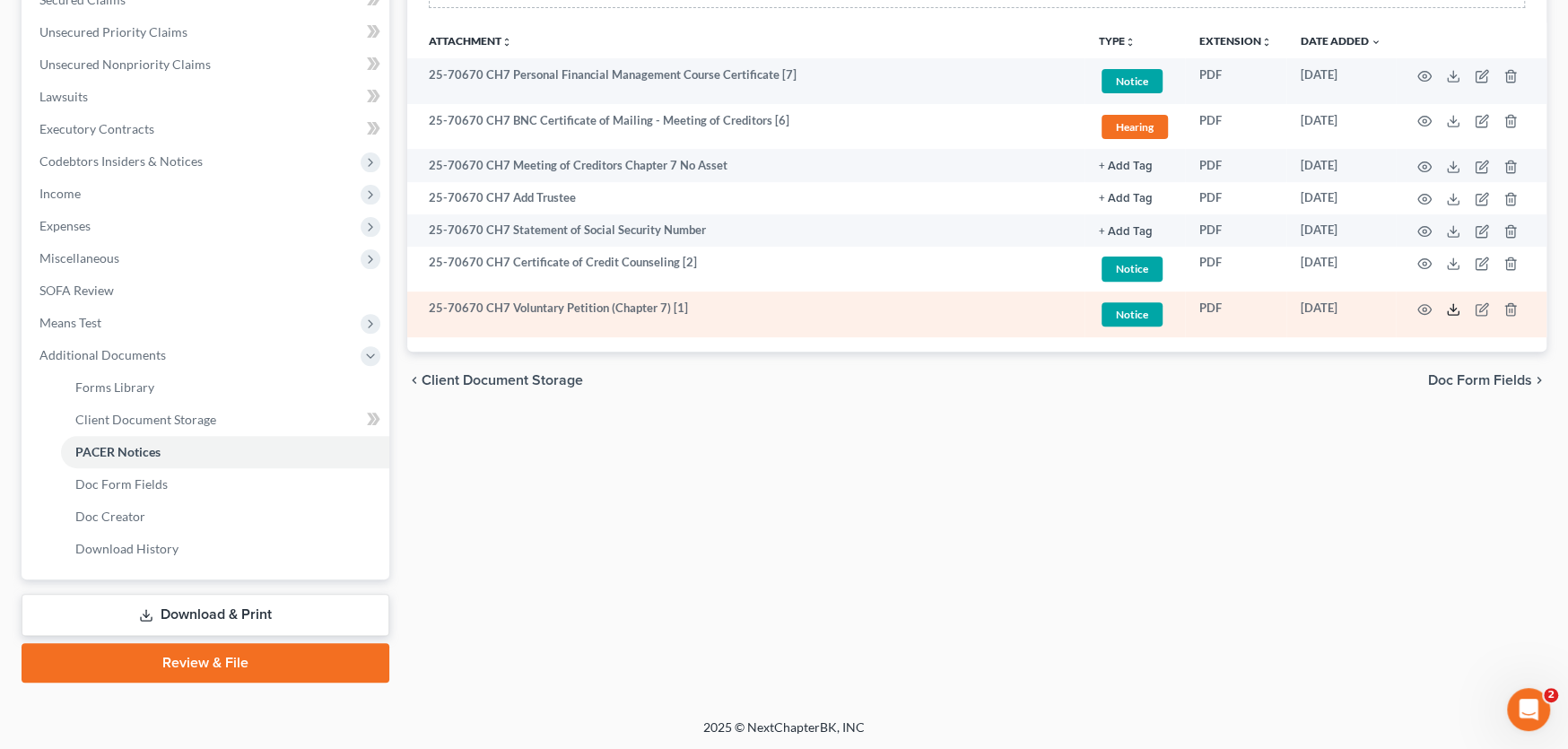
click at [1454, 308] on polyline at bounding box center [1453, 308] width 6 height 3
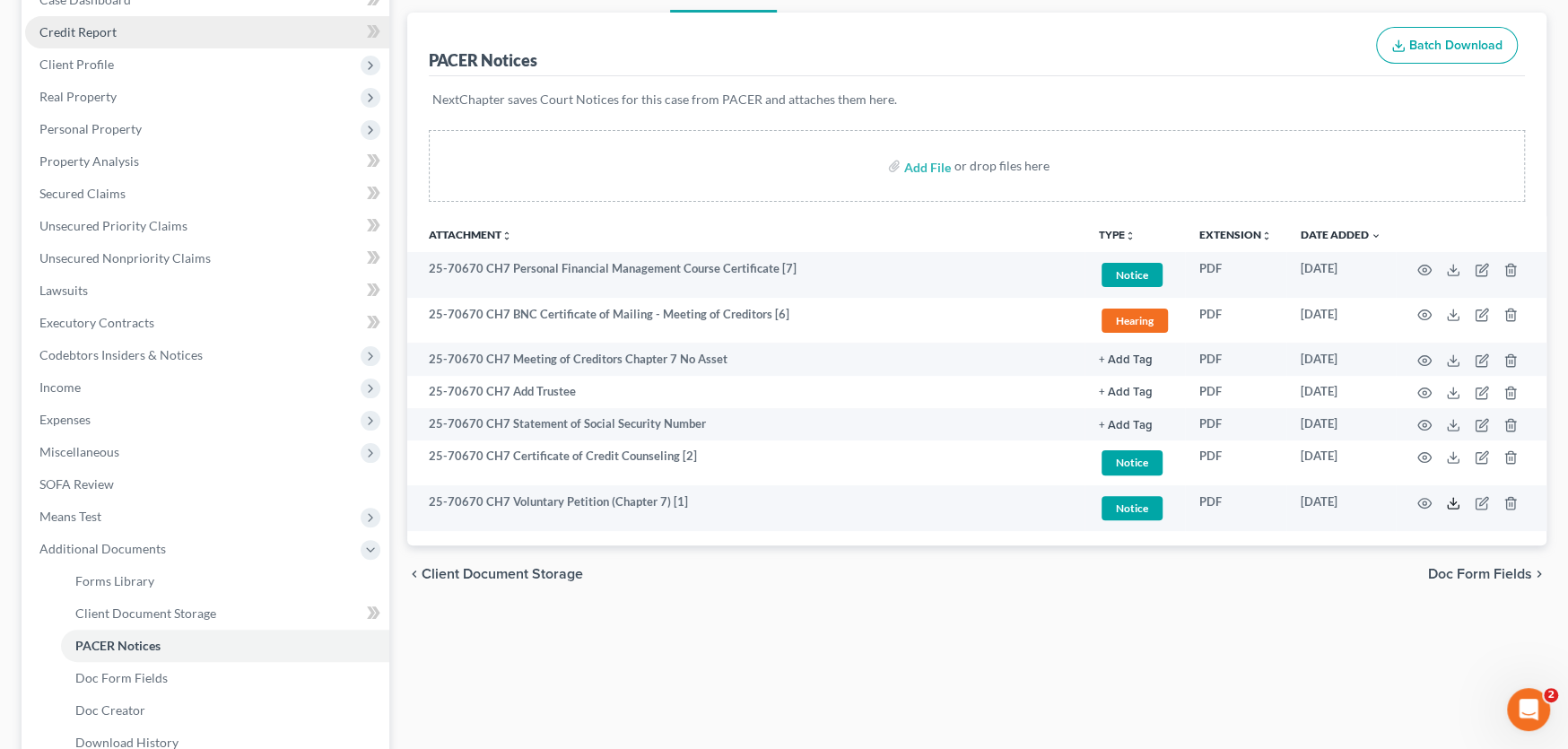
scroll to position [0, 0]
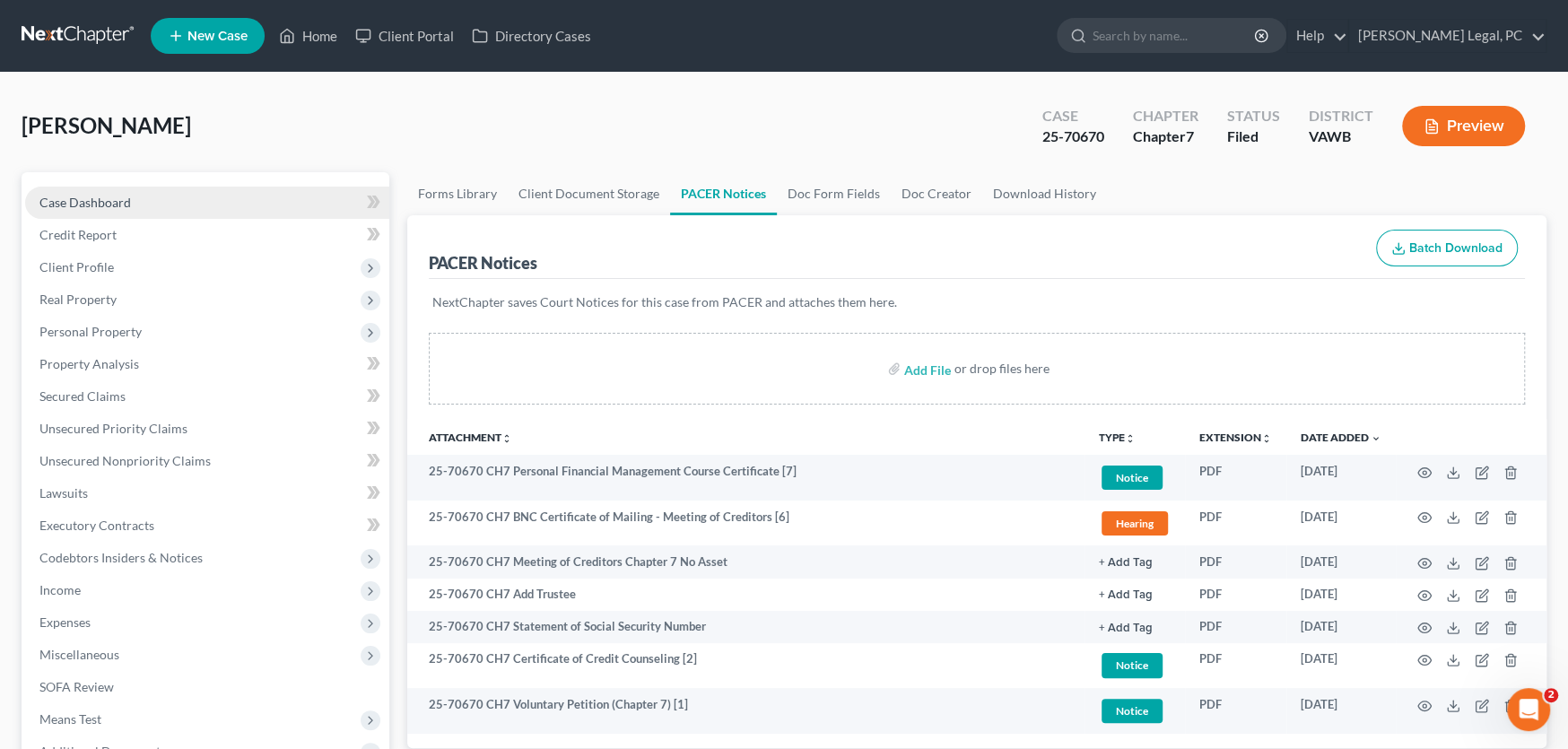
click at [95, 209] on link "Case Dashboard" at bounding box center [207, 203] width 365 height 33
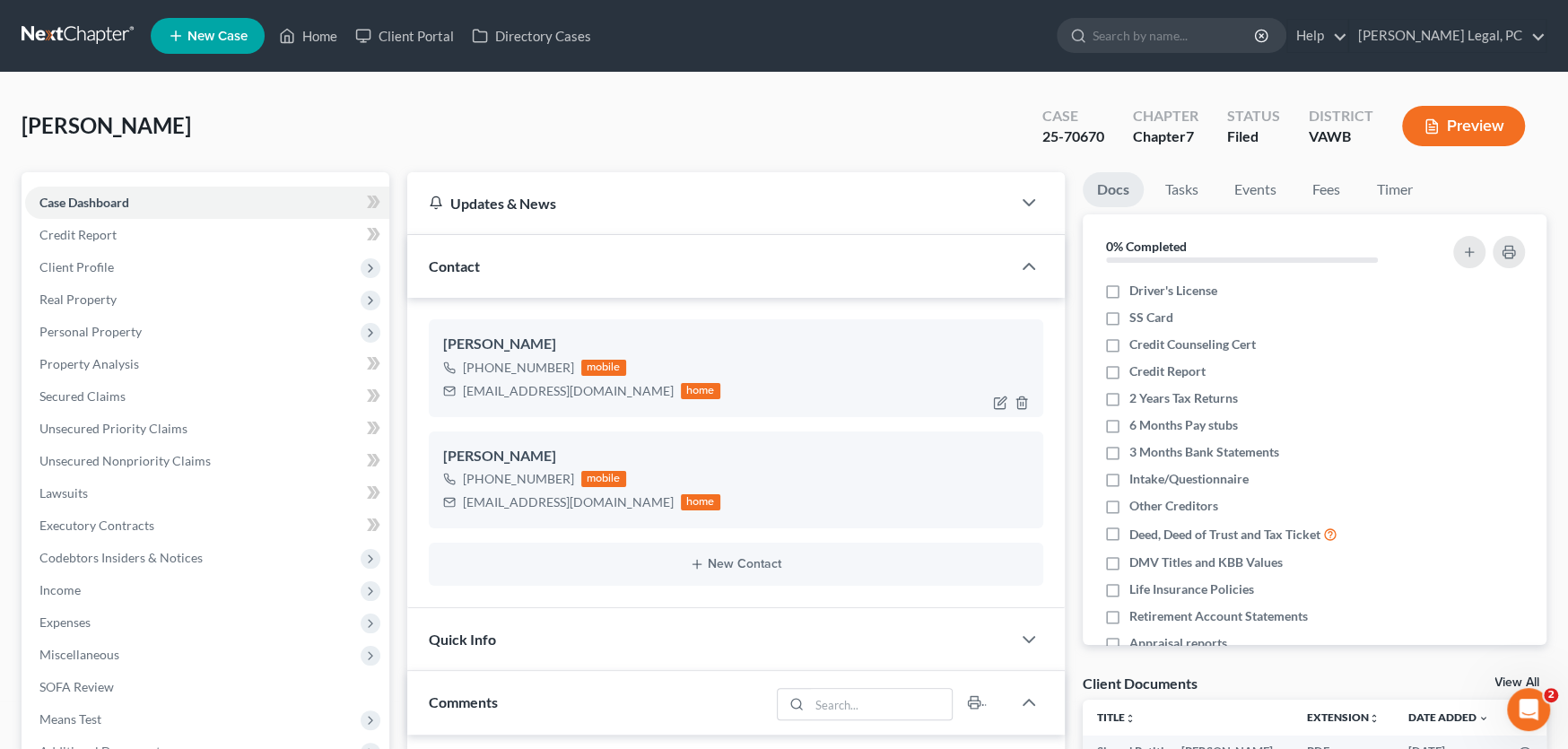
scroll to position [1192, 0]
drag, startPoint x: 584, startPoint y: 498, endPoint x: 459, endPoint y: 498, distance: 125.0
click at [459, 498] on div "traci_one@yahoo.com home" at bounding box center [582, 502] width 277 height 24
copy div "traci_one@yahoo.com"
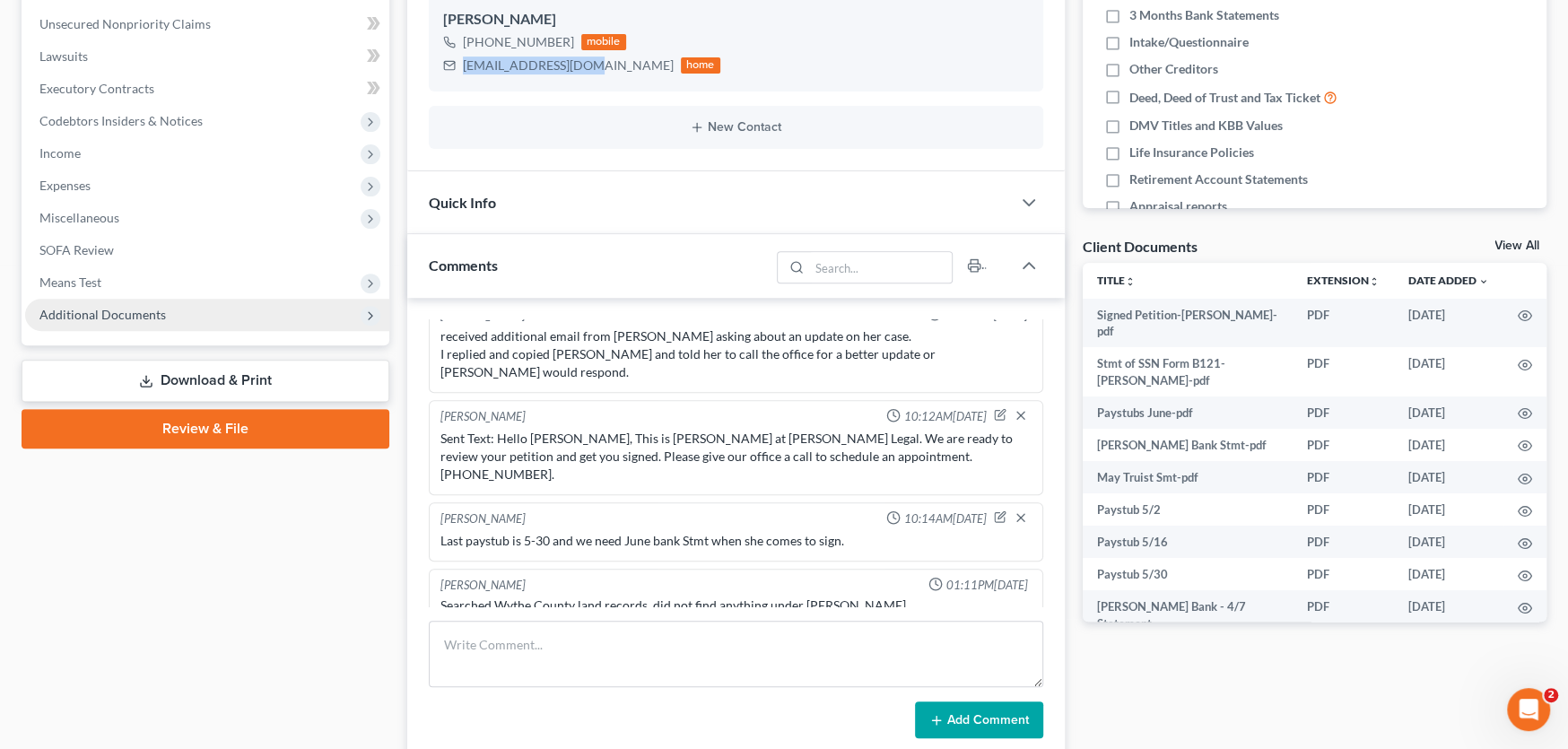
scroll to position [538, 0]
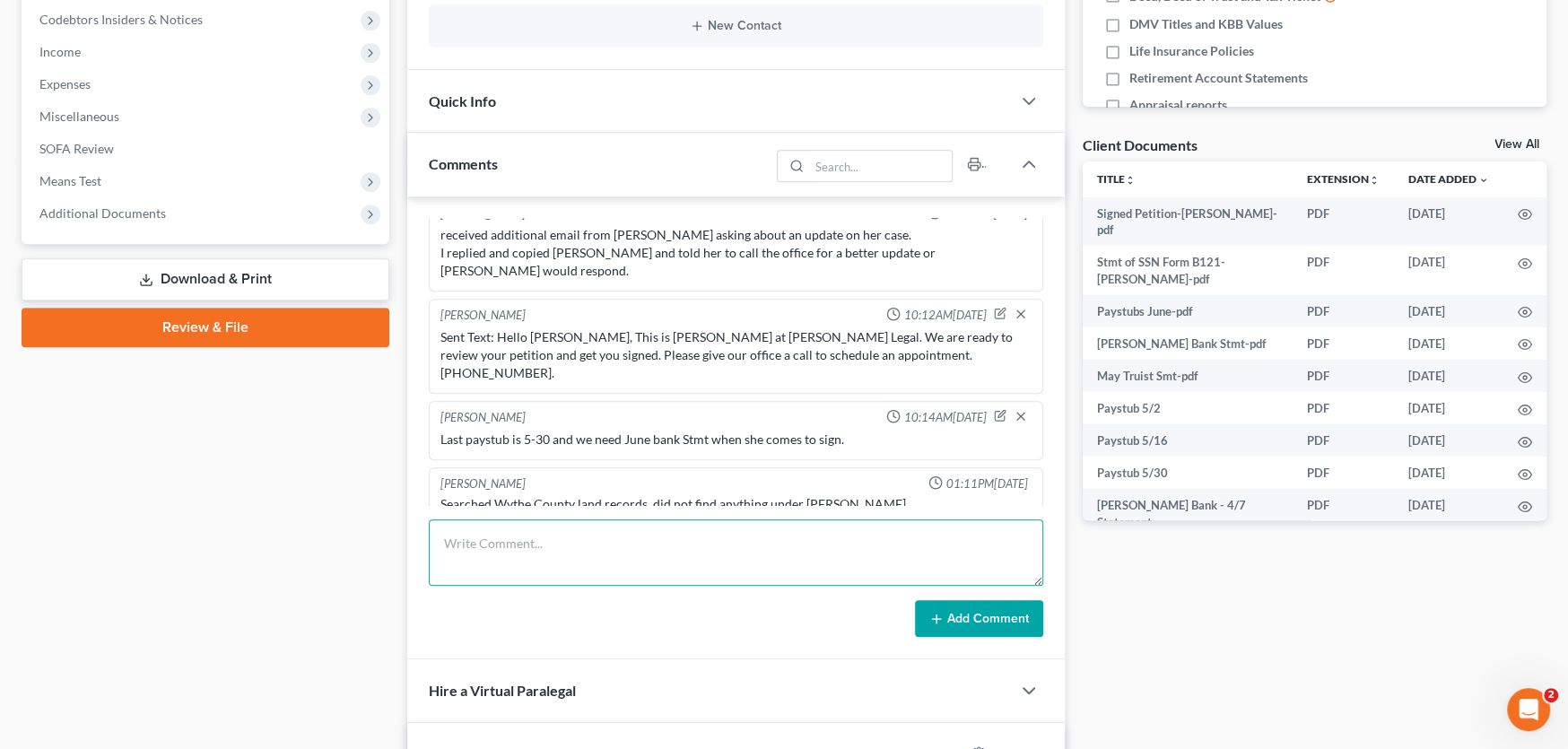
click at [486, 536] on textarea at bounding box center [736, 552] width 614 height 66
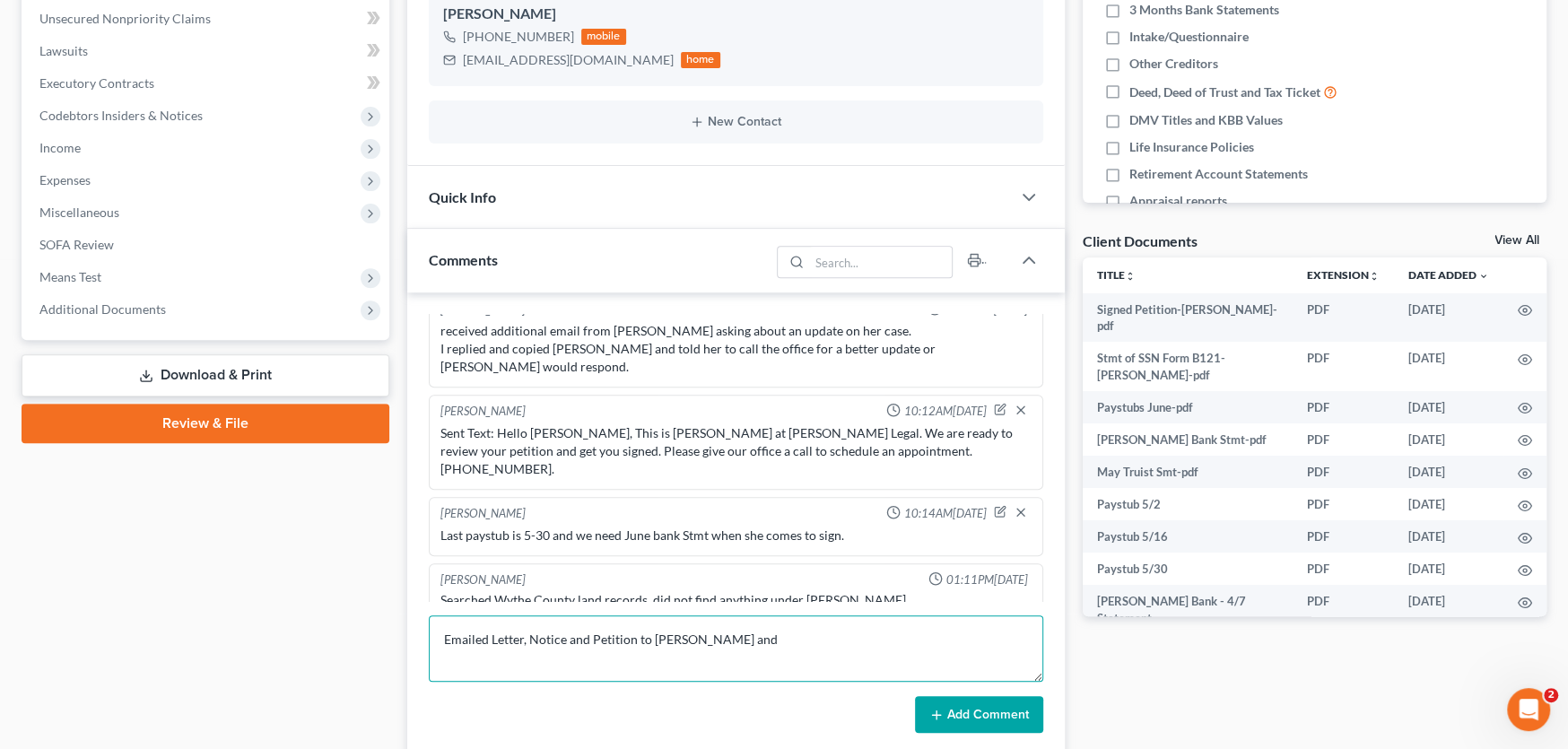
scroll to position [448, 0]
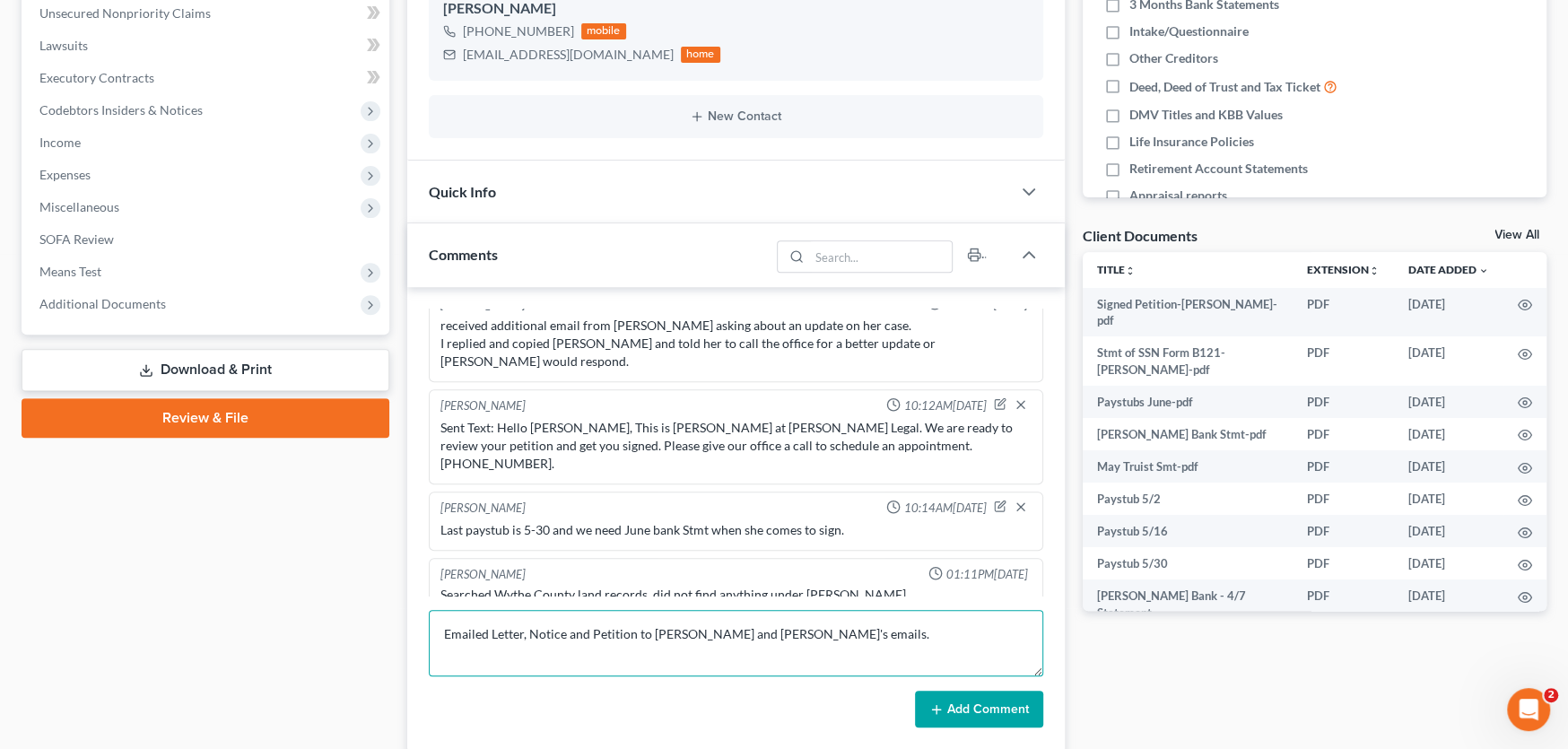
type textarea "Emailed Letter, Notice and Petition to Traci and Wayne's emails."
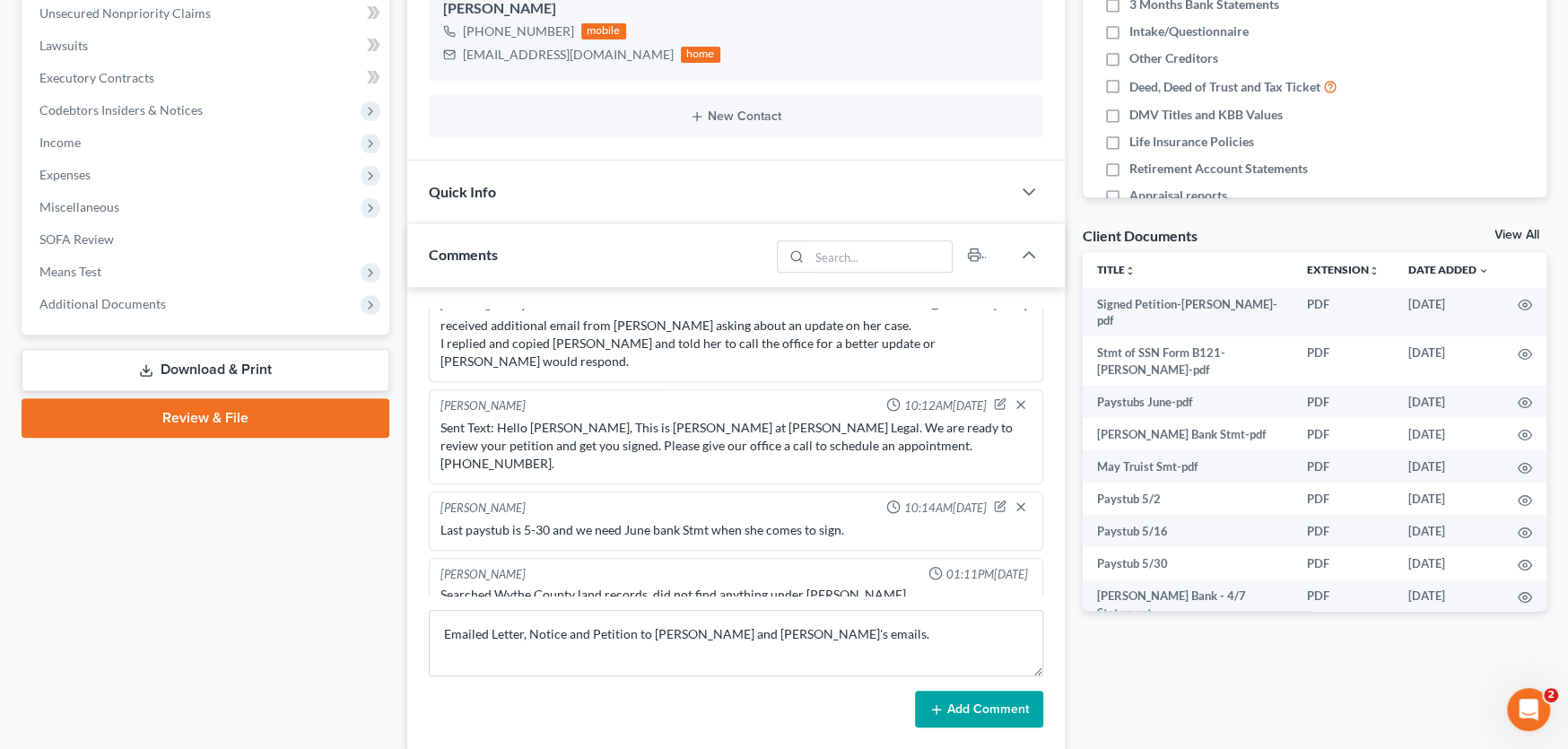
click at [971, 699] on button "Add Comment" at bounding box center [979, 710] width 128 height 38
click at [133, 306] on span "Additional Documents" at bounding box center [103, 303] width 127 height 15
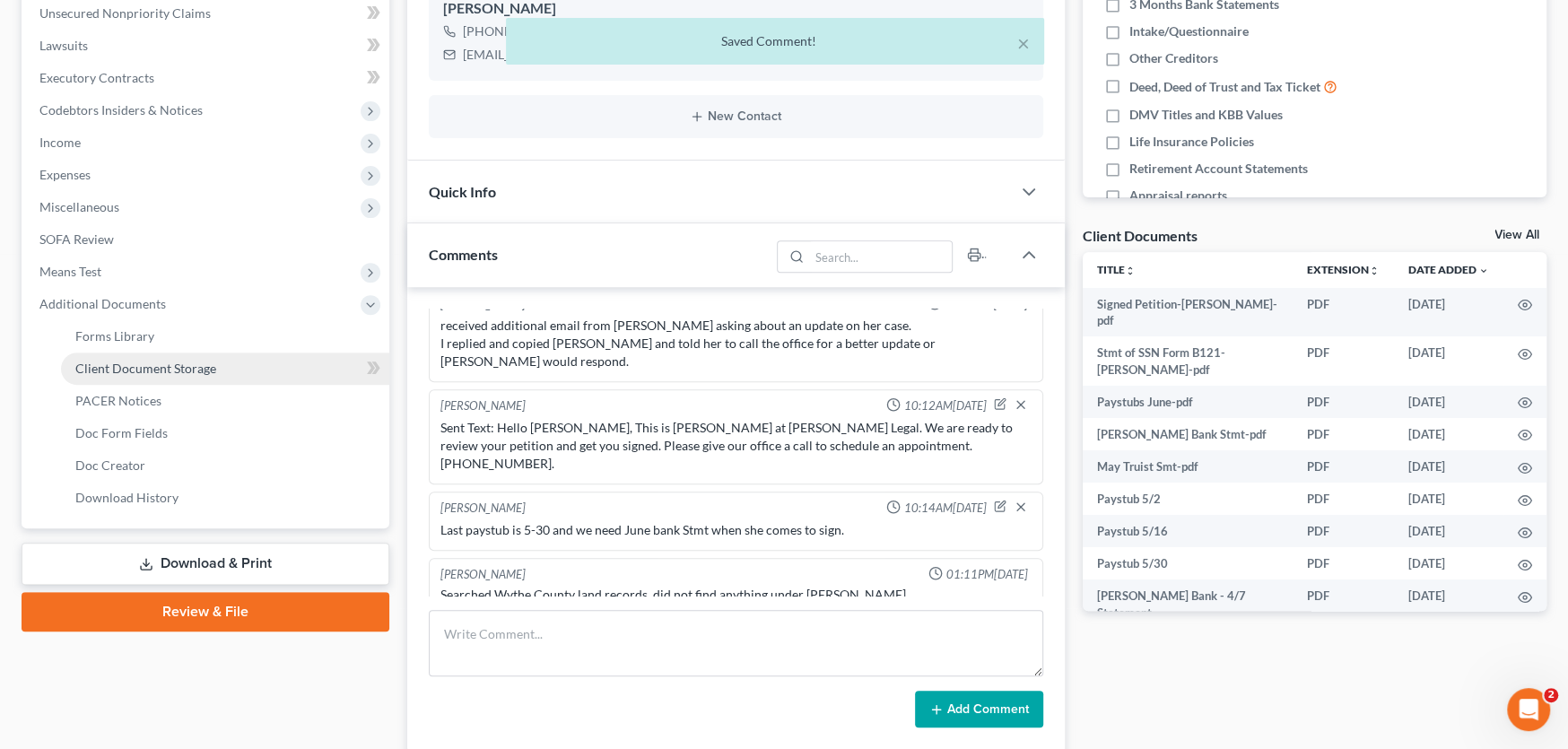
click at [149, 361] on span "Client Document Storage" at bounding box center [146, 368] width 141 height 15
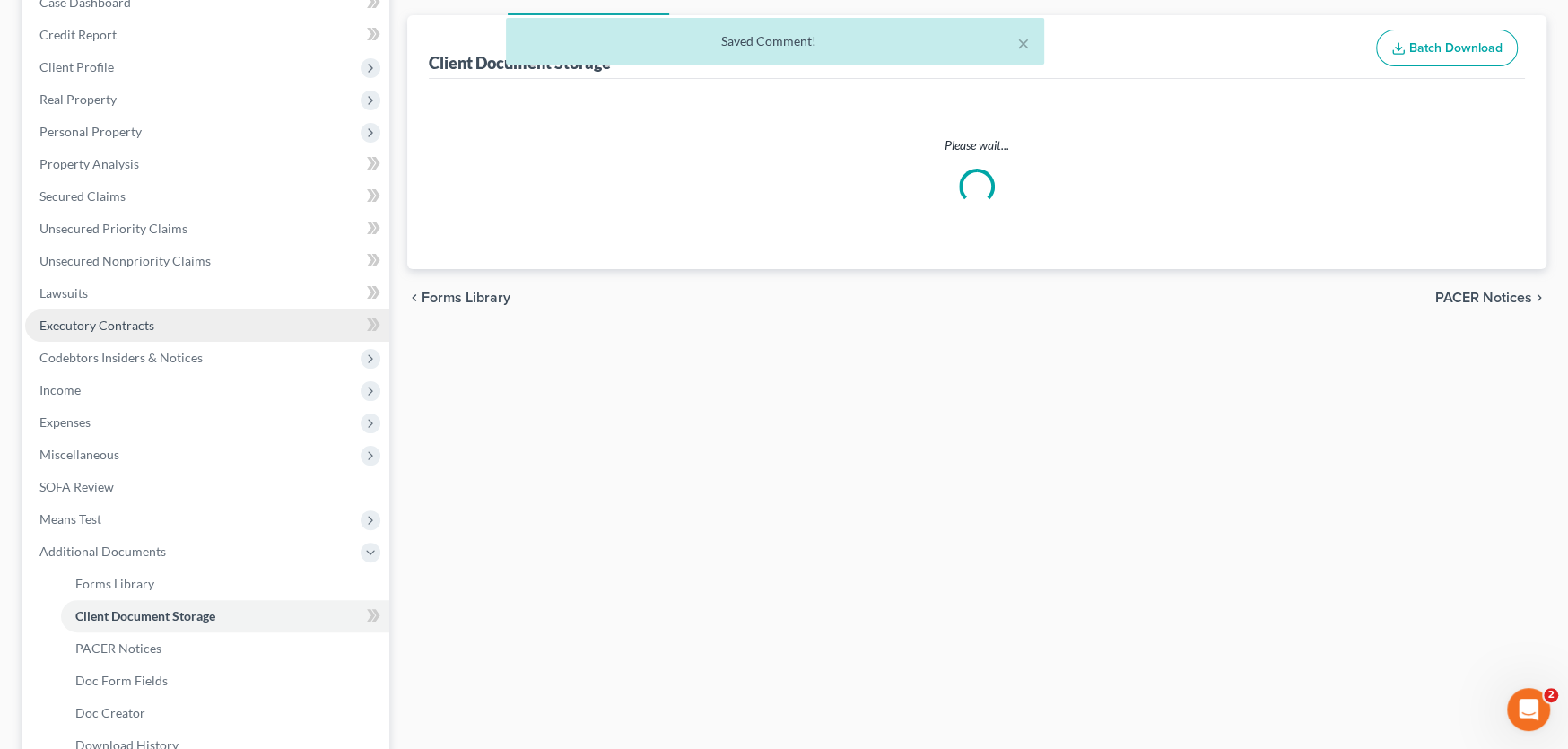
scroll to position [42, 0]
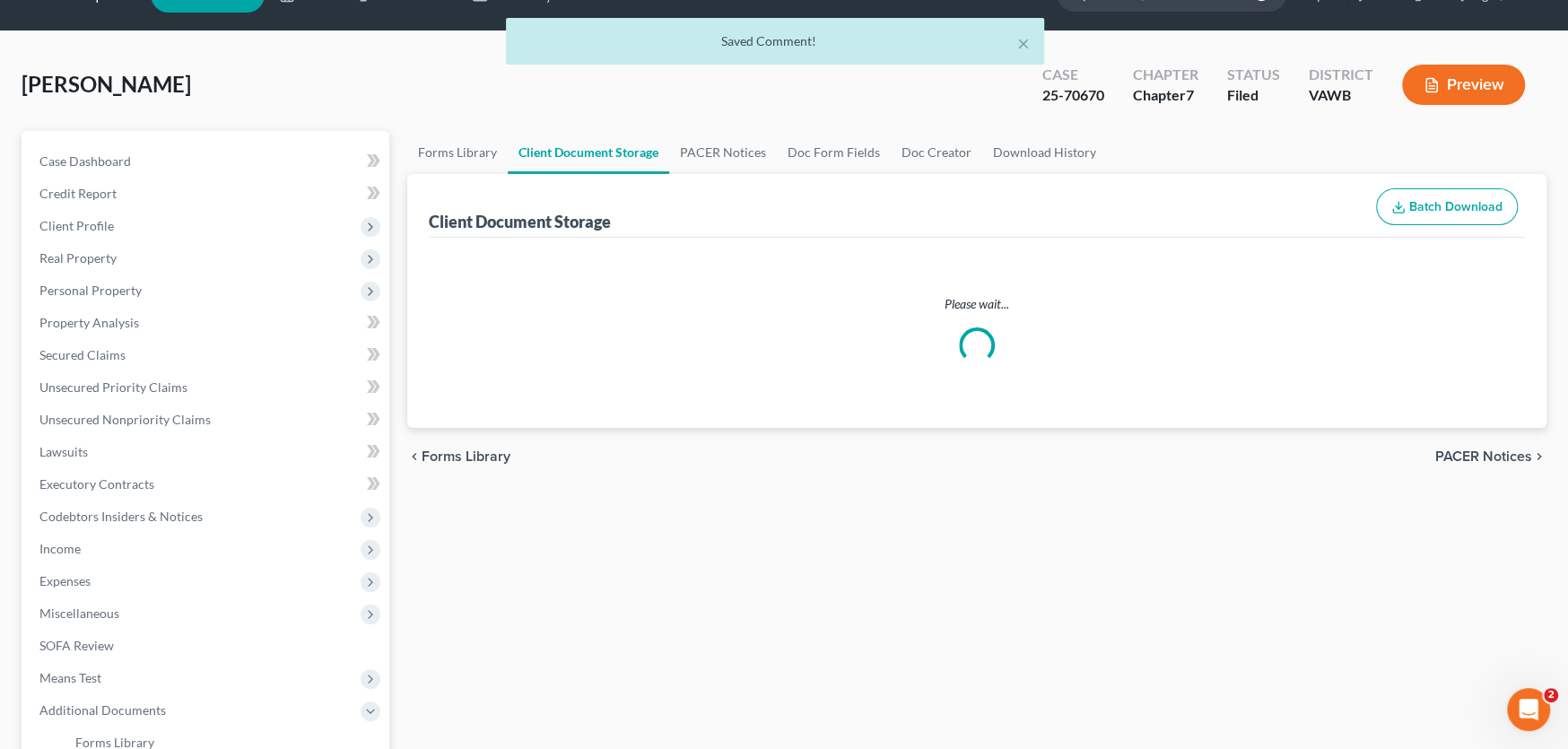
select select "0"
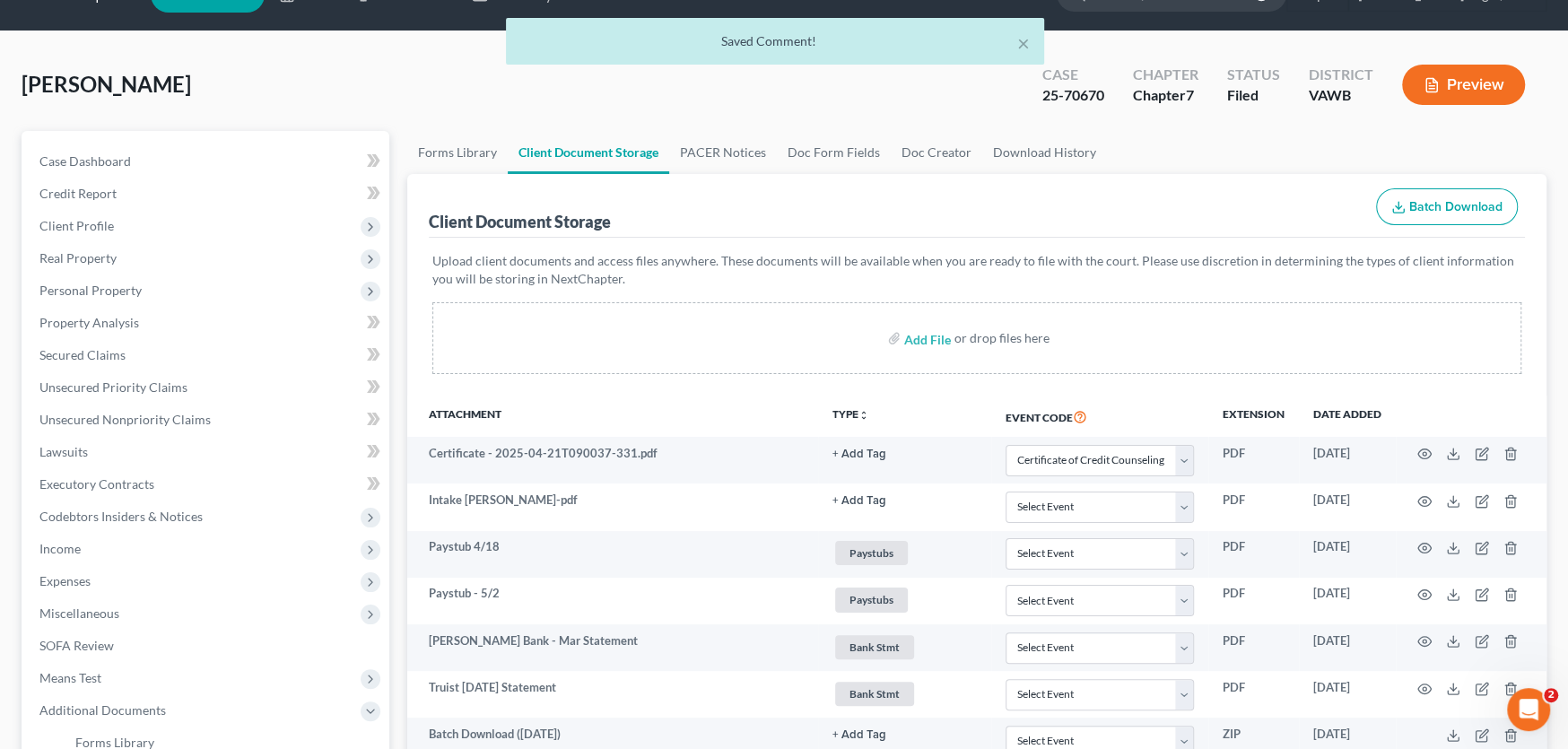
scroll to position [0, 0]
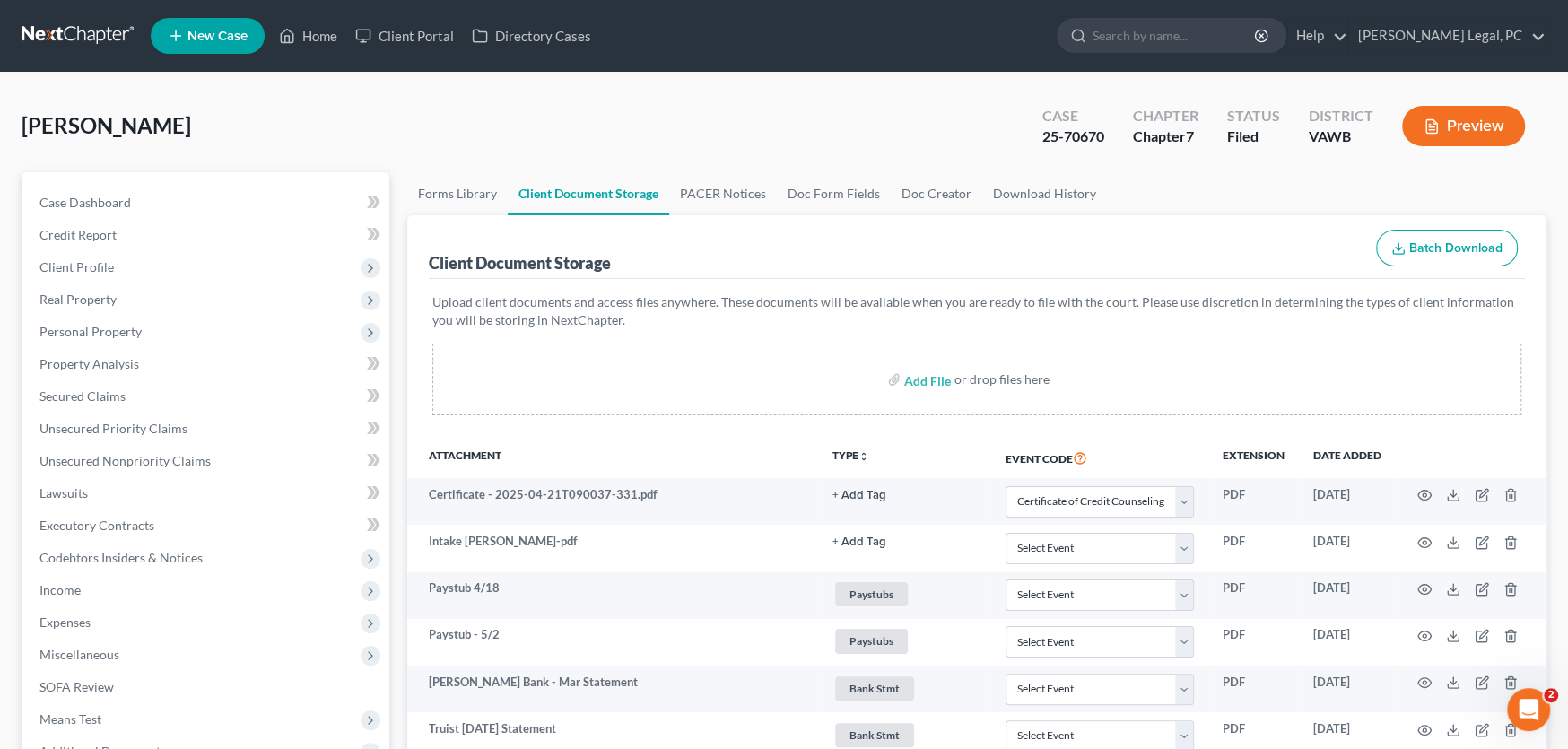
select select "0"
click at [81, 34] on link at bounding box center [79, 36] width 115 height 33
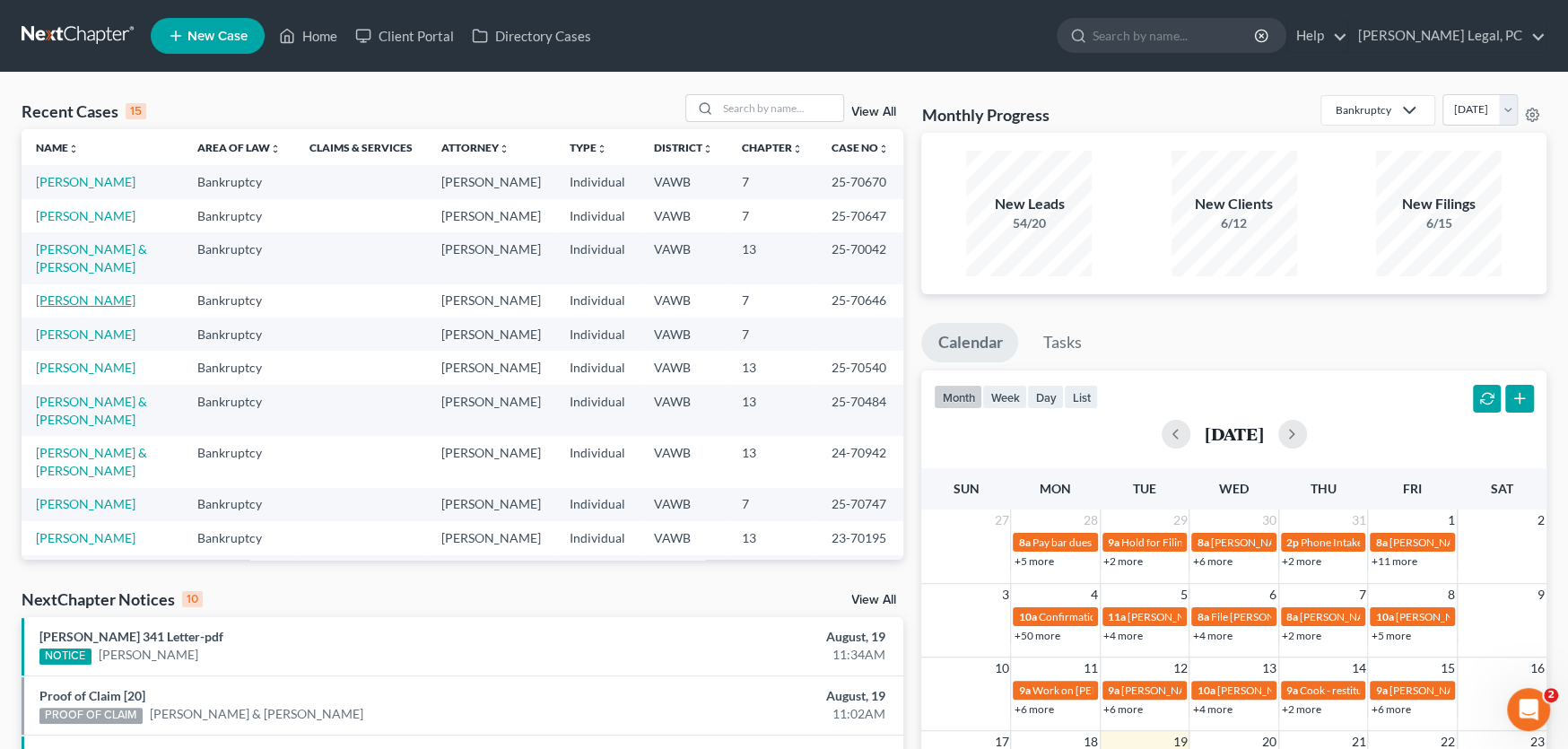
click at [71, 295] on link "[PERSON_NAME]" at bounding box center [86, 299] width 100 height 15
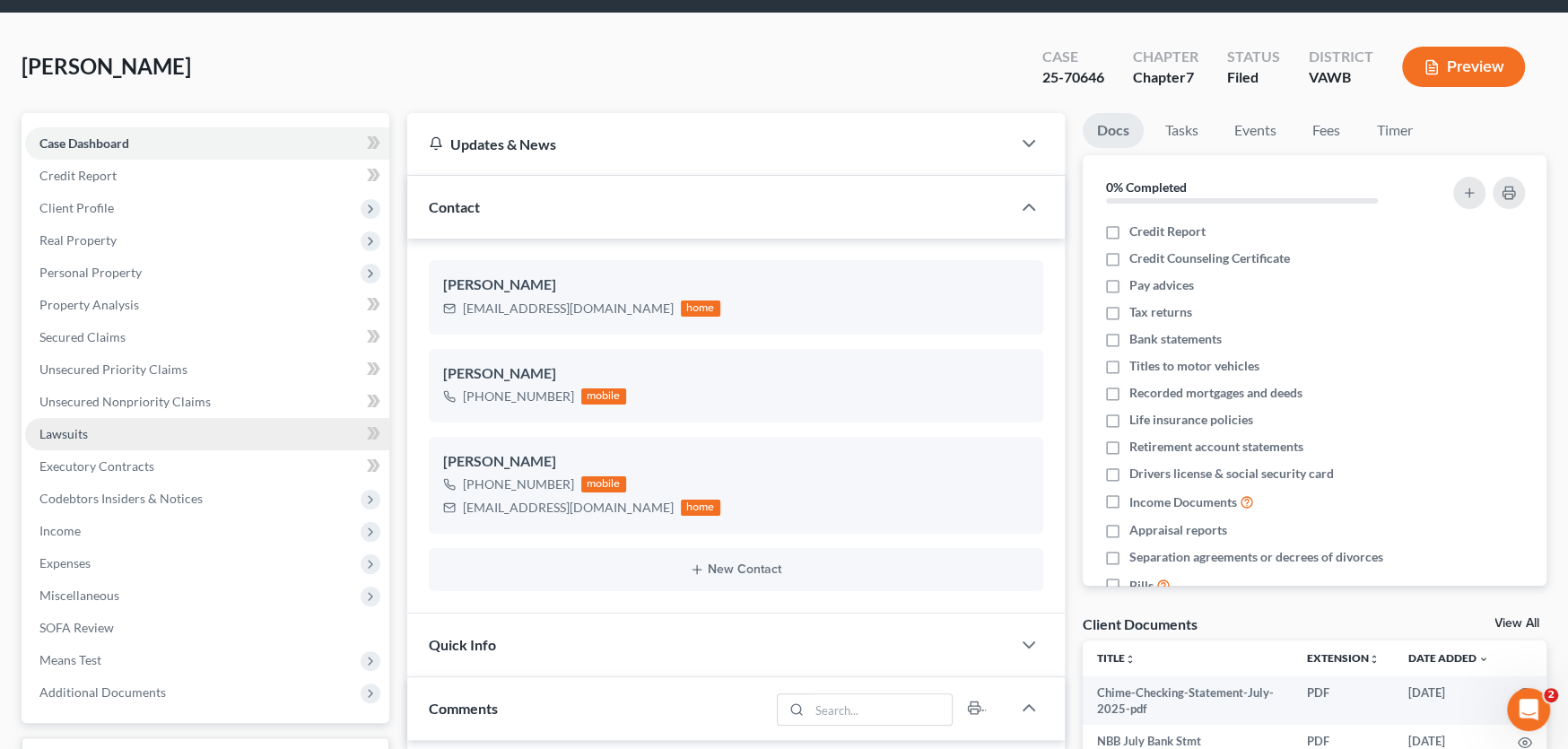
scroll to position [179, 0]
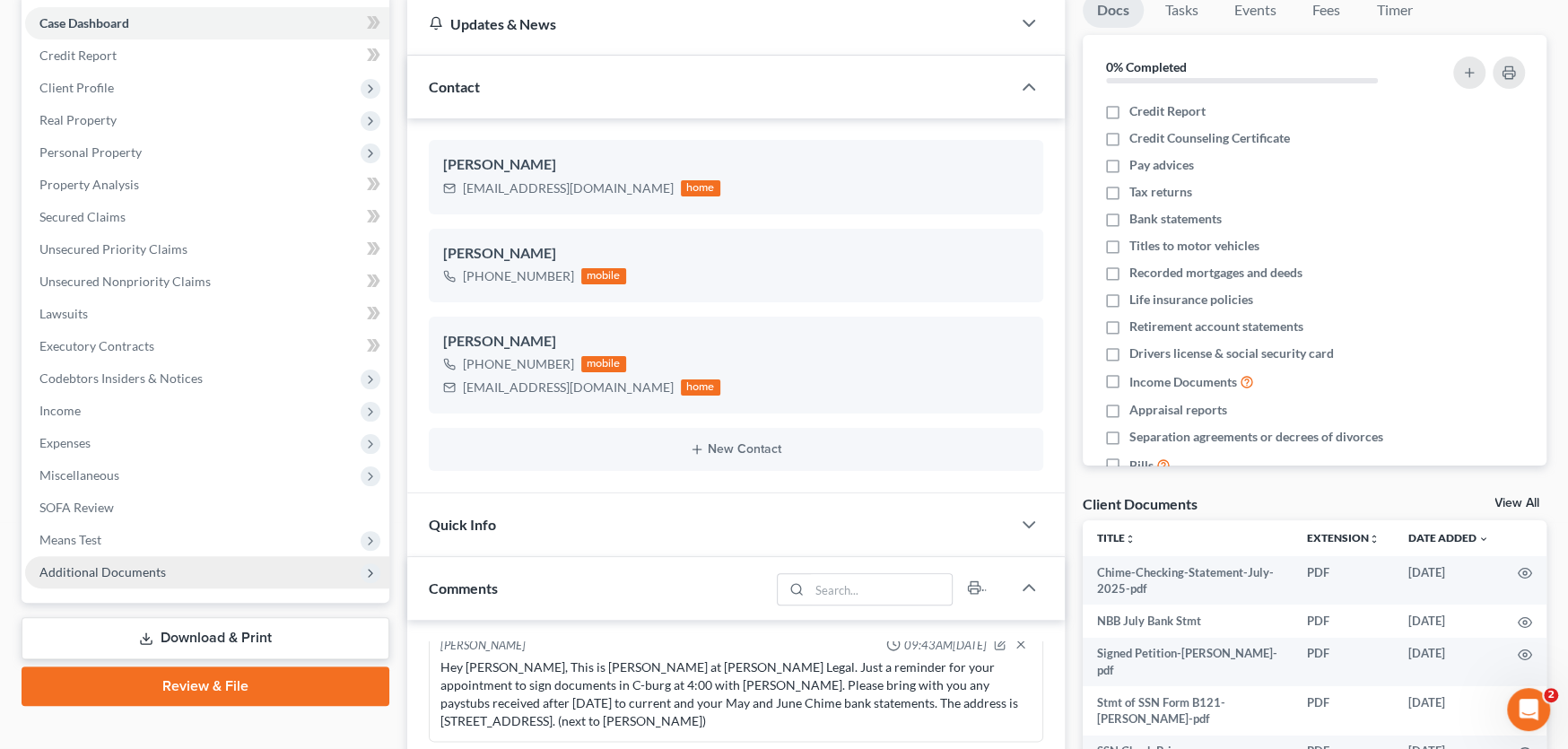
click at [120, 568] on span "Additional Documents" at bounding box center [103, 572] width 127 height 15
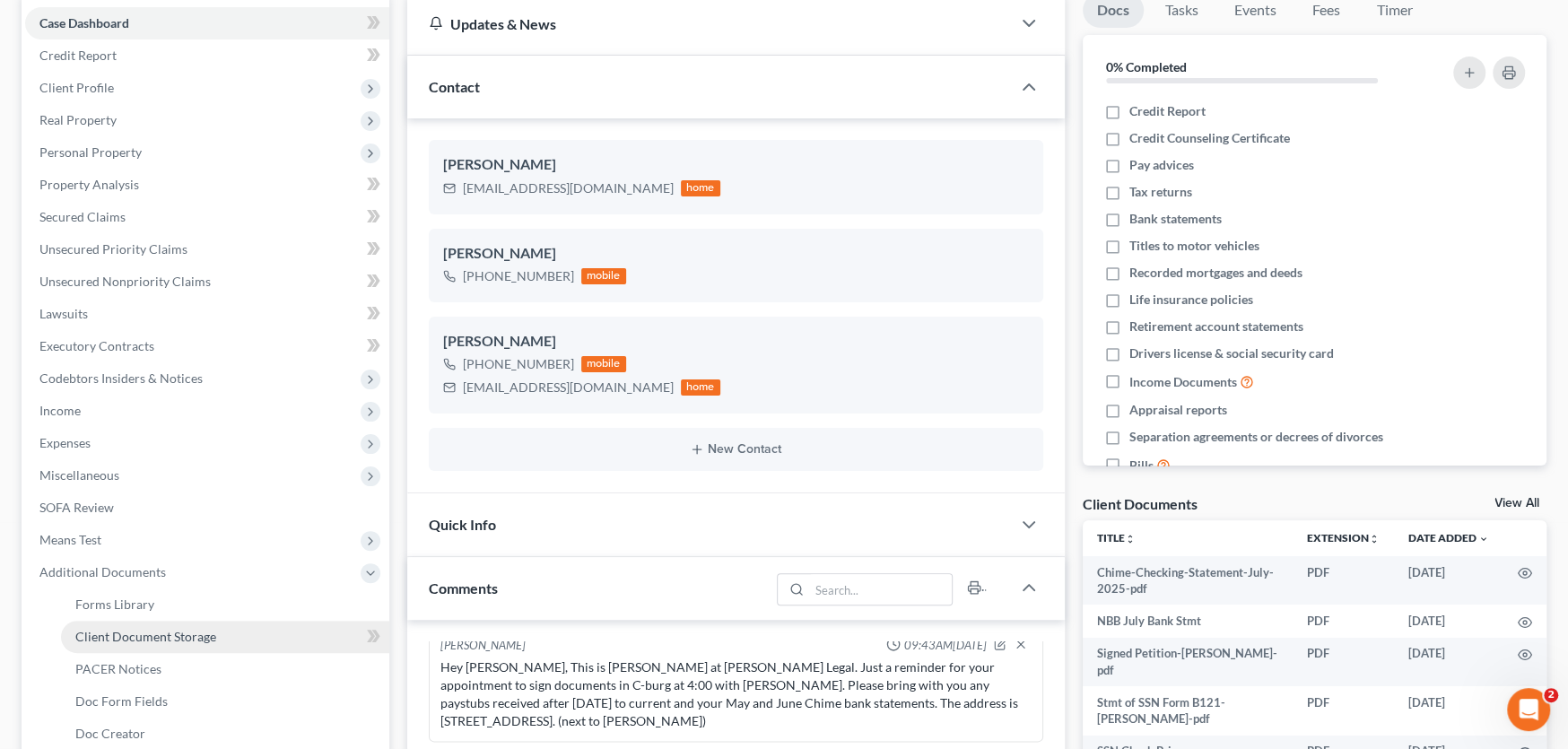
click at [146, 630] on span "Client Document Storage" at bounding box center [146, 636] width 141 height 15
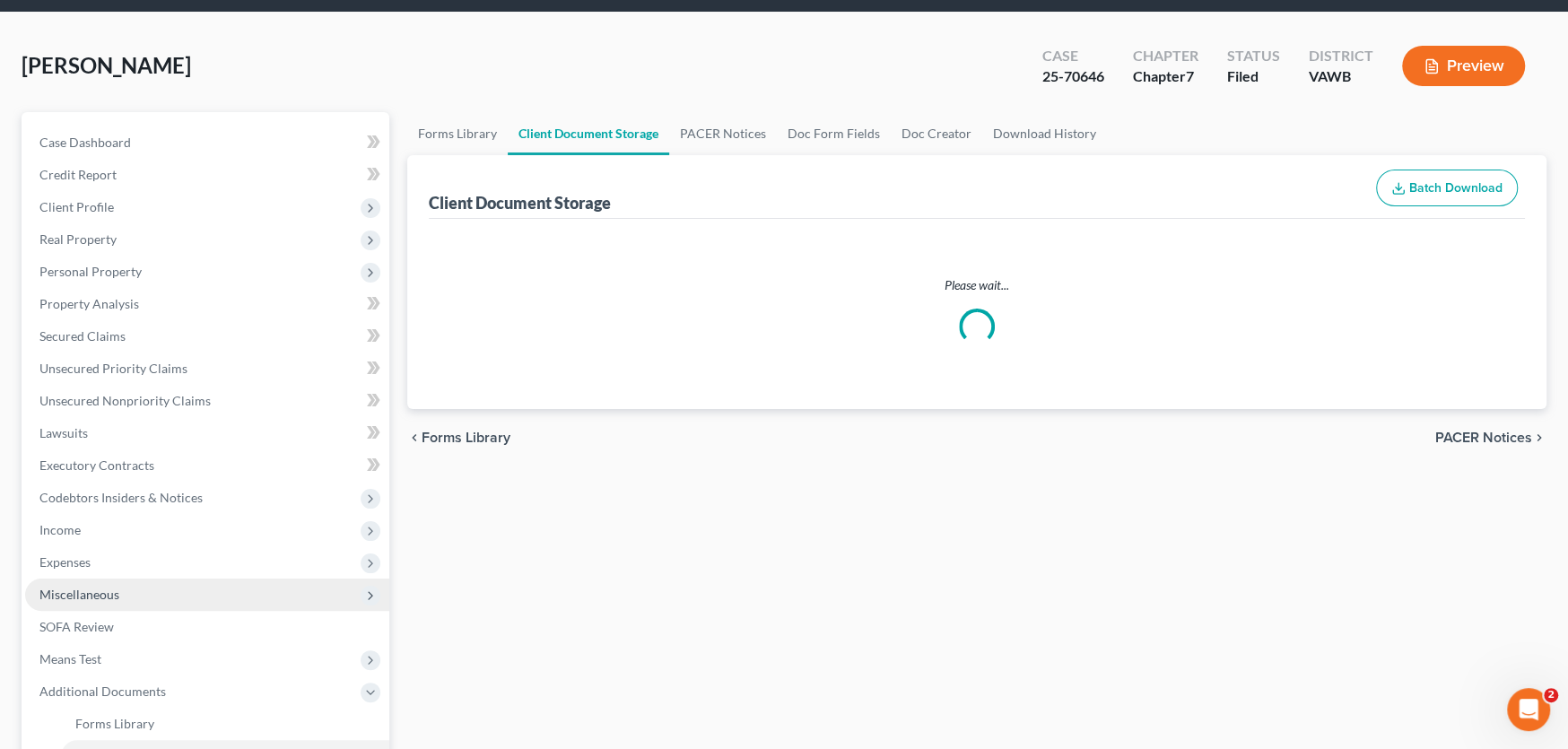
scroll to position [2, 0]
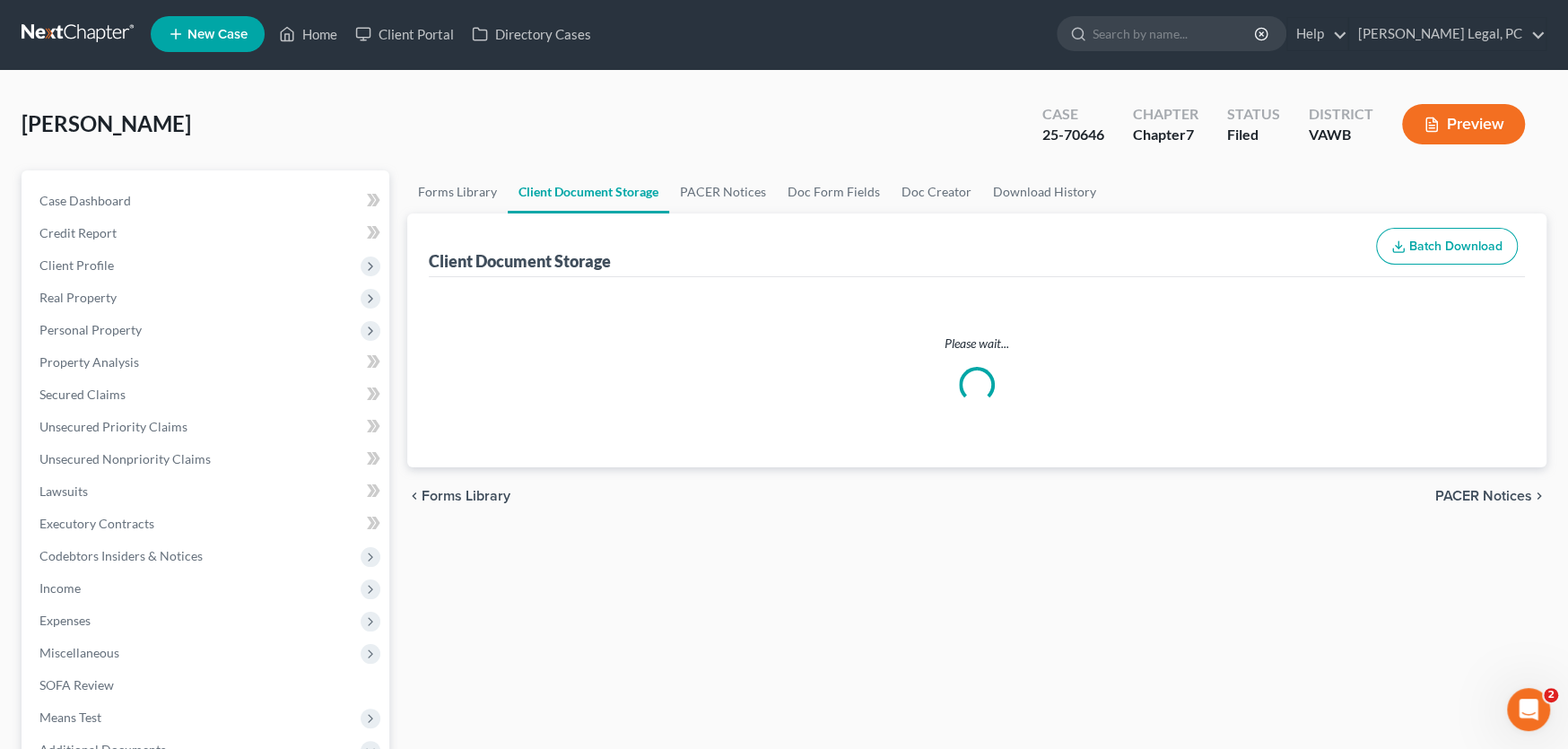
select select "0"
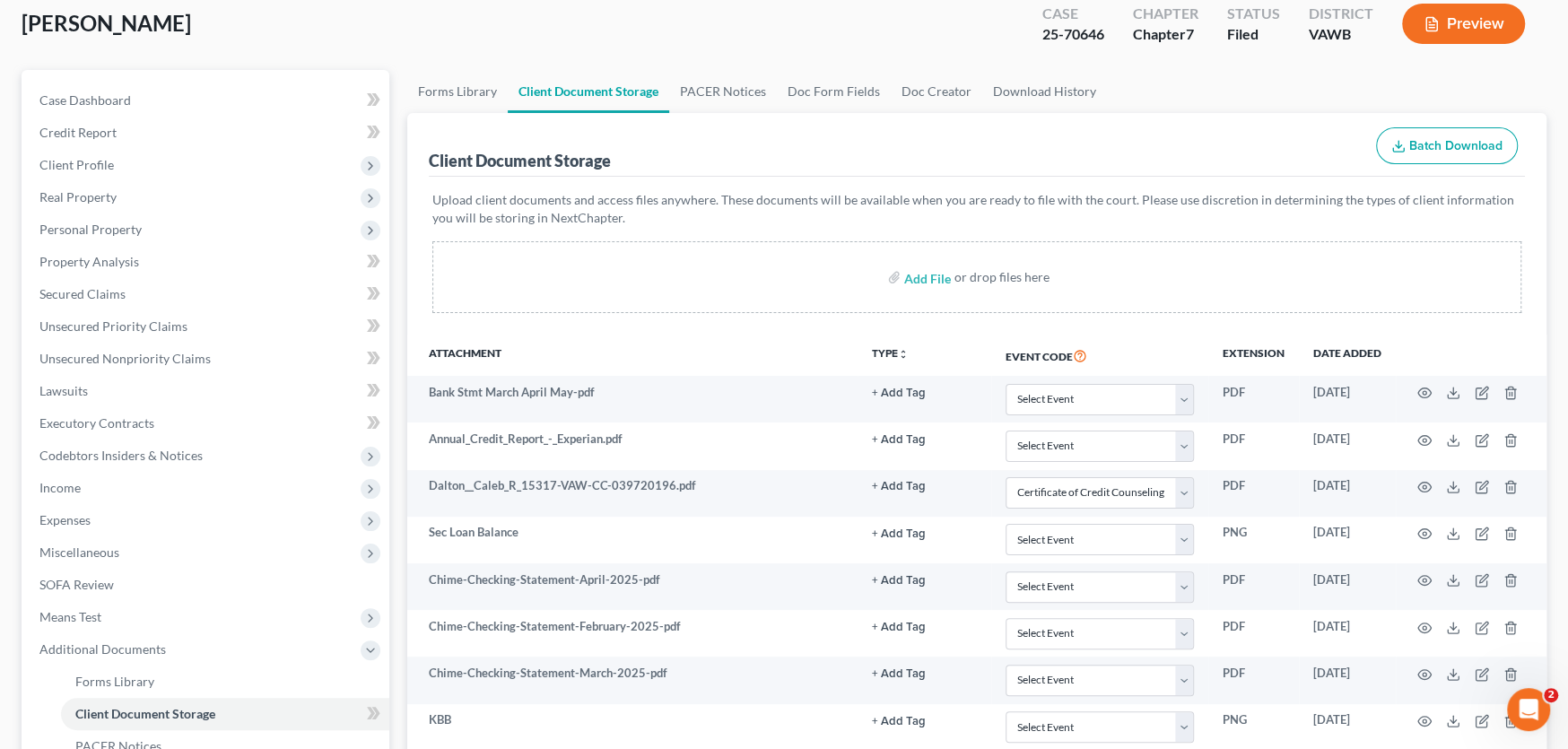
scroll to position [0, 0]
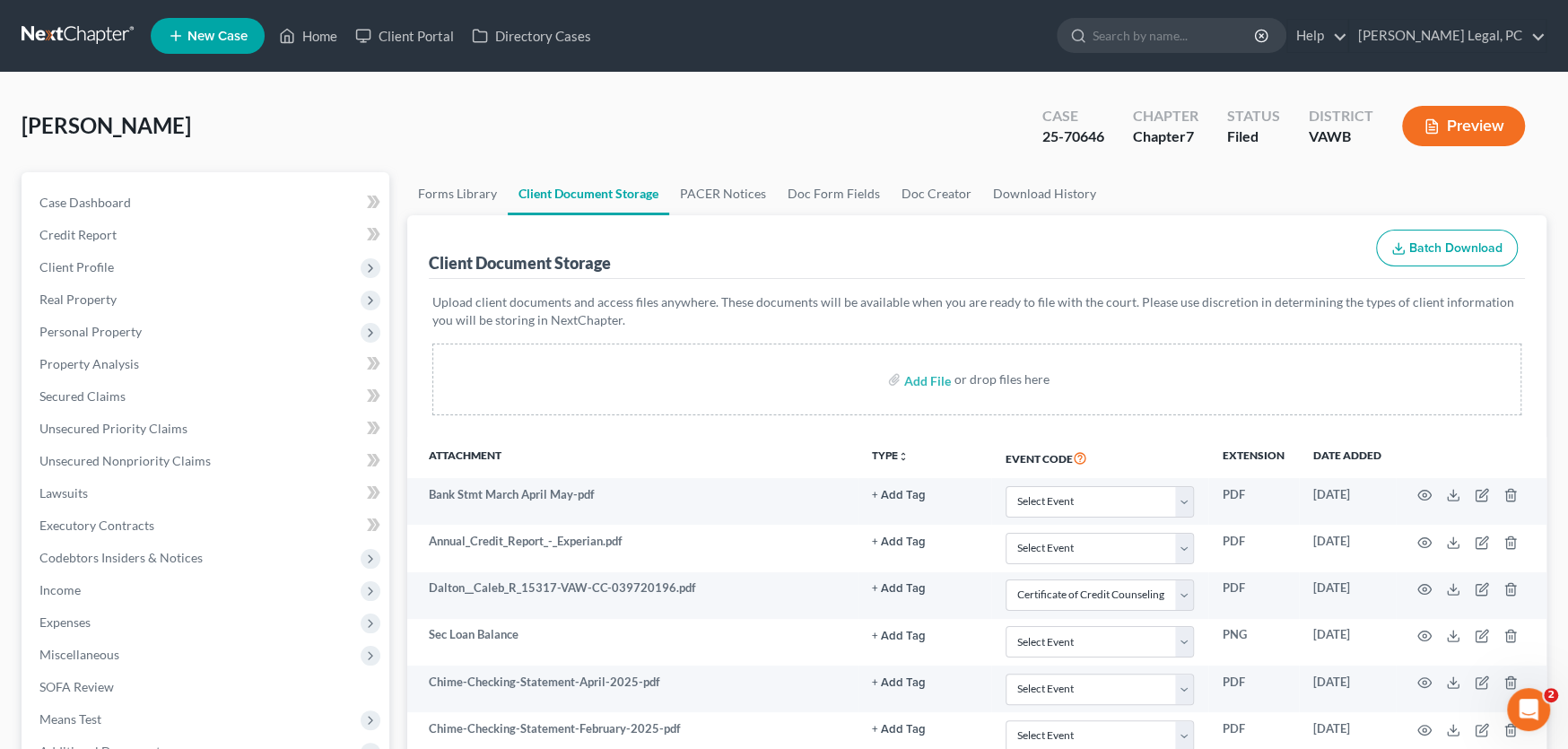
select select "0"
click at [83, 31] on link at bounding box center [79, 36] width 115 height 33
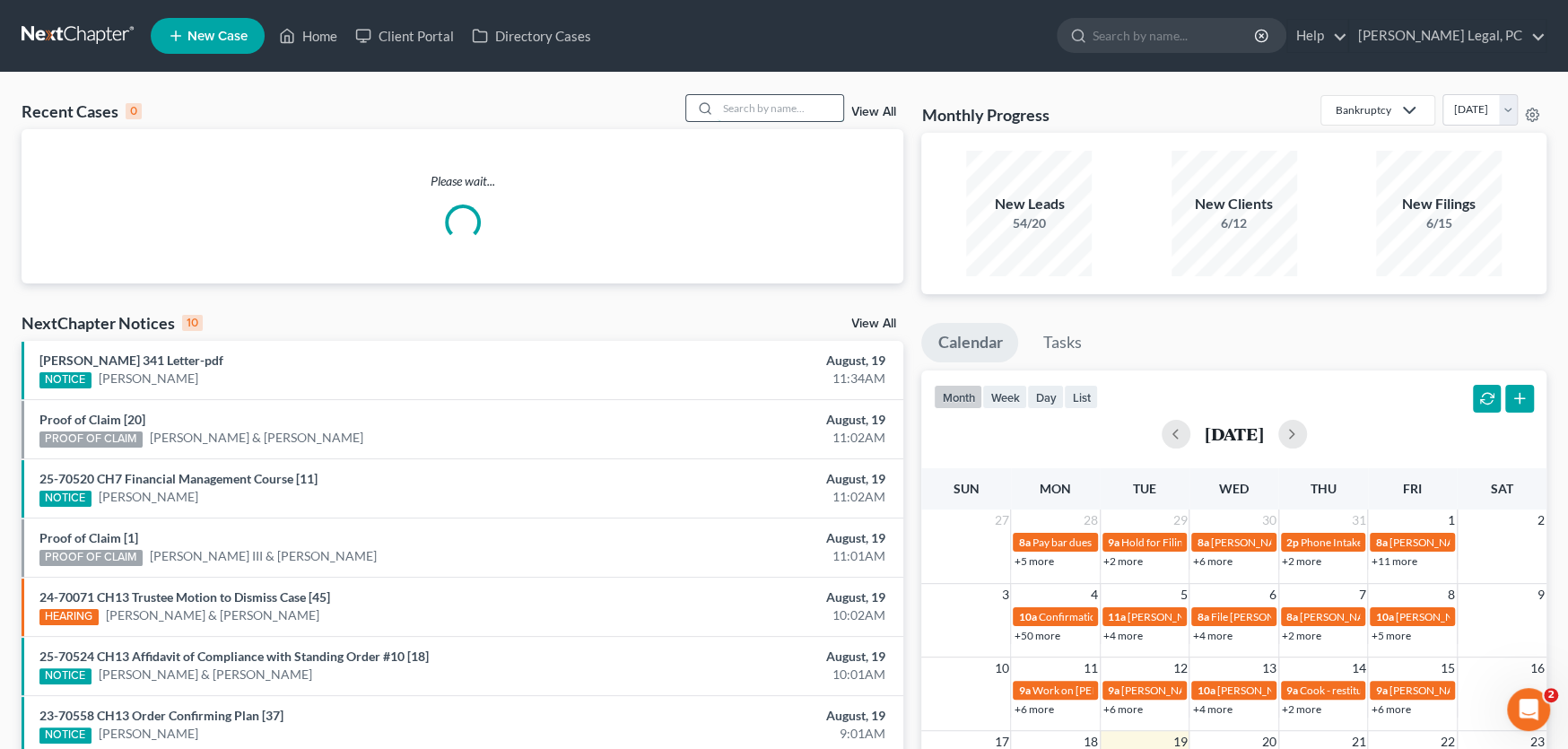
click at [754, 112] on input "search" at bounding box center [780, 108] width 126 height 26
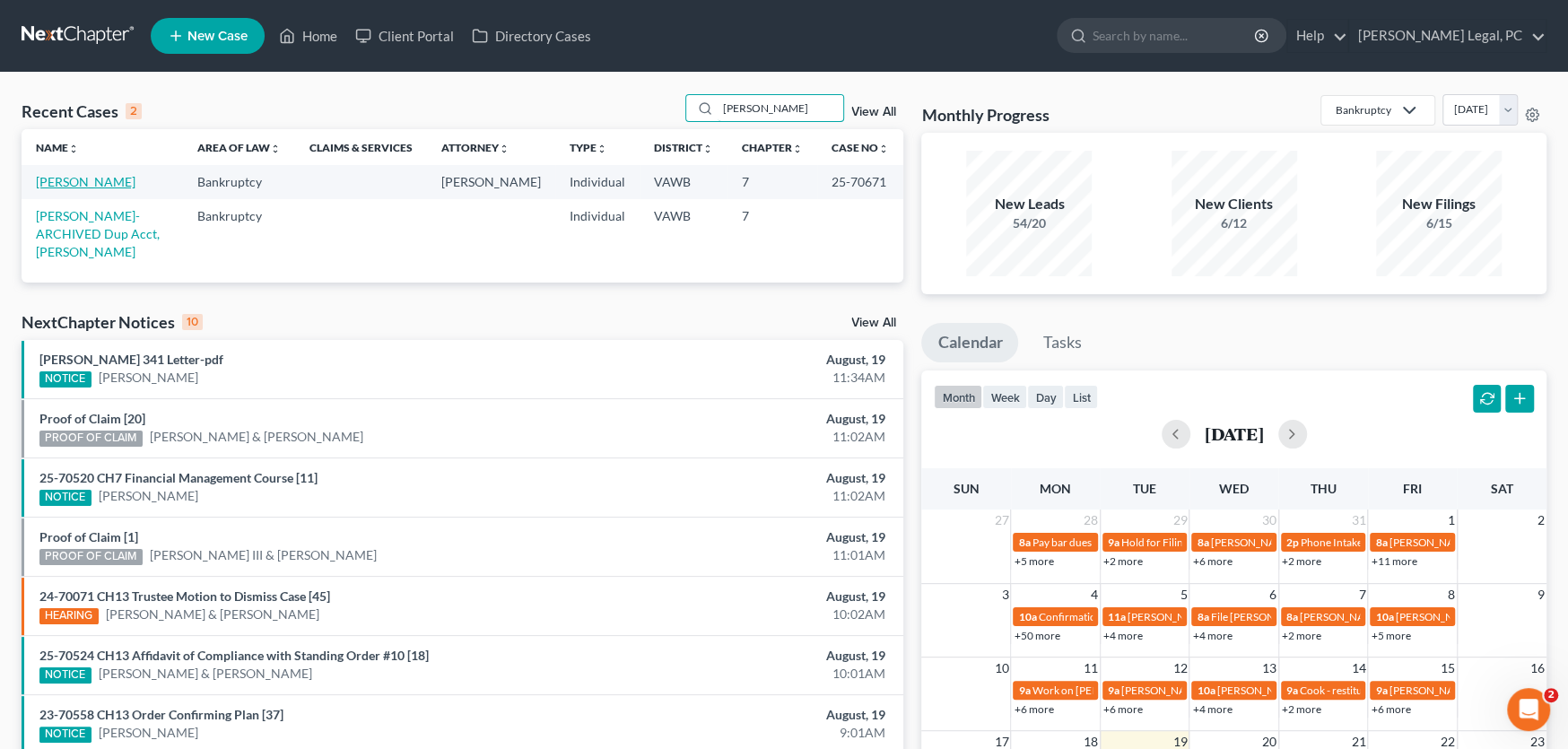
type input "Cotter"
click at [76, 185] on link "[PERSON_NAME]" at bounding box center [86, 181] width 100 height 15
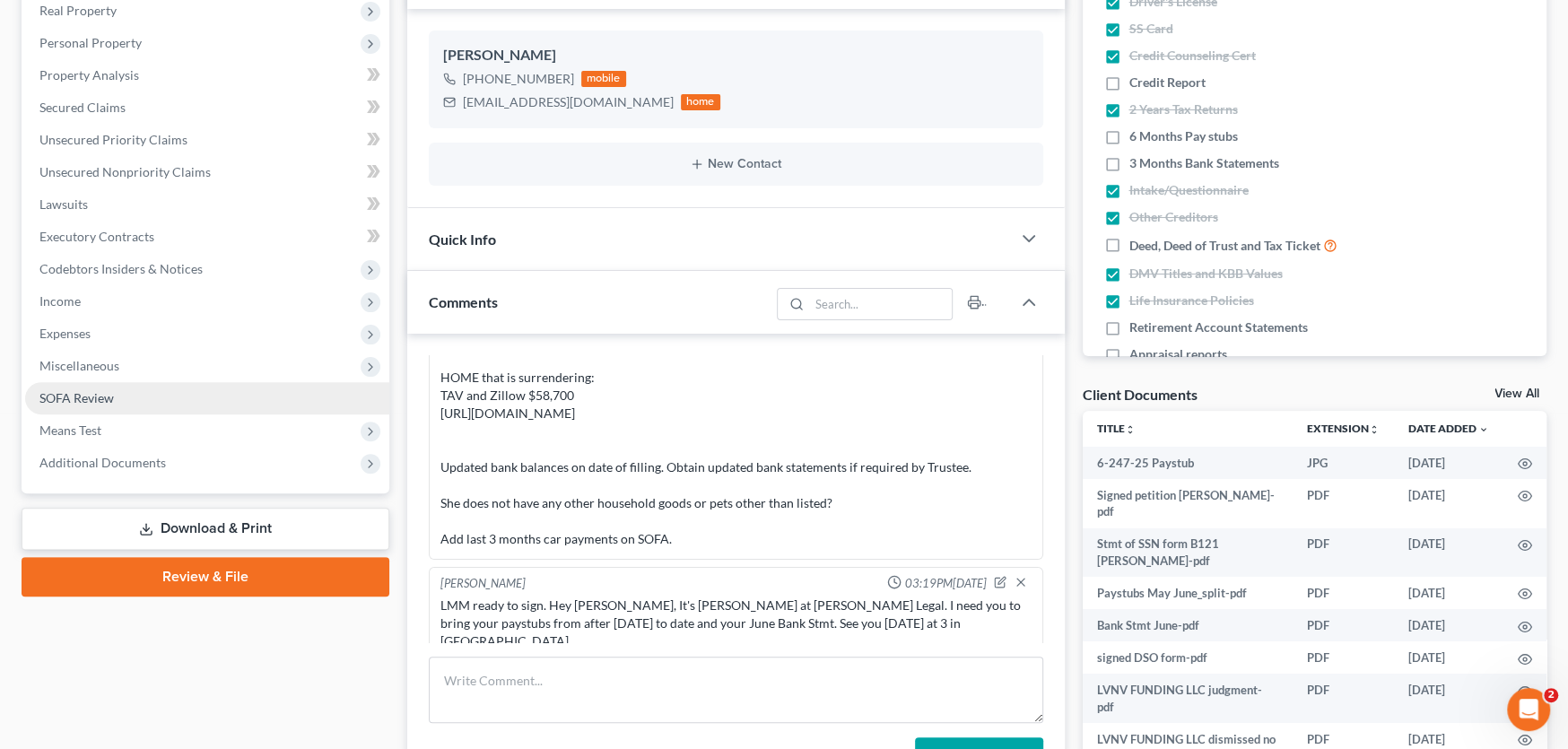
scroll to position [179, 0]
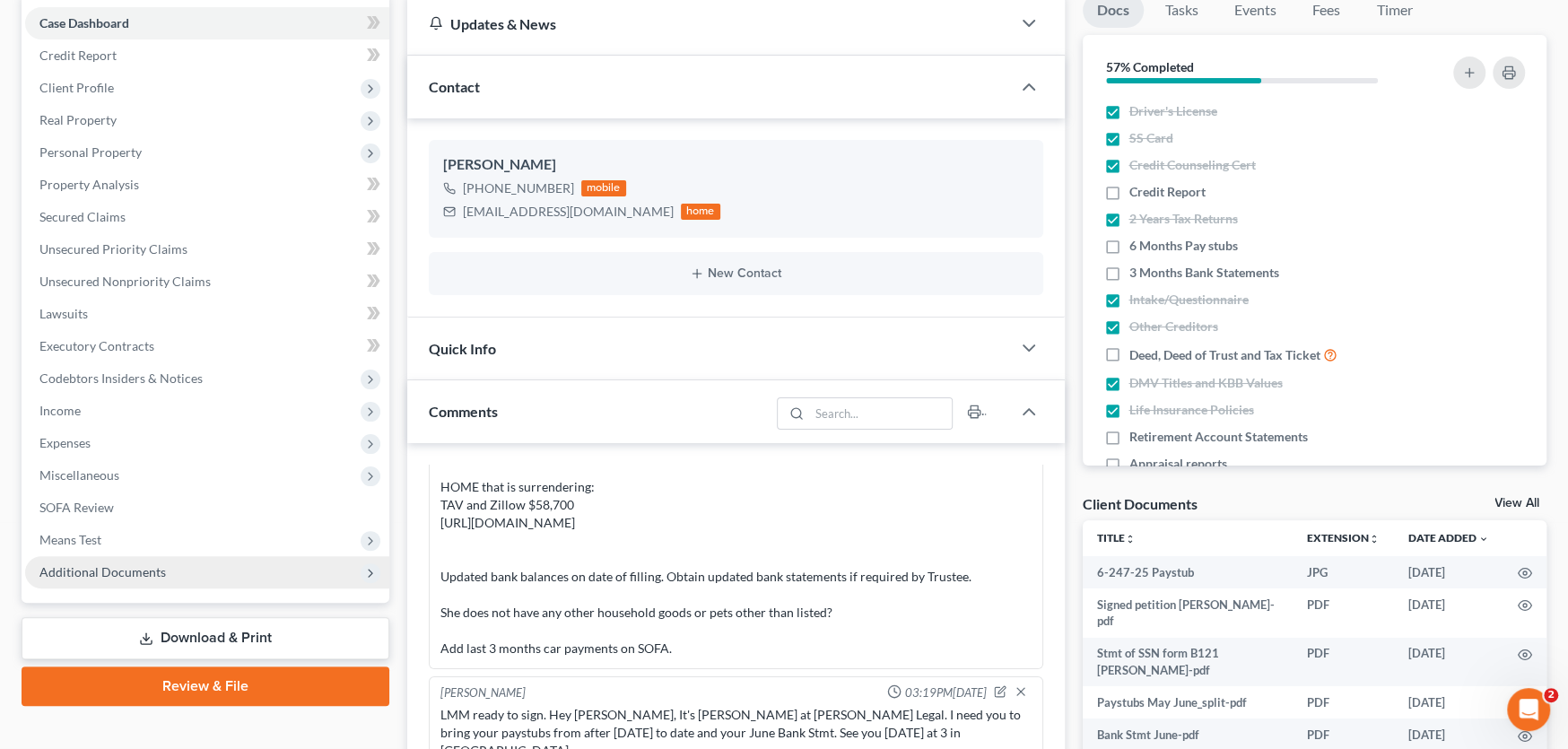
click at [157, 579] on span "Additional Documents" at bounding box center [207, 573] width 365 height 33
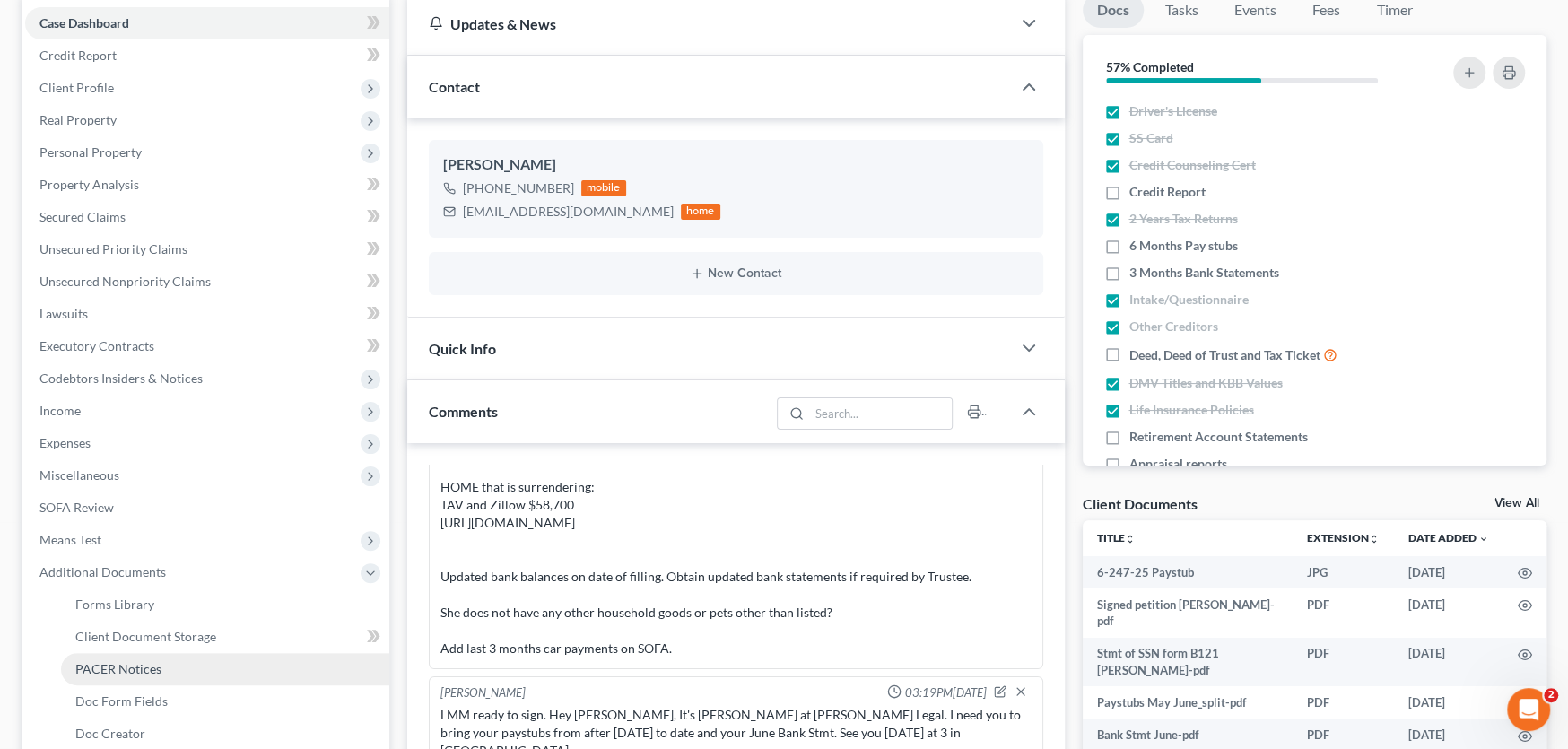
click at [138, 661] on span "PACER Notices" at bounding box center [118, 668] width 86 height 15
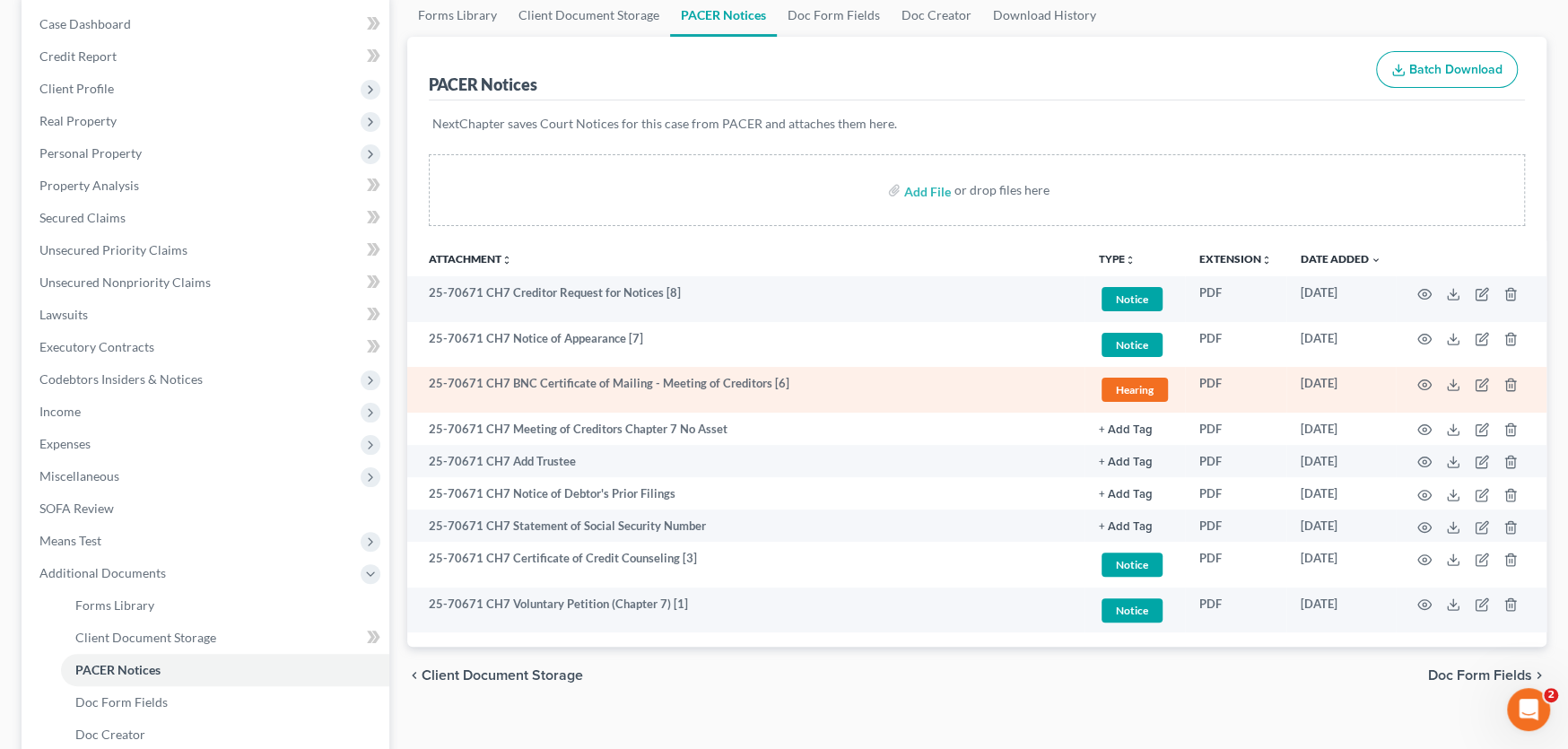
scroll to position [179, 0]
click at [1455, 382] on icon at bounding box center [1453, 384] width 14 height 14
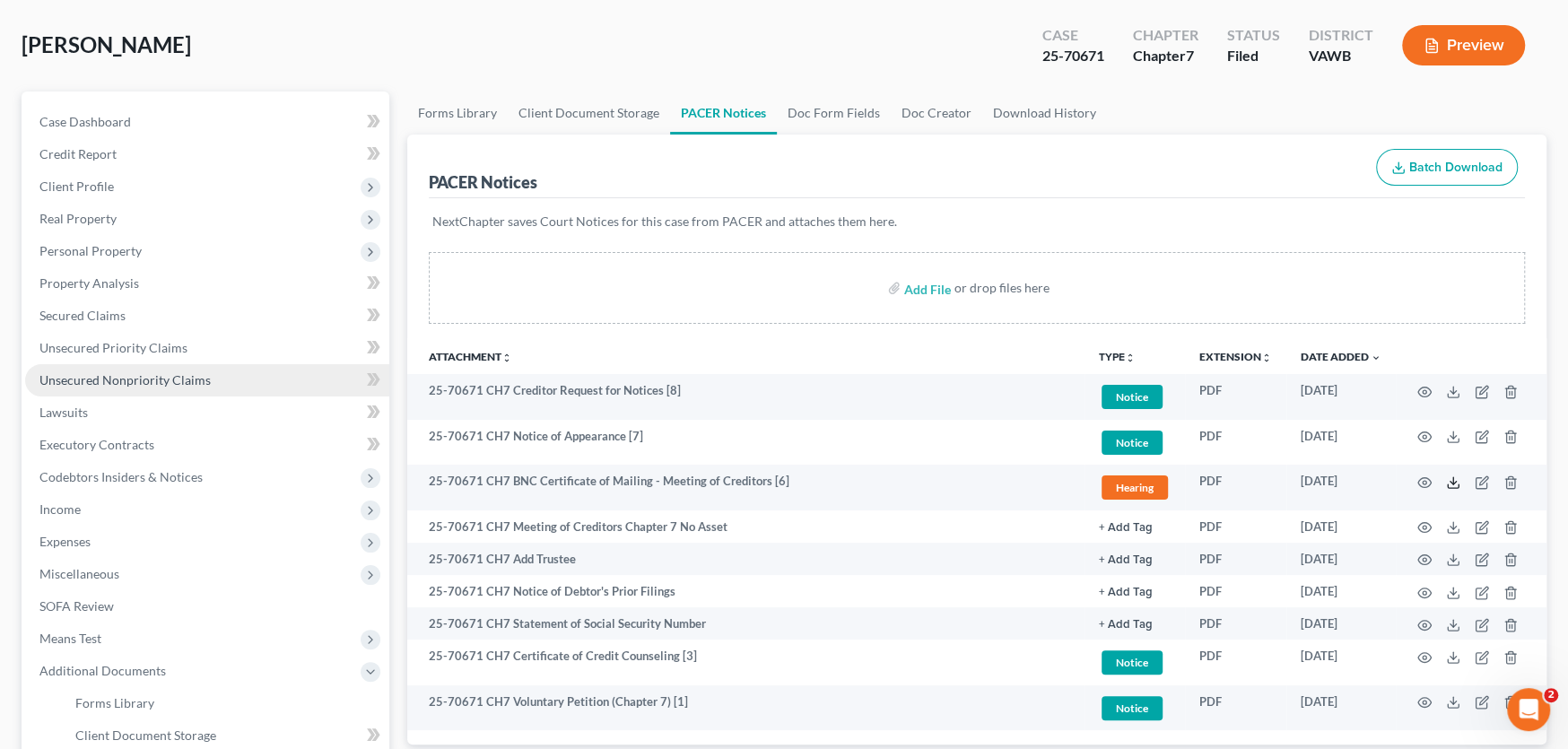
scroll to position [0, 0]
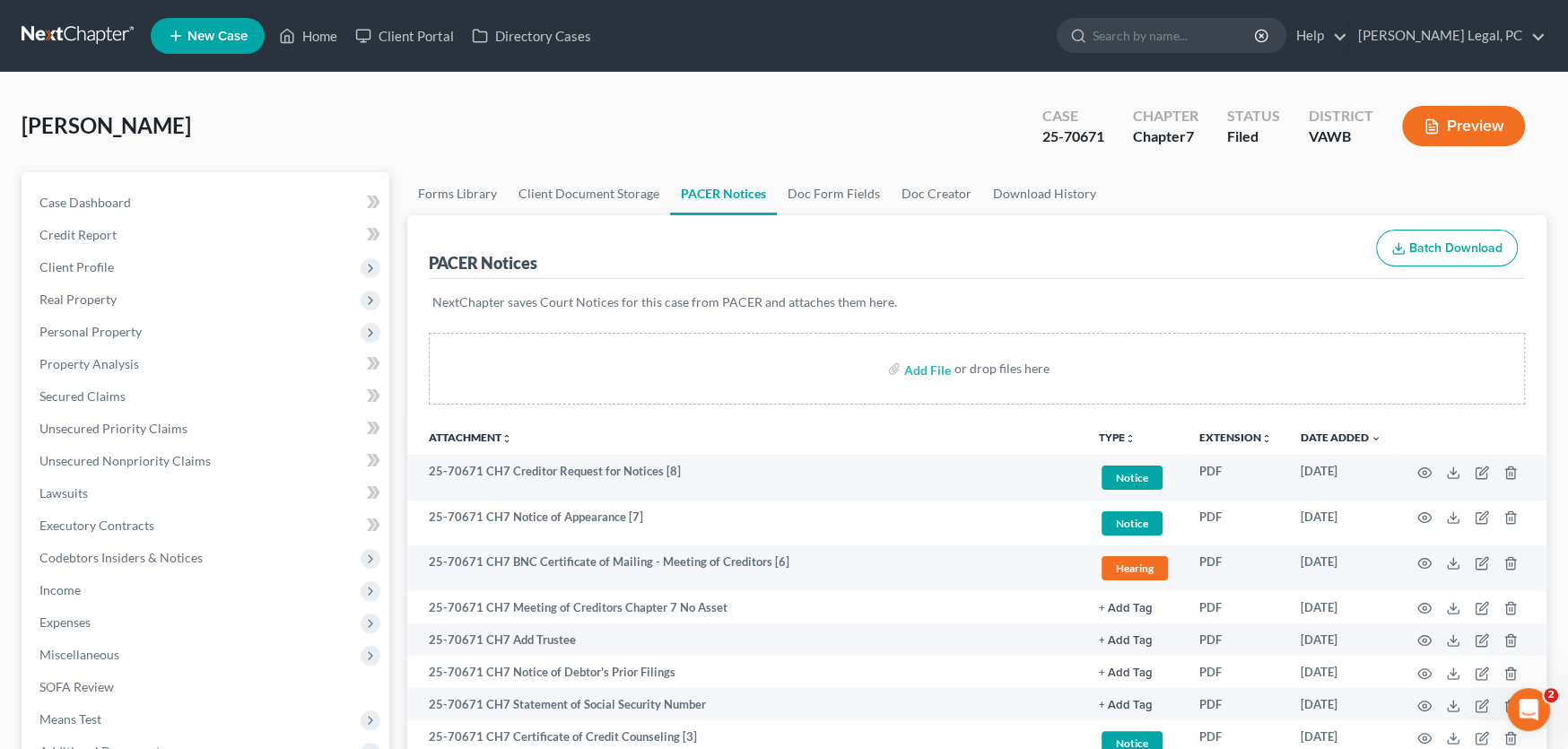
click at [64, 37] on link at bounding box center [79, 36] width 115 height 33
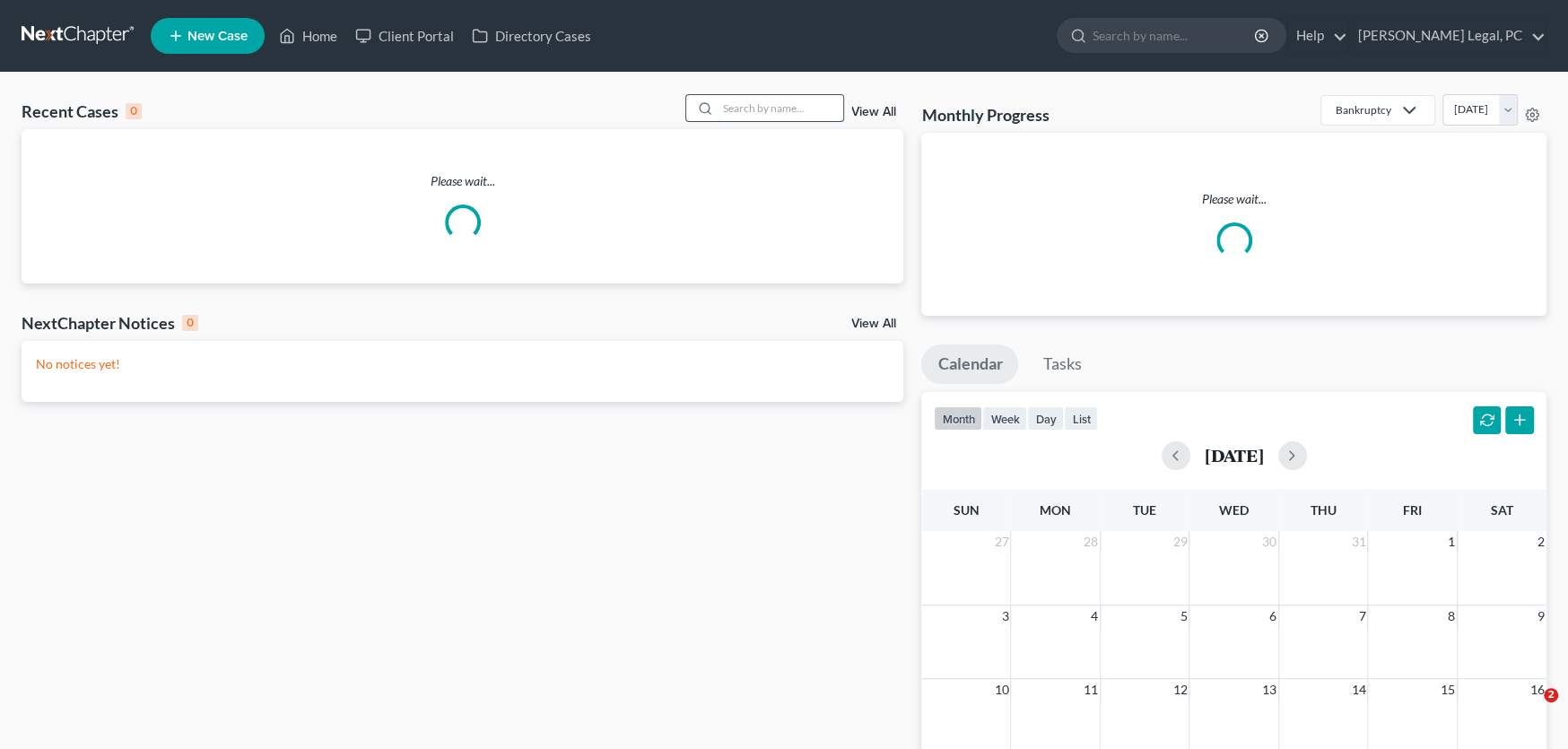
click at [735, 109] on input "search" at bounding box center [780, 108] width 126 height 26
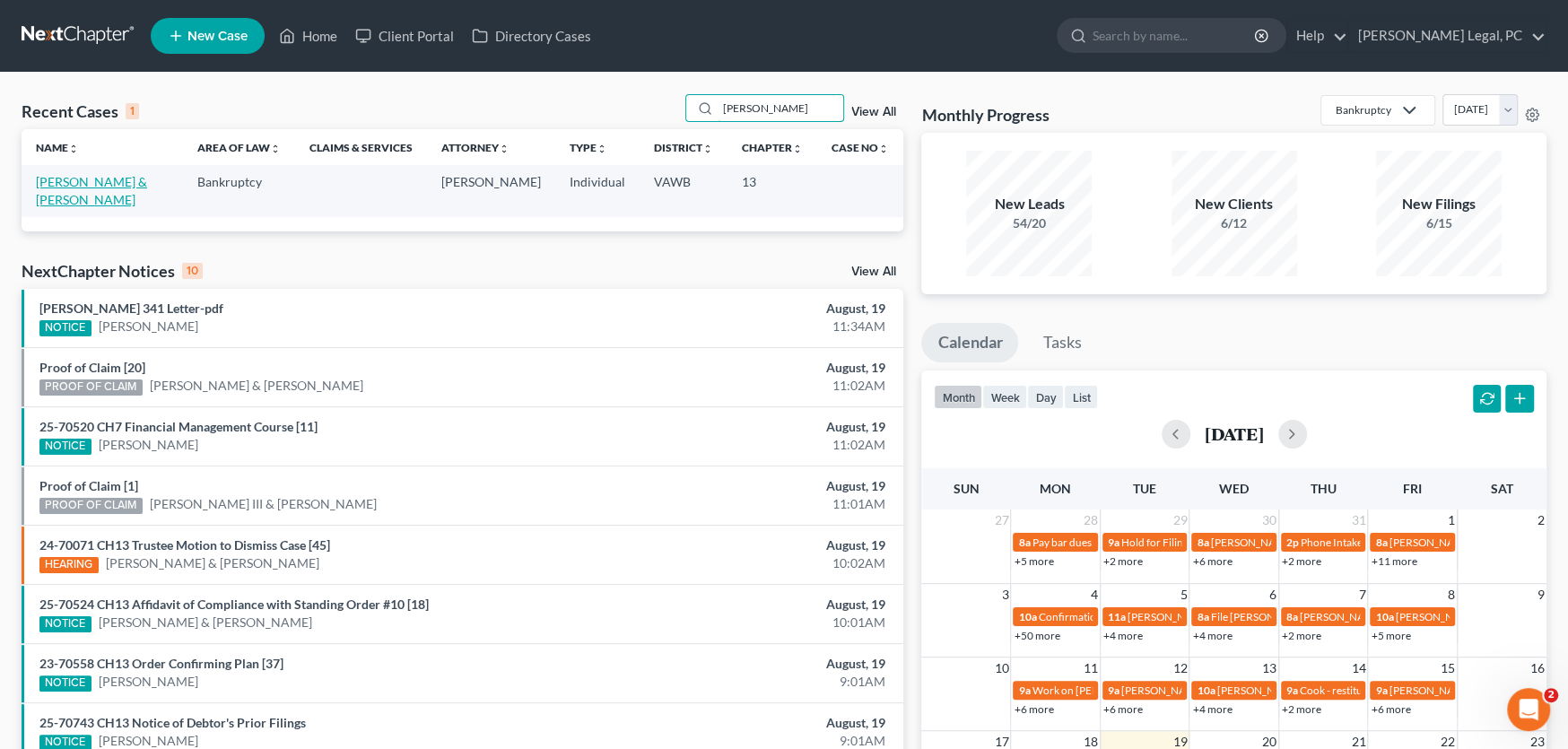
type input "Barnes"
click at [82, 181] on link "[PERSON_NAME] & [PERSON_NAME]" at bounding box center [91, 190] width 111 height 33
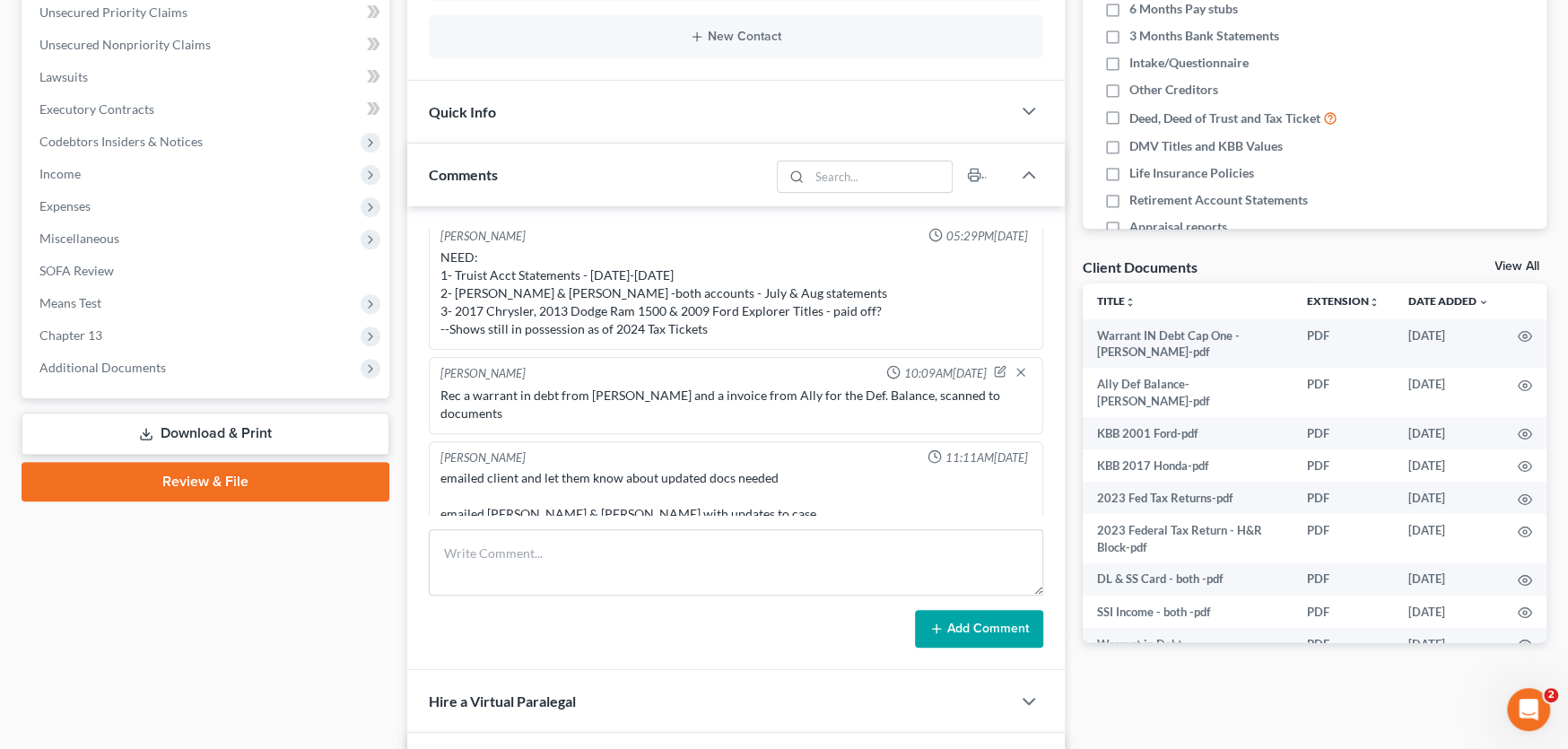
scroll to position [448, 0]
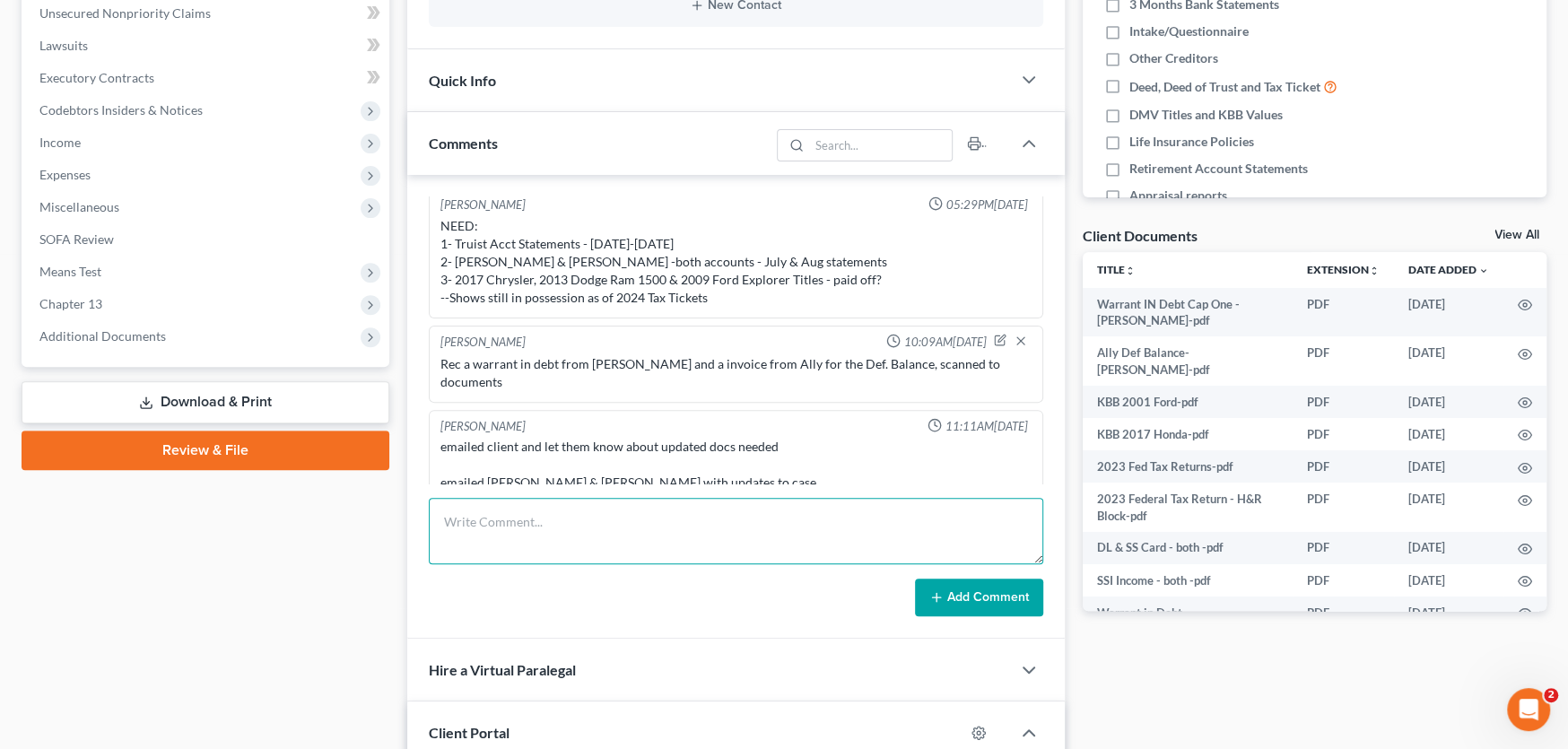
click at [527, 530] on textarea at bounding box center [736, 530] width 614 height 66
drag, startPoint x: 501, startPoint y: 547, endPoint x: 435, endPoint y: 549, distance: 66.0
click at [435, 549] on textarea "Crysler and Ram-financed by payhere lot and were turned back in. 2009" at bounding box center [736, 530] width 614 height 66
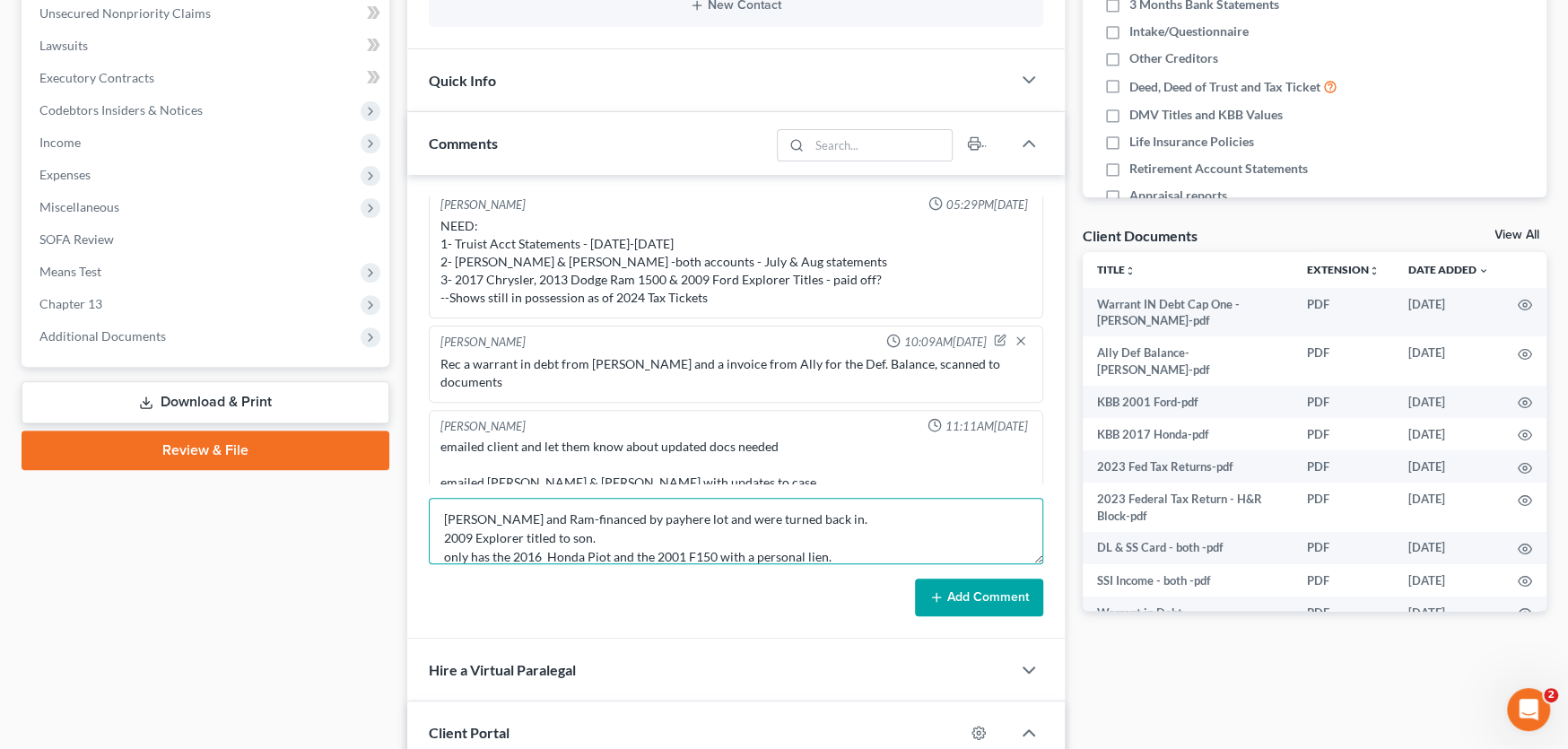
scroll to position [19, 0]
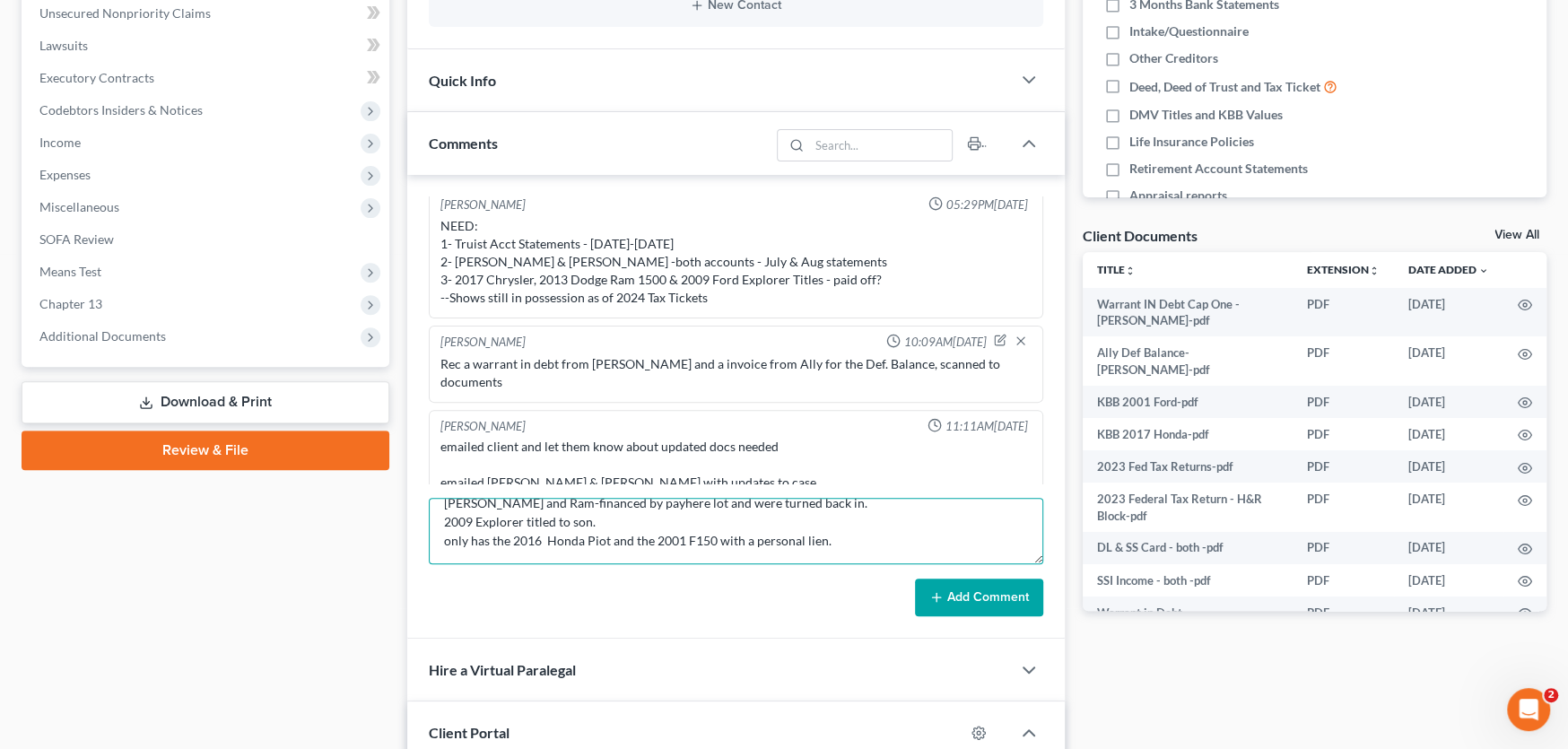
drag, startPoint x: 740, startPoint y: 555, endPoint x: 710, endPoint y: 551, distance: 30.3
click at [710, 551] on textarea "Crysler and Ram-financed by payhere lot and were turned back in. 2009 Explorer …" at bounding box center [736, 530] width 614 height 66
click at [821, 541] on textarea "Crysler and Ram-financed by payhere lot and were turned back in. 2009 Explorer …" at bounding box center [736, 530] width 614 height 66
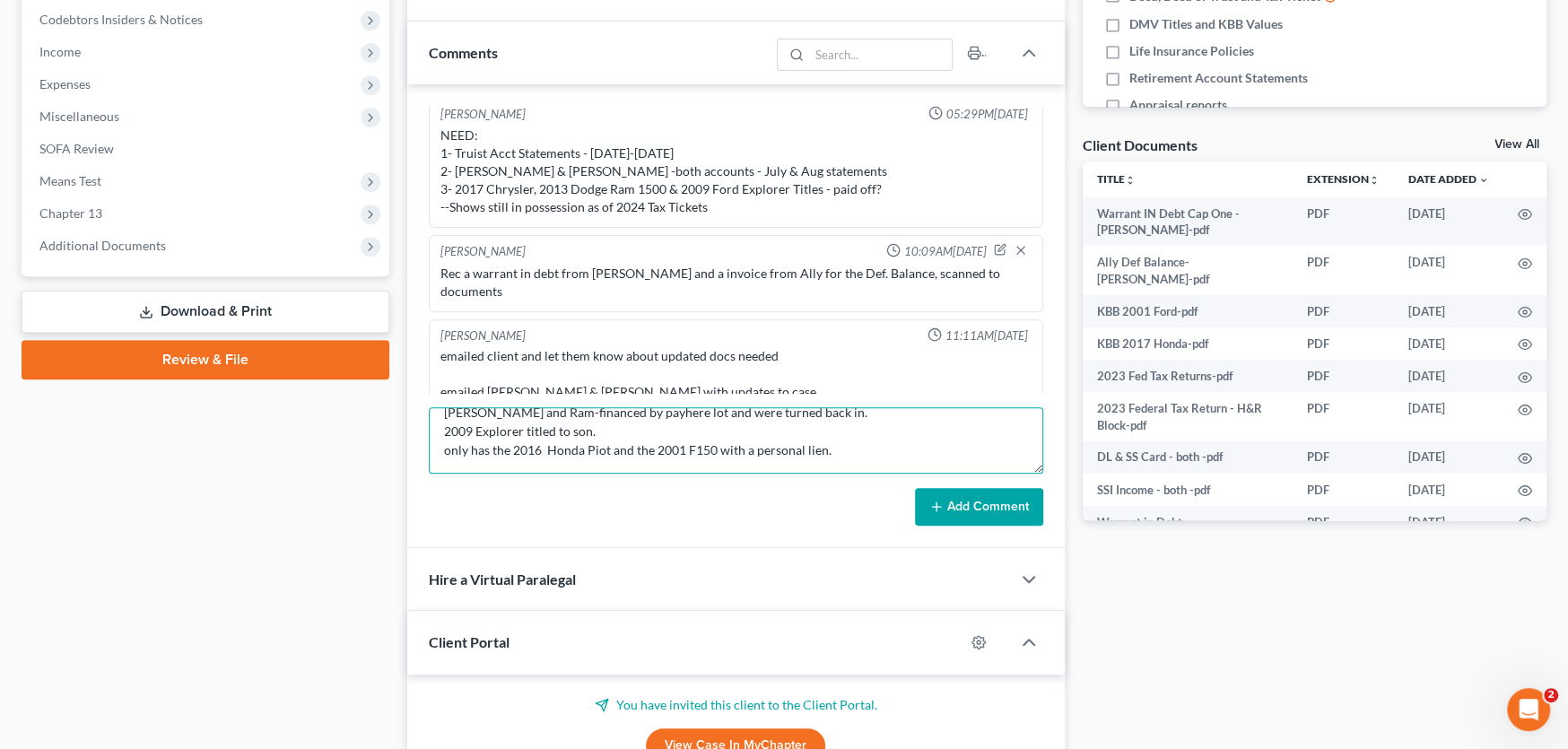
scroll to position [391, 0]
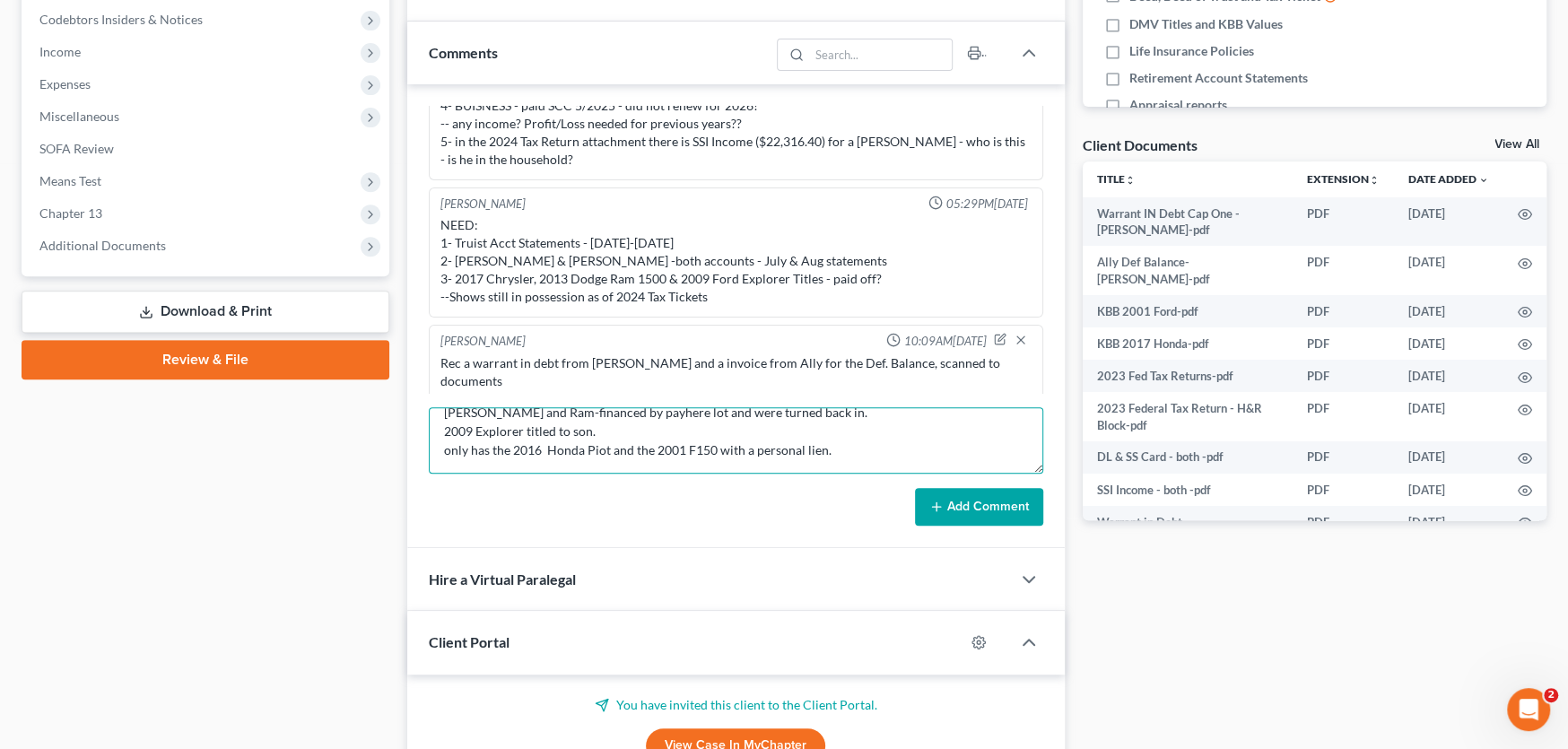
click at [460, 463] on textarea "Crysler and Ram-financed by payhere lot and were turned back in. 2009 Explorer …" at bounding box center [736, 440] width 614 height 66
click at [690, 464] on textarea "Crysler and Ram-financed by payhere lot and were turned back in. 2009 Explorer …" at bounding box center [736, 440] width 614 height 66
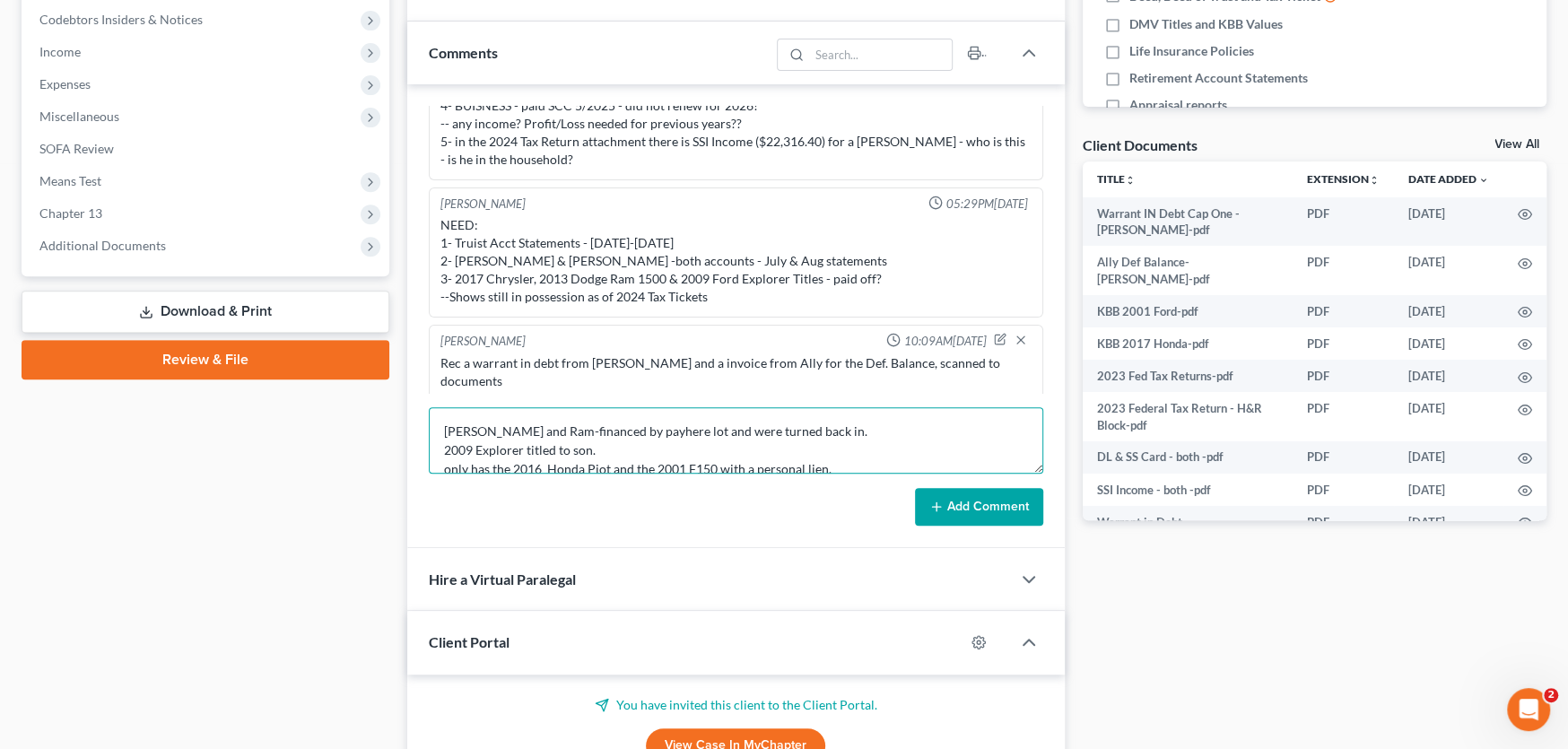
click at [588, 449] on textarea "Crysler and Ram-financed by payhere lot and were turned back in. 2009 Explorer …" at bounding box center [736, 440] width 614 height 66
type textarea "Crysler and Ram-financed by payhere lot and were turned back in. 2009 Explorer …"
click at [946, 497] on button "Add Comment" at bounding box center [979, 507] width 128 height 38
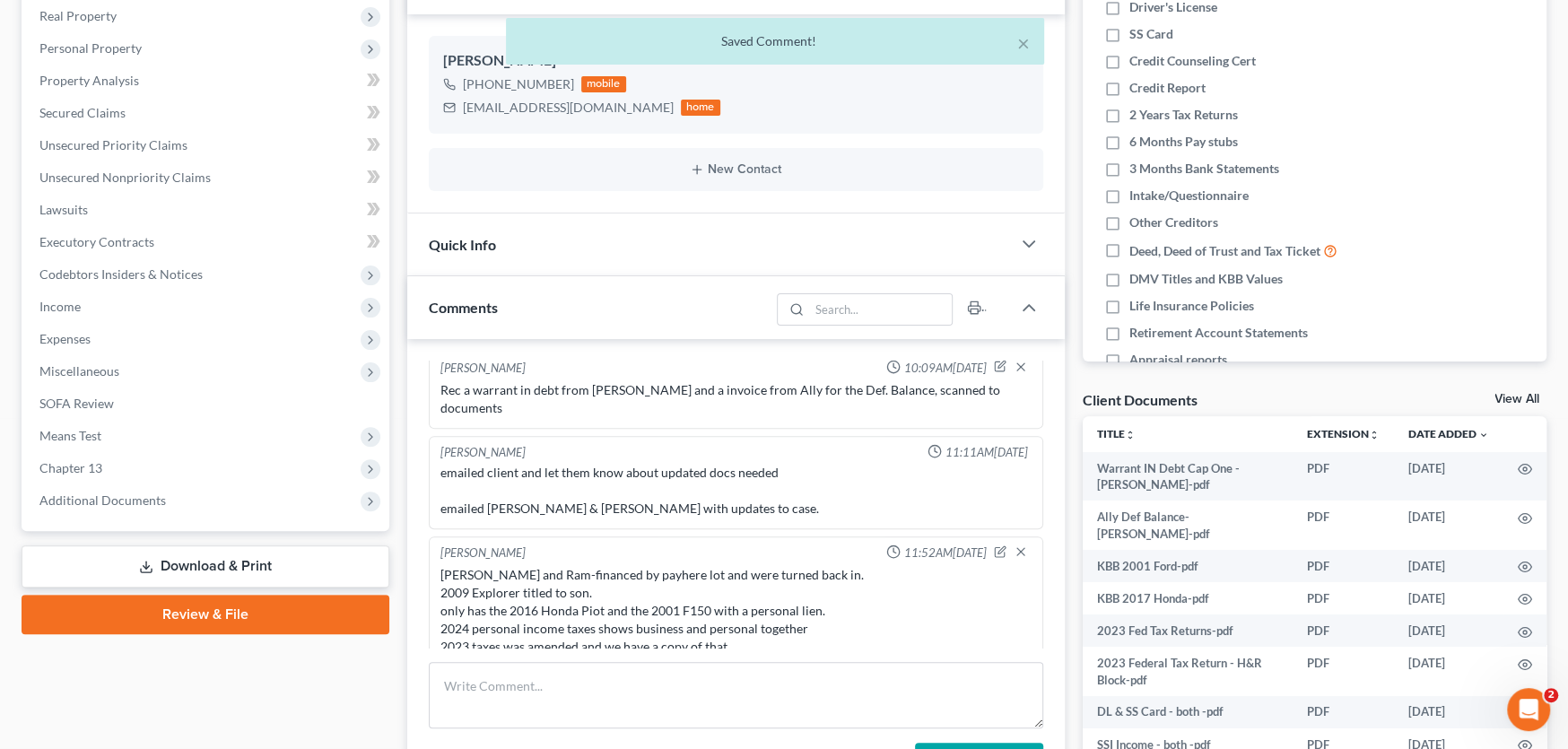
scroll to position [269, 0]
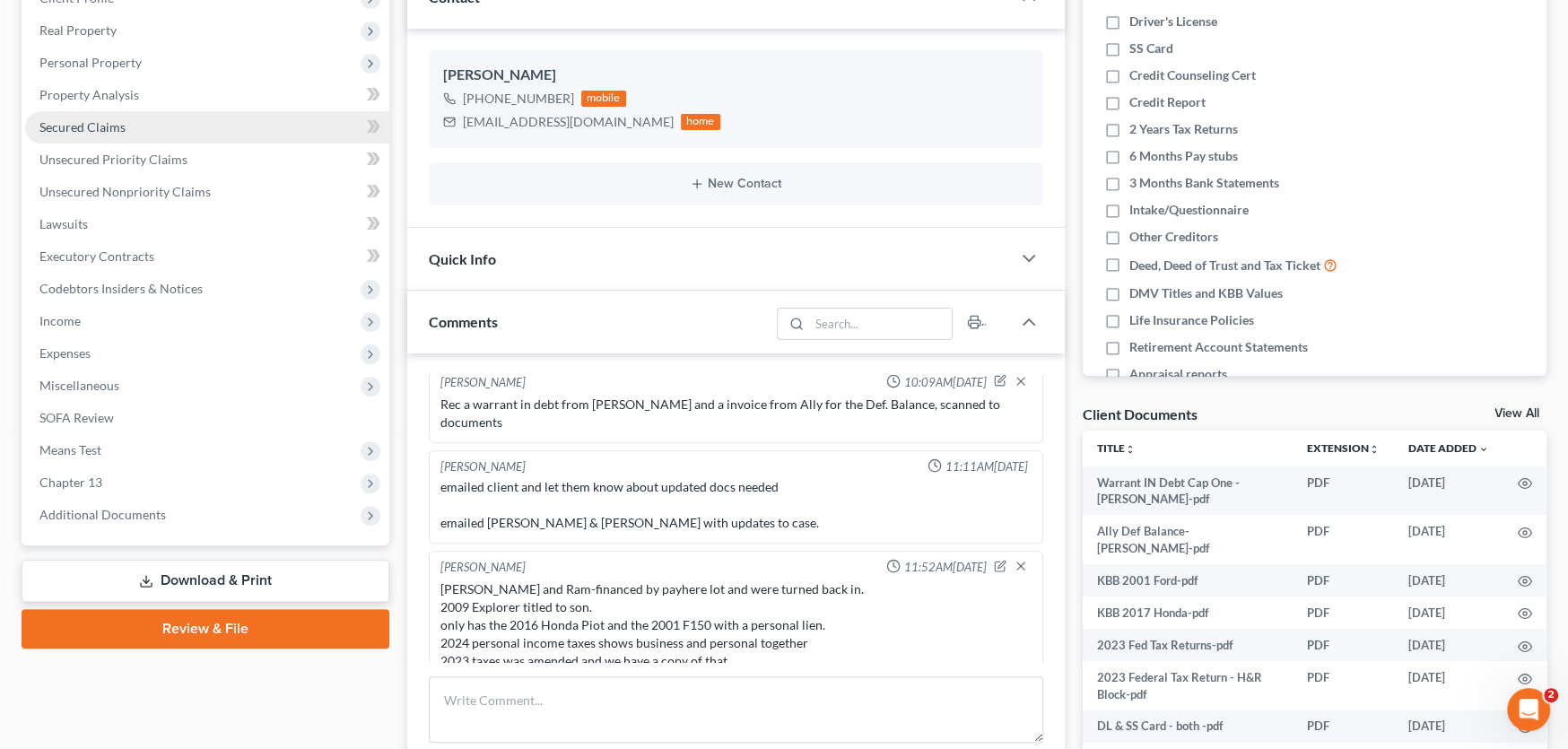
click at [116, 121] on span "Secured Claims" at bounding box center [82, 127] width 86 height 15
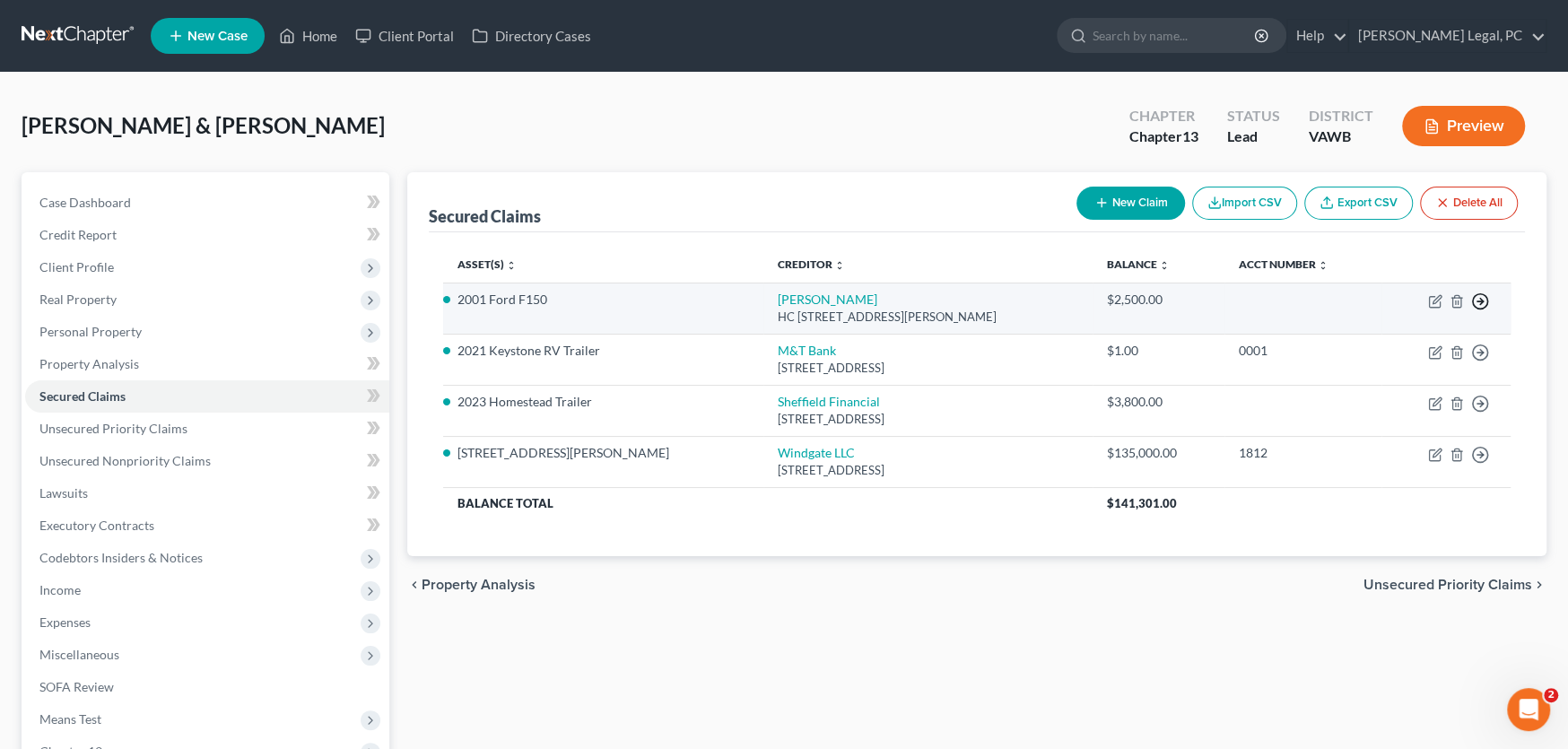
click at [1474, 297] on icon "button" at bounding box center [1480, 301] width 18 height 18
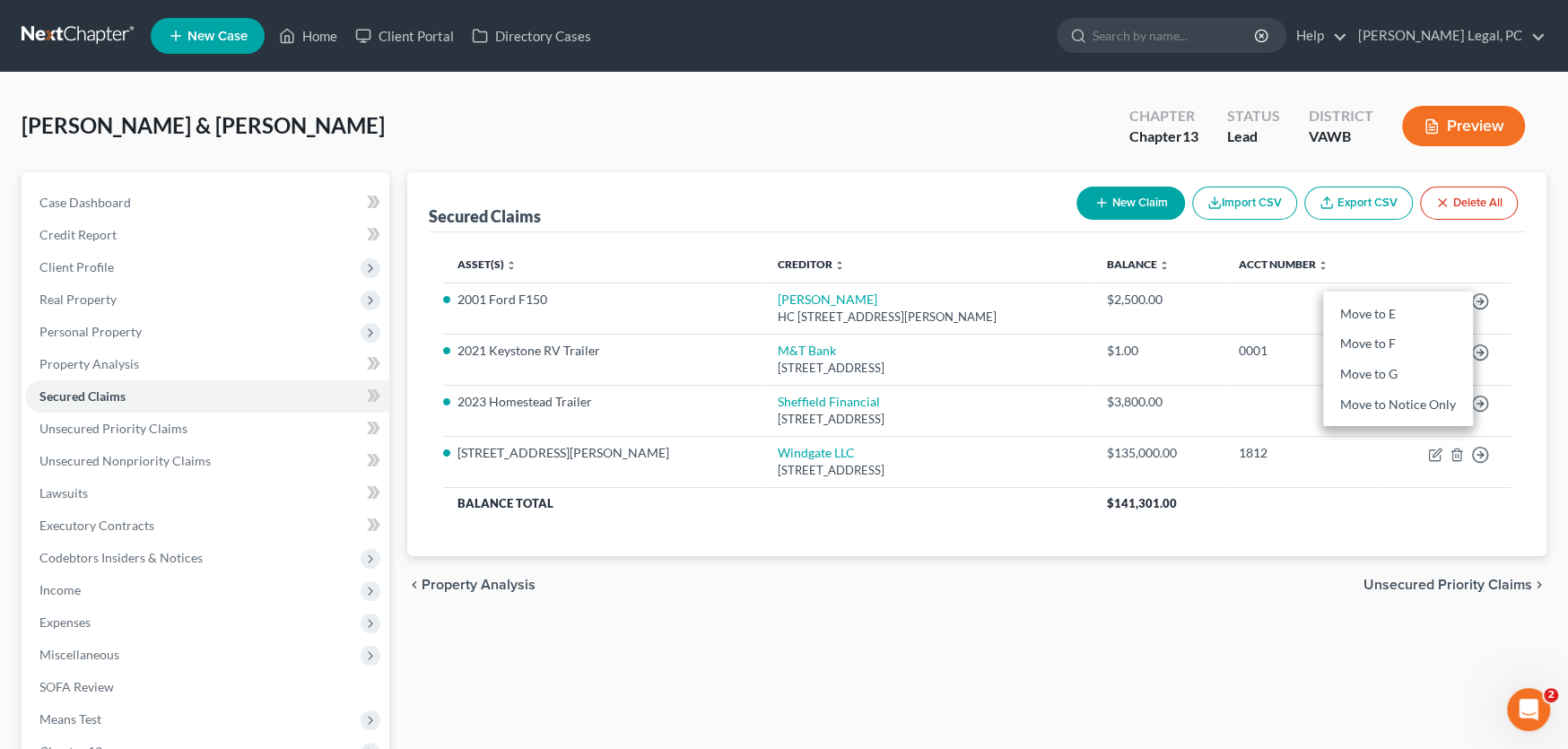
click at [971, 635] on div "Secured Claims New Claim Import CSV Export CSV Delete All Asset(s) expand_more …" at bounding box center [976, 545] width 1157 height 745
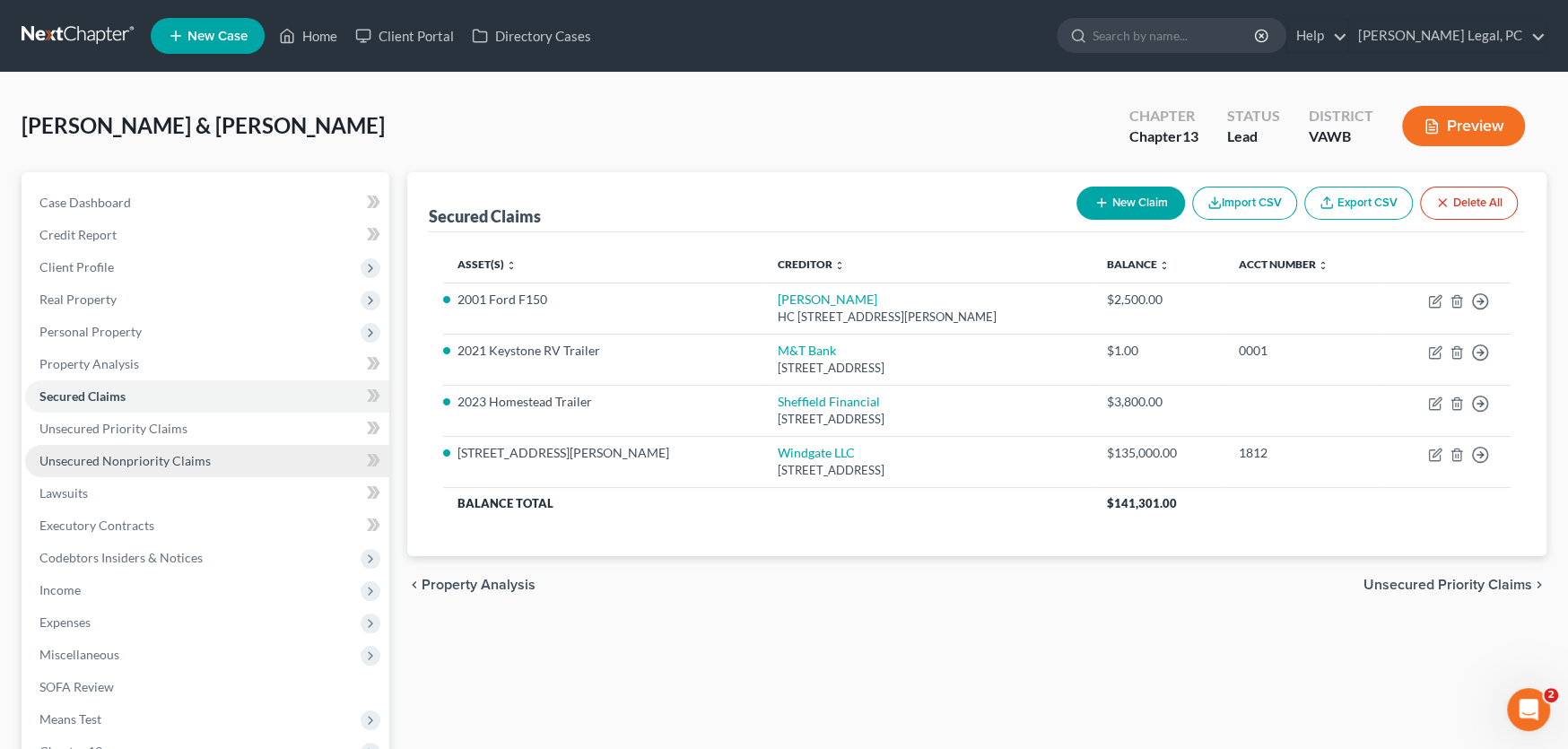
click at [140, 461] on span "Unsecured Nonpriority Claims" at bounding box center [125, 460] width 171 height 15
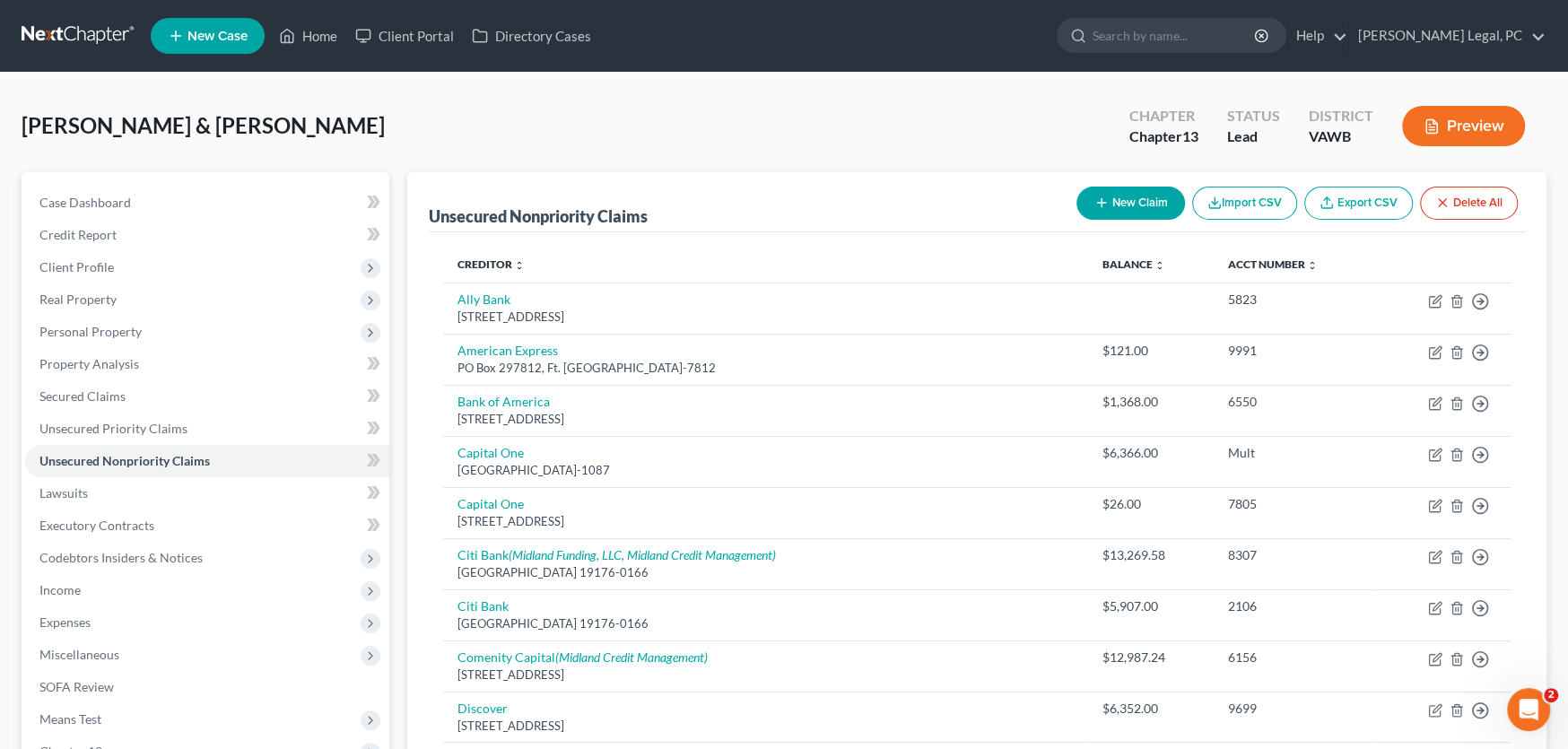
click at [1136, 200] on button "New Claim" at bounding box center [1131, 203] width 109 height 33
select select "2"
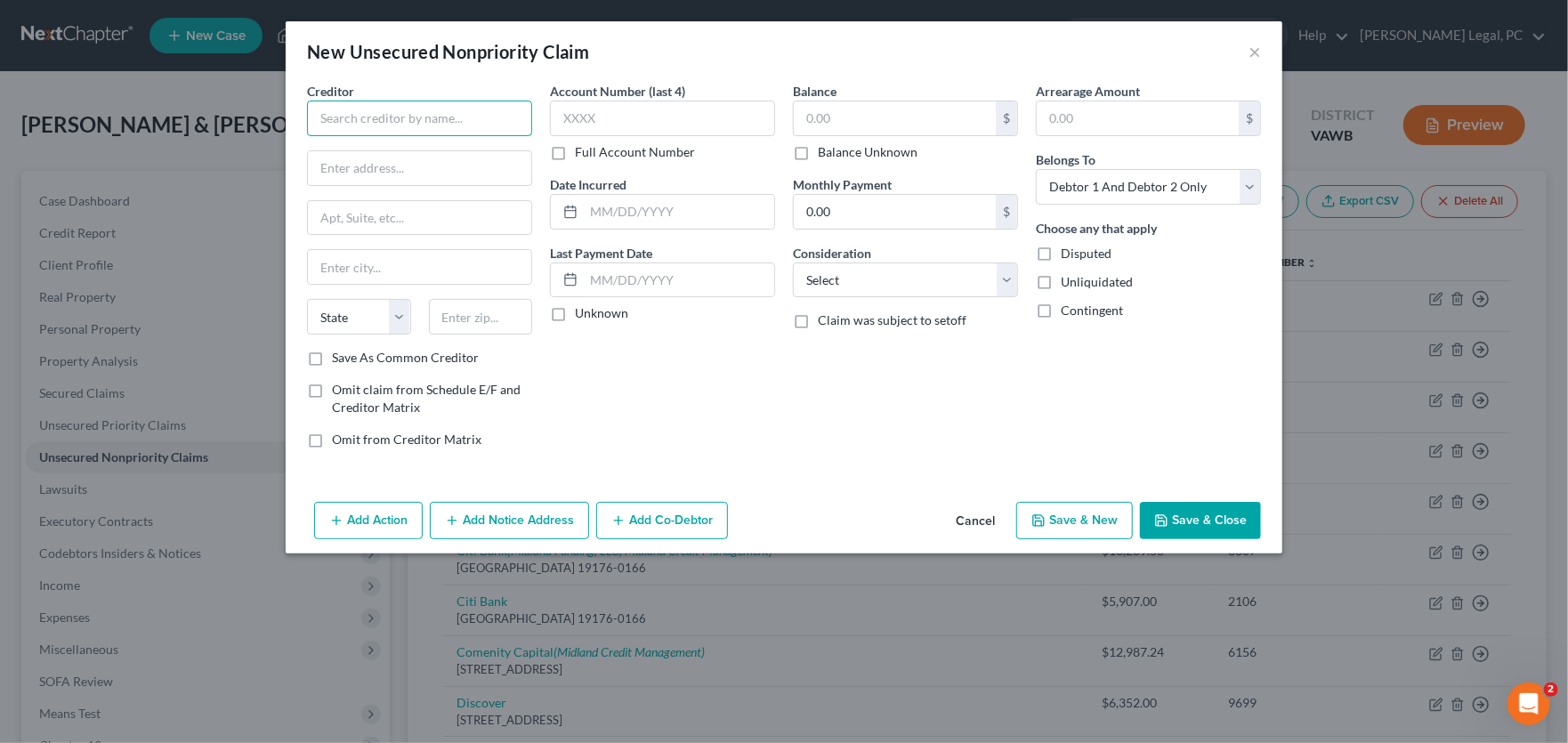
click at [368, 129] on input "text" at bounding box center [419, 118] width 225 height 36
type input "Auto Center Cars"
type input "727 N. Royal Avenue"
type input "22630"
type input "Front Royal"
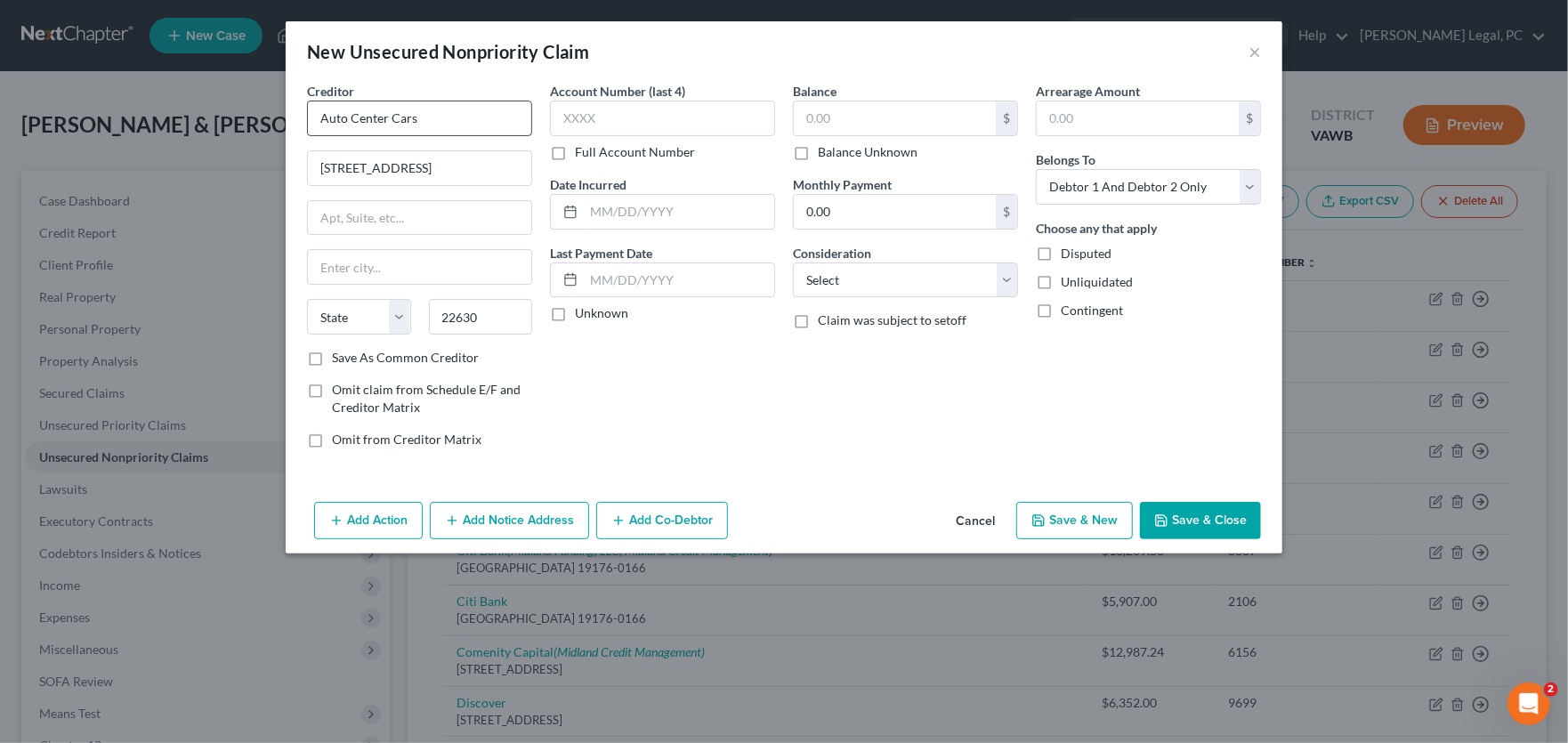
select select "48"
click at [837, 115] on input "text" at bounding box center [895, 118] width 202 height 34
type input "1"
click at [922, 278] on select "Select Cable / Satellite Services Collection Agency Credit Card Debt Debt Couns…" at bounding box center [906, 281] width 225 height 36
select select "4"
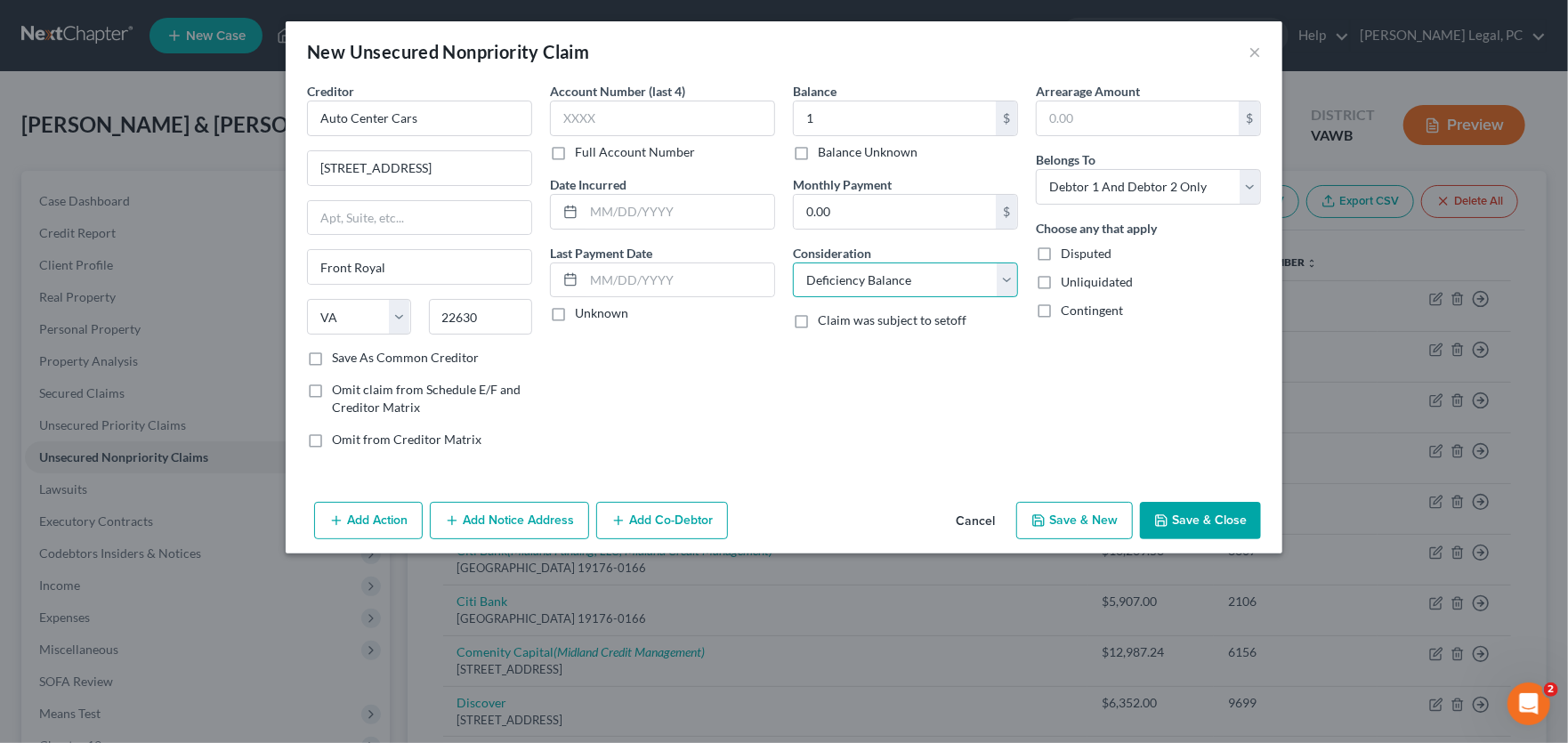
click at [793, 263] on select "Select Cable / Satellite Services Collection Agency Credit Card Debt Debt Couns…" at bounding box center [906, 281] width 225 height 36
click at [1194, 522] on button "Save & Close" at bounding box center [1200, 520] width 121 height 38
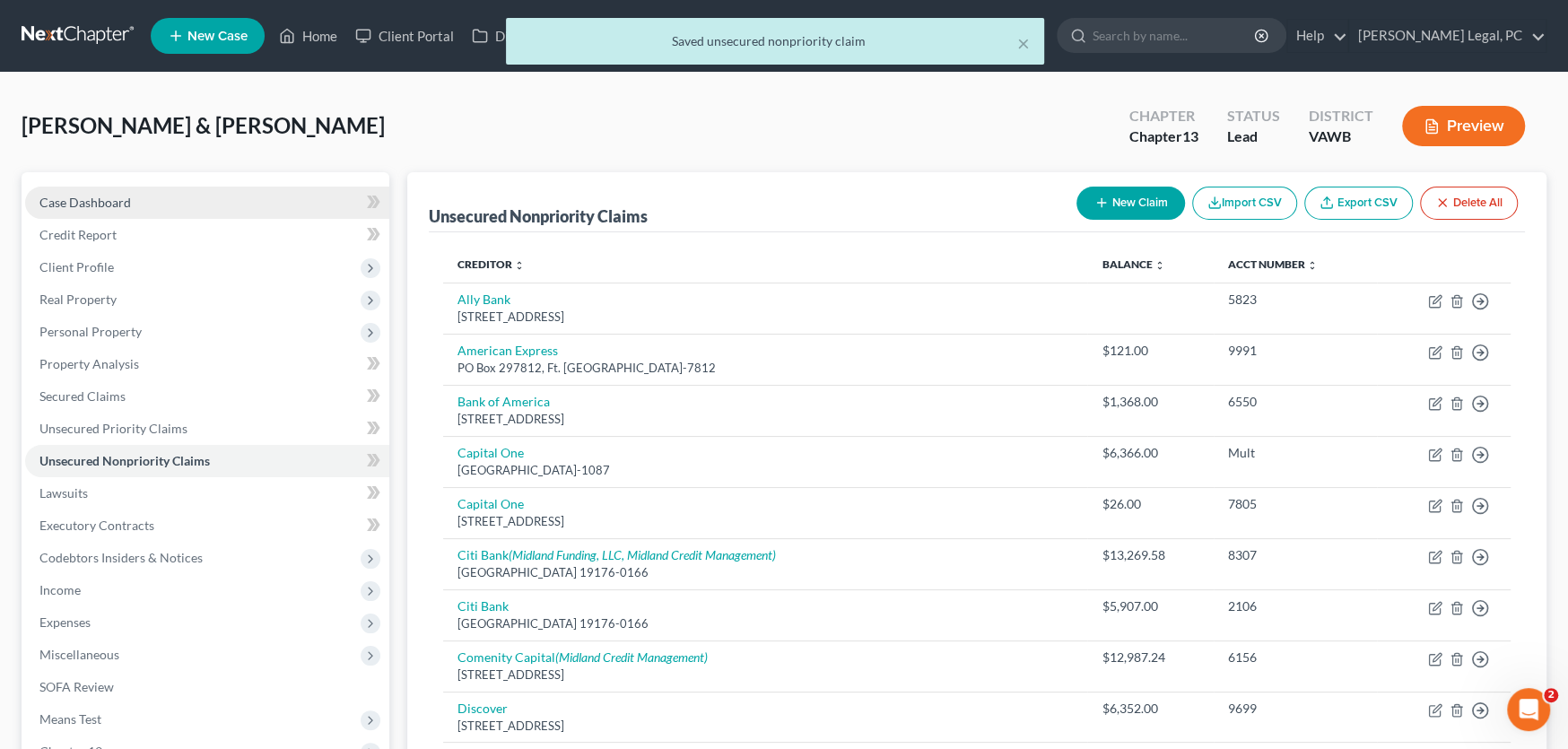
click at [87, 200] on span "Case Dashboard" at bounding box center [85, 202] width 91 height 15
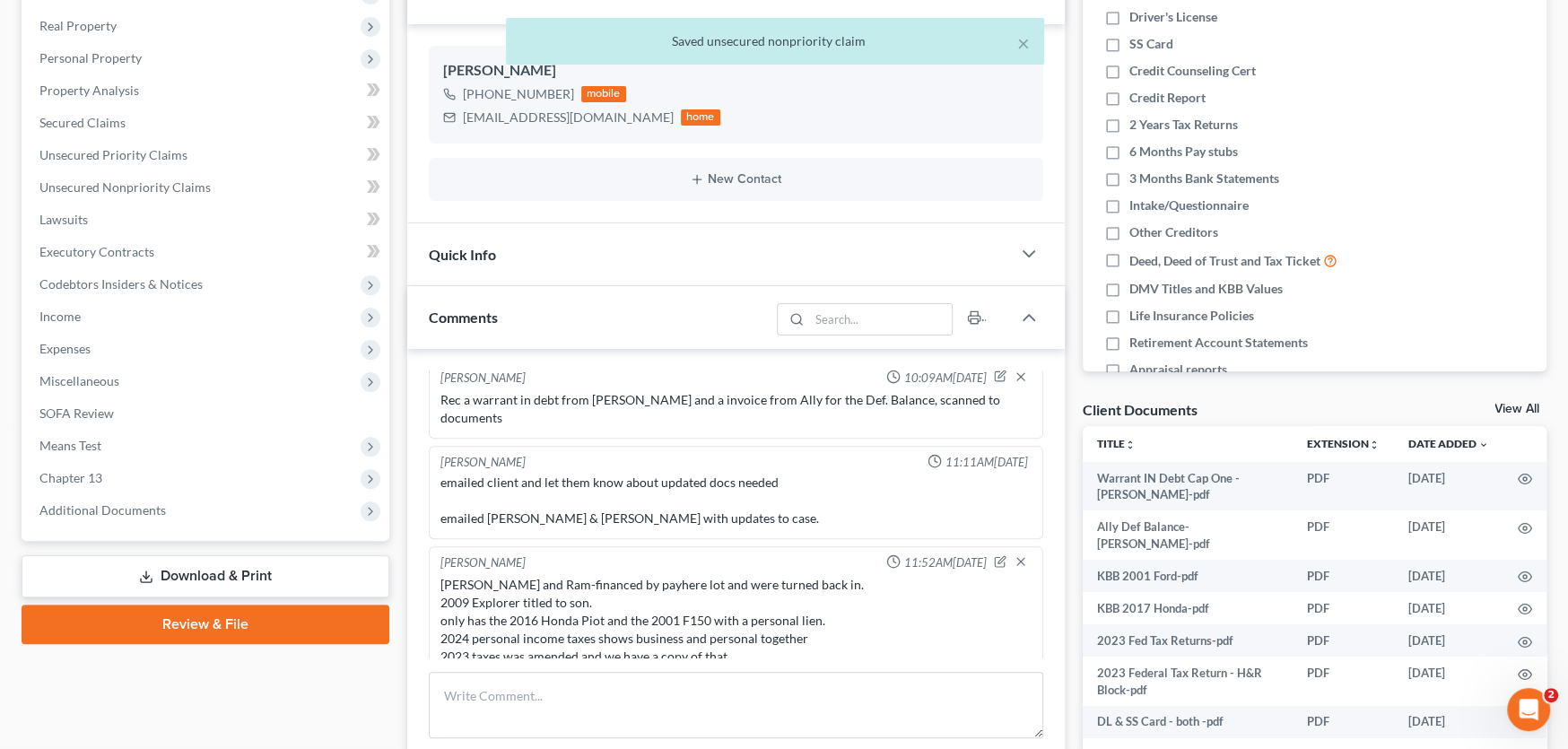
scroll to position [359, 0]
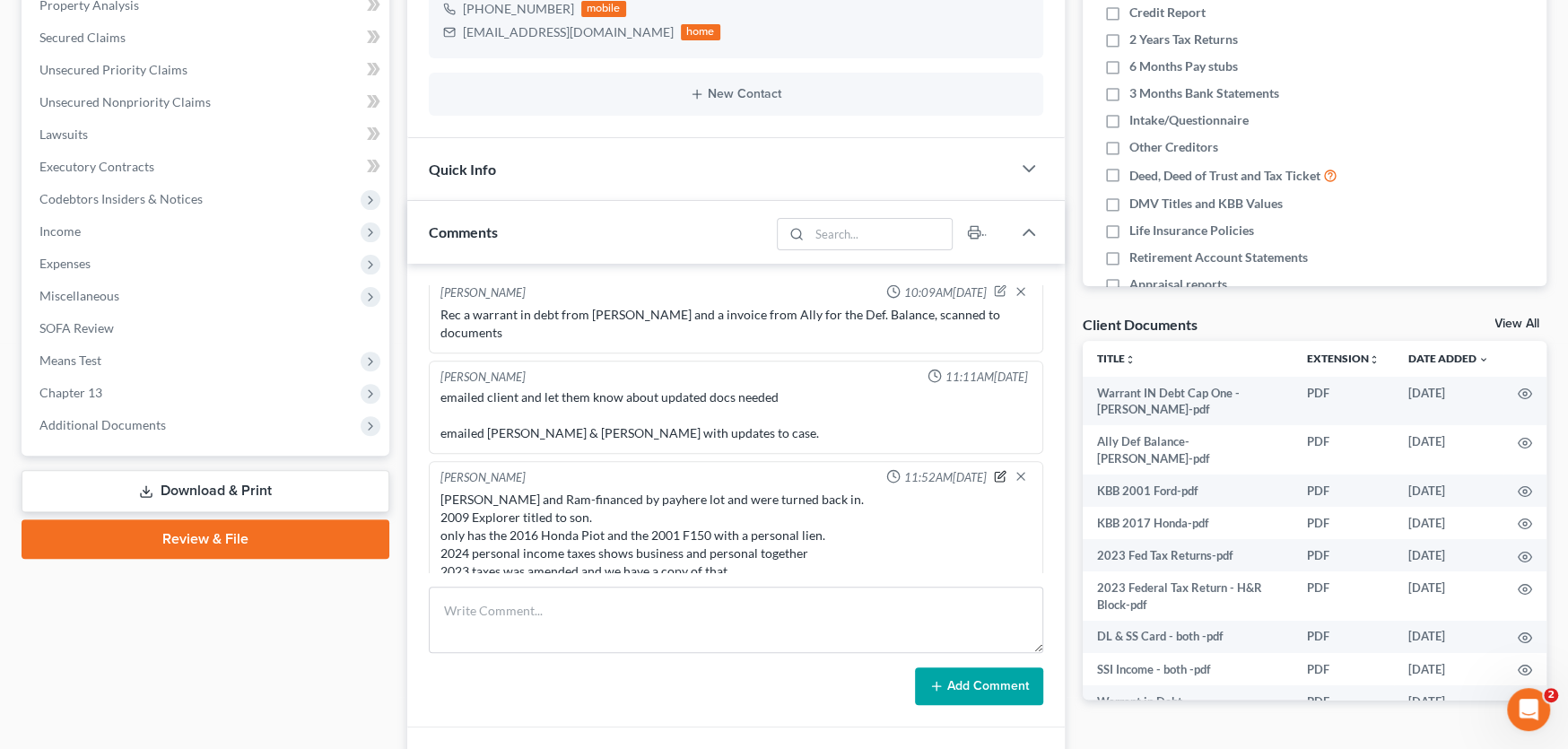
click at [998, 471] on icon "button" at bounding box center [1002, 475] width 7 height 7
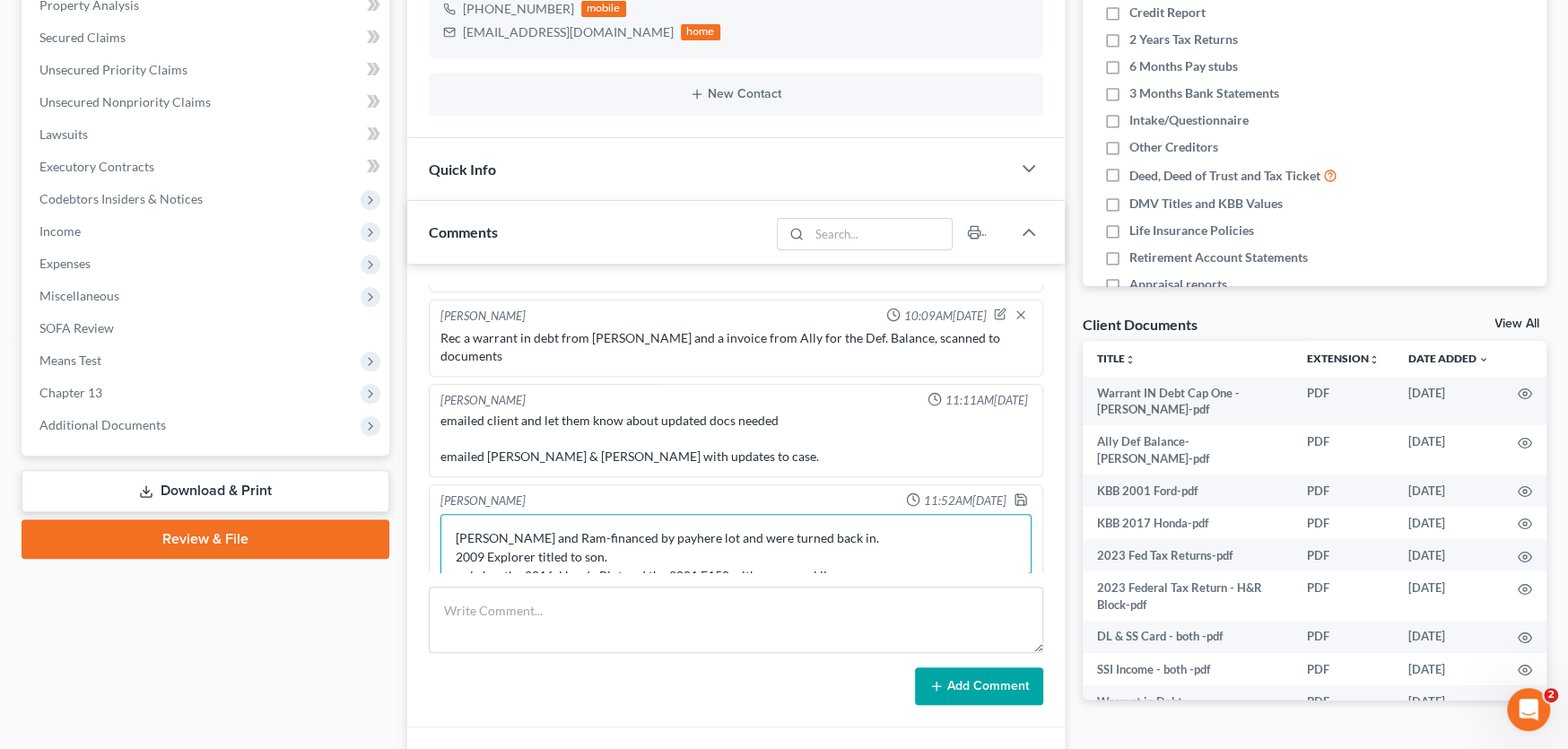
click at [825, 518] on textarea "Crysler and Ram-financed by payhere lot and were turned back in. 2009 Explorer …" at bounding box center [736, 546] width 591 height 66
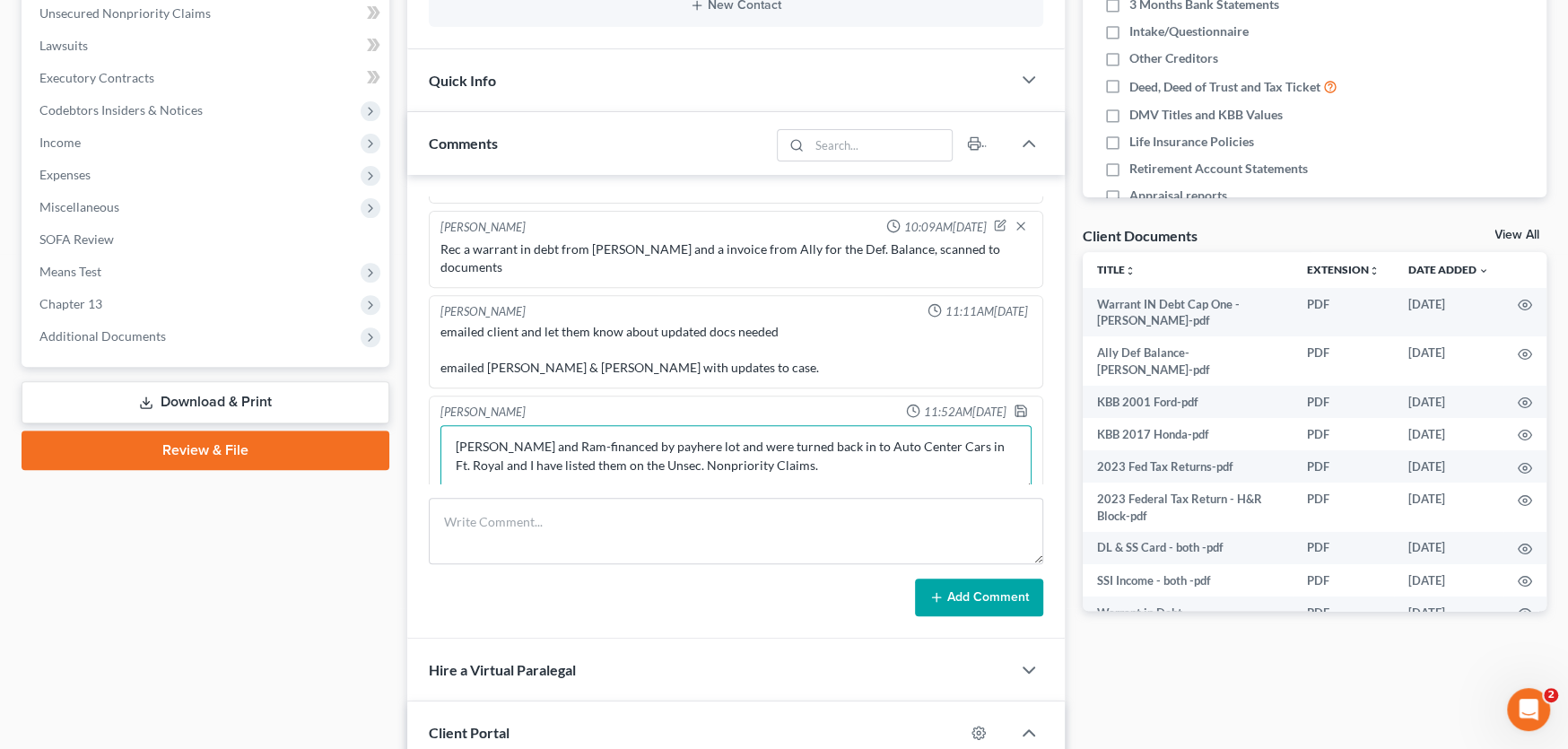
scroll to position [448, 0]
type textarea "Crysler and Ram-financed by payhere lot and were turned back in to Auto Center …"
click at [1014, 403] on icon "button" at bounding box center [1022, 411] width 14 height 14
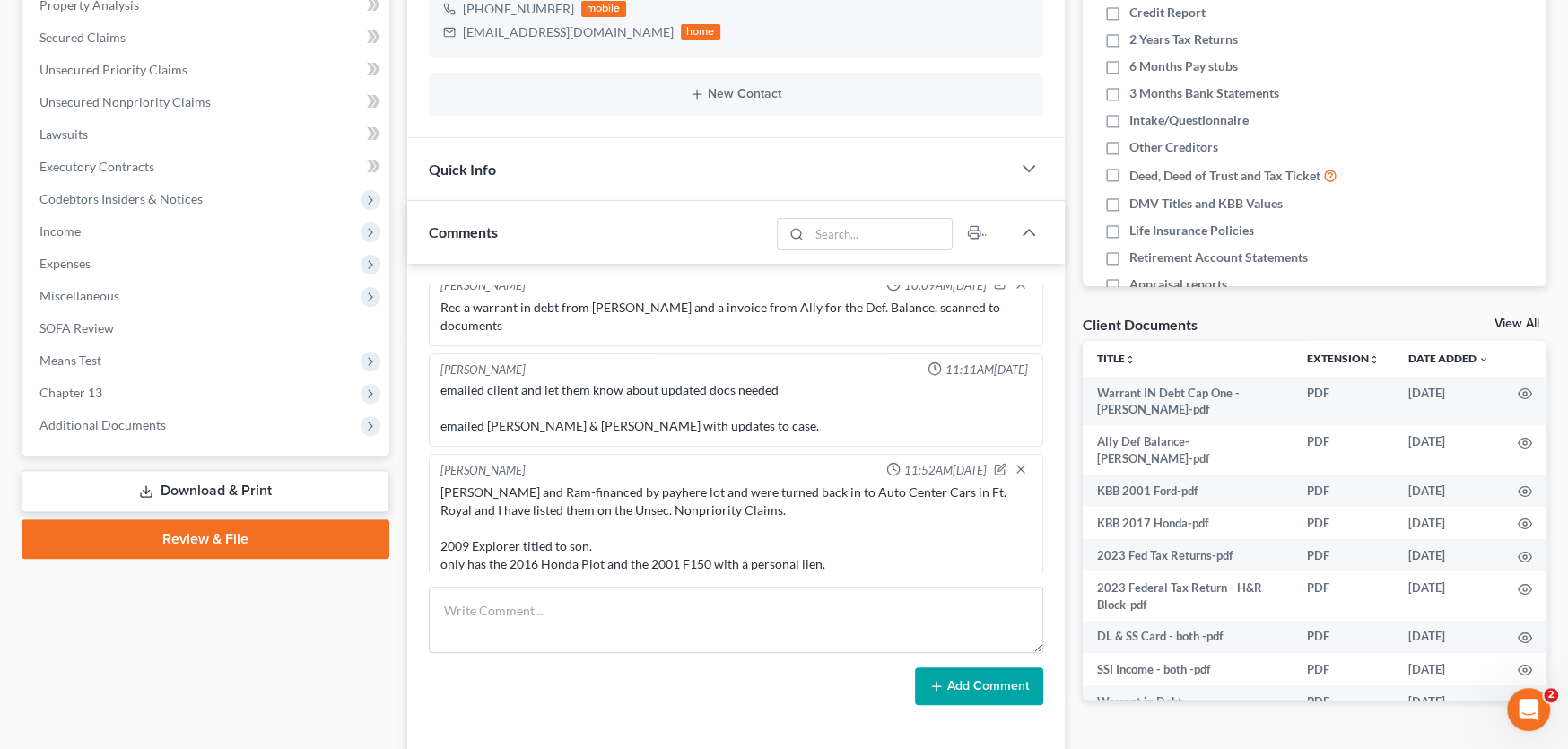
scroll to position [655, 0]
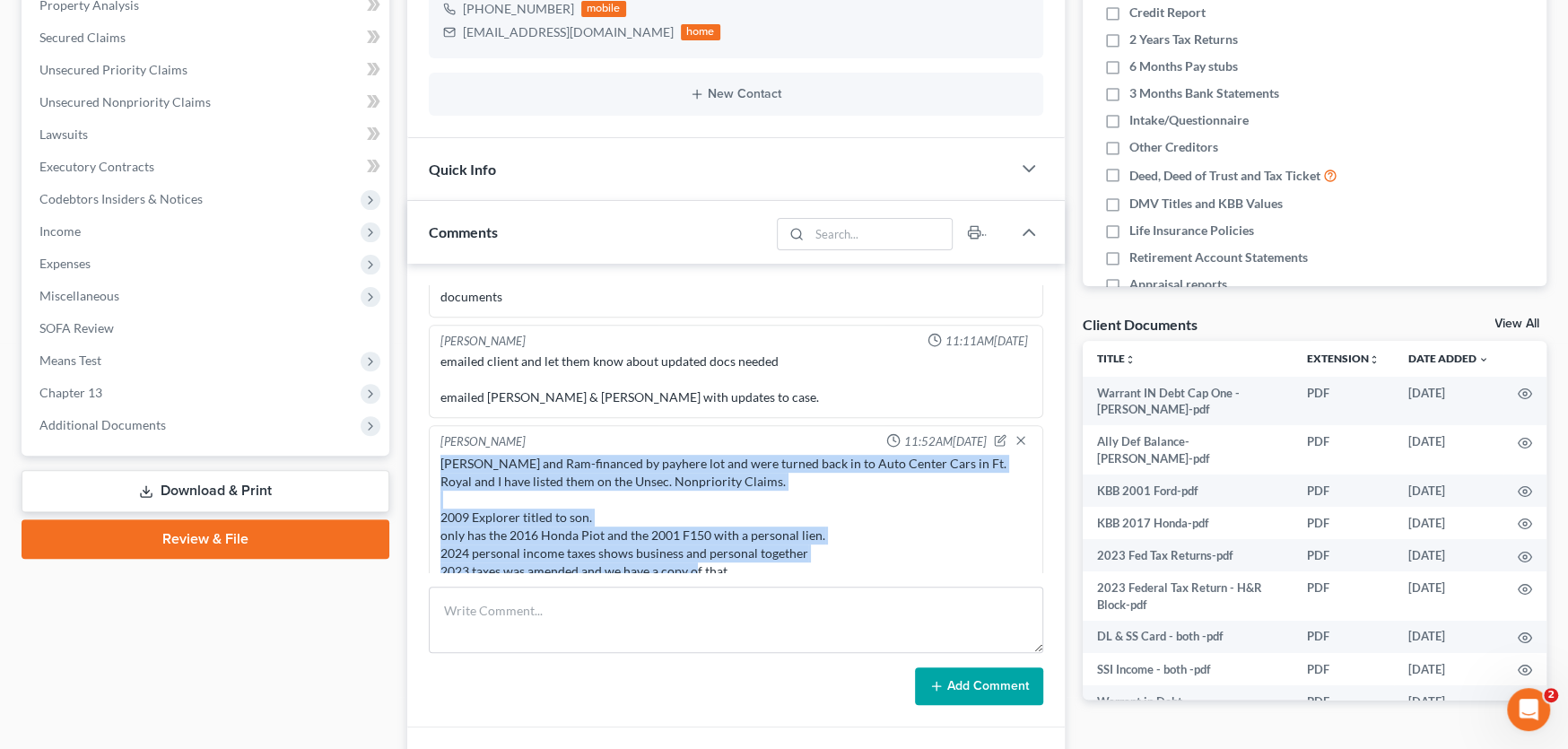
drag, startPoint x: 441, startPoint y: 442, endPoint x: 790, endPoint y: 552, distance: 365.9
click at [790, 552] on div "Crysler and Ram-financed by payhere lot and were turned back in to Auto Center …" at bounding box center [736, 517] width 591 height 126
copy div "Crysler and Ram-financed by payhere lot and were turned back in to Auto Center …"
click at [618, 512] on div "Crysler and Ram-financed by payhere lot and were turned back in to Auto Center …" at bounding box center [736, 517] width 591 height 126
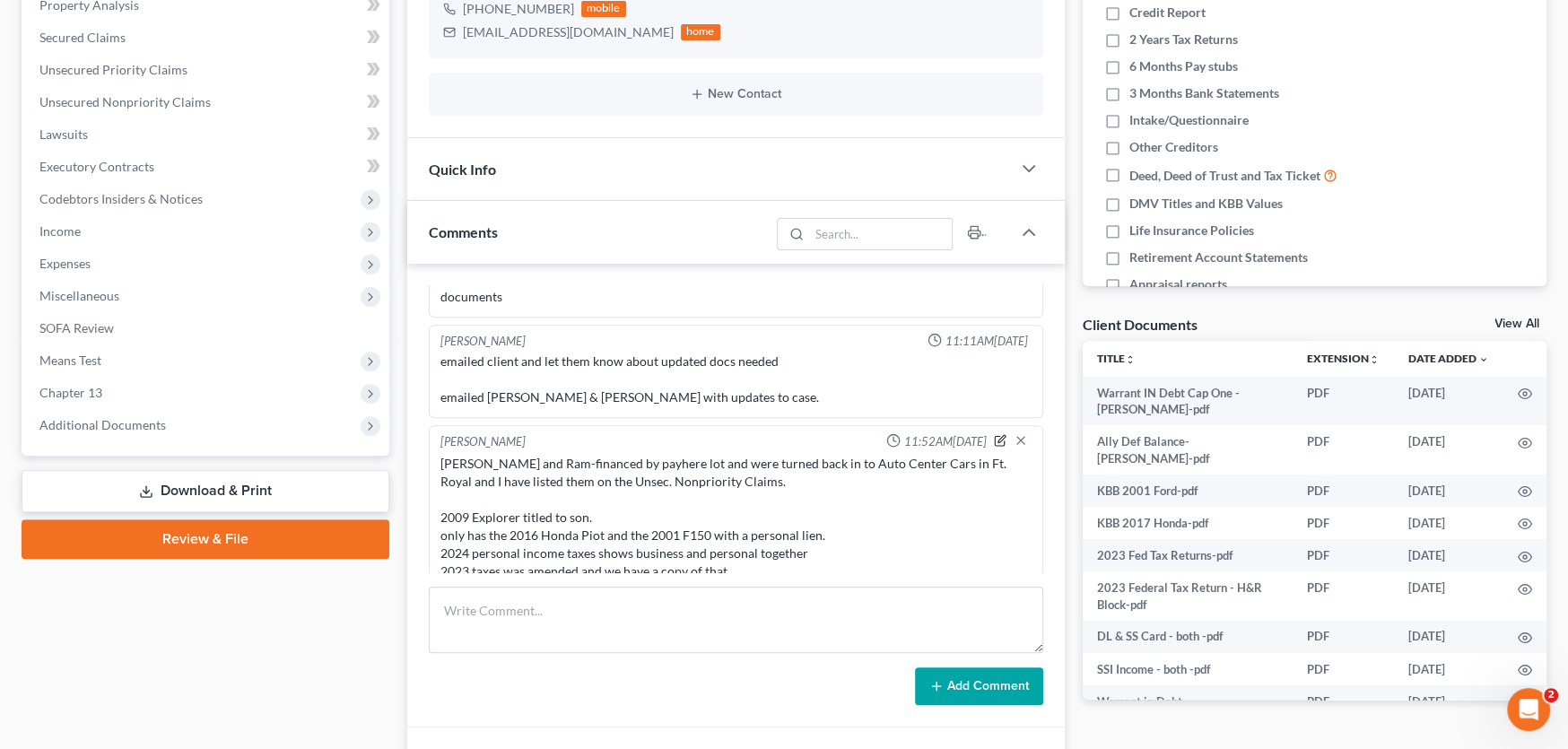
click at [994, 434] on icon "button" at bounding box center [1001, 441] width 13 height 13
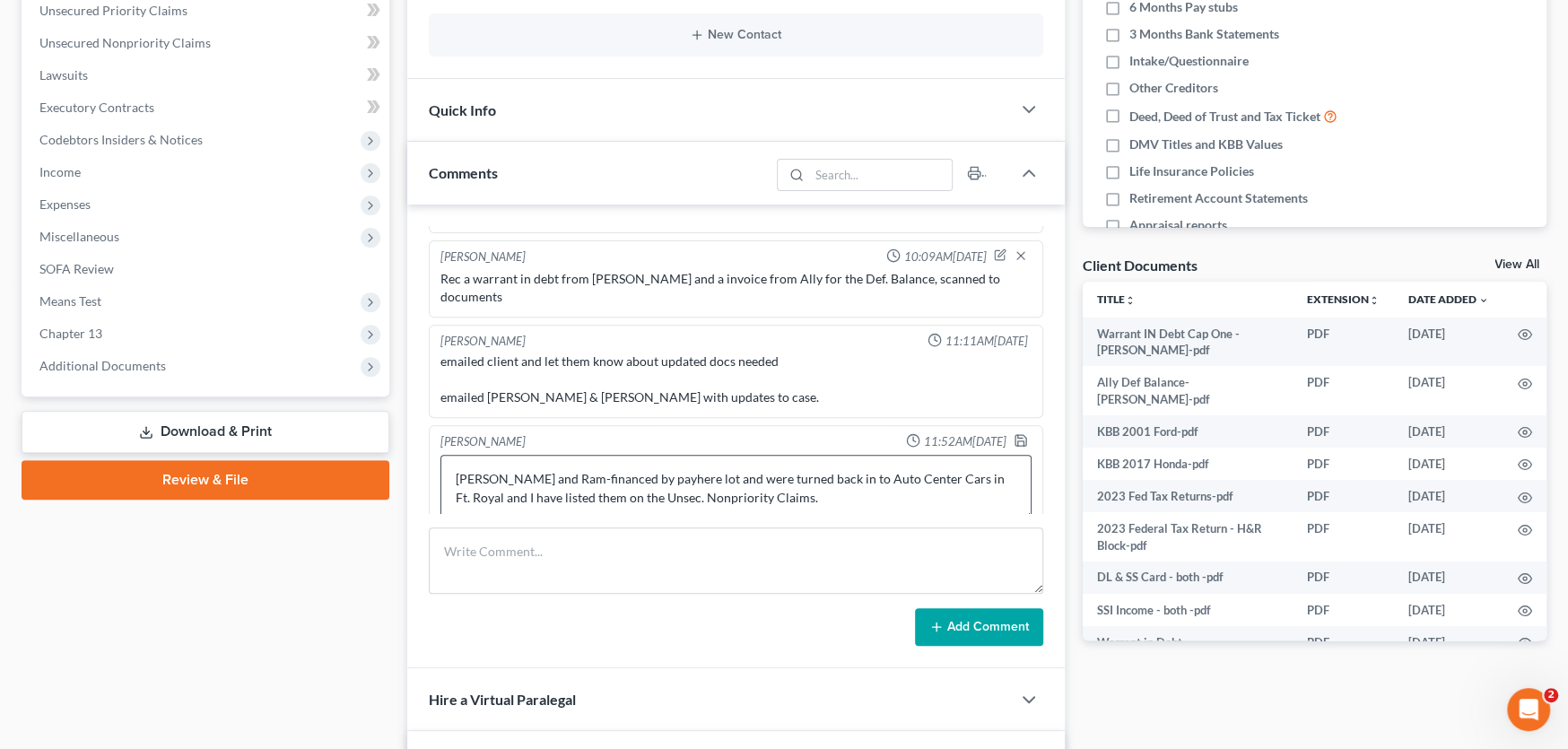
scroll to position [448, 0]
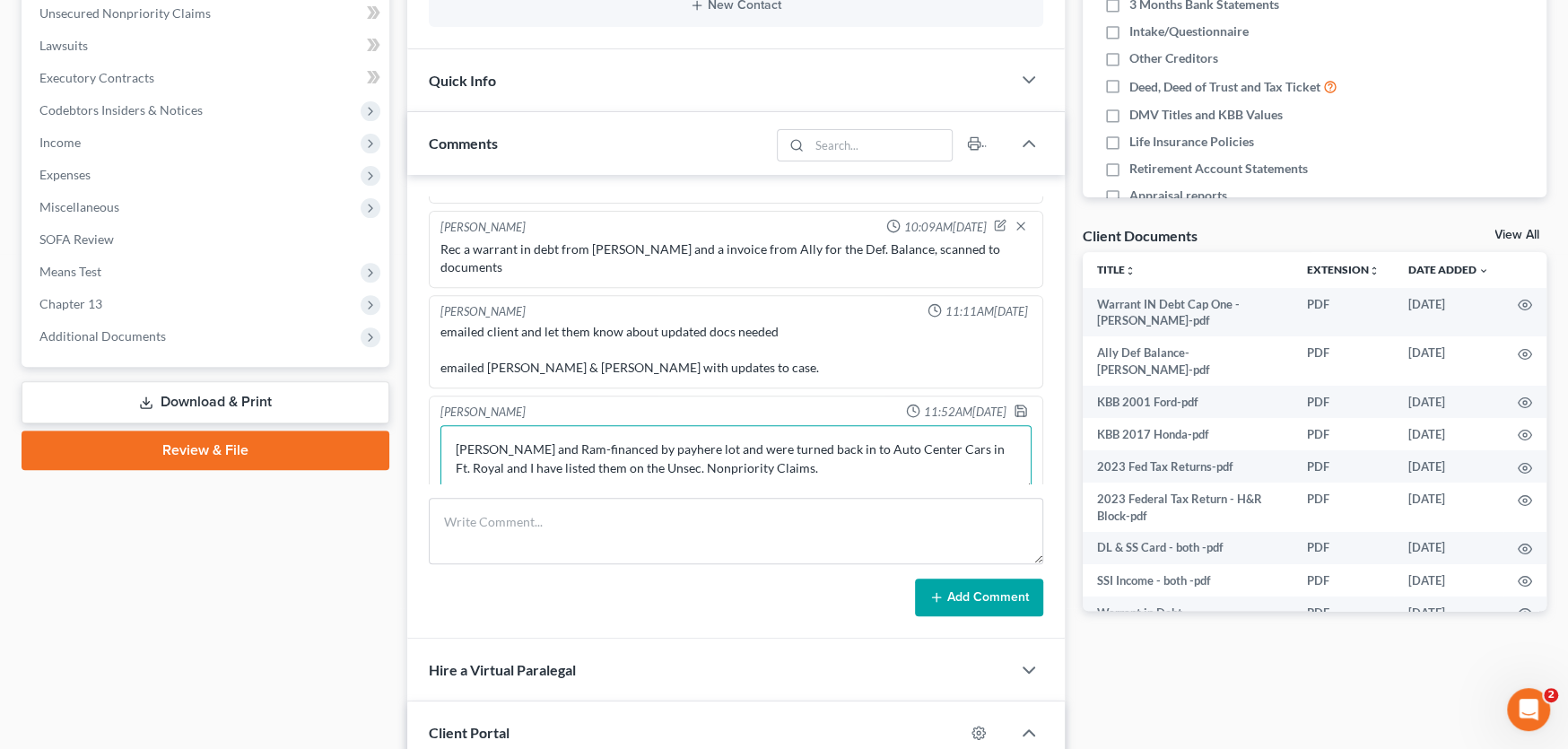
click at [772, 450] on textarea "Crysler and Ram-financed by payhere lot and were turned back in to Auto Center …" at bounding box center [736, 458] width 591 height 66
type textarea "Crysler and Ram-financed by payhere lot and were turned back in to Auto Center …"
click at [1014, 403] on icon "button" at bounding box center [1022, 411] width 14 height 14
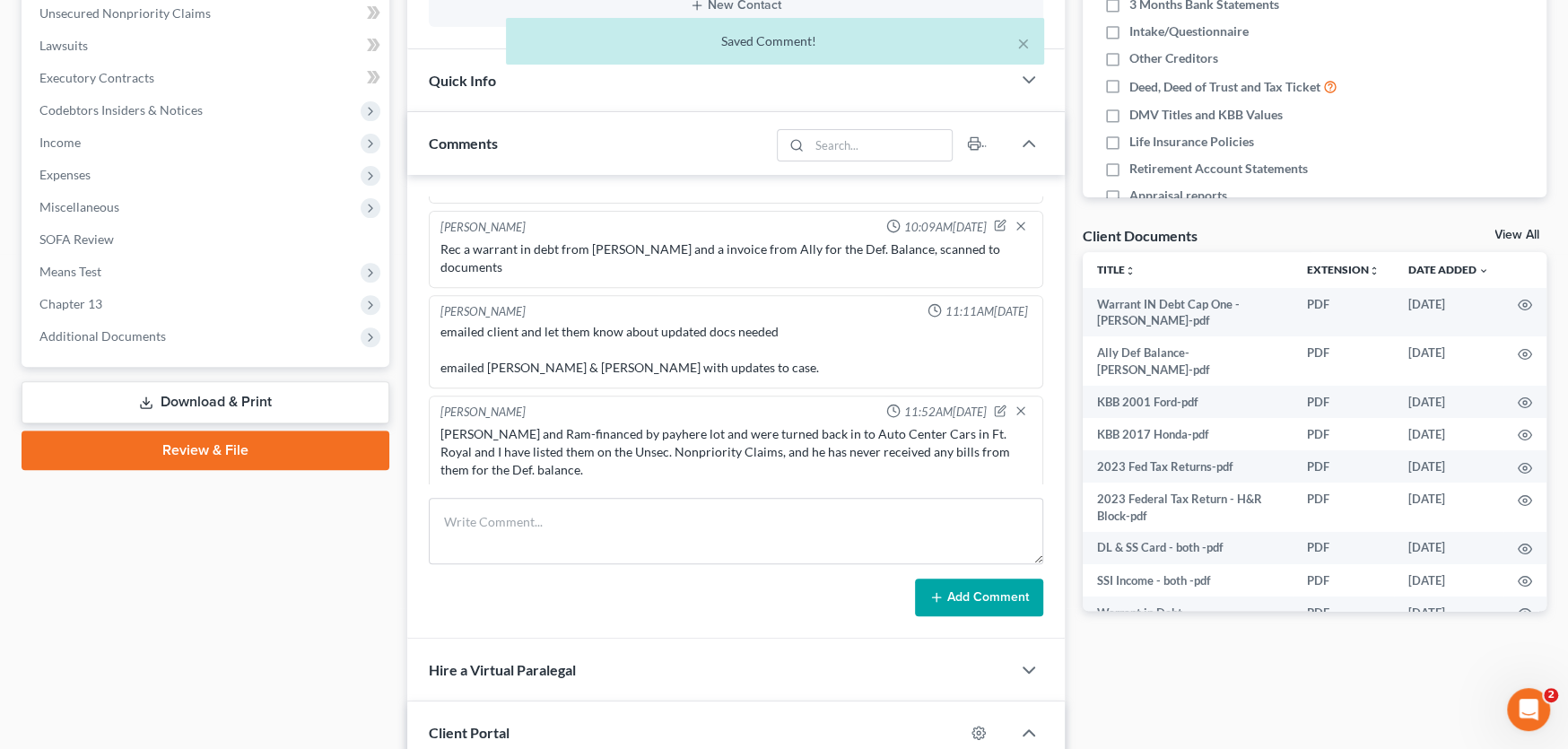
scroll to position [673, 0]
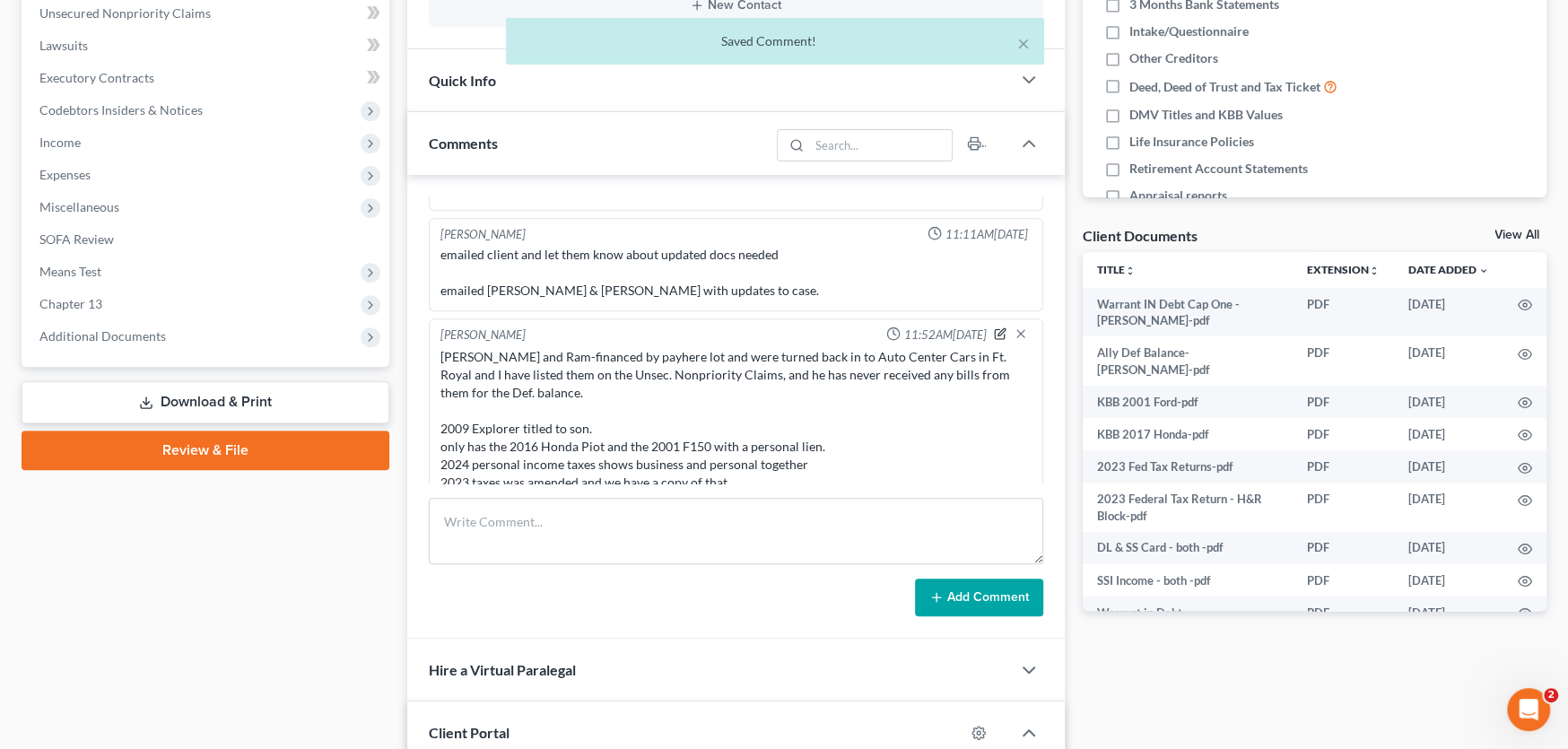
drag, startPoint x: 982, startPoint y: 315, endPoint x: 898, endPoint y: 325, distance: 84.6
click at [994, 327] on icon "button" at bounding box center [1001, 334] width 13 height 13
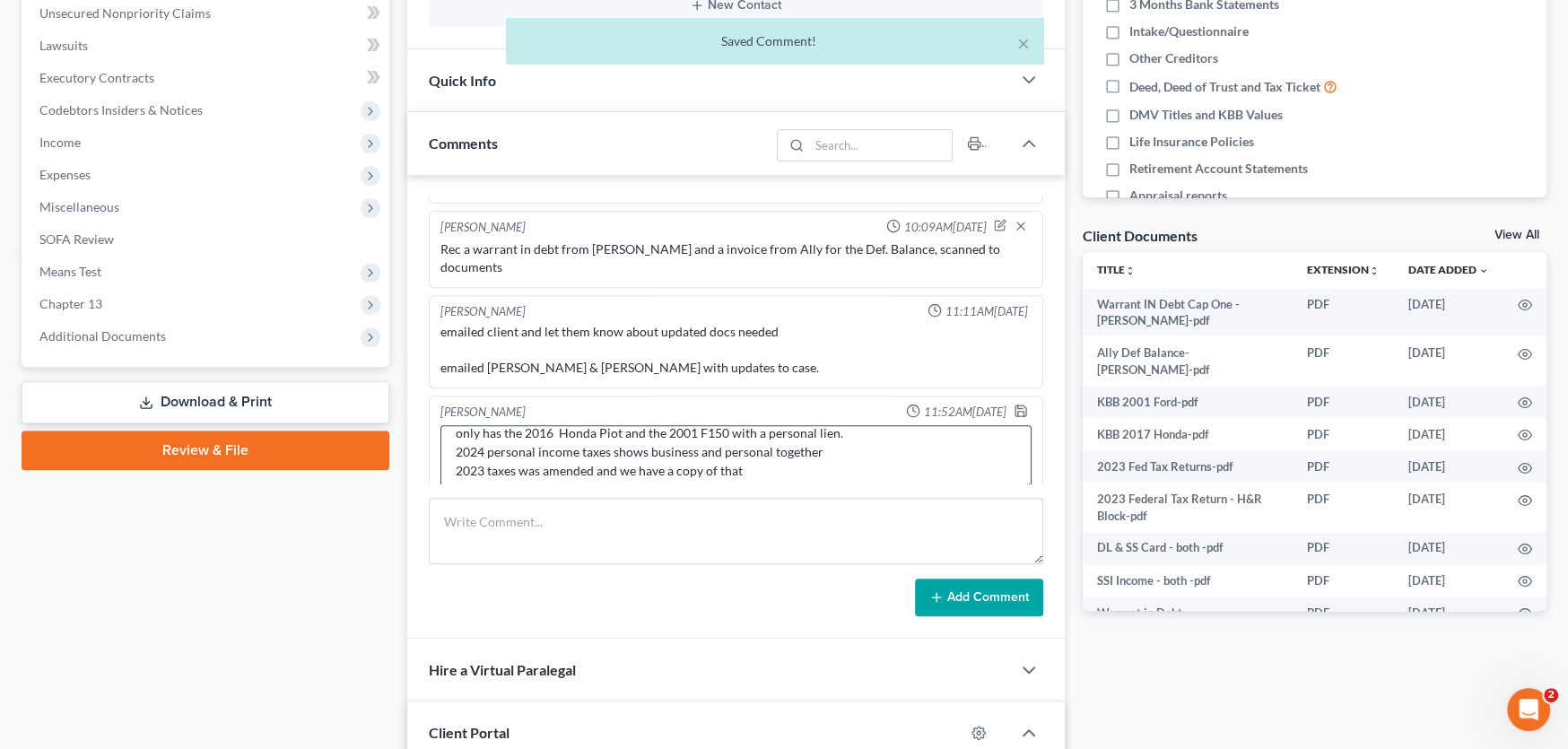
scroll to position [112, 0]
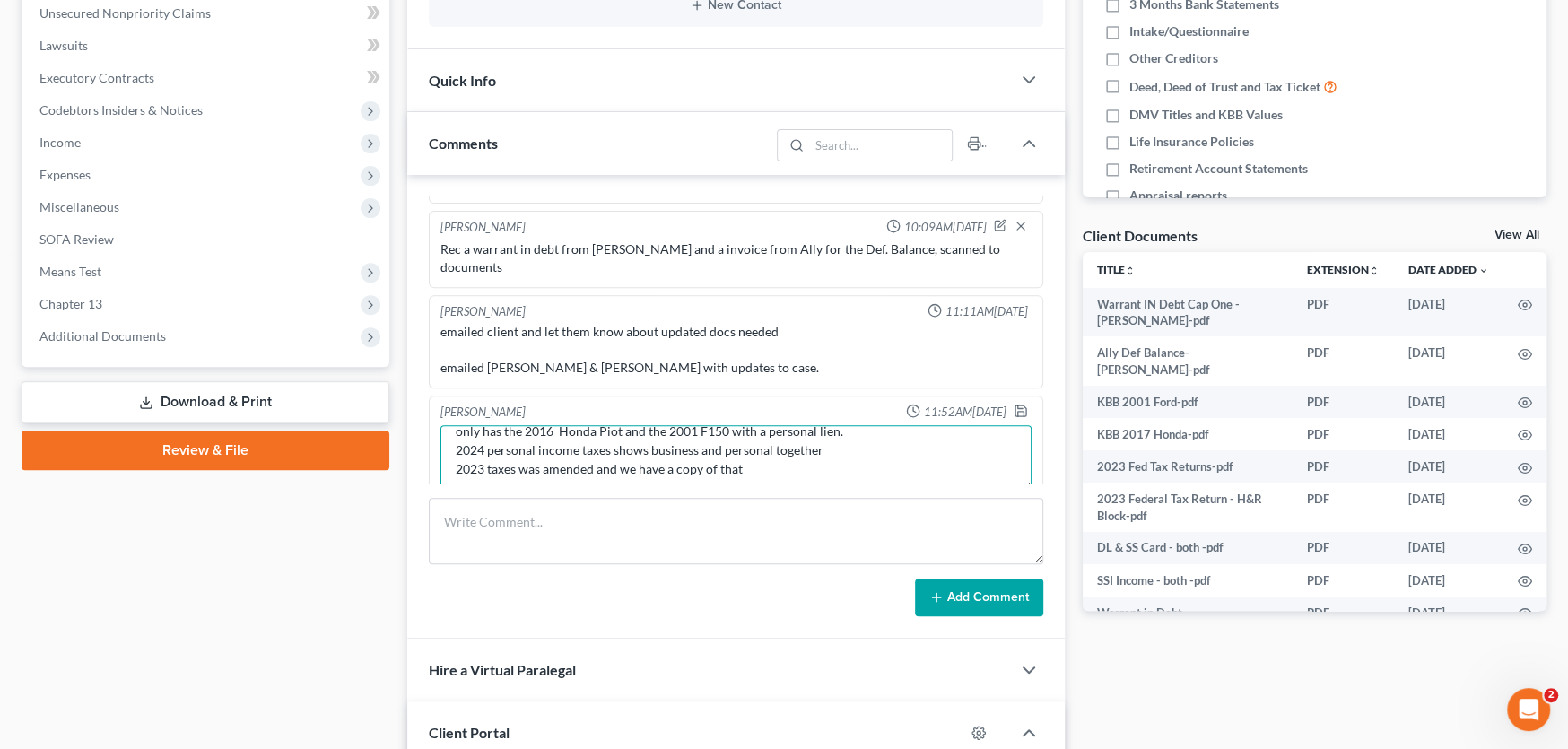
click at [578, 425] on textarea "Crysler and Ram-financed by payhere lot and were turned back in to Auto Center …" at bounding box center [736, 458] width 591 height 66
click at [622, 425] on textarea "Crysler and Ram-financed by payhere lot and were turned back in to Auto Center …" at bounding box center [736, 458] width 591 height 66
type textarea "Crysler and Ram-financed by payhere lot and were turned back in to Auto Center …"
click at [1014, 403] on icon "button" at bounding box center [1022, 411] width 14 height 14
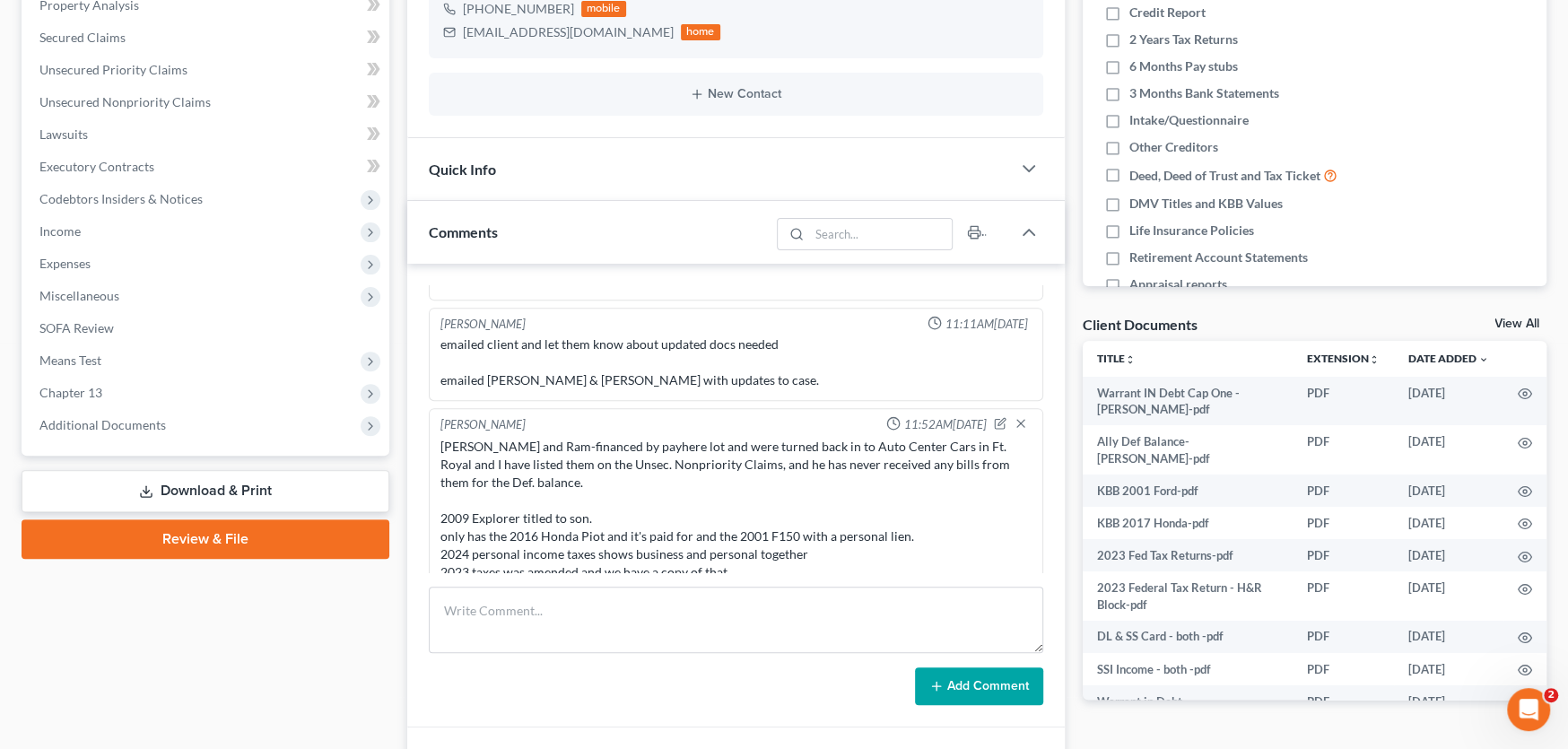
scroll to position [673, 0]
click at [998, 417] on icon "button" at bounding box center [1002, 421] width 7 height 7
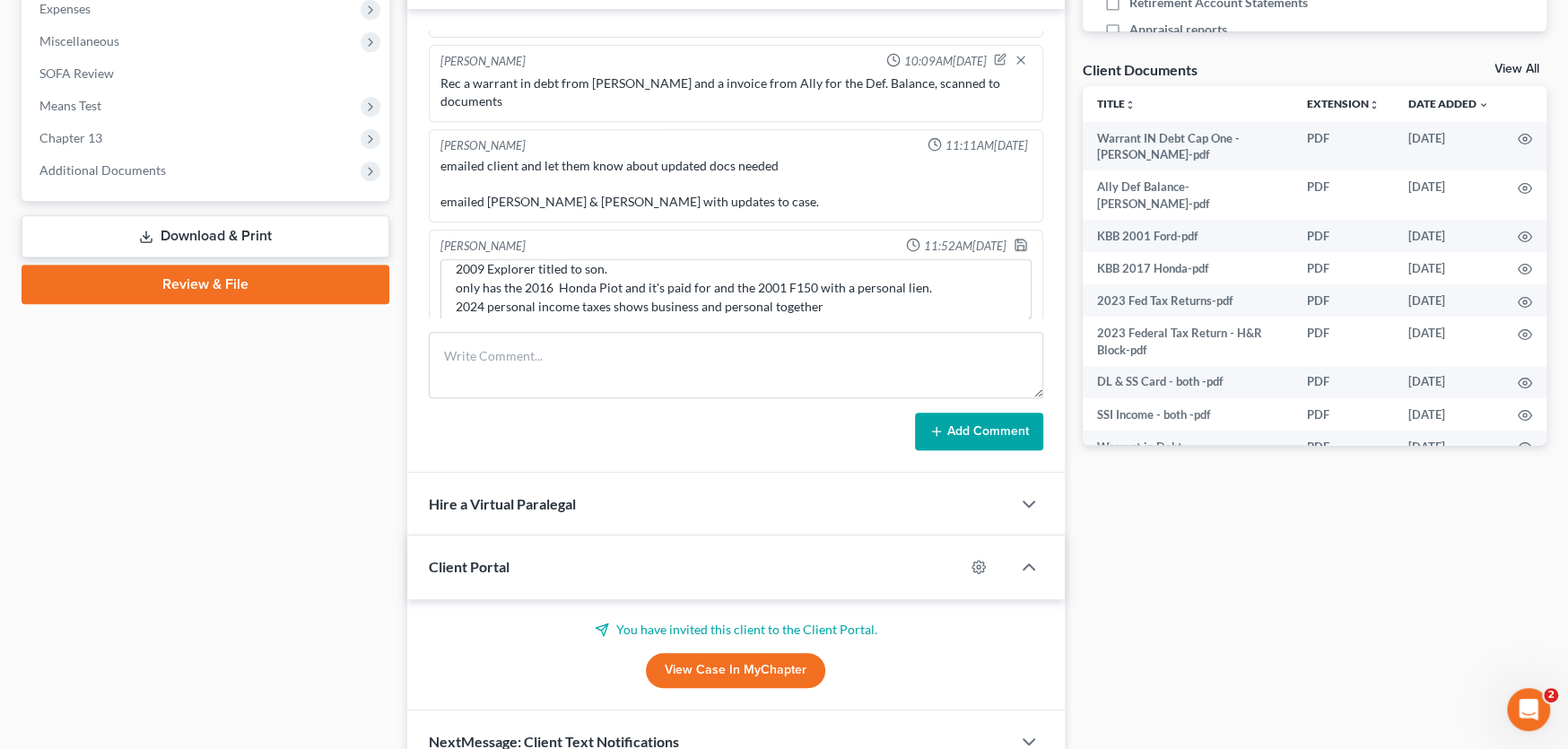
scroll to position [628, 0]
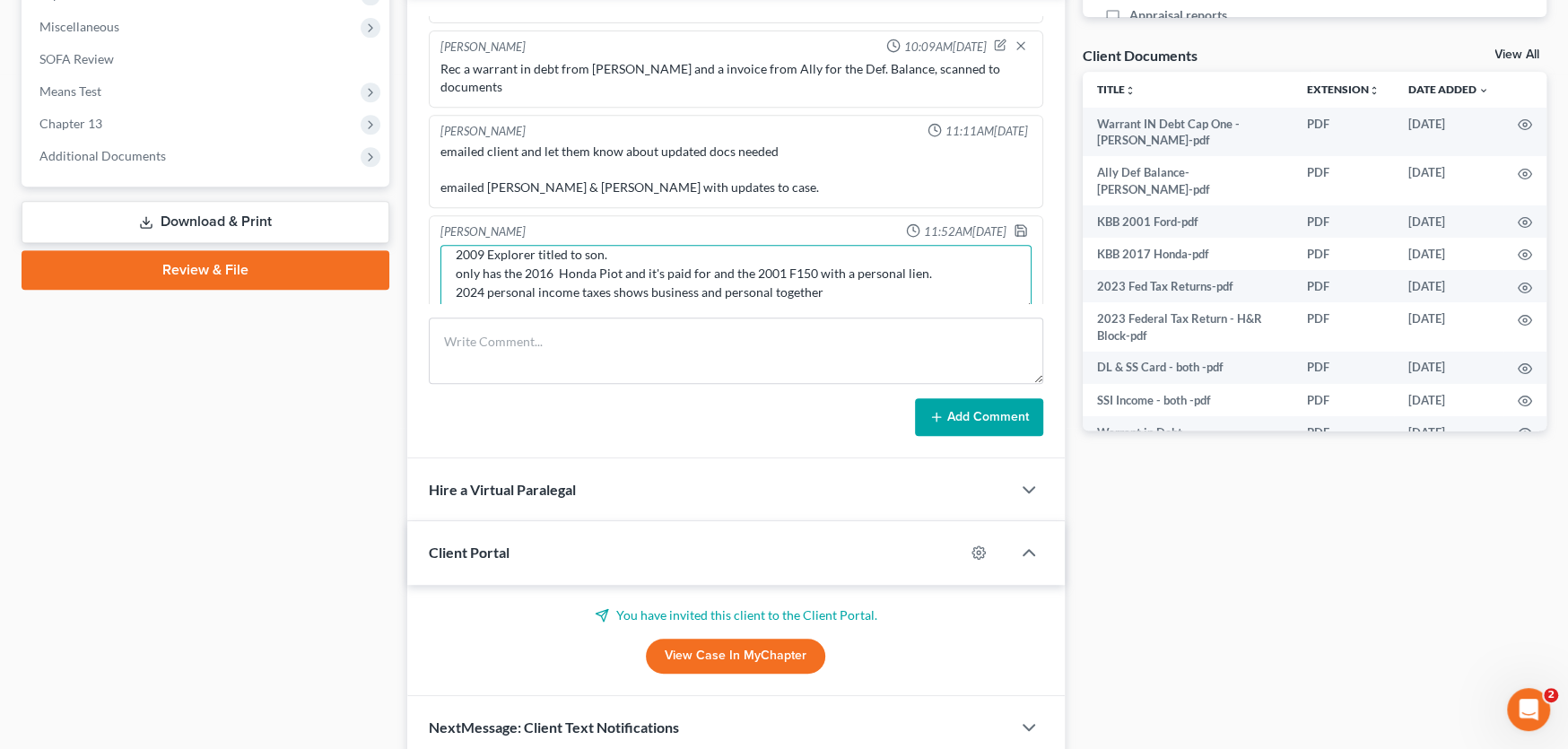
click at [825, 274] on textarea "Crysler and Ram-financed by payhere lot and were turned back in to Auto Center …" at bounding box center [736, 278] width 591 height 66
click at [794, 280] on textarea "Crysler and Ram-financed by payhere lot and were turned back in to Auto Center …" at bounding box center [736, 278] width 591 height 66
type textarea "Crysler and Ram-financed by payhere lot and were turned back in to Auto Center …"
click at [1017, 232] on polyline "button" at bounding box center [1020, 233] width 6 height 5
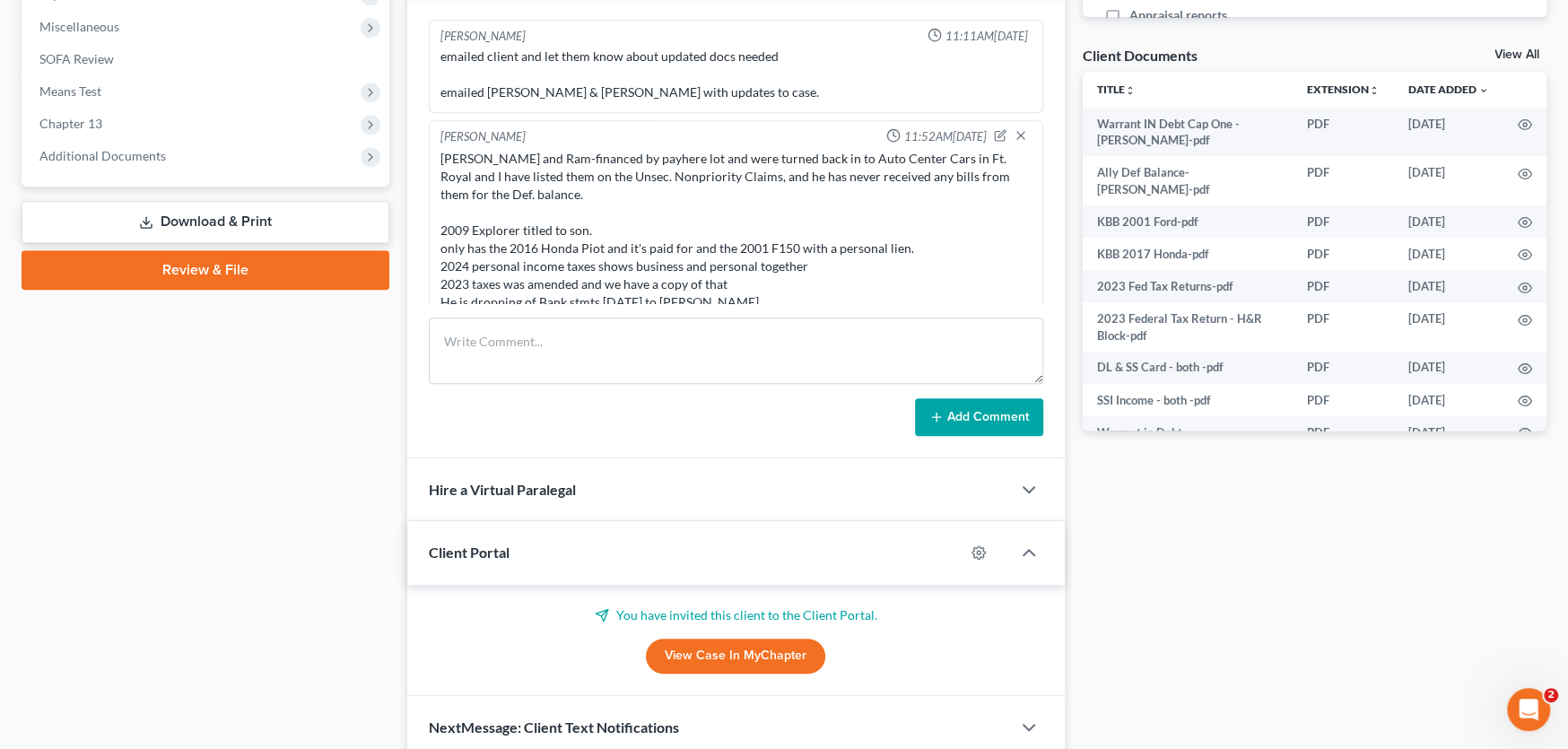
scroll to position [704, 0]
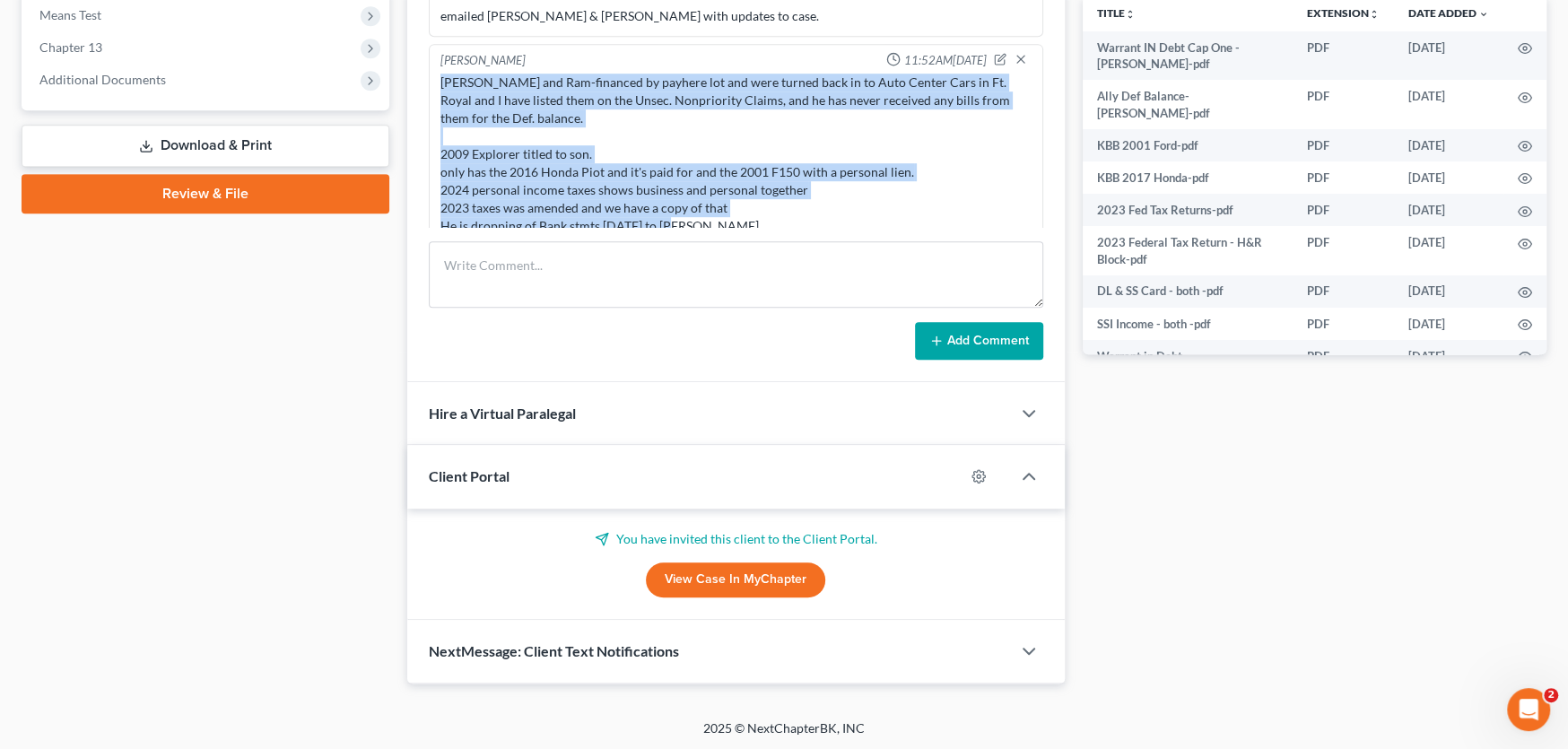
drag, startPoint x: 755, startPoint y: 210, endPoint x: 438, endPoint y: 54, distance: 353.3
click at [438, 70] on div "Crysler and Ram-financed by payhere lot and were turned back in to Auto Center …" at bounding box center [736, 154] width 598 height 168
copy div "Crysler and Ram-financed by payhere lot and were turned back in to Auto Center …"
click at [803, 190] on div "Crysler and Ram-financed by payhere lot and were turned back in to Auto Center …" at bounding box center [736, 154] width 591 height 161
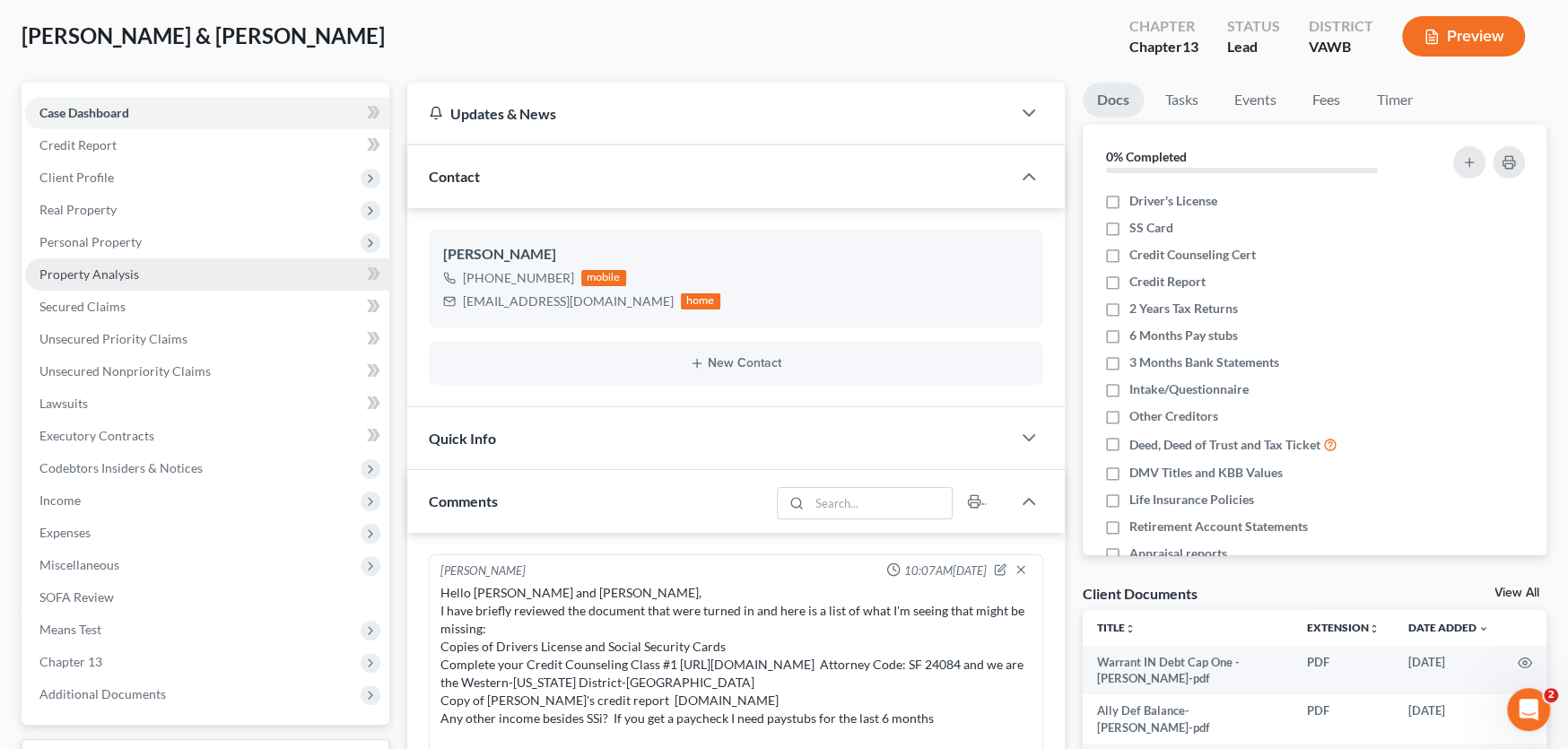
scroll to position [0, 0]
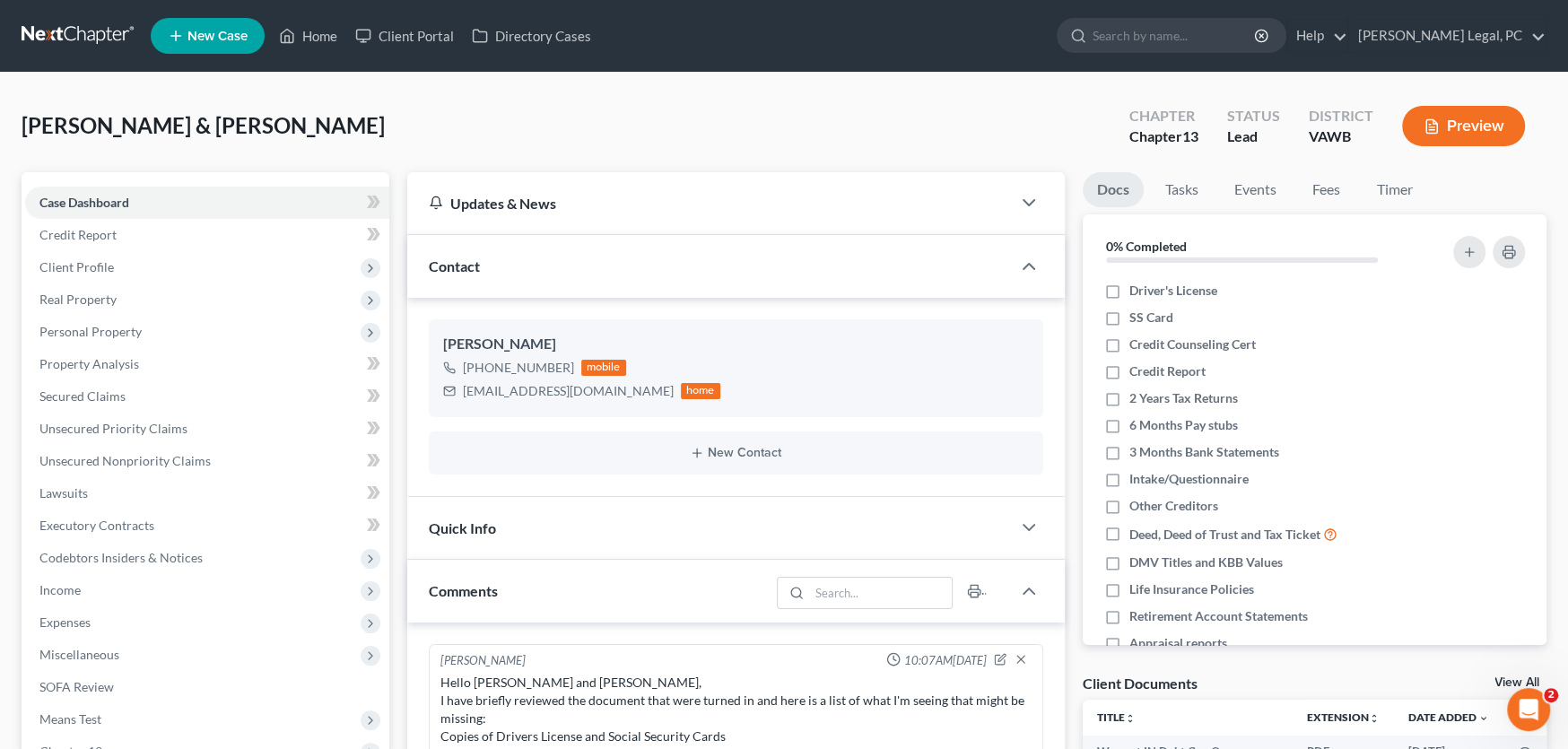
click at [77, 31] on link at bounding box center [79, 36] width 115 height 33
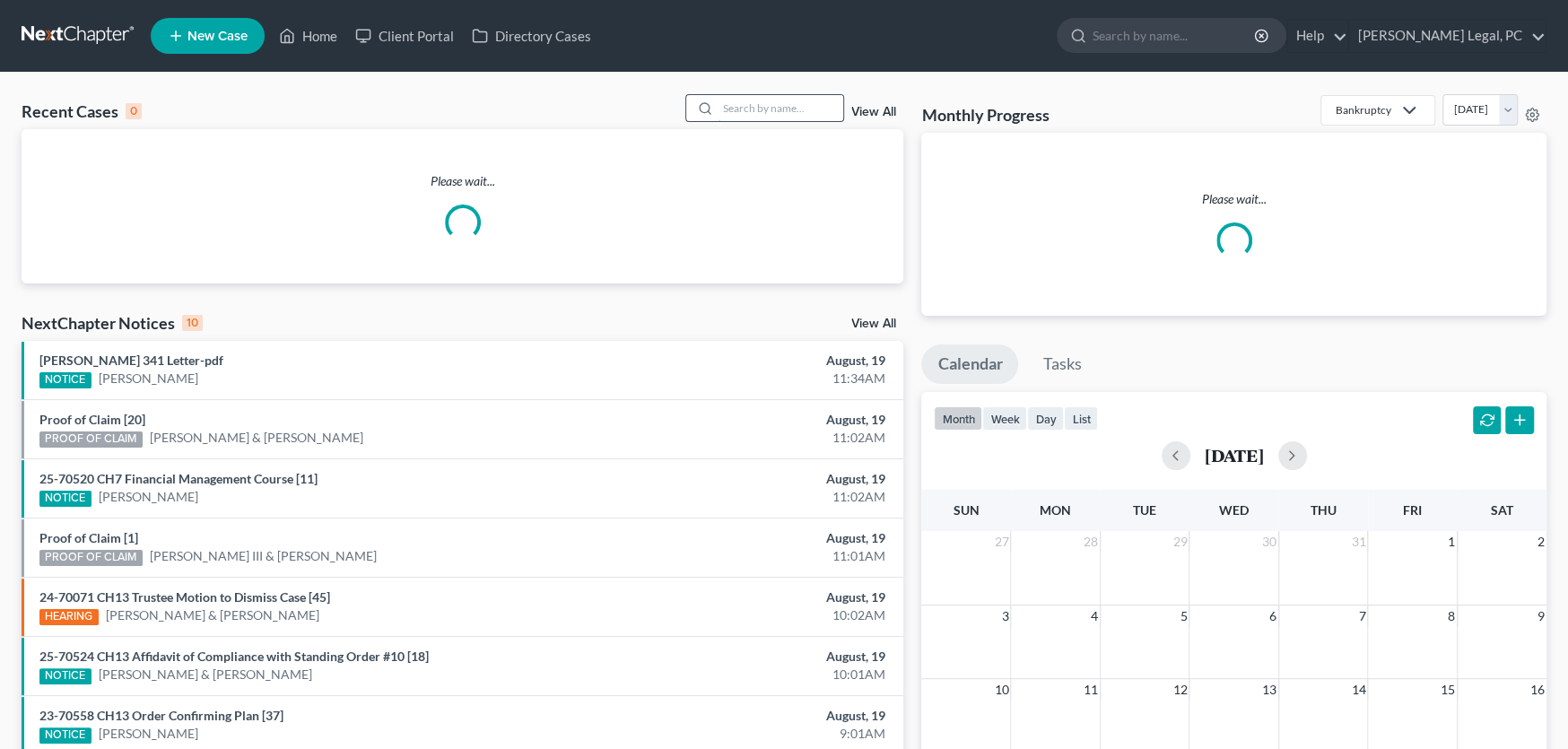
click at [738, 103] on input "search" at bounding box center [780, 108] width 126 height 26
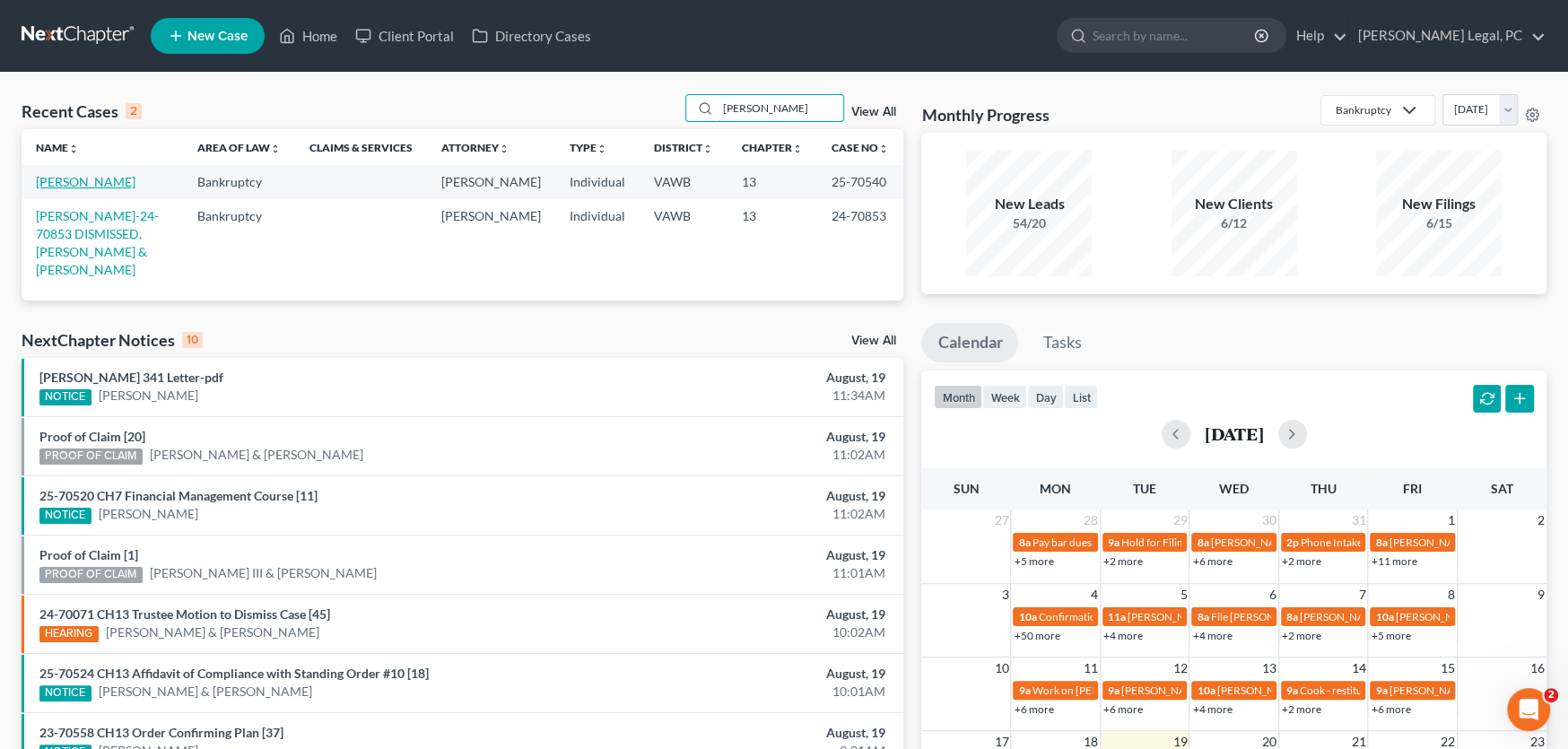
type input "[PERSON_NAME]"
click at [45, 180] on link "[PERSON_NAME]" at bounding box center [86, 181] width 100 height 15
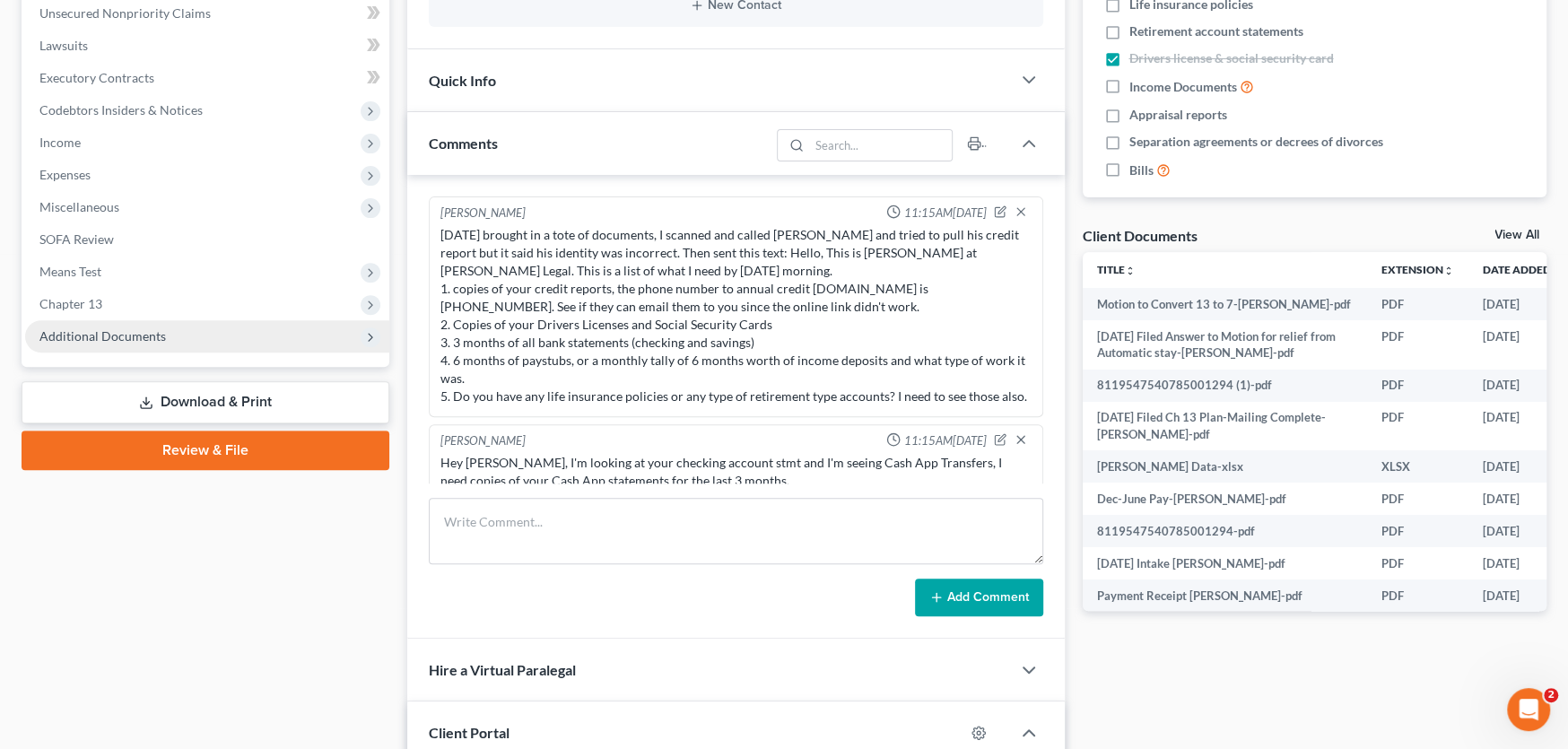
scroll to position [746, 0]
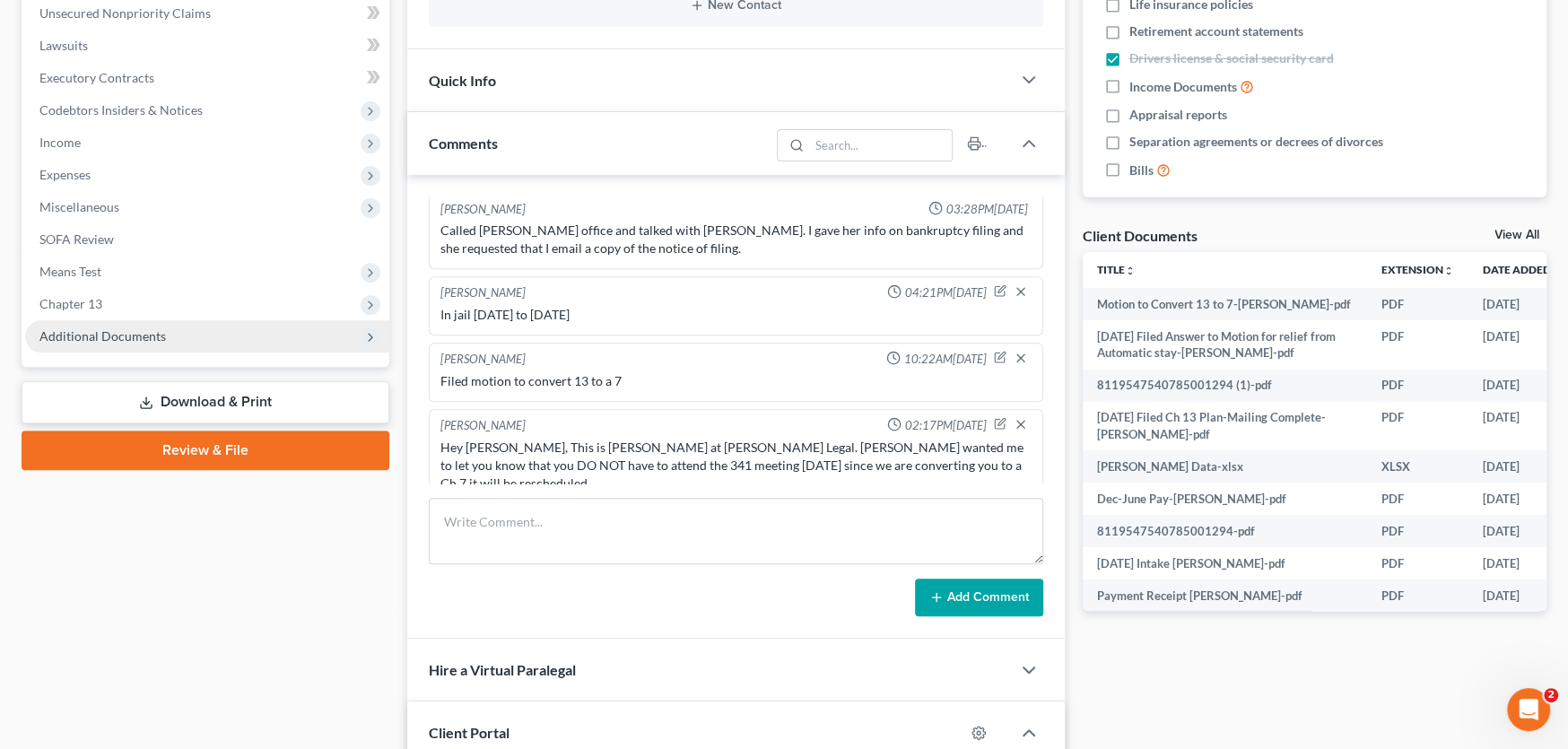
click at [157, 331] on span "Additional Documents" at bounding box center [103, 336] width 127 height 15
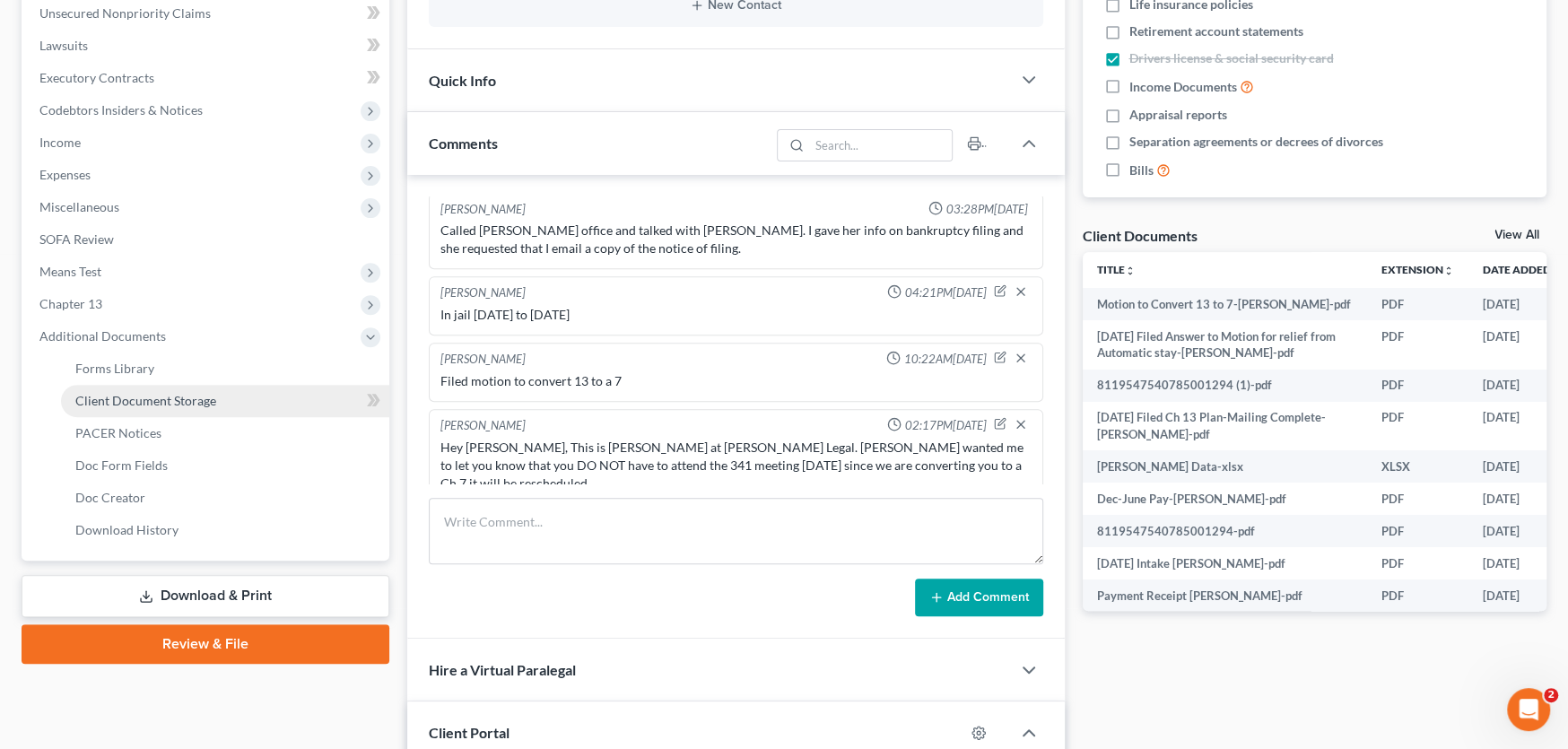
click at [165, 393] on span "Client Document Storage" at bounding box center [146, 400] width 141 height 15
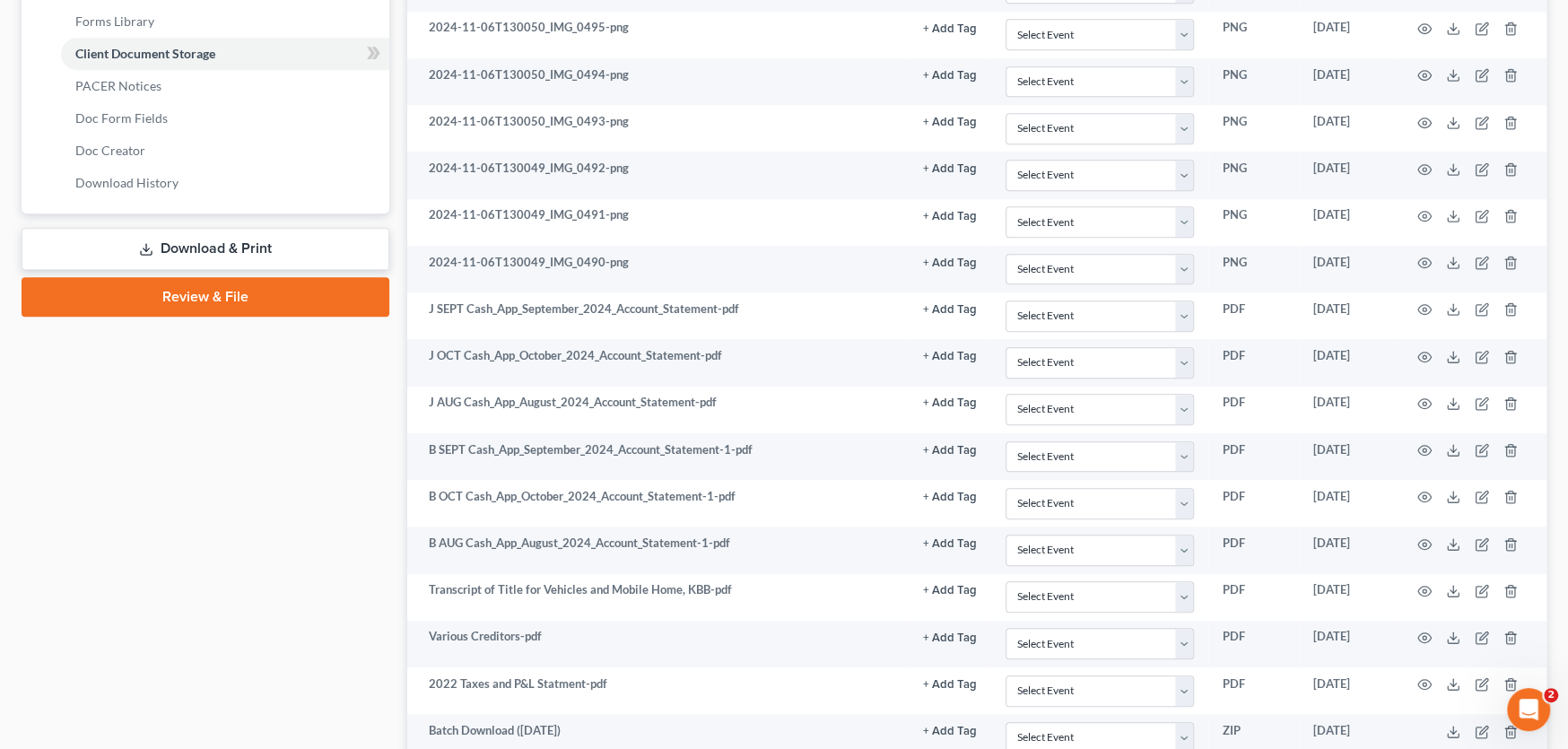
scroll to position [639, 0]
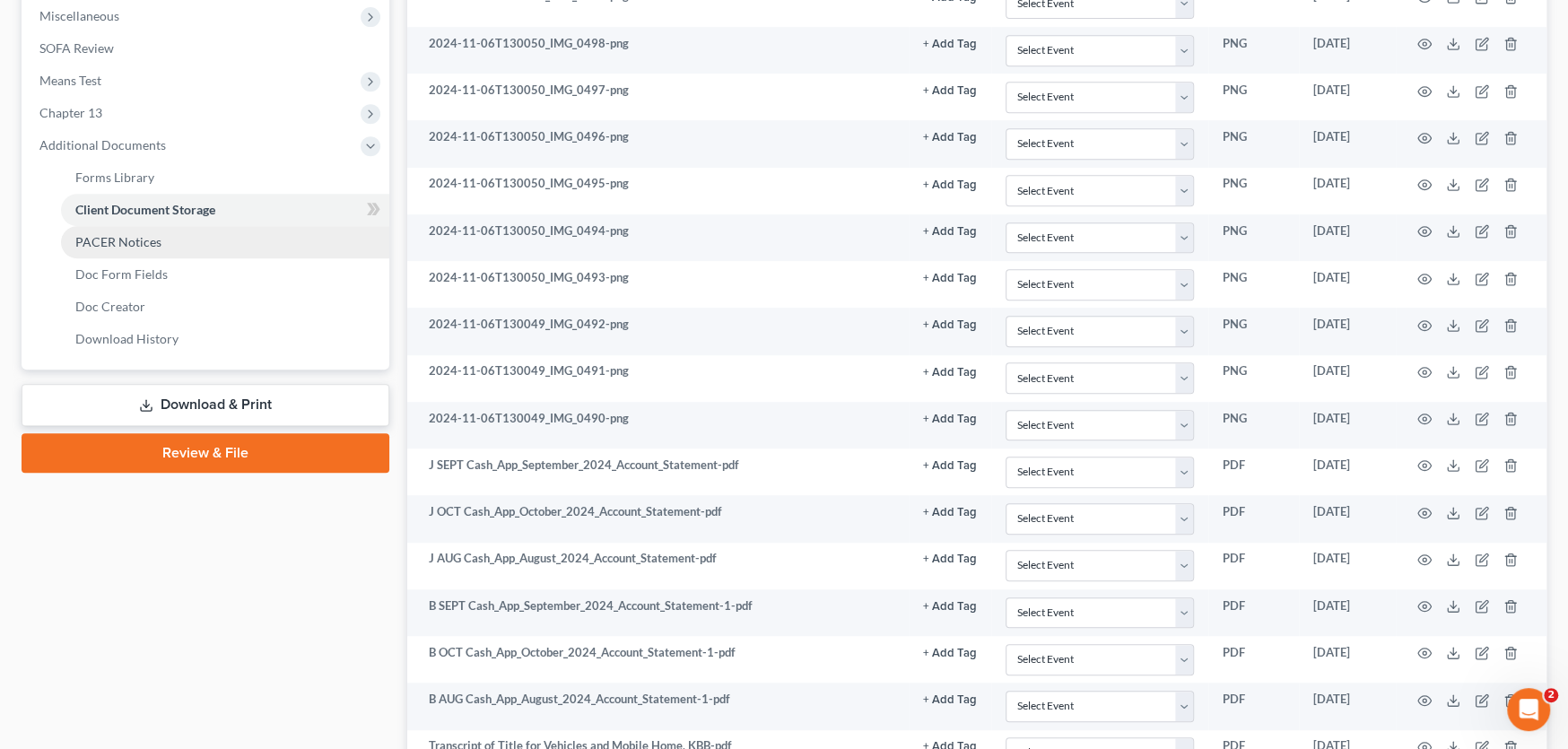
click at [133, 241] on span "PACER Notices" at bounding box center [118, 242] width 86 height 15
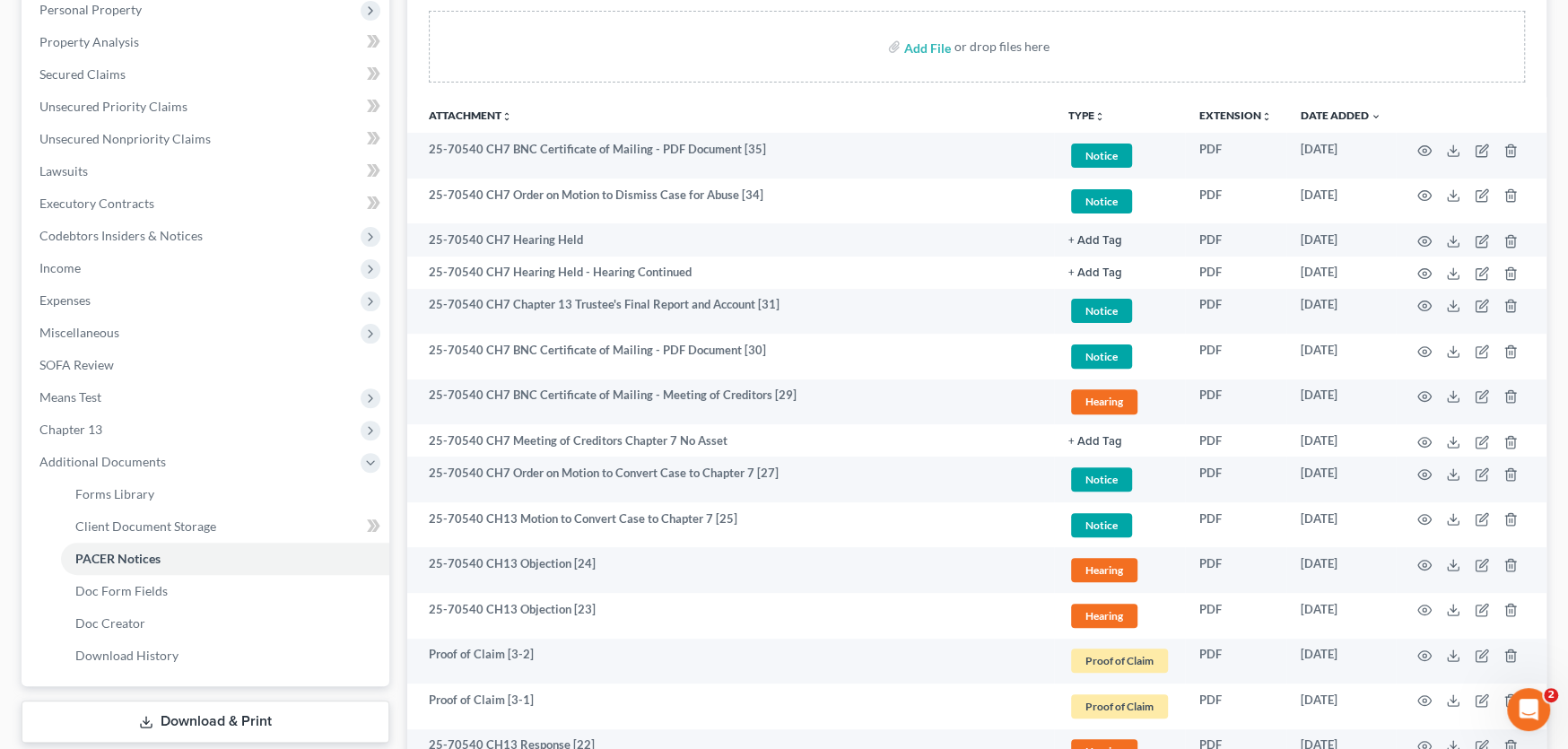
scroll to position [359, 0]
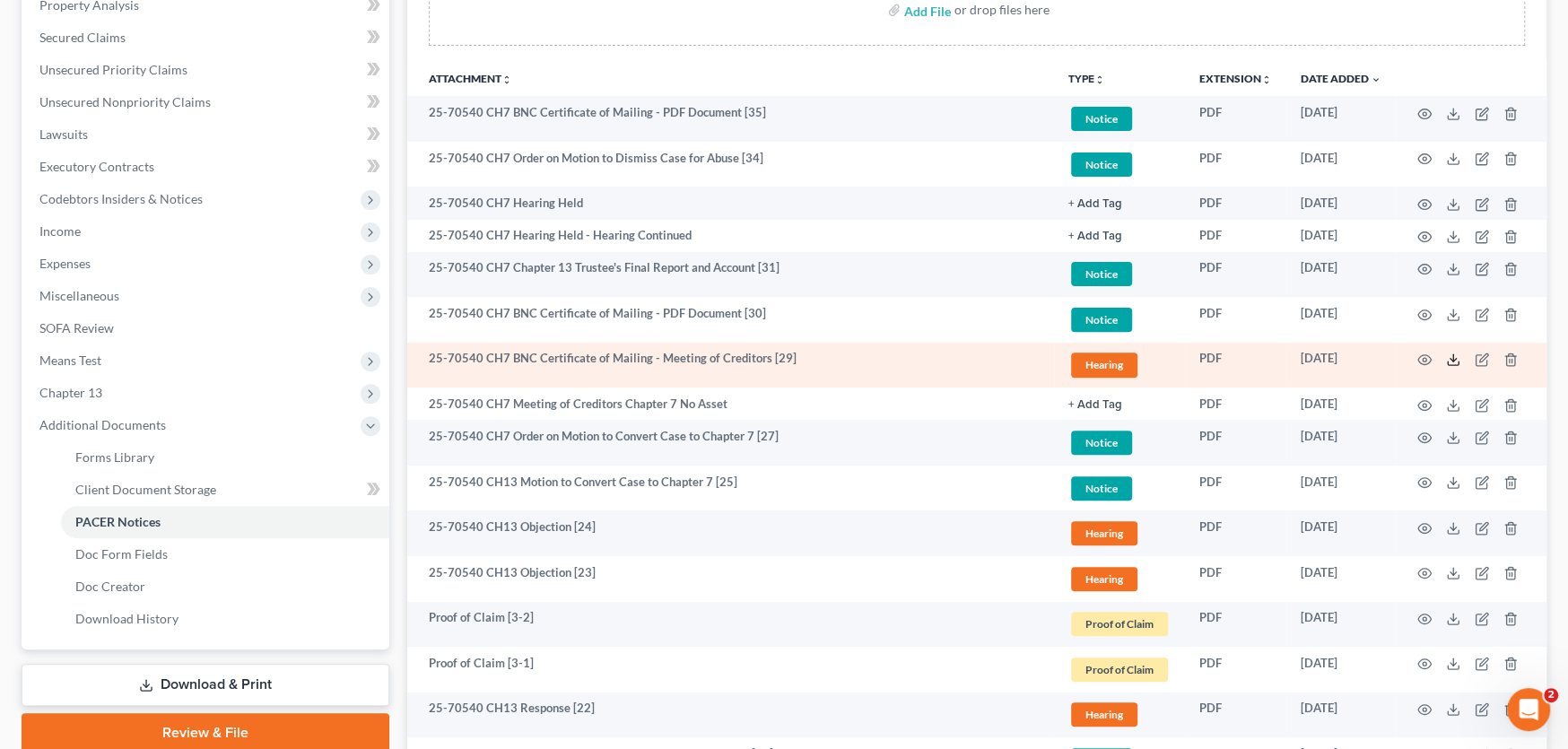
click at [1449, 355] on icon at bounding box center [1453, 360] width 14 height 14
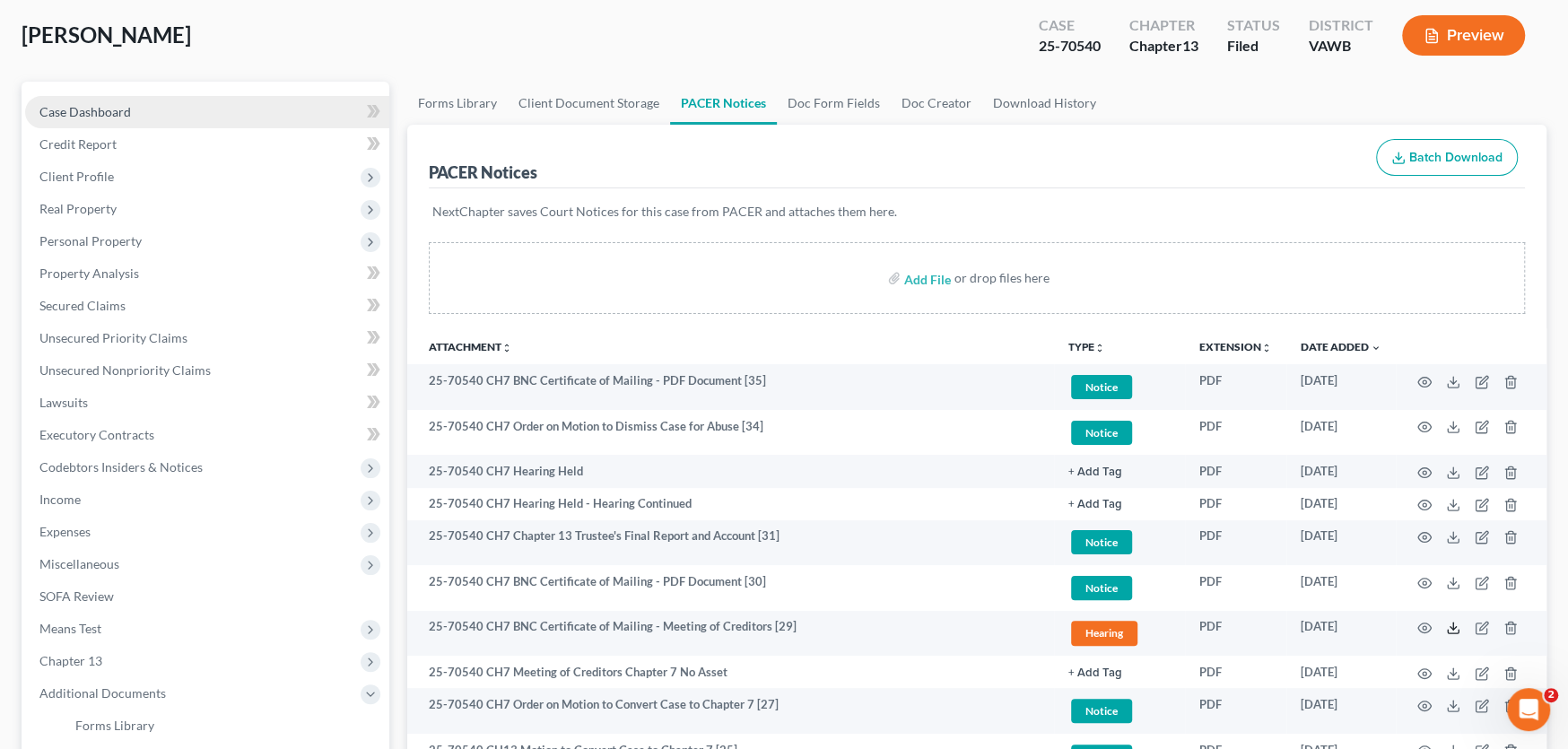
scroll to position [90, 0]
click at [90, 124] on link "Case Dashboard" at bounding box center [207, 113] width 365 height 33
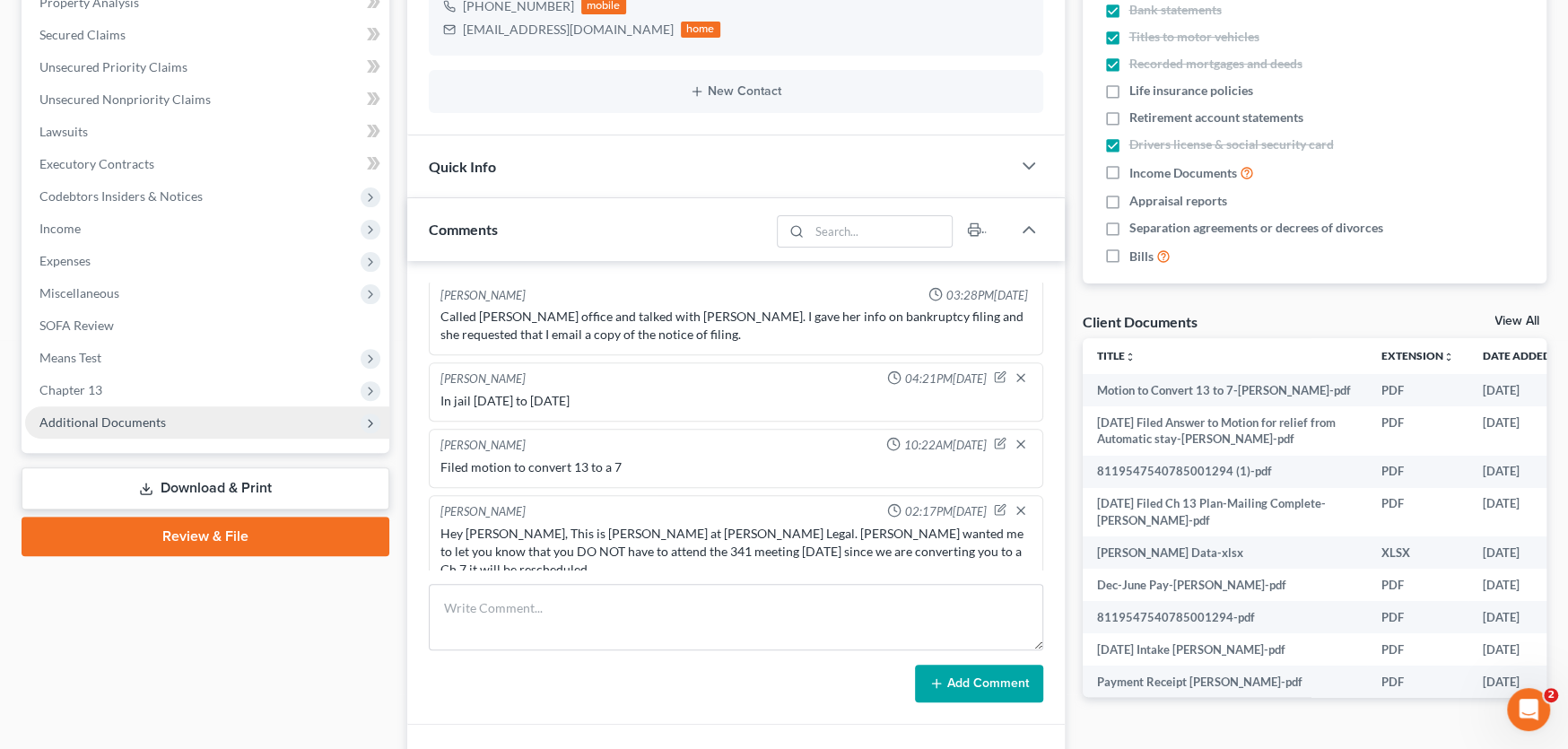
scroll to position [3, 0]
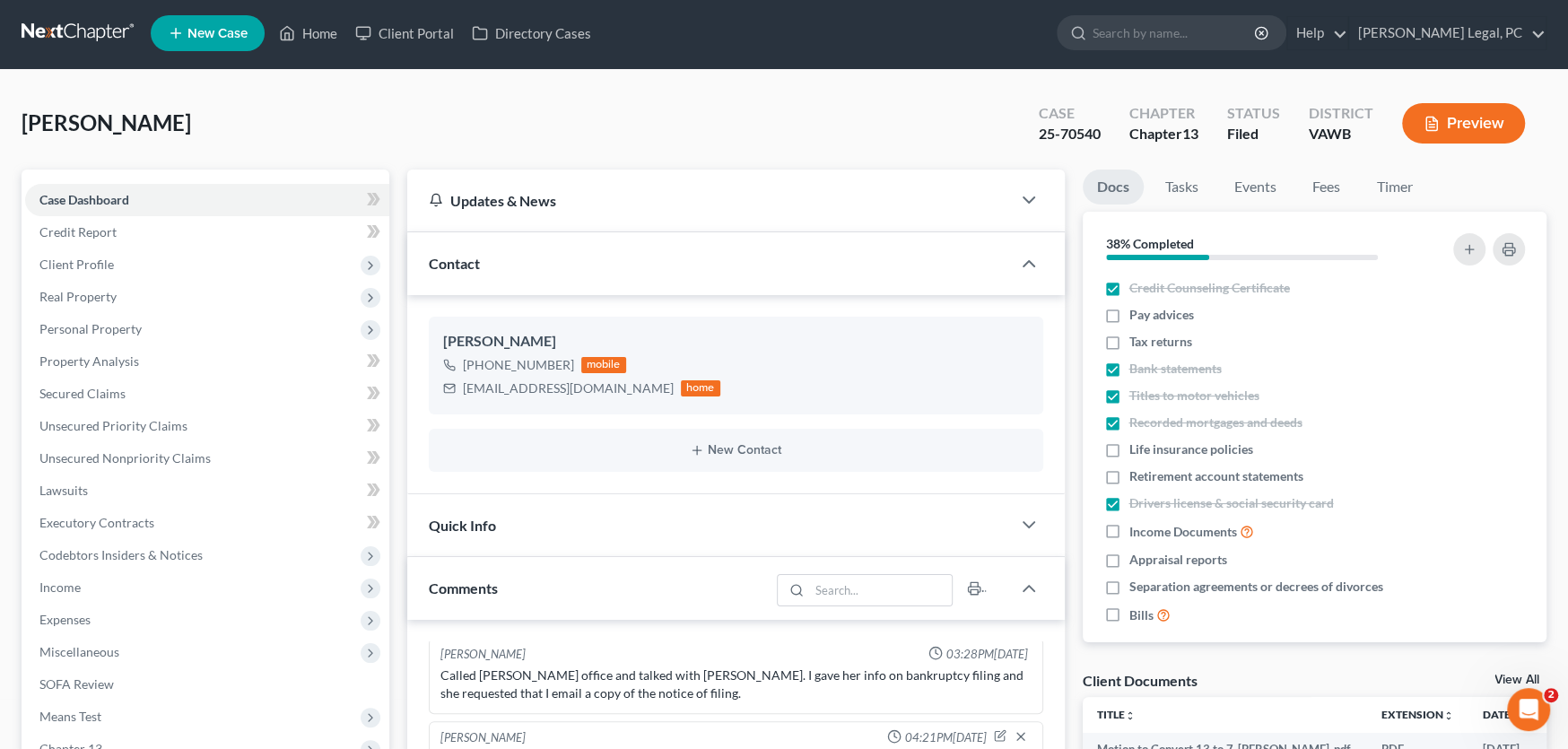
click at [248, 147] on div "[PERSON_NAME] Upgraded Case 25-70540 Chapter Chapter 13 Status [GEOGRAPHIC_DATA…" at bounding box center [784, 130] width 1525 height 78
click at [81, 31] on link at bounding box center [79, 33] width 115 height 33
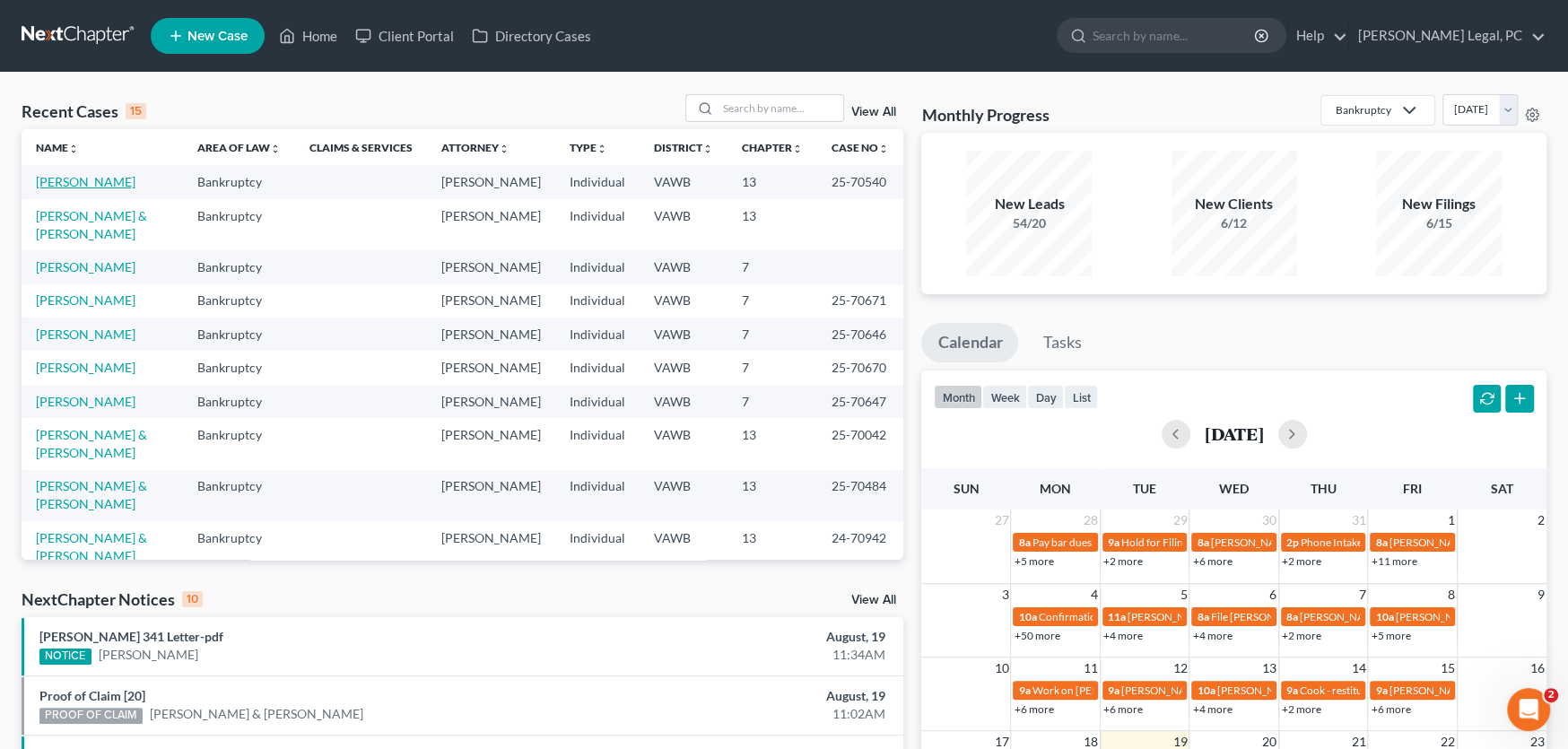
click at [104, 178] on link "[PERSON_NAME]" at bounding box center [86, 181] width 100 height 15
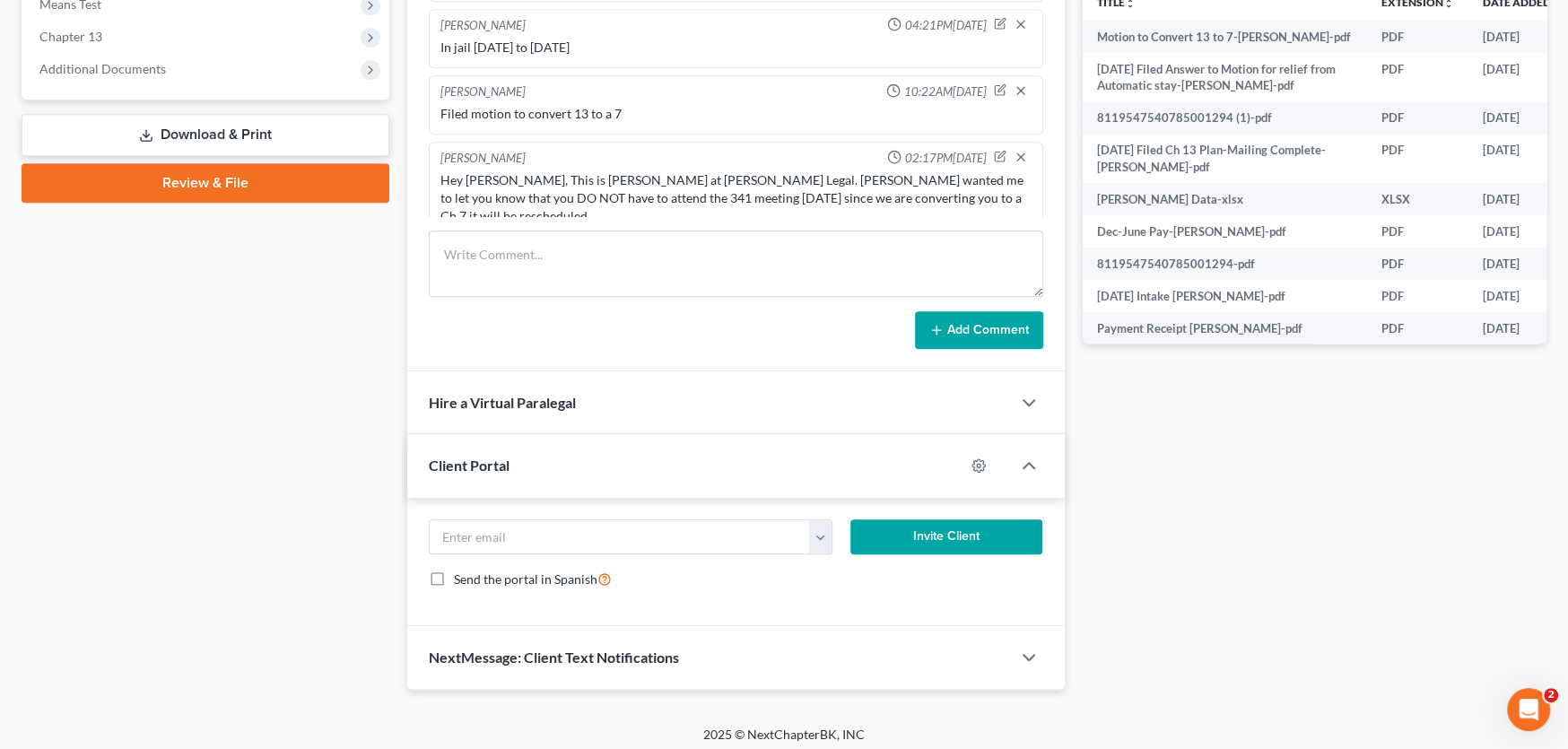
scroll to position [720, 0]
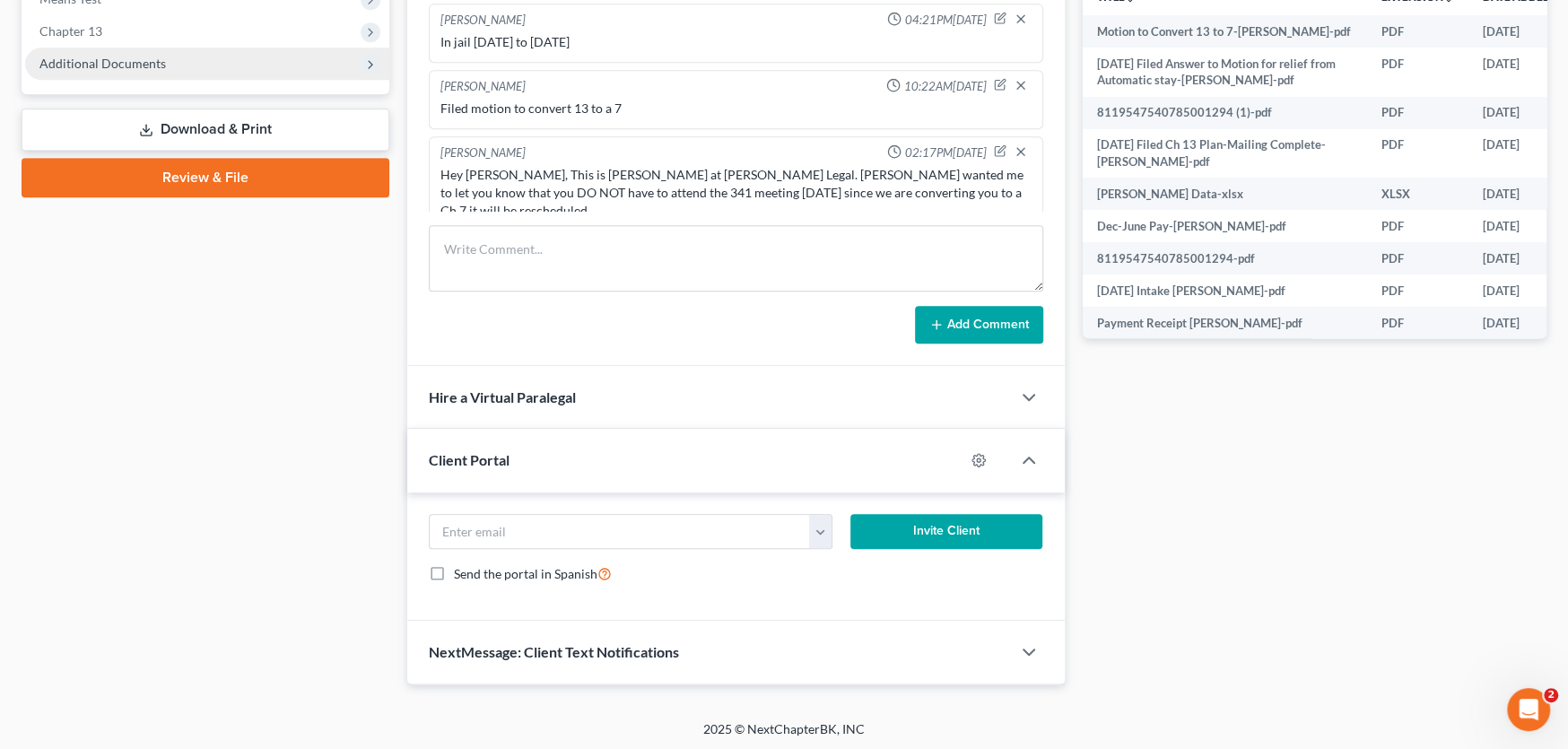
click at [130, 60] on span "Additional Documents" at bounding box center [103, 62] width 127 height 15
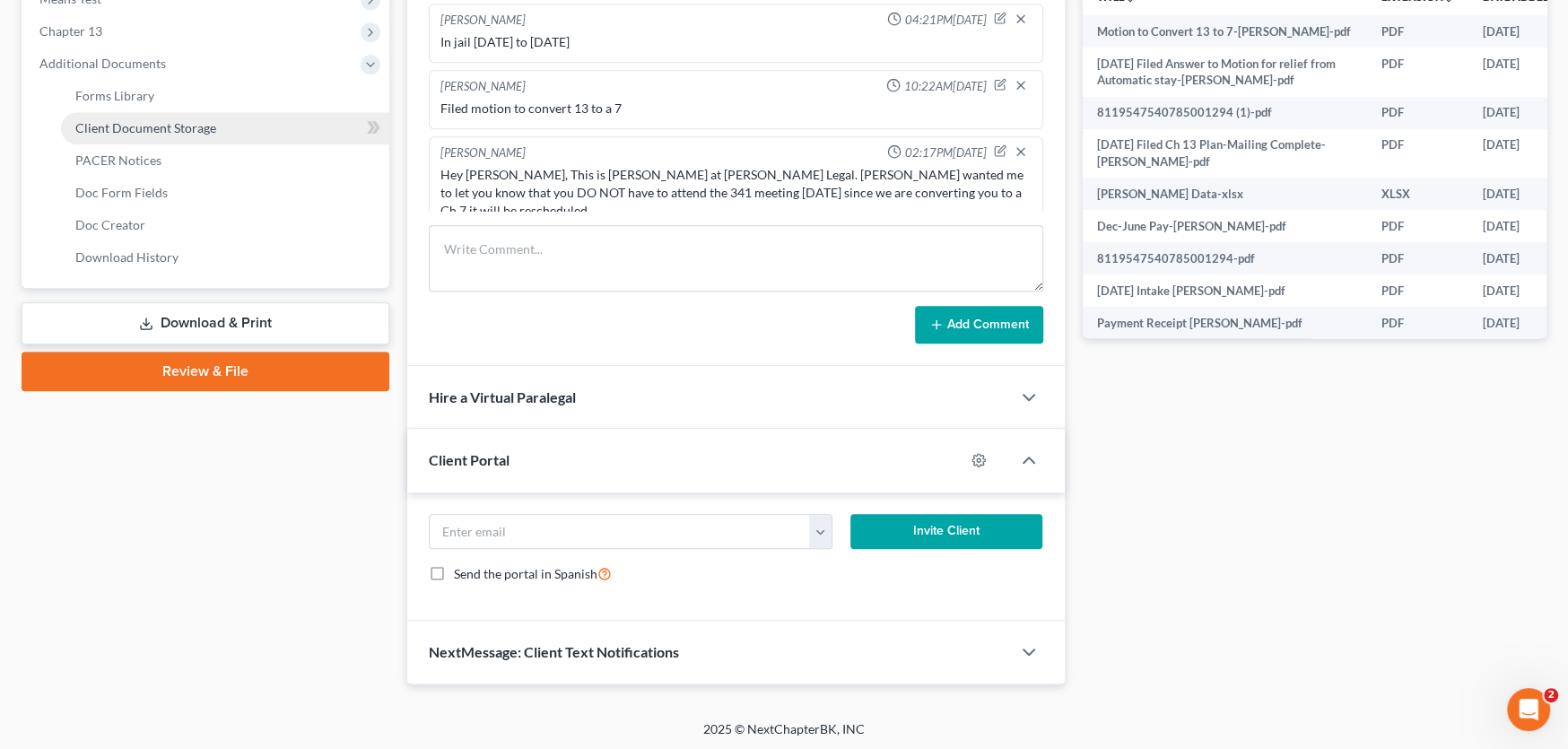
click at [138, 120] on span "Client Document Storage" at bounding box center [146, 128] width 141 height 15
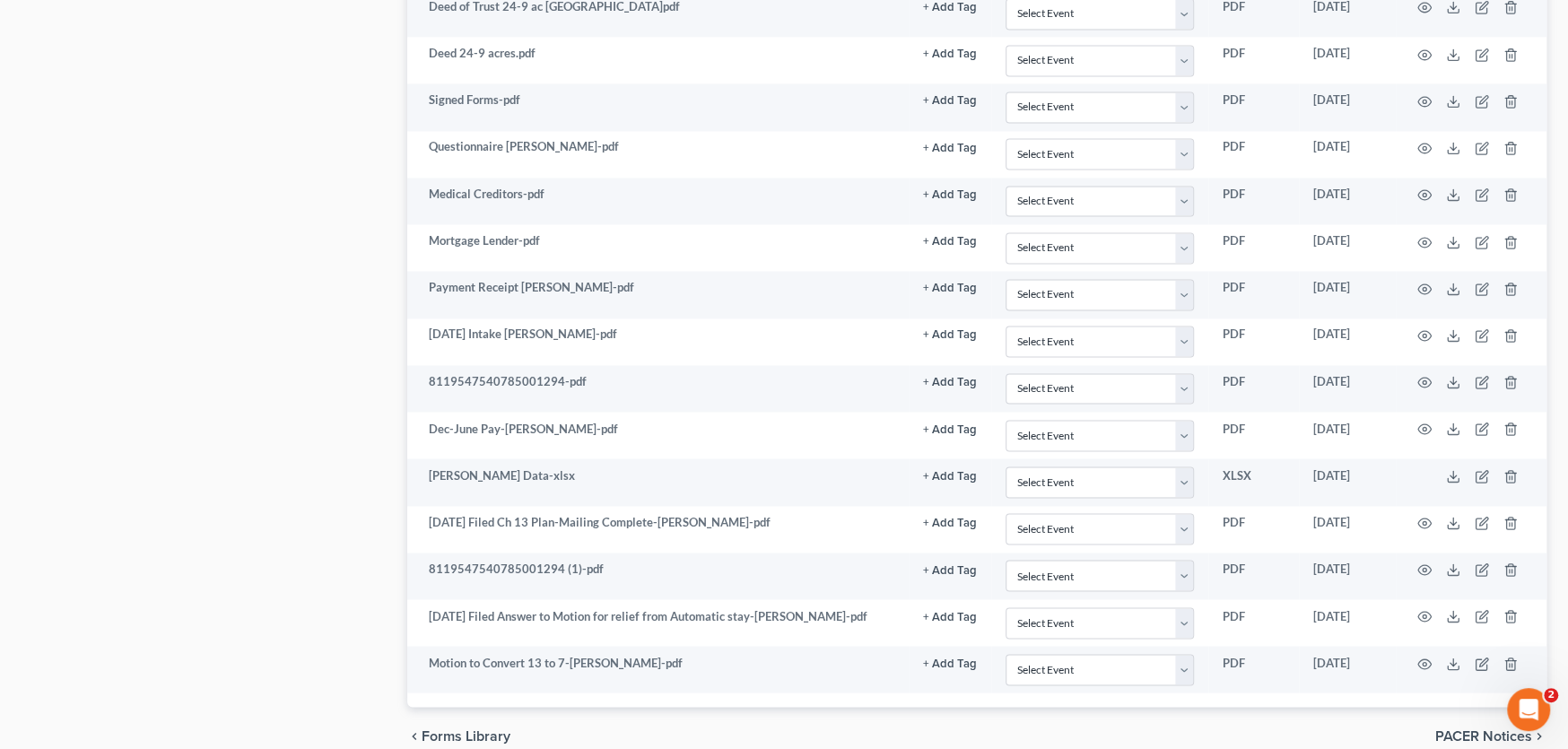
scroll to position [2311, 0]
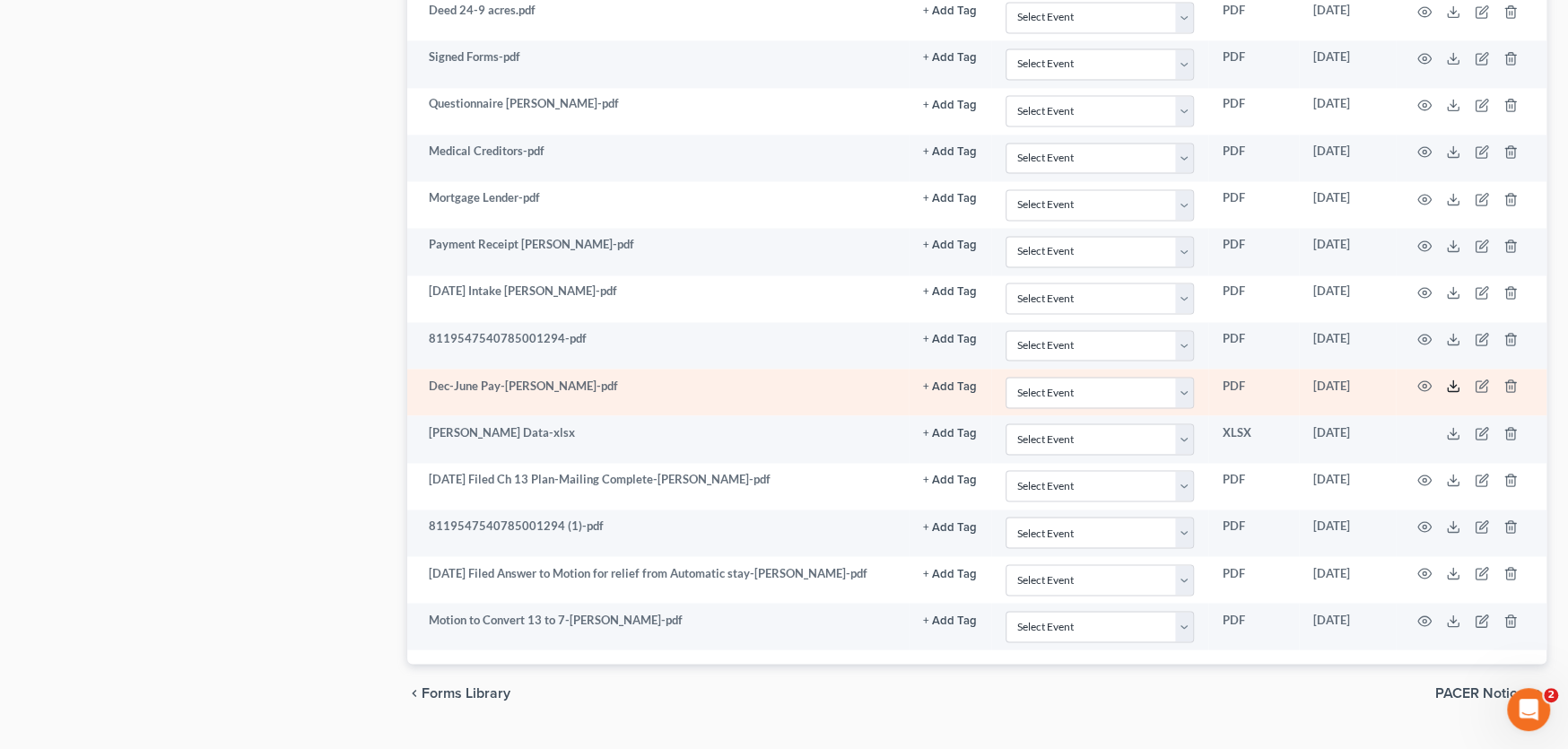
click at [1455, 378] on icon at bounding box center [1453, 385] width 14 height 14
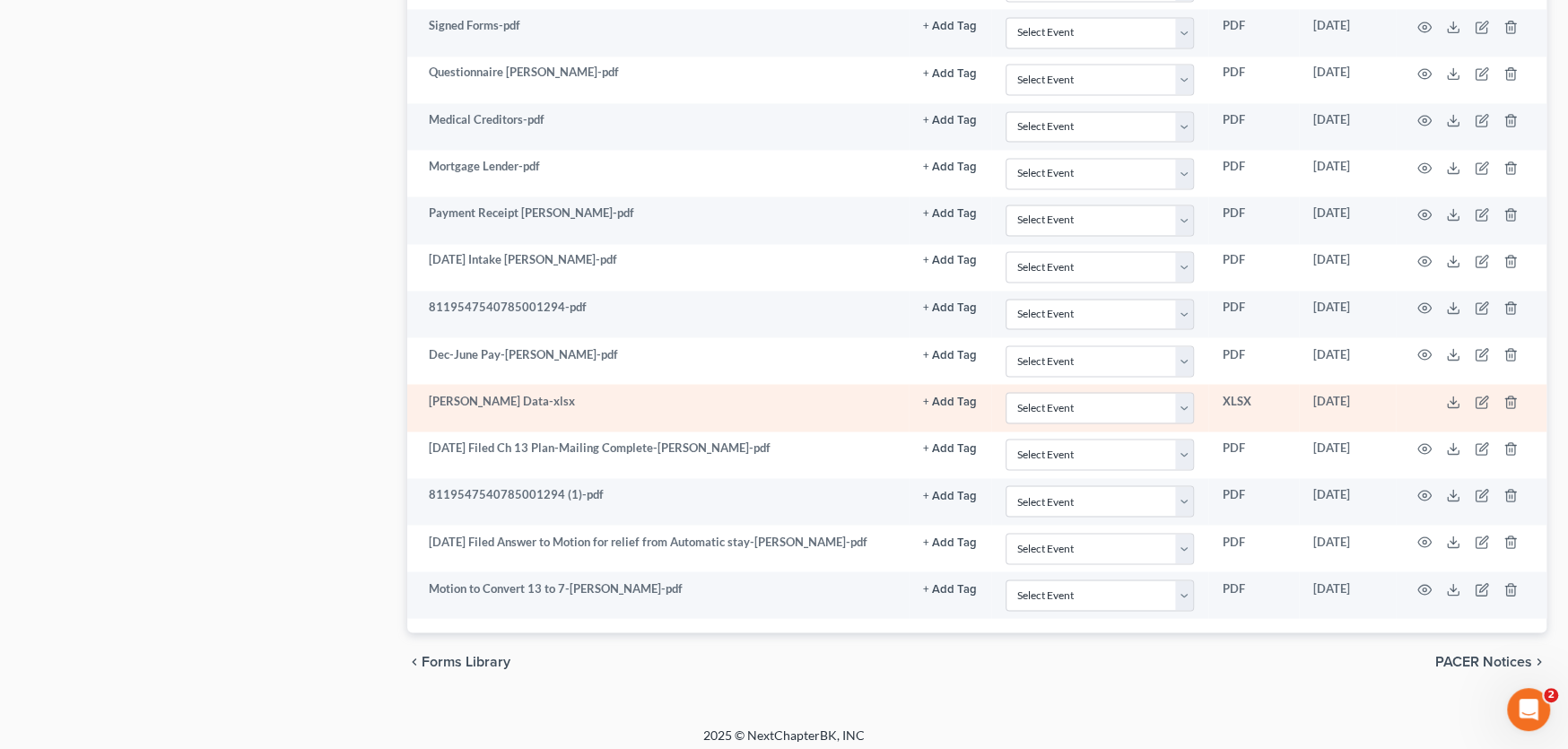
scroll to position [2253, 0]
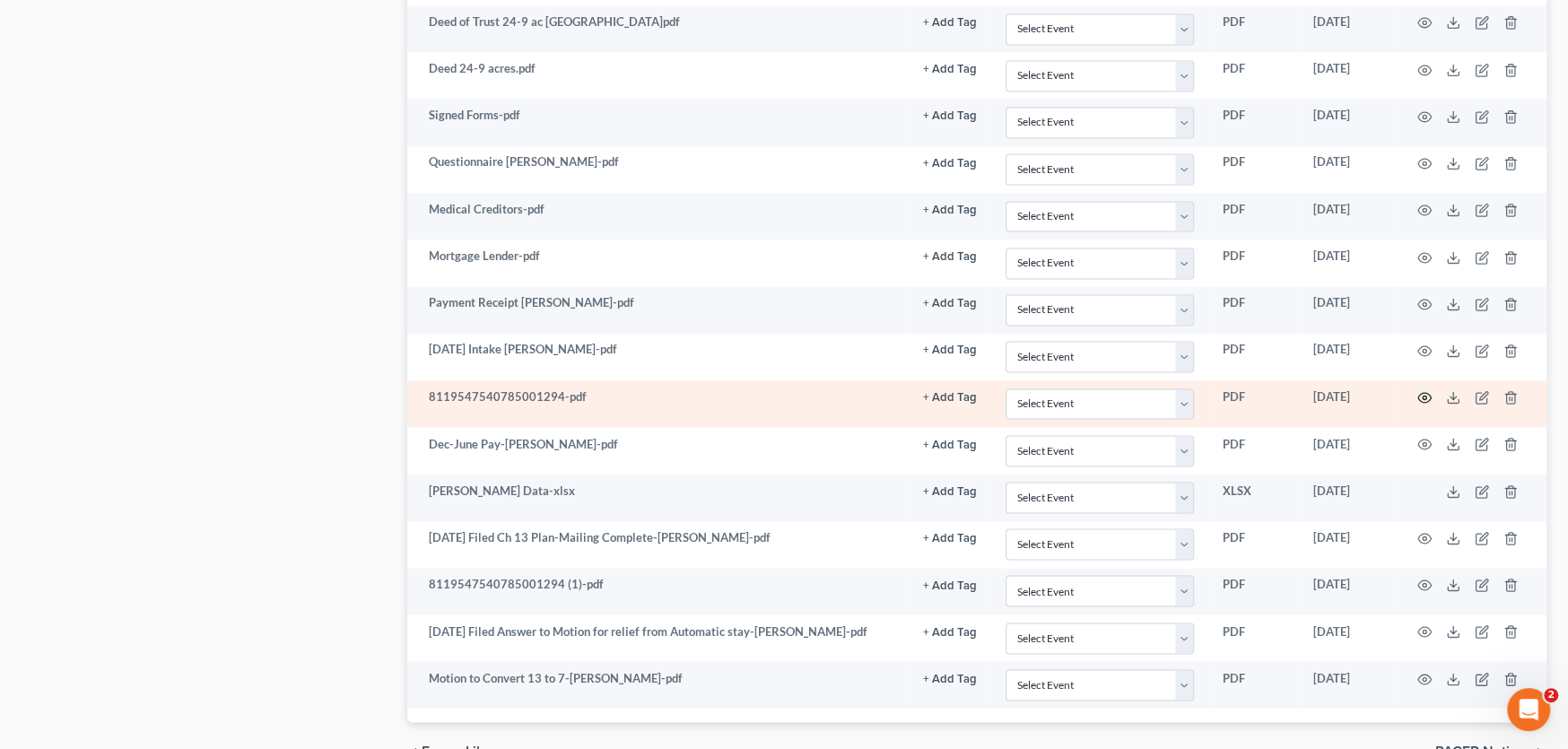
click at [1425, 395] on circle "button" at bounding box center [1425, 397] width 4 height 4
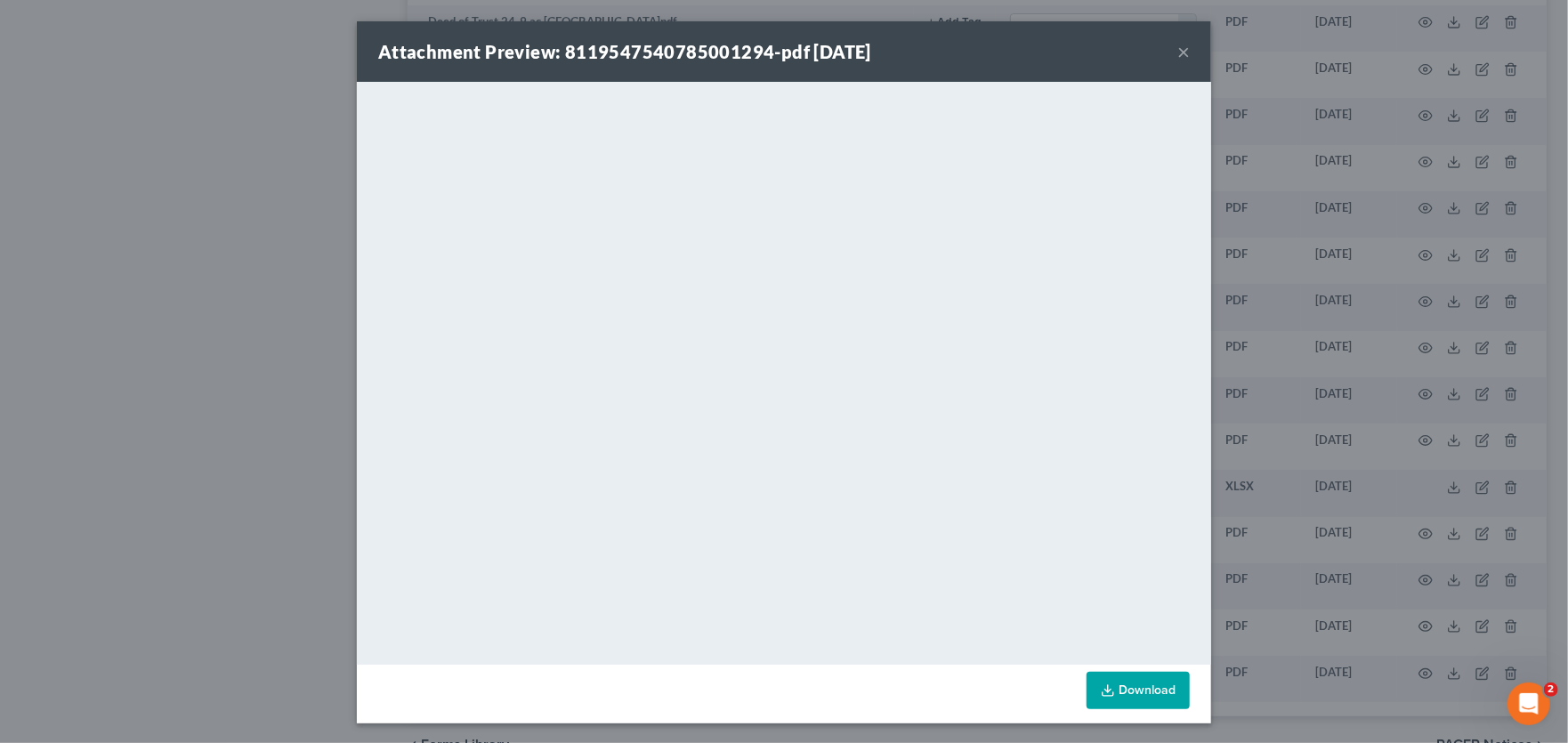
click at [1178, 53] on button "×" at bounding box center [1184, 52] width 13 height 22
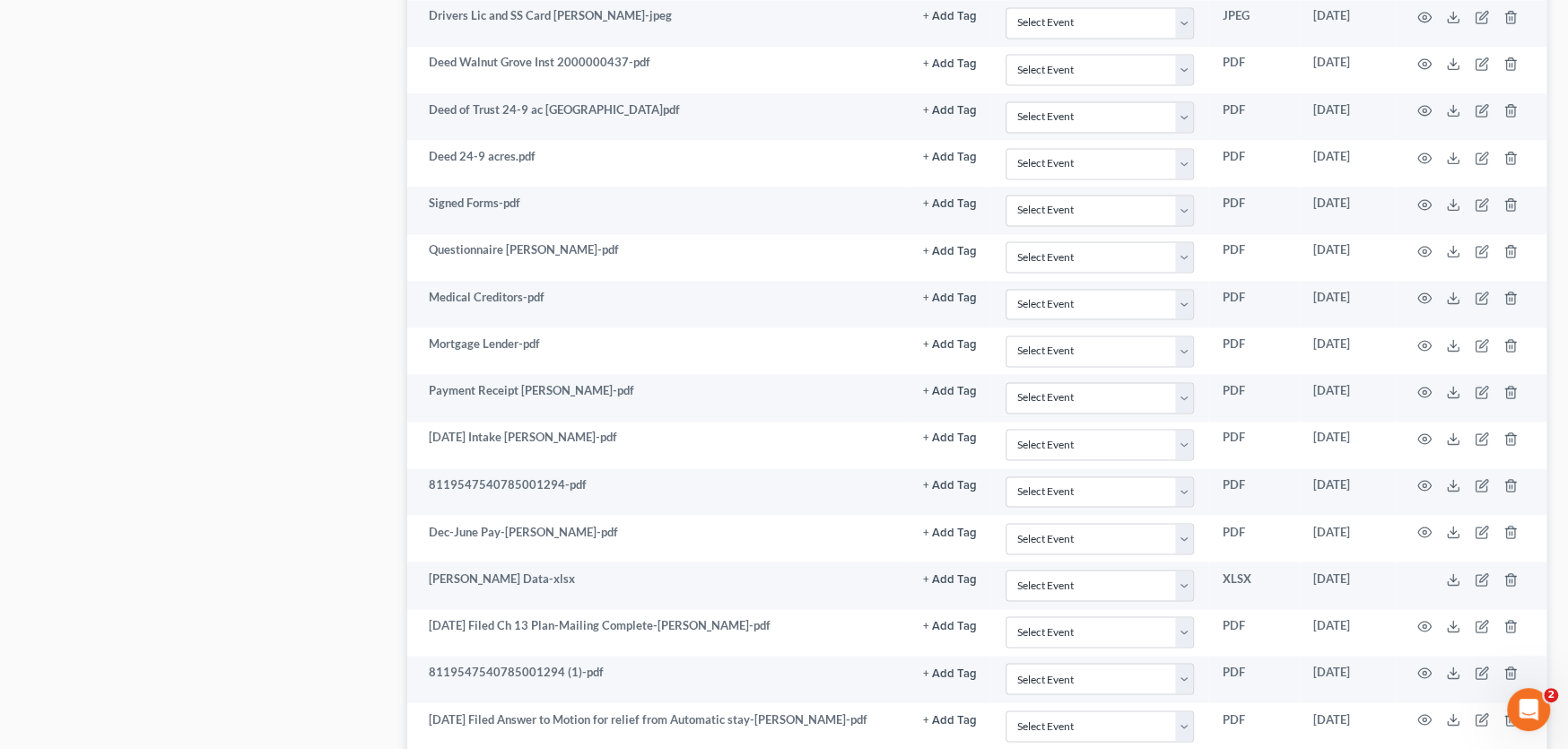
scroll to position [2343, 0]
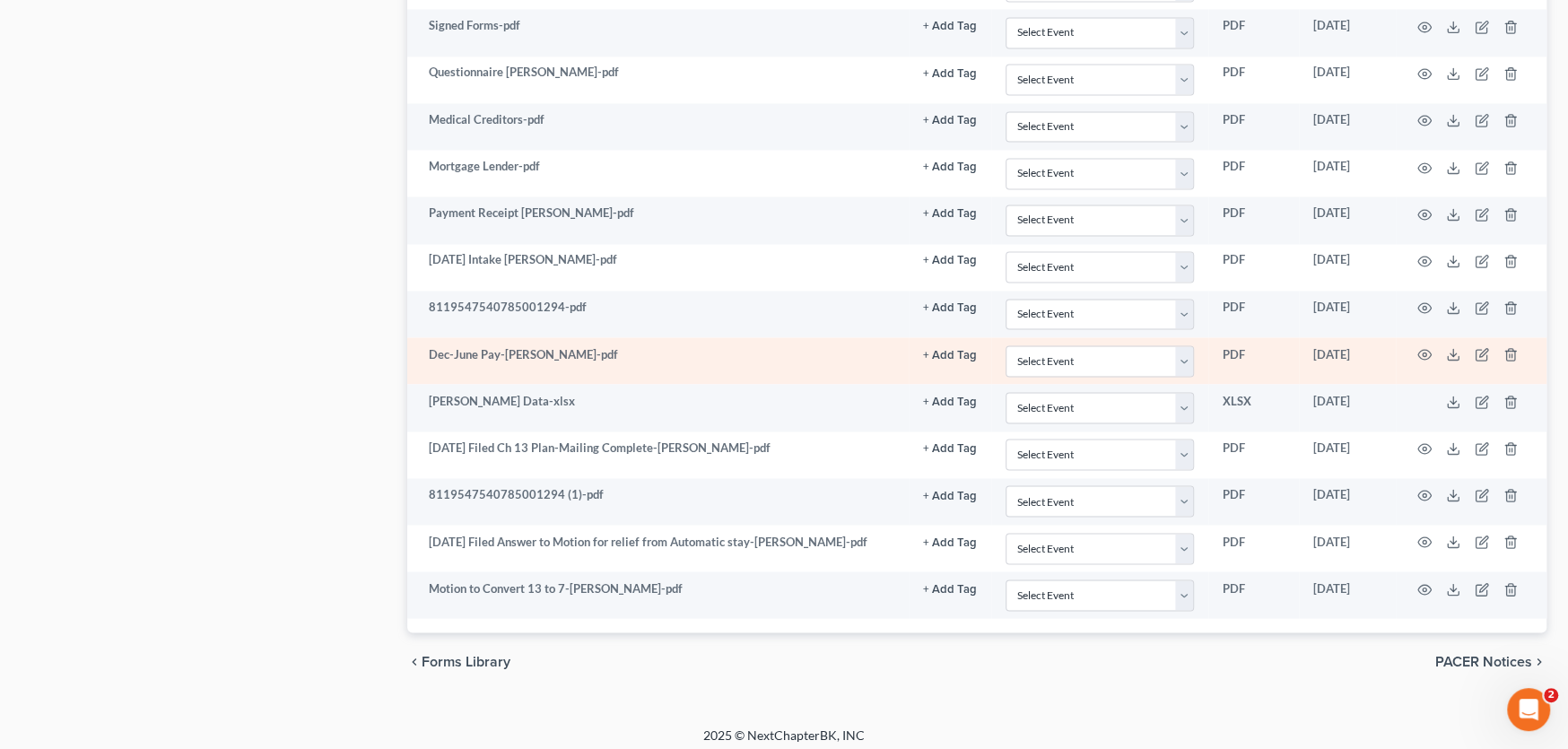
click at [576, 349] on td "Dec-June Pay-[PERSON_NAME]-pdf" at bounding box center [658, 361] width 501 height 47
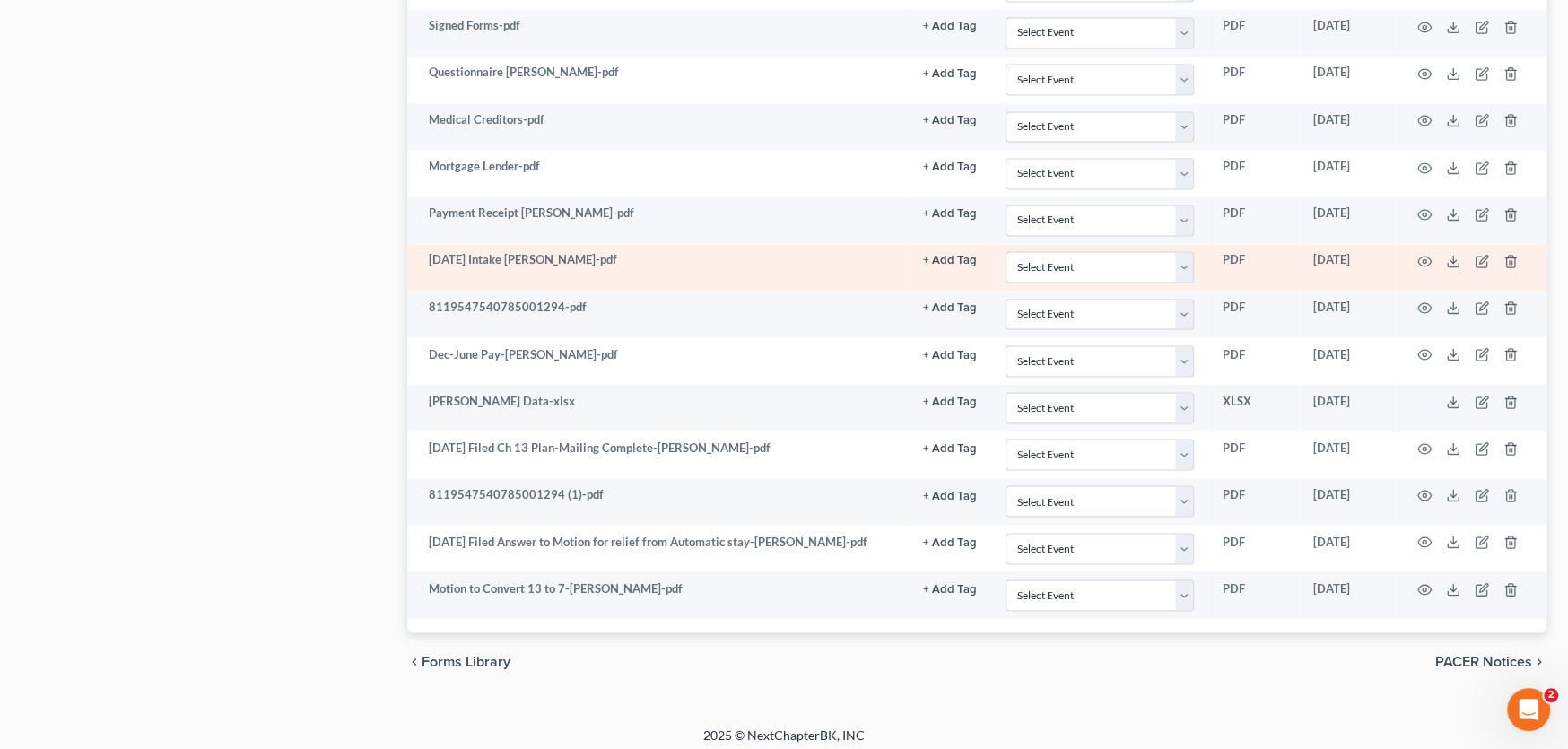
click at [610, 263] on td "[DATE] Intake [PERSON_NAME]-pdf" at bounding box center [658, 268] width 501 height 47
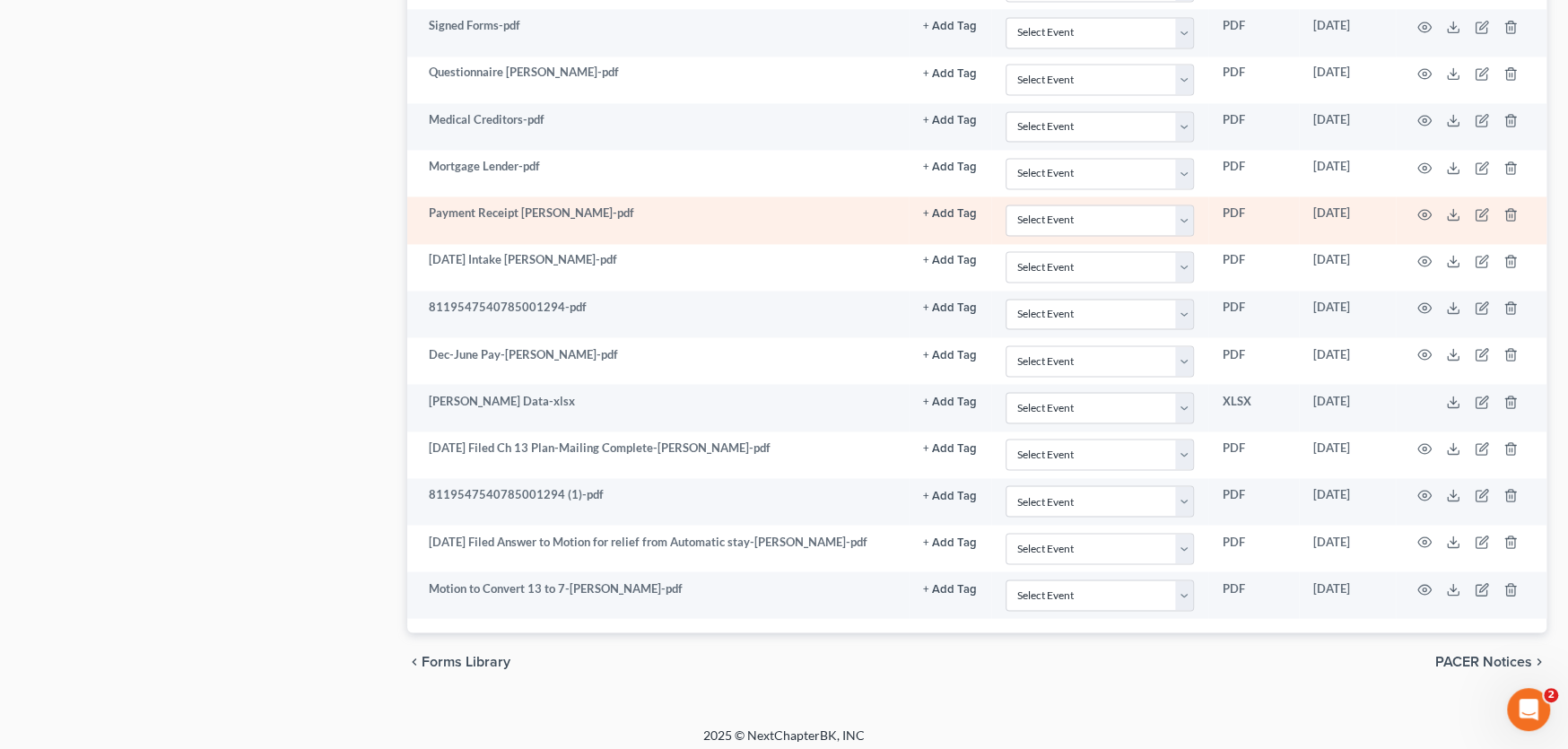
click at [649, 204] on td "Payment Receipt [PERSON_NAME]-pdf" at bounding box center [658, 220] width 501 height 47
click at [1448, 207] on icon at bounding box center [1453, 214] width 14 height 14
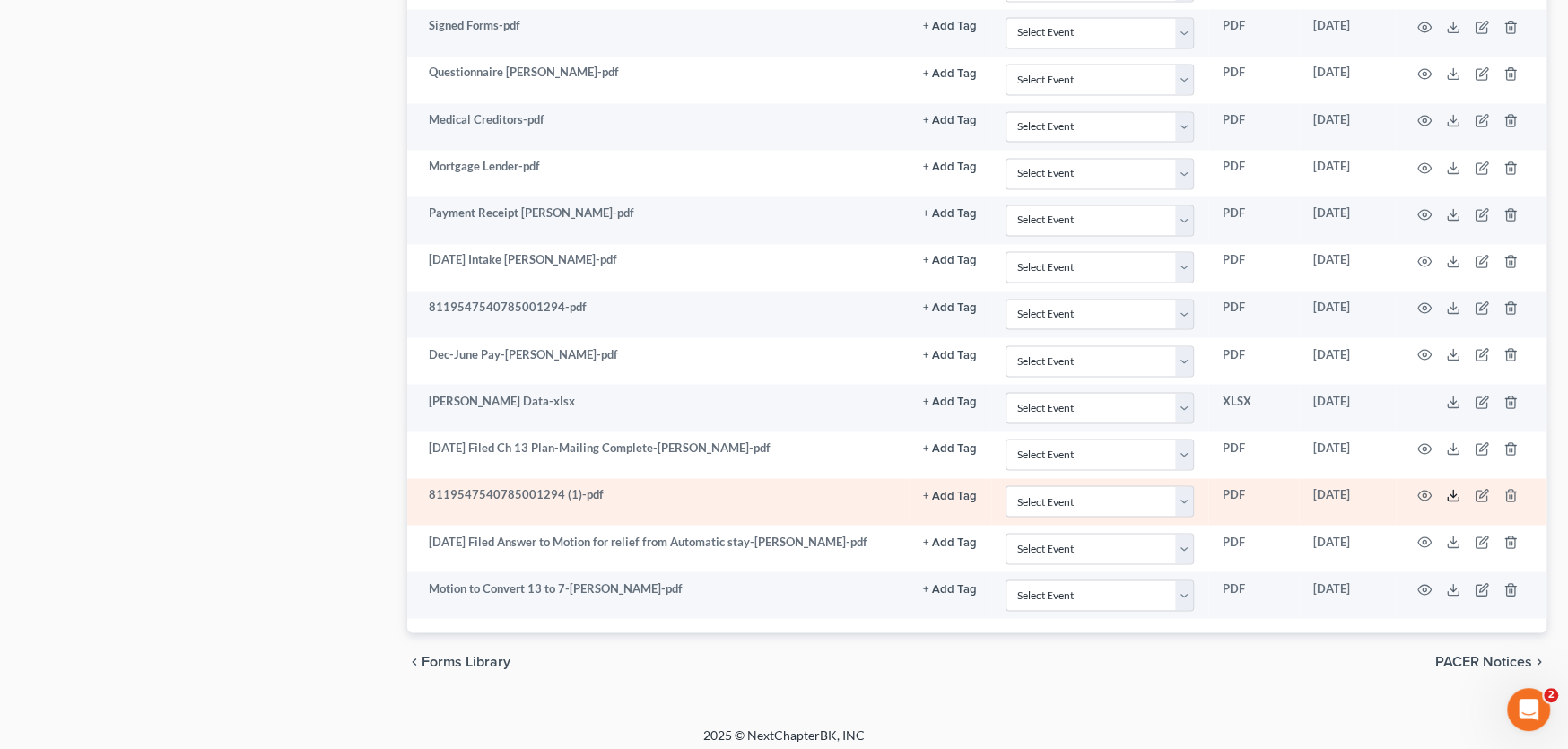
click at [1455, 488] on icon at bounding box center [1453, 495] width 14 height 14
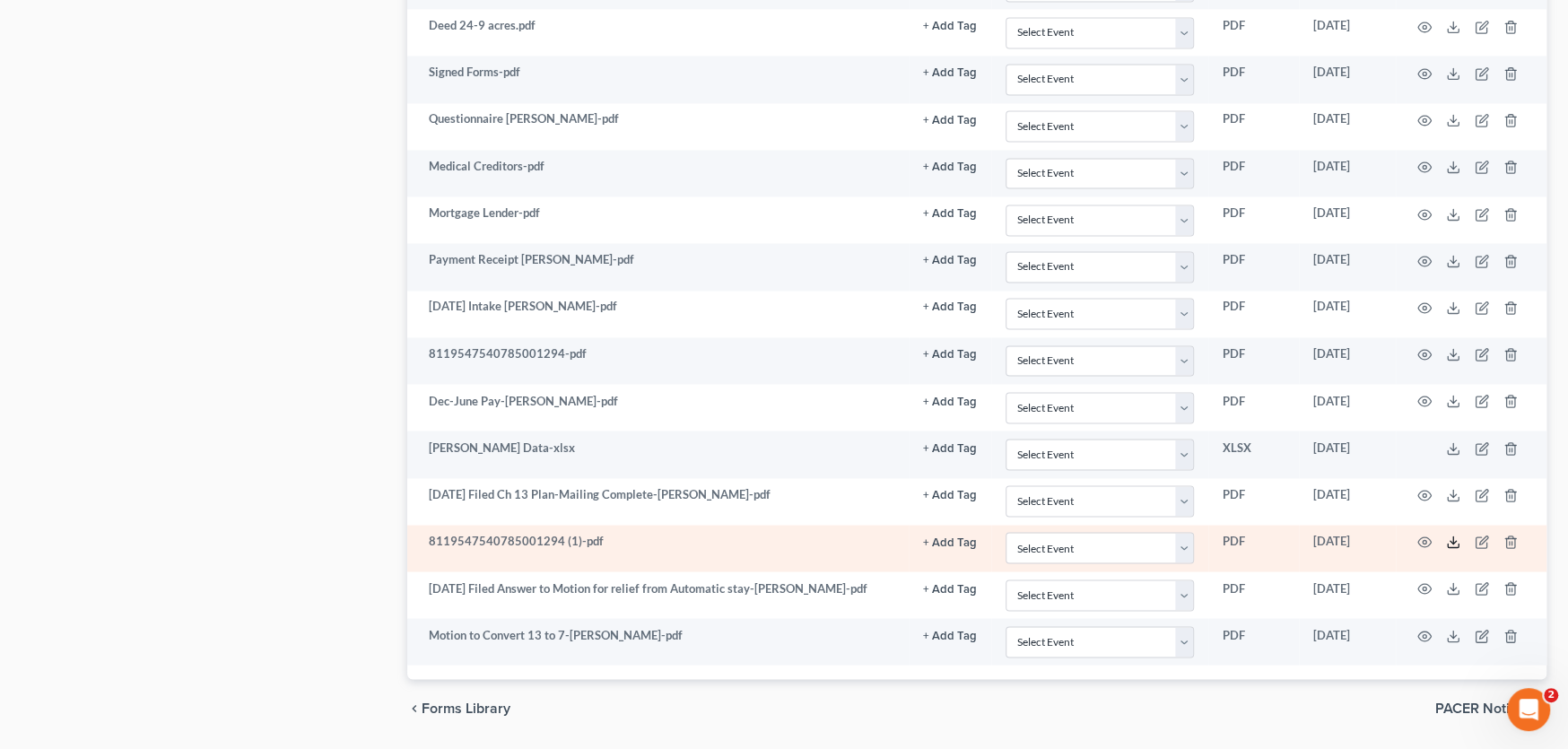
scroll to position [2253, 0]
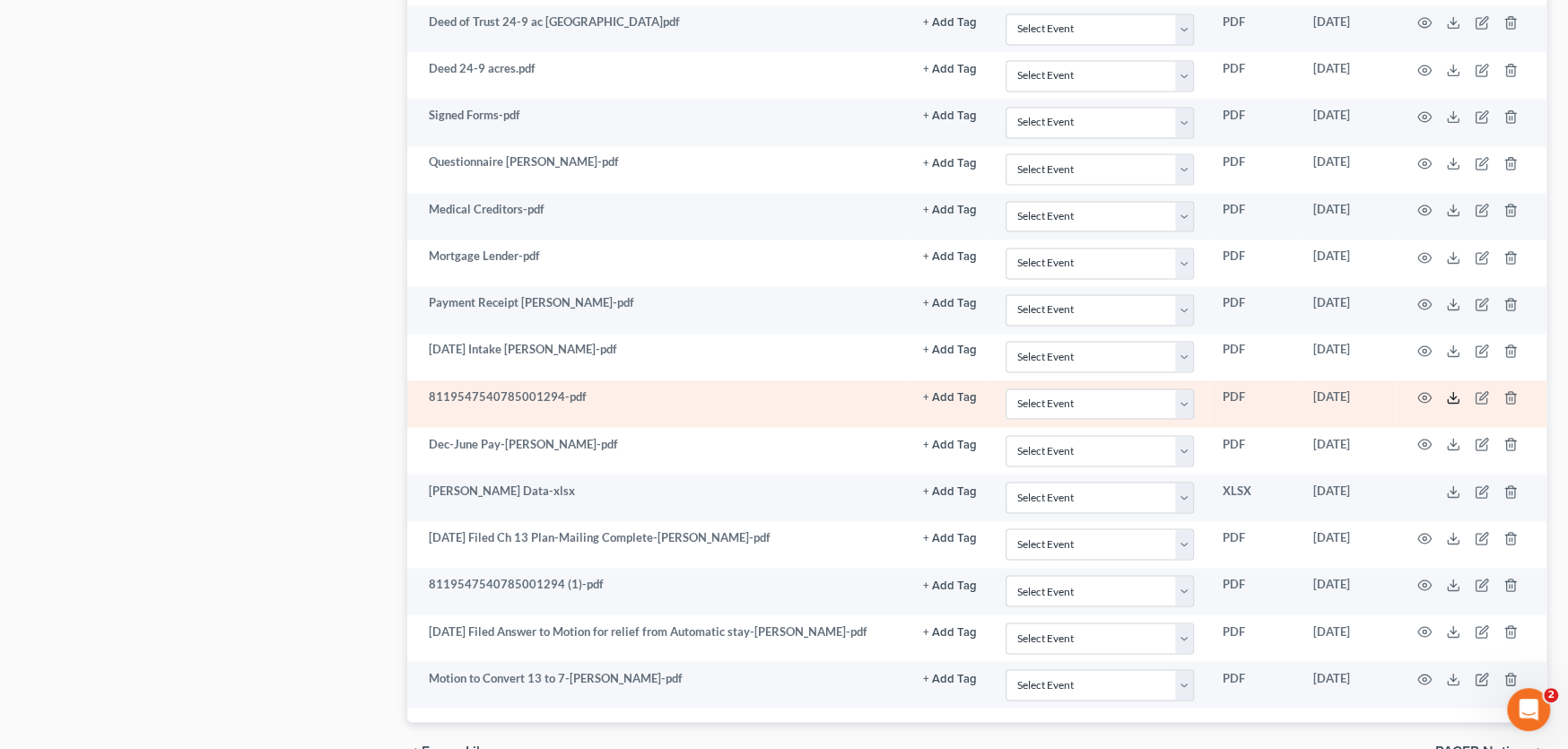
click at [1447, 390] on icon at bounding box center [1453, 397] width 14 height 14
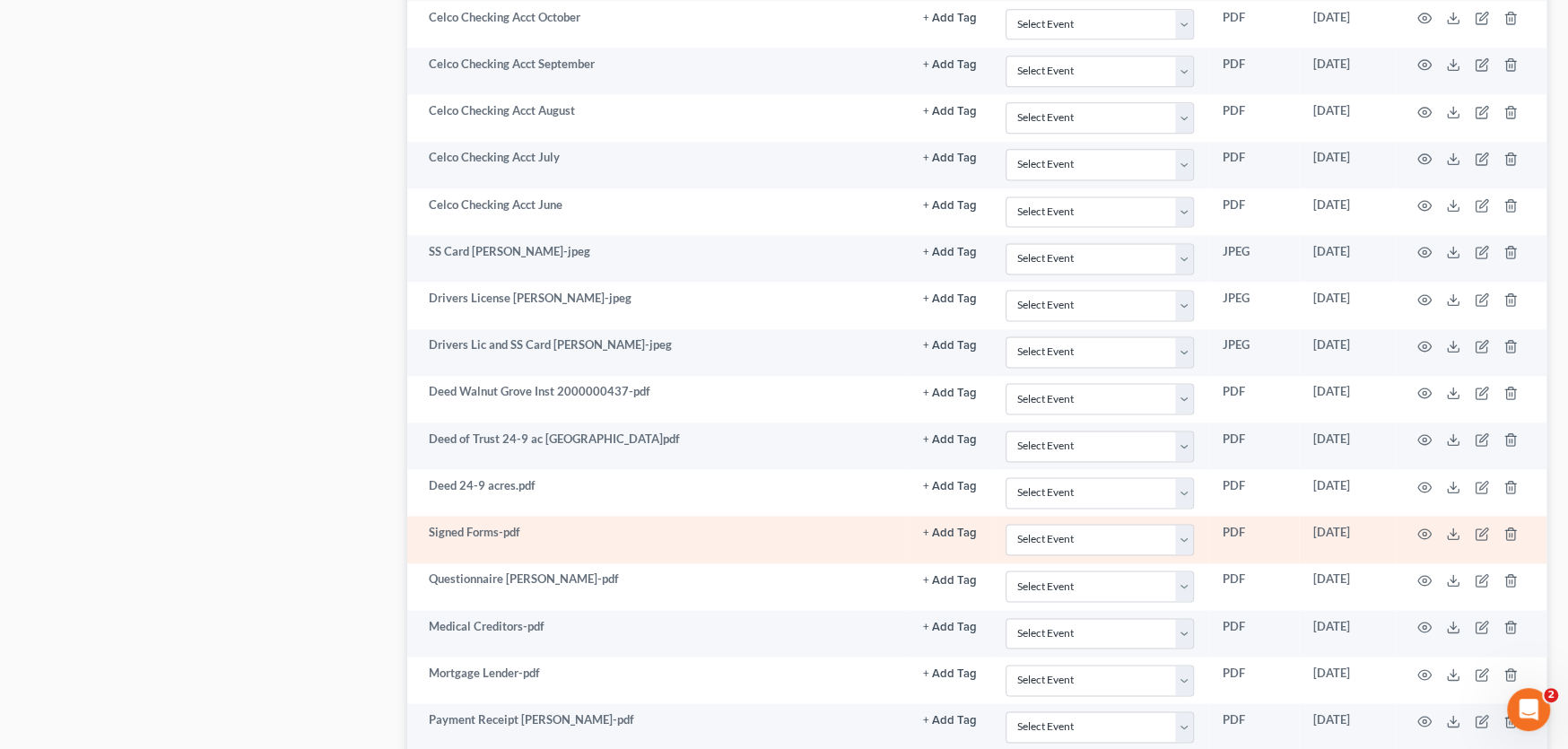
scroll to position [1805, 0]
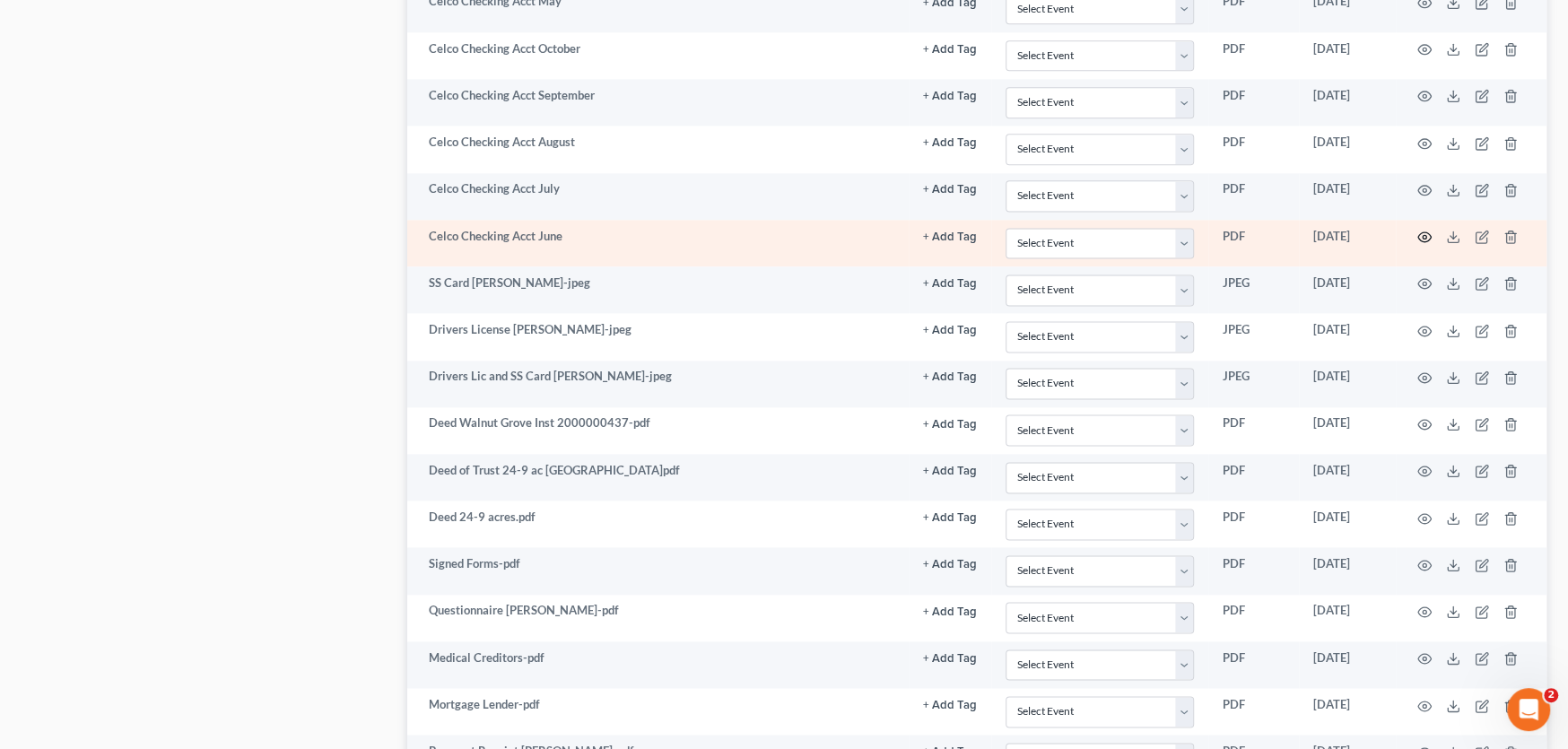
click at [1425, 230] on icon "button" at bounding box center [1425, 237] width 14 height 14
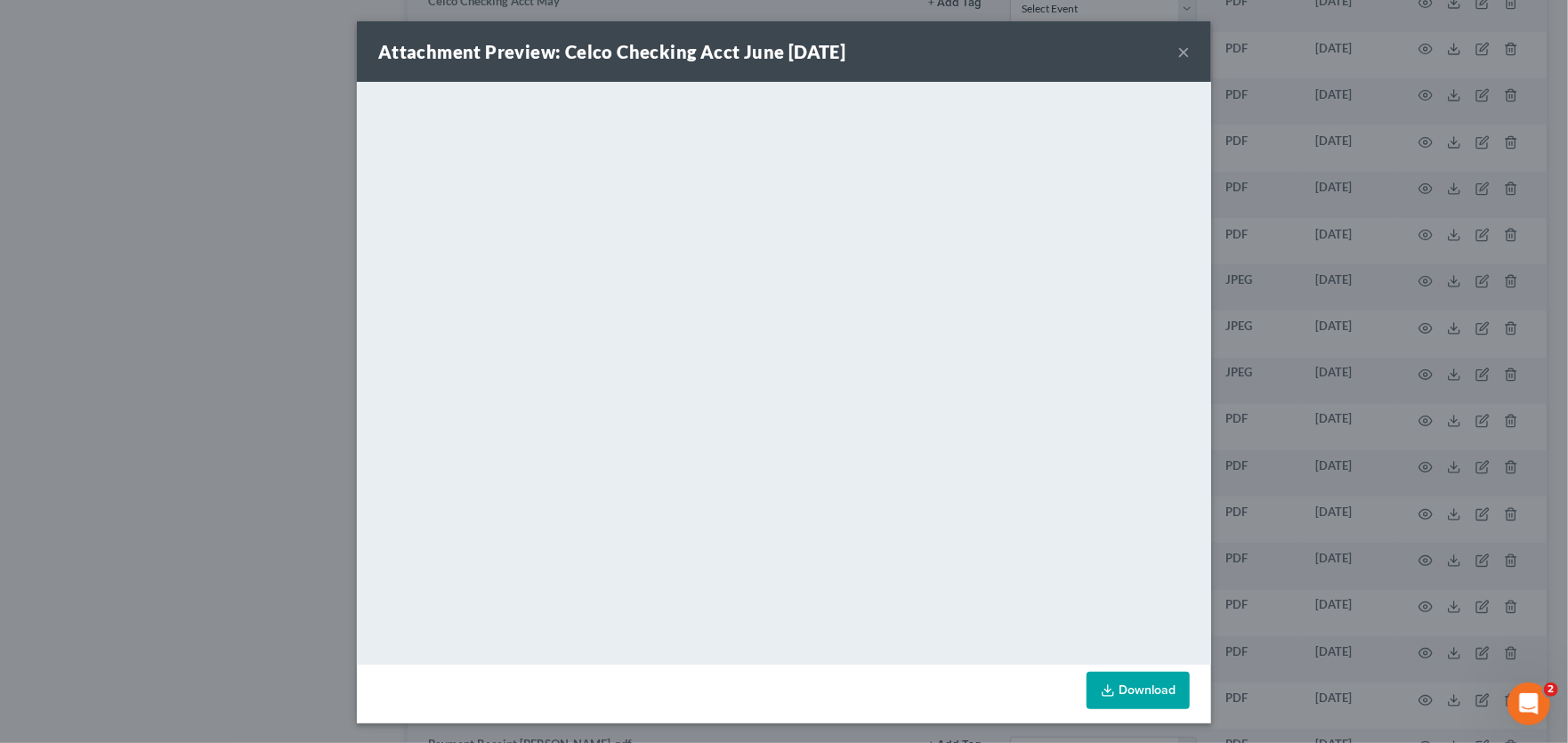
click at [1178, 48] on button "×" at bounding box center [1184, 52] width 13 height 22
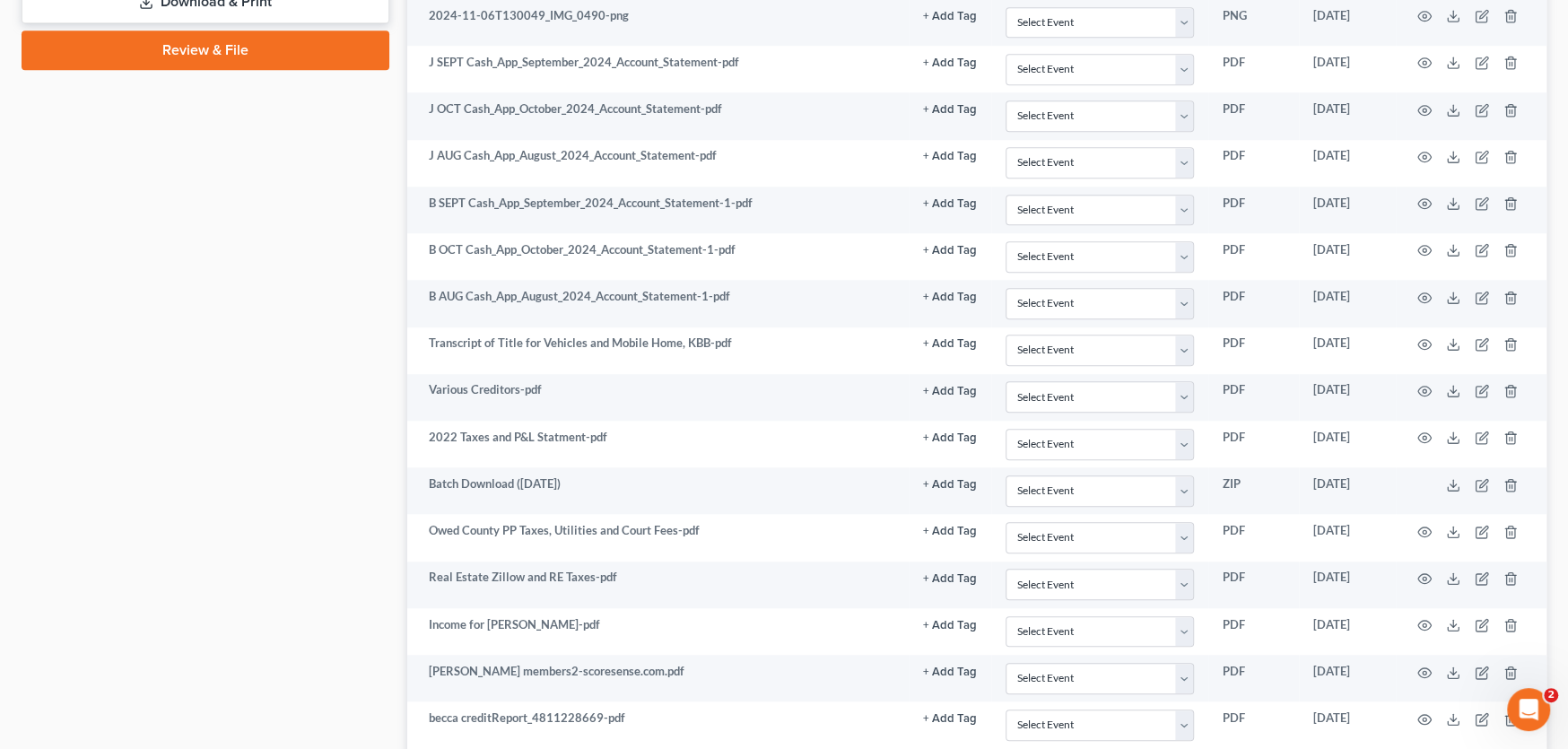
scroll to position [998, 0]
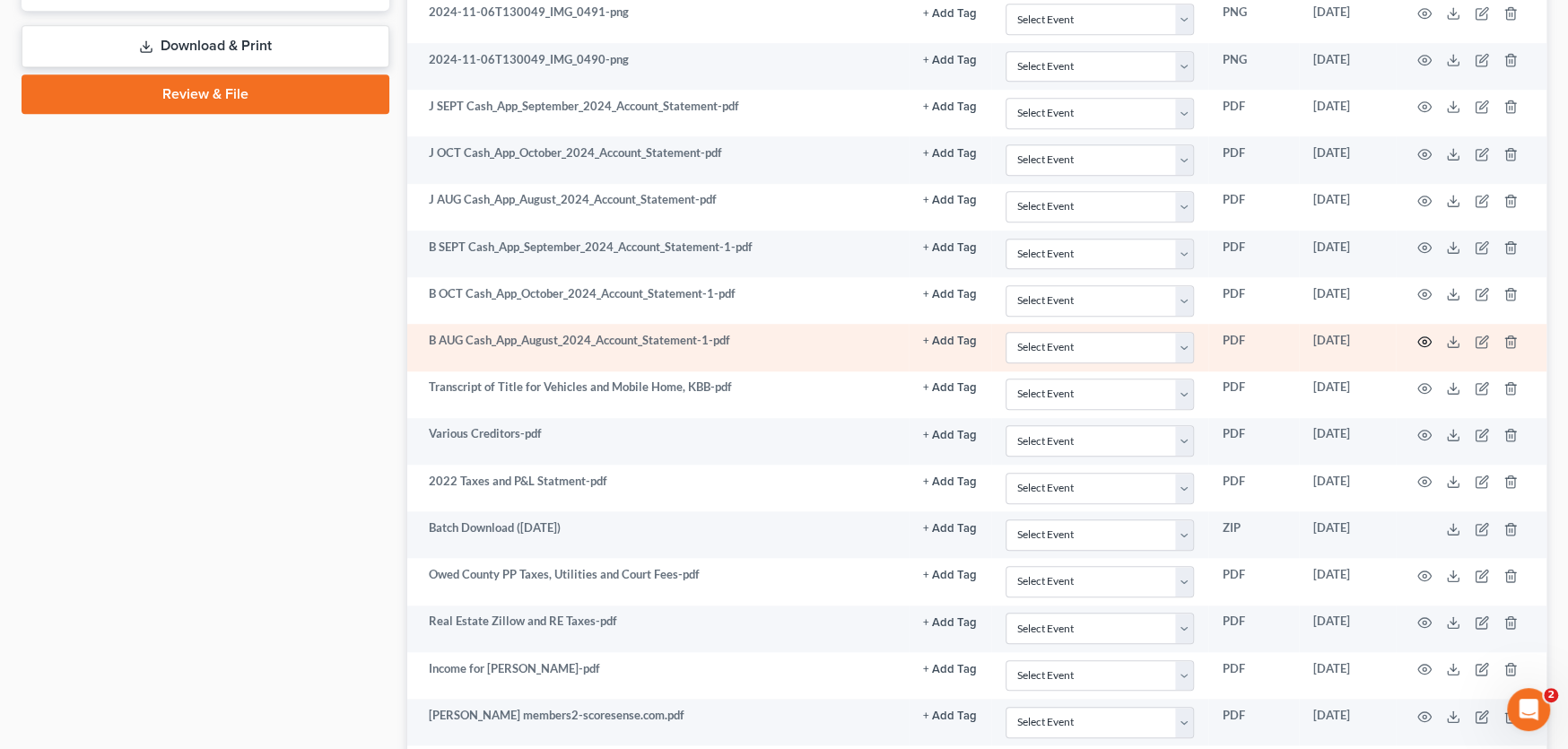
click at [1419, 340] on icon "button" at bounding box center [1425, 342] width 14 height 14
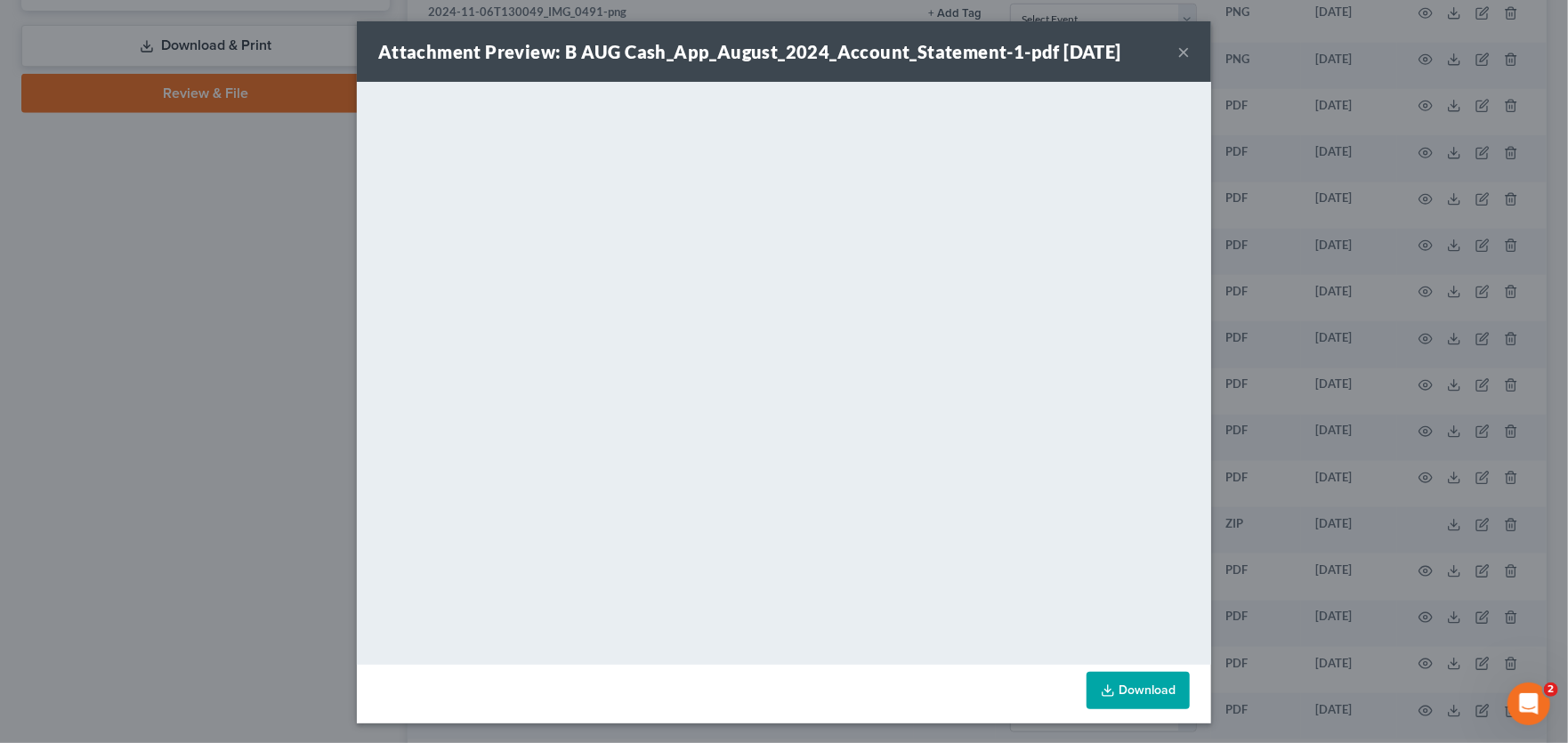
click at [1178, 50] on button "×" at bounding box center [1184, 52] width 13 height 22
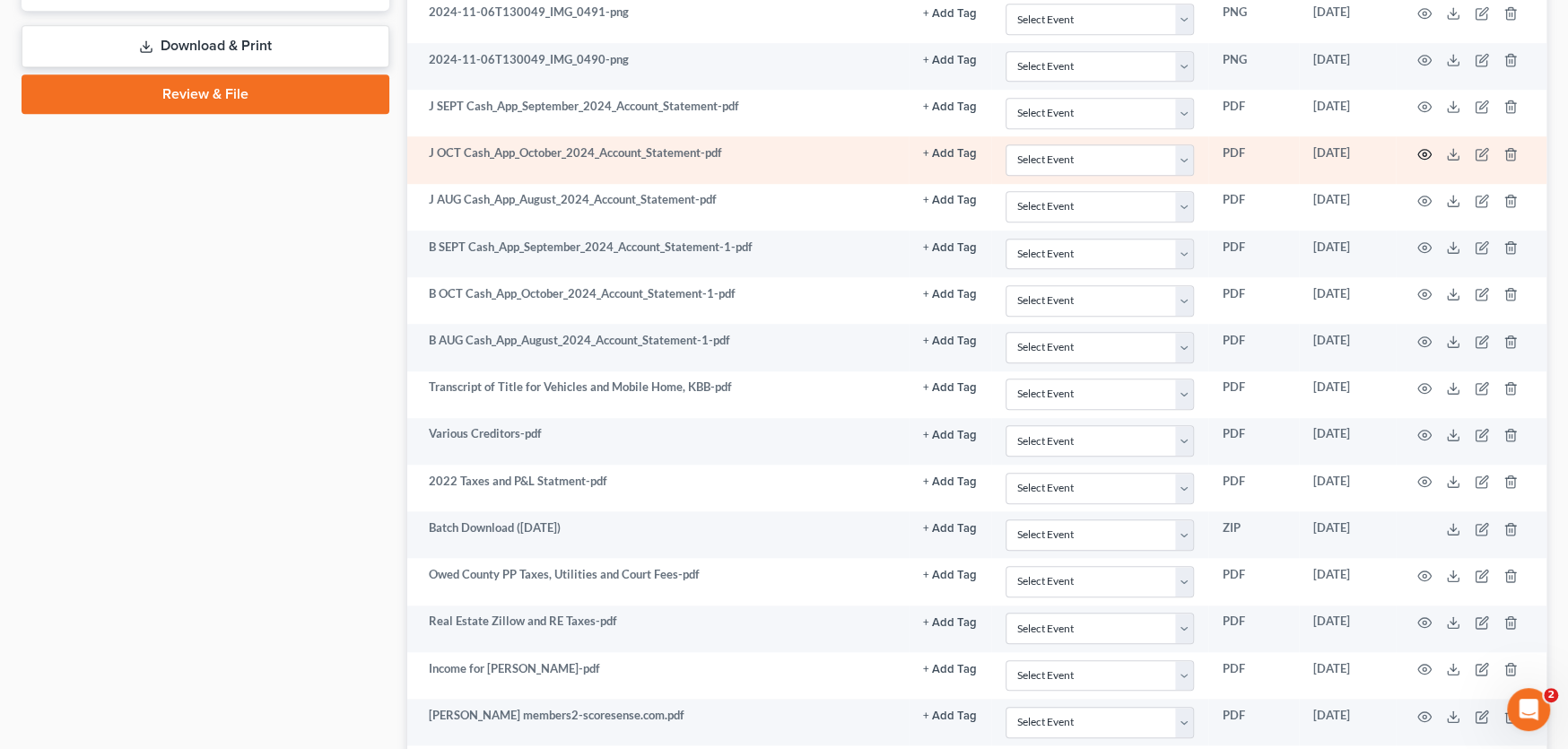
click at [1427, 150] on icon "button" at bounding box center [1425, 155] width 14 height 14
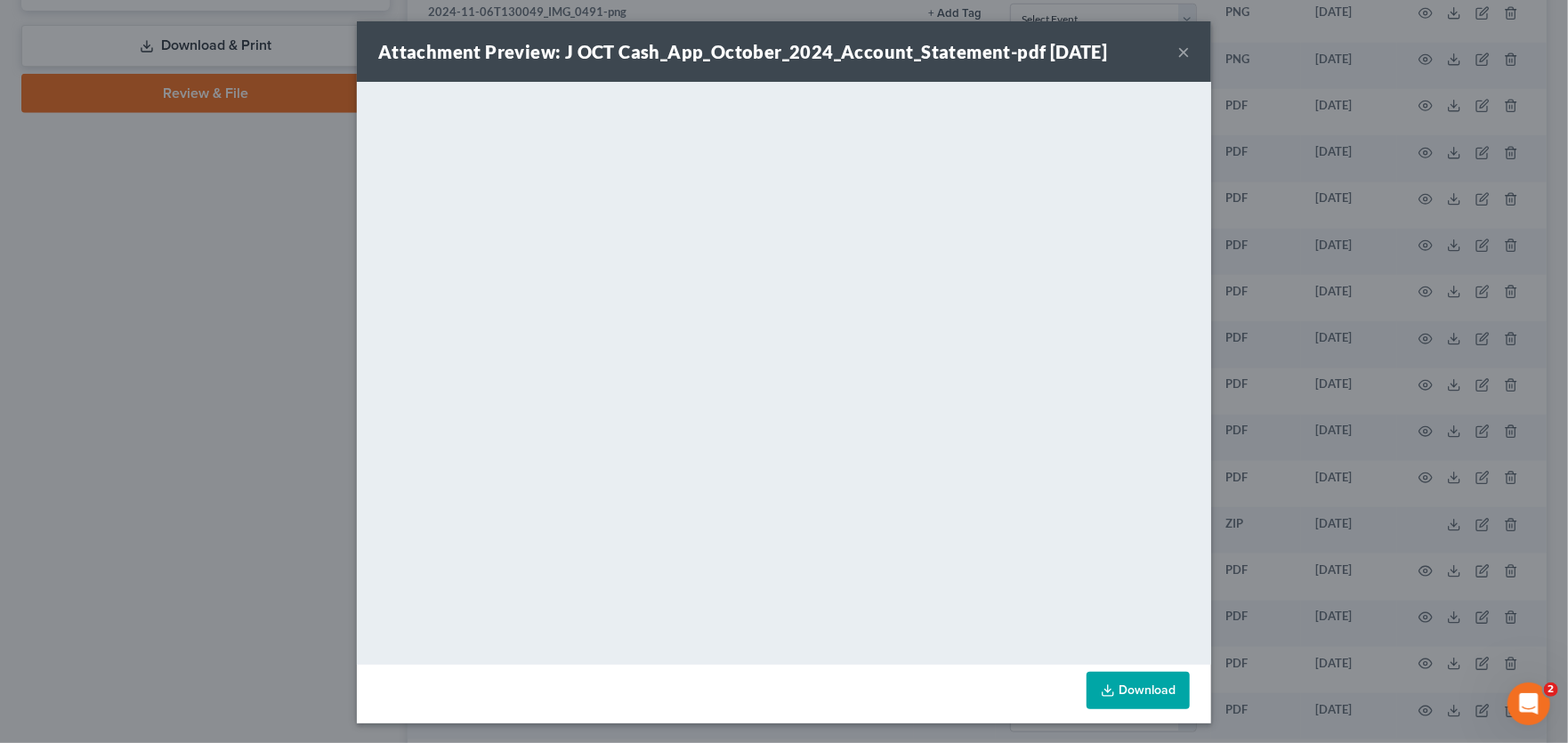
click at [1178, 55] on button "×" at bounding box center [1184, 52] width 13 height 22
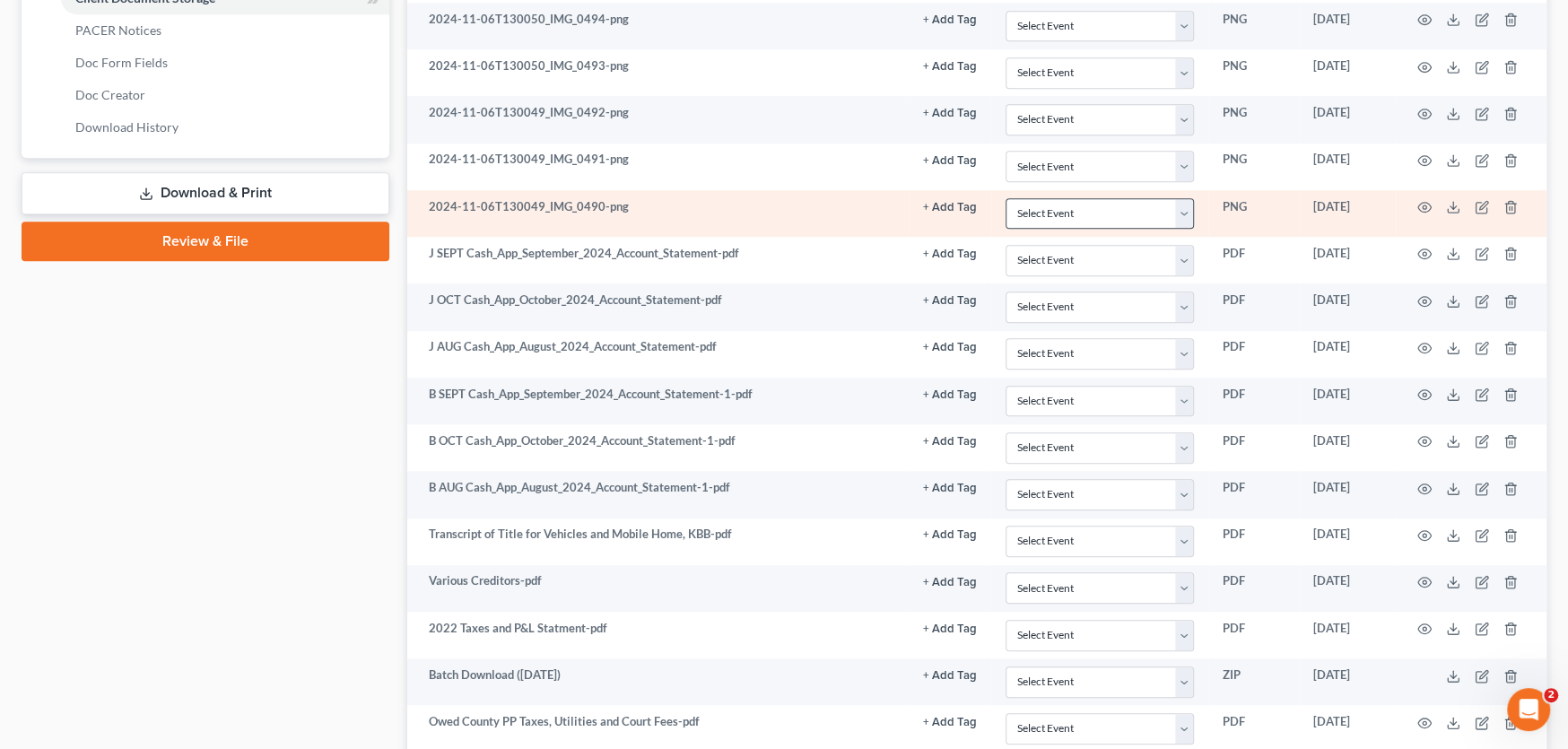
scroll to position [818, 0]
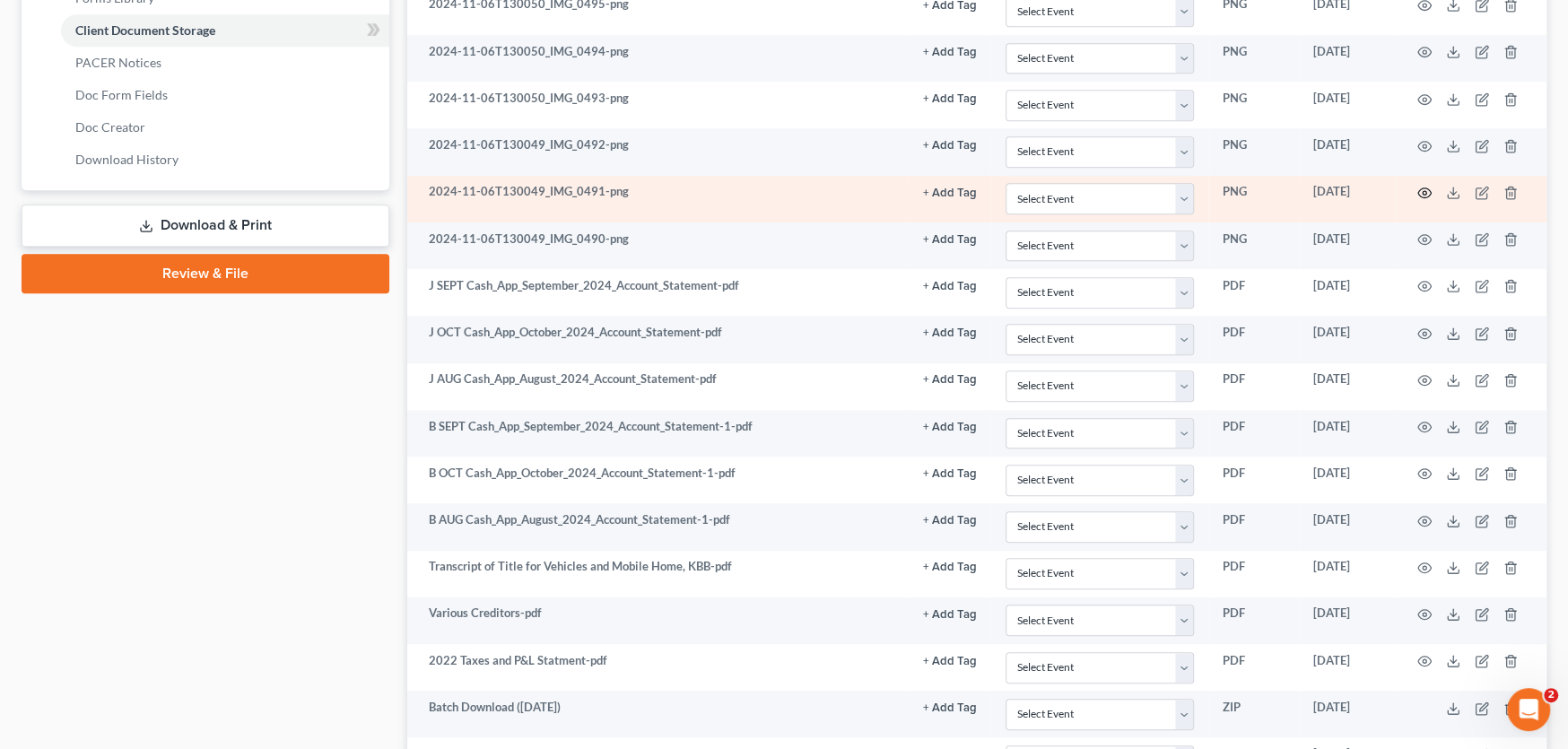
click at [1423, 185] on icon "button" at bounding box center [1425, 193] width 14 height 14
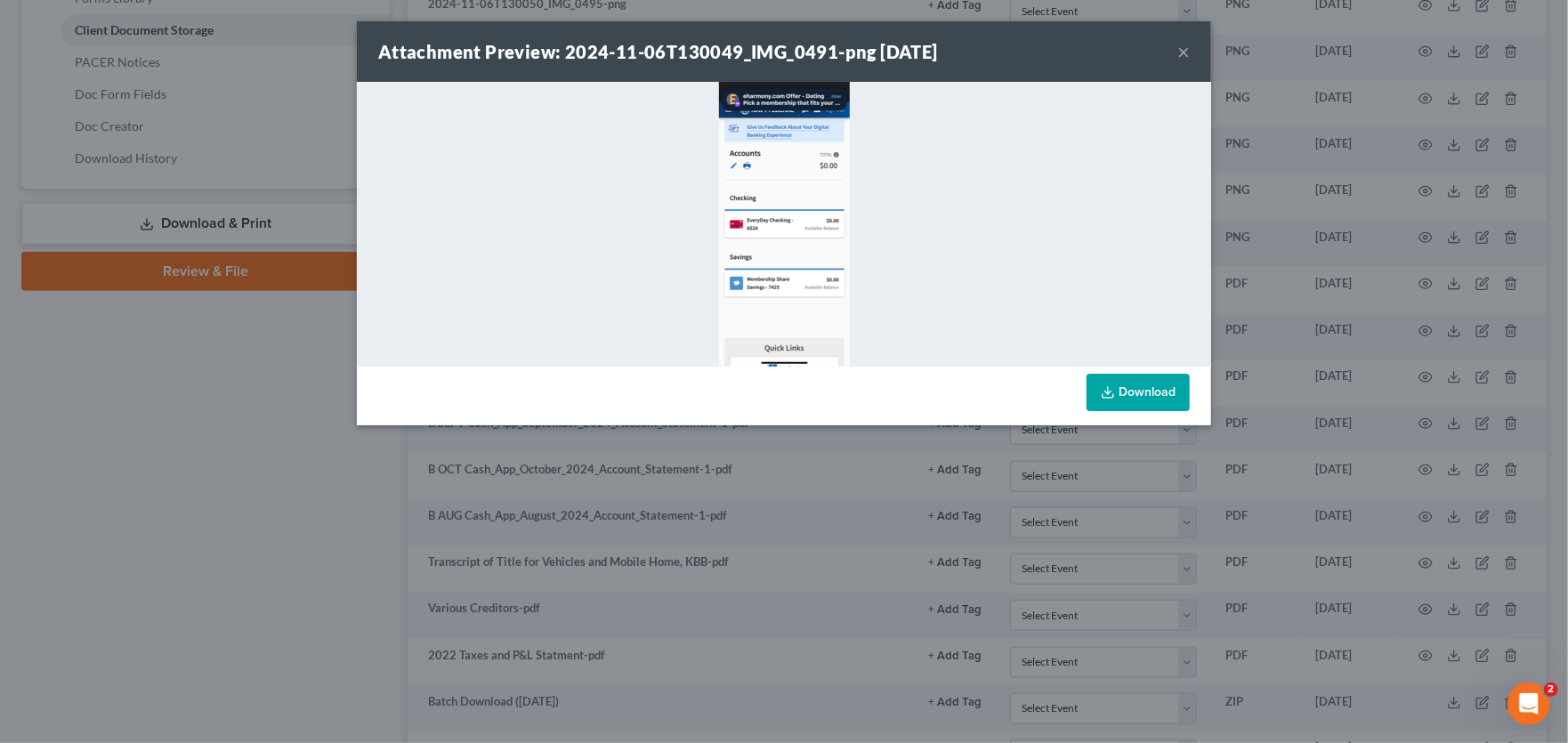
click at [1182, 47] on button "×" at bounding box center [1184, 52] width 13 height 22
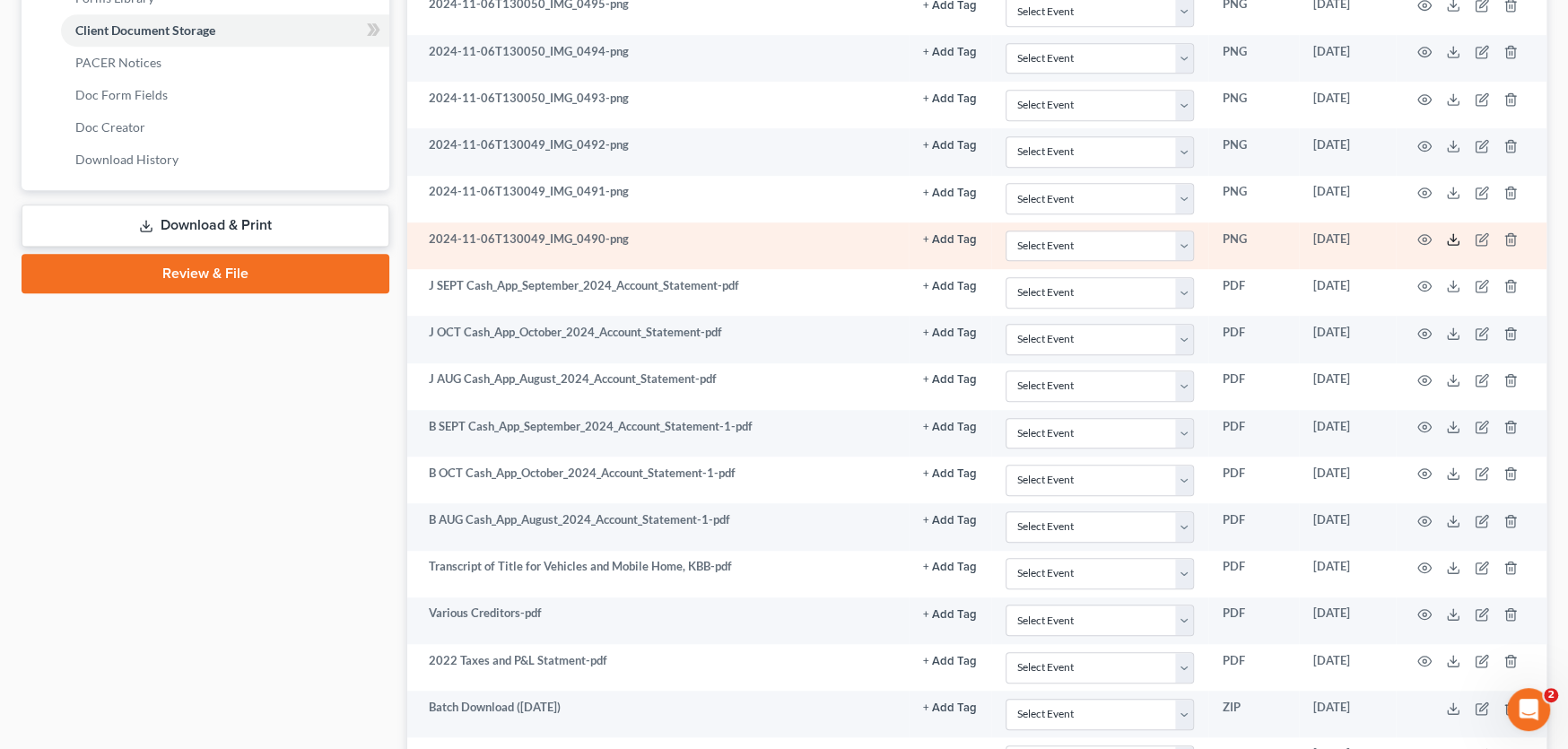
click at [1453, 234] on line at bounding box center [1453, 238] width 0 height 7
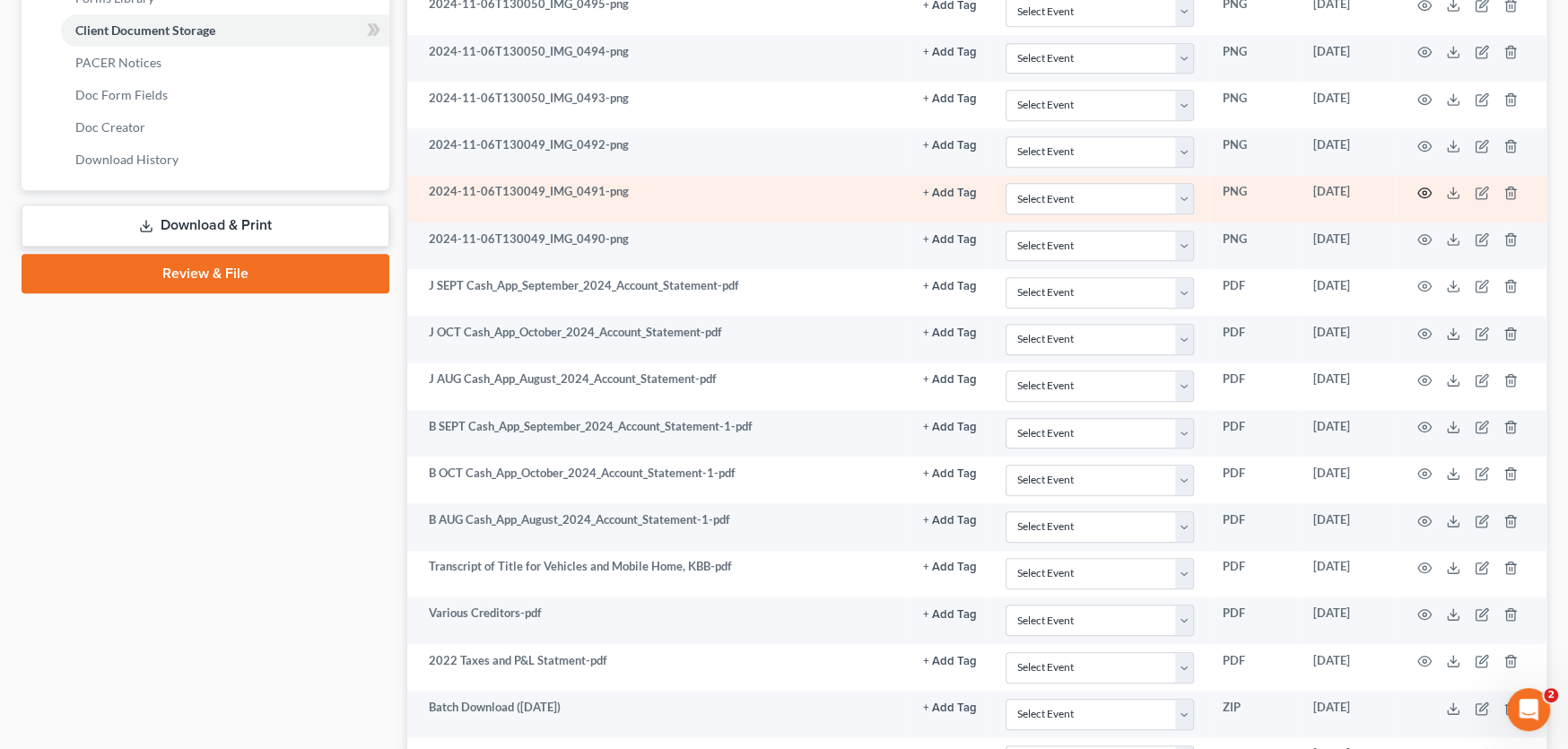
click at [1428, 186] on icon "button" at bounding box center [1425, 193] width 14 height 14
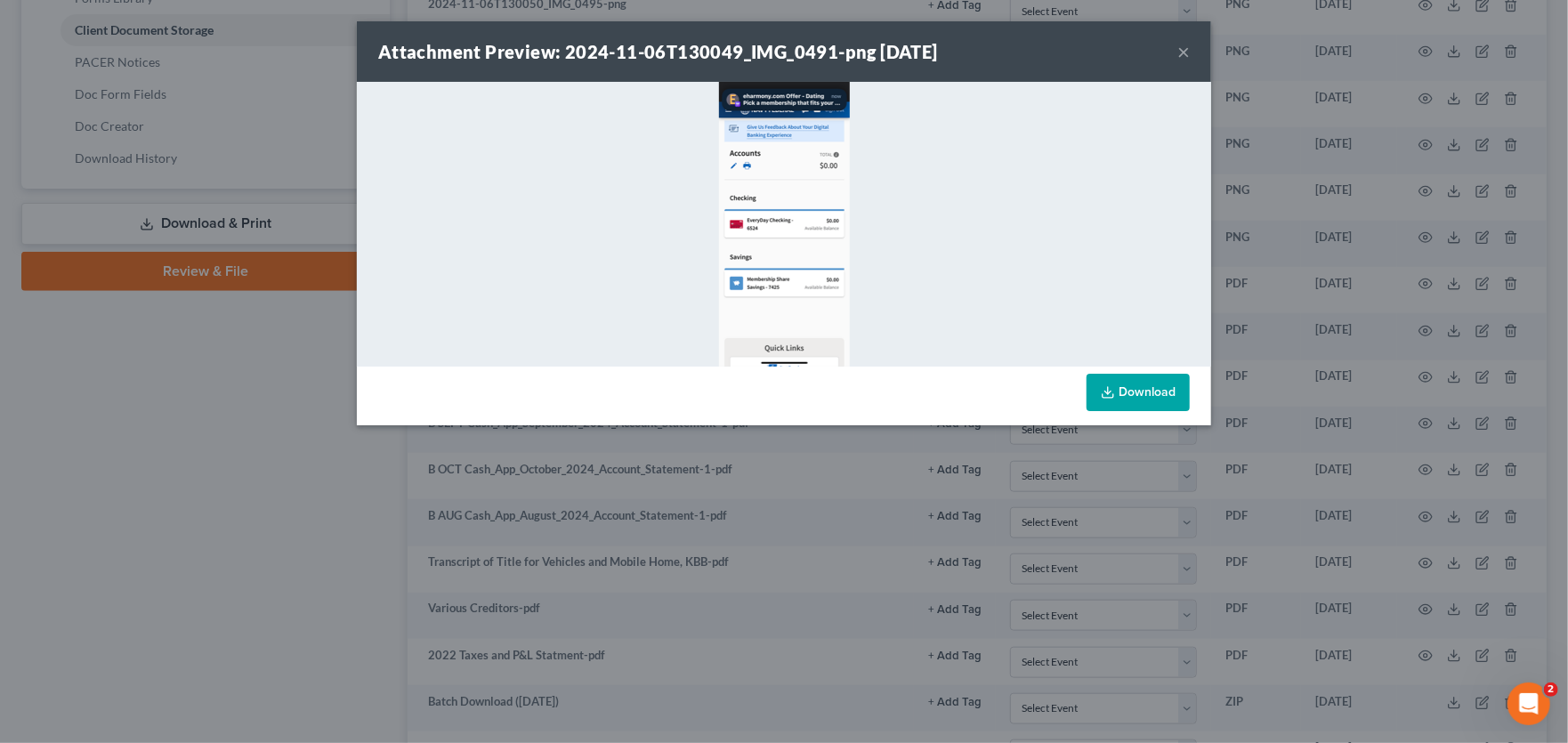
click at [1113, 386] on icon at bounding box center [1108, 392] width 14 height 14
click at [1183, 50] on button "×" at bounding box center [1184, 52] width 13 height 22
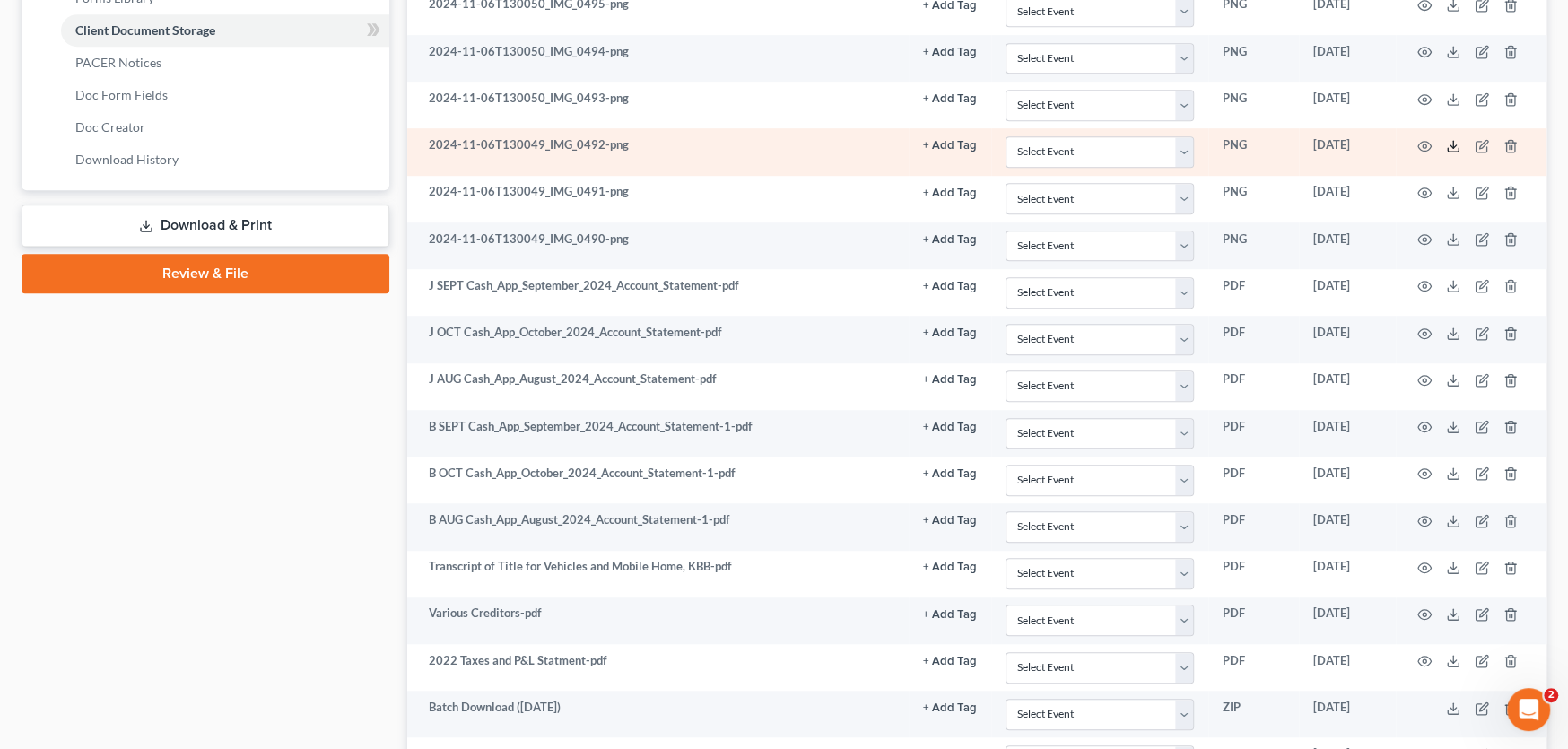
click at [1449, 140] on icon at bounding box center [1453, 147] width 14 height 14
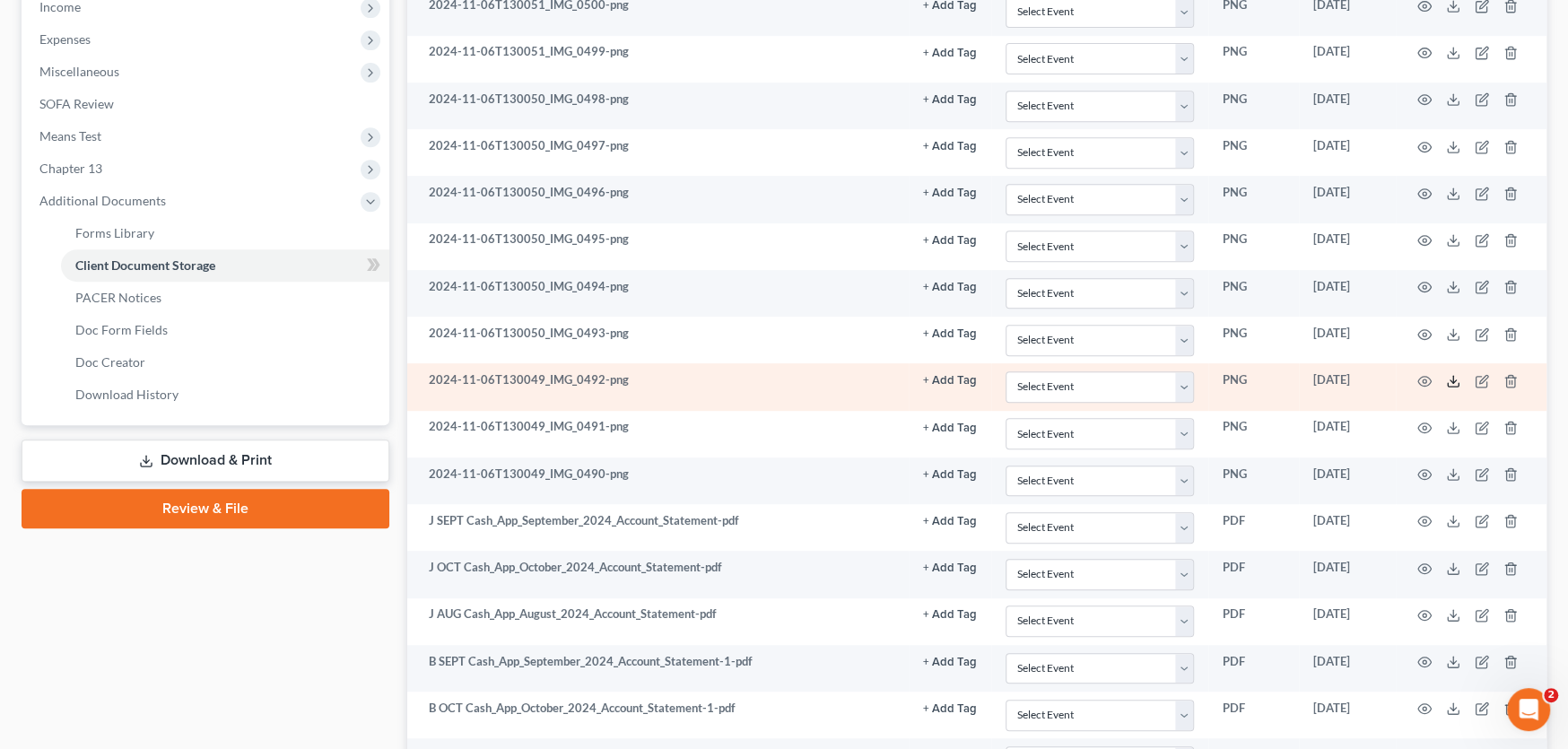
scroll to position [549, 0]
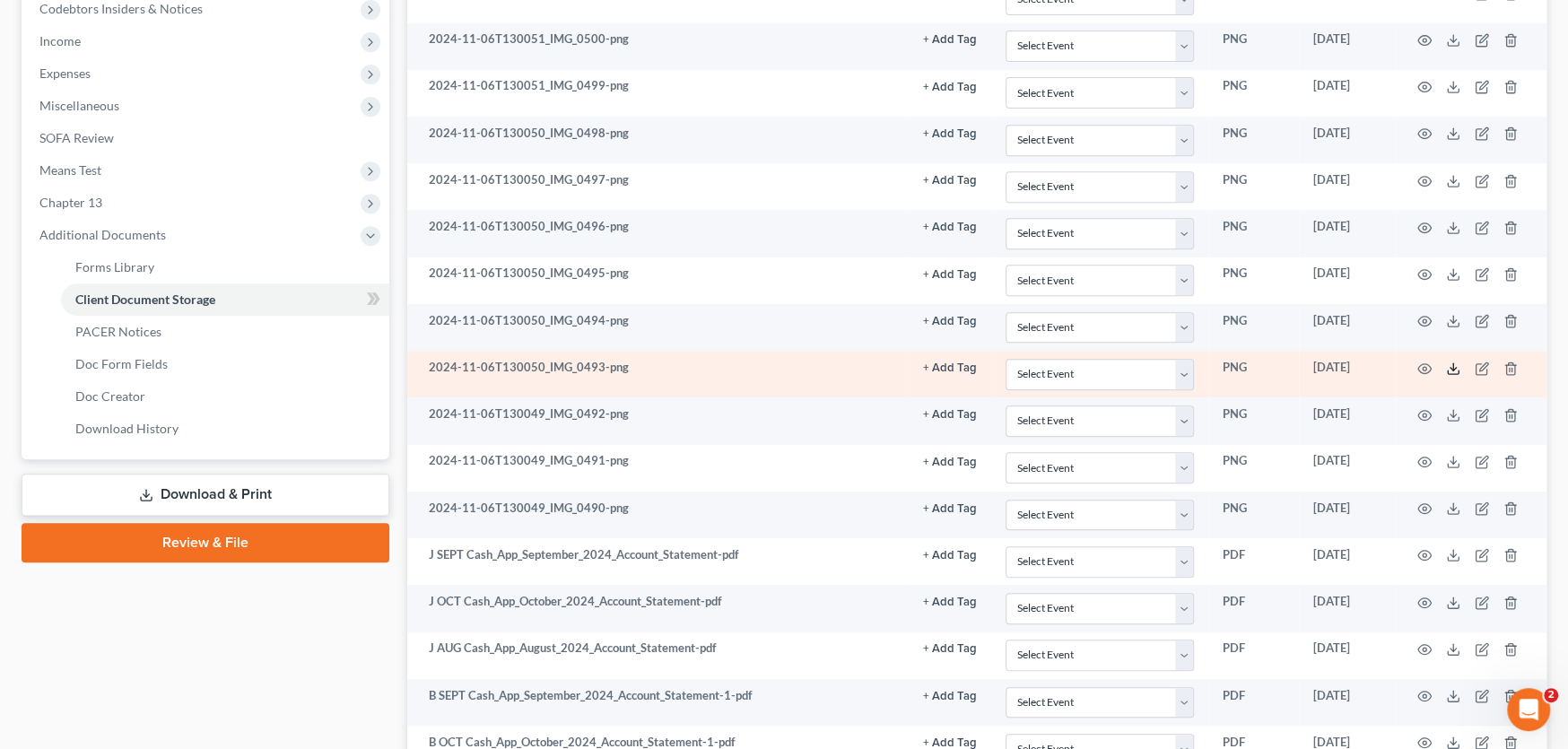
click at [1454, 362] on icon at bounding box center [1453, 369] width 14 height 14
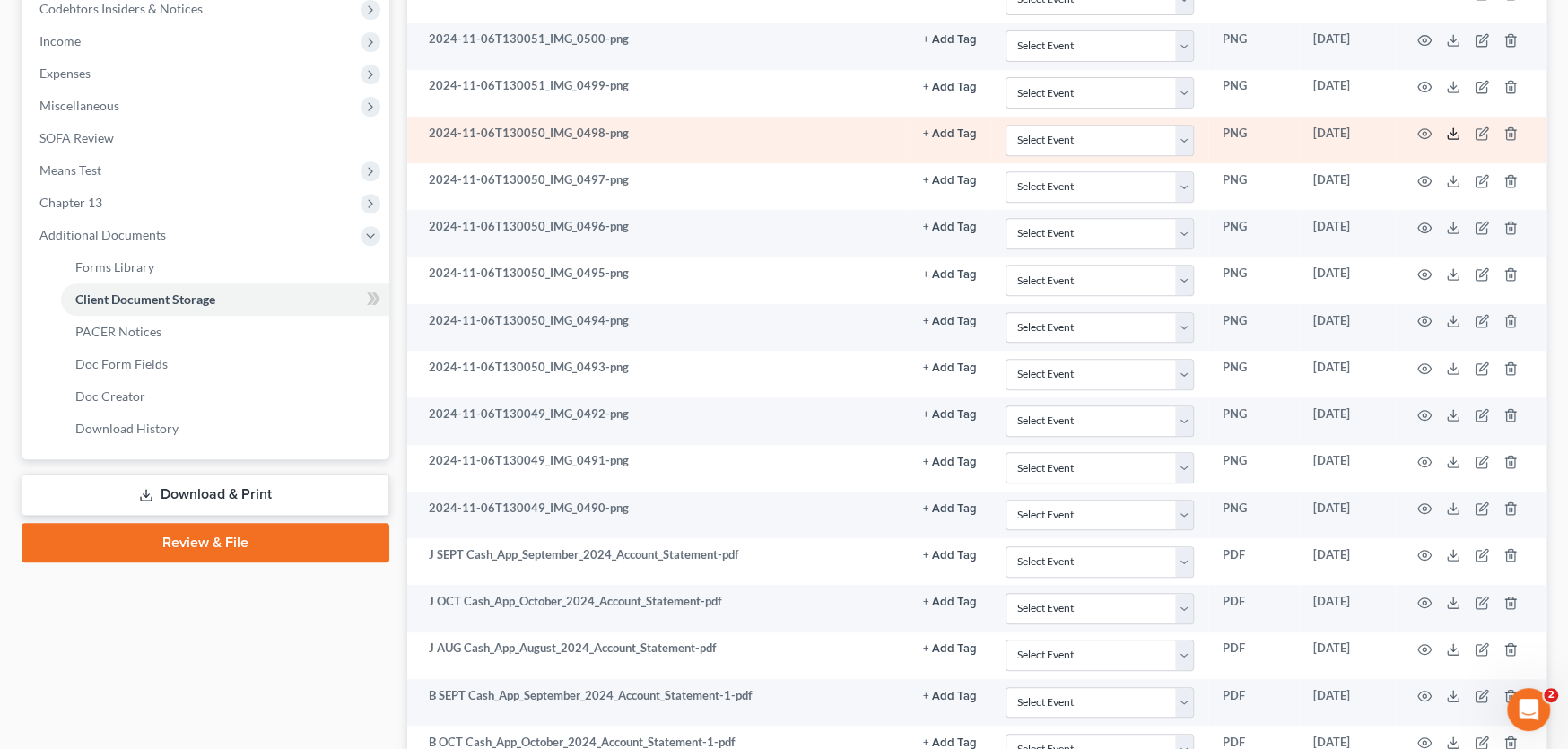
click at [1451, 128] on icon at bounding box center [1453, 134] width 14 height 14
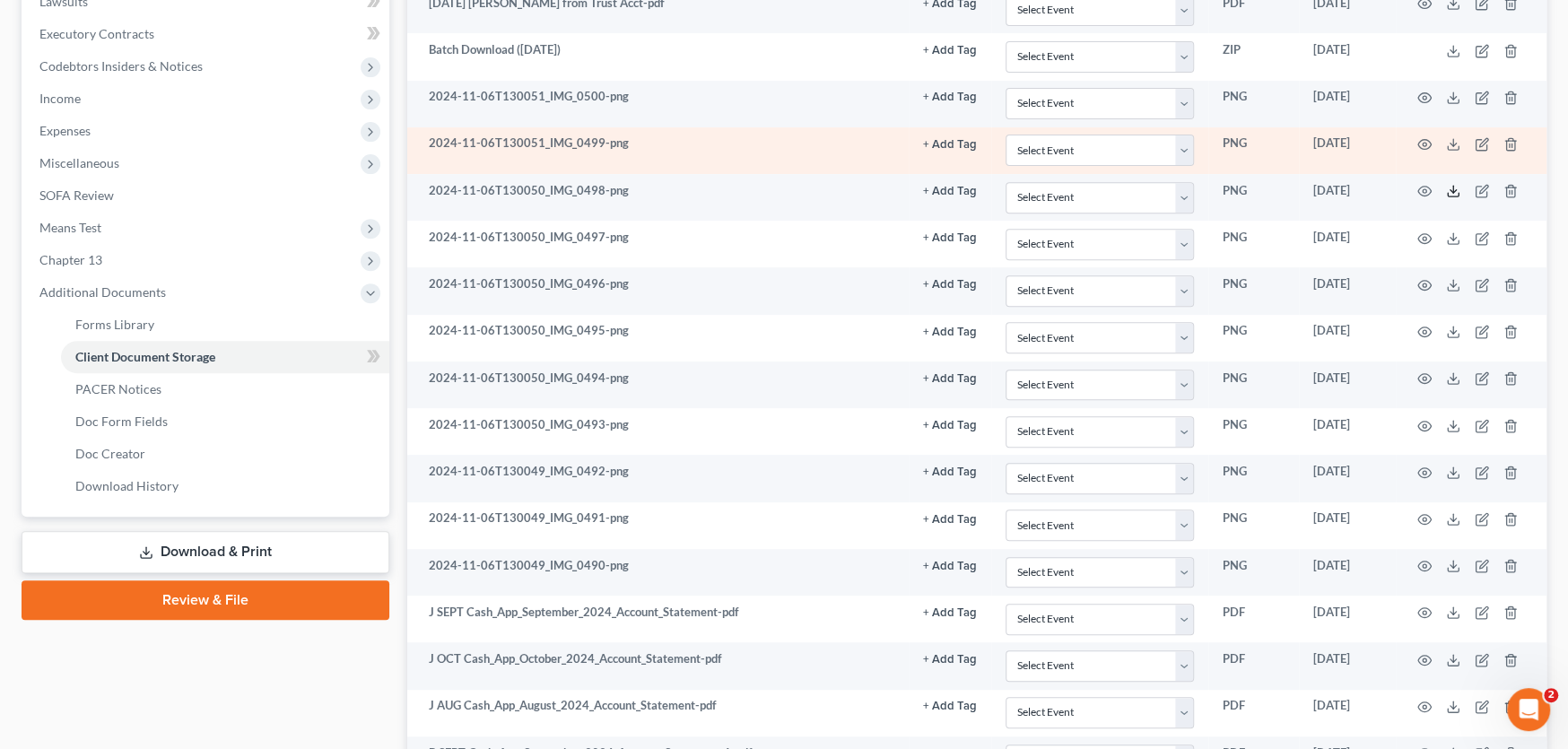
scroll to position [460, 0]
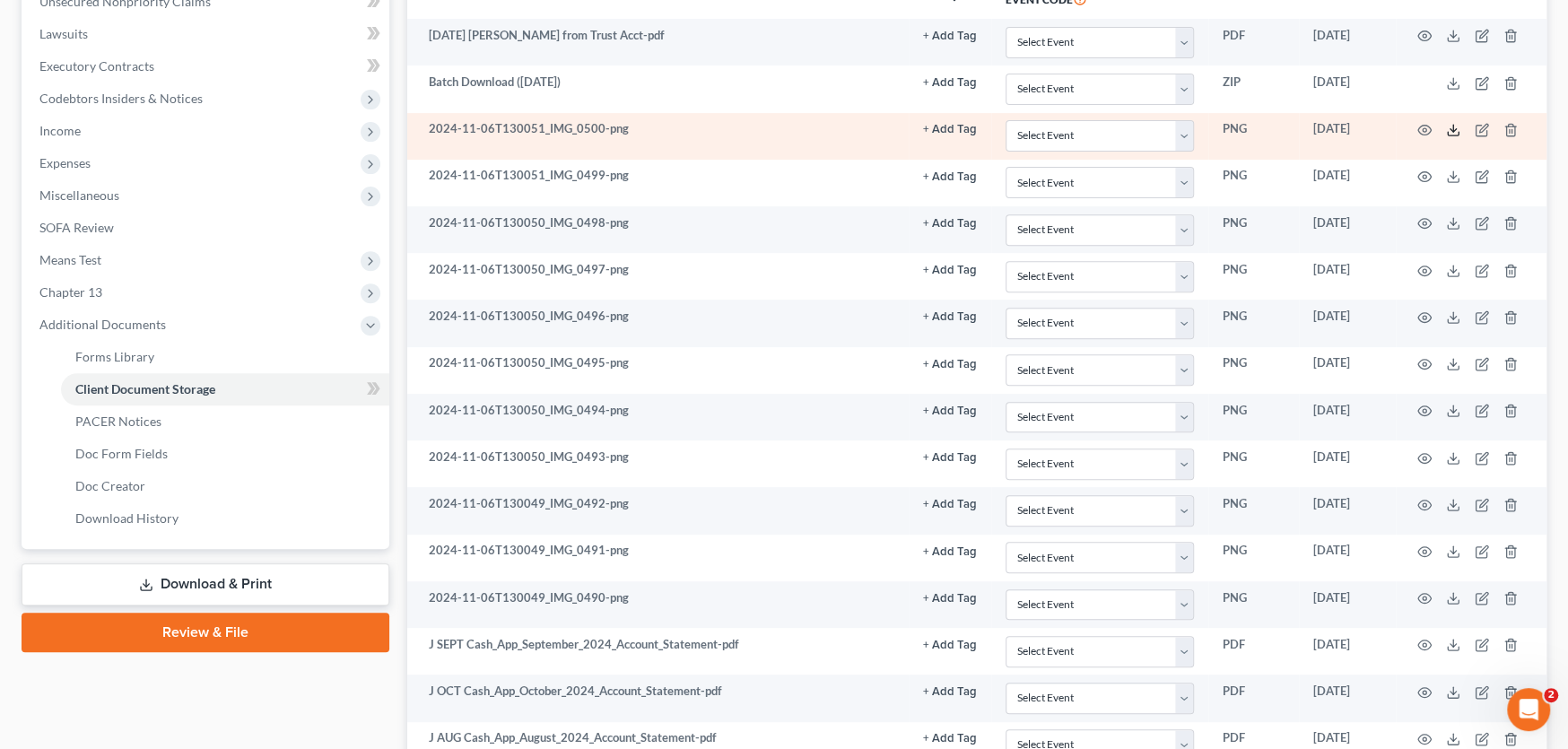
click at [1455, 130] on icon at bounding box center [1453, 130] width 14 height 14
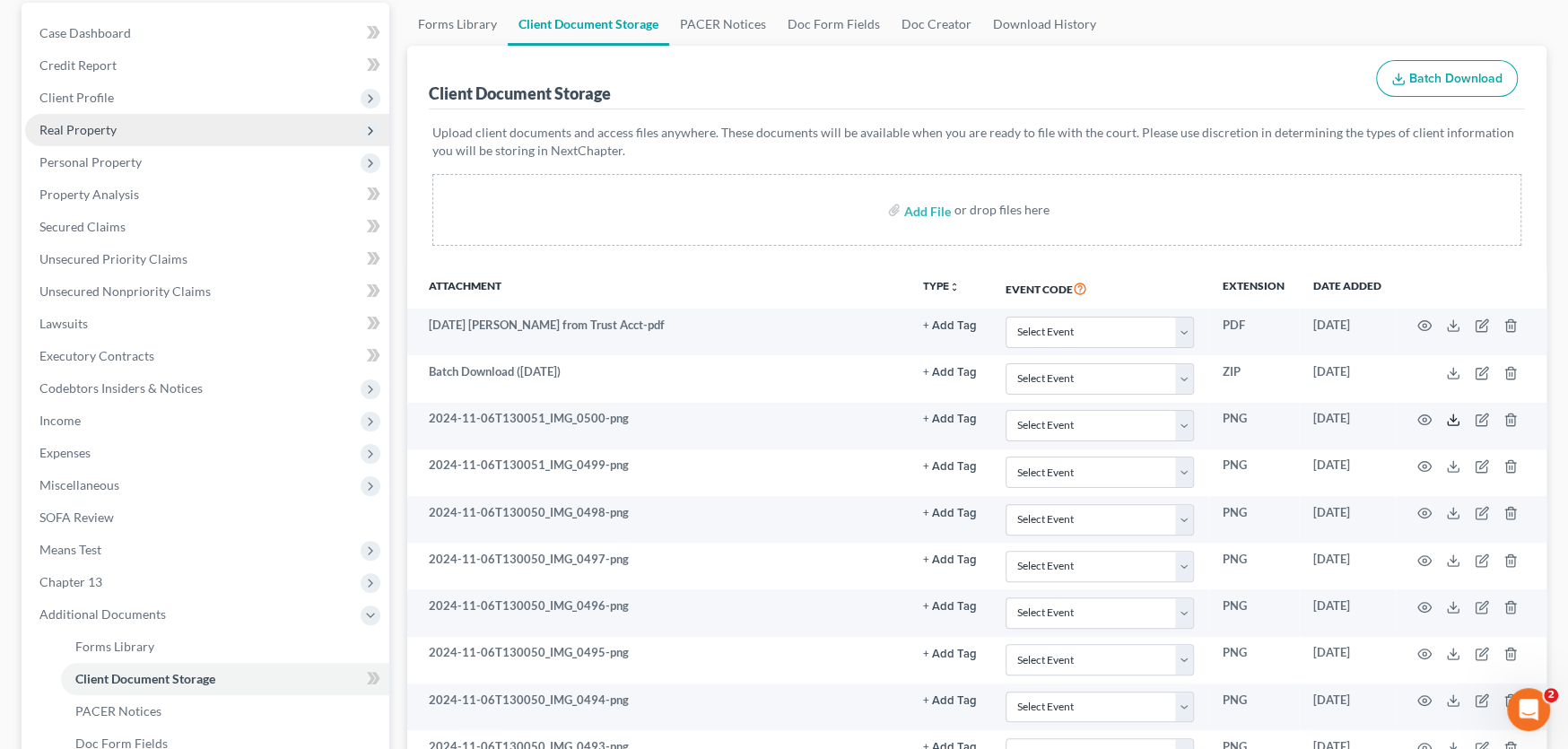
scroll to position [11, 0]
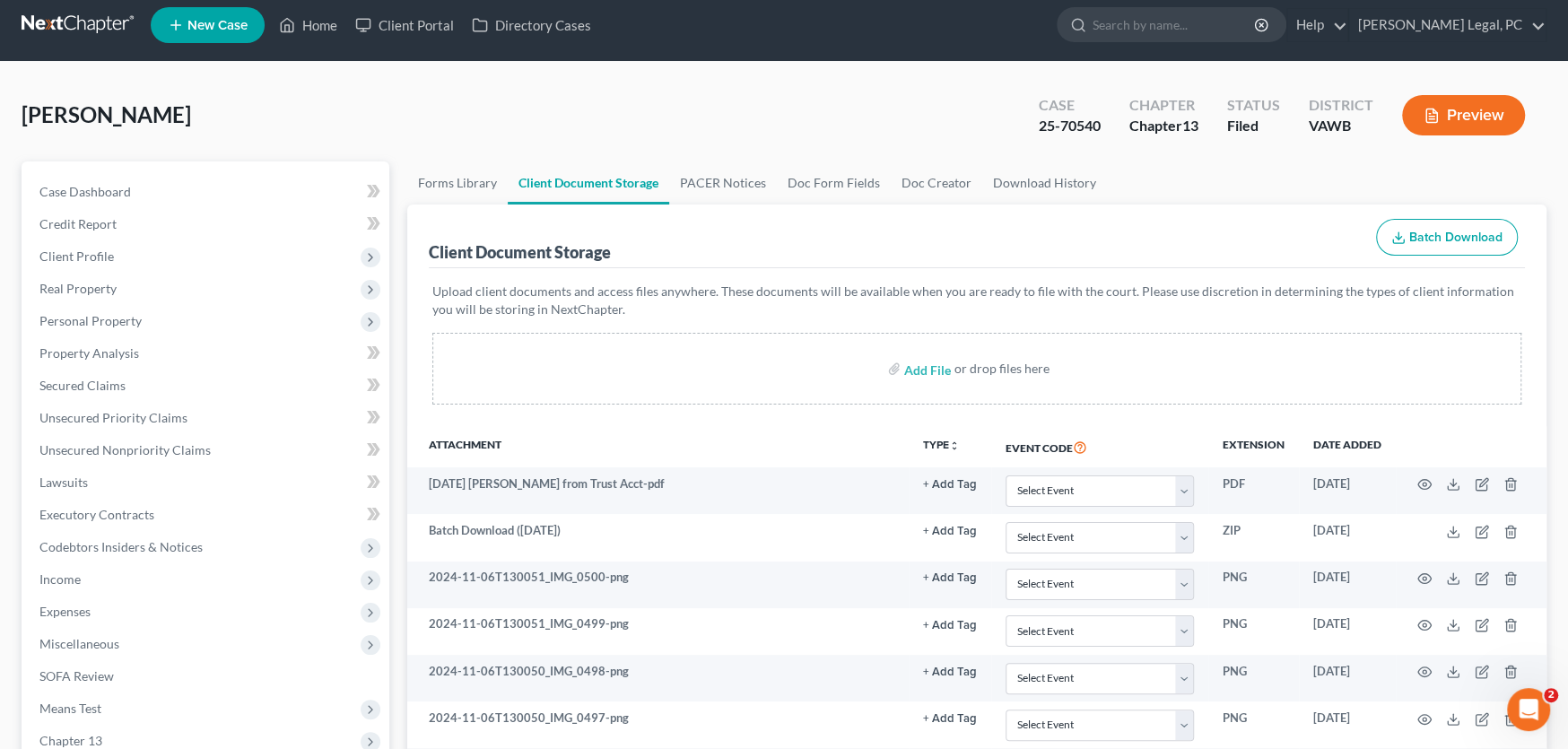
click at [96, 14] on link at bounding box center [79, 25] width 115 height 33
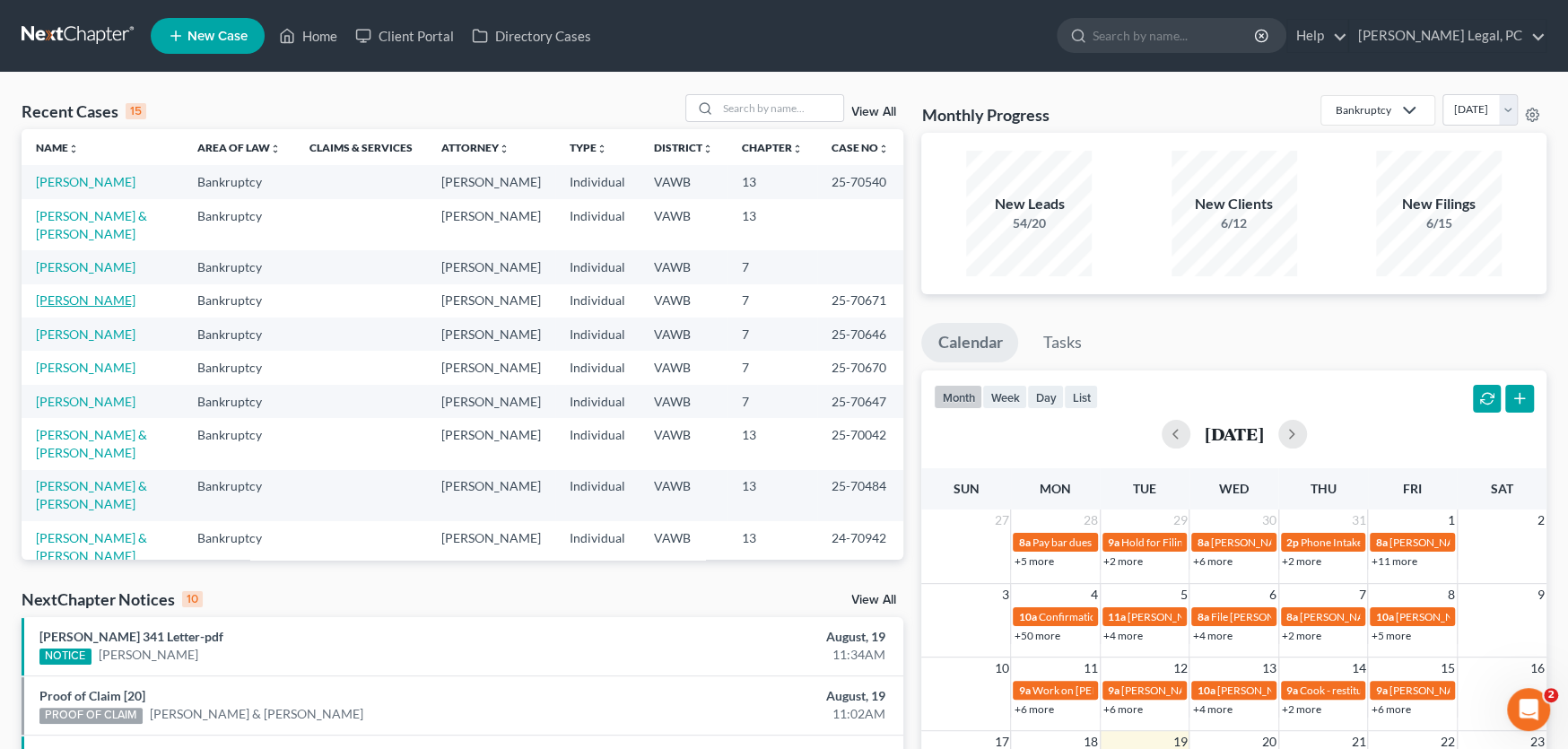
click at [61, 292] on link "[PERSON_NAME]" at bounding box center [86, 299] width 100 height 15
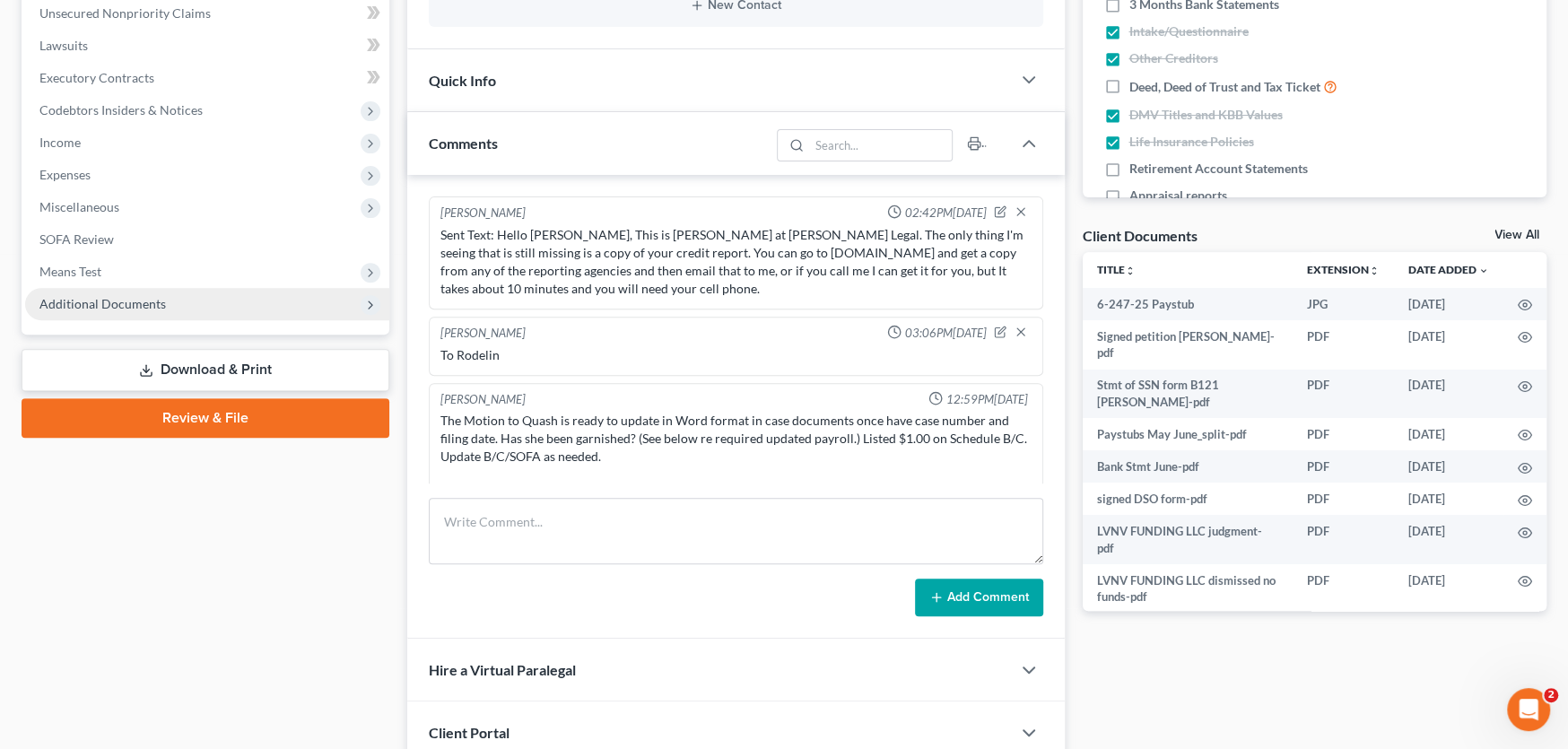
scroll to position [399, 0]
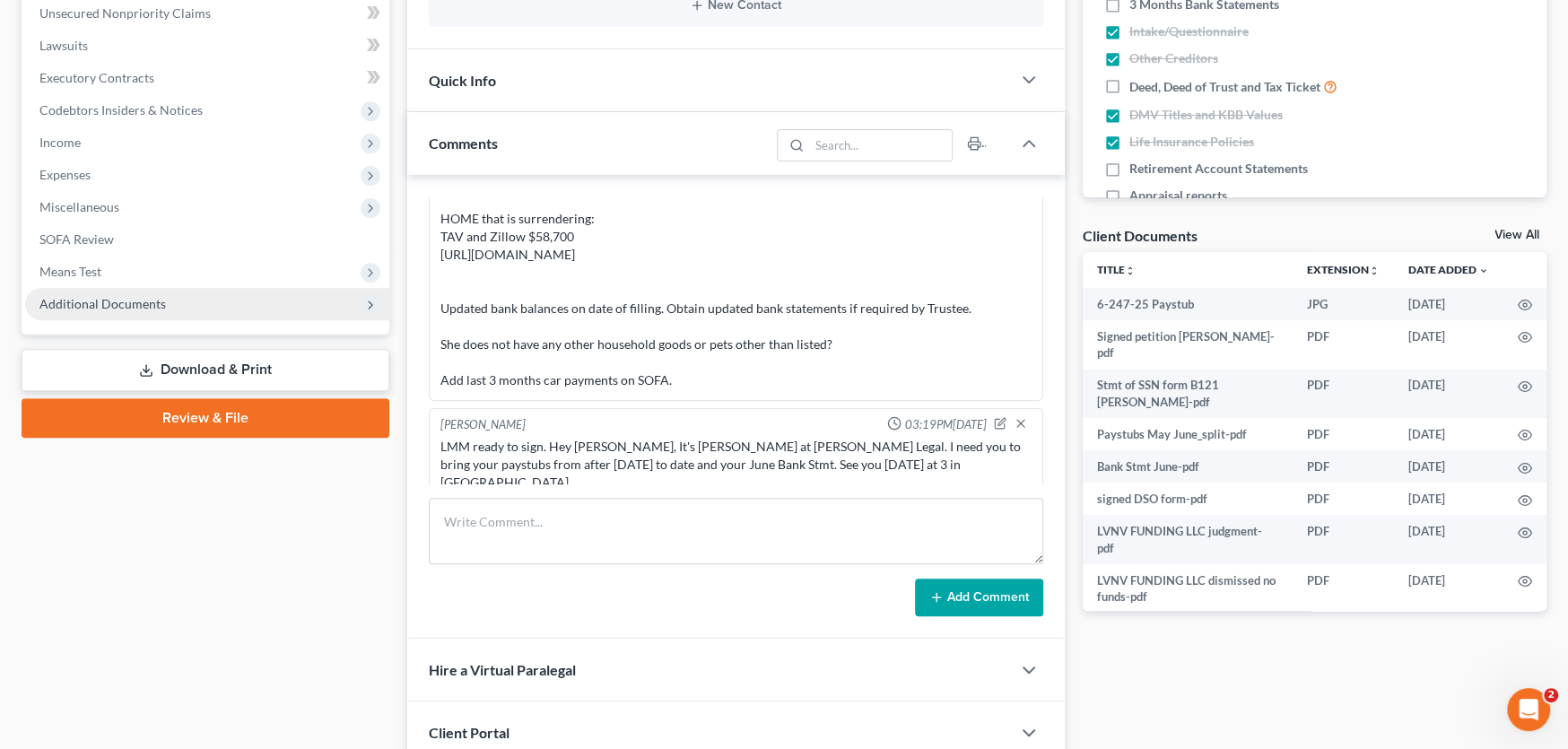
click at [119, 296] on span "Additional Documents" at bounding box center [103, 303] width 127 height 15
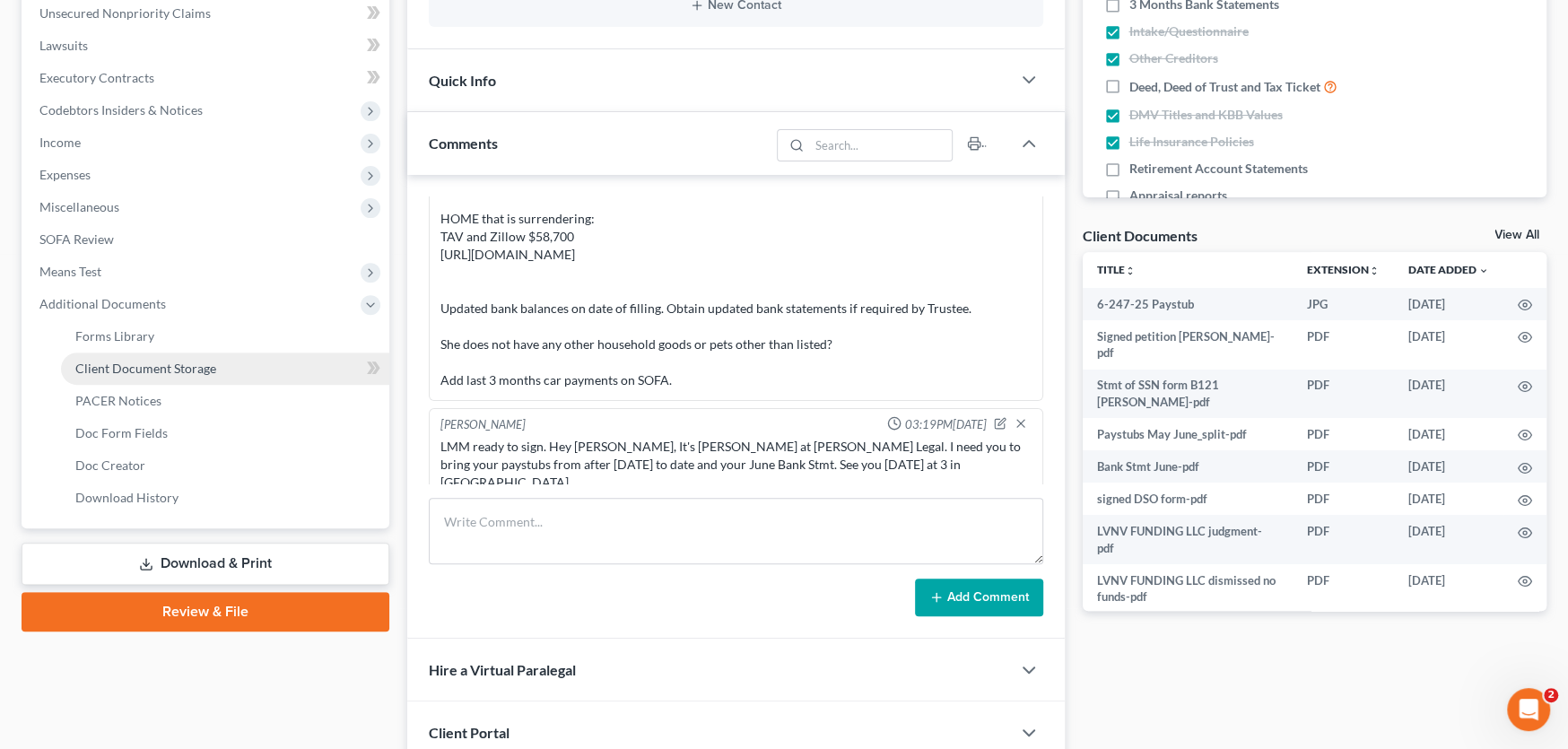
click at [118, 361] on span "Client Document Storage" at bounding box center [146, 368] width 141 height 15
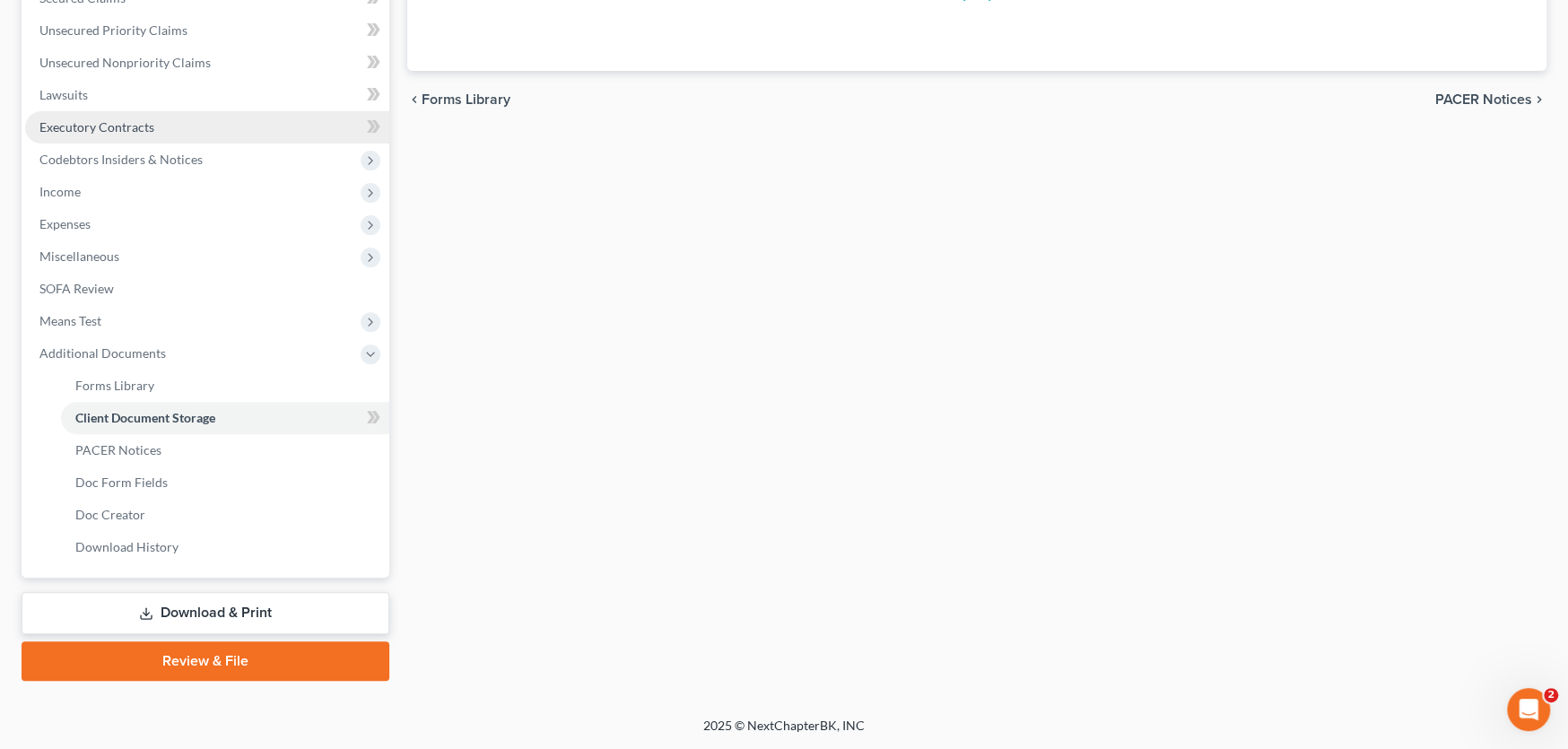
scroll to position [271, 0]
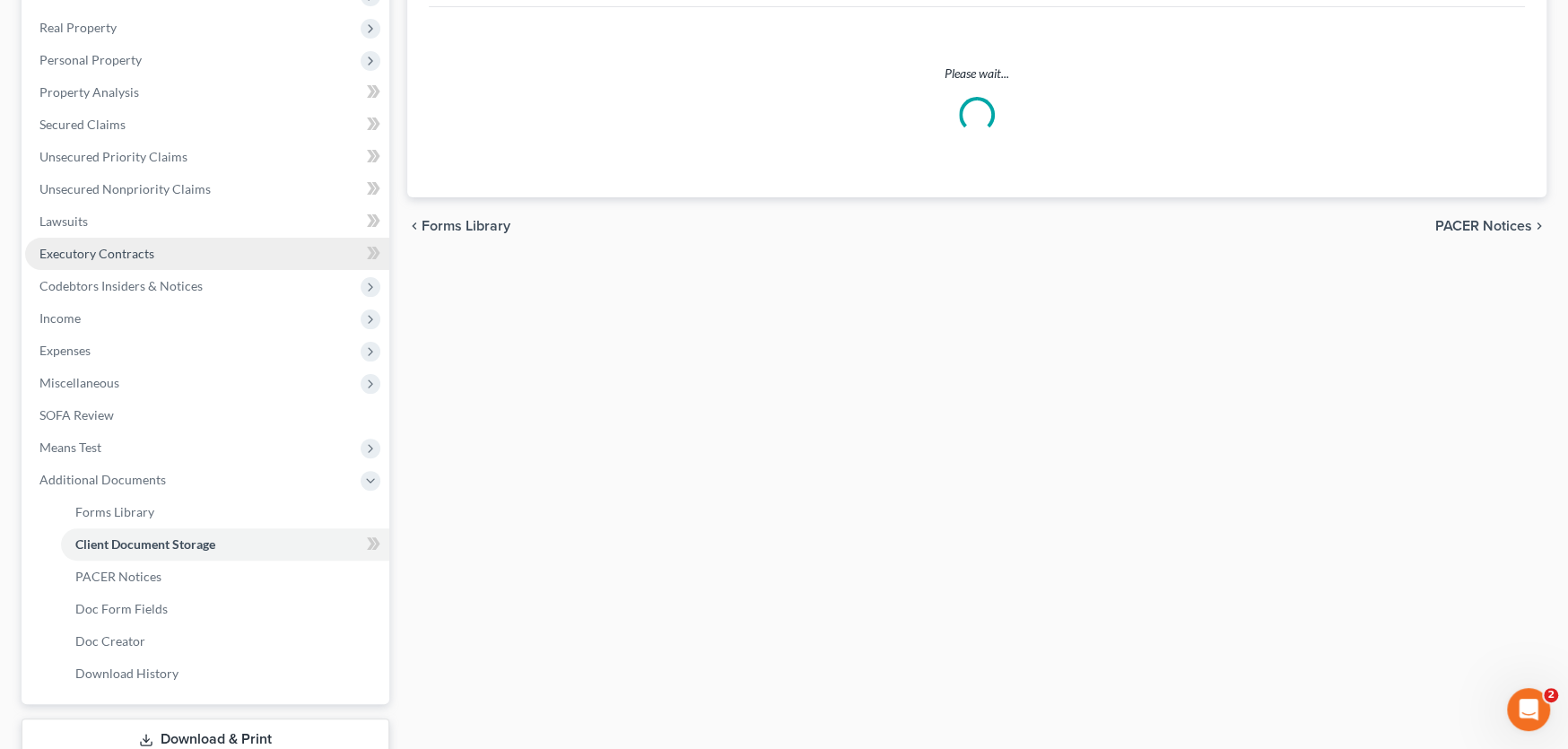
select select "0"
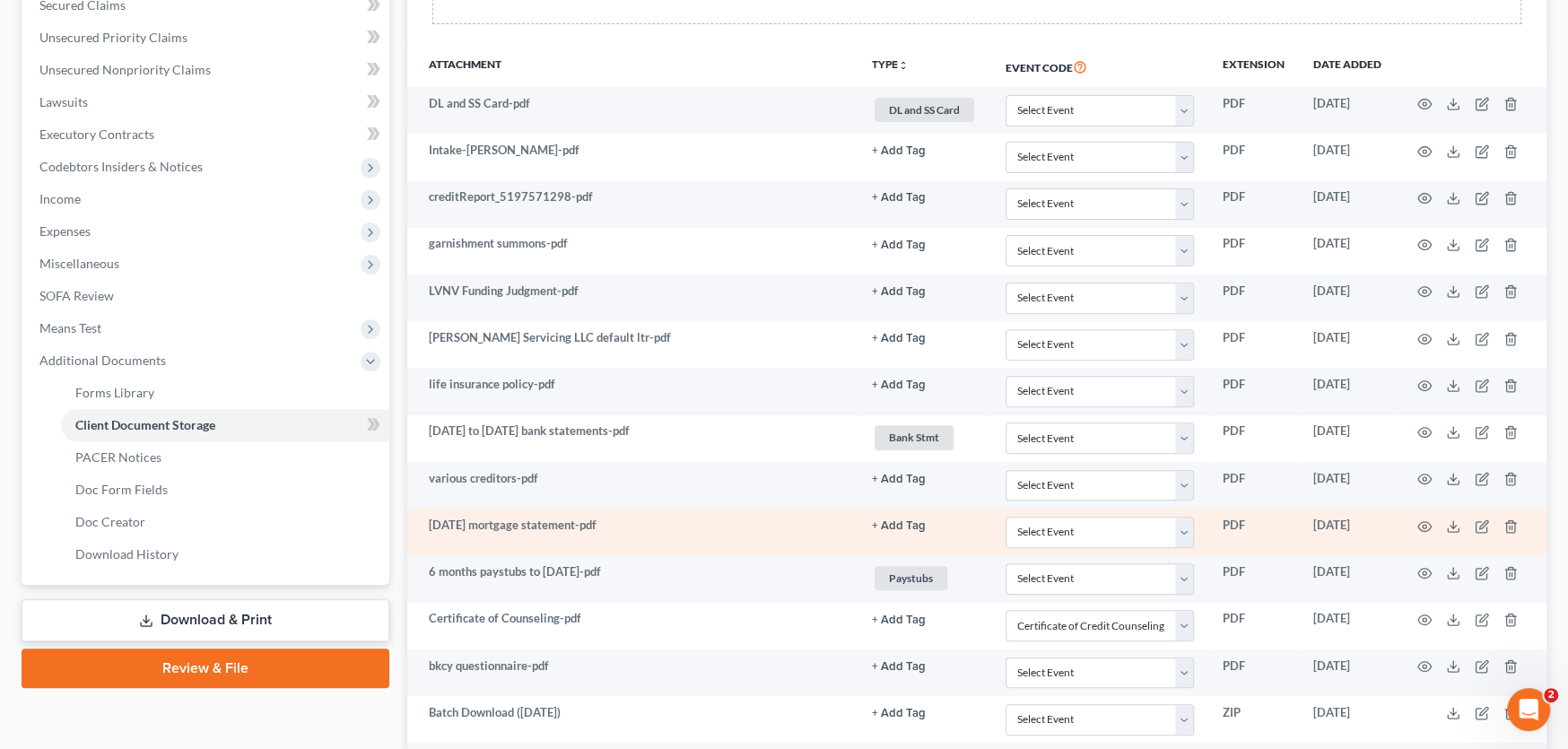
scroll to position [538, 0]
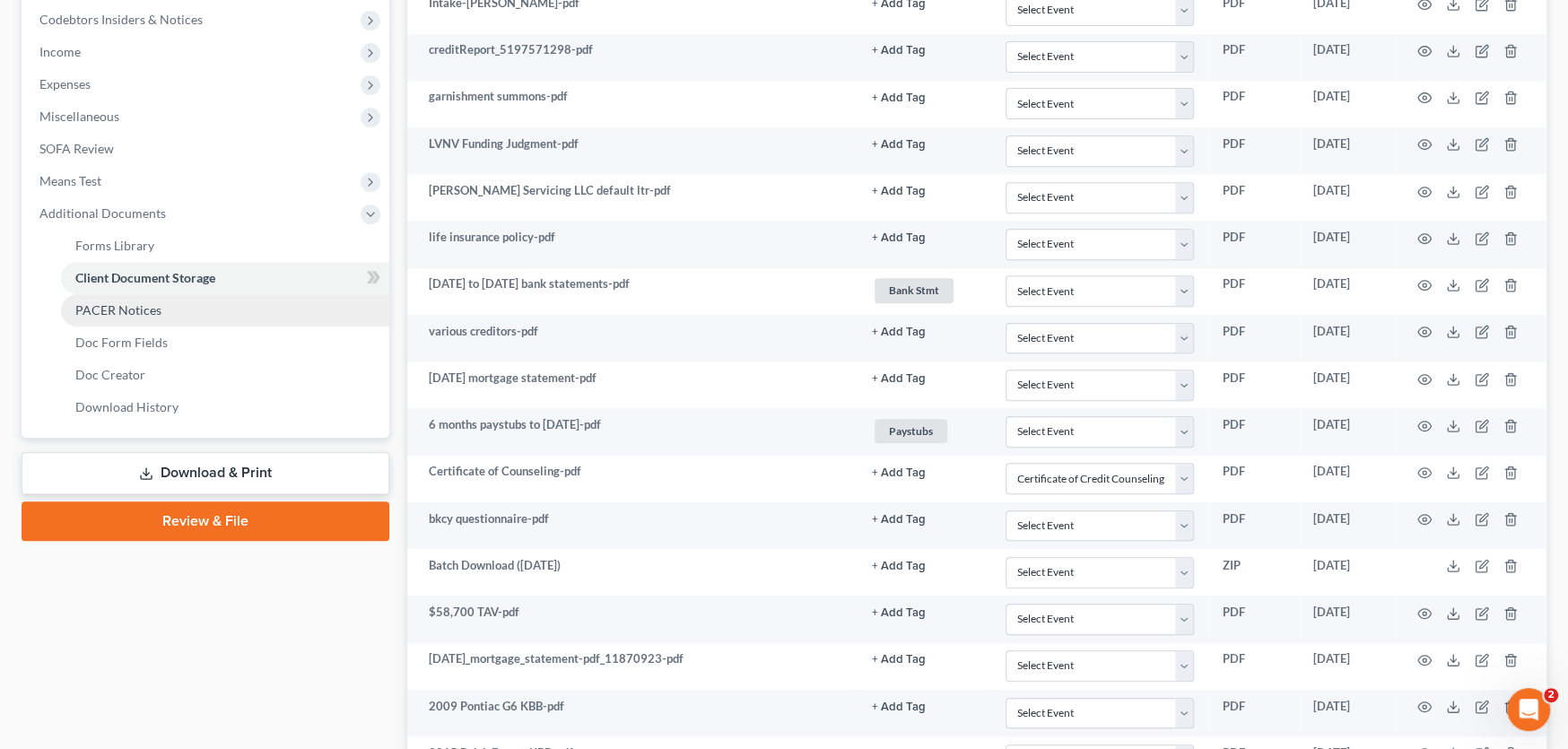
click at [119, 309] on span "PACER Notices" at bounding box center [118, 309] width 86 height 15
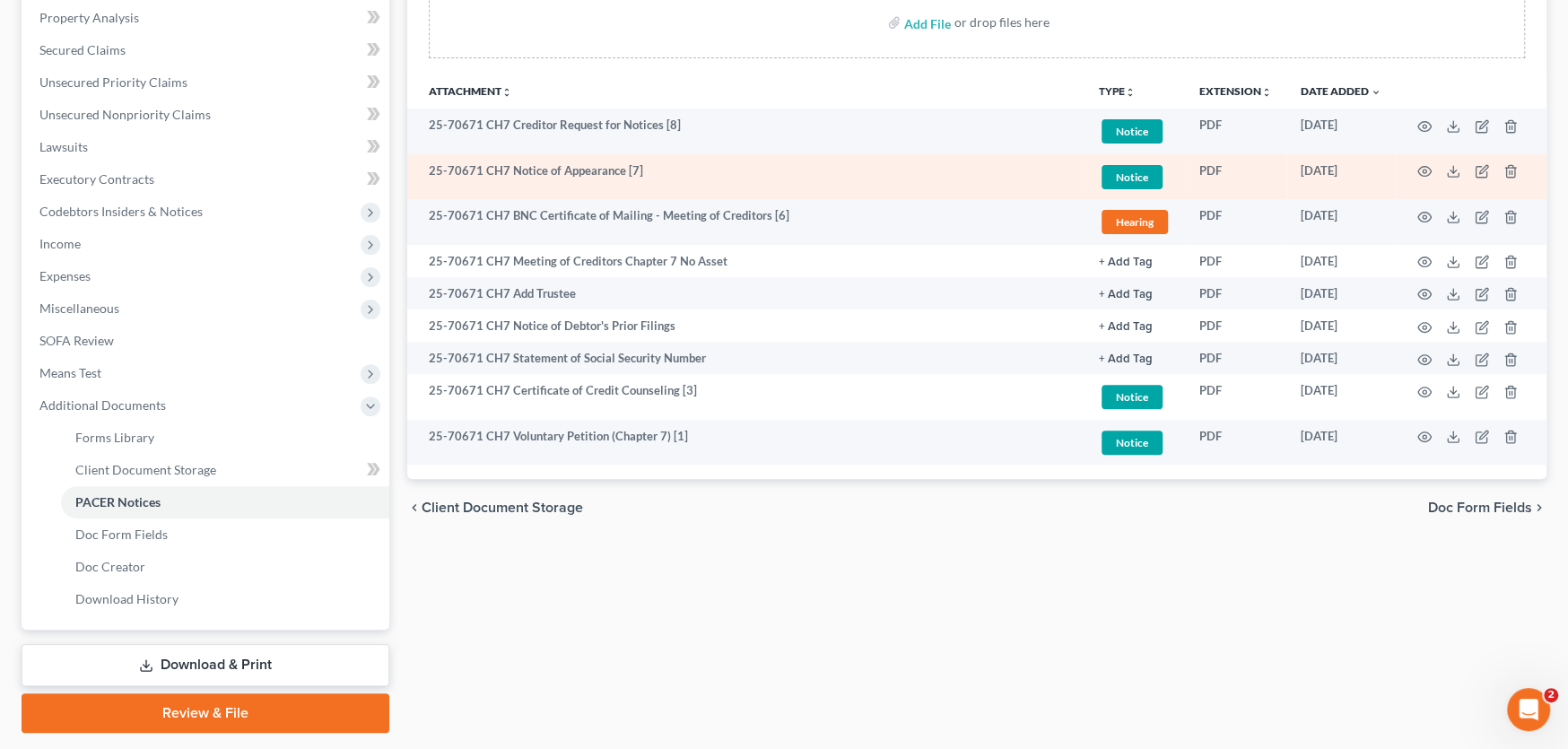
scroll to position [359, 0]
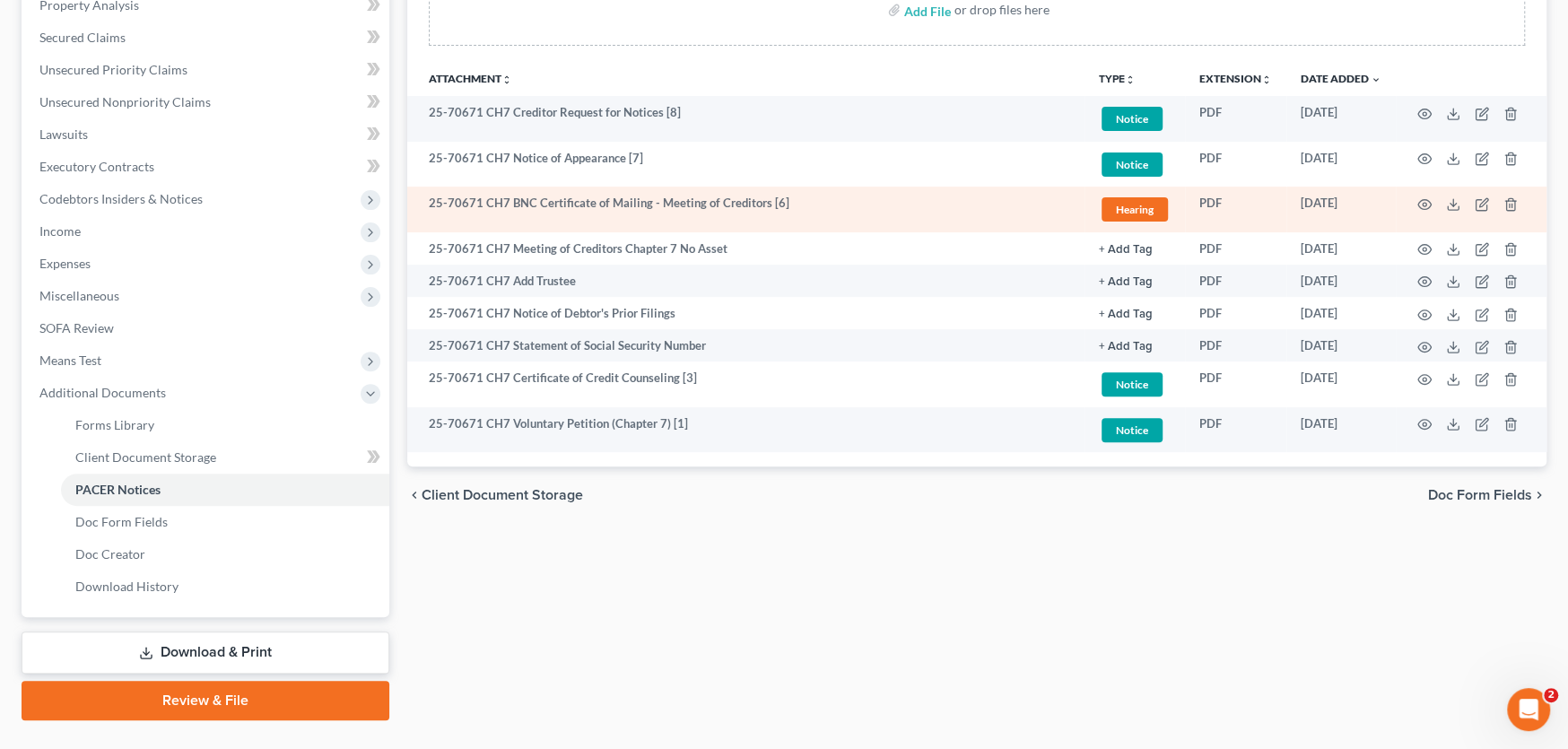
click at [1443, 204] on td at bounding box center [1471, 209] width 151 height 46
click at [1451, 204] on icon at bounding box center [1453, 204] width 14 height 14
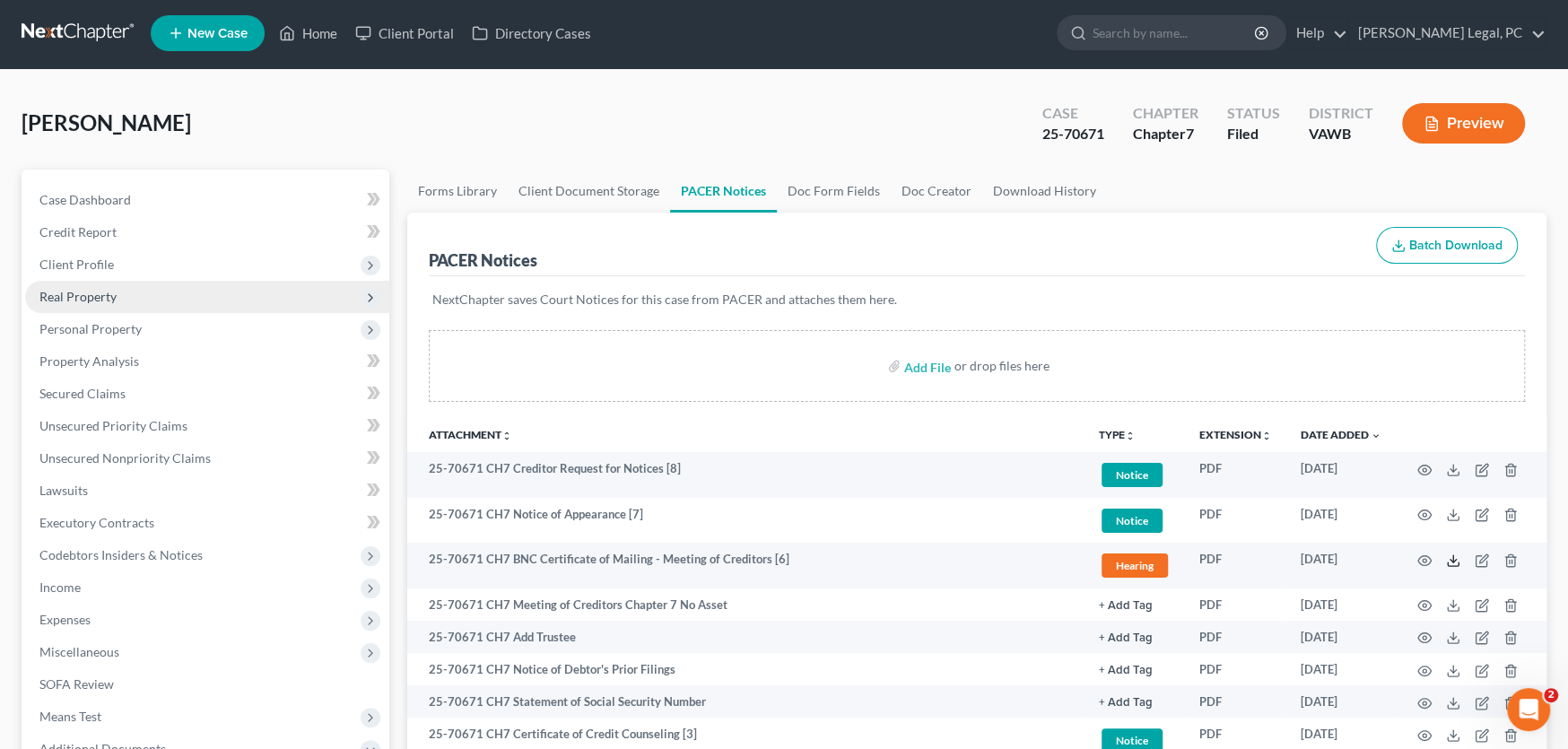
scroll to position [0, 0]
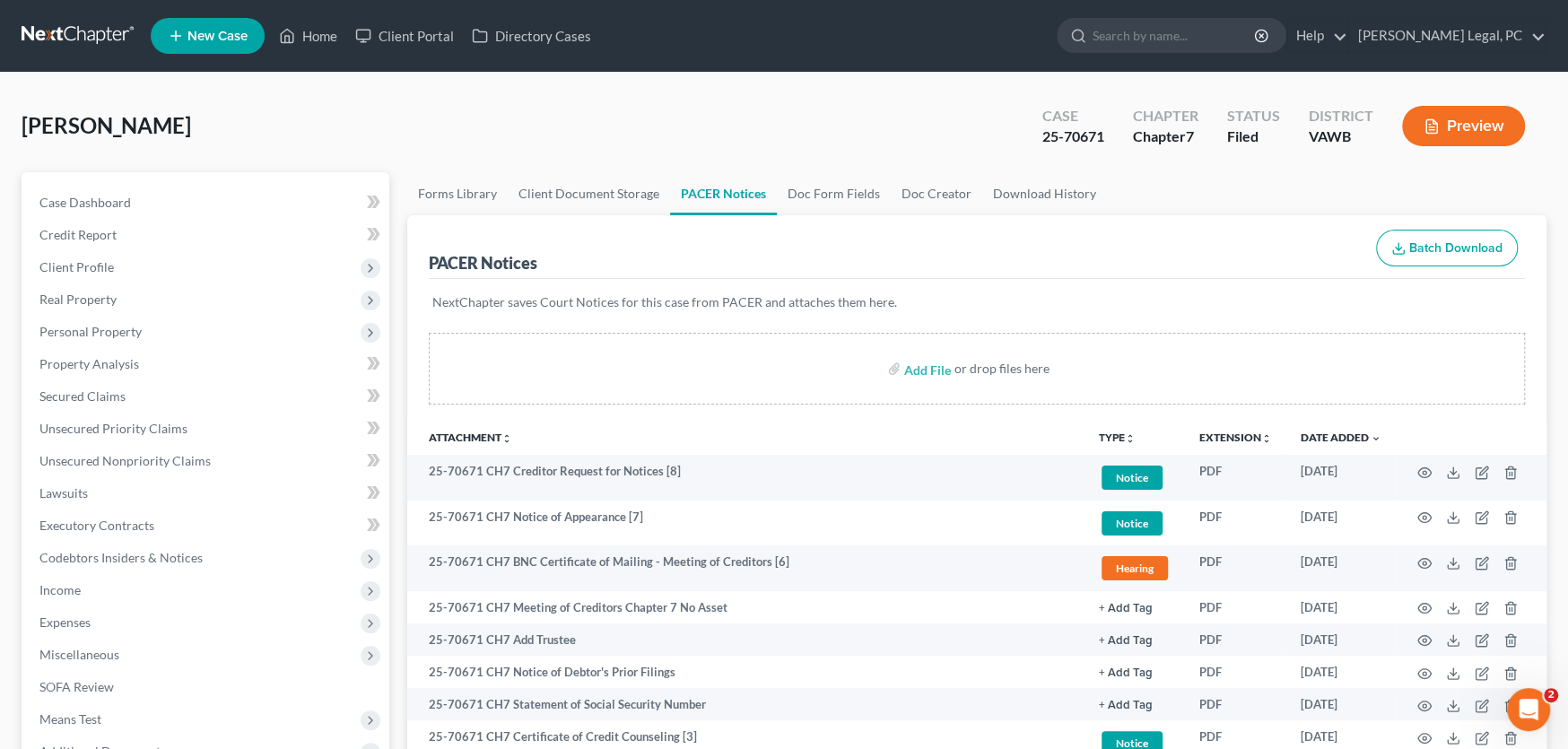
click at [66, 28] on link at bounding box center [79, 36] width 115 height 33
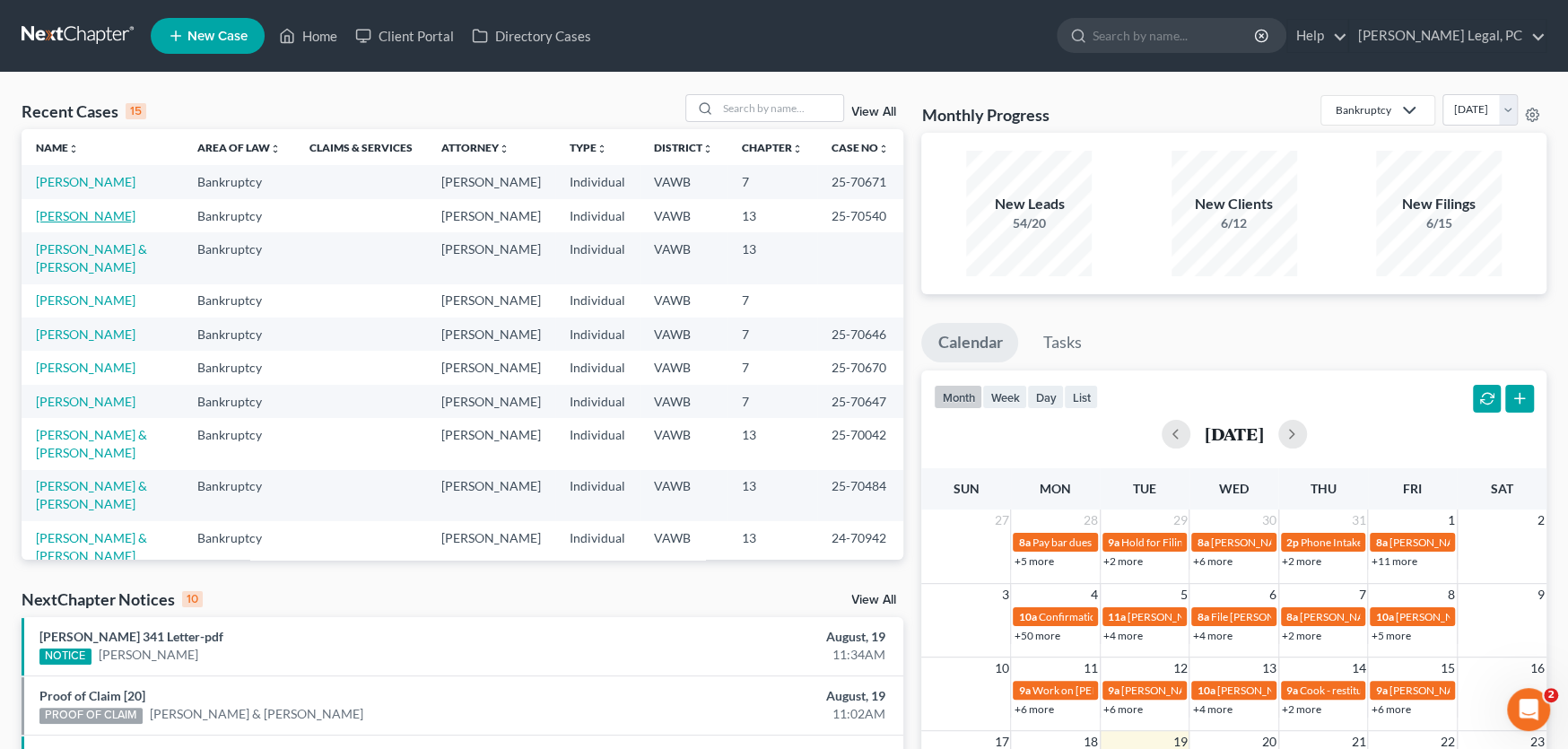
click at [86, 209] on link "[PERSON_NAME]" at bounding box center [86, 215] width 100 height 15
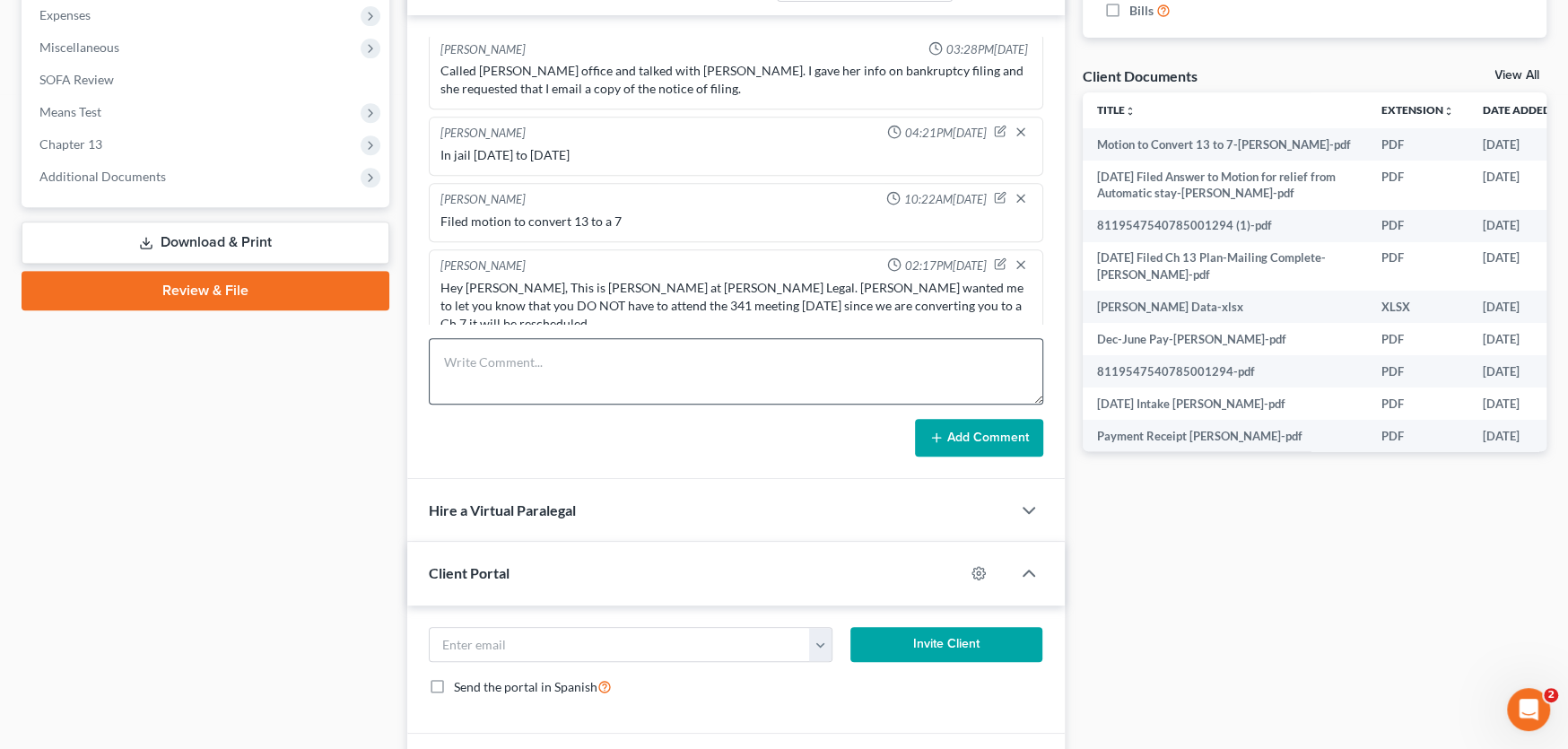
scroll to position [628, 0]
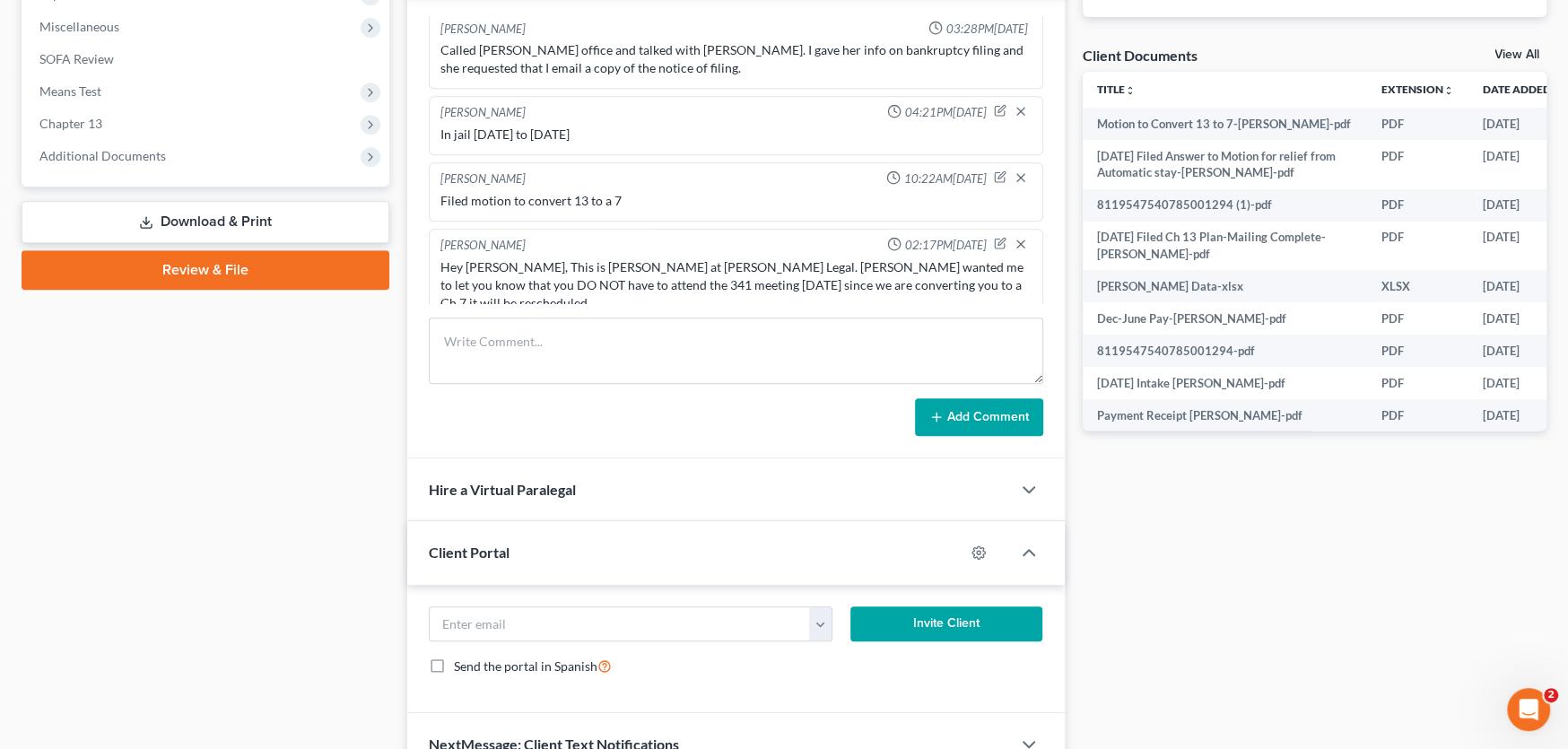
click at [984, 284] on div "Hey [PERSON_NAME], This is [PERSON_NAME] at [PERSON_NAME] Legal. [PERSON_NAME] …" at bounding box center [736, 285] width 591 height 53
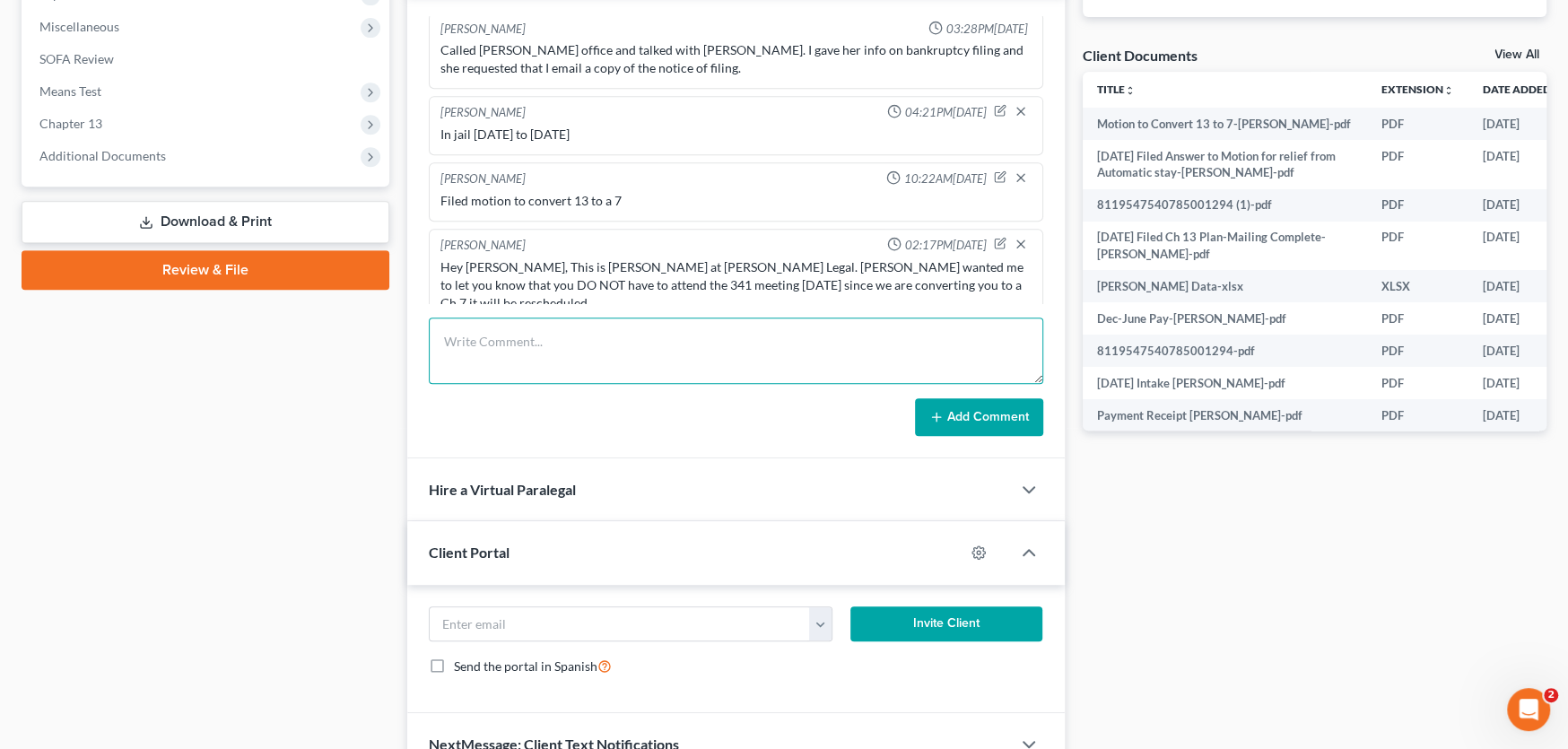
click at [613, 346] on textarea at bounding box center [736, 350] width 614 height 66
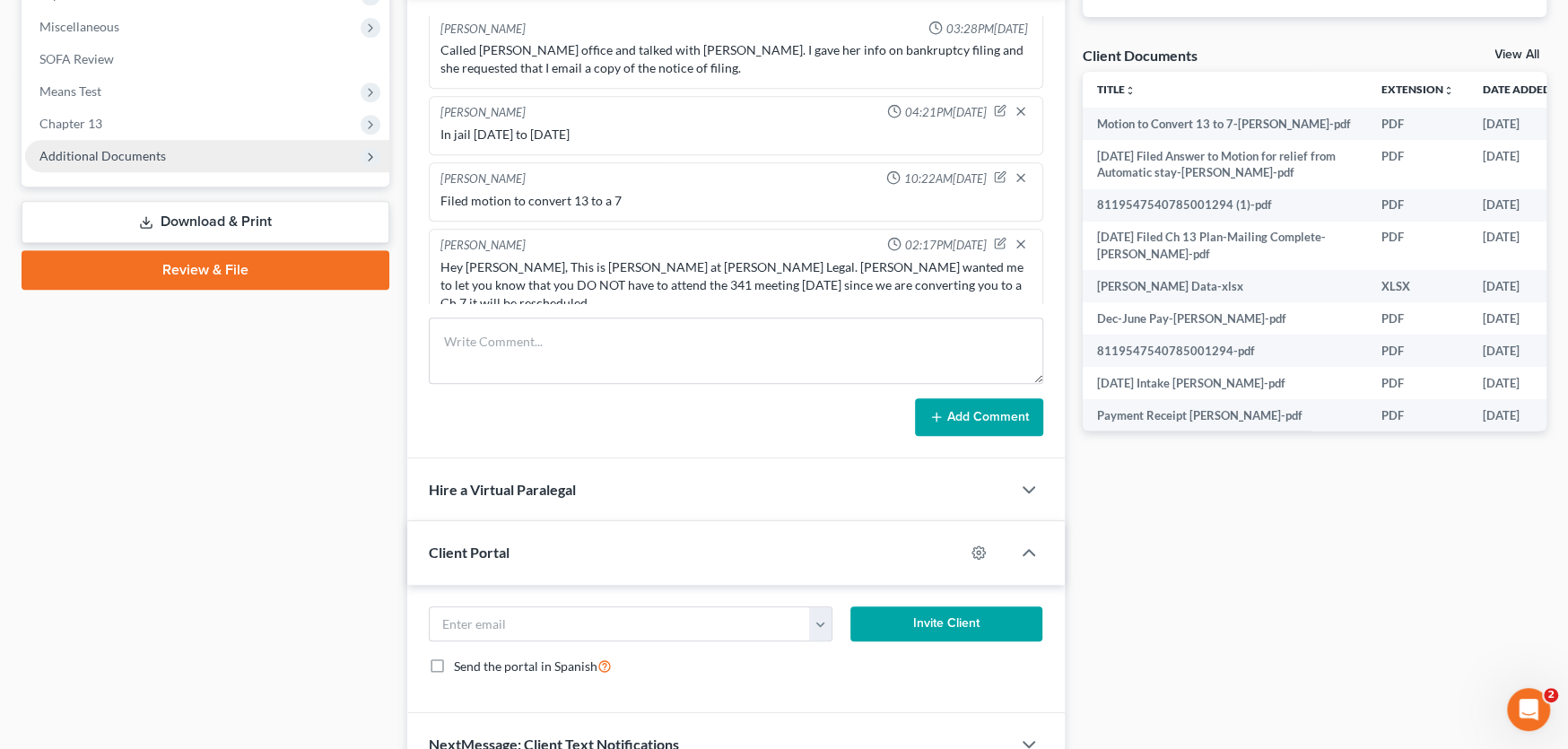
click at [119, 156] on span "Additional Documents" at bounding box center [103, 156] width 127 height 15
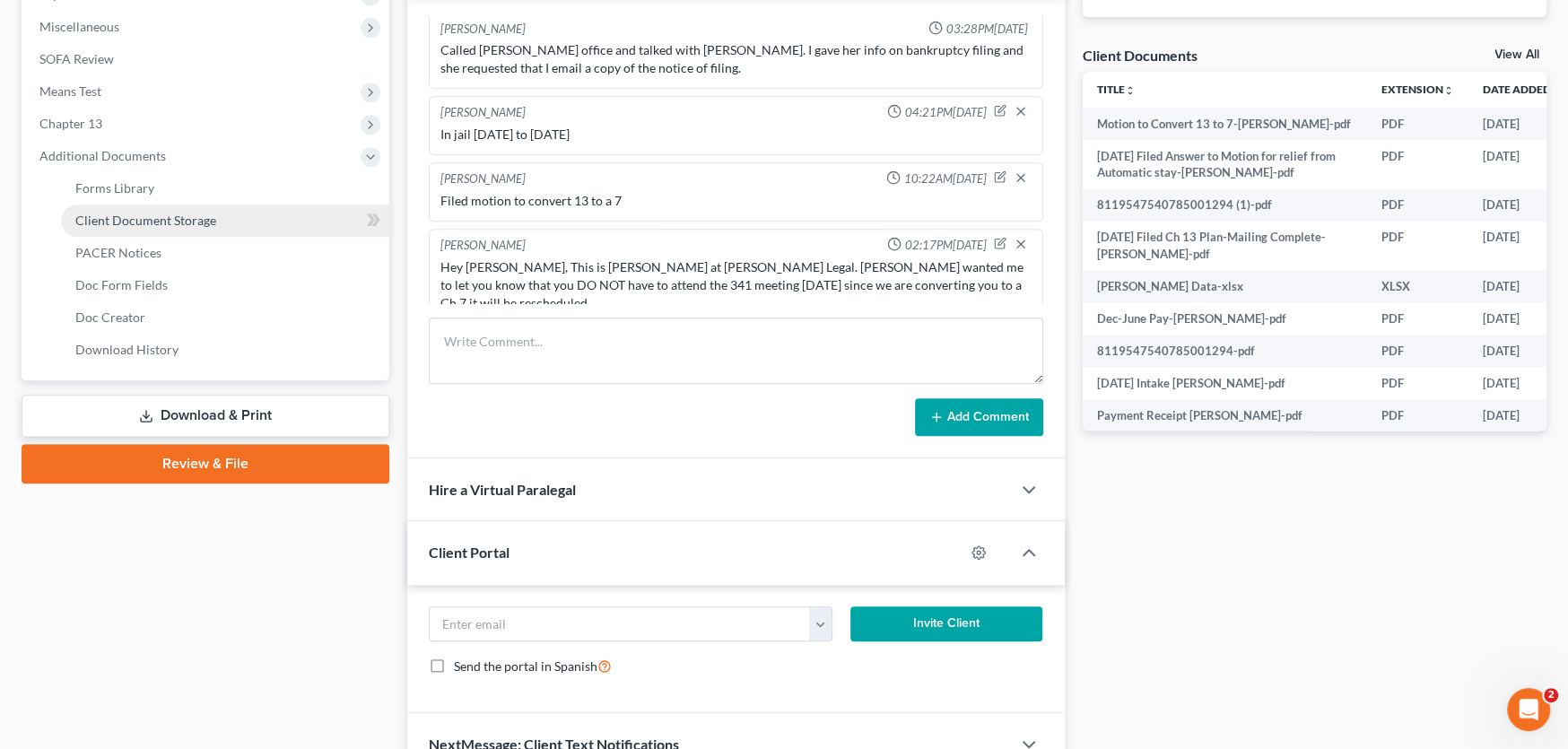
click at [138, 220] on span "Client Document Storage" at bounding box center [146, 220] width 141 height 15
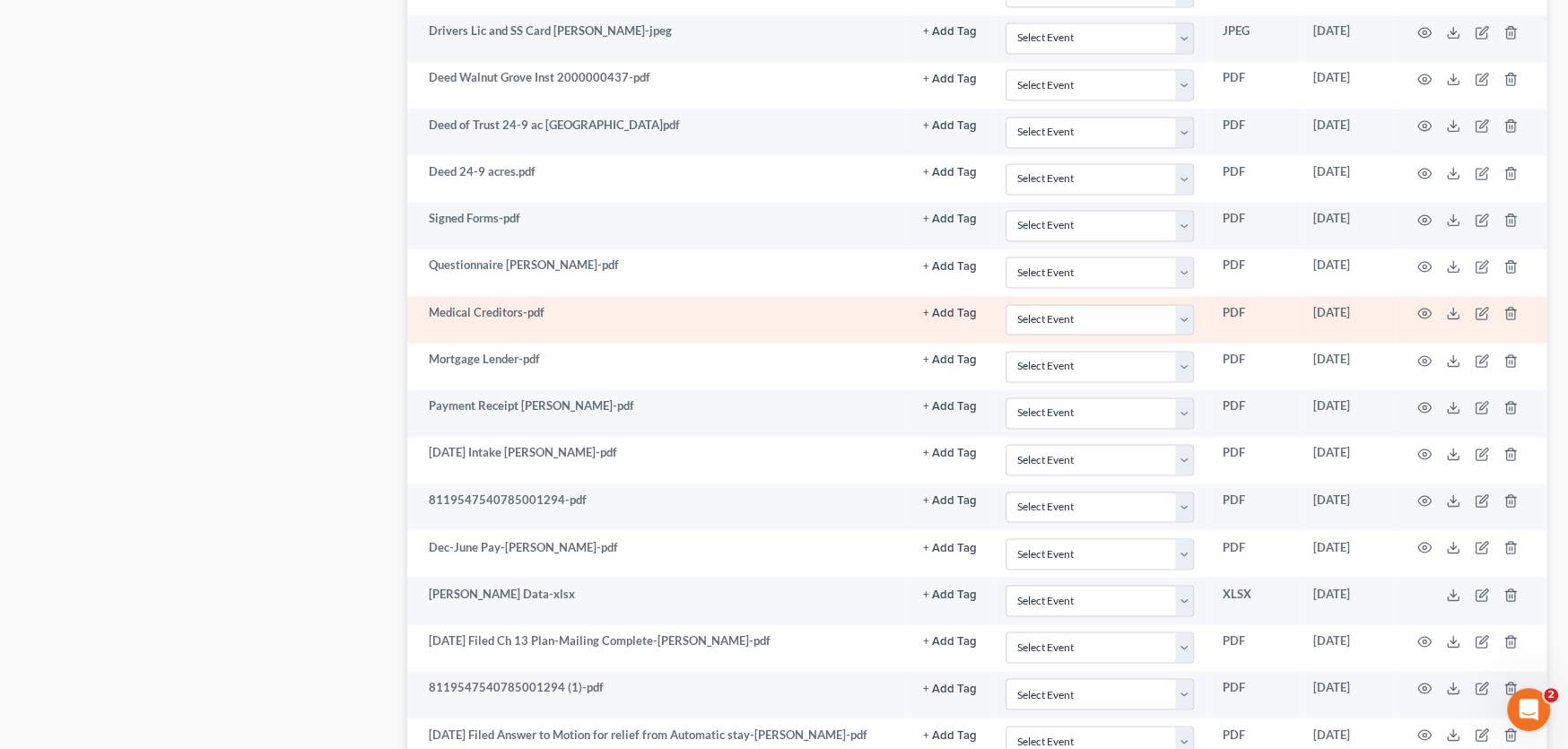
scroll to position [2343, 0]
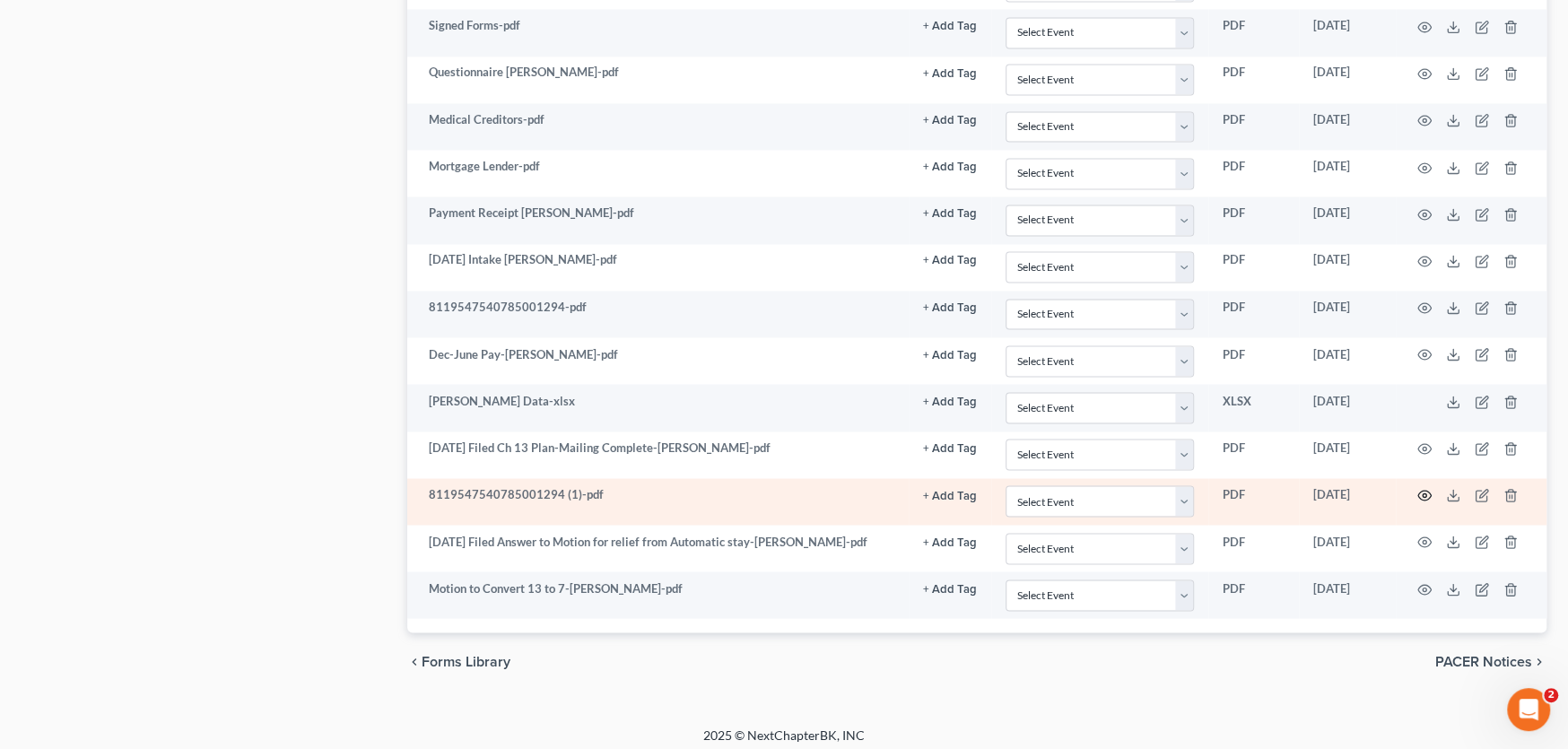
click at [1423, 488] on icon "button" at bounding box center [1425, 495] width 14 height 14
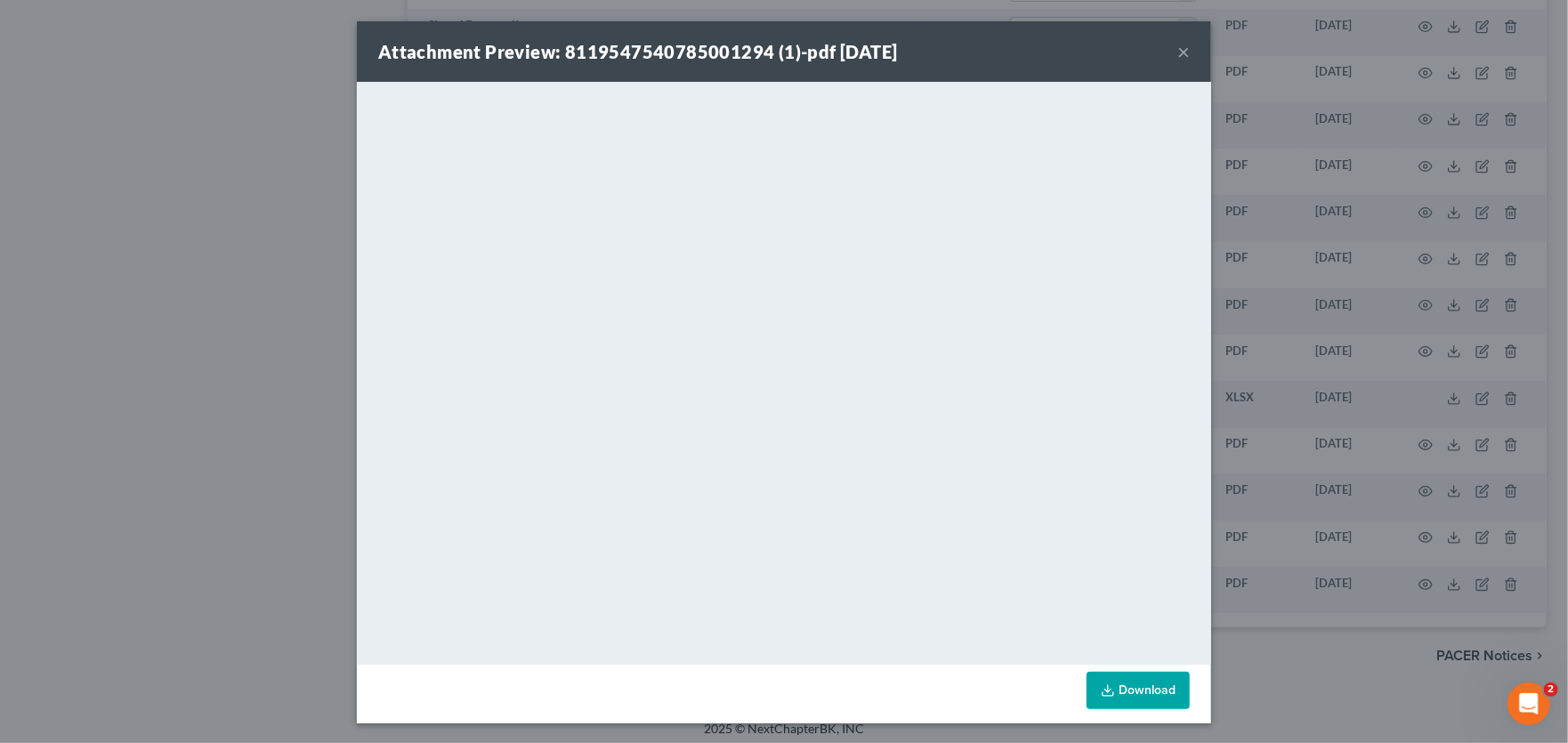
click at [1178, 50] on button "×" at bounding box center [1184, 52] width 13 height 22
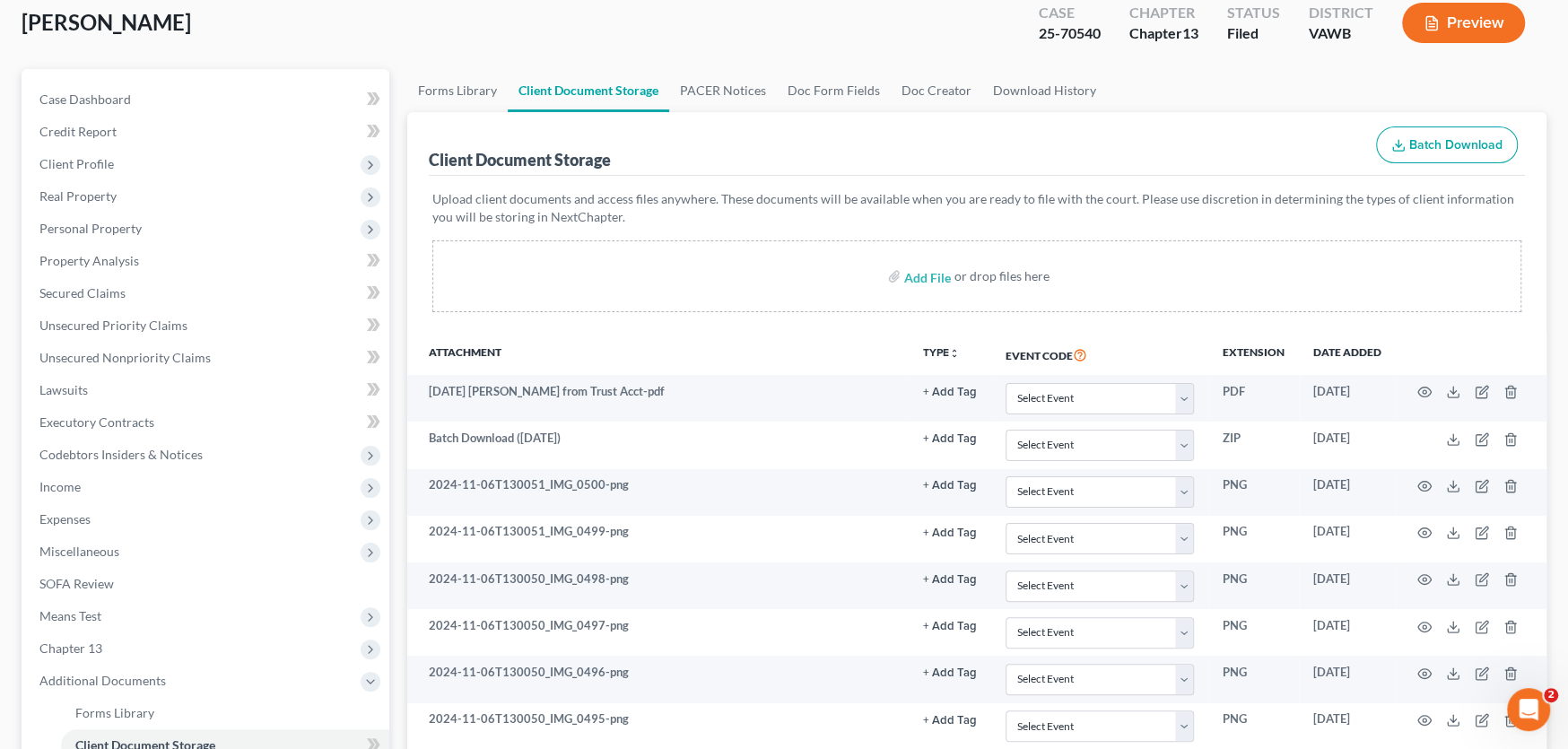
scroll to position [100, 0]
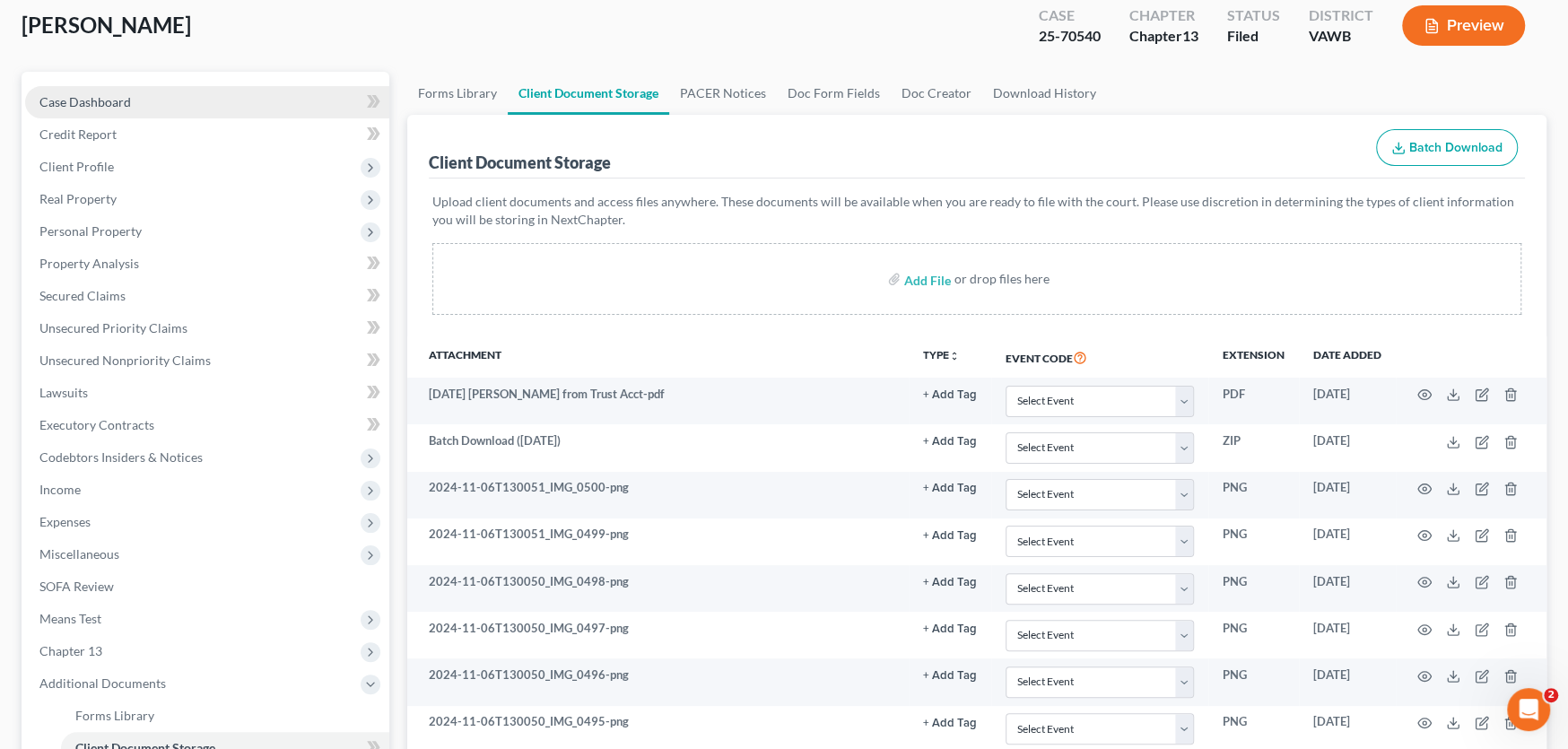
click at [79, 94] on span "Case Dashboard" at bounding box center [85, 101] width 91 height 15
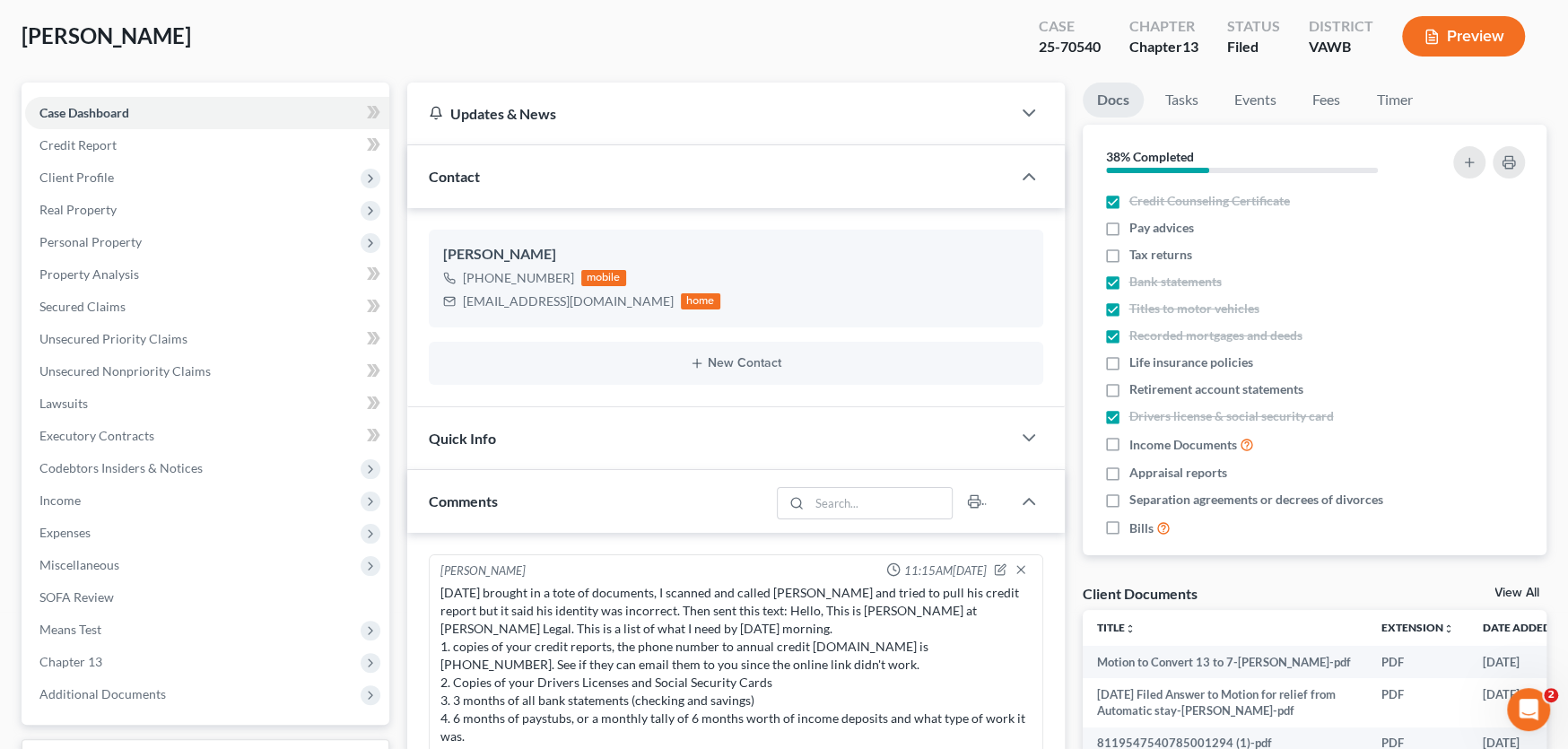
click at [470, 615] on div "[DATE] brought in a tote of documents, I scanned and called [PERSON_NAME] and t…" at bounding box center [736, 674] width 591 height 179
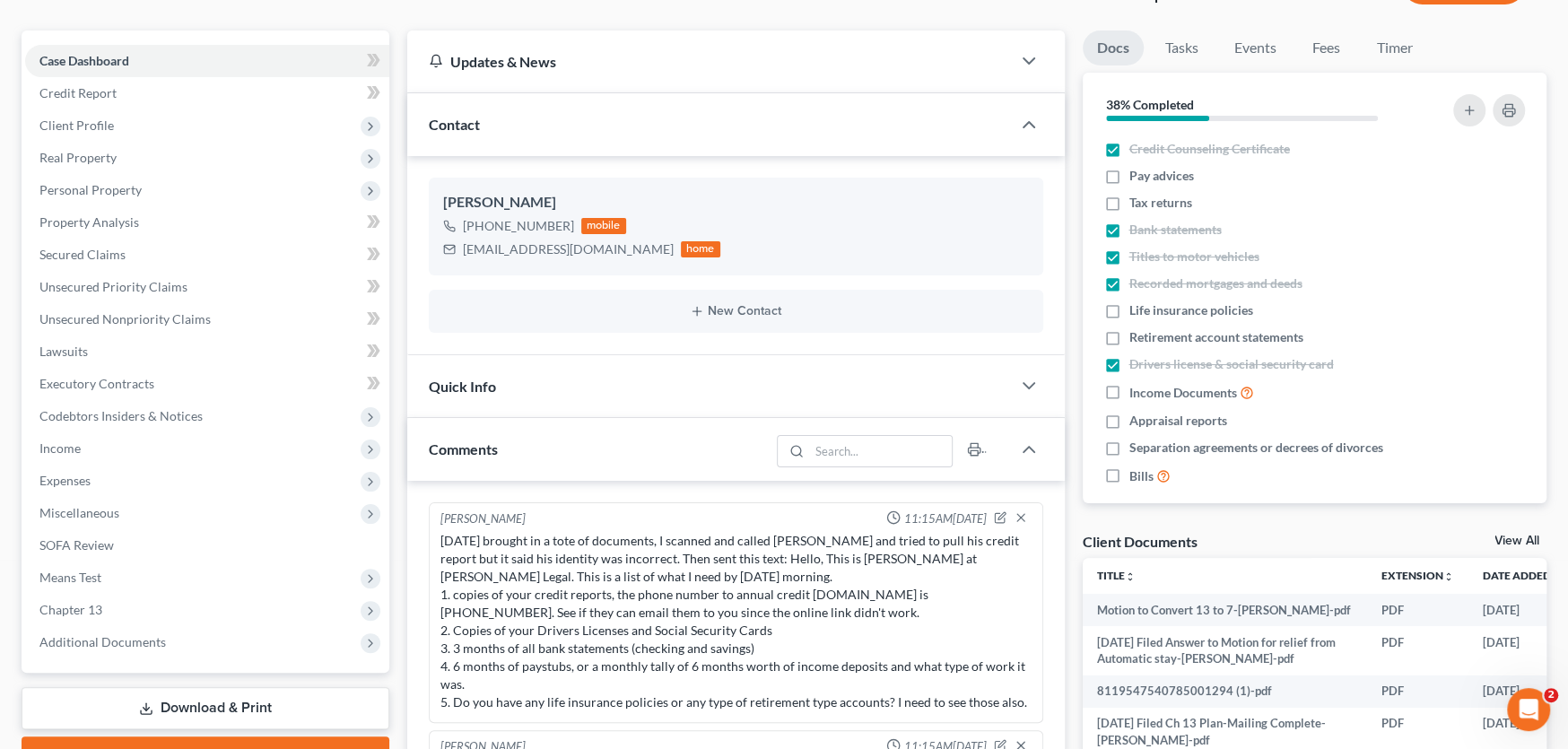
scroll to position [92, 0]
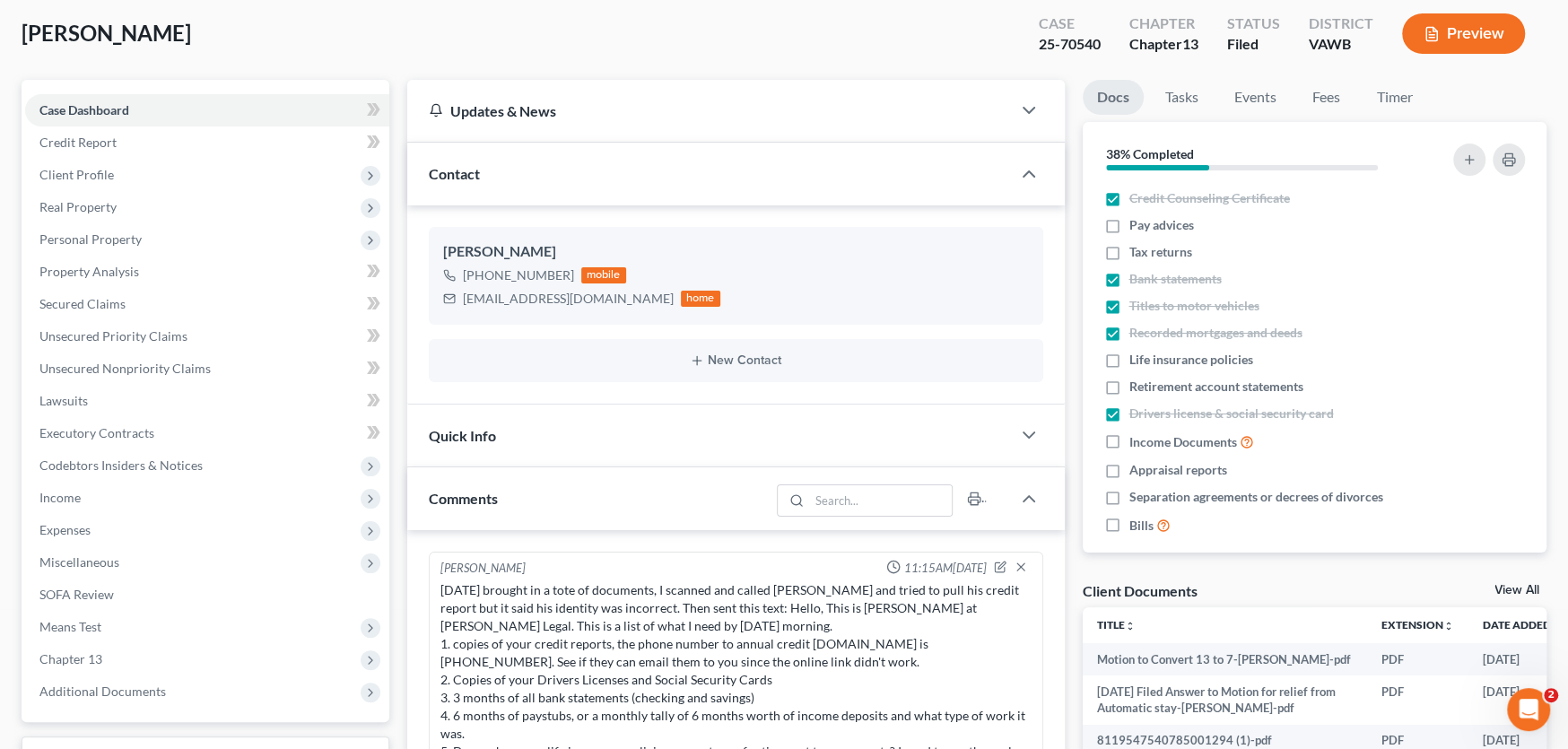
click at [660, 622] on div "11-4-2024 brought in a tote of documents, I scanned and called Jeremy and tried…" at bounding box center [736, 671] width 591 height 179
click at [329, 643] on span "Chapter 13" at bounding box center [207, 659] width 365 height 33
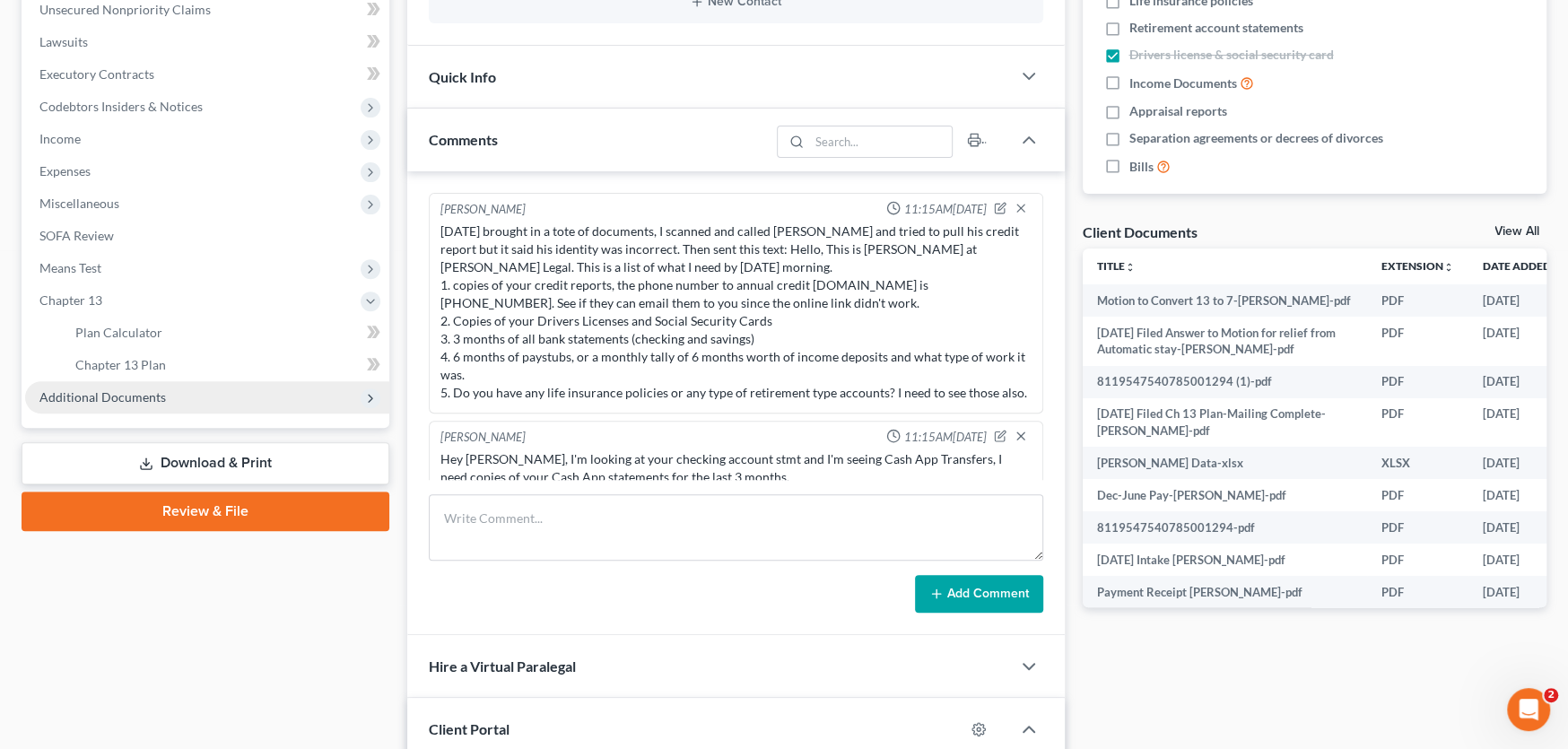
click at [115, 389] on span "Additional Documents" at bounding box center [103, 396] width 127 height 15
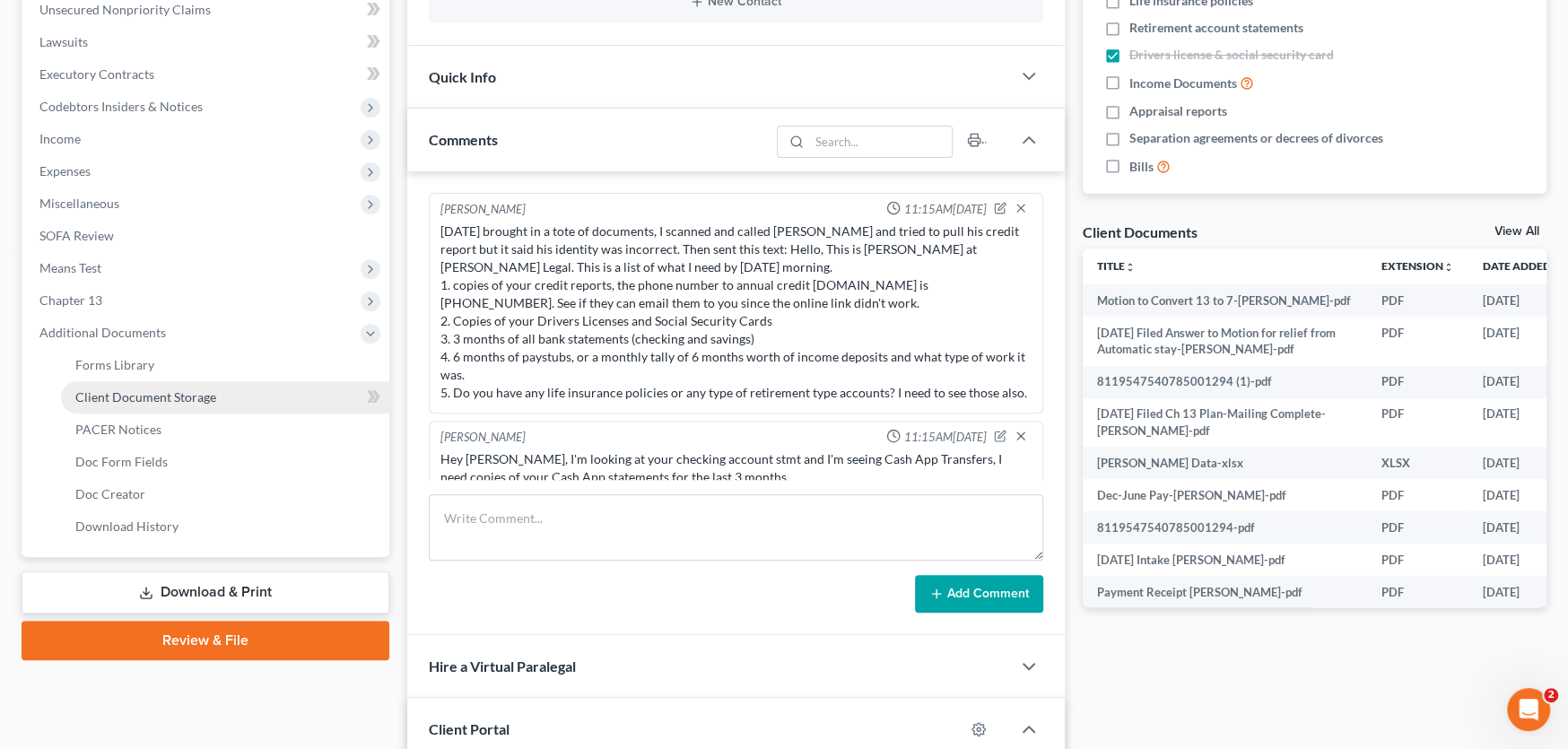
click at [141, 393] on span "Client Document Storage" at bounding box center [146, 396] width 141 height 15
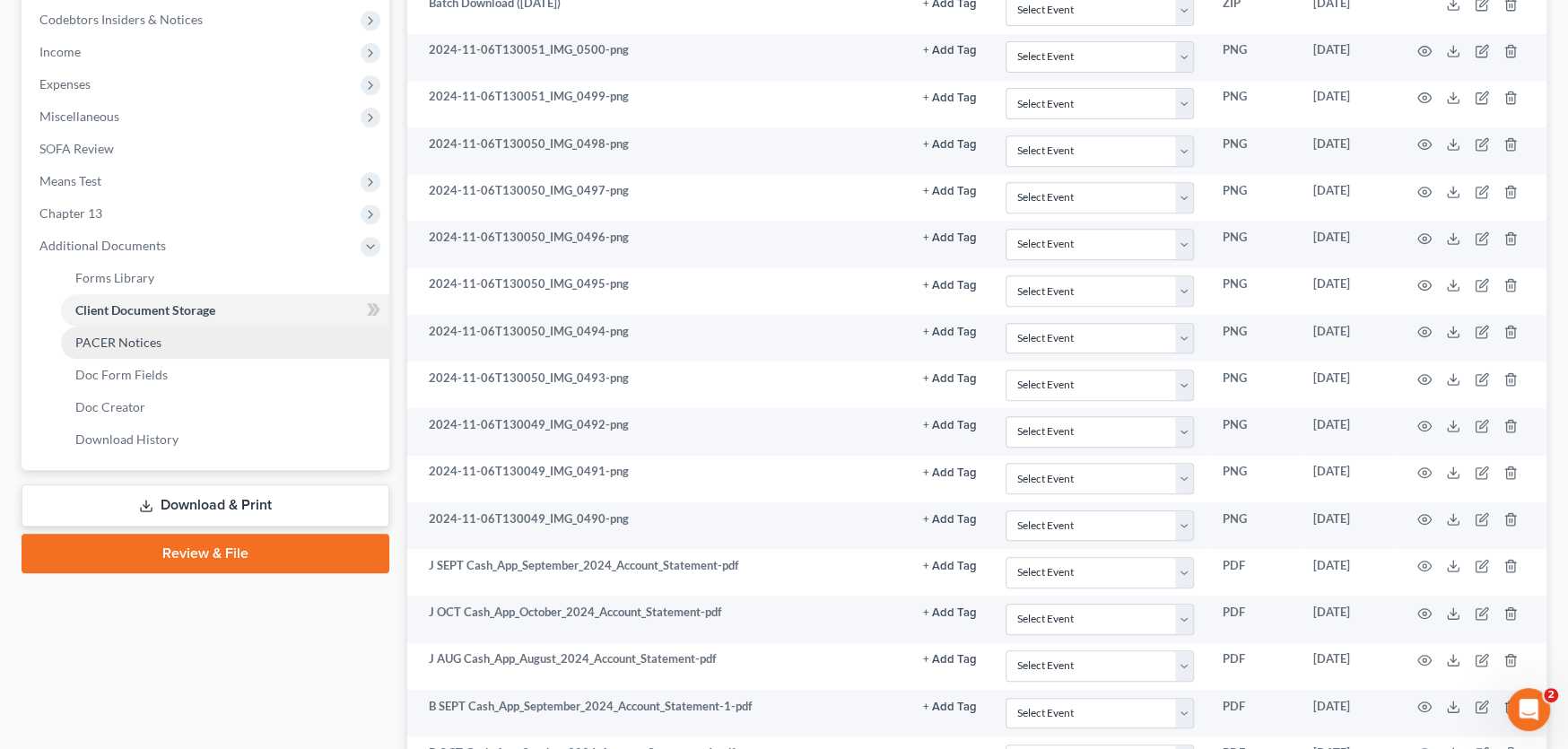
click at [128, 344] on span "PACER Notices" at bounding box center [118, 342] width 86 height 15
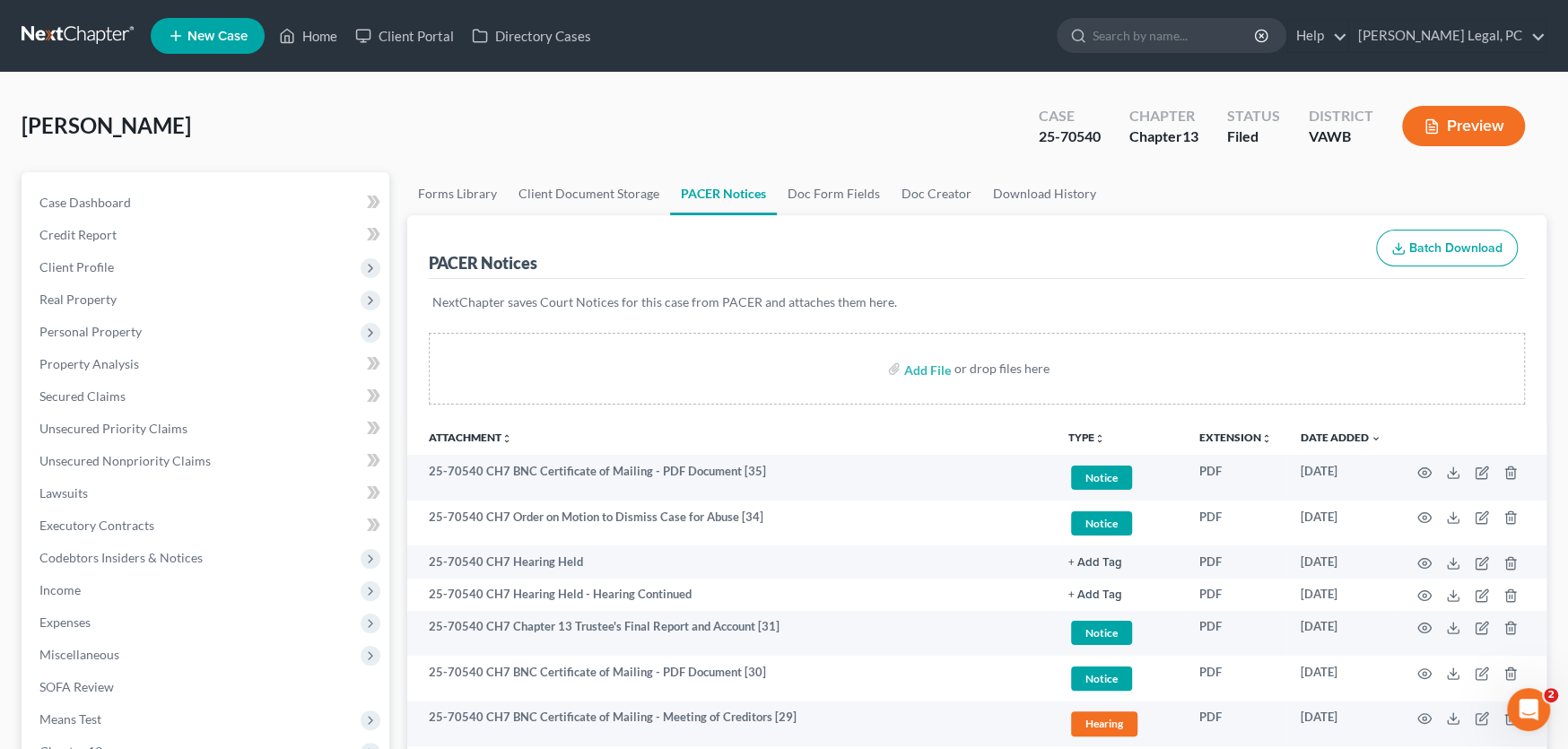
click at [81, 34] on link at bounding box center [79, 36] width 115 height 33
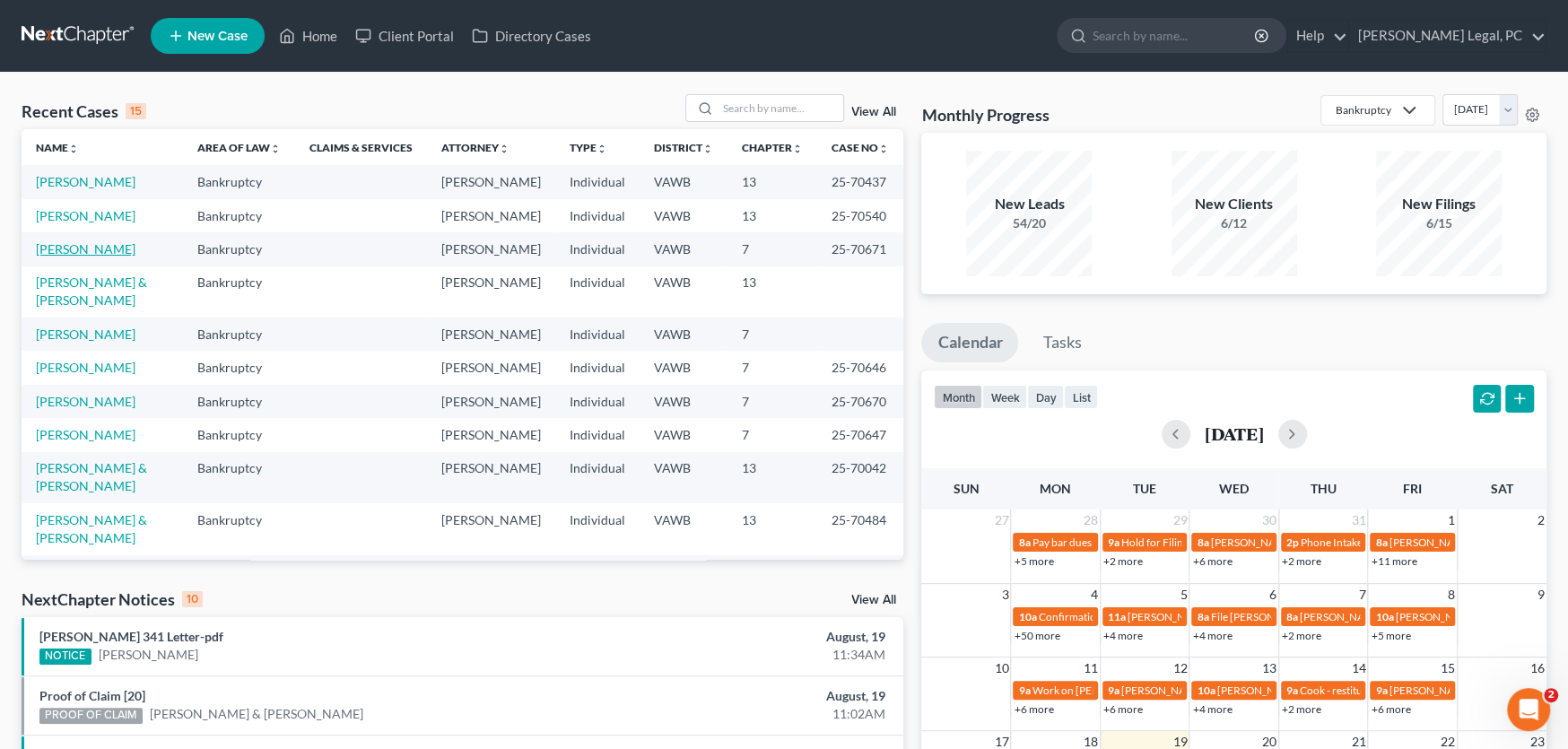
click at [84, 251] on link "[PERSON_NAME]" at bounding box center [86, 249] width 100 height 15
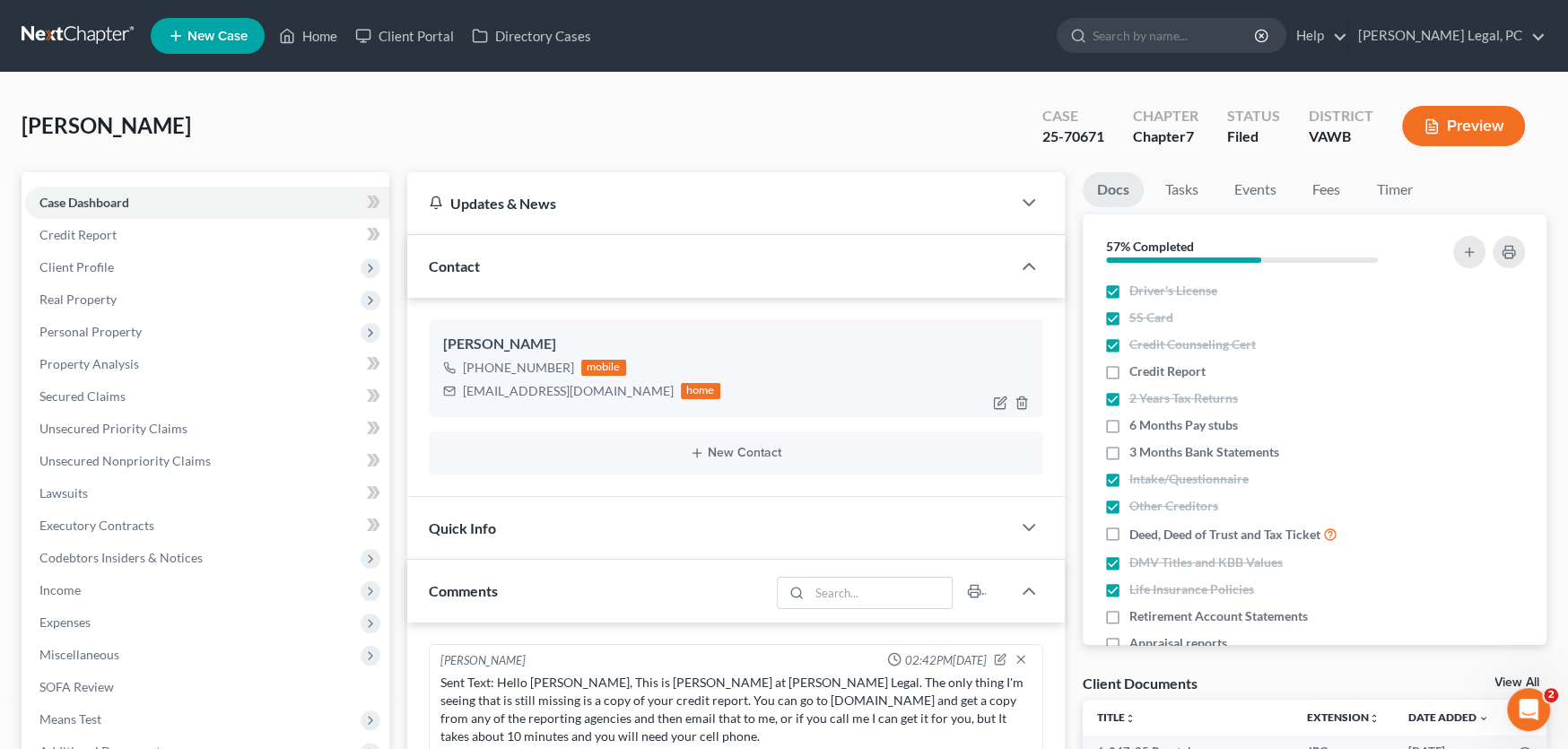
scroll to position [399, 0]
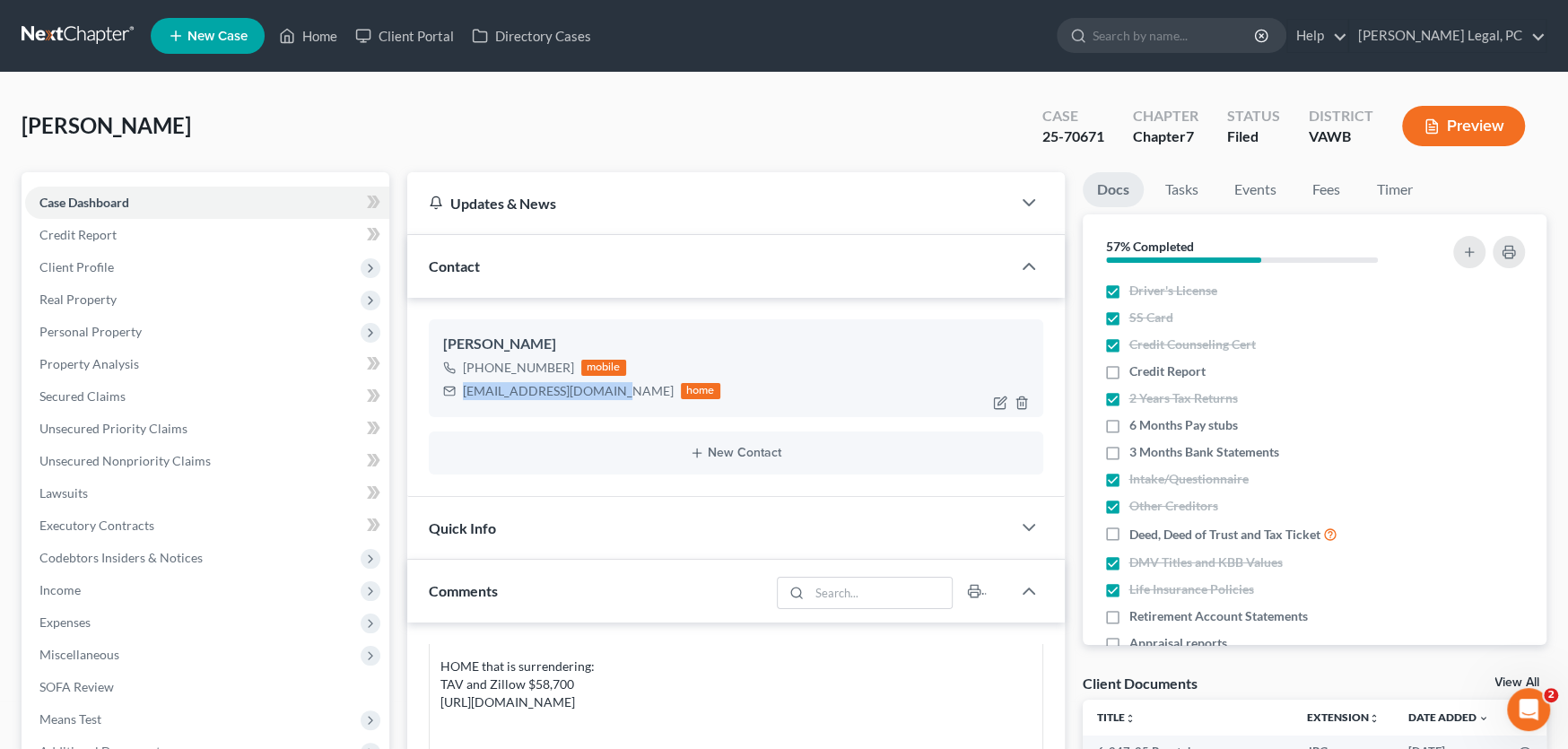
drag, startPoint x: 616, startPoint y: 393, endPoint x: 446, endPoint y: 393, distance: 170.0
click at [446, 393] on div "[EMAIL_ADDRESS][DOMAIN_NAME] home" at bounding box center [582, 391] width 277 height 24
copy div "[EMAIL_ADDRESS][DOMAIN_NAME]"
click at [85, 200] on span "Case Dashboard" at bounding box center [84, 202] width 90 height 15
click at [86, 26] on link at bounding box center [79, 36] width 115 height 33
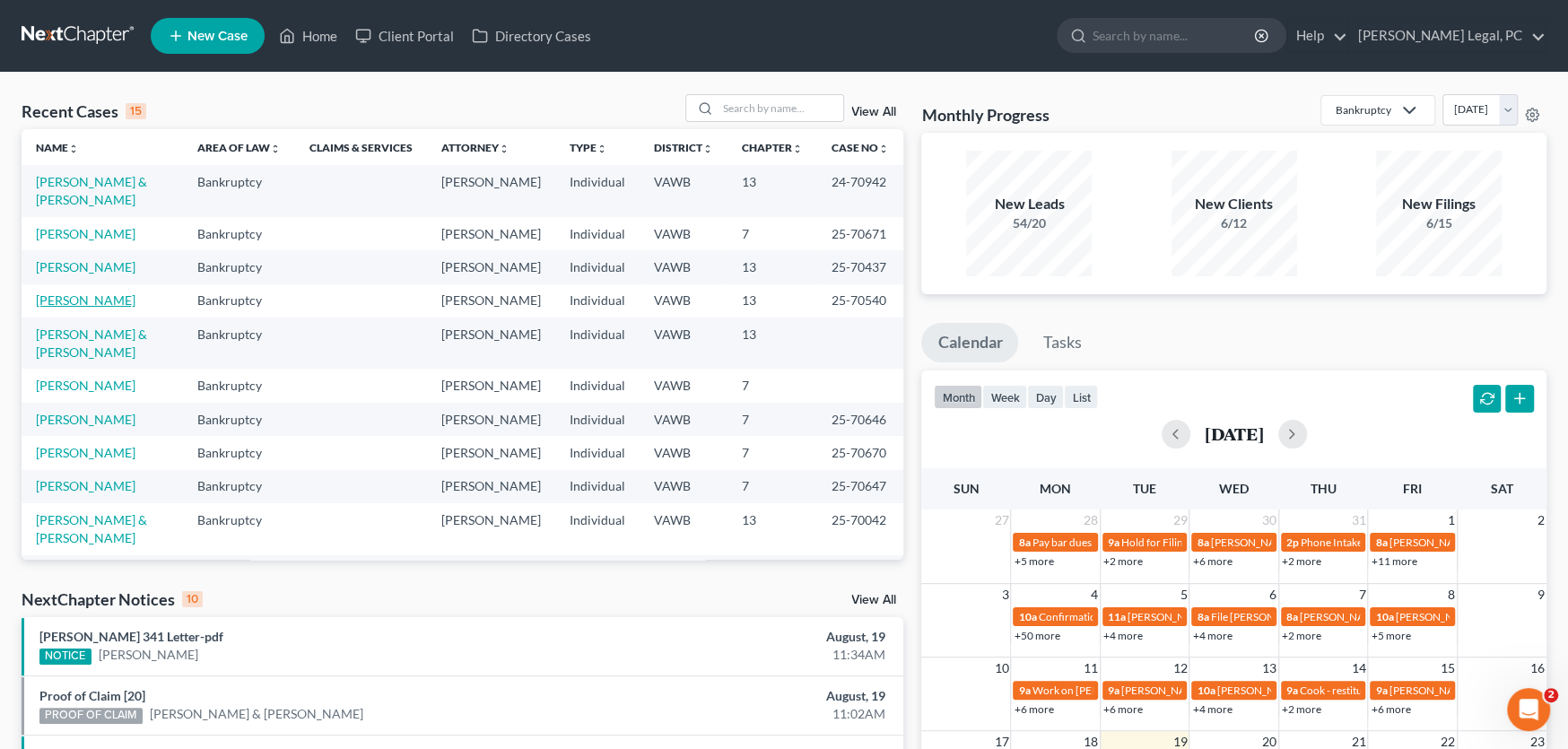
click at [69, 292] on link "[PERSON_NAME]" at bounding box center [86, 299] width 100 height 15
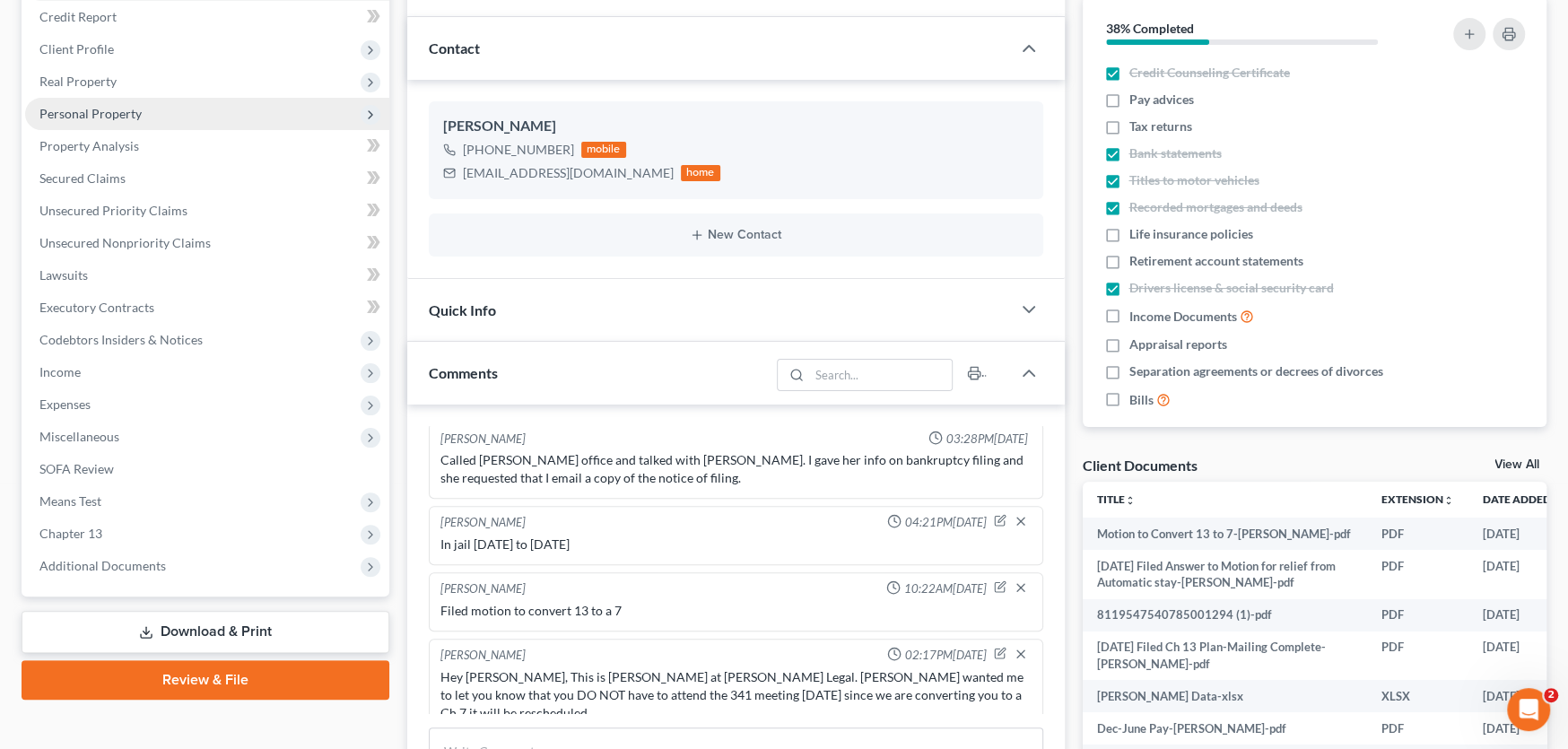
scroll to position [269, 0]
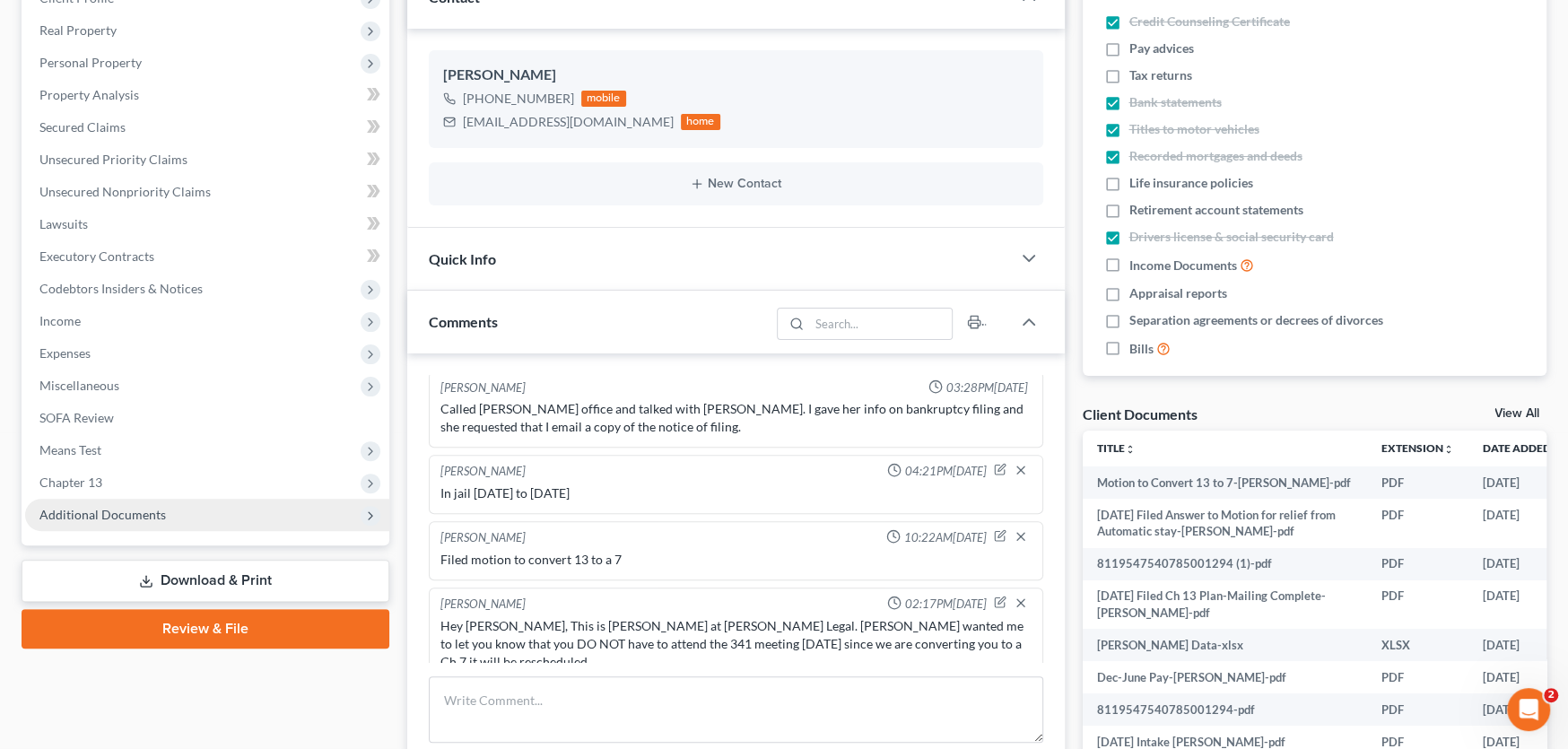
click at [91, 513] on span "Additional Documents" at bounding box center [103, 514] width 127 height 15
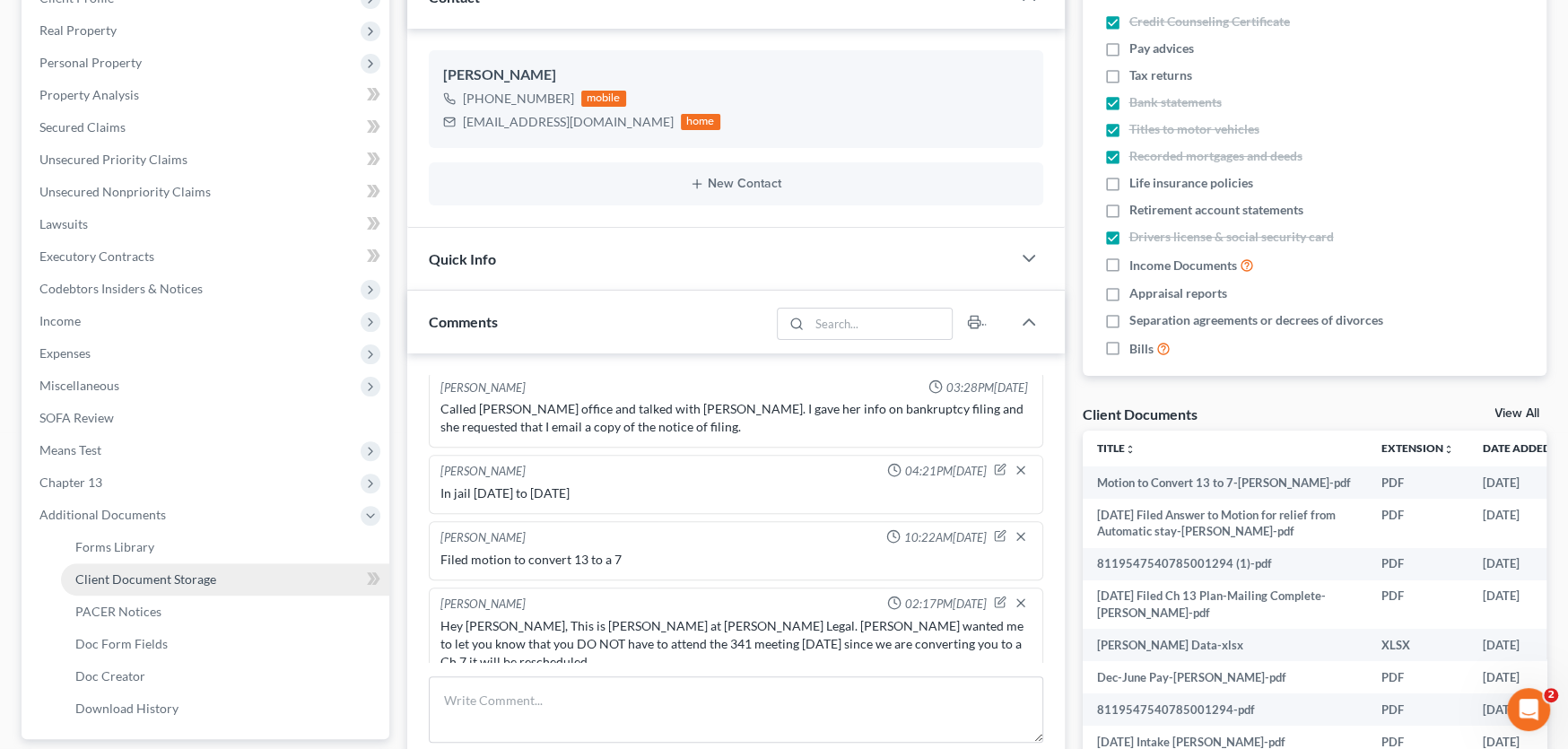
click at [126, 573] on span "Client Document Storage" at bounding box center [146, 579] width 141 height 15
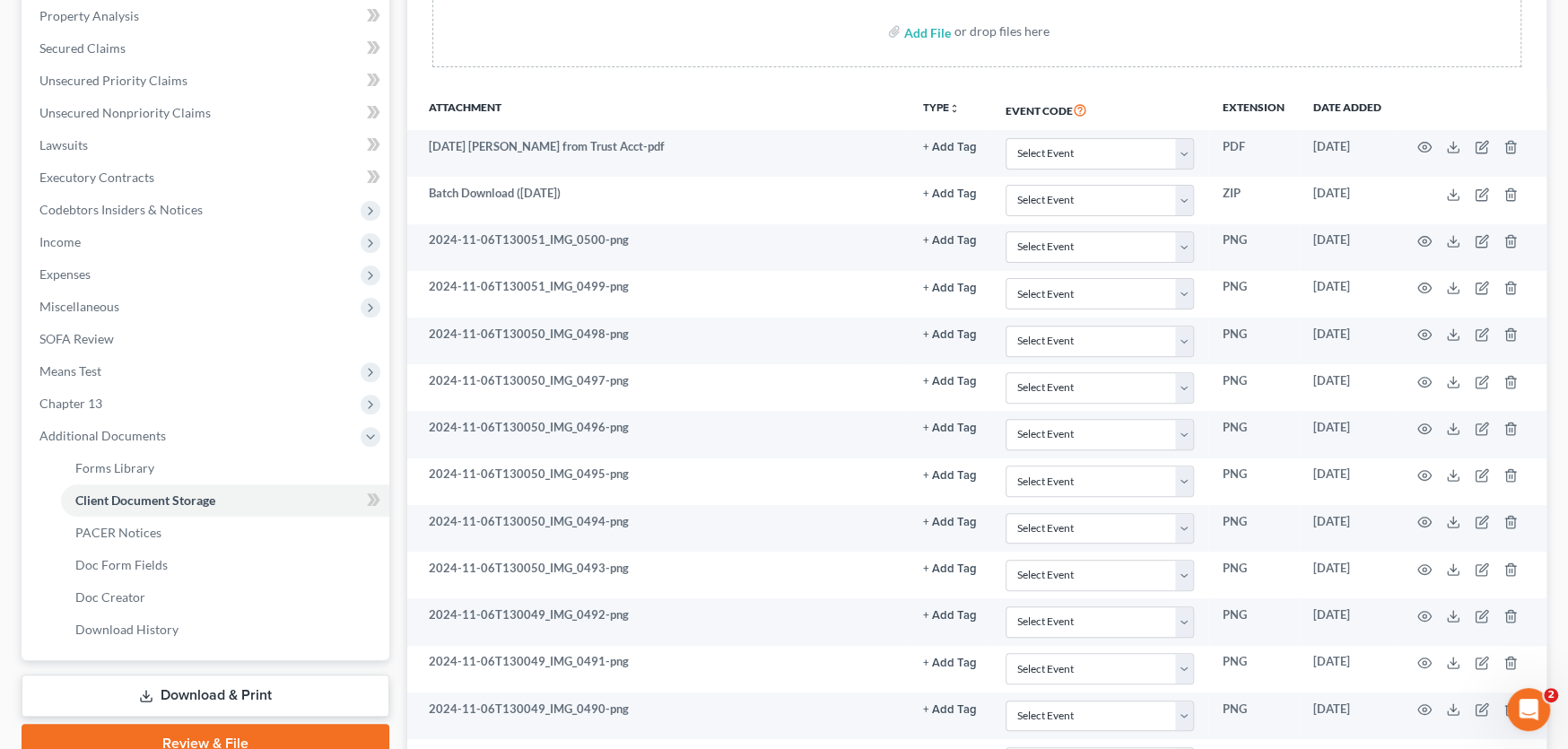
scroll to position [359, 0]
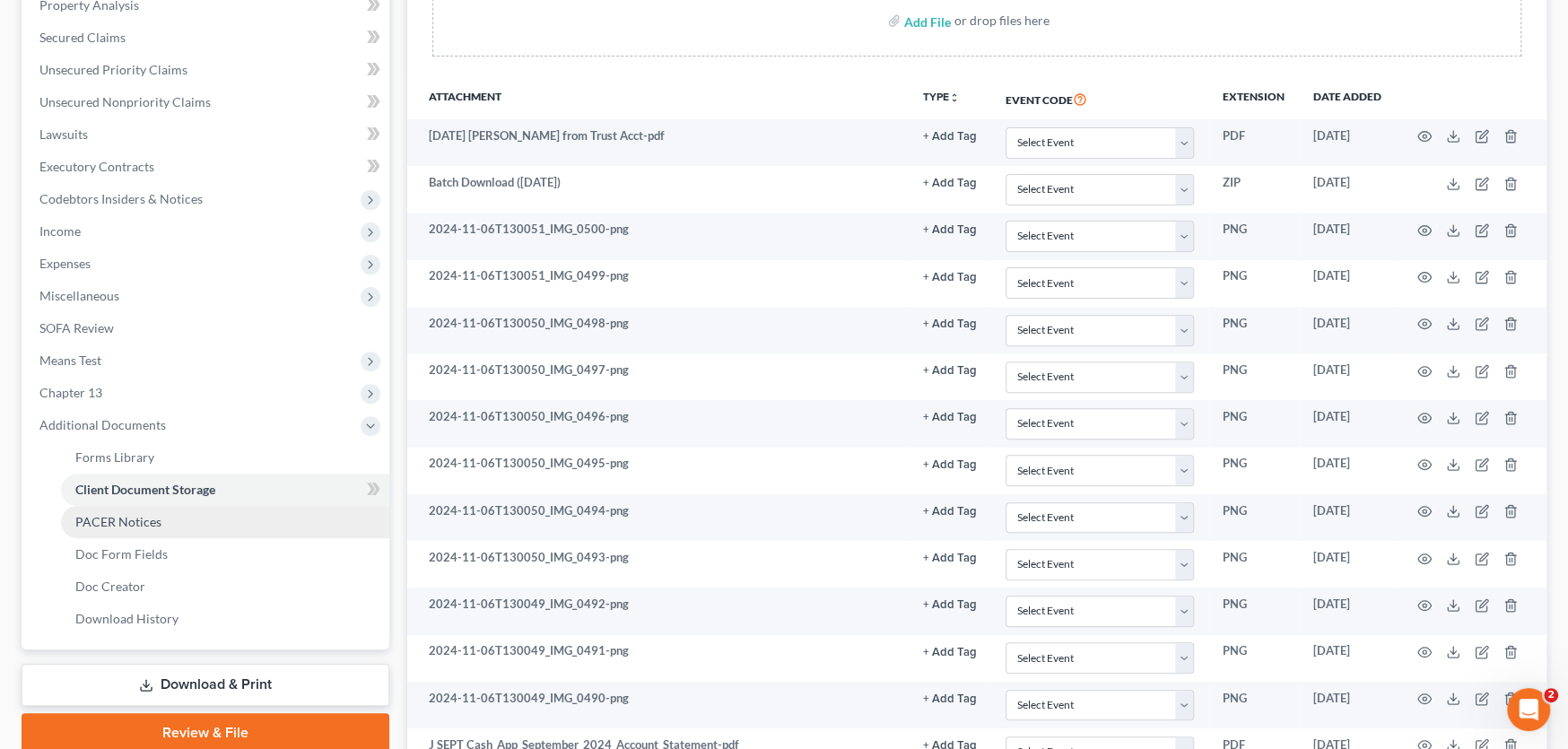
click at [104, 519] on span "PACER Notices" at bounding box center [118, 521] width 86 height 15
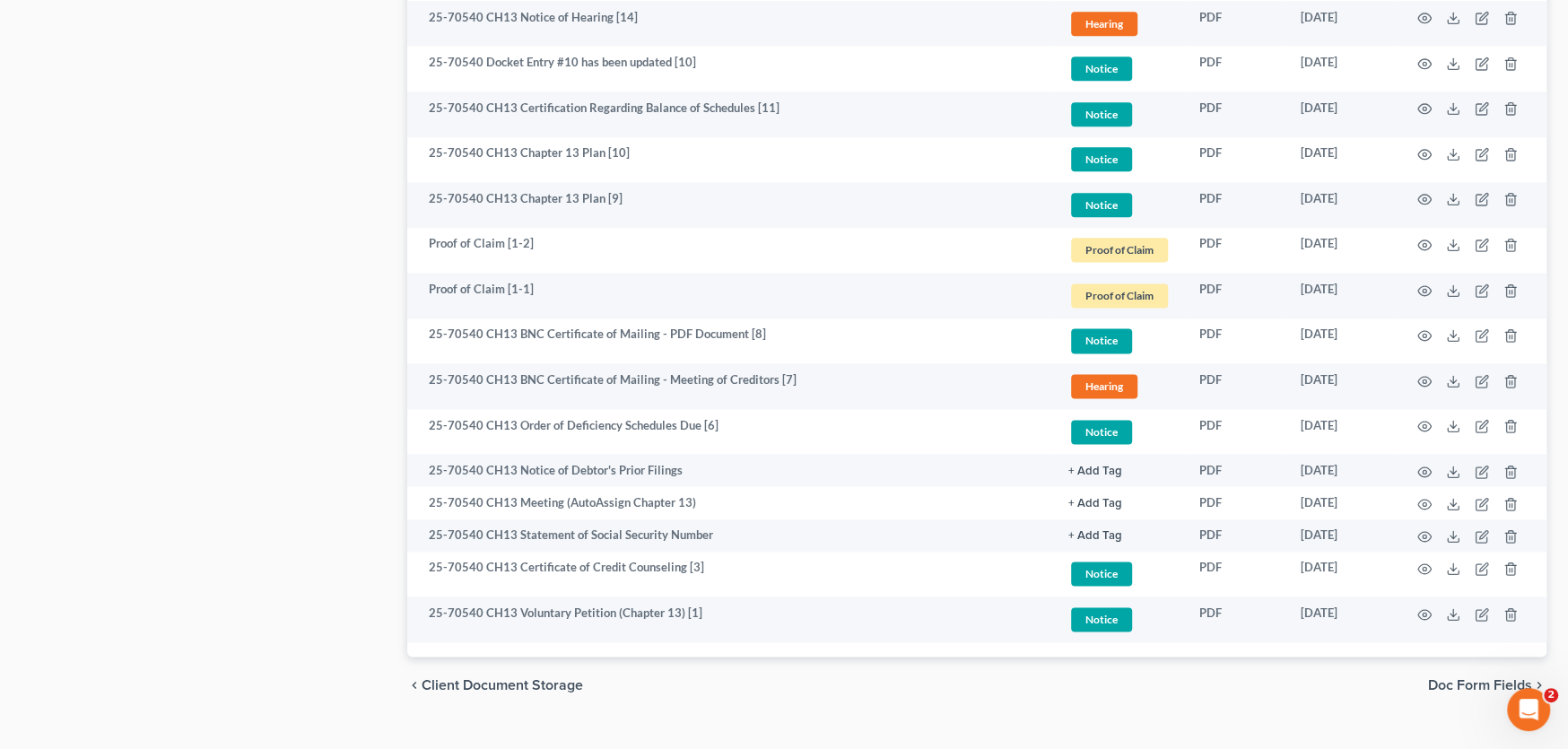
scroll to position [1792, 0]
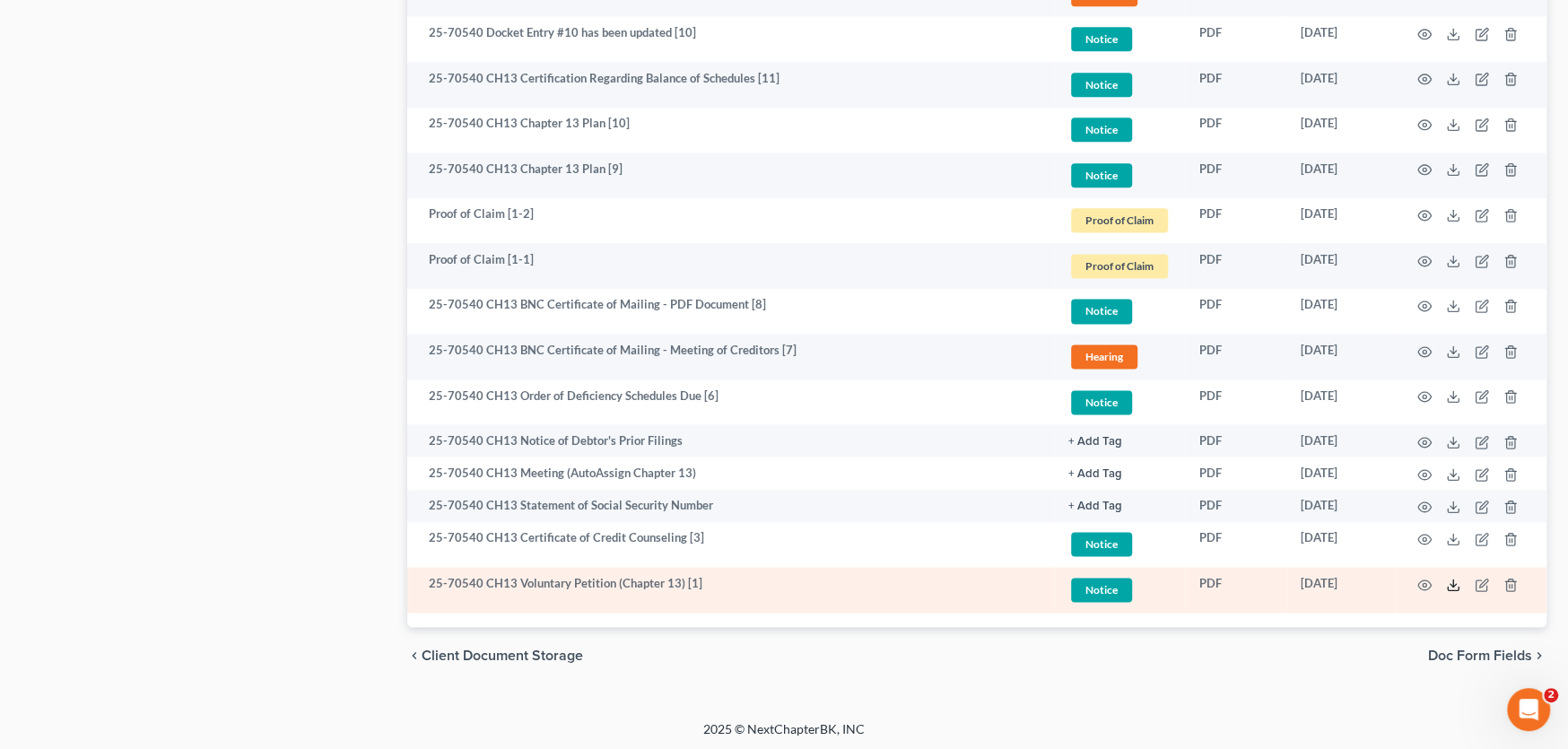
click at [1450, 582] on icon at bounding box center [1453, 585] width 14 height 14
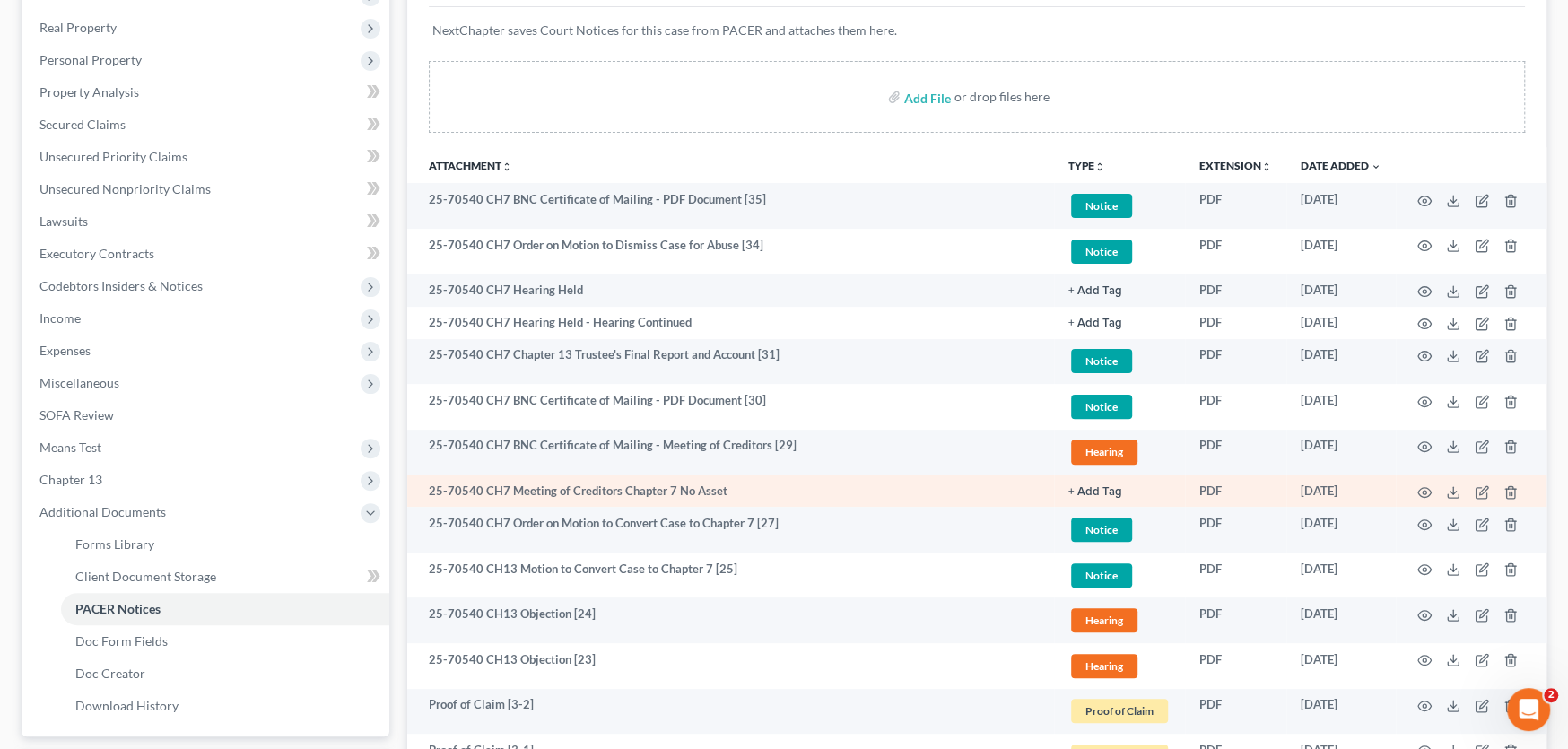
scroll to position [357, 0]
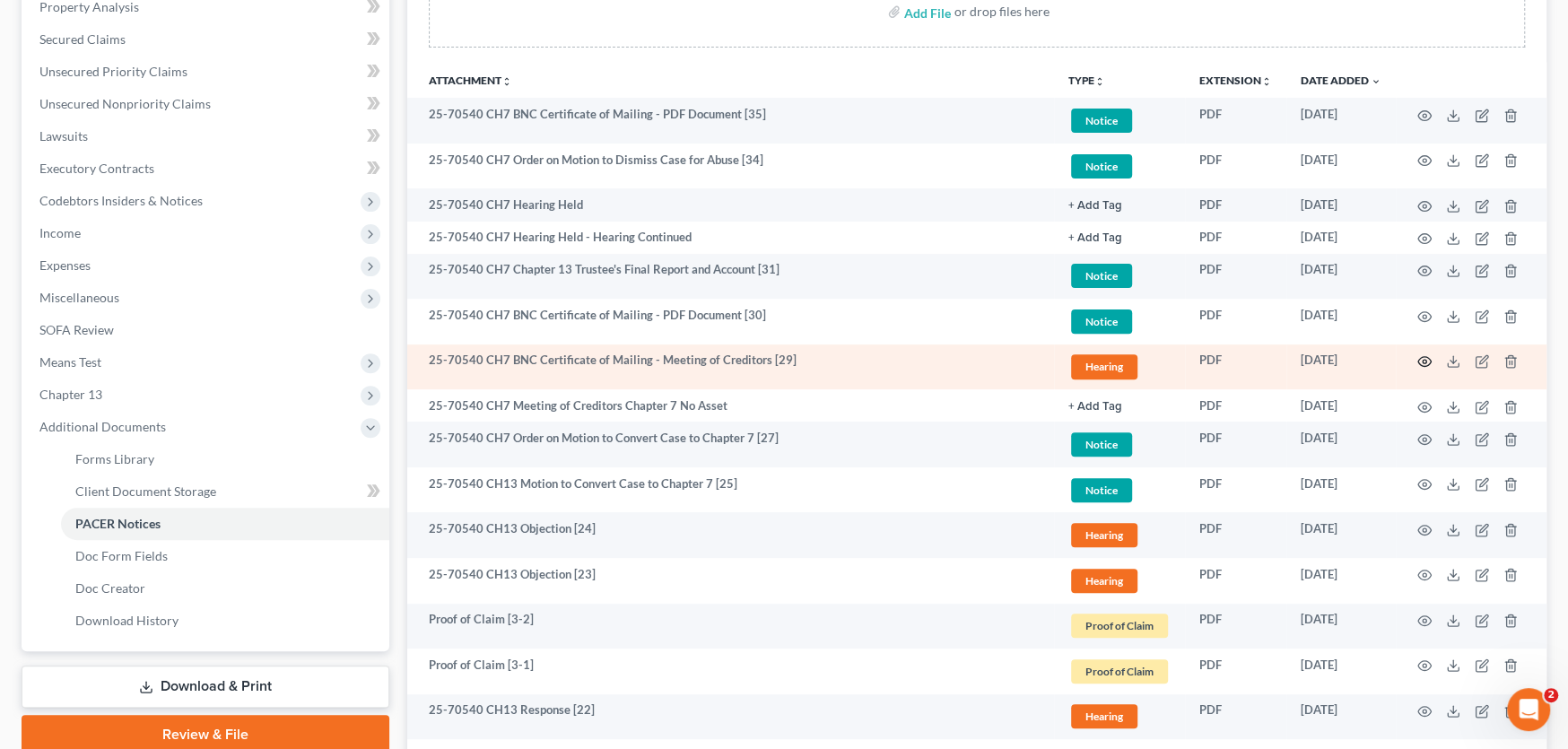
click at [1423, 362] on icon "button" at bounding box center [1425, 362] width 14 height 14
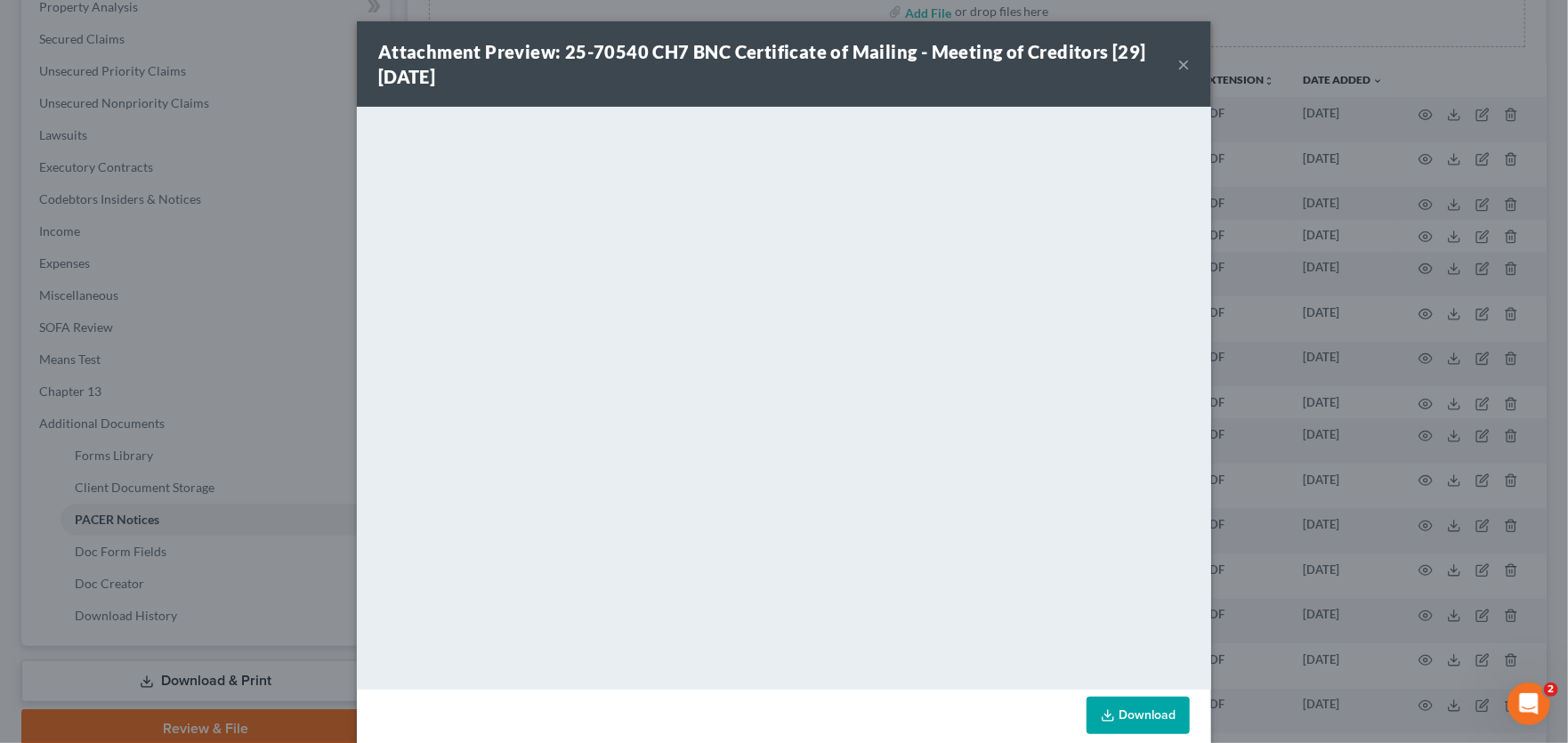
click at [1178, 59] on button "×" at bounding box center [1184, 64] width 13 height 22
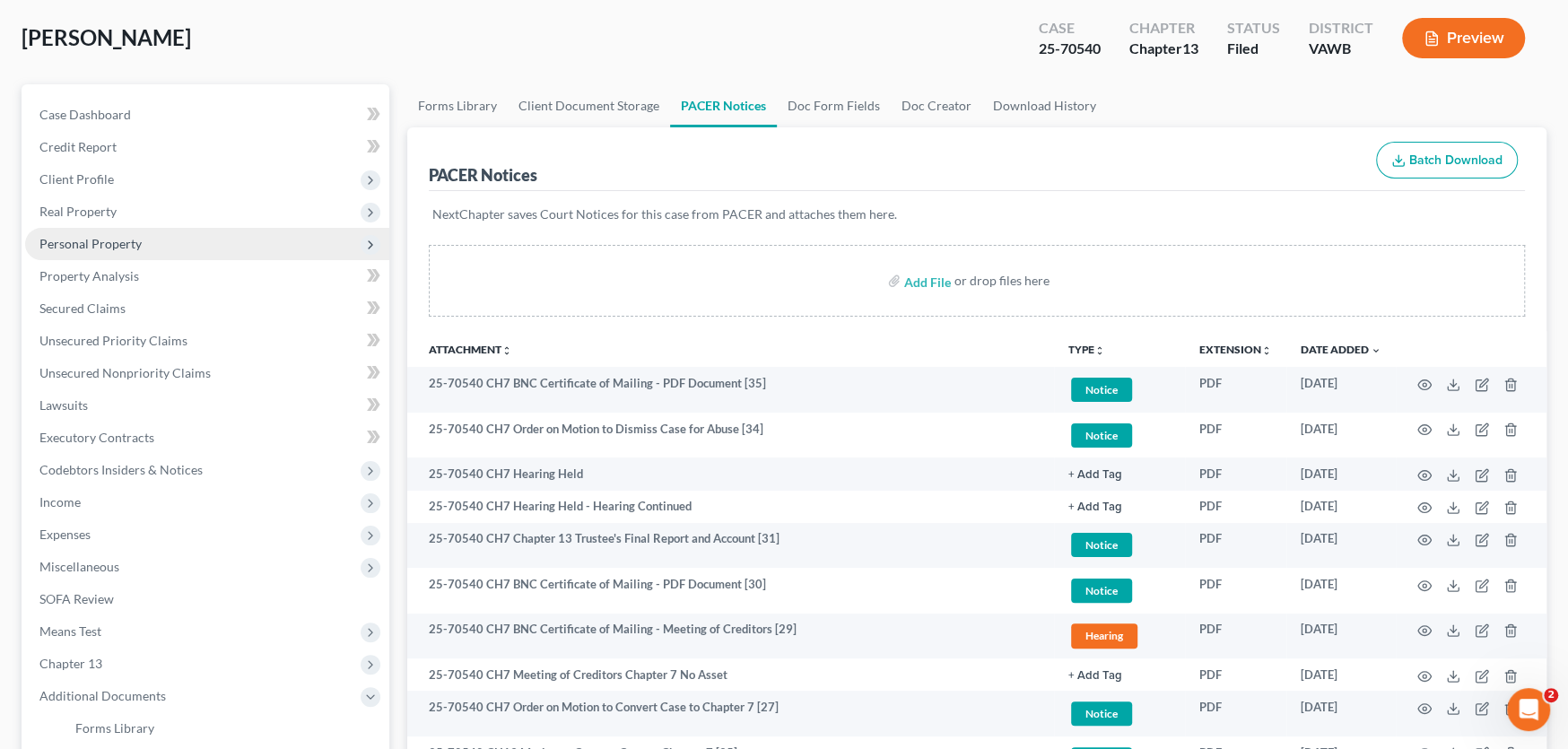
scroll to position [0, 0]
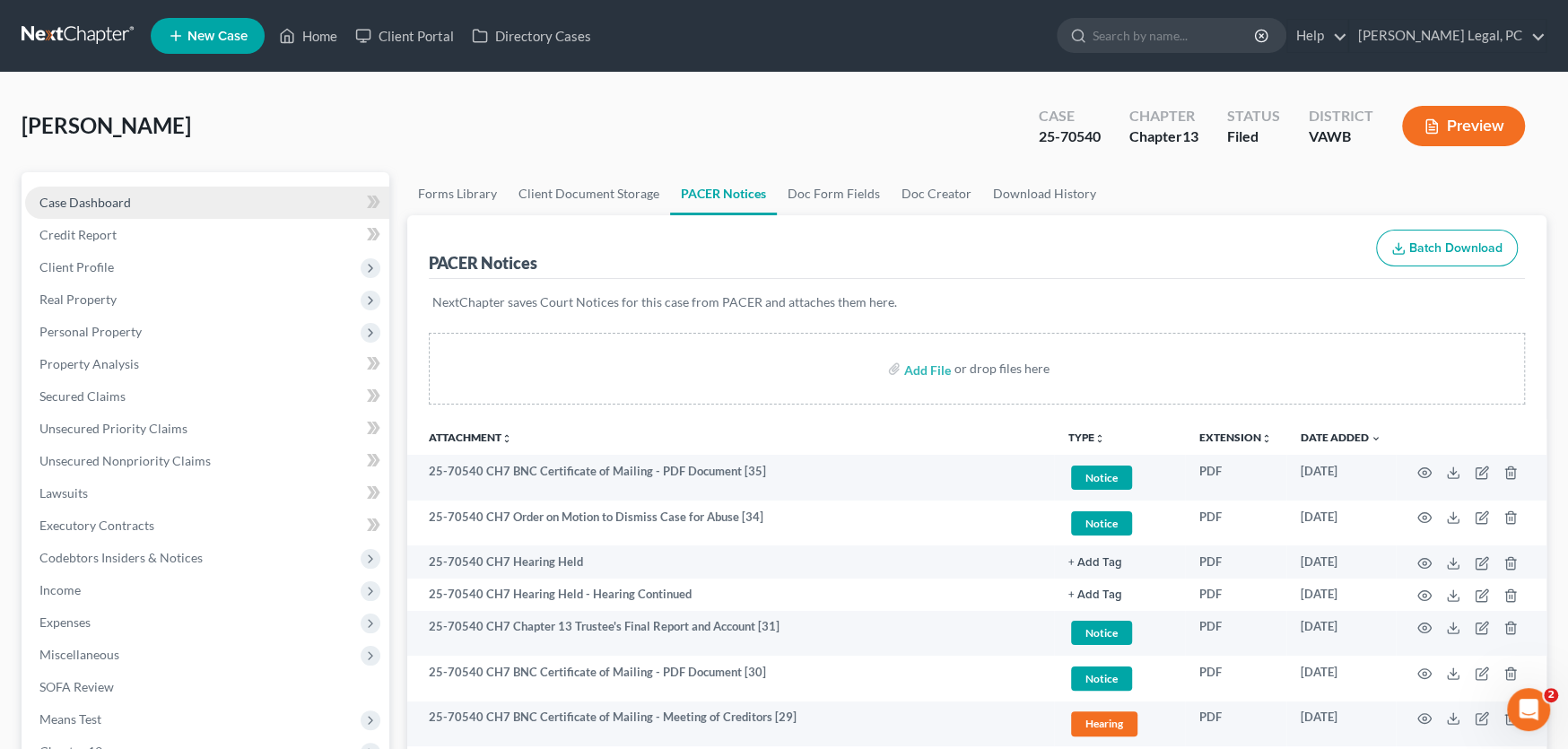
click at [98, 199] on span "Case Dashboard" at bounding box center [85, 202] width 91 height 15
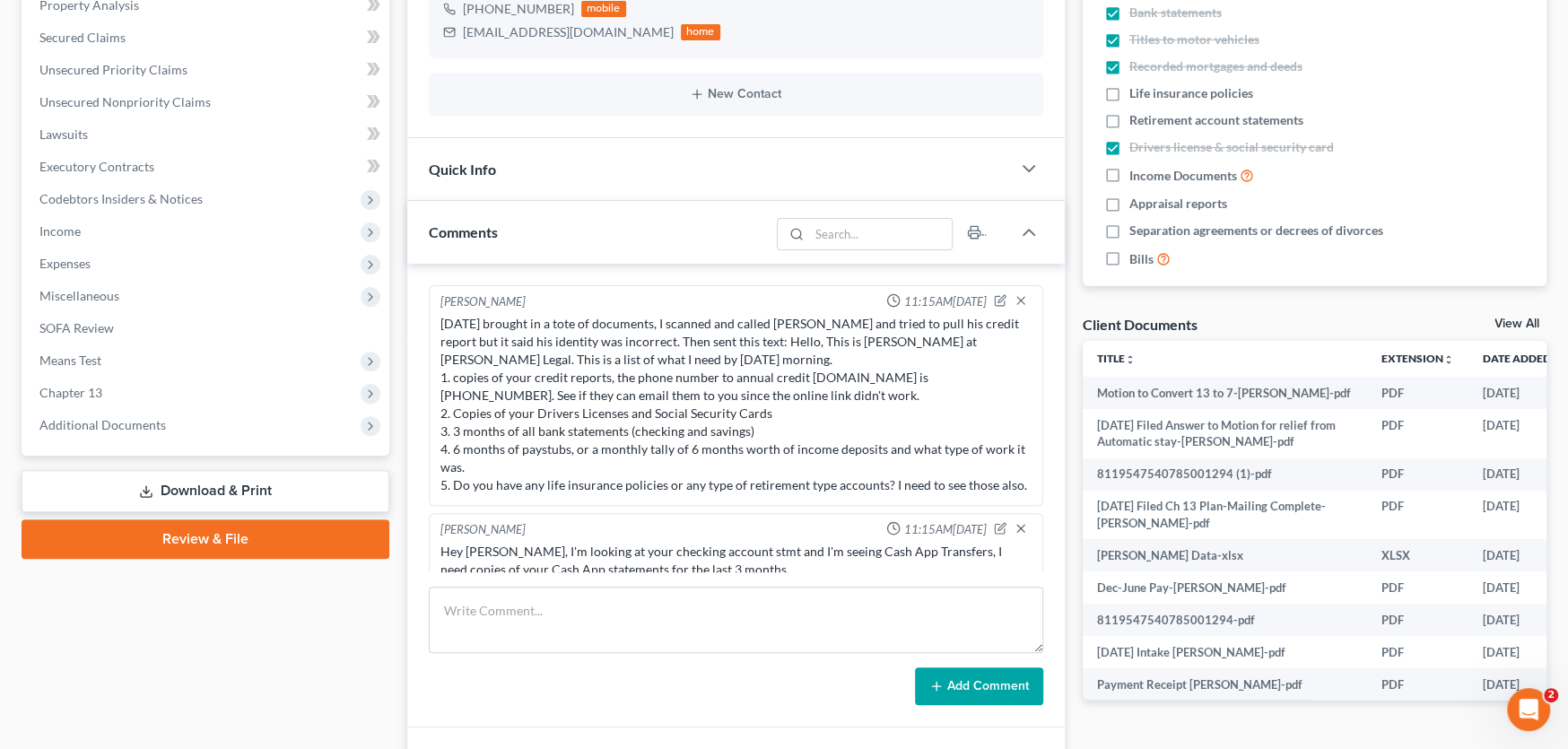
scroll to position [746, 0]
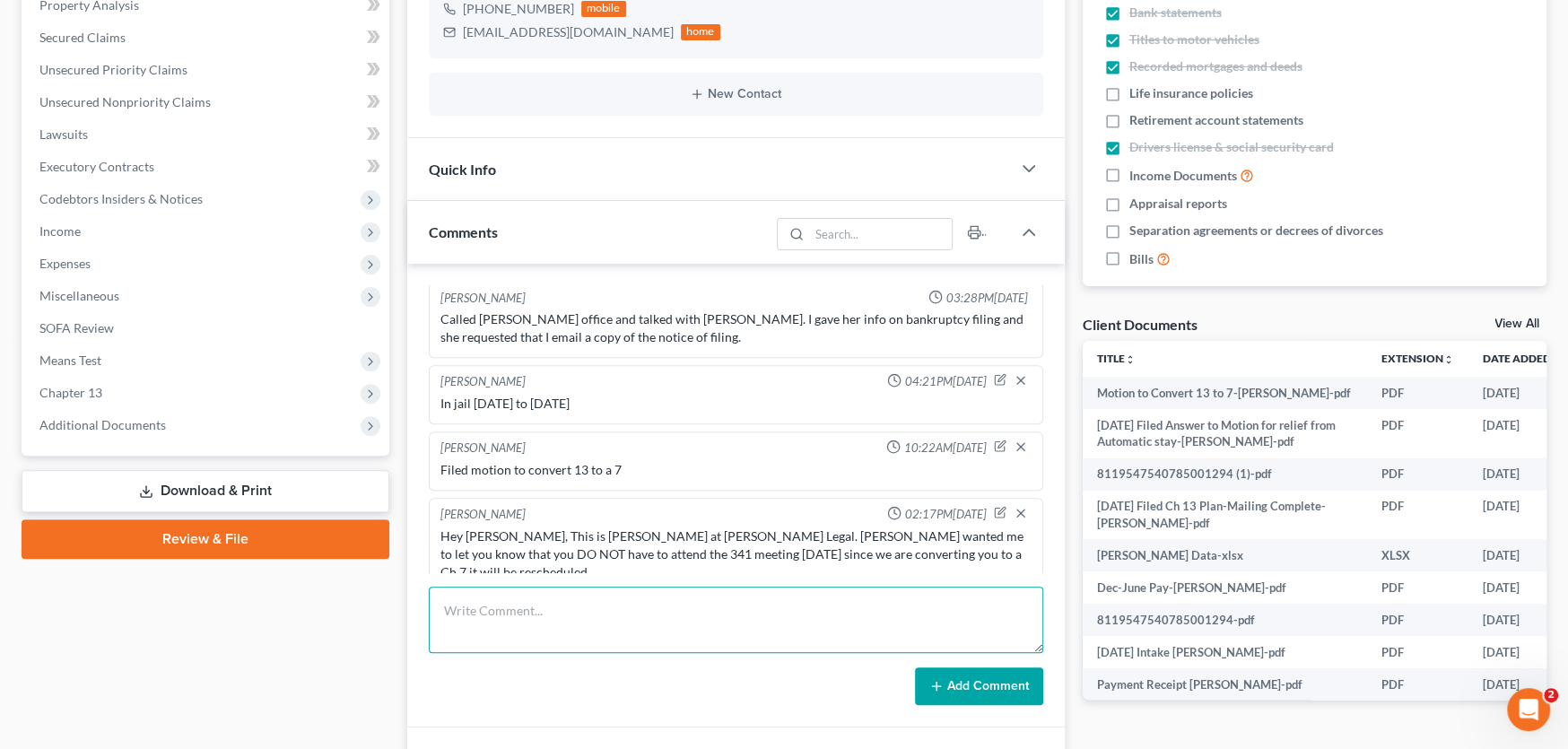
click at [512, 607] on textarea at bounding box center [736, 620] width 614 height 66
type textarea "Emailed Notice of Hearing Letter, Notice and Petition"
click at [1009, 688] on button "Add Comment" at bounding box center [979, 687] width 128 height 38
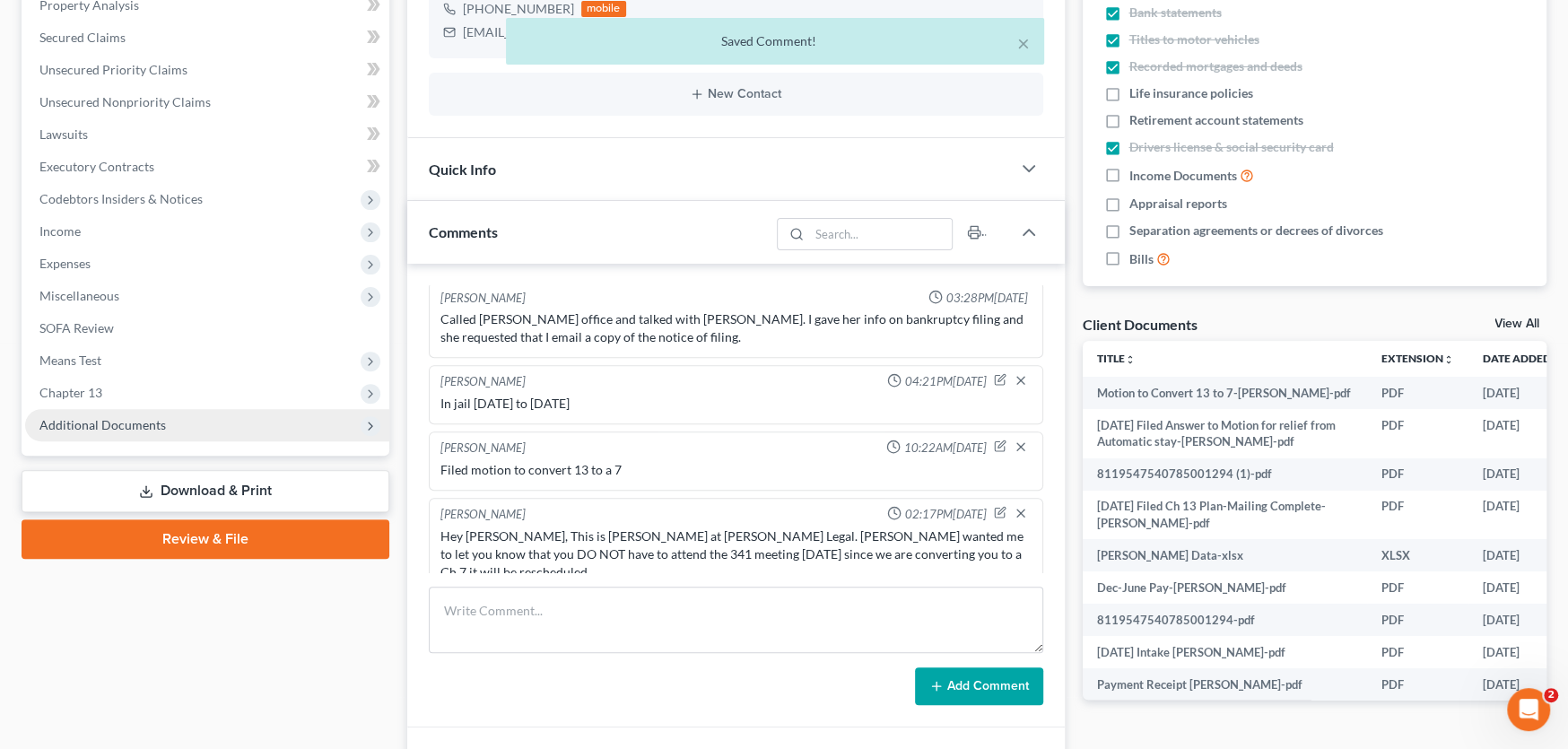
scroll to position [811, 0]
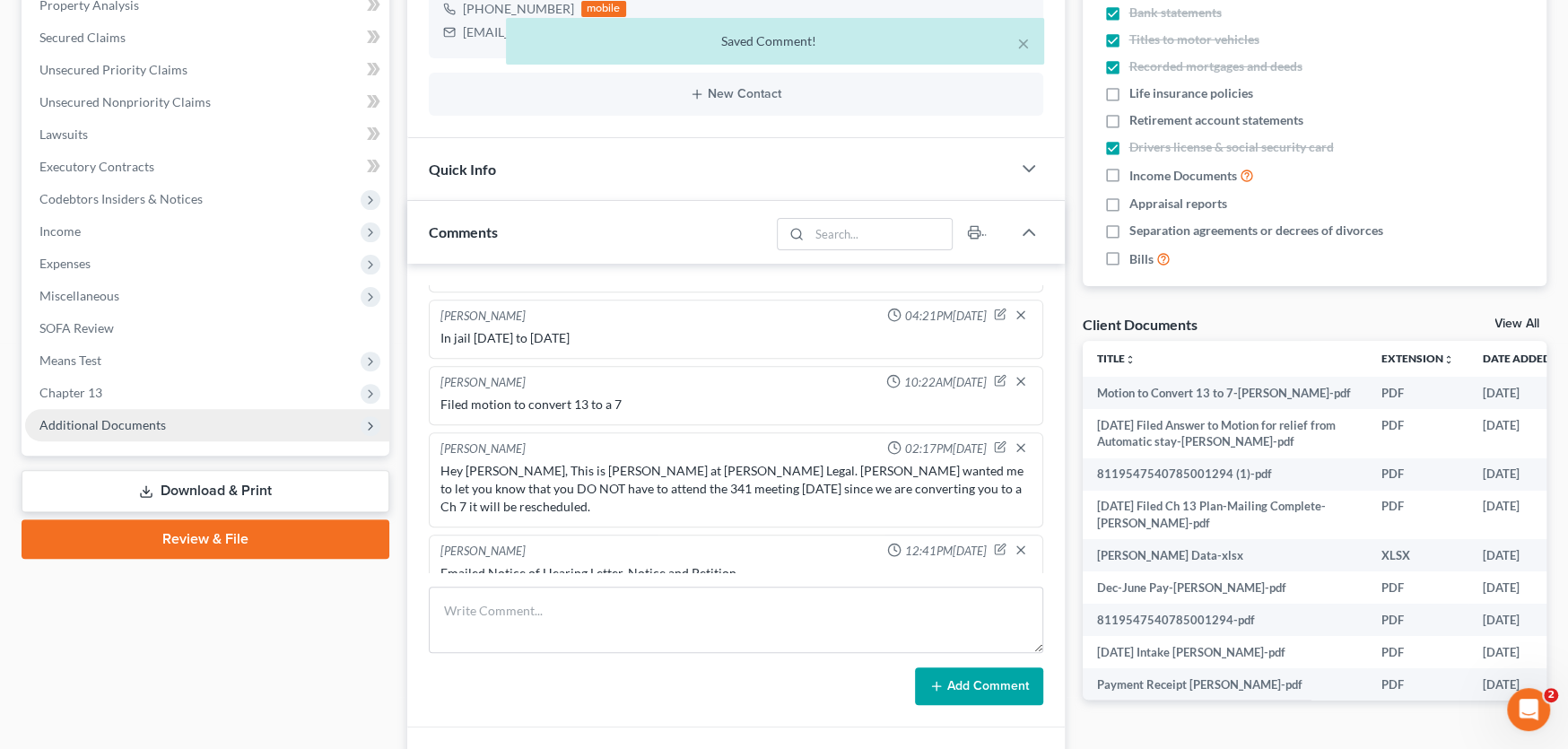
click at [85, 419] on span "Additional Documents" at bounding box center [103, 424] width 127 height 15
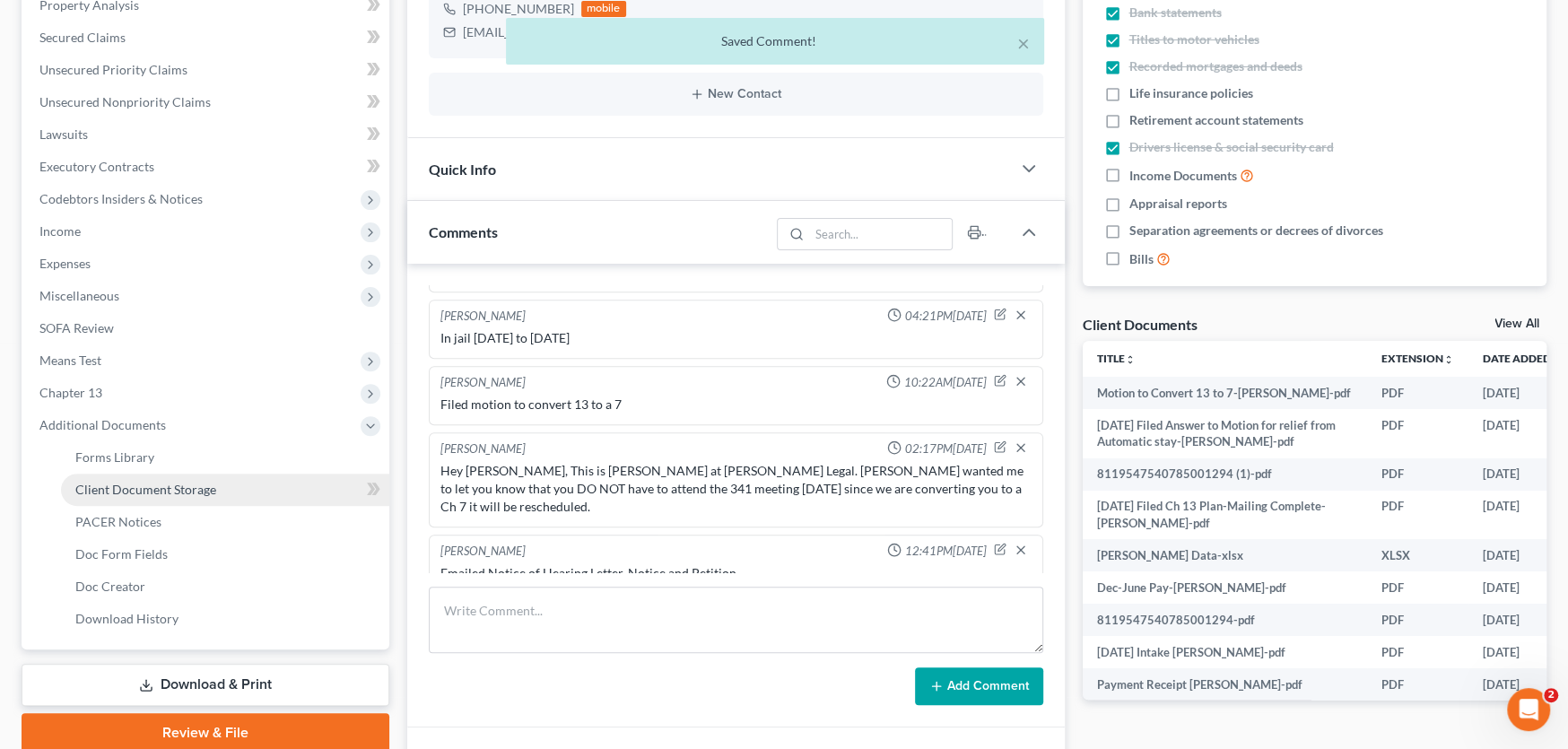
click at [140, 485] on span "Client Document Storage" at bounding box center [146, 488] width 141 height 15
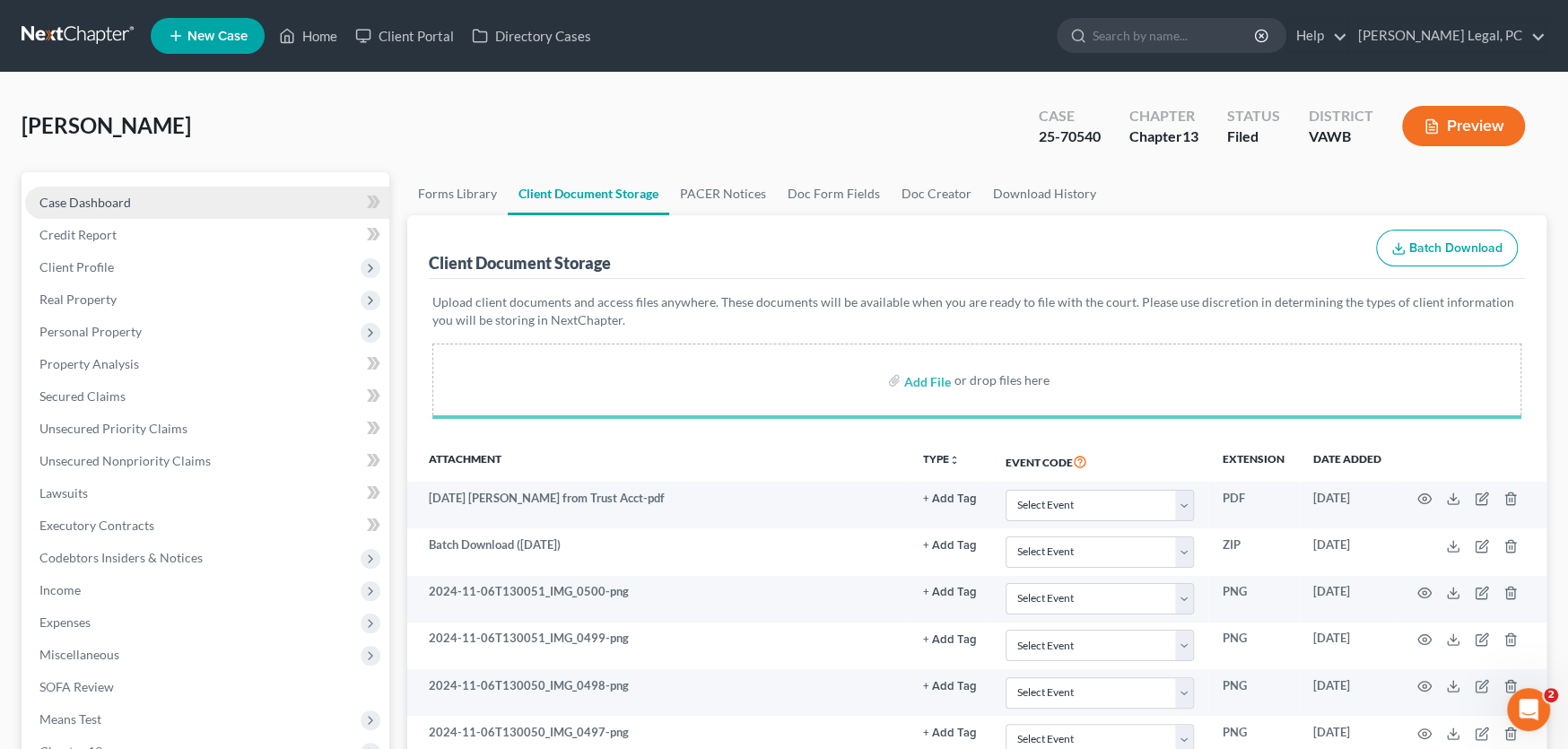
click at [59, 206] on span "Case Dashboard" at bounding box center [85, 202] width 91 height 15
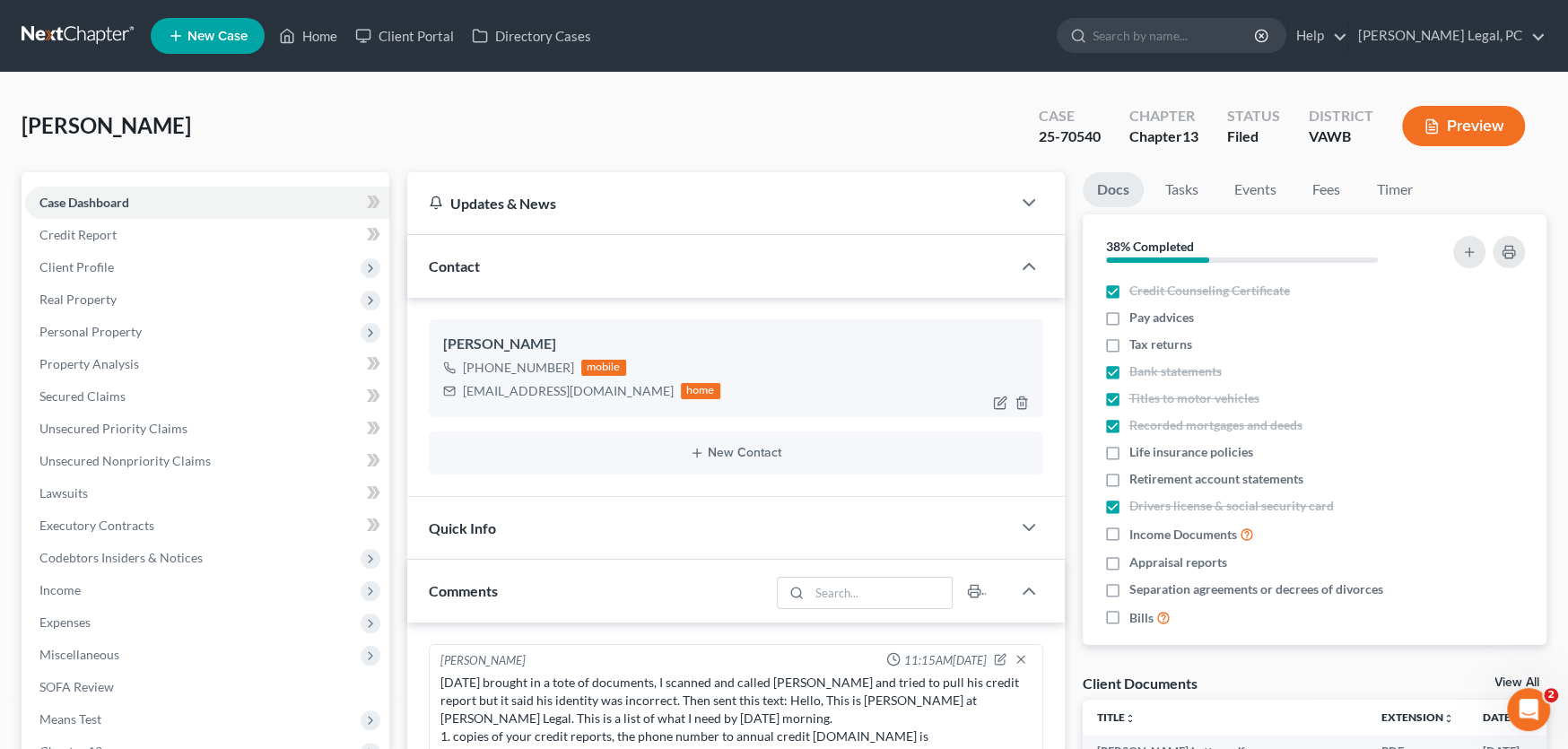
scroll to position [811, 0]
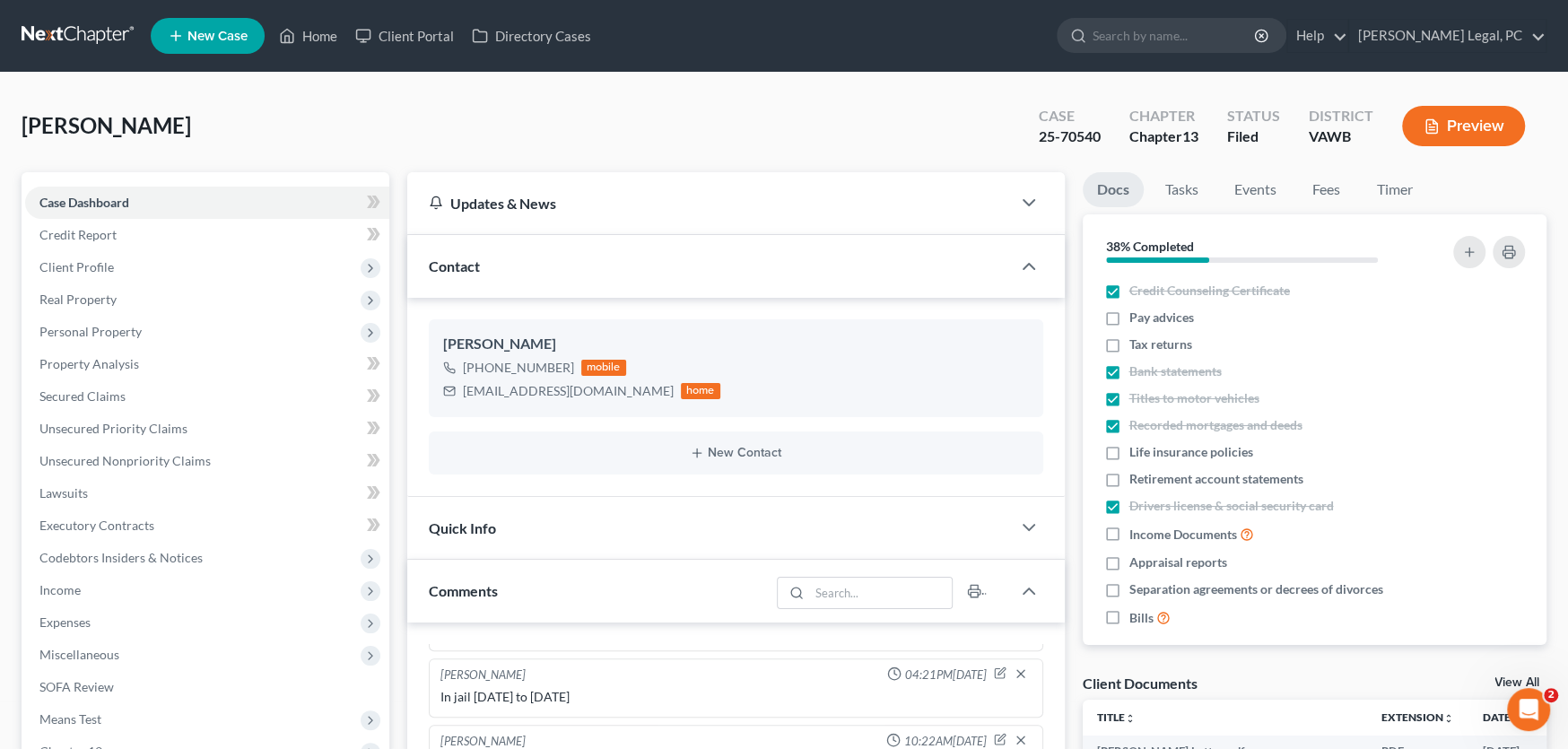
click at [75, 34] on link at bounding box center [79, 36] width 115 height 33
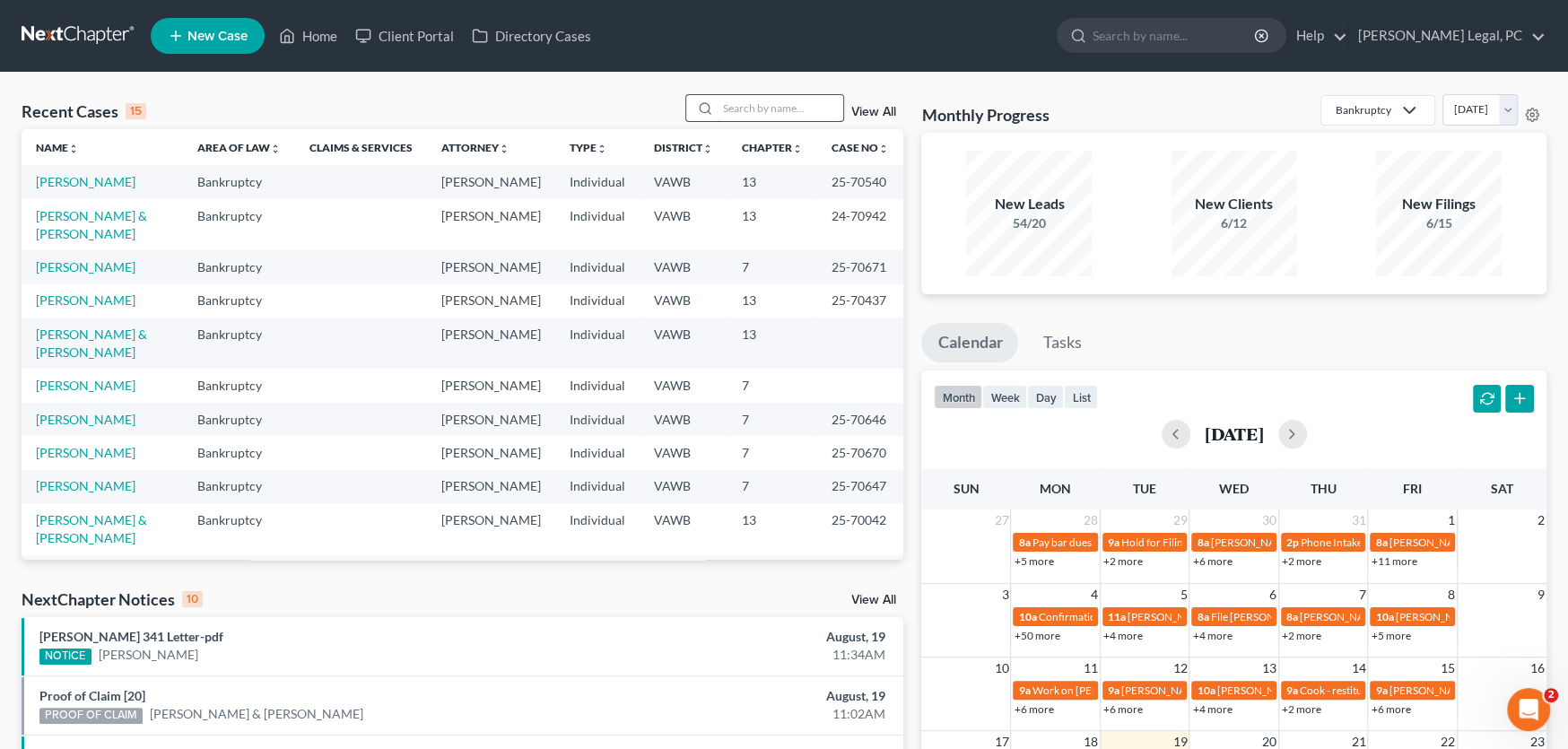
click at [737, 103] on input "search" at bounding box center [780, 108] width 126 height 26
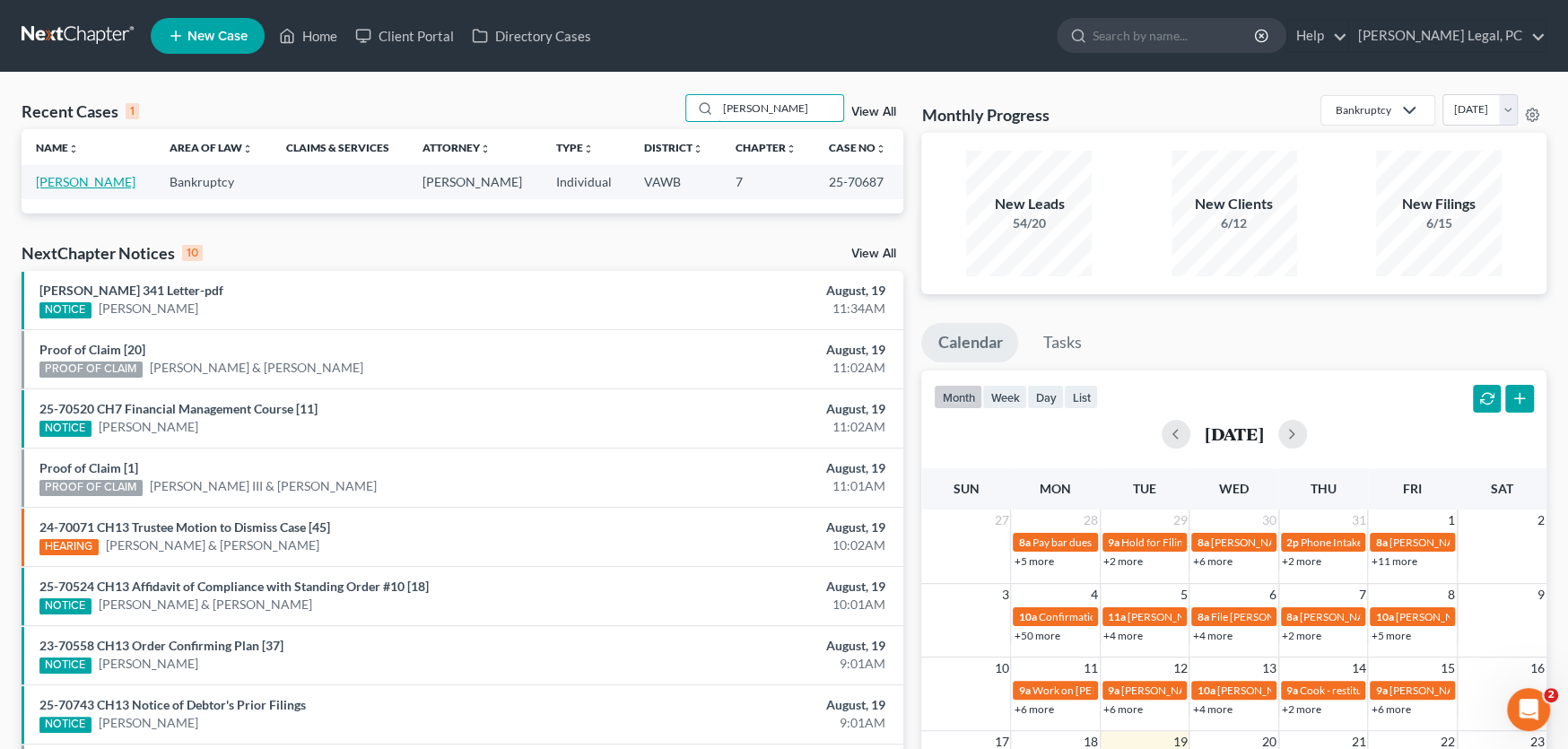
type input "[PERSON_NAME]"
click at [64, 185] on link "[PERSON_NAME]" at bounding box center [86, 181] width 100 height 15
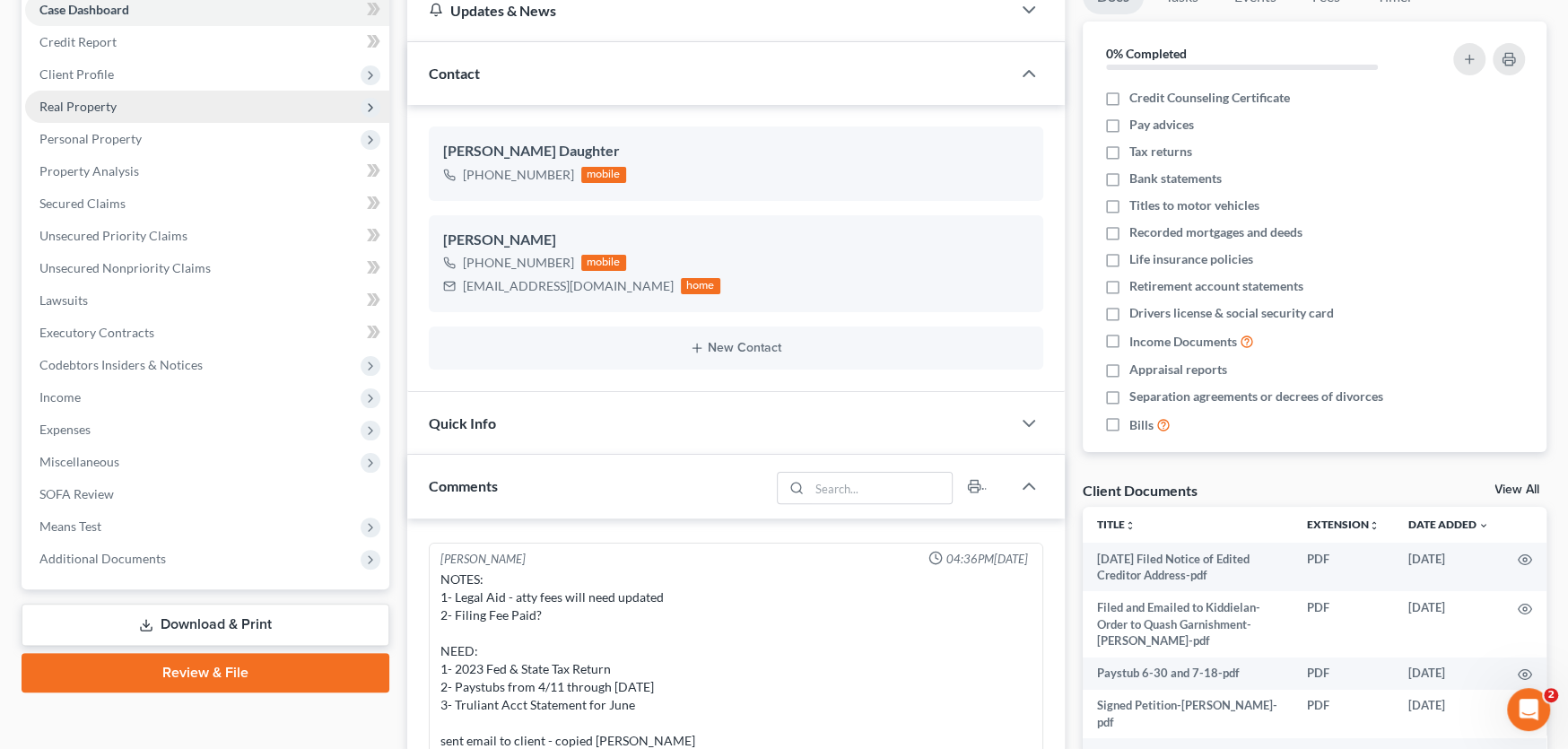
scroll to position [269, 0]
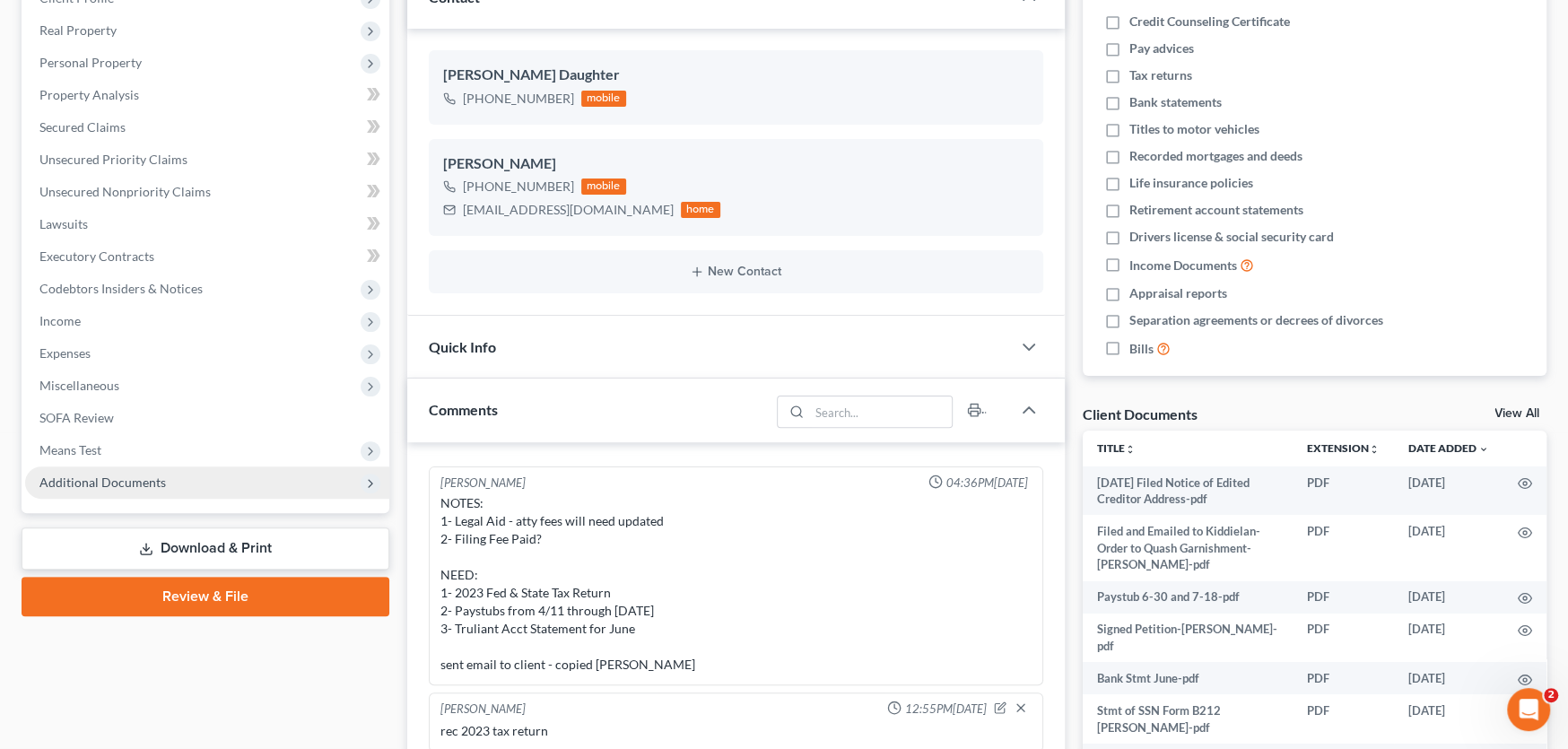
click at [146, 488] on span "Additional Documents" at bounding box center [207, 483] width 365 height 33
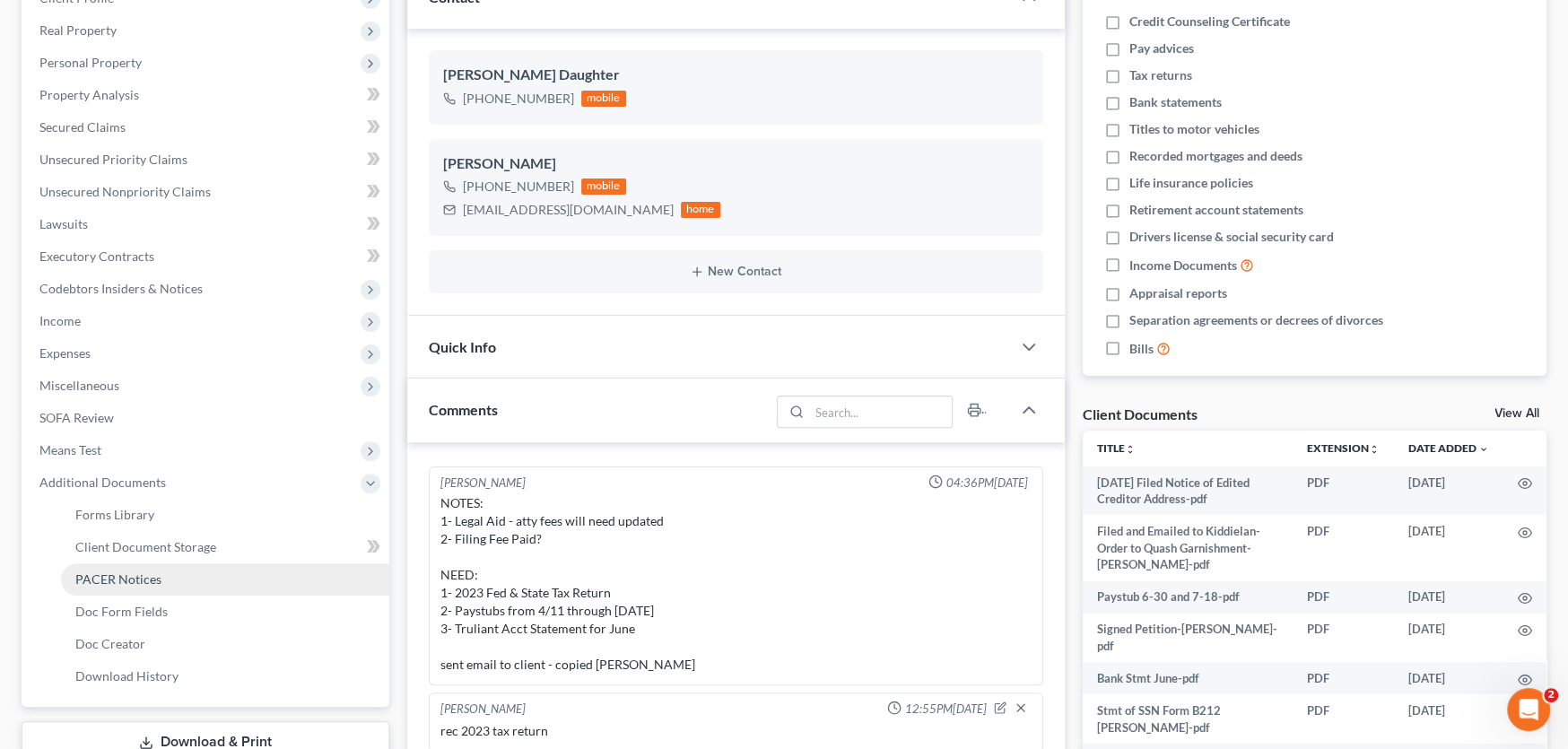
click at [136, 574] on span "PACER Notices" at bounding box center [118, 579] width 86 height 15
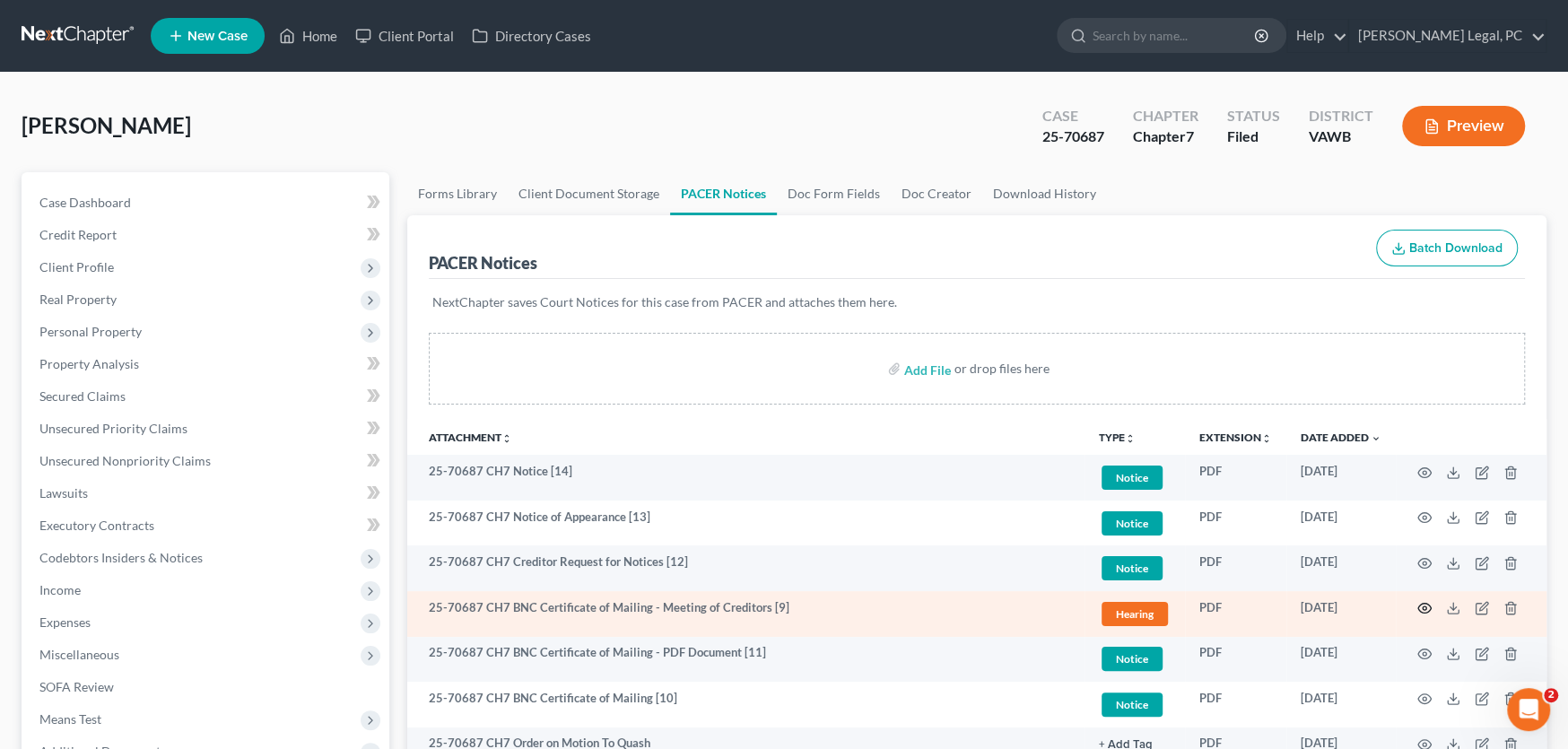
click at [1423, 603] on icon "button" at bounding box center [1425, 608] width 14 height 10
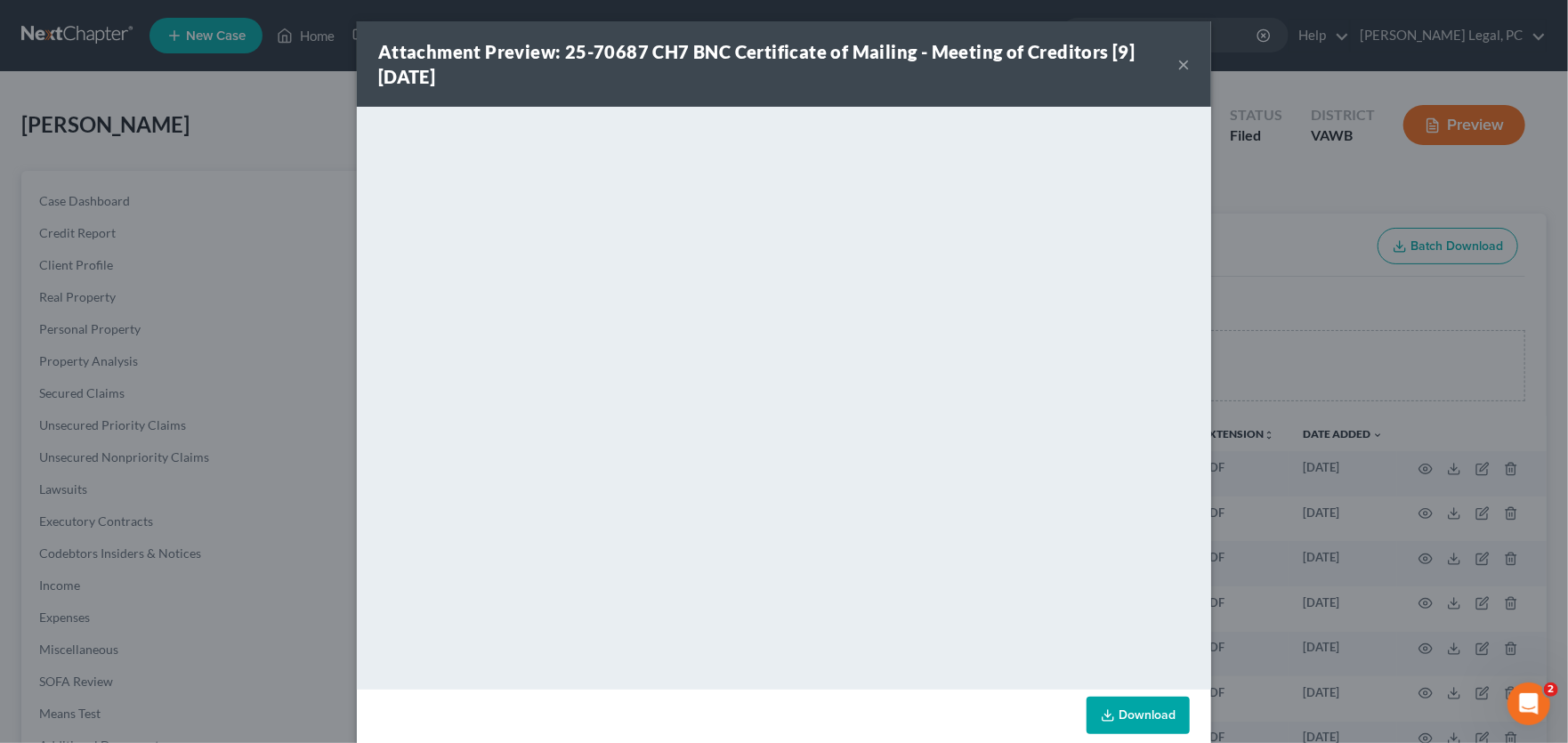
click at [1179, 66] on button "×" at bounding box center [1184, 64] width 13 height 22
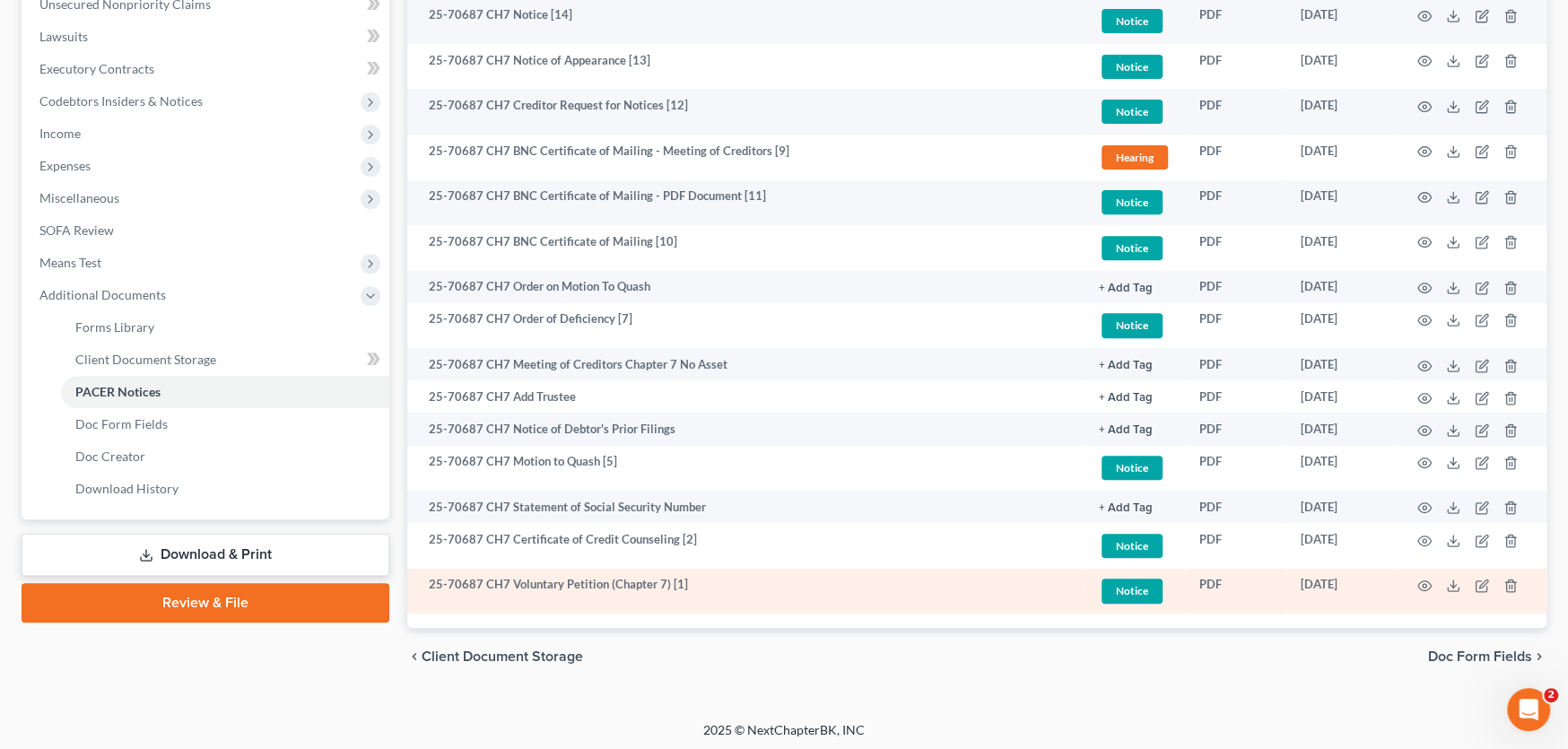
scroll to position [459, 0]
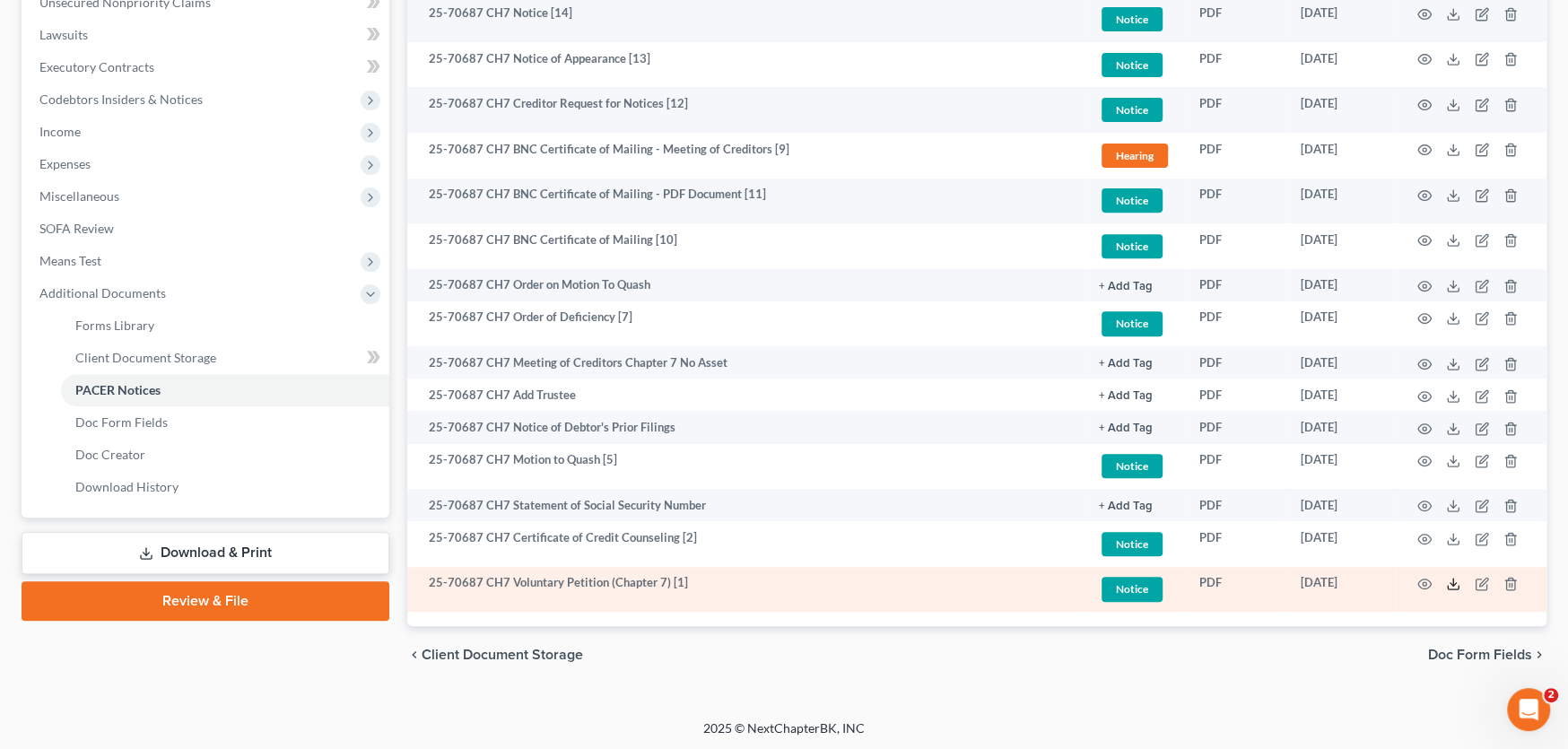
click at [1451, 579] on icon at bounding box center [1453, 584] width 14 height 14
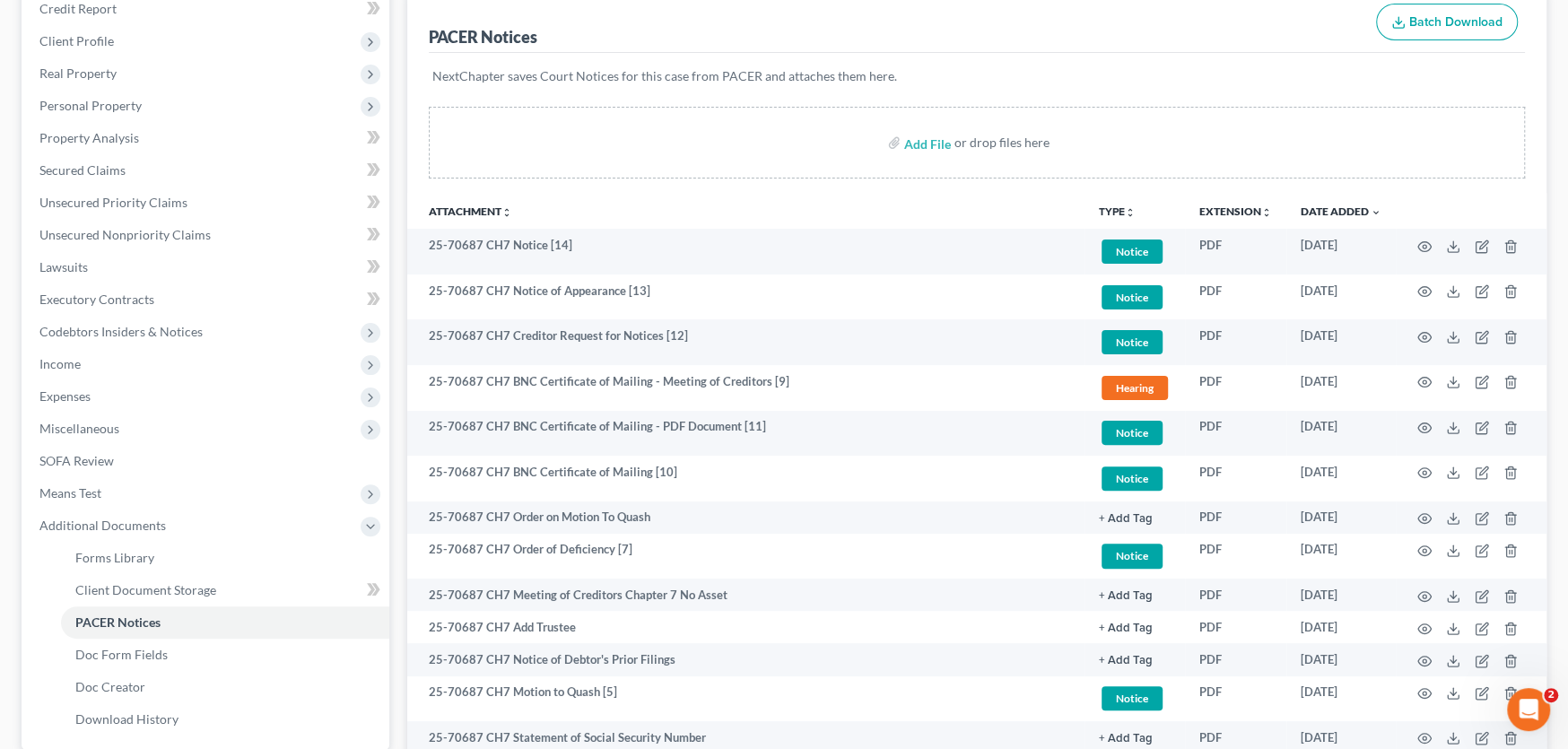
scroll to position [10, 0]
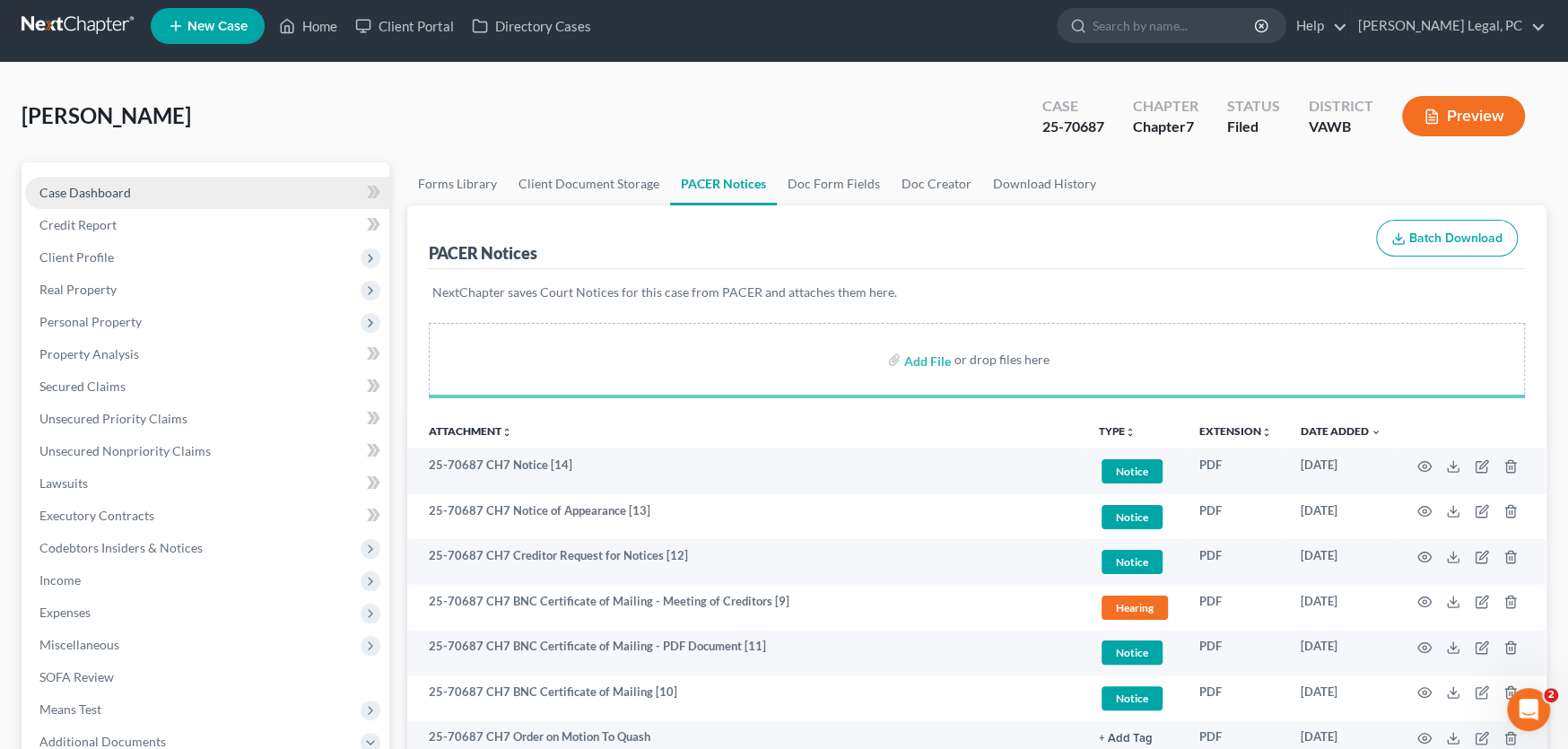
click at [90, 187] on span "Case Dashboard" at bounding box center [85, 192] width 91 height 15
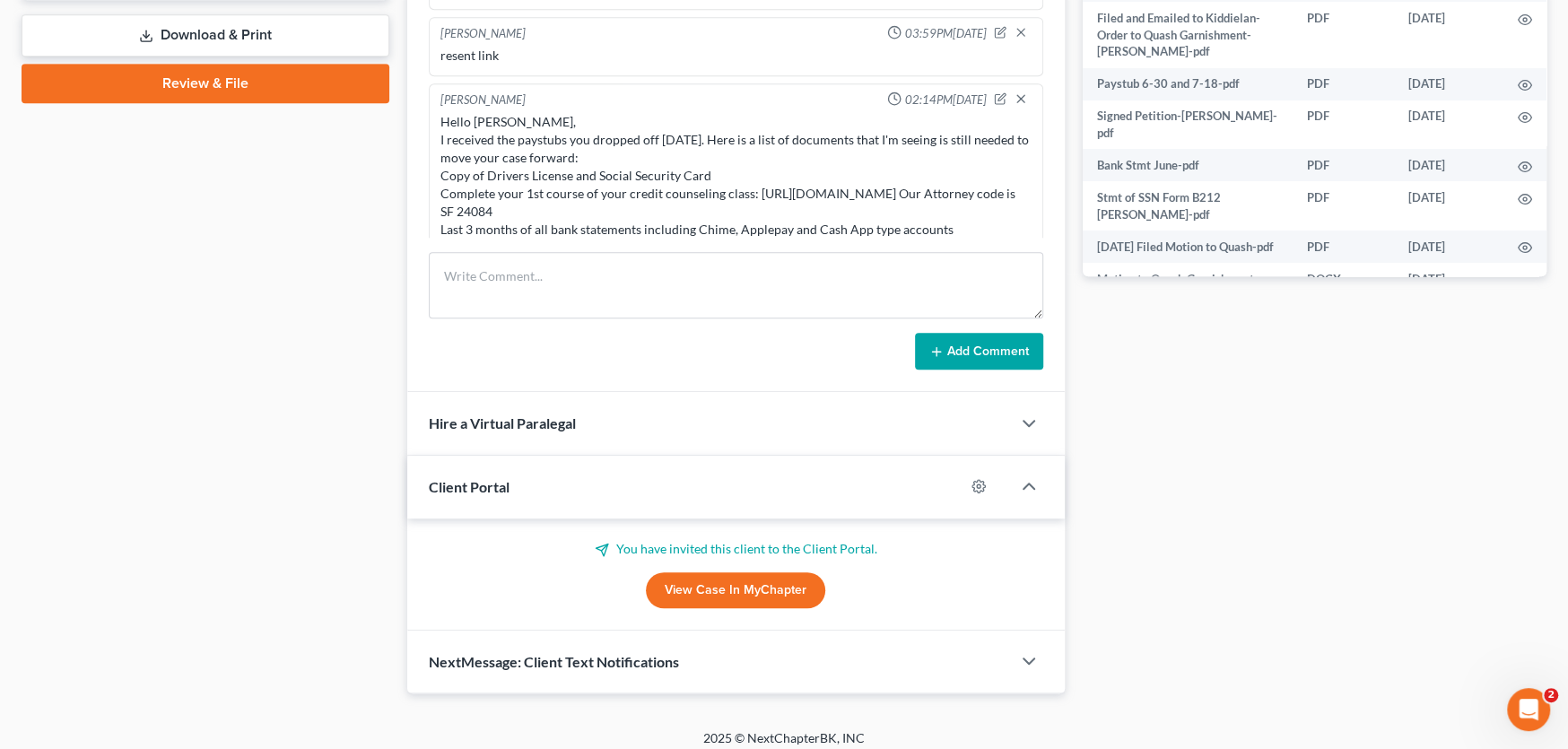
scroll to position [792, 0]
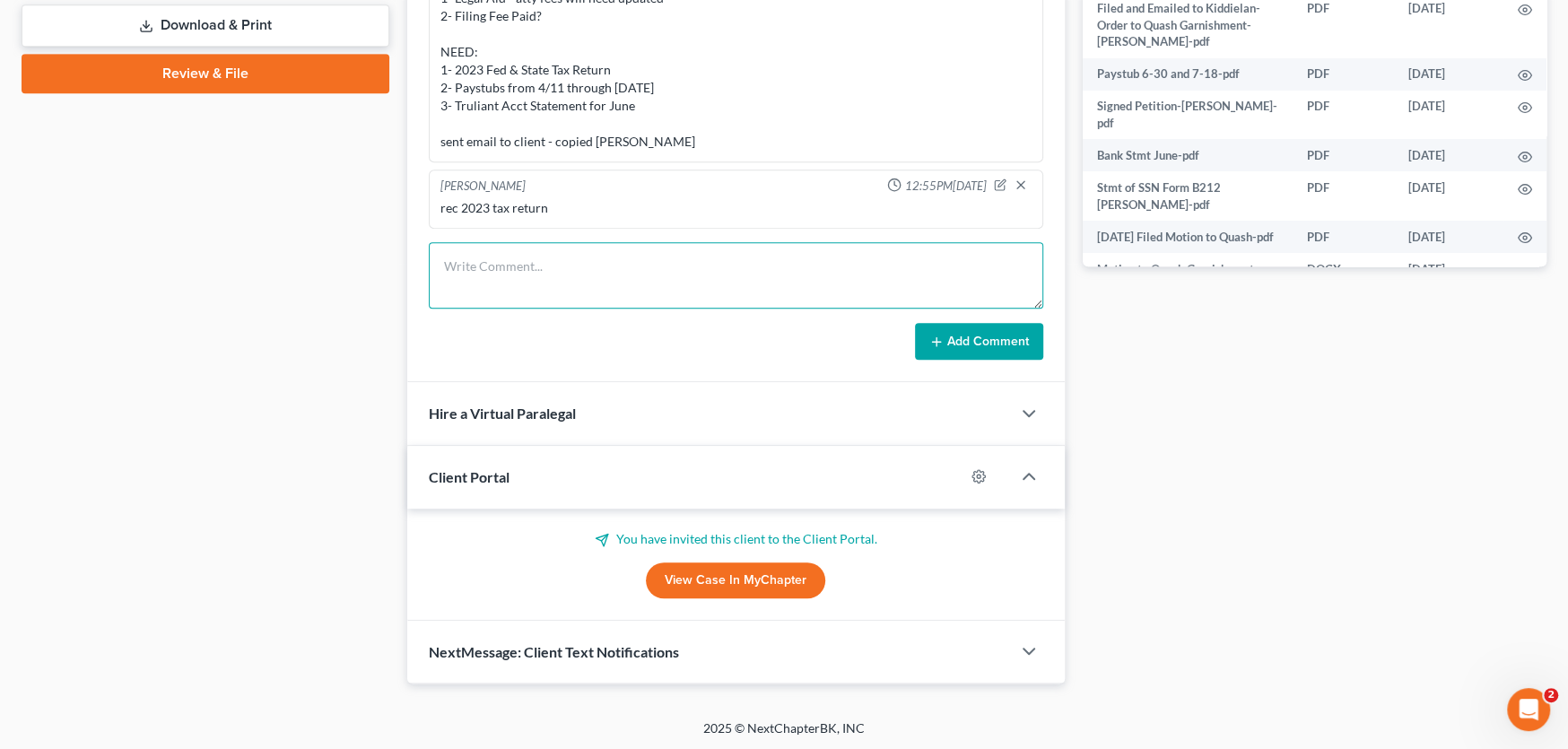
click at [491, 259] on textarea at bounding box center [736, 275] width 614 height 66
type textarea "Sent Email about 341 with Notice and Petition"
click at [962, 339] on button "Add Comment" at bounding box center [979, 342] width 128 height 38
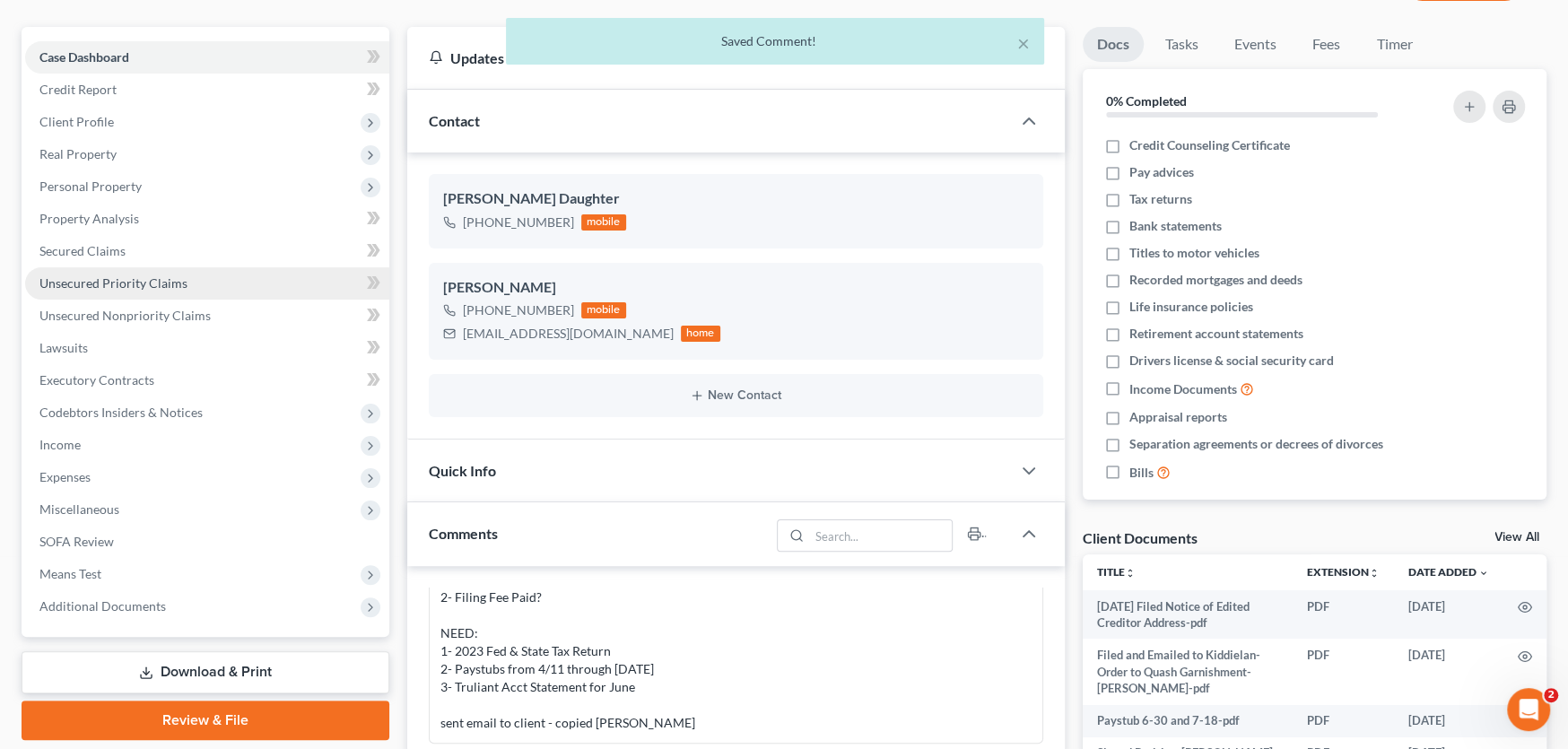
scroll to position [0, 0]
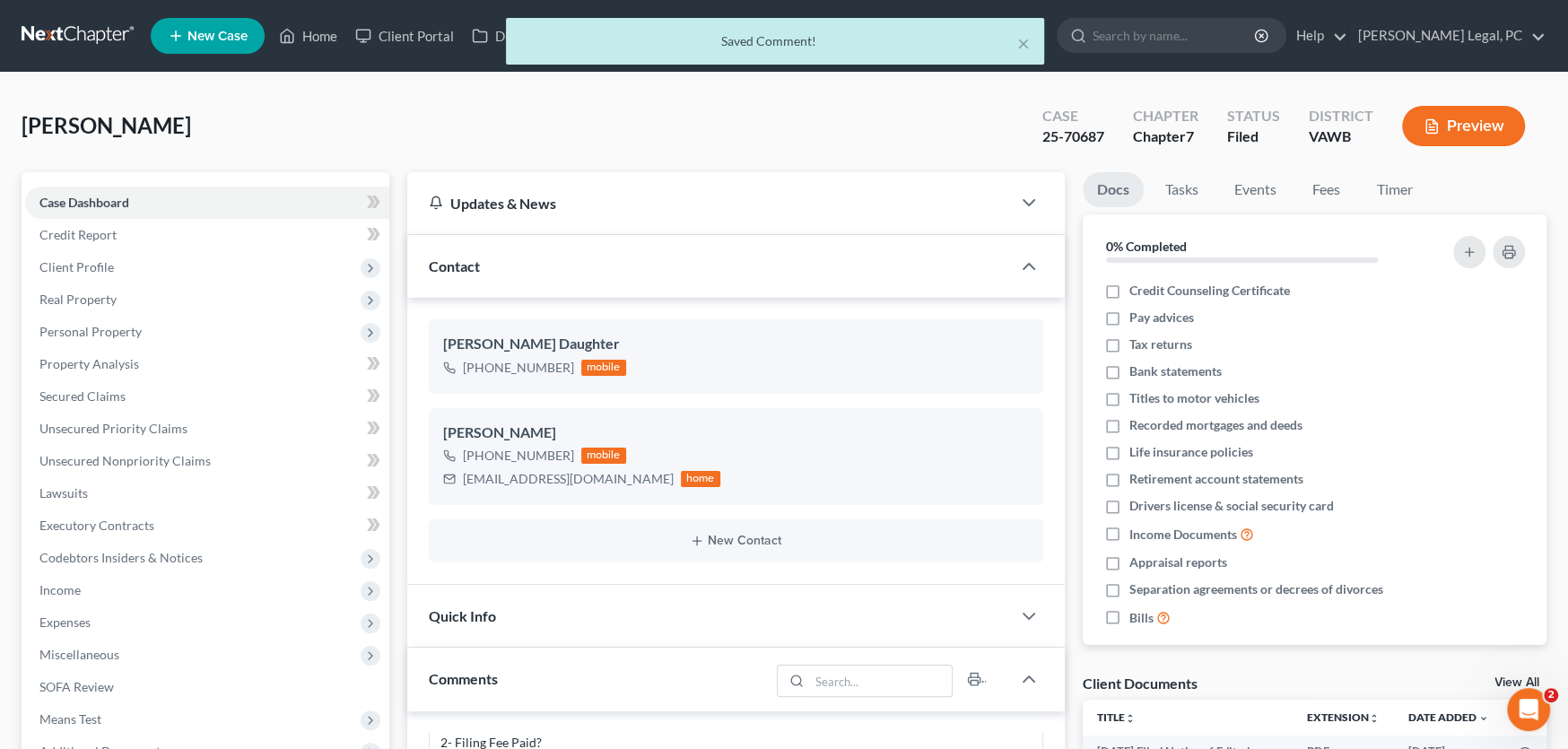
click at [69, 35] on div "× Saved Comment!" at bounding box center [774, 45] width 1568 height 55
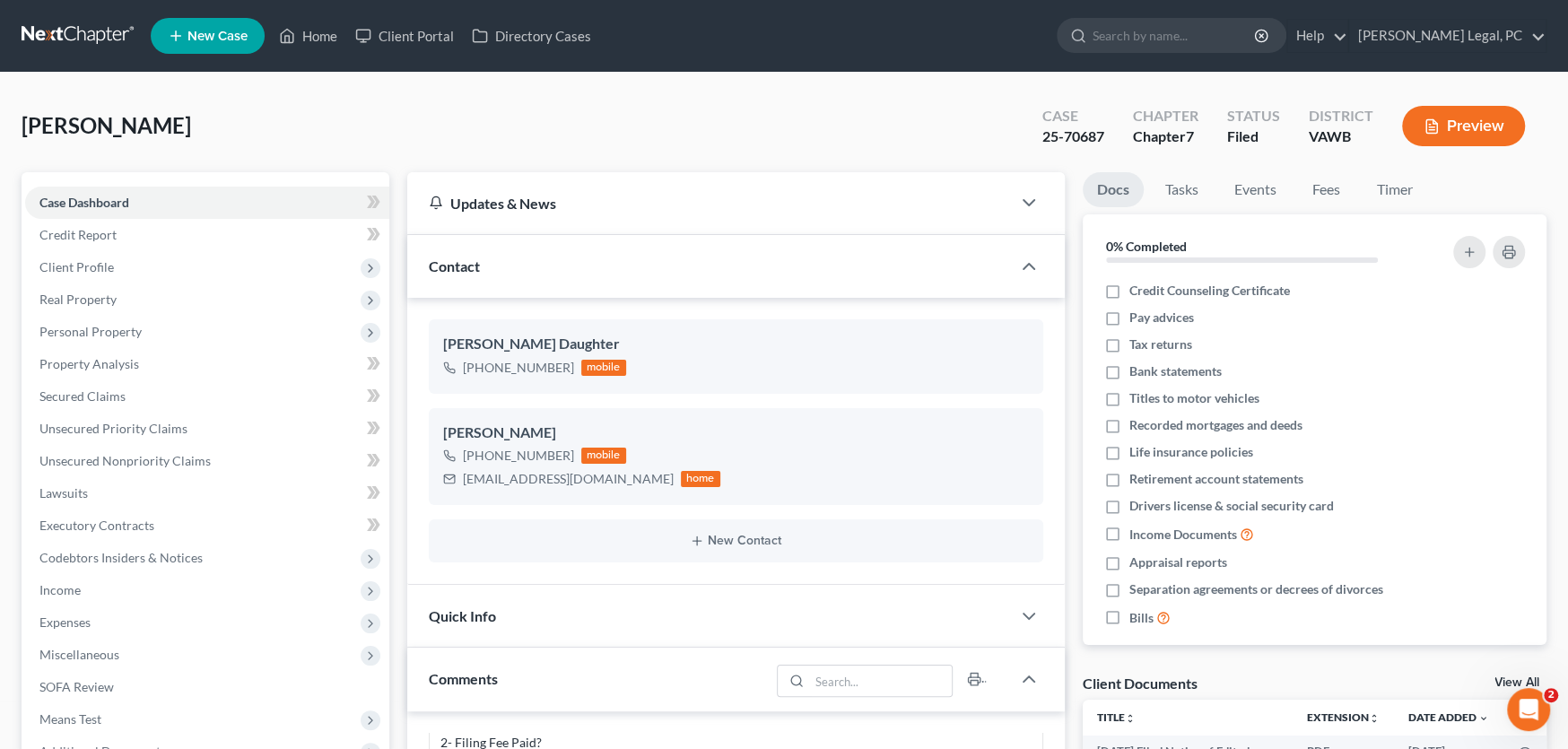
click at [78, 34] on link at bounding box center [79, 36] width 115 height 33
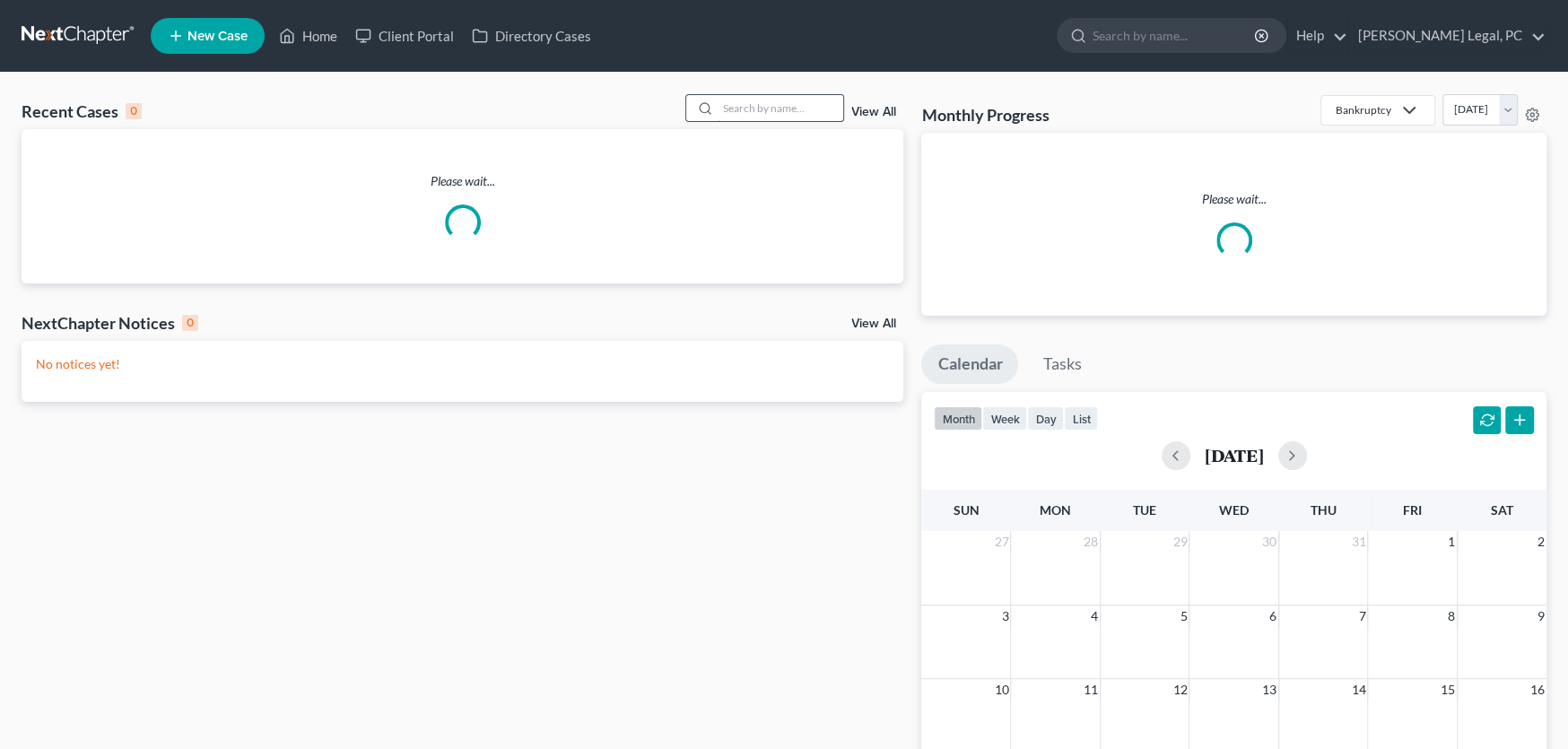
click at [788, 110] on input "search" at bounding box center [780, 108] width 126 height 26
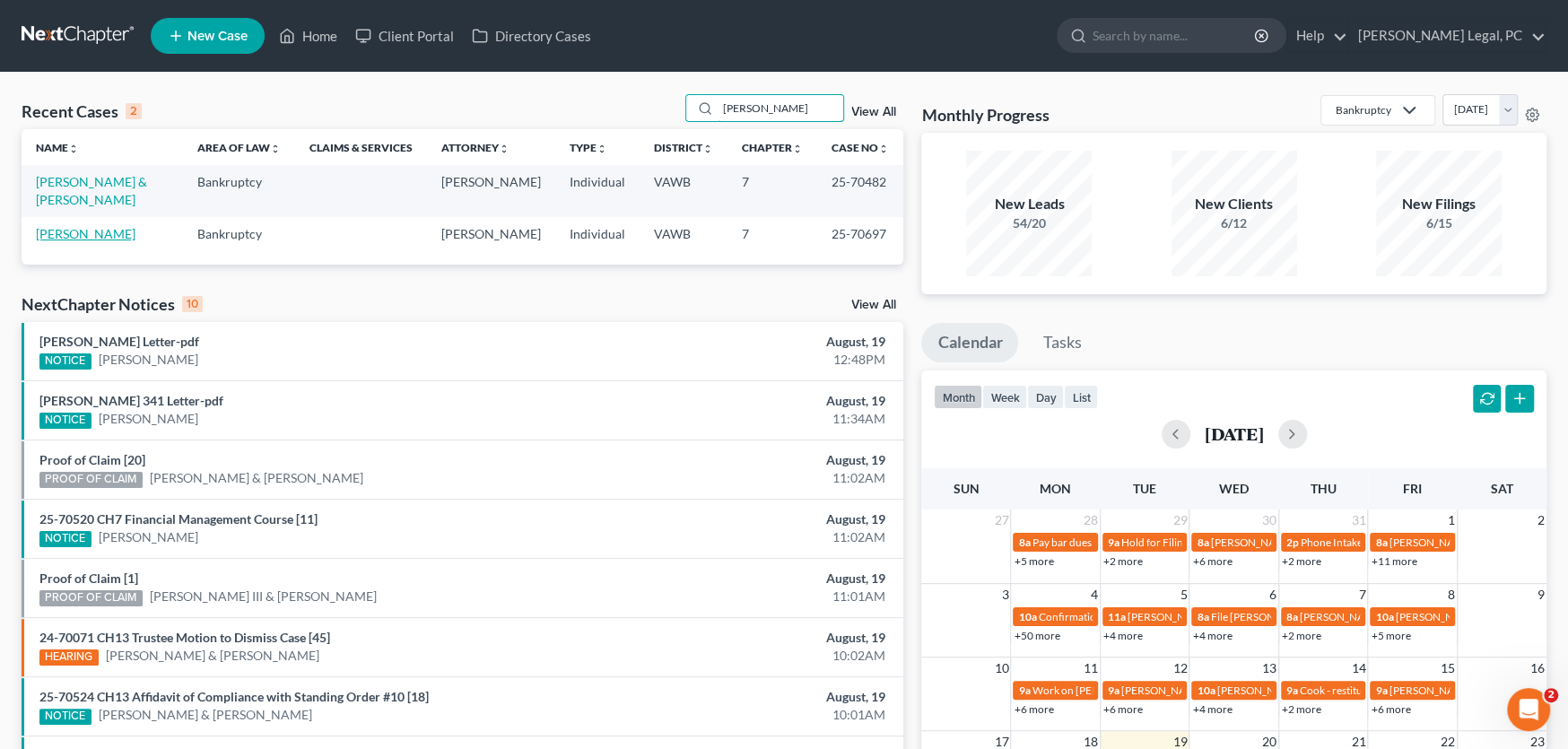
type input "[PERSON_NAME]"
click at [84, 232] on link "[PERSON_NAME]" at bounding box center [86, 233] width 100 height 15
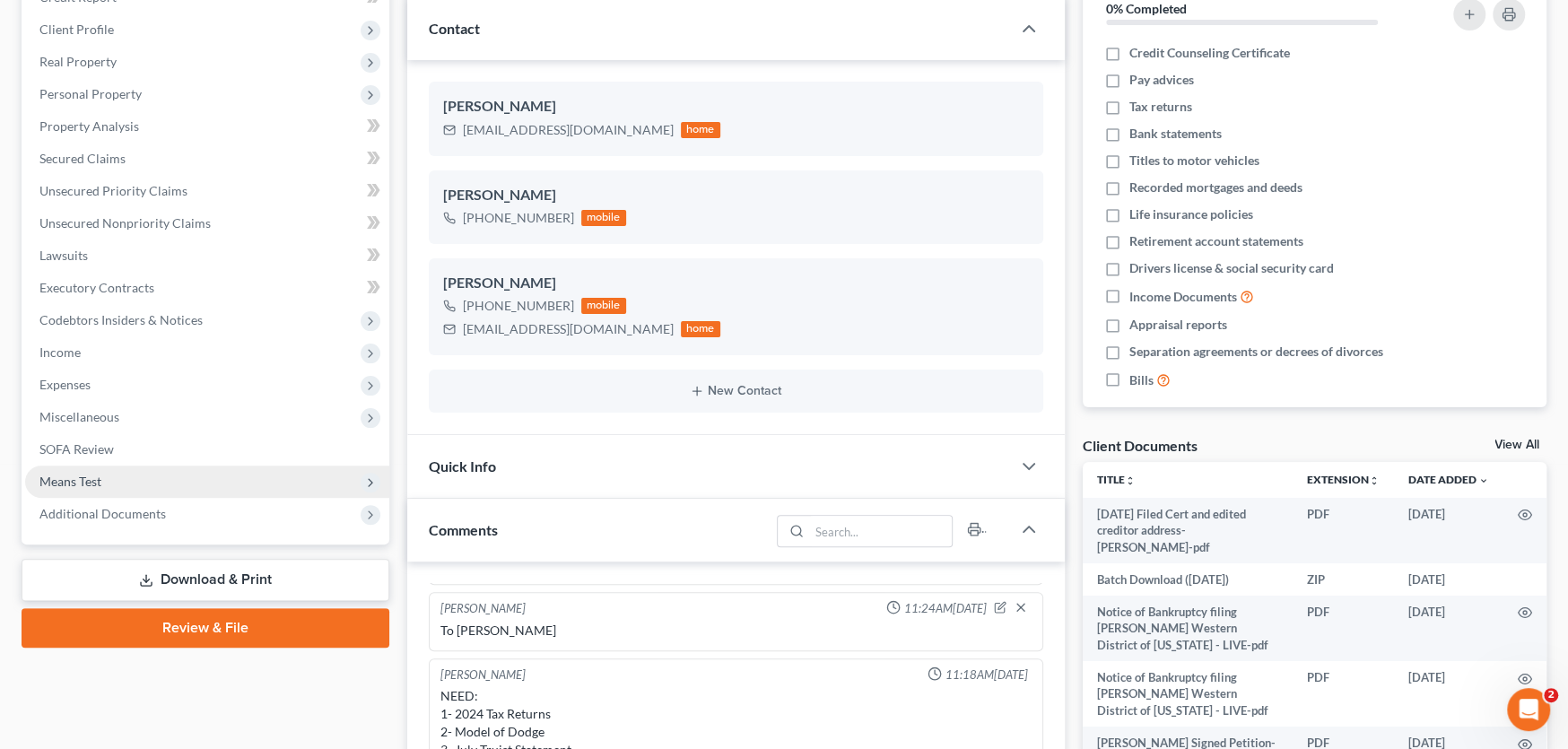
scroll to position [269, 0]
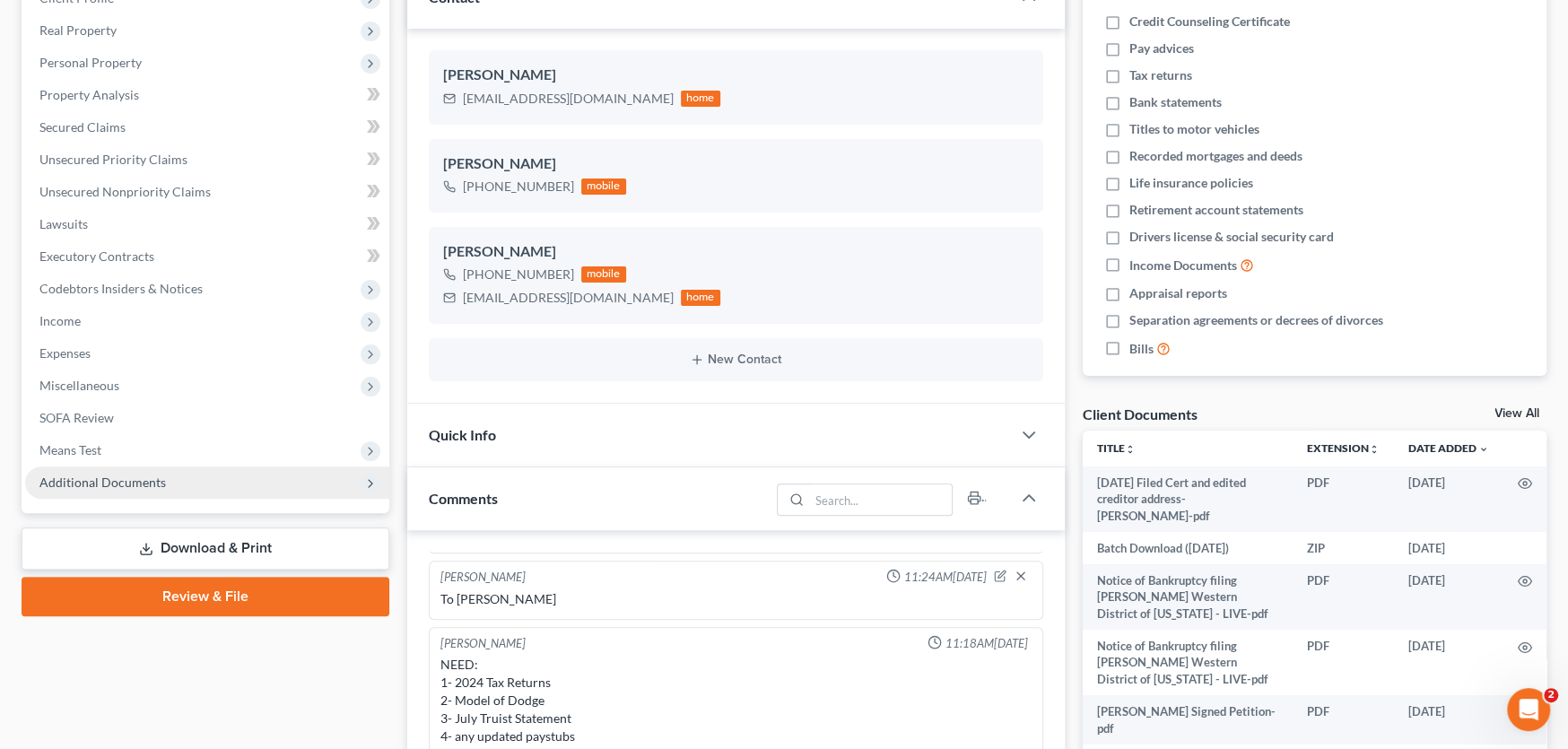
click at [149, 487] on span "Additional Documents" at bounding box center [103, 482] width 127 height 15
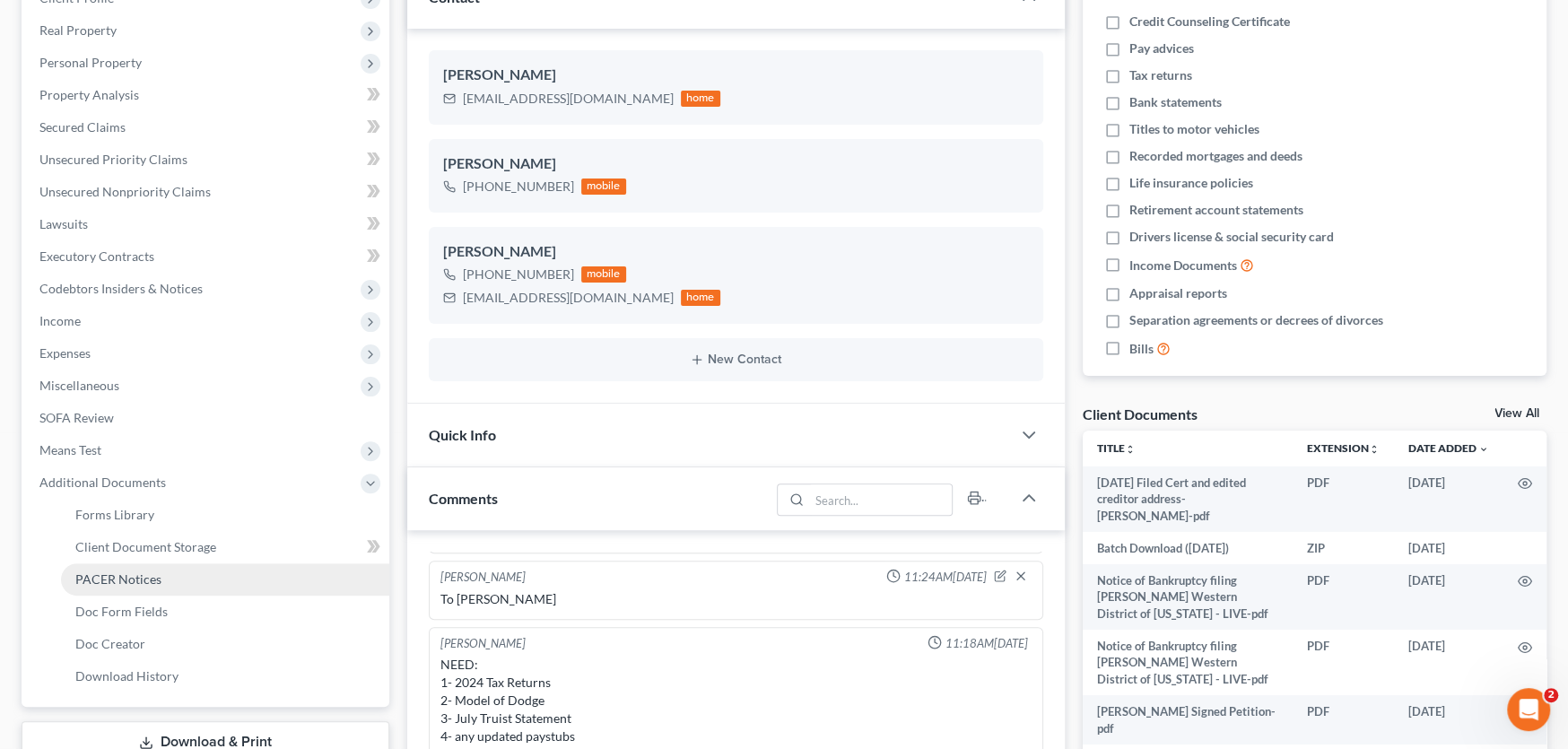
click at [124, 577] on span "PACER Notices" at bounding box center [118, 579] width 86 height 15
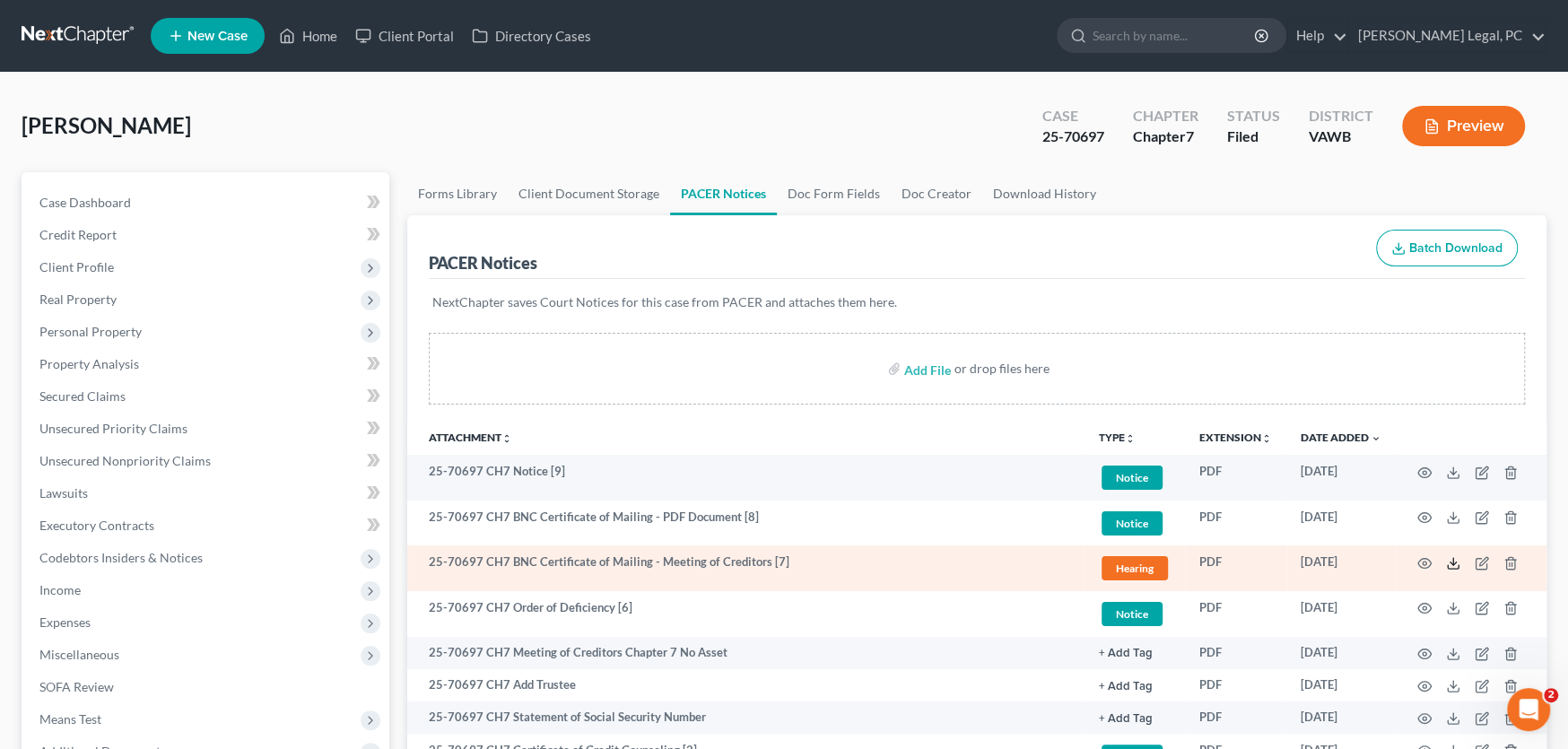
click at [1448, 563] on icon at bounding box center [1453, 564] width 14 height 14
click at [1453, 561] on line at bounding box center [1453, 562] width 0 height 7
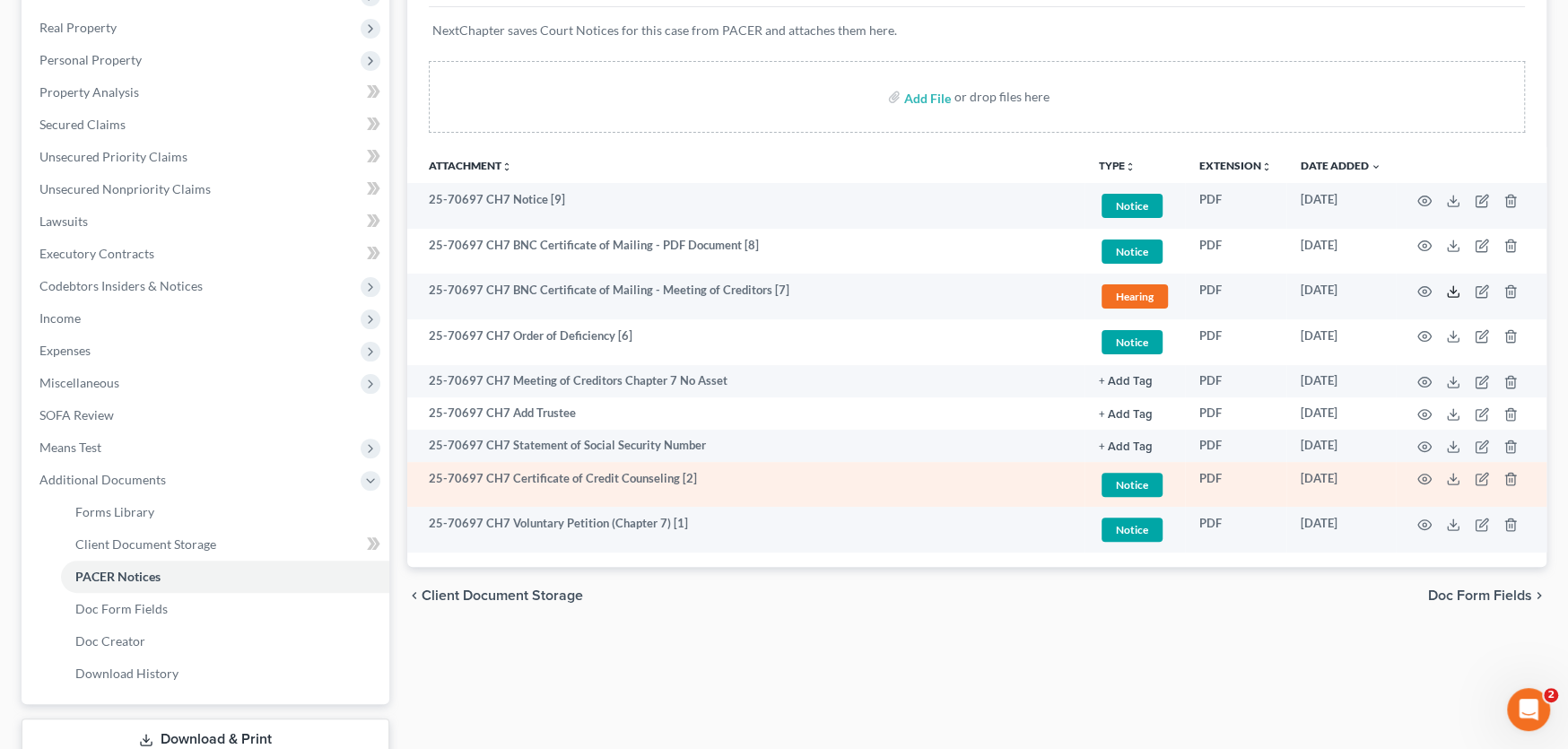
scroll to position [396, 0]
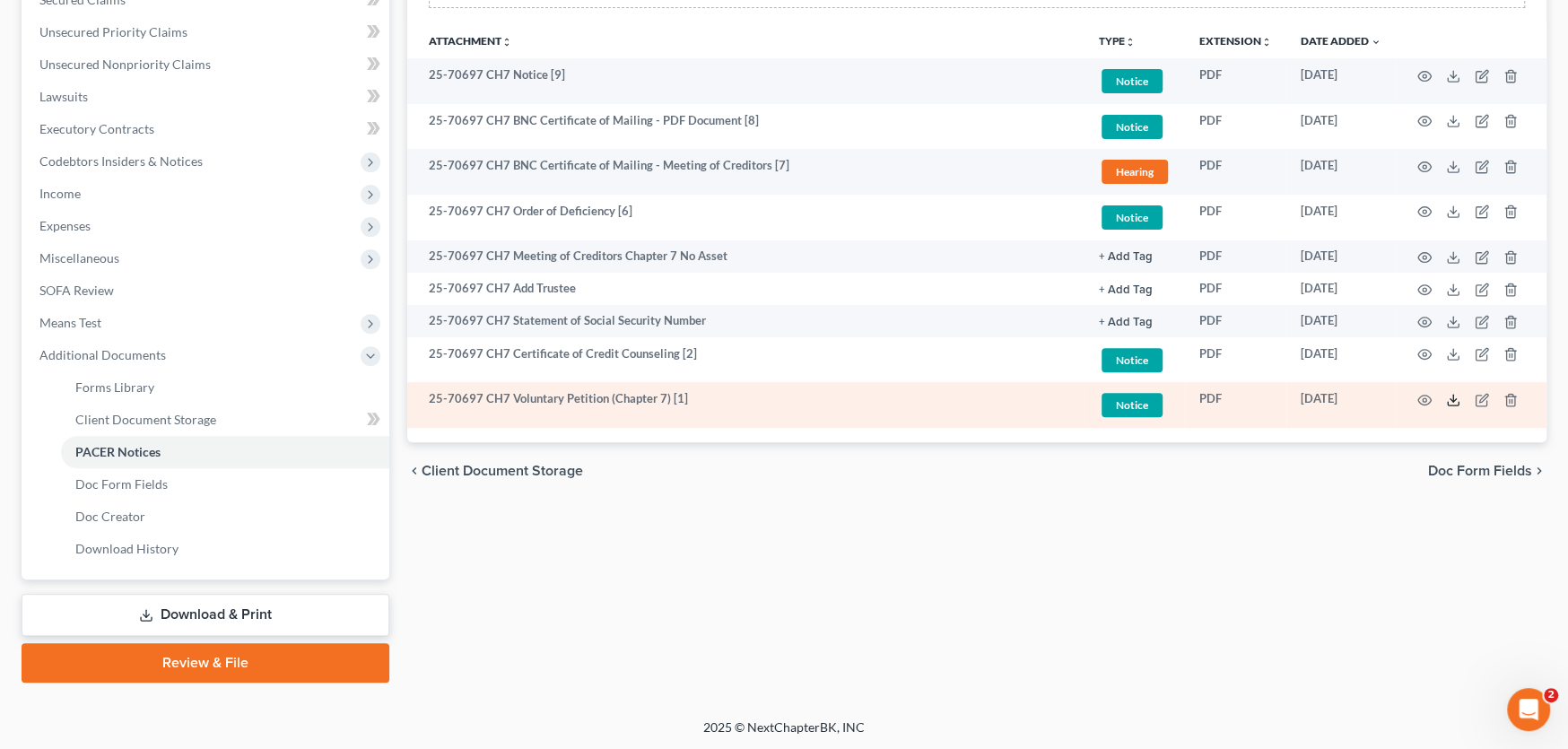
click at [1453, 397] on line at bounding box center [1453, 398] width 0 height 7
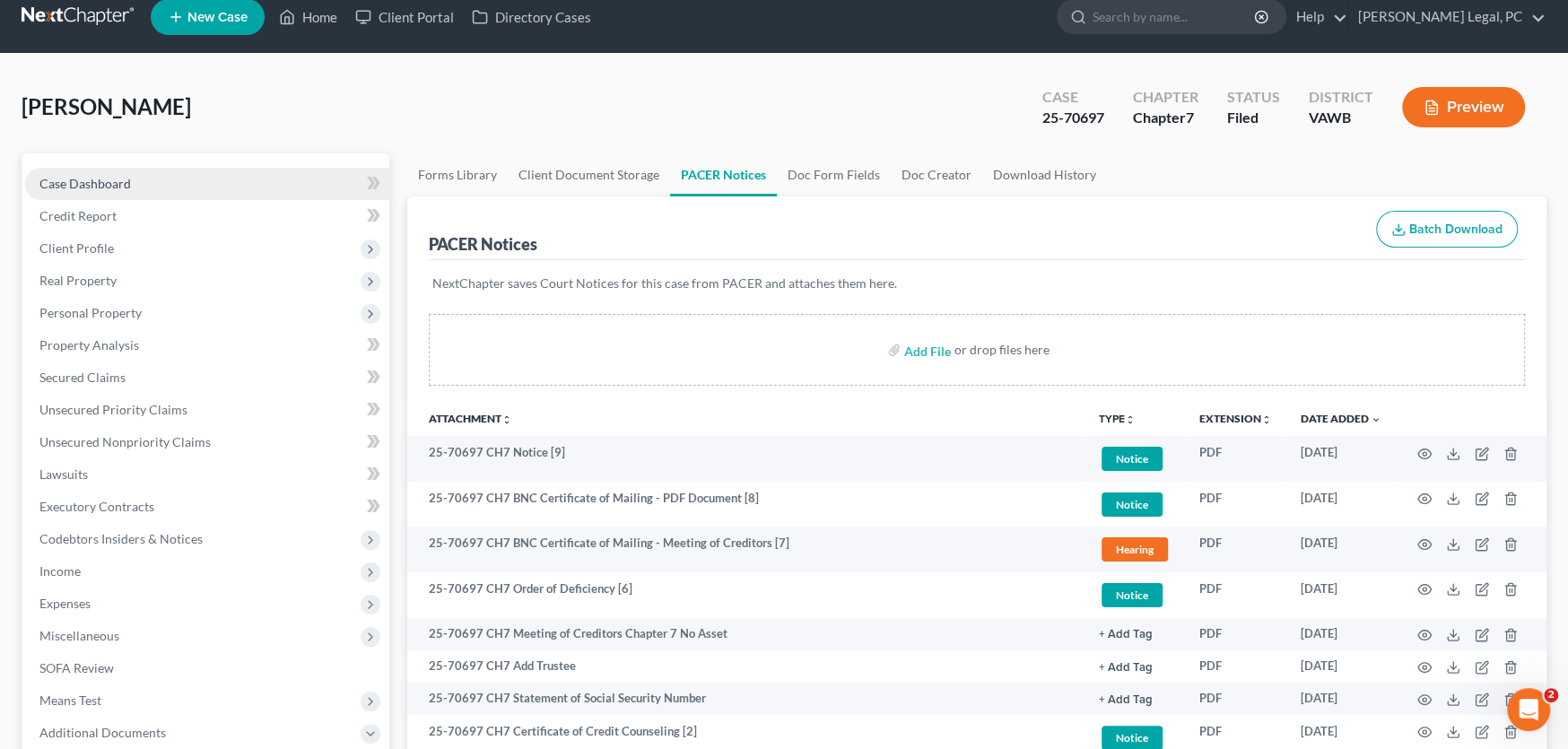
scroll to position [0, 0]
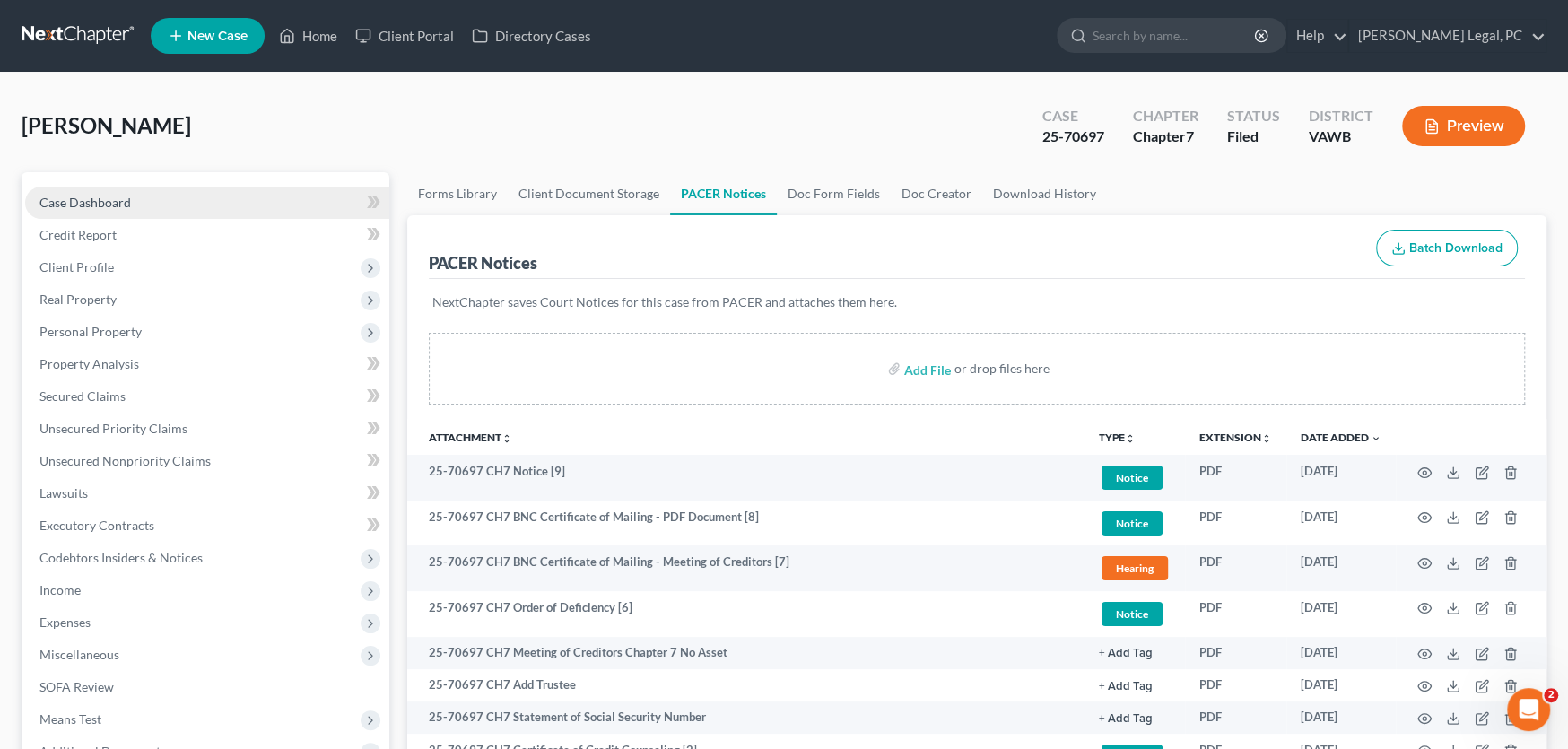
click at [115, 197] on span "Case Dashboard" at bounding box center [85, 202] width 91 height 15
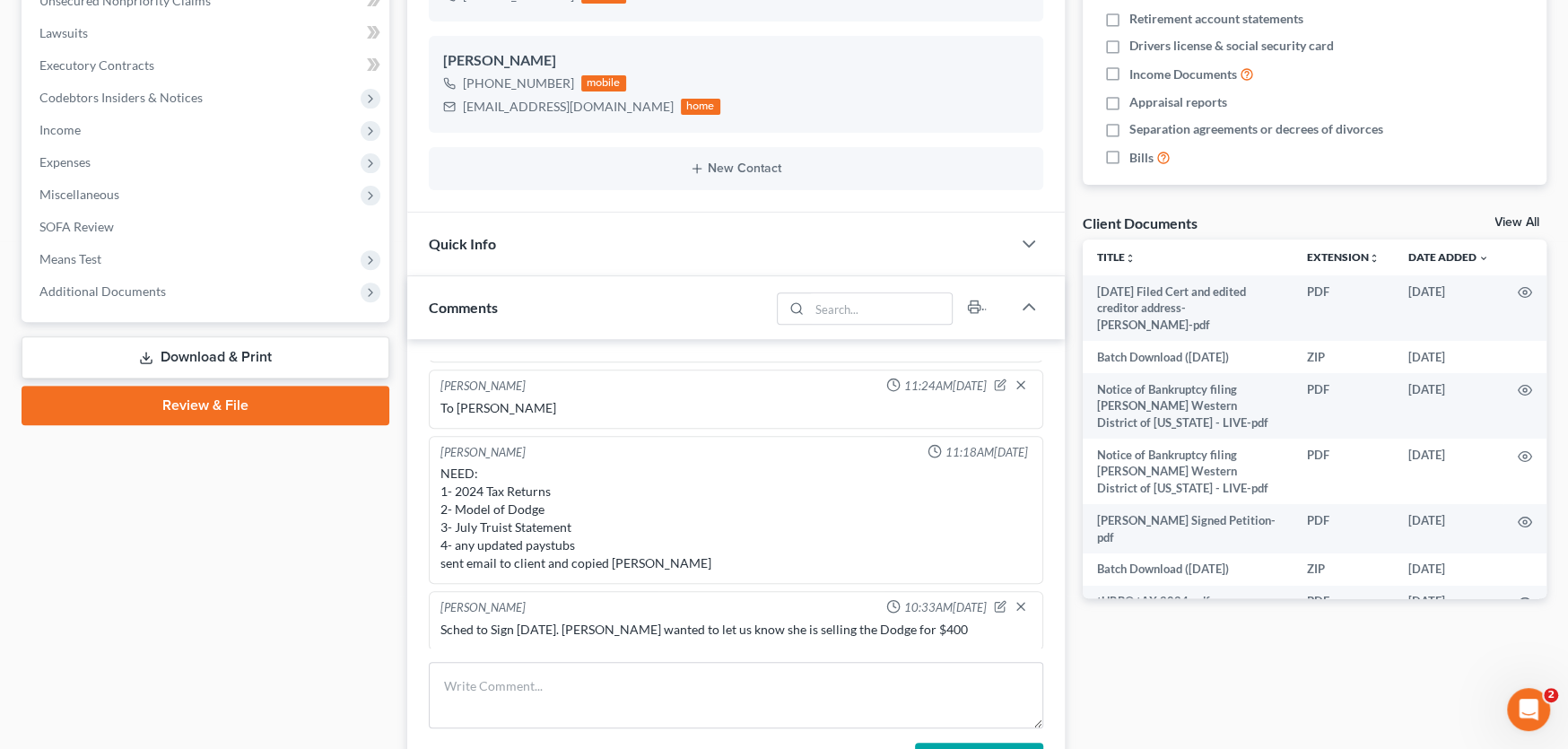
scroll to position [807, 0]
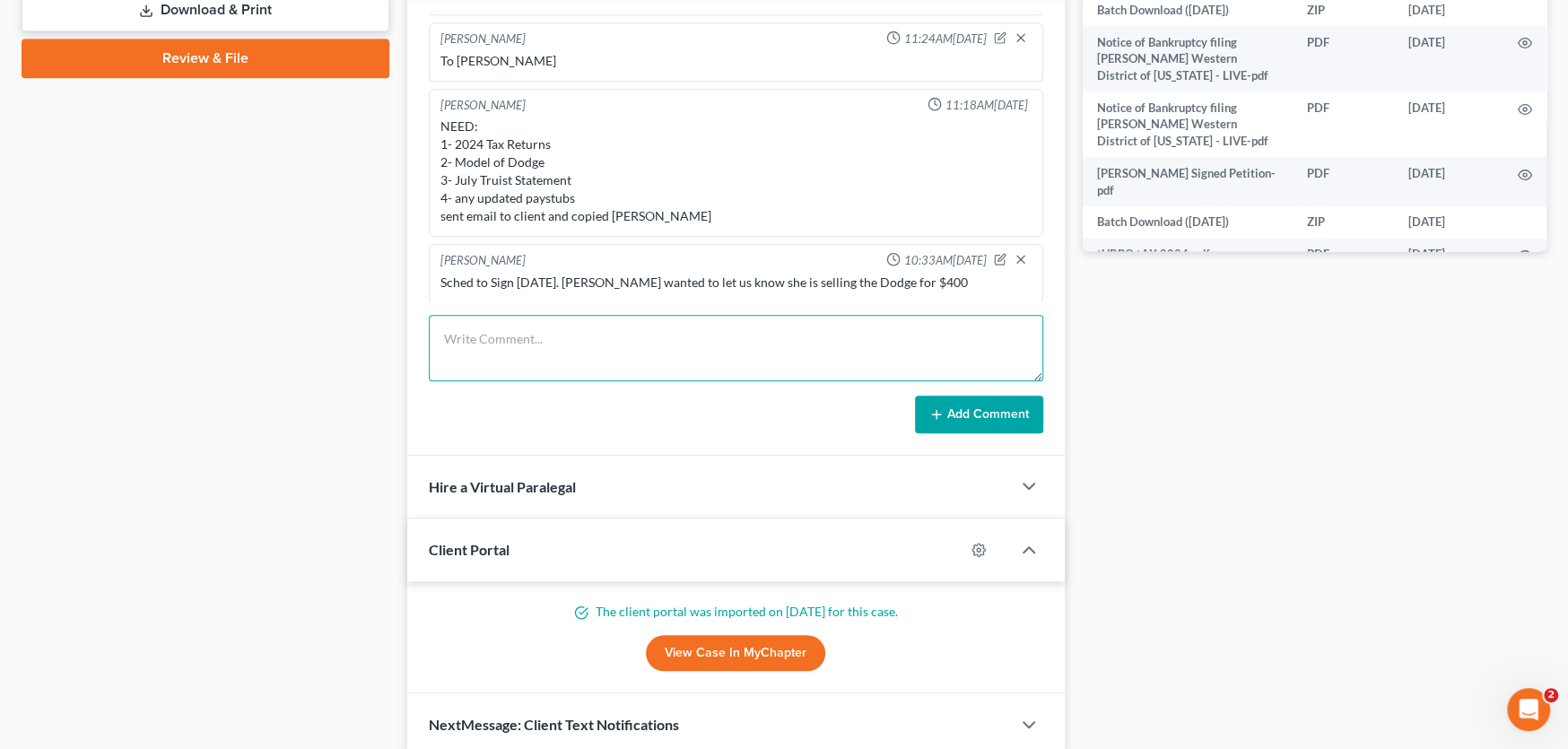
click at [470, 343] on textarea at bounding box center [736, 347] width 614 height 66
type textarea "Sent Email about 341 with Notice and Petition"
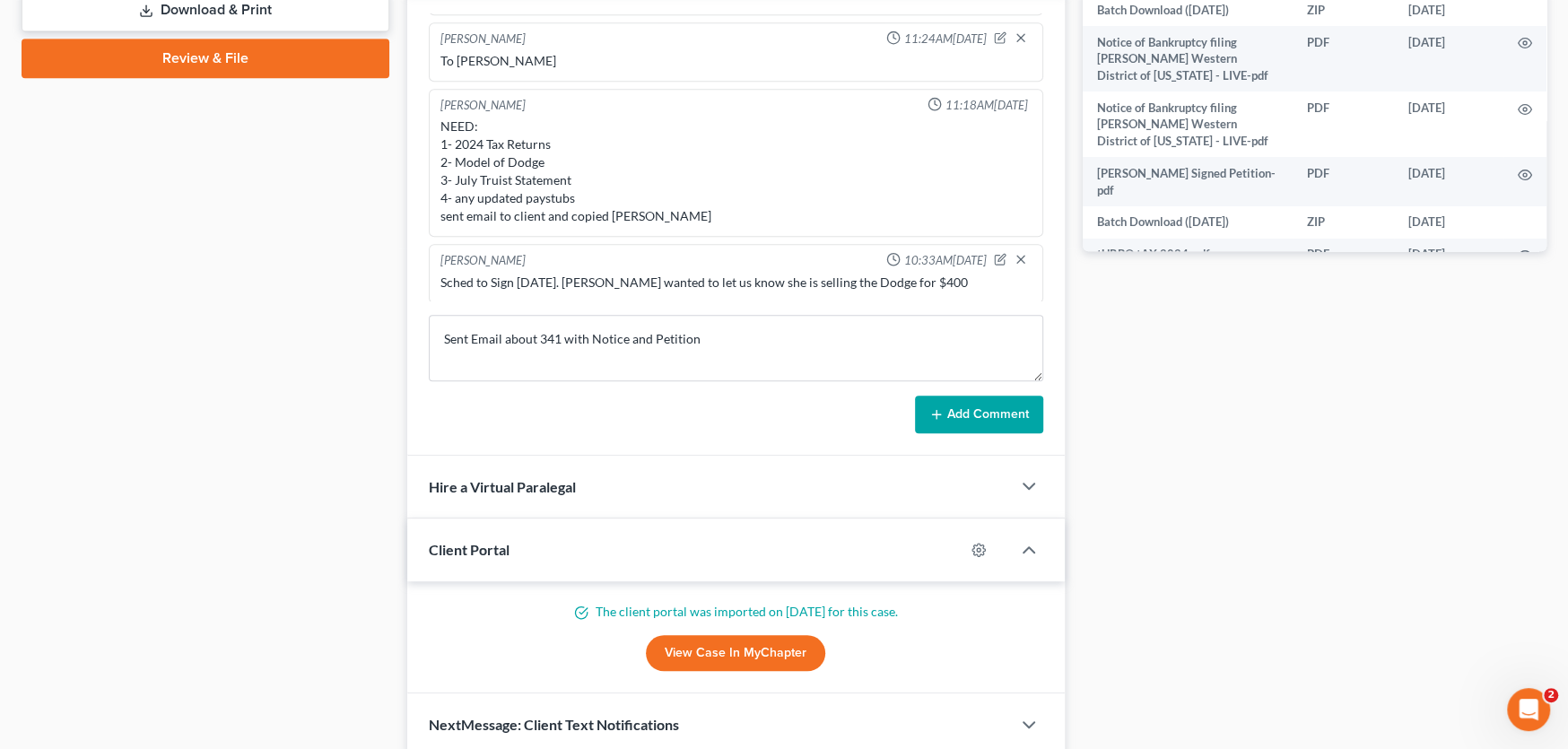
click at [960, 414] on button "Add Comment" at bounding box center [979, 414] width 128 height 38
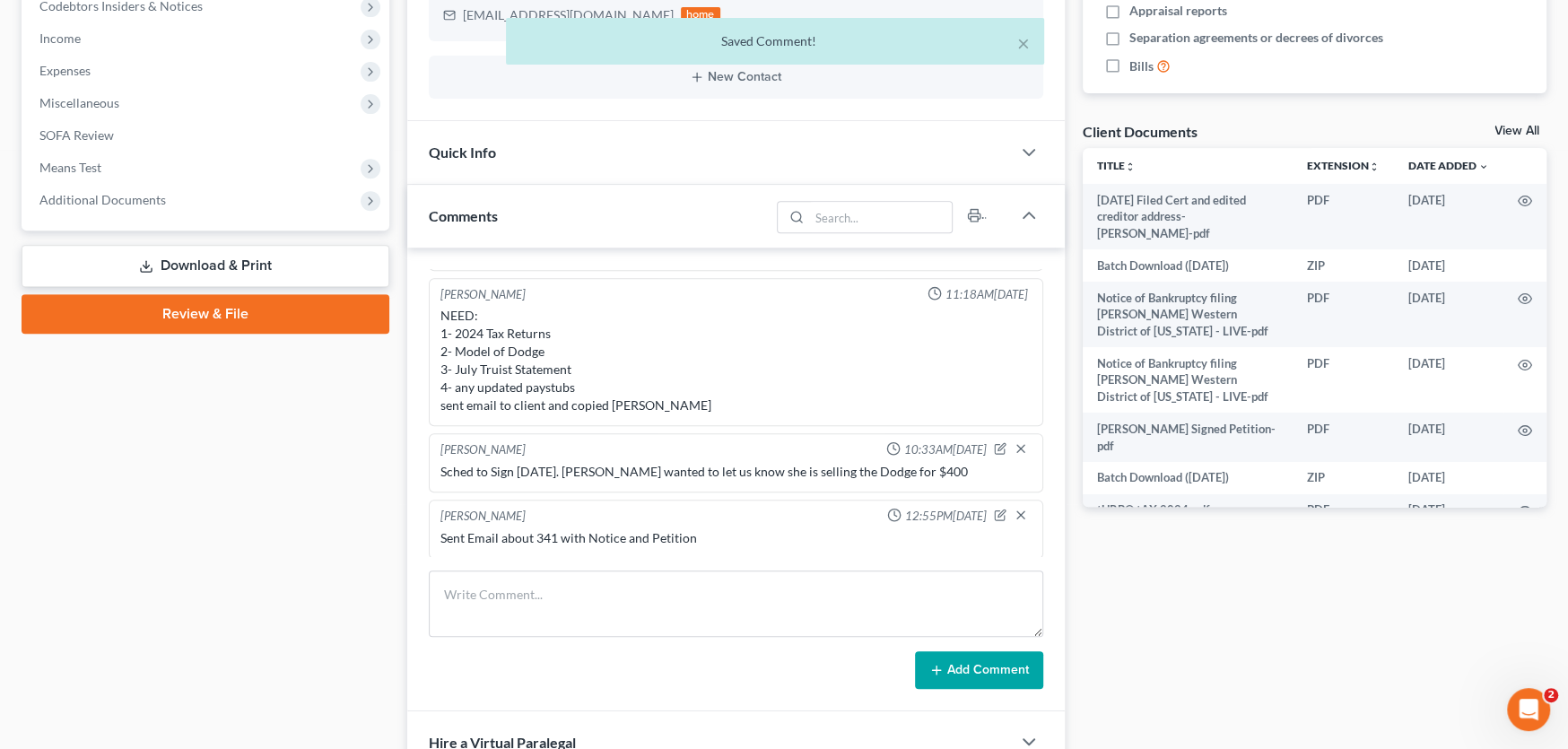
scroll to position [538, 0]
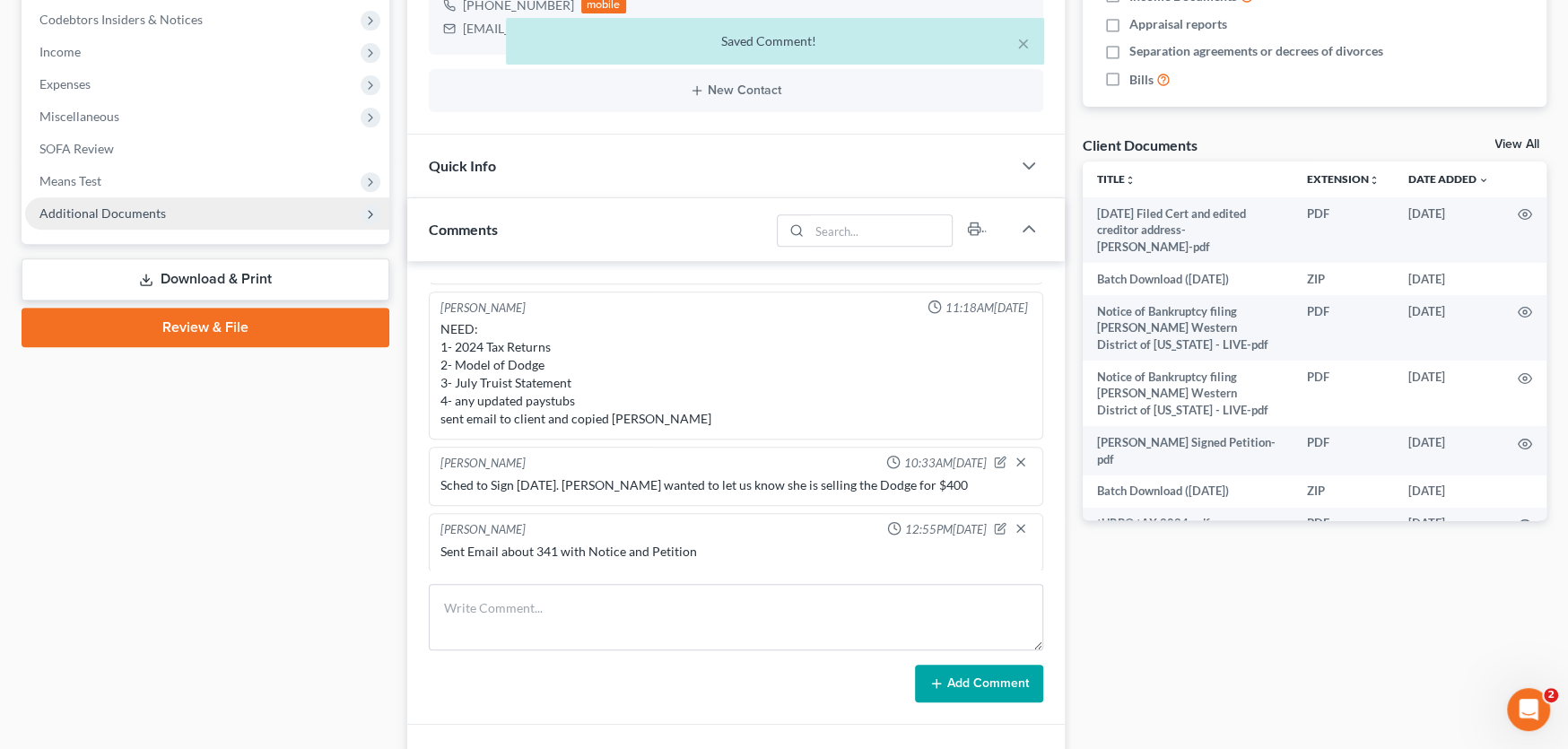
click at [119, 205] on span "Additional Documents" at bounding box center [103, 213] width 127 height 15
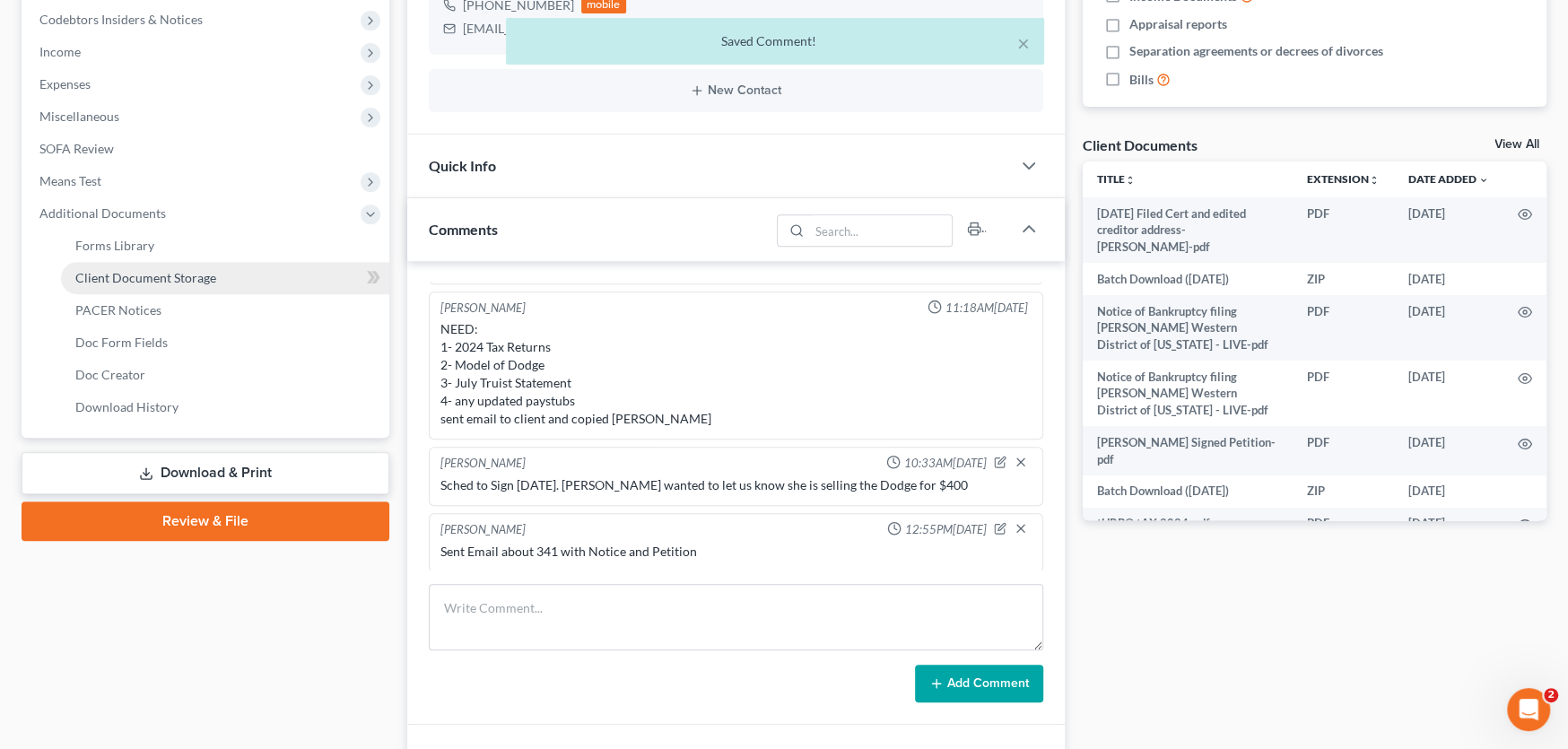
click at [123, 272] on span "Client Document Storage" at bounding box center [146, 277] width 141 height 15
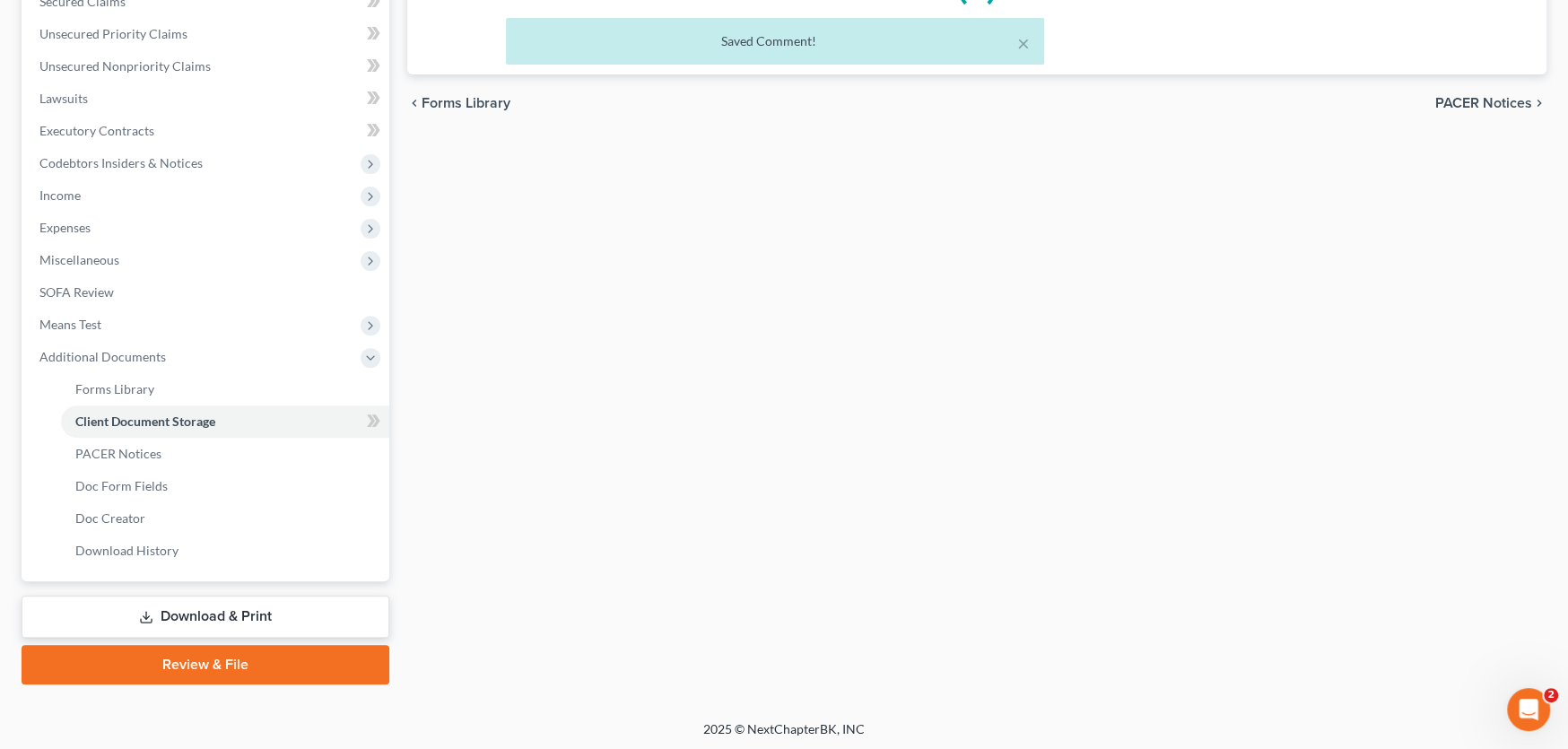
scroll to position [200, 0]
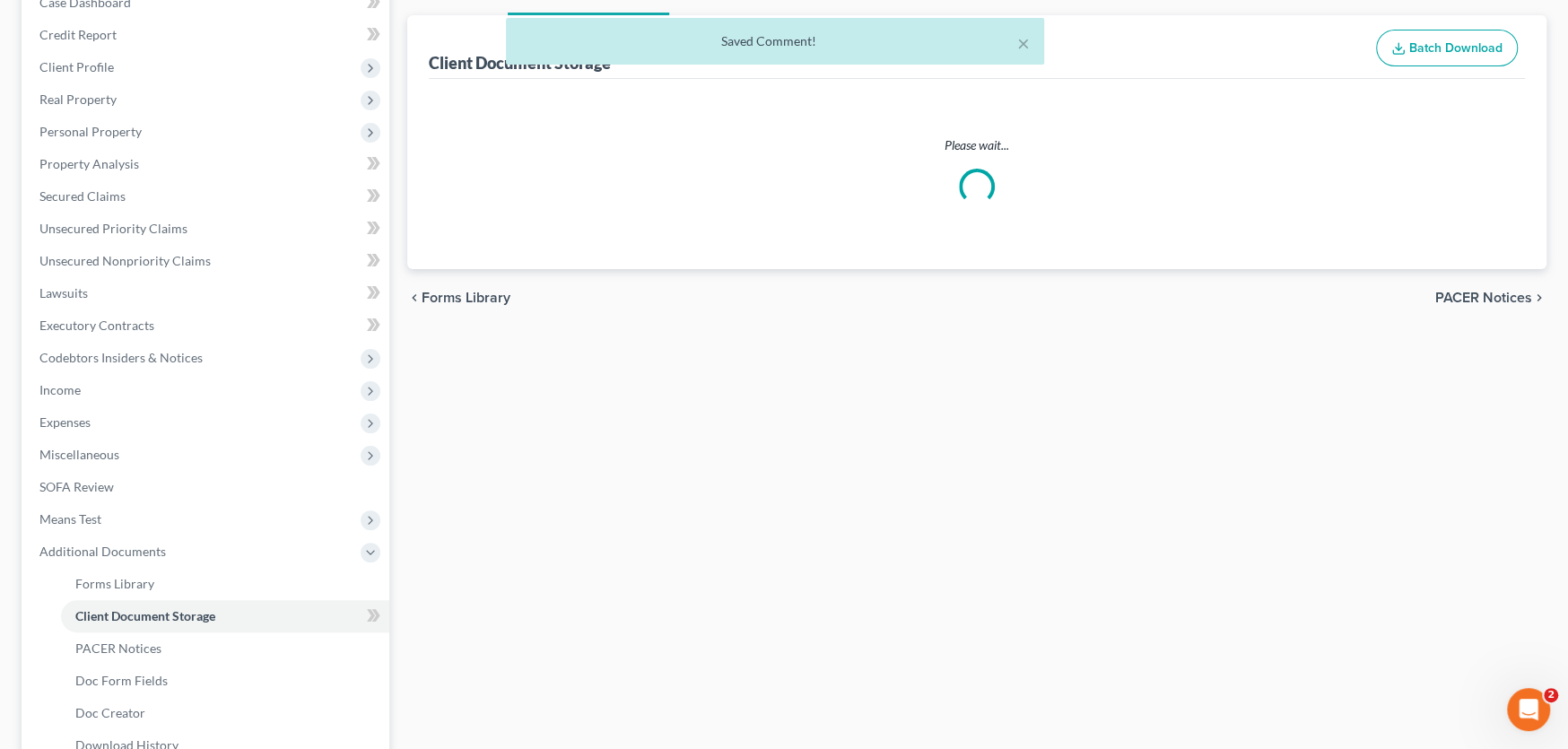
select select "0"
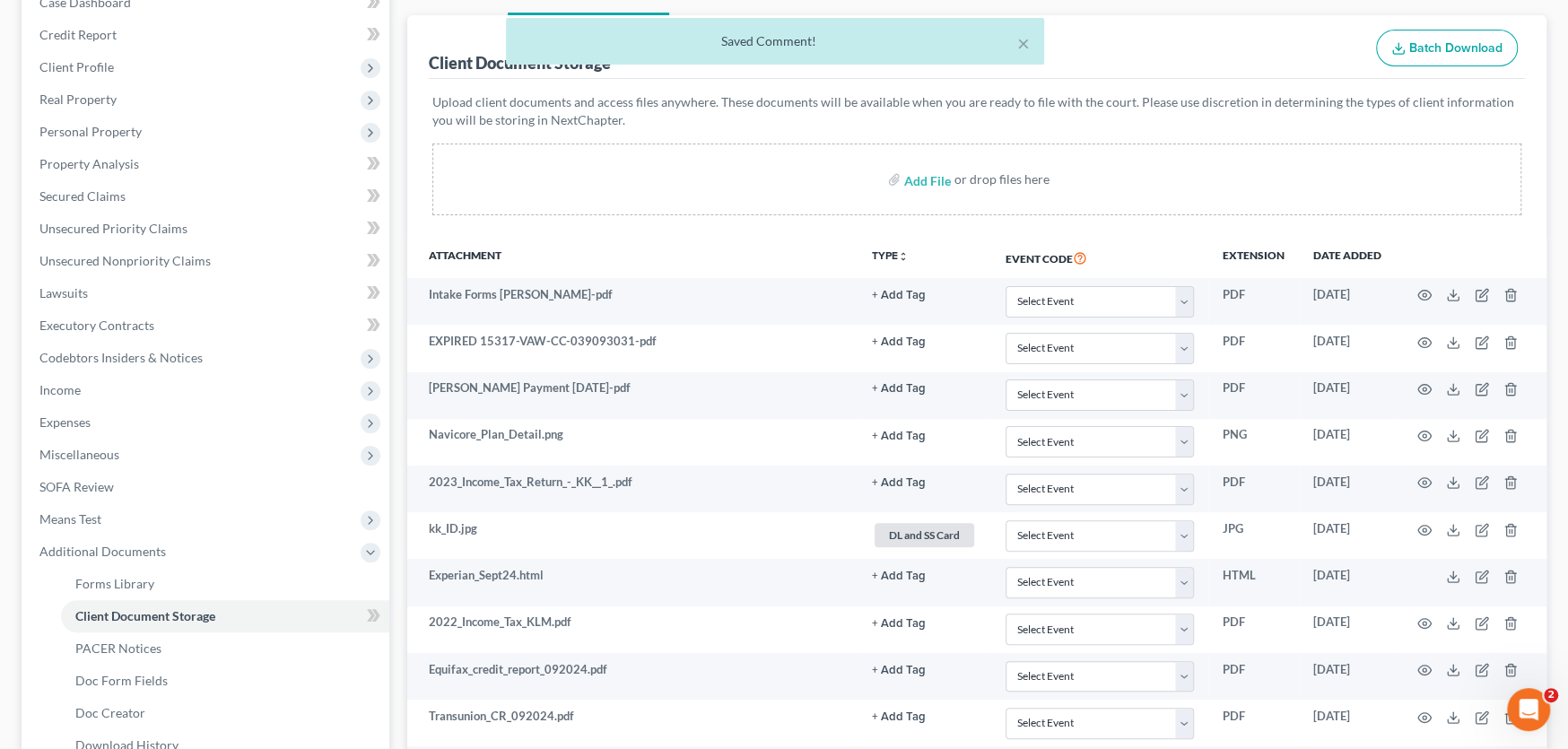
scroll to position [0, 0]
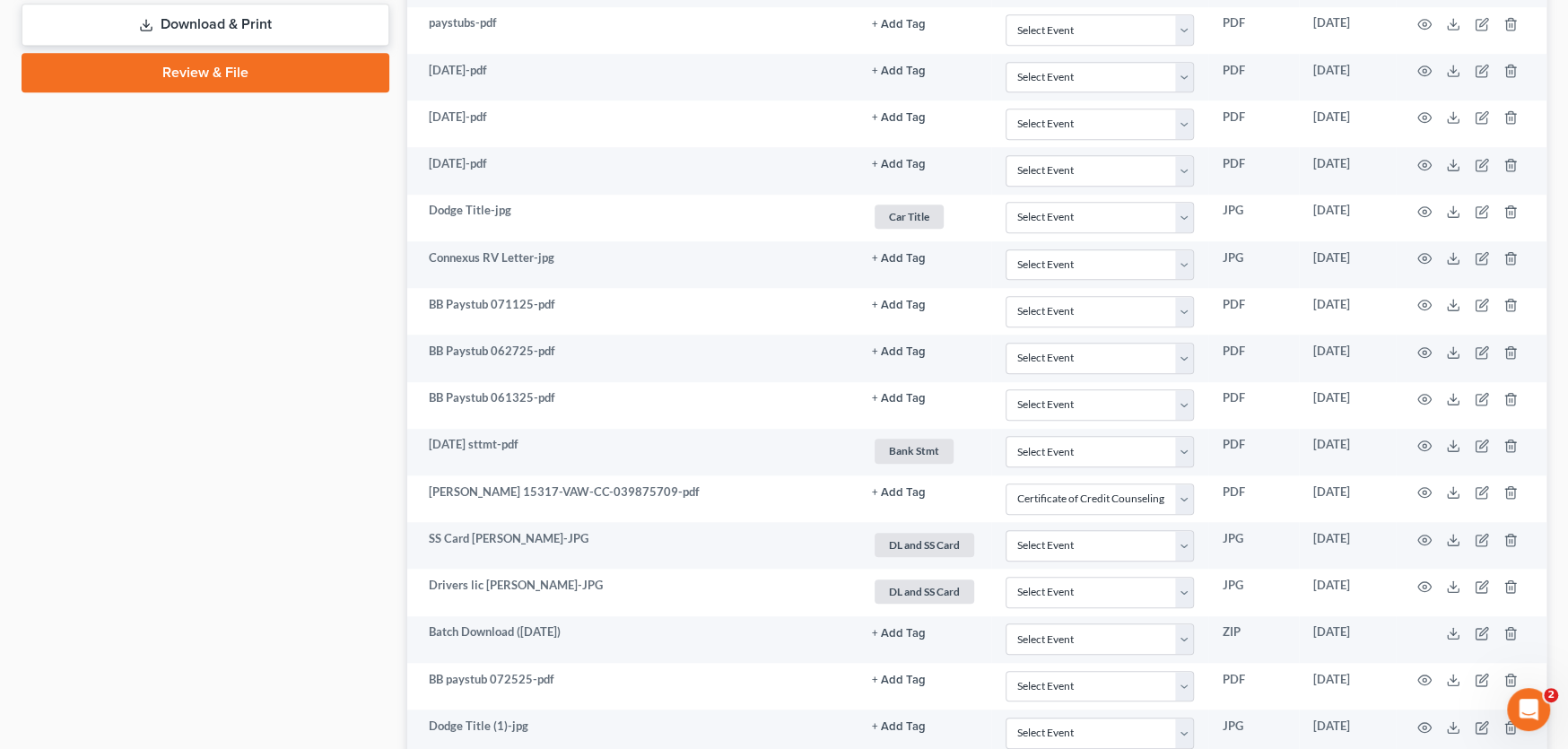
select select "0"
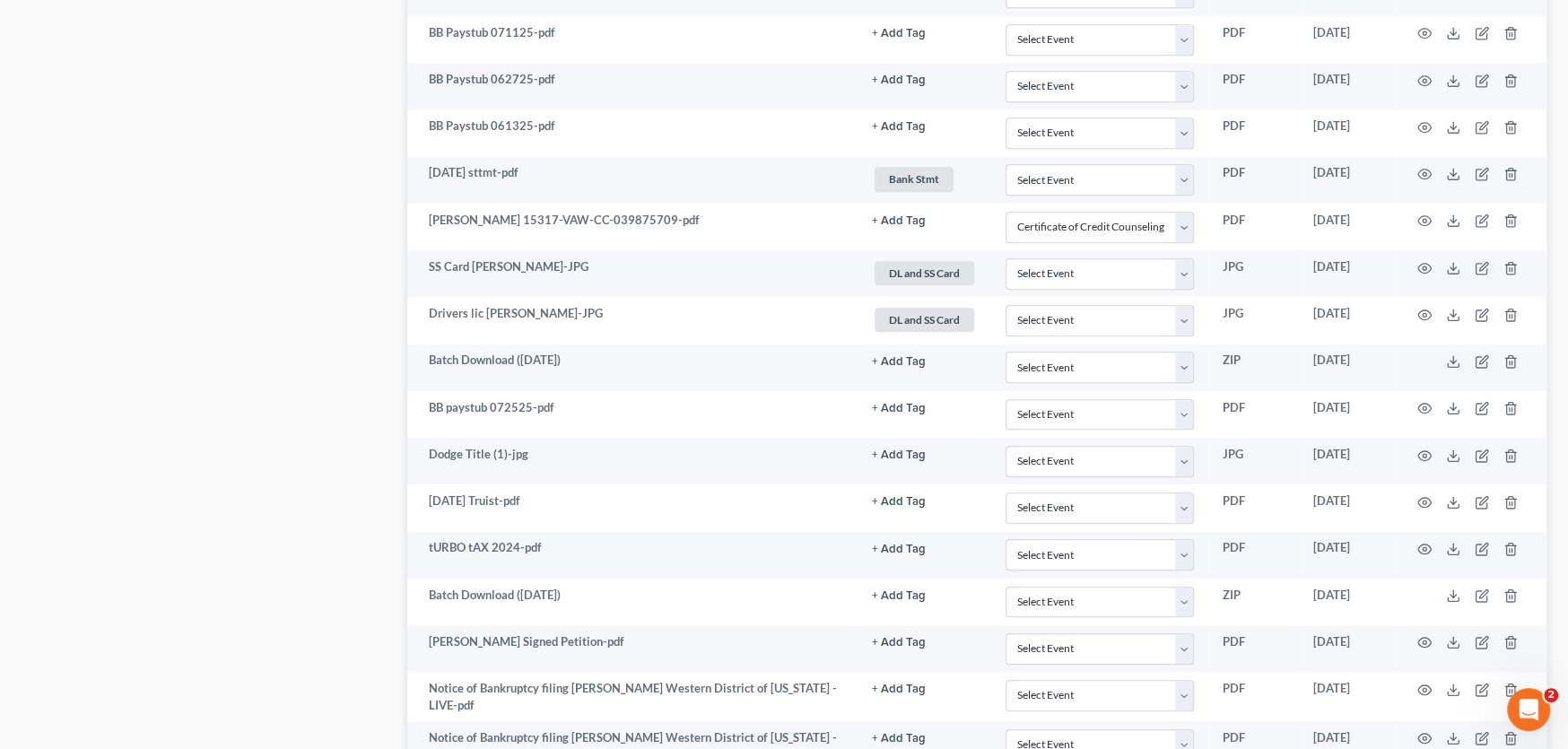
scroll to position [1076, 0]
